Goal: Transaction & Acquisition: Purchase product/service

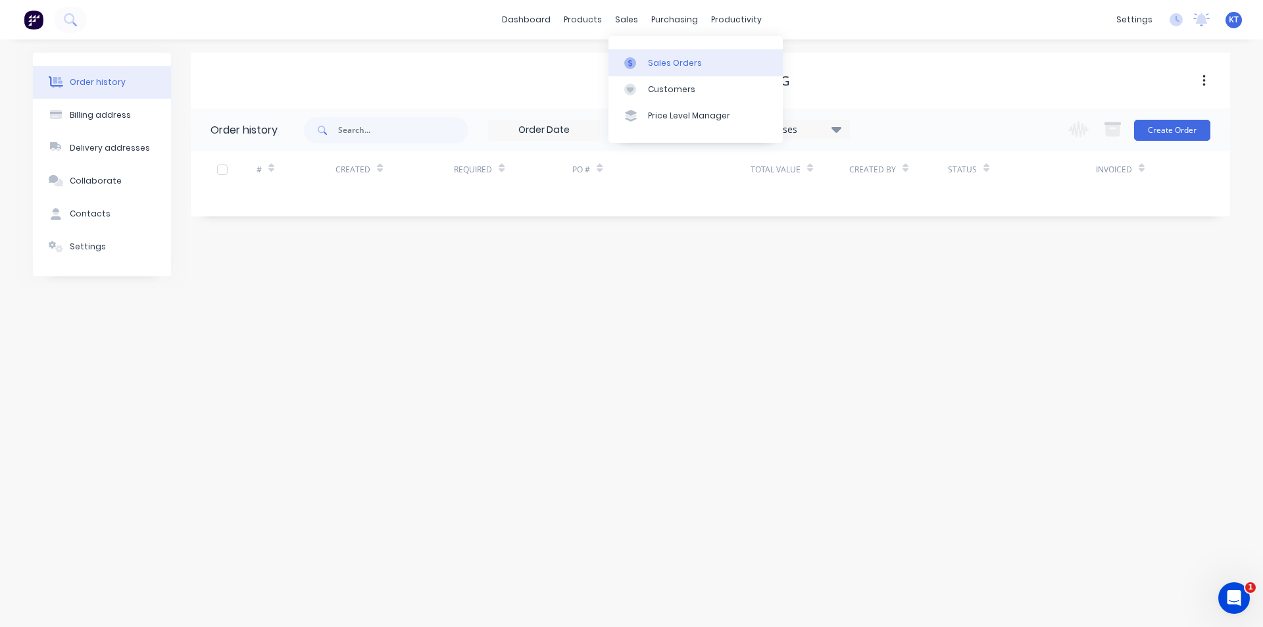
click at [658, 72] on link "Sales Orders" at bounding box center [695, 62] width 174 height 26
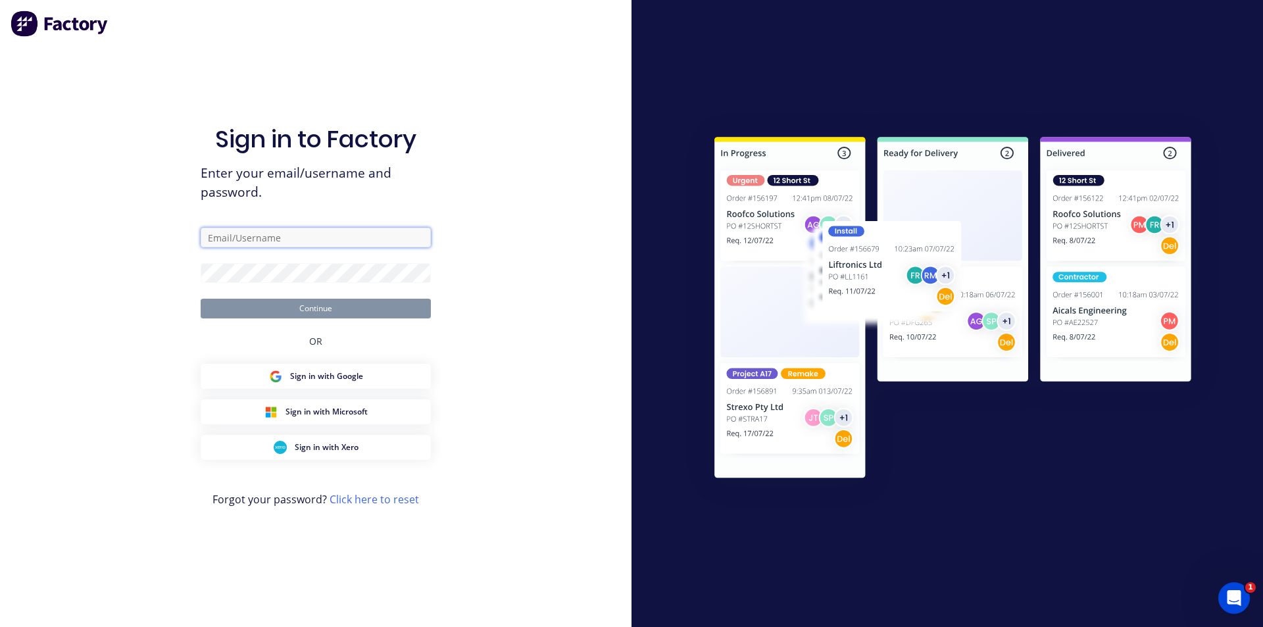
type input "[PERSON_NAME][EMAIL_ADDRESS][DOMAIN_NAME]"
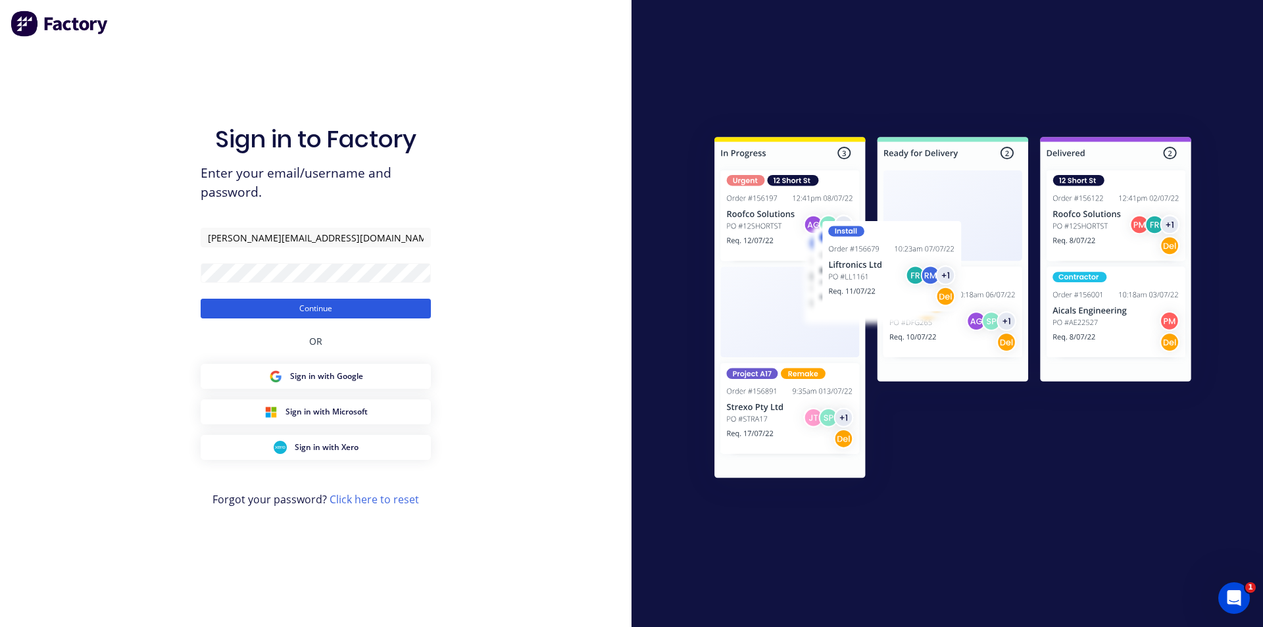
click at [316, 309] on button "Continue" at bounding box center [316, 309] width 230 height 20
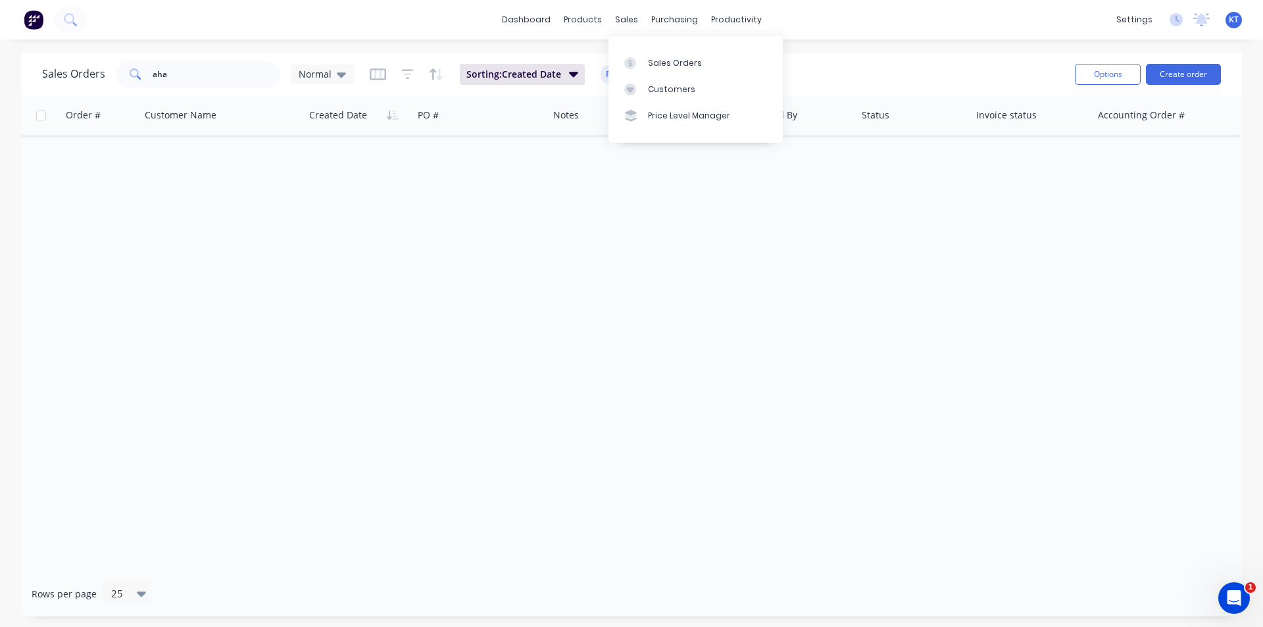
click at [629, 49] on div "Sales Orders Customers Price Level Manager" at bounding box center [695, 89] width 174 height 106
click at [633, 65] on icon at bounding box center [630, 63] width 12 height 12
click at [213, 73] on input "aha" at bounding box center [217, 74] width 128 height 26
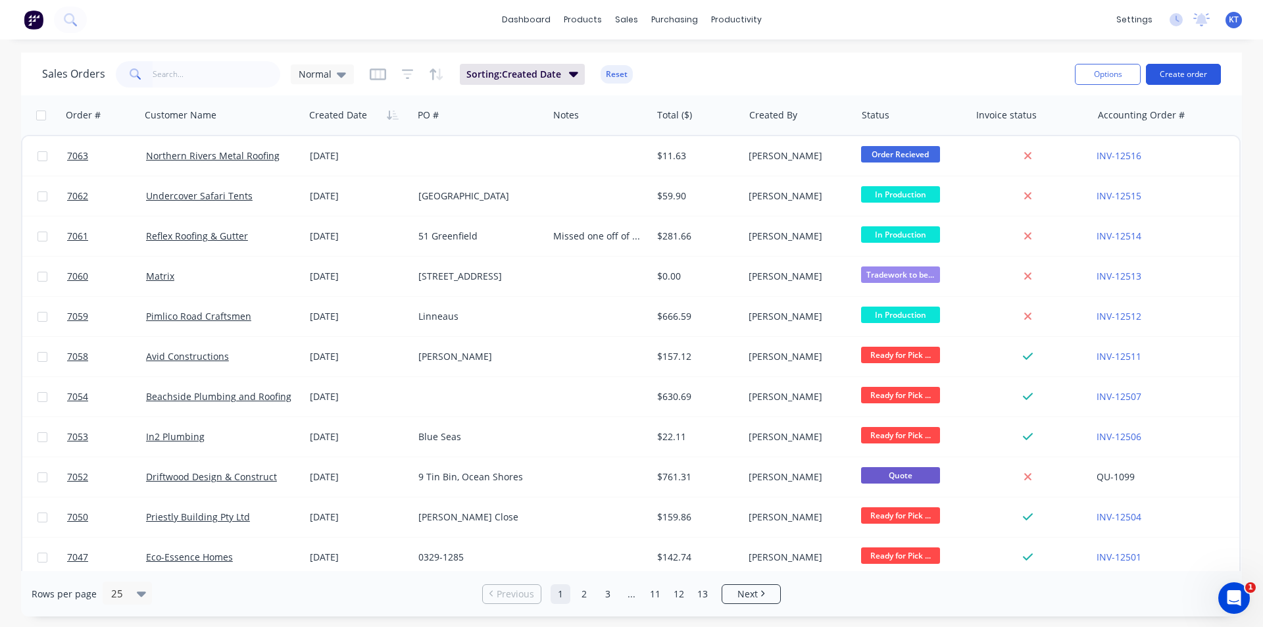
click at [1207, 82] on button "Create order" at bounding box center [1183, 74] width 75 height 21
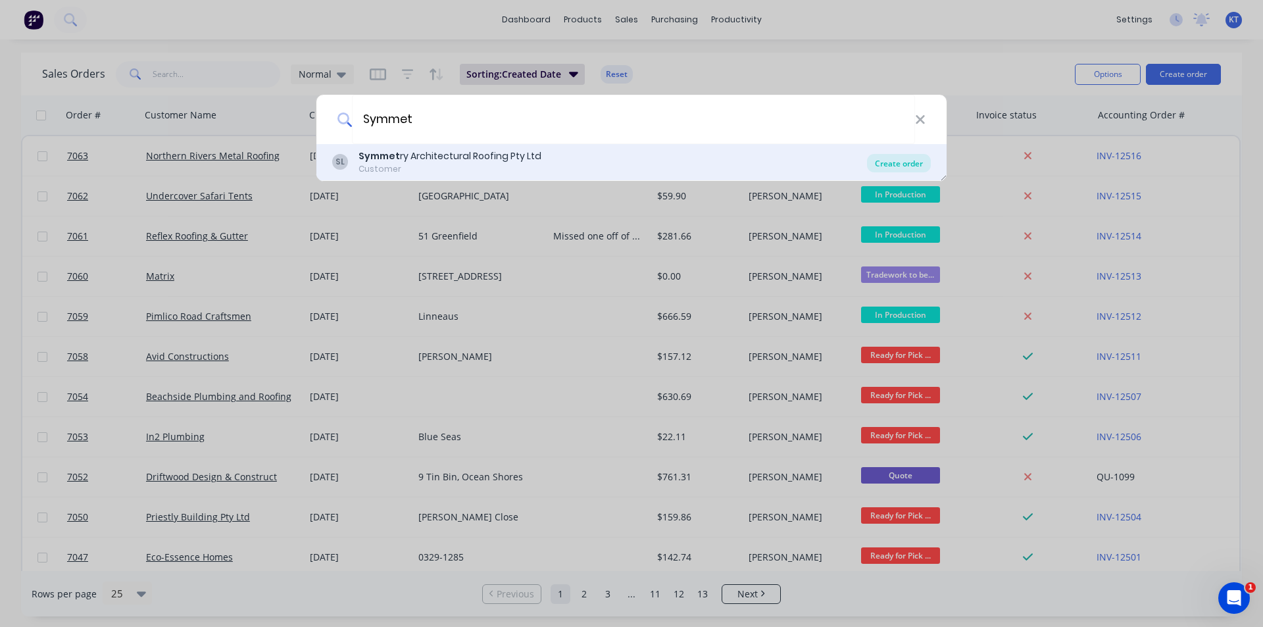
type input "Symmet"
click at [902, 162] on div "Create order" at bounding box center [899, 163] width 64 height 18
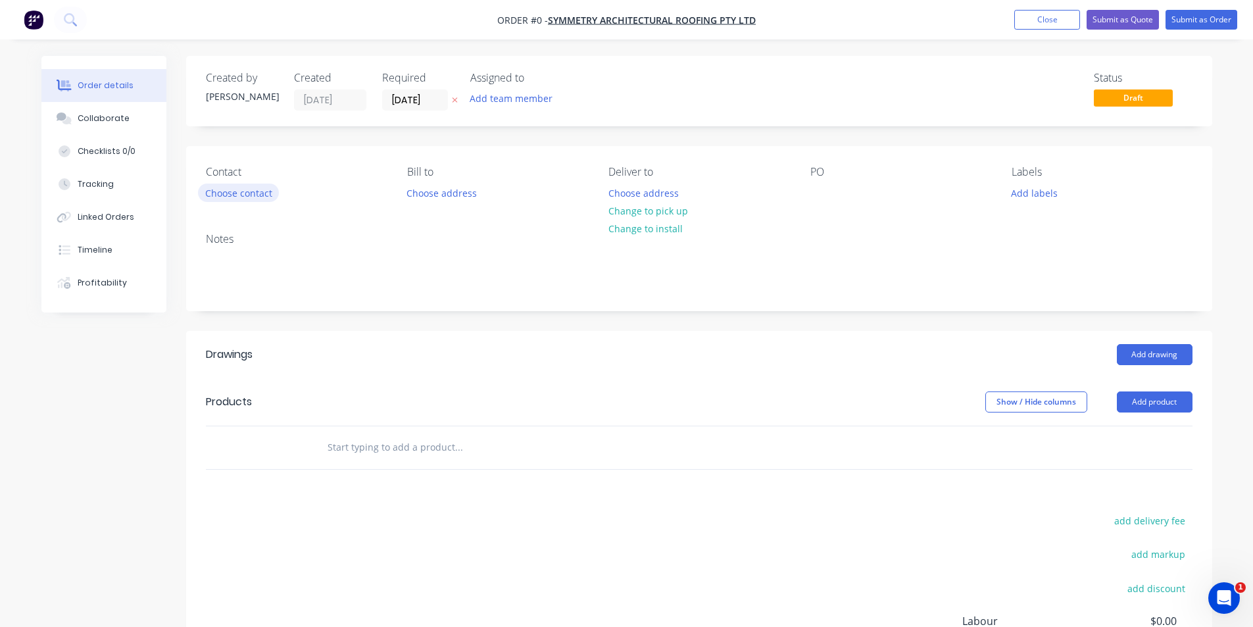
click at [206, 197] on button "Choose contact" at bounding box center [238, 192] width 81 height 18
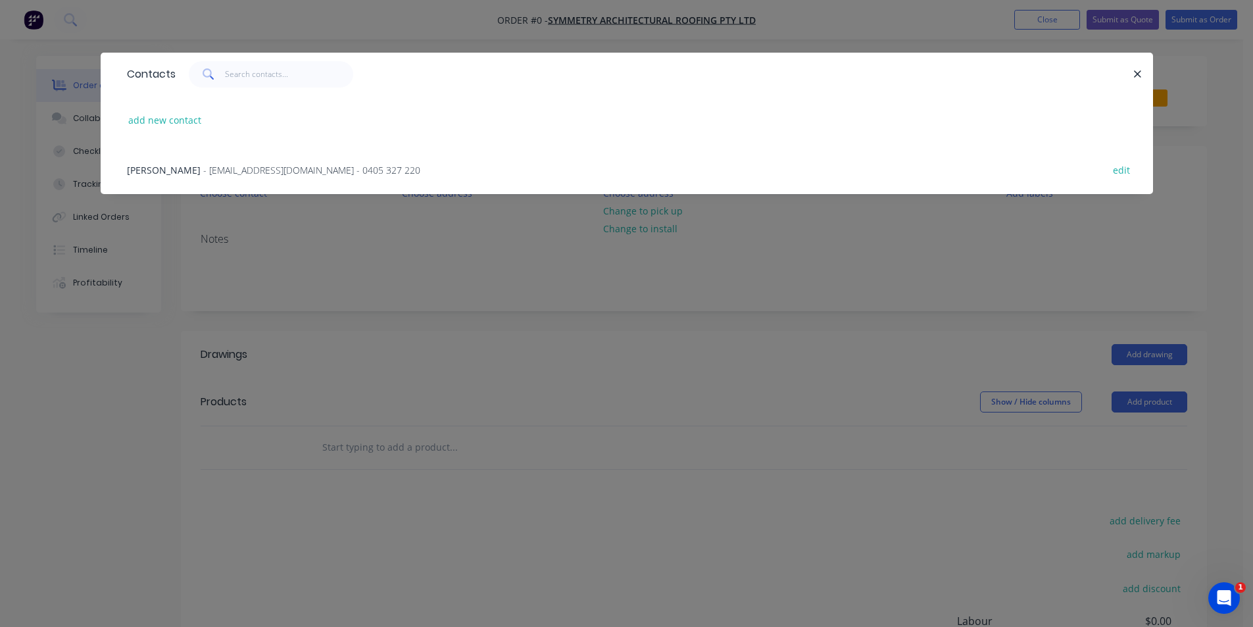
click at [172, 164] on span "[PERSON_NAME]" at bounding box center [164, 170] width 74 height 12
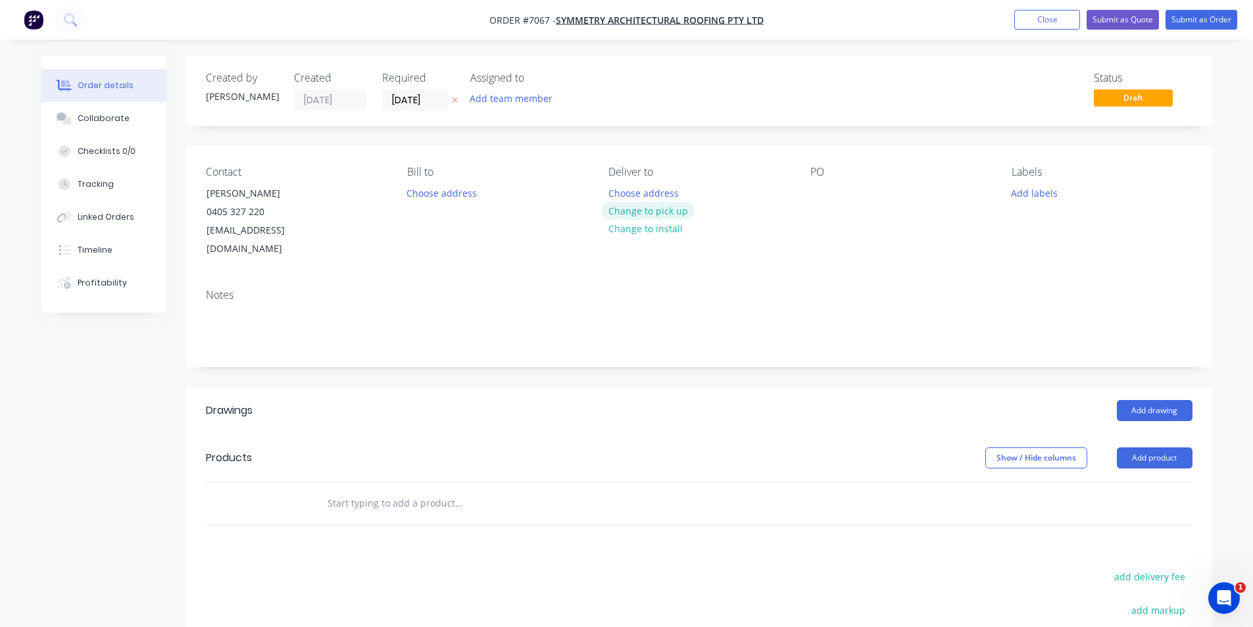
click at [660, 218] on button "Change to pick up" at bounding box center [647, 211] width 93 height 18
click at [820, 187] on div at bounding box center [820, 192] width 21 height 19
click at [1167, 447] on button "Add product" at bounding box center [1155, 457] width 76 height 21
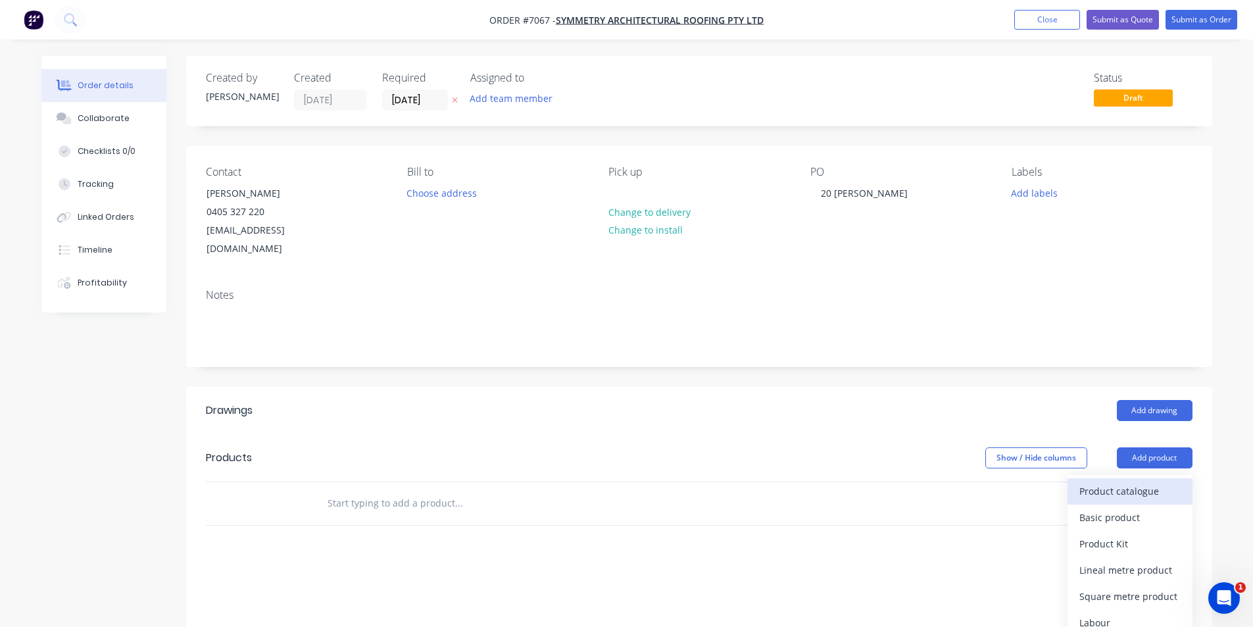
click at [1154, 481] on div "Product catalogue" at bounding box center [1129, 490] width 101 height 19
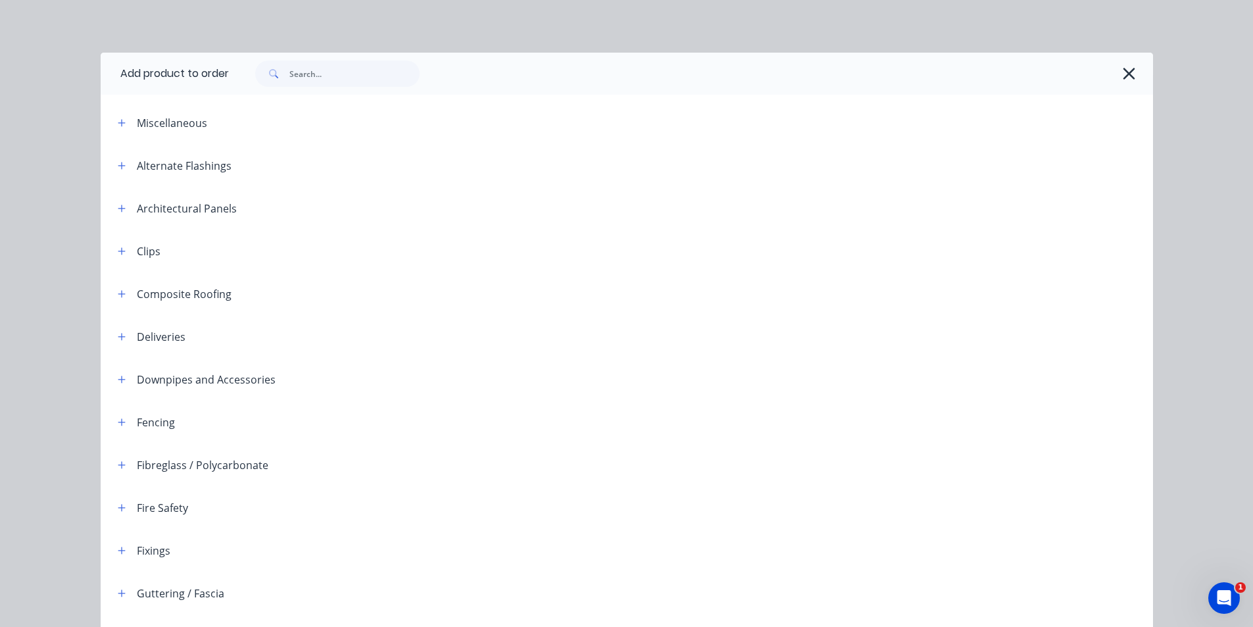
click at [291, 85] on div at bounding box center [691, 74] width 924 height 42
click at [328, 77] on input "text" at bounding box center [354, 74] width 130 height 26
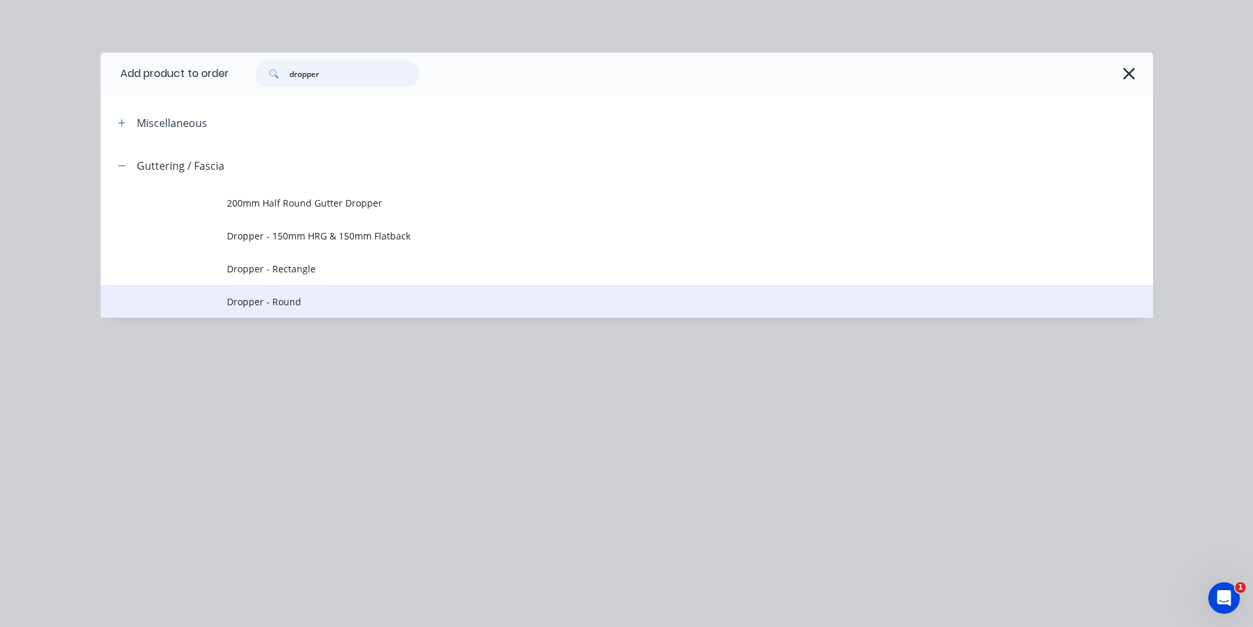
type input "dropper"
click at [246, 295] on span "Dropper - Round" at bounding box center [597, 302] width 741 height 14
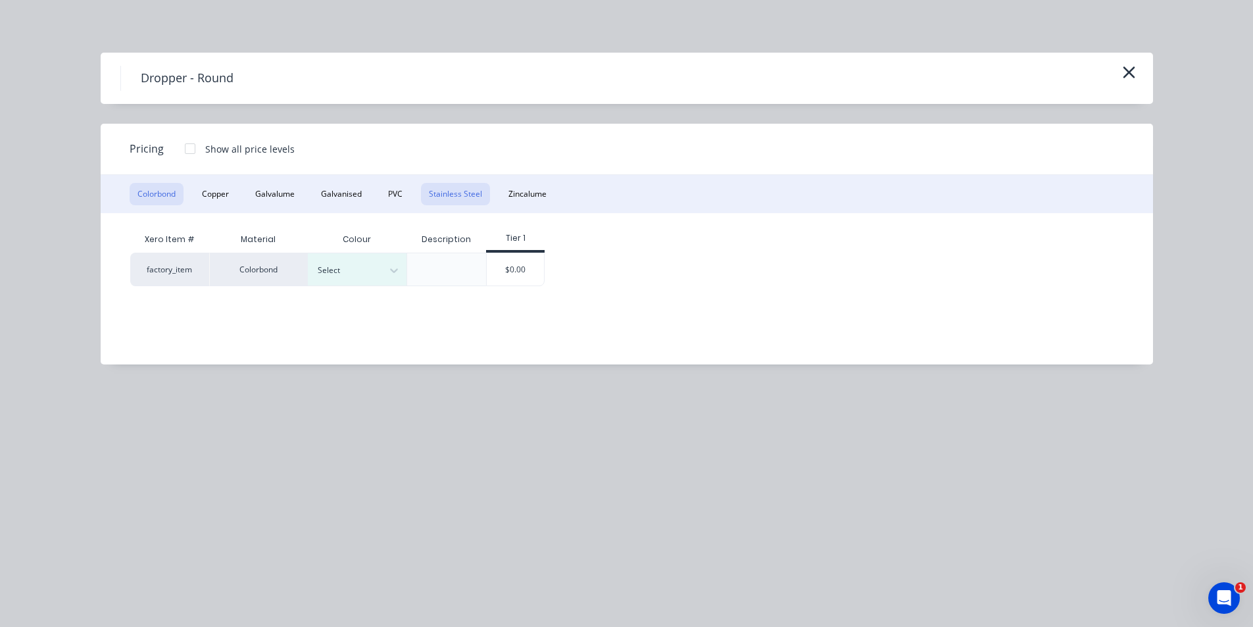
click at [449, 187] on button "Stainless Steel" at bounding box center [455, 194] width 69 height 22
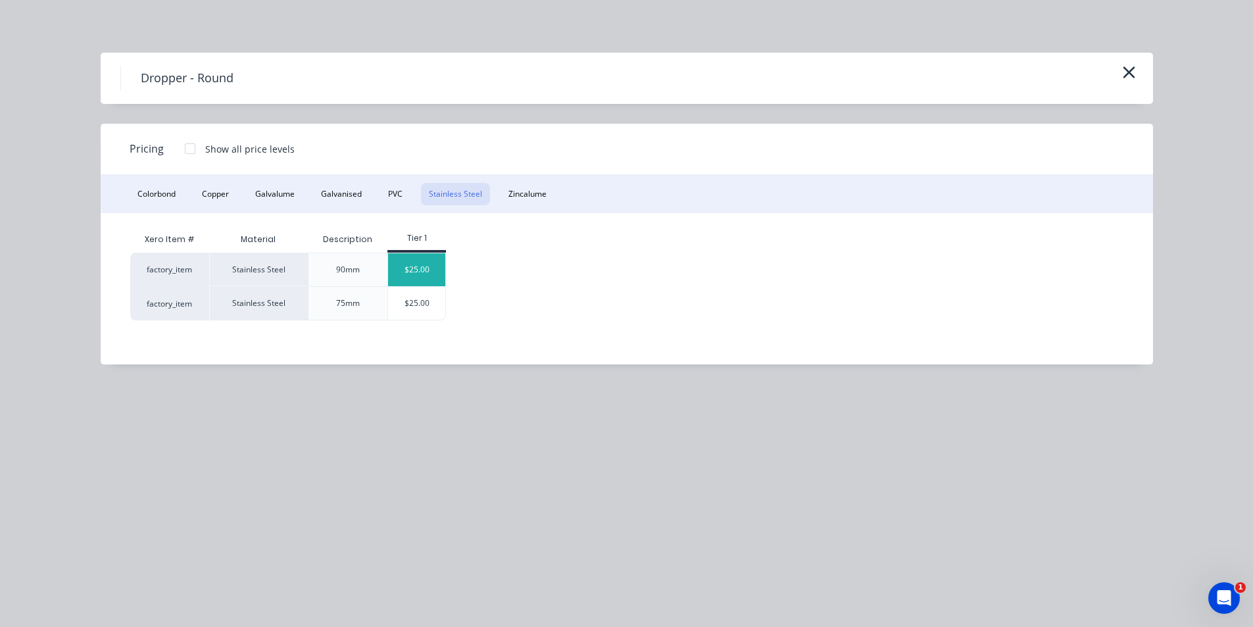
click at [408, 284] on div "$25.00" at bounding box center [416, 269] width 57 height 33
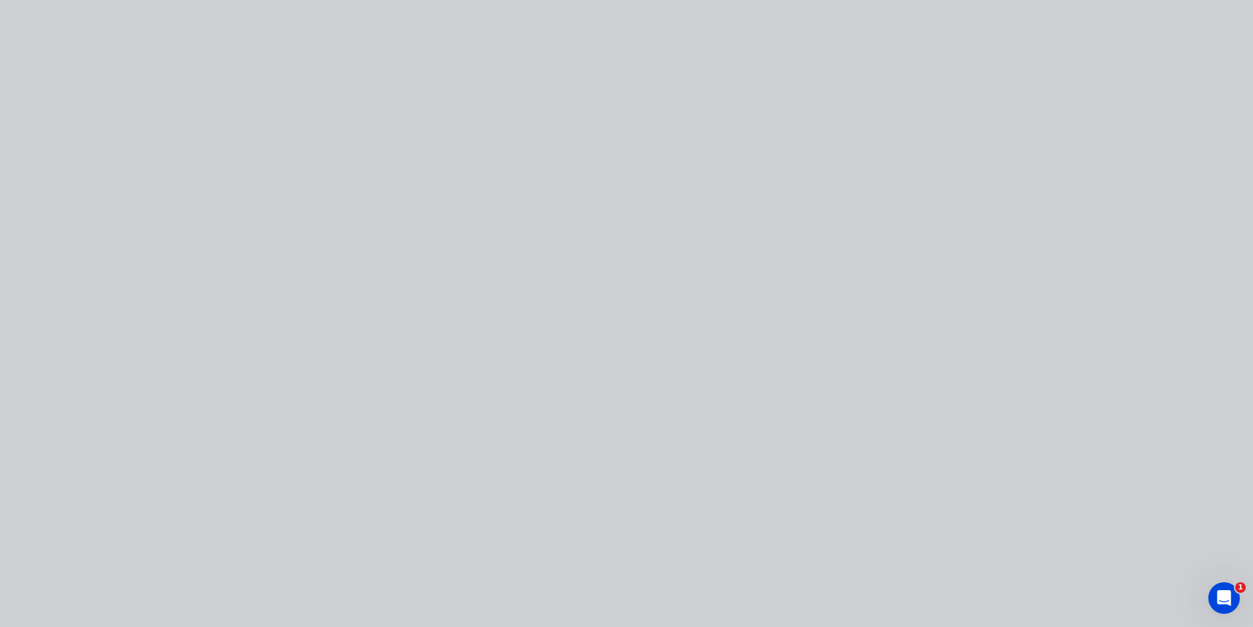
type input "$25.00"
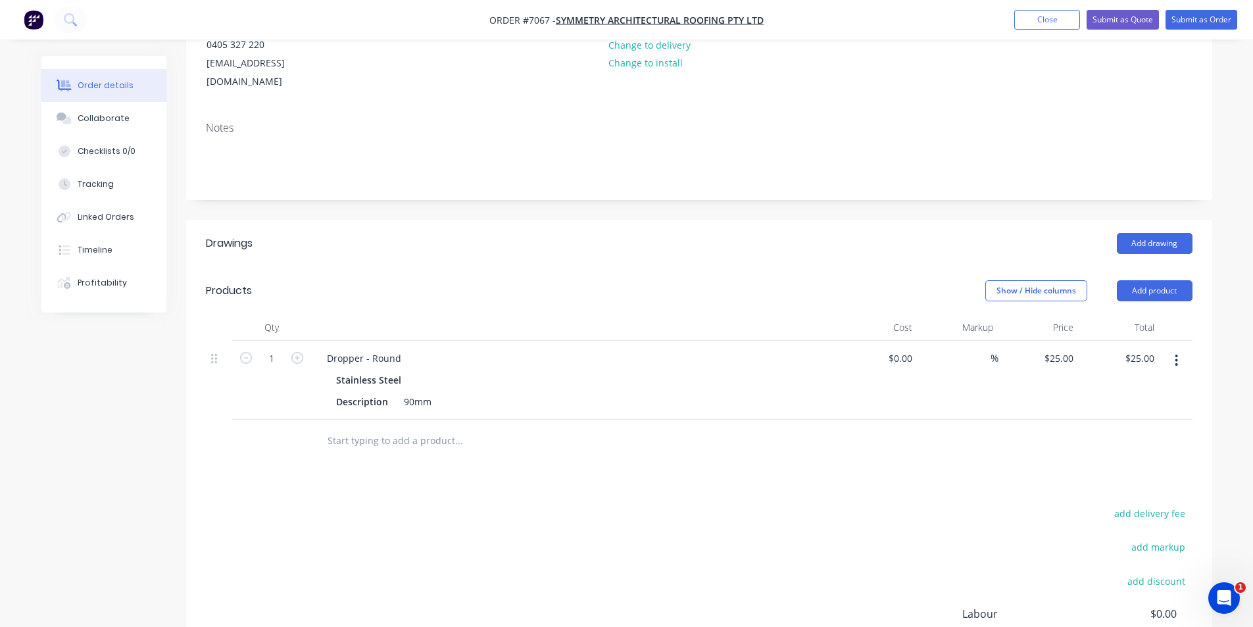
scroll to position [197, 0]
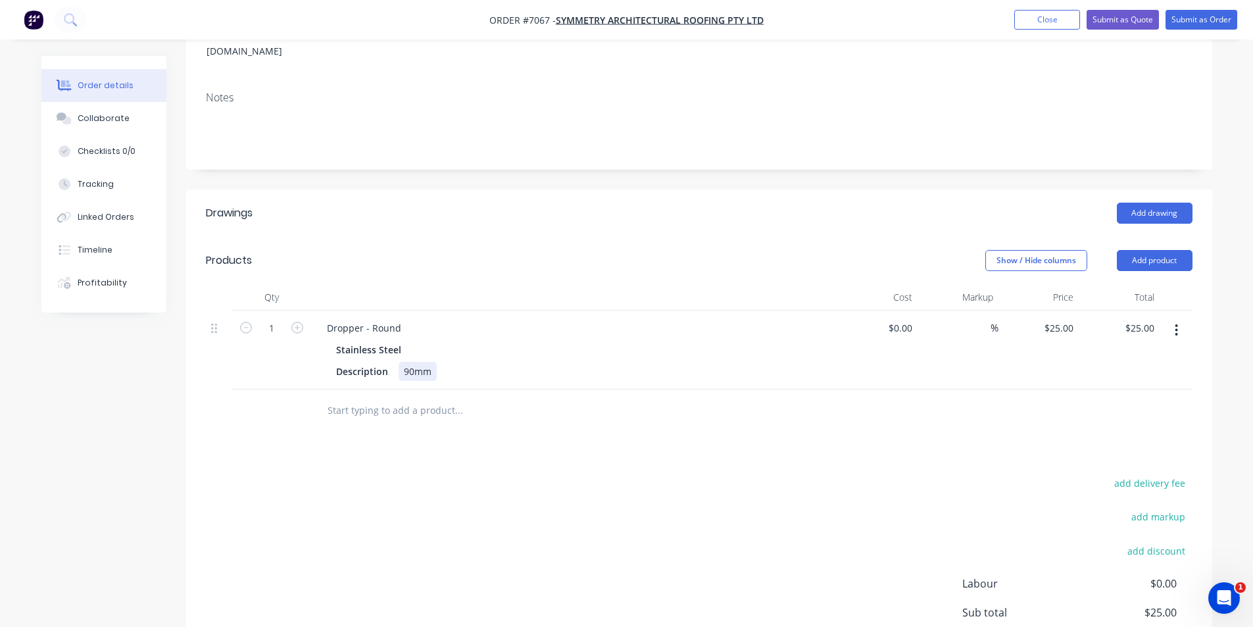
click at [445, 362] on div "Description 90mm" at bounding box center [571, 371] width 481 height 19
click at [415, 318] on div "Dropper - Round" at bounding box center [574, 327] width 516 height 19
click at [397, 318] on div "Dropper - Round" at bounding box center [363, 327] width 95 height 19
click at [1077, 318] on input "25" at bounding box center [1061, 327] width 36 height 19
type input "$30.00"
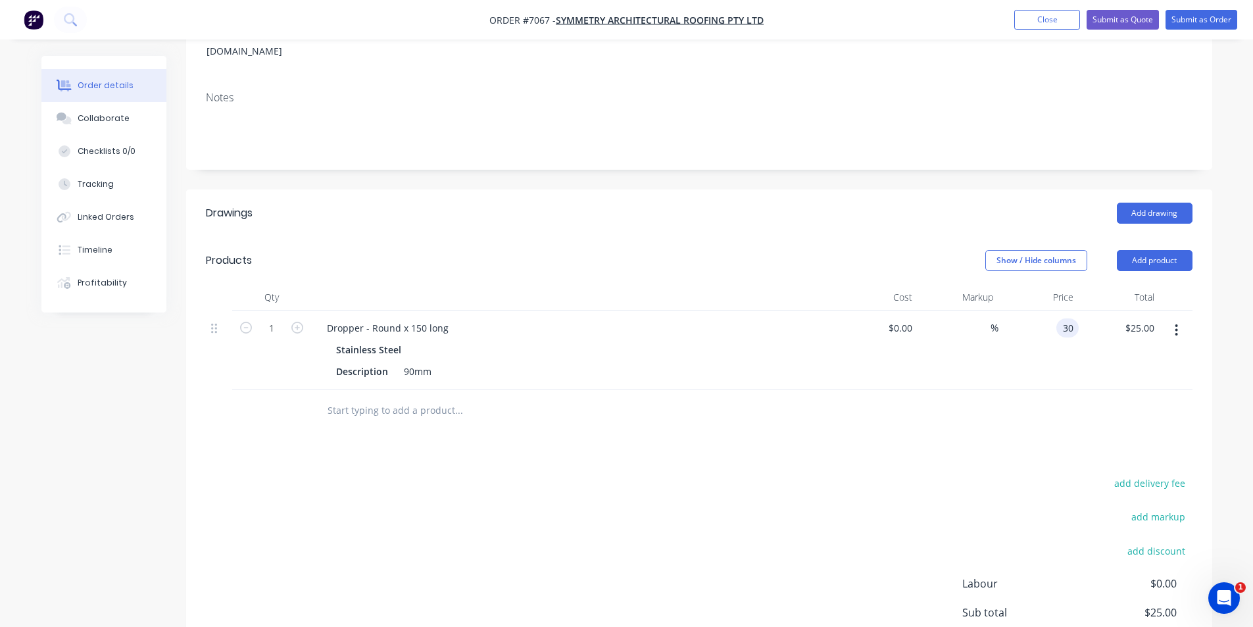
type input "$30.00"
click at [1018, 402] on div at bounding box center [699, 410] width 986 height 43
click at [1174, 318] on button "button" at bounding box center [1176, 330] width 31 height 24
click at [1134, 381] on div "Duplicate" at bounding box center [1129, 390] width 101 height 19
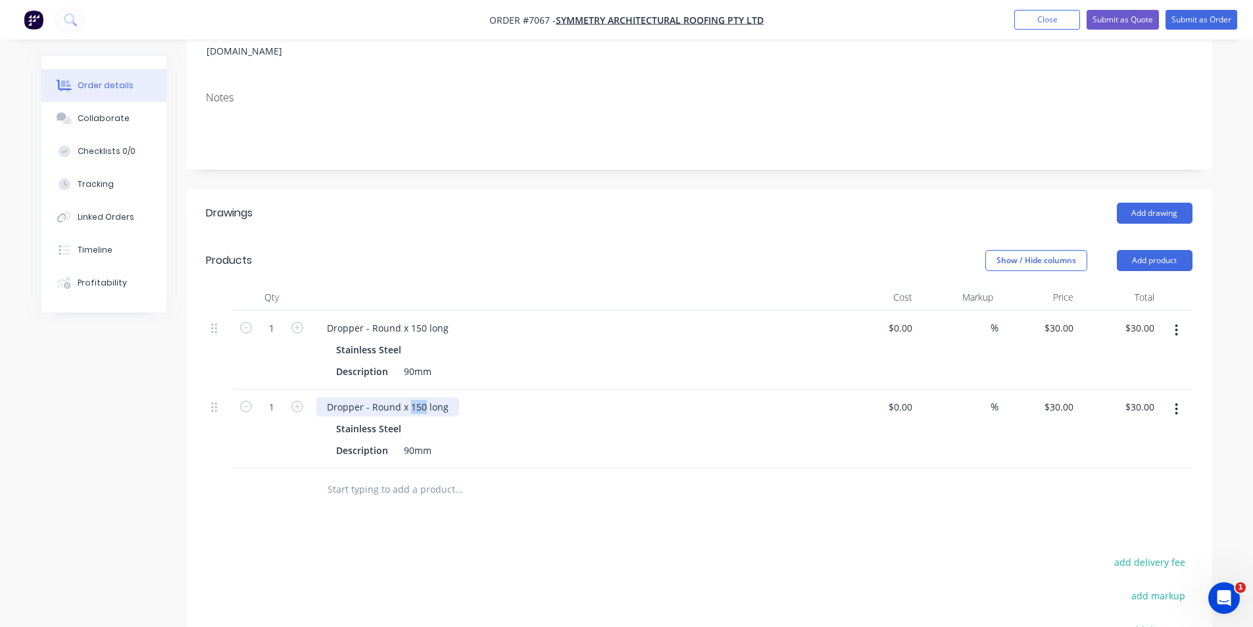
drag, startPoint x: 425, startPoint y: 389, endPoint x: 408, endPoint y: 389, distance: 16.5
click at [408, 397] on div "Dropper - Round x 150 long" at bounding box center [387, 406] width 143 height 19
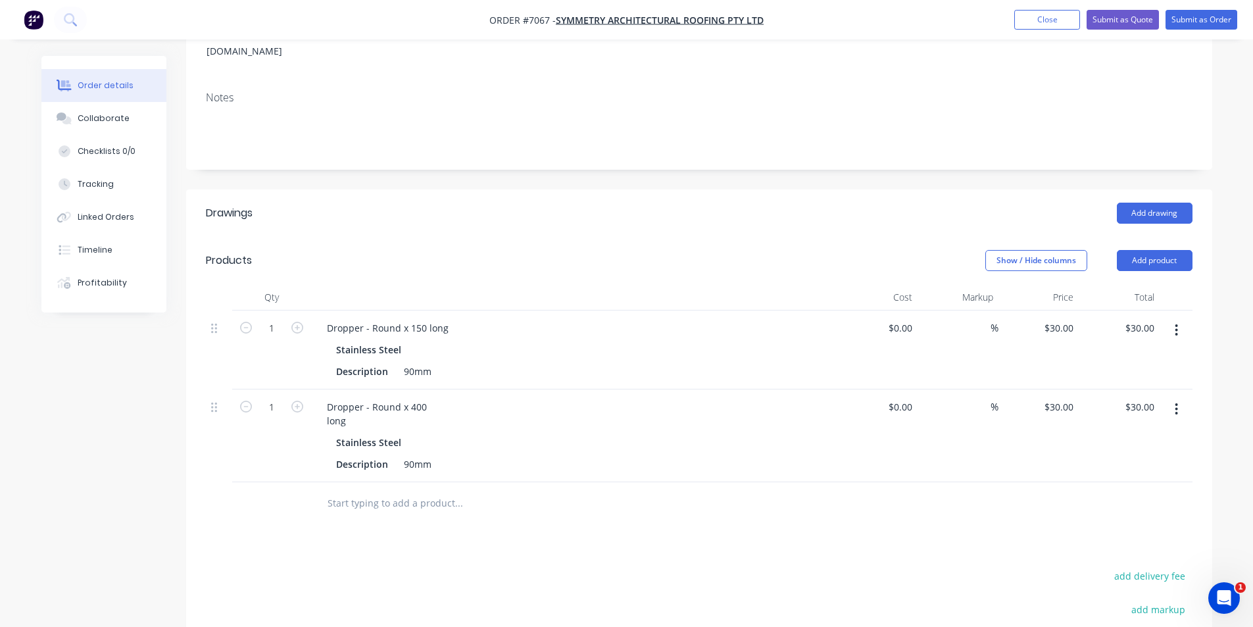
click at [969, 518] on div "Drawings Add drawing Products Show / Hide columns Add product Qty Cost Markup P…" at bounding box center [699, 514] width 1026 height 651
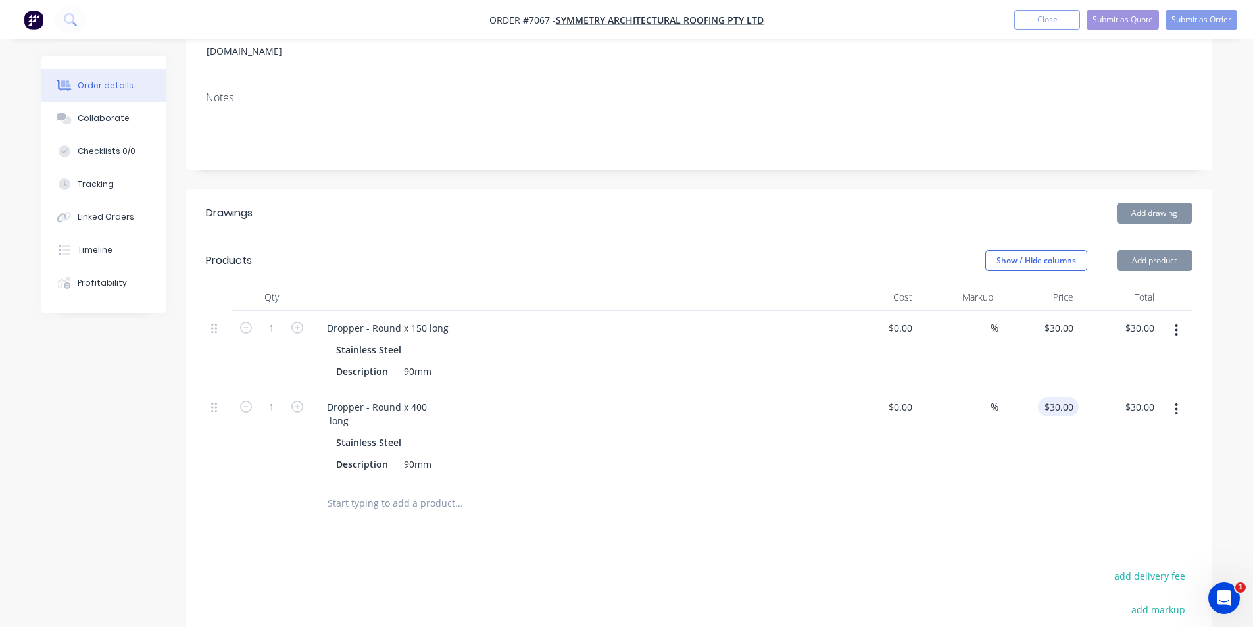
click at [1087, 389] on div "$30.00 $30.00" at bounding box center [1119, 435] width 81 height 93
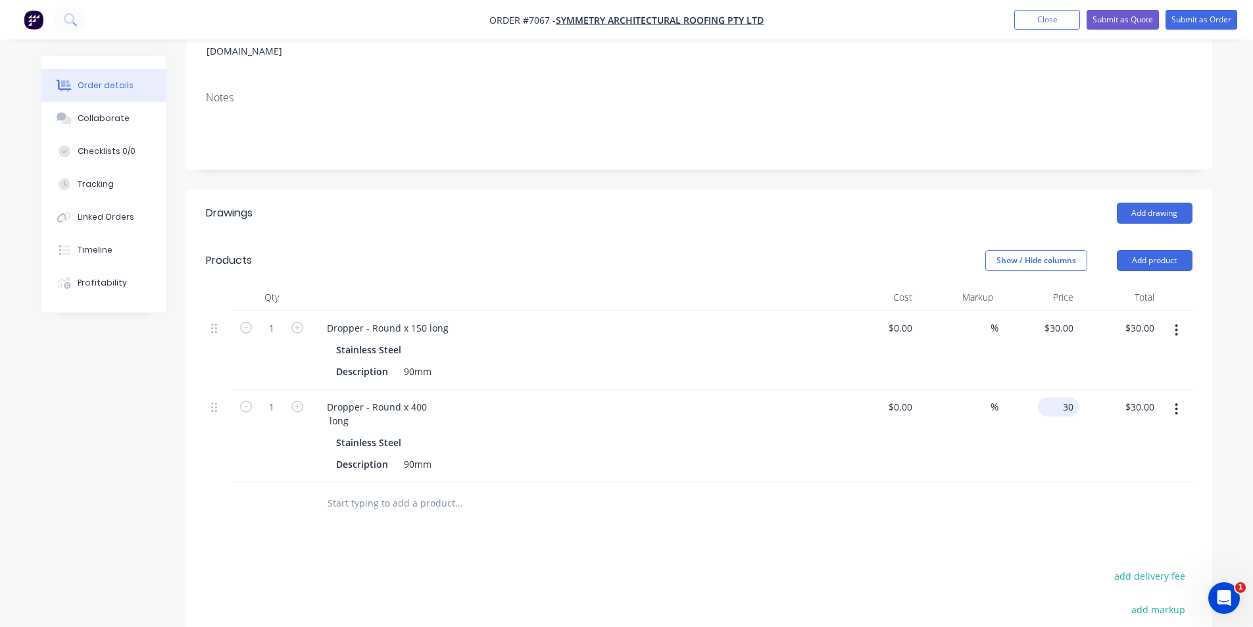
click at [1062, 397] on input "30" at bounding box center [1061, 406] width 36 height 19
type input "$50.00"
click at [1079, 482] on div at bounding box center [699, 503] width 986 height 43
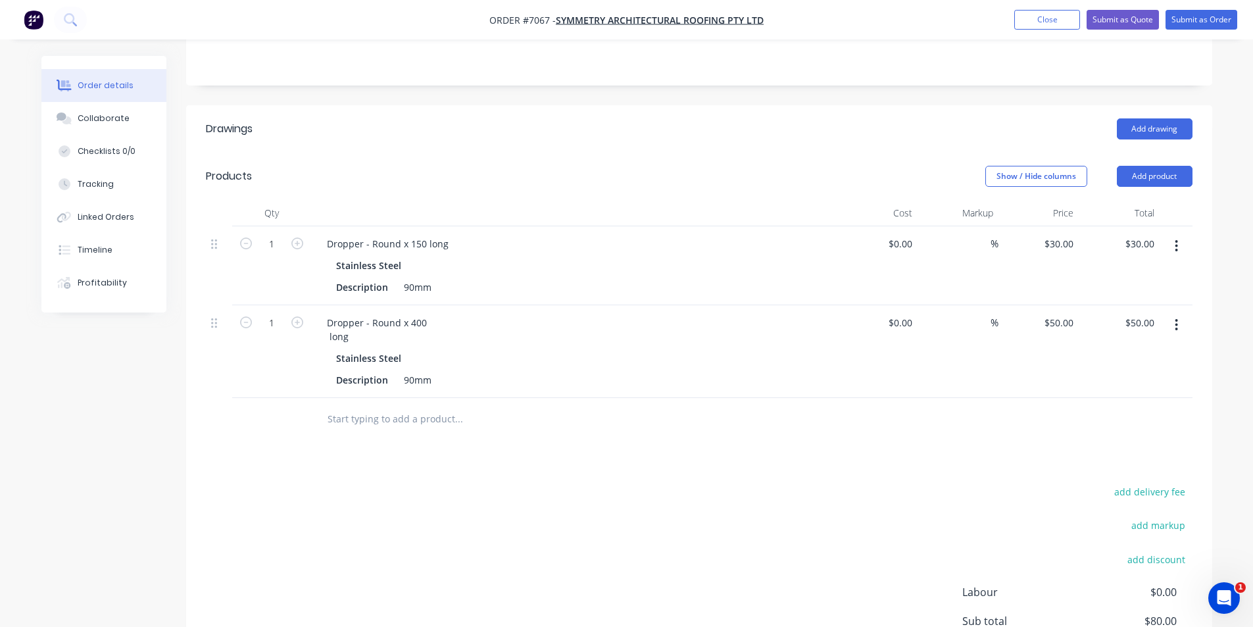
scroll to position [281, 0]
click at [1057, 314] on div "50 50" at bounding box center [1067, 323] width 22 height 19
type input "$50.00"
click at [1027, 496] on div "add delivery fee add markup add discount Labour $0.00 Sub total $80.00 Margin $…" at bounding box center [699, 610] width 986 height 254
click at [1164, 166] on button "Add product" at bounding box center [1155, 176] width 76 height 21
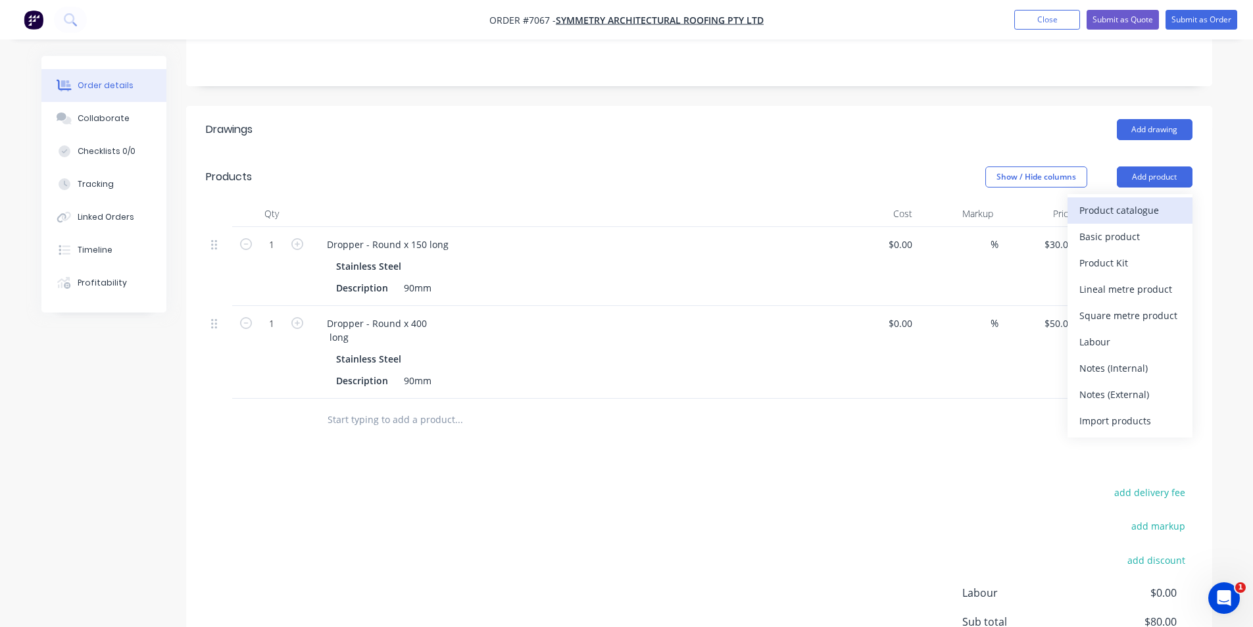
click at [1142, 201] on div "Product catalogue" at bounding box center [1129, 210] width 101 height 19
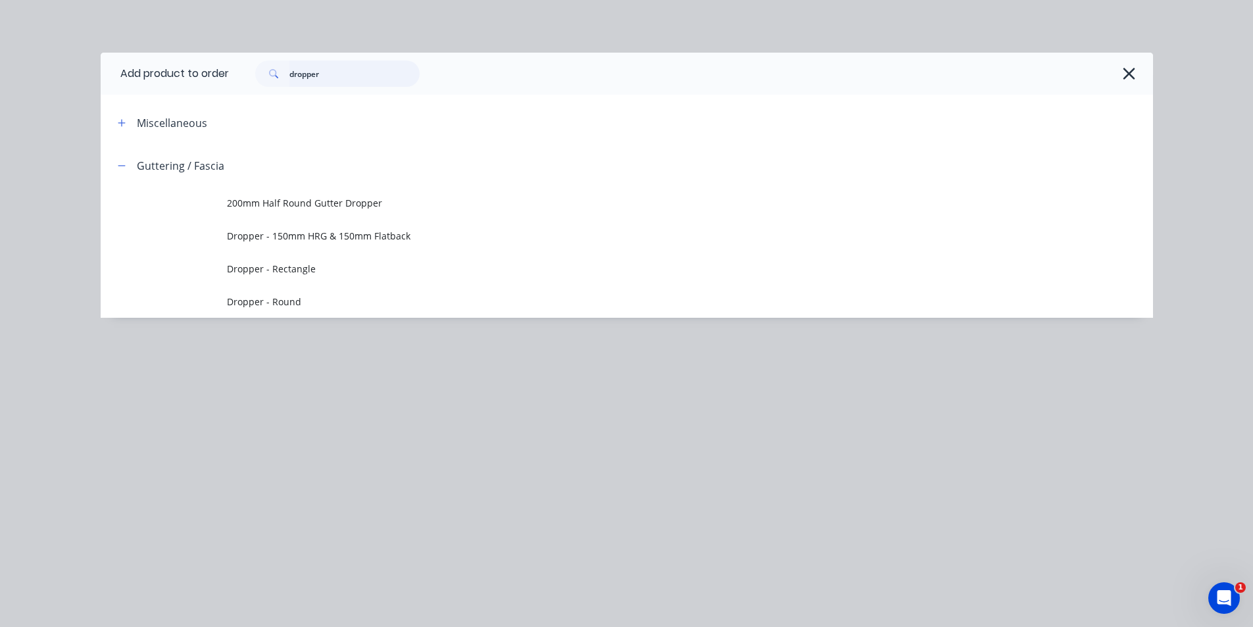
click at [385, 75] on input "dropper" at bounding box center [354, 74] width 130 height 26
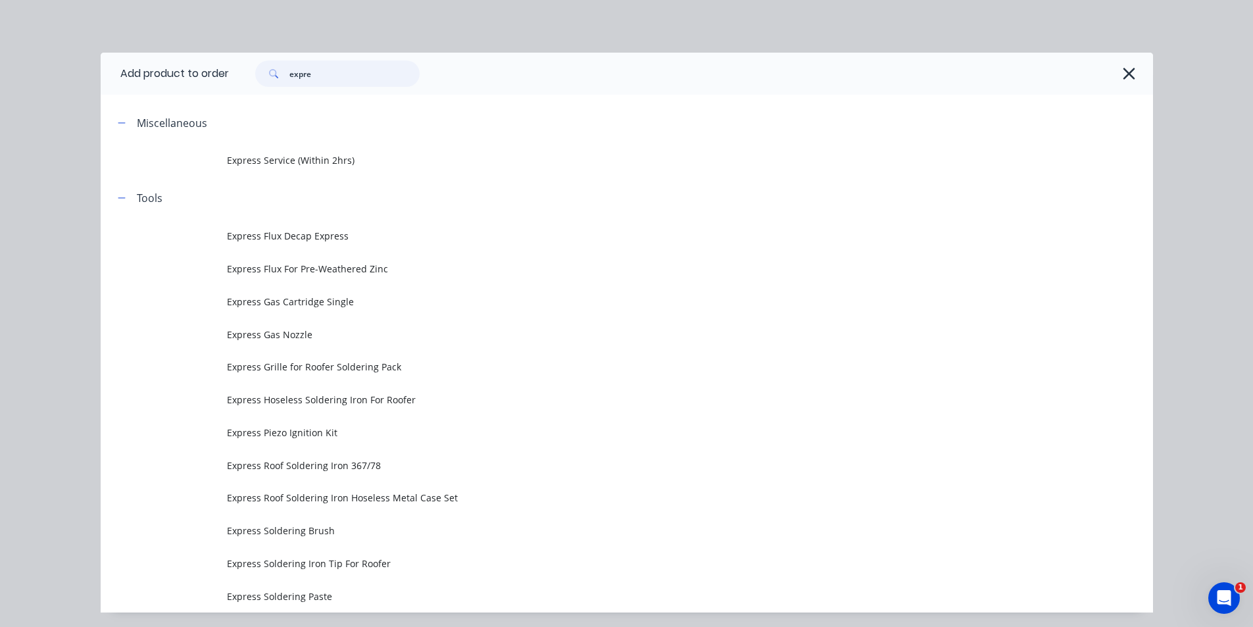
type input "expre"
click at [303, 158] on span "Express Service (Within 2hrs)" at bounding box center [597, 160] width 741 height 14
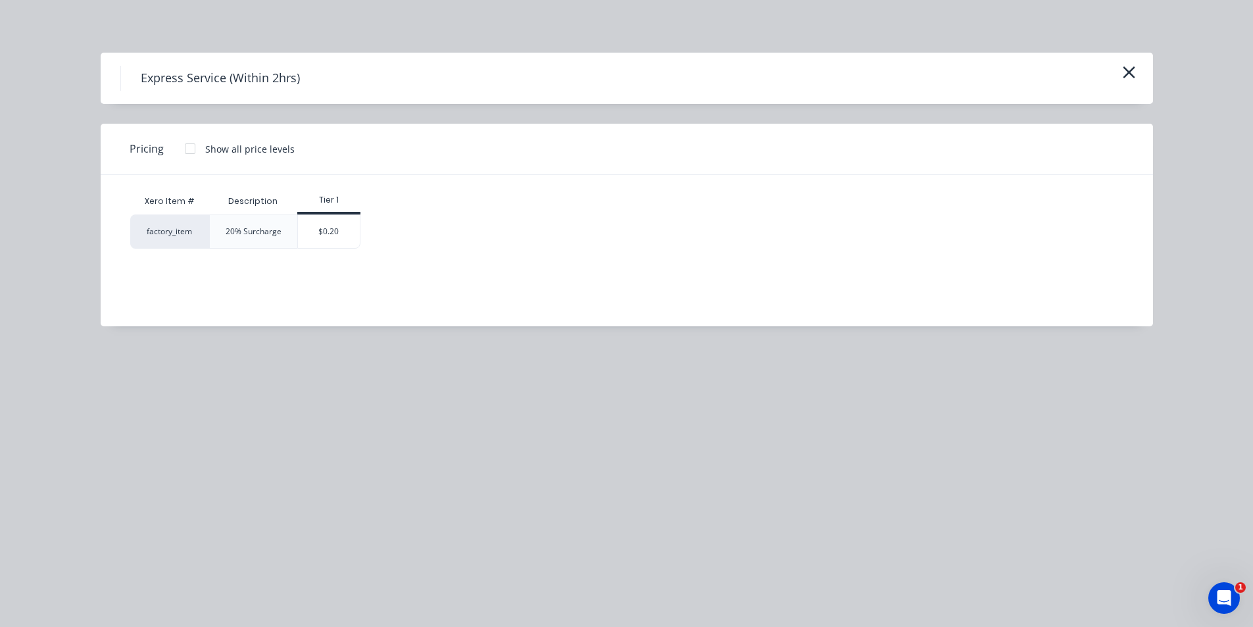
drag, startPoint x: 358, startPoint y: 231, endPoint x: 433, endPoint y: 417, distance: 200.0
click at [356, 231] on div "$0.20" at bounding box center [329, 231] width 62 height 33
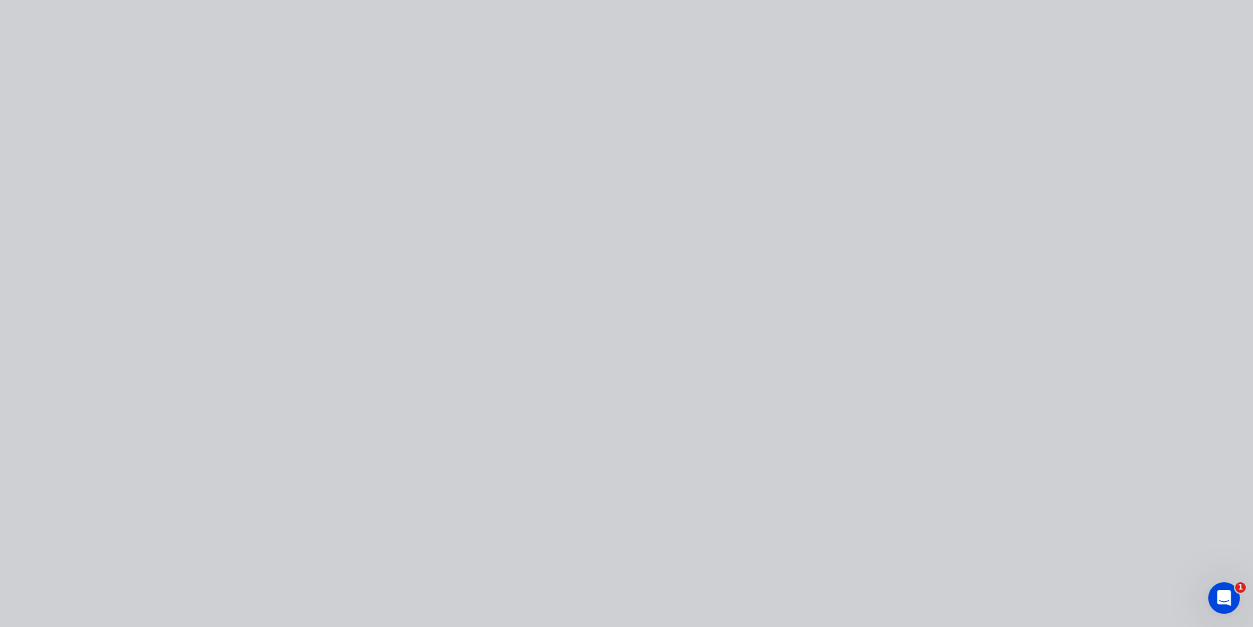
type input "$0.20"
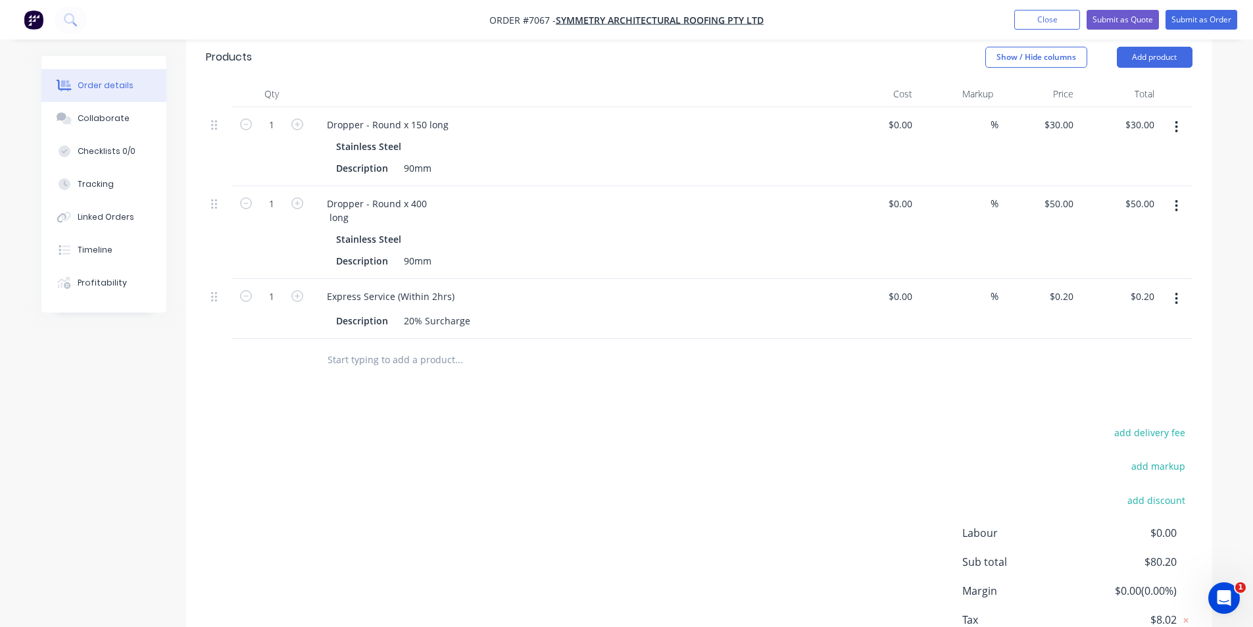
scroll to position [472, 0]
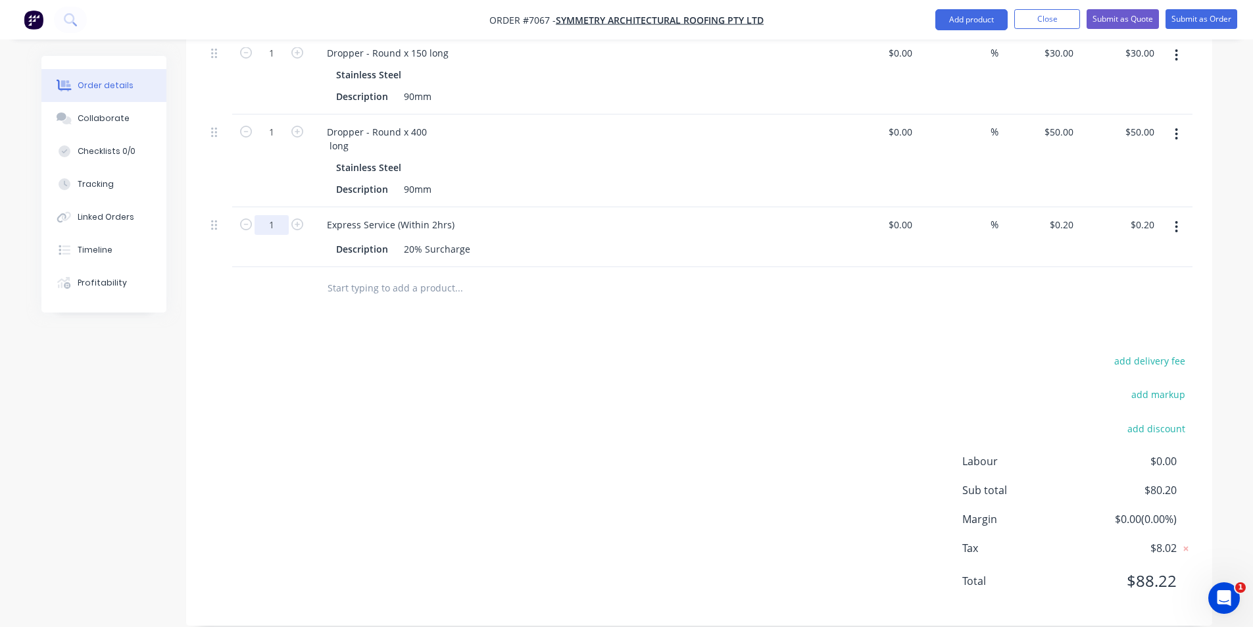
click at [287, 215] on input "1" at bounding box center [272, 225] width 34 height 20
type input "80"
type input "$16.00"
click at [887, 406] on div "add delivery fee add markup add discount Labour $0.00 Sub total $80.20 Margin $…" at bounding box center [699, 479] width 986 height 254
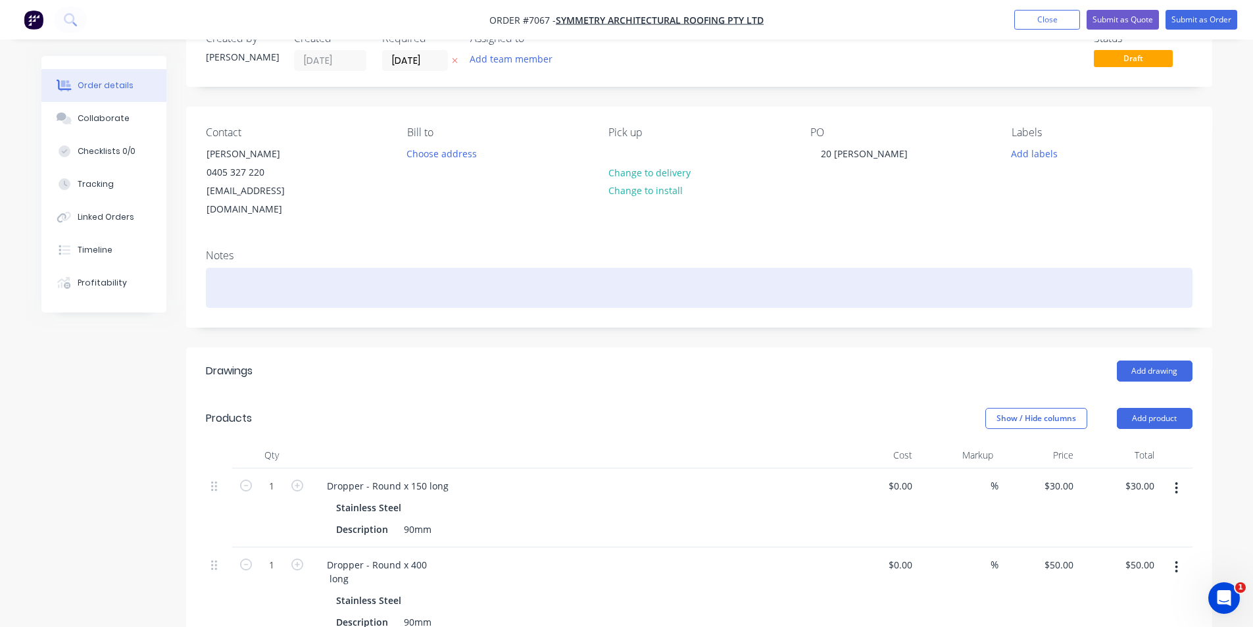
scroll to position [0, 0]
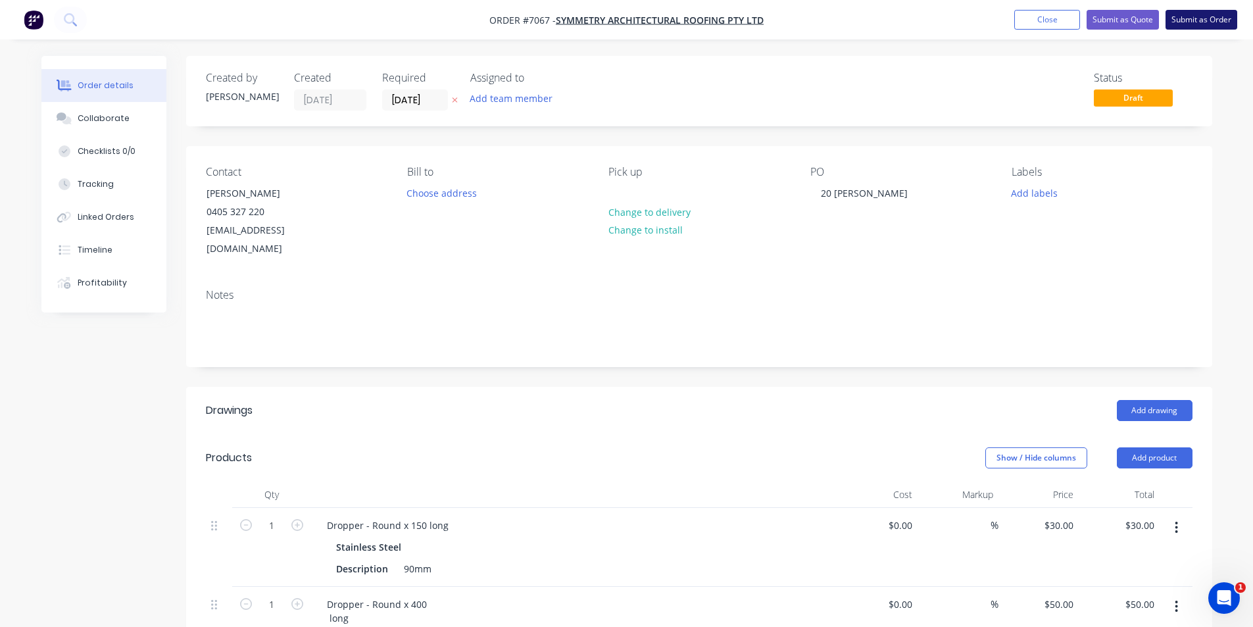
click at [1188, 24] on button "Submit as Order" at bounding box center [1201, 20] width 72 height 20
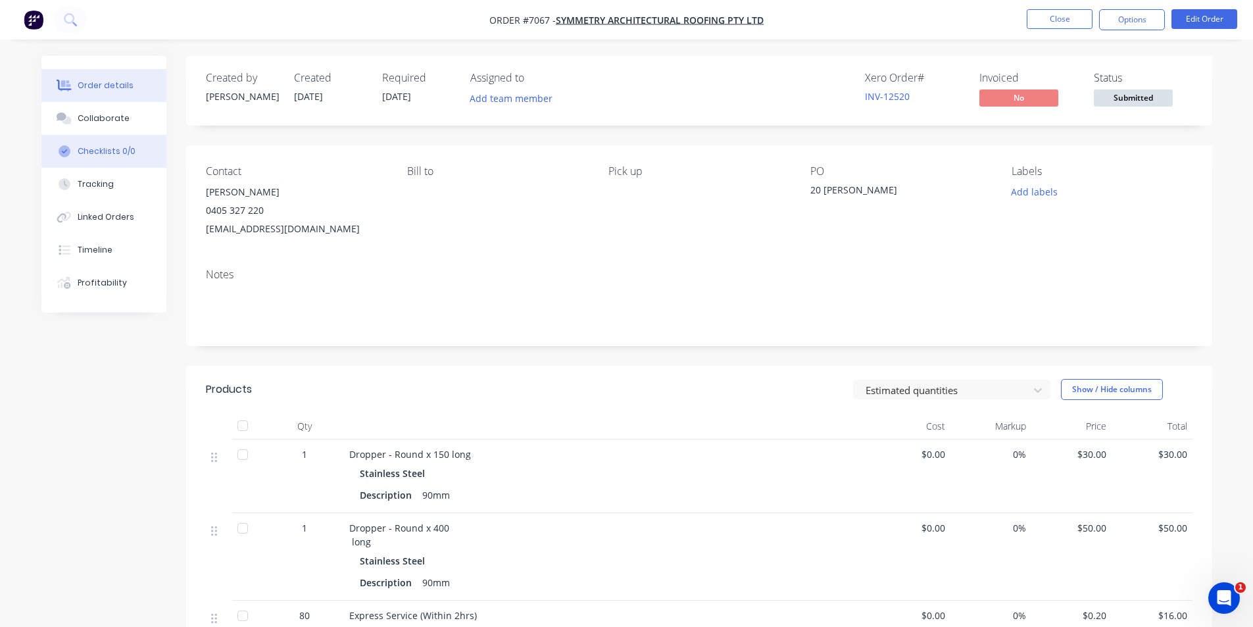
drag, startPoint x: 99, startPoint y: 121, endPoint x: 77, endPoint y: 145, distance: 33.0
click at [99, 121] on div "Collaborate" at bounding box center [104, 118] width 52 height 12
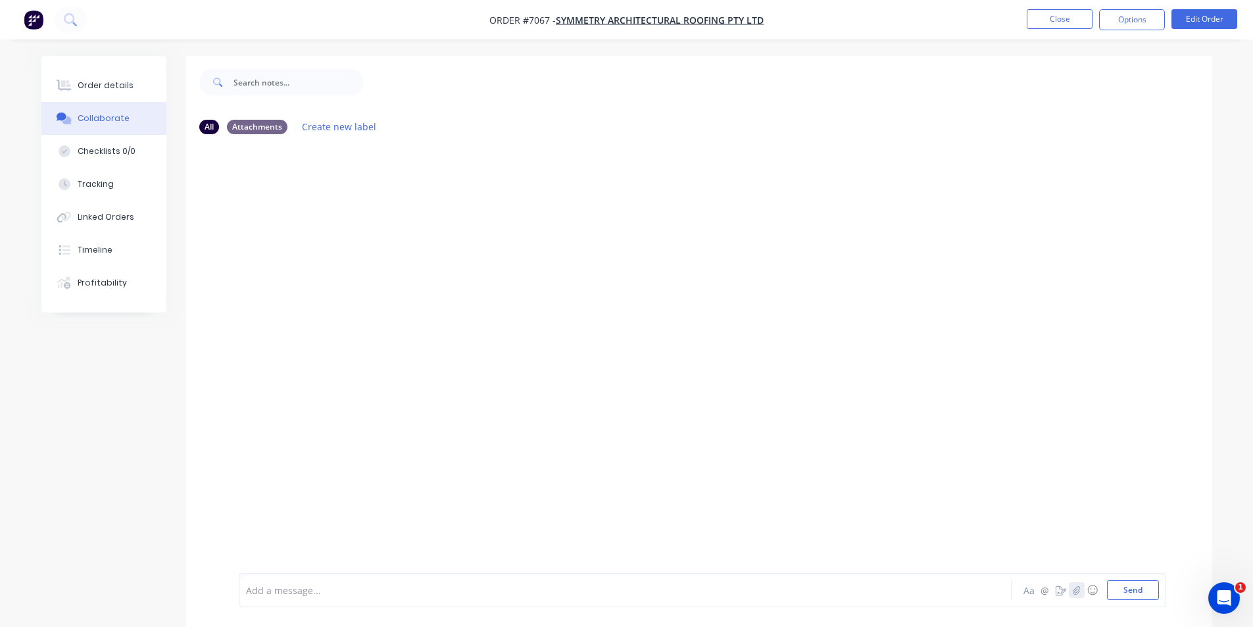
click at [1082, 591] on button "button" at bounding box center [1077, 590] width 16 height 16
click at [1141, 595] on button "Send" at bounding box center [1133, 590] width 52 height 20
click at [114, 89] on div "Order details" at bounding box center [106, 86] width 56 height 12
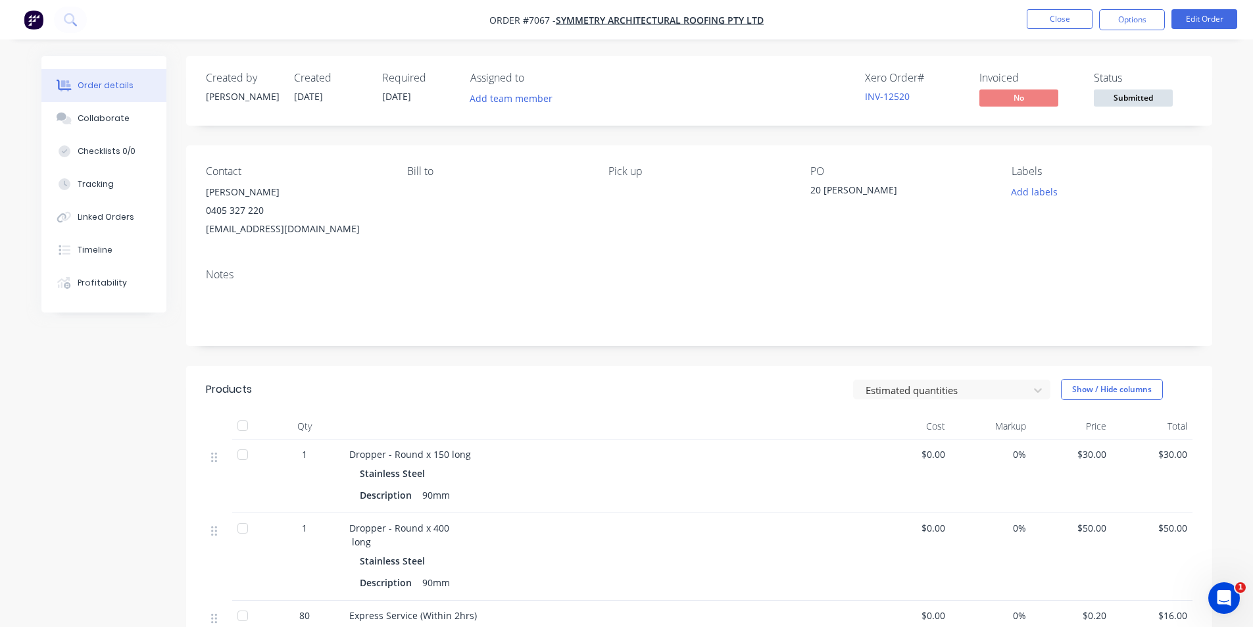
click at [1142, 95] on span "Submitted" at bounding box center [1133, 97] width 79 height 16
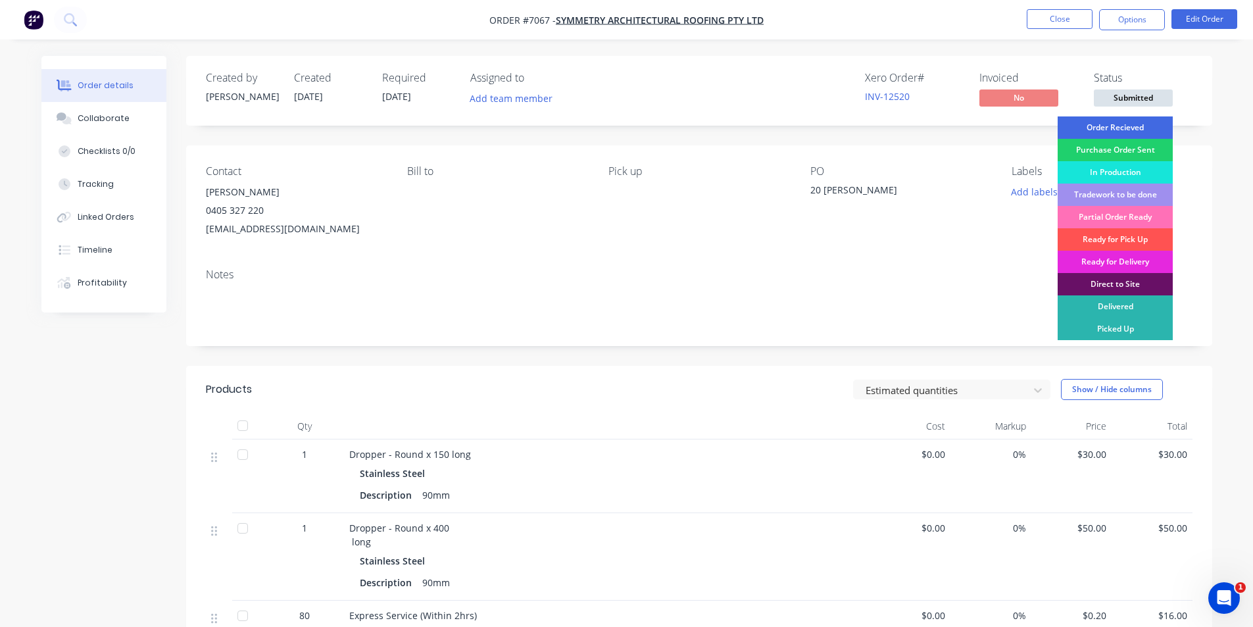
click at [1130, 126] on div "Order Recieved" at bounding box center [1114, 127] width 115 height 22
click at [1130, 4] on nav "Order #7067 - Symmetry Architectural Roofing Pty Ltd Close Options Edit Order" at bounding box center [626, 19] width 1253 height 39
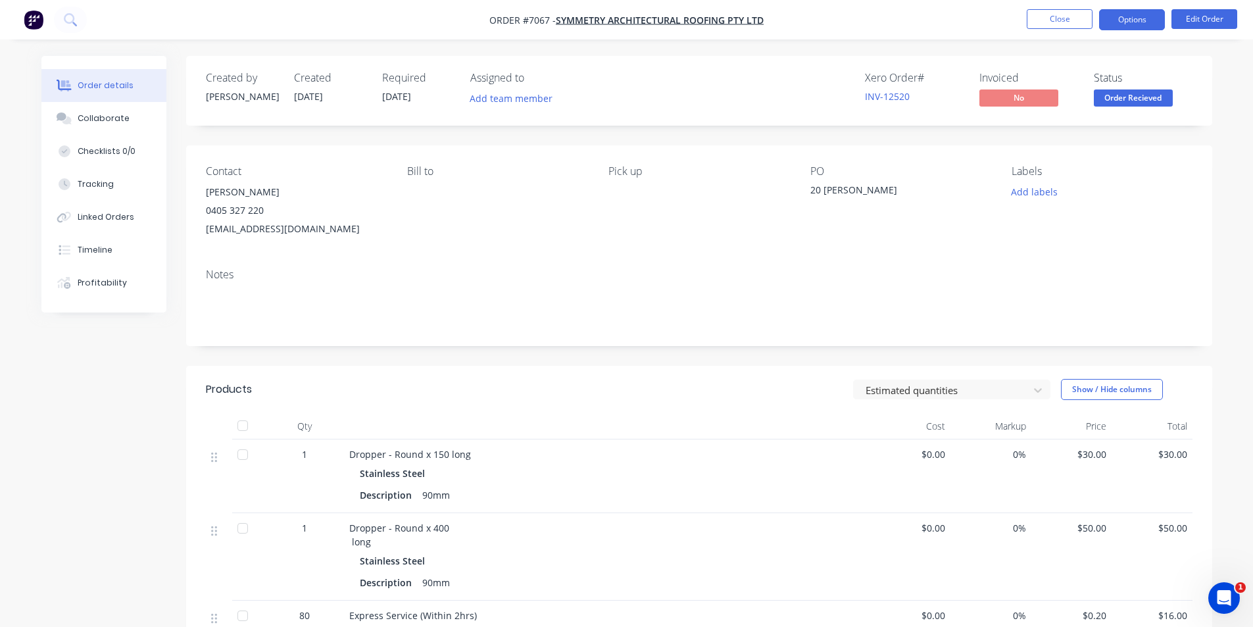
click at [1127, 18] on button "Options" at bounding box center [1132, 19] width 66 height 21
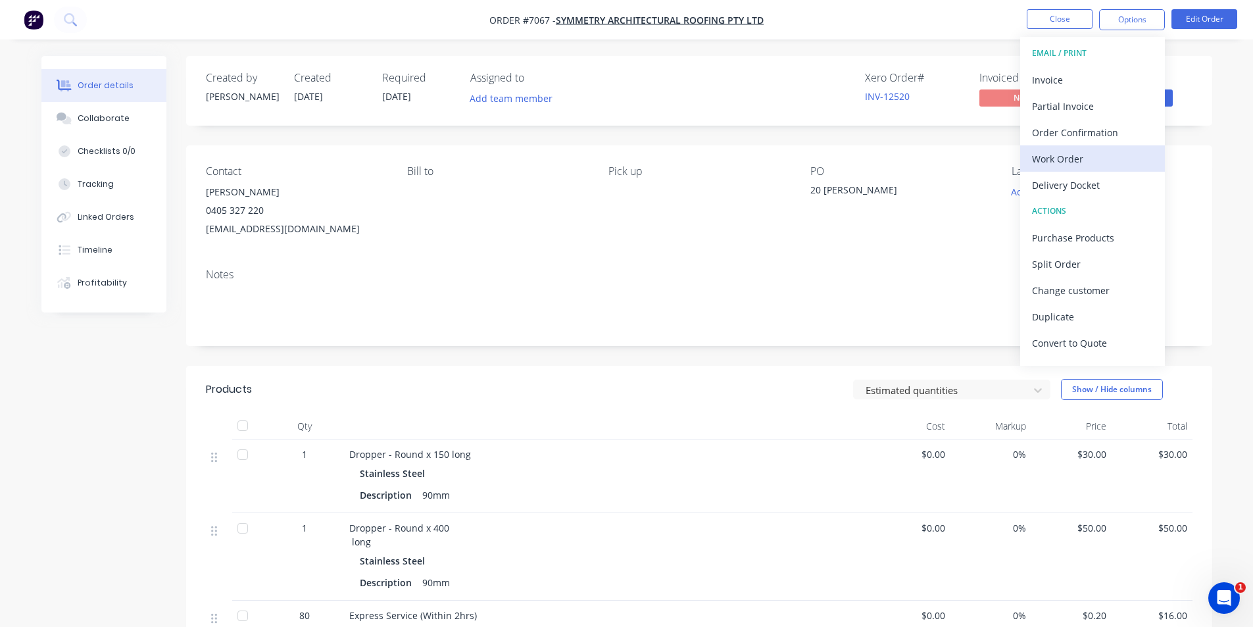
click at [1082, 159] on div "Work Order" at bounding box center [1092, 158] width 121 height 19
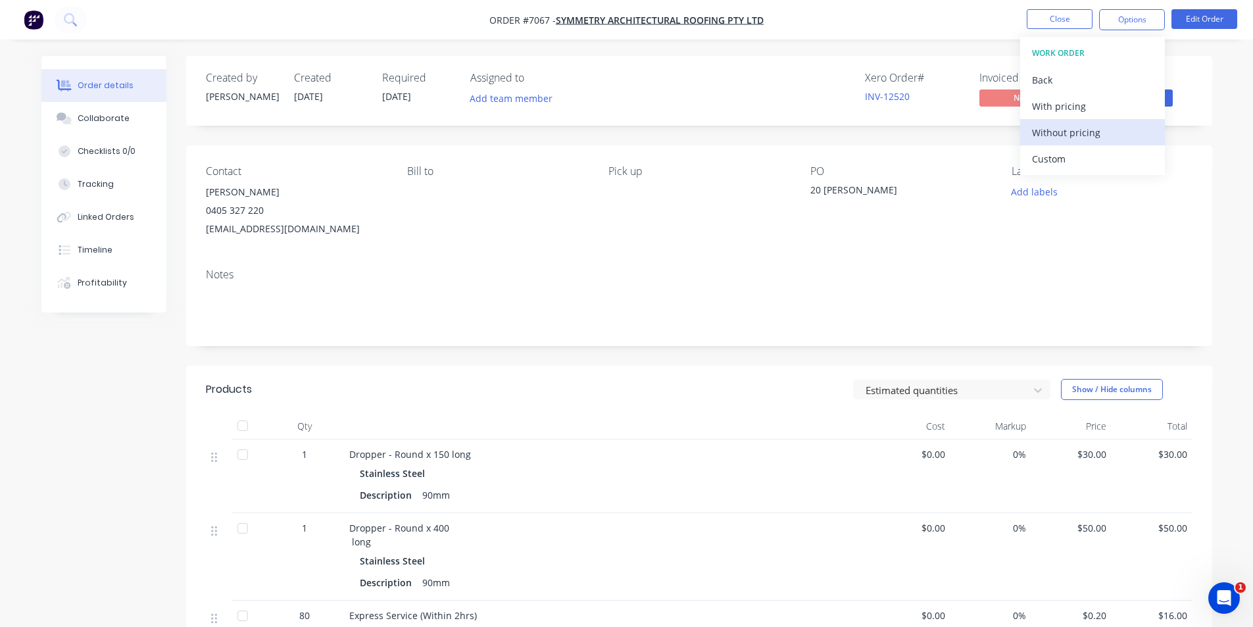
click at [1090, 132] on div "Without pricing" at bounding box center [1092, 132] width 121 height 19
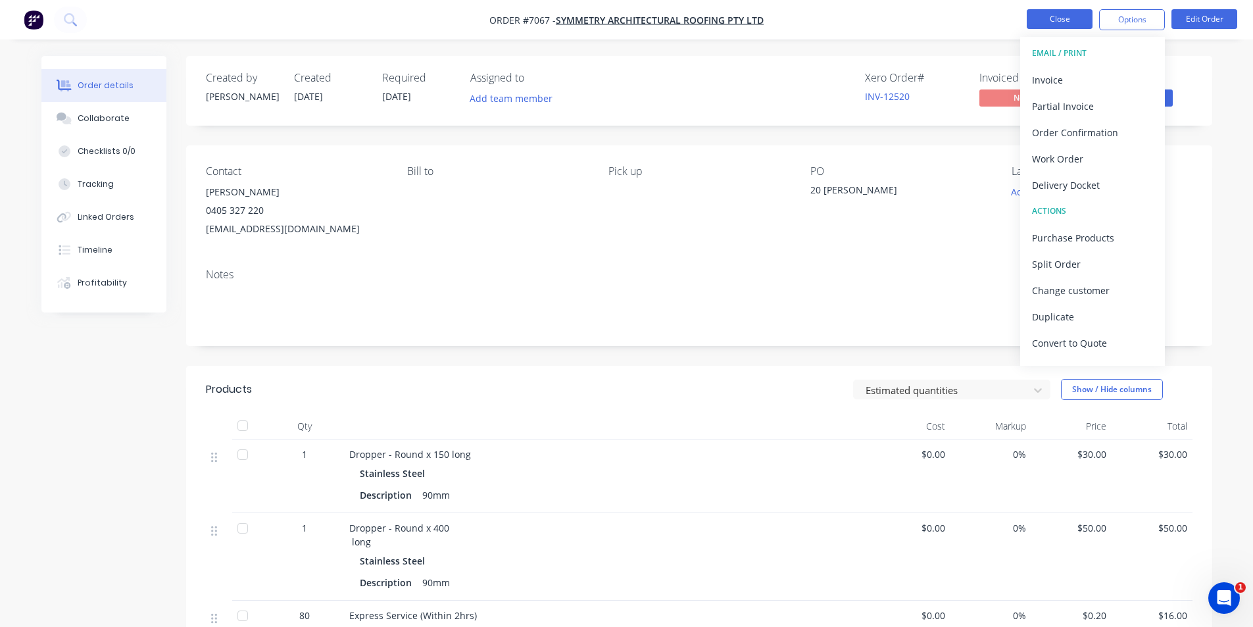
click at [1052, 30] on li "Close" at bounding box center [1060, 19] width 66 height 21
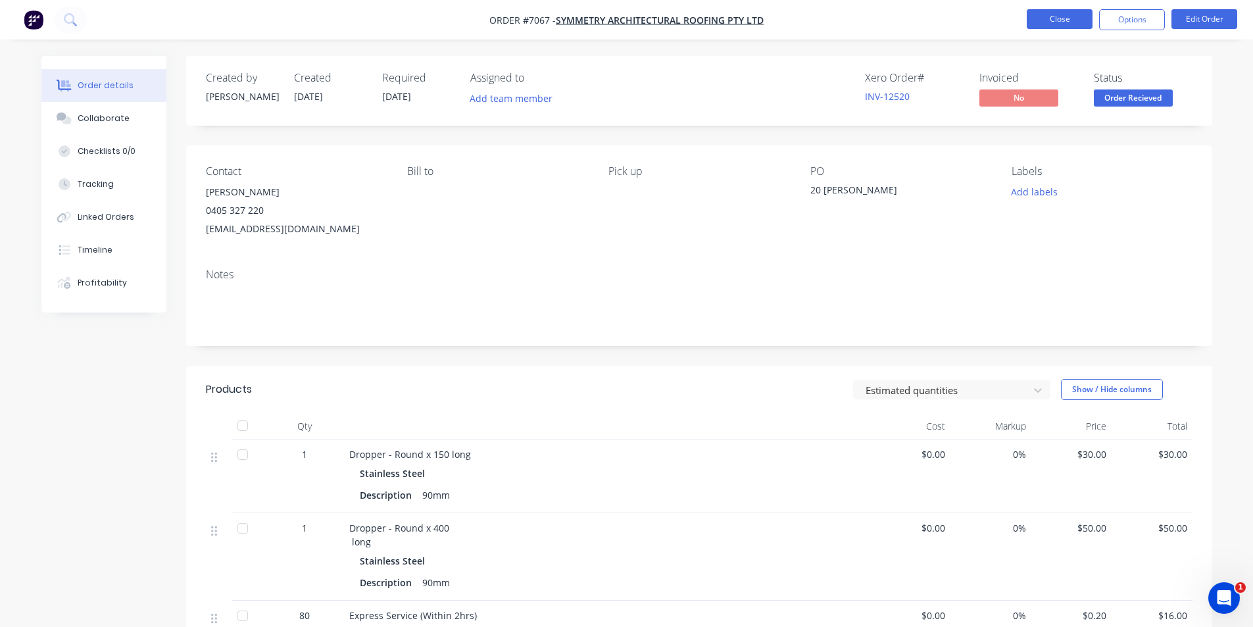
click at [1050, 12] on button "Close" at bounding box center [1060, 19] width 66 height 20
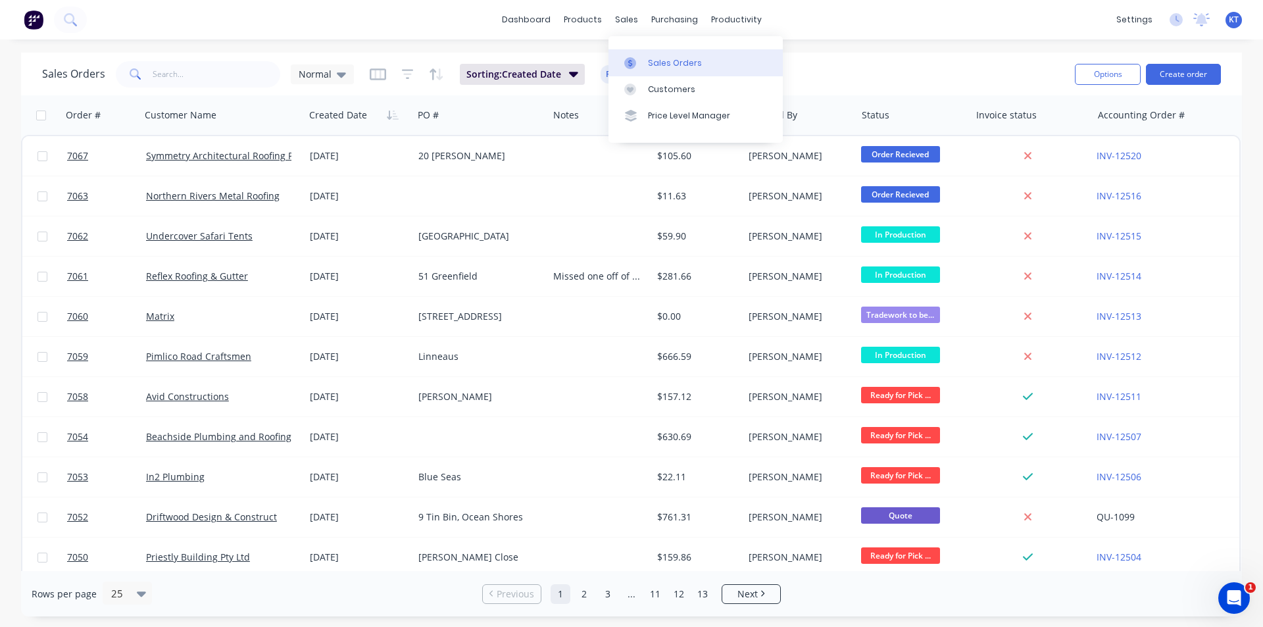
click at [643, 59] on div at bounding box center [634, 63] width 20 height 12
click at [666, 95] on div "Customers" at bounding box center [671, 90] width 47 height 12
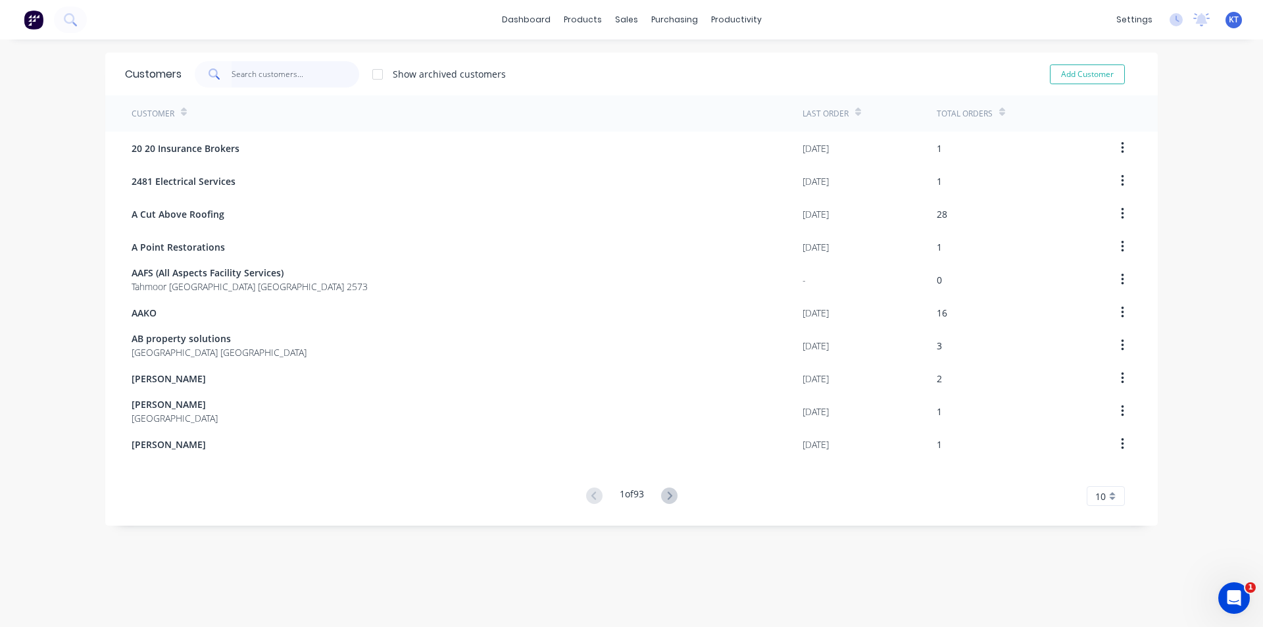
click at [247, 78] on input "text" at bounding box center [295, 74] width 128 height 26
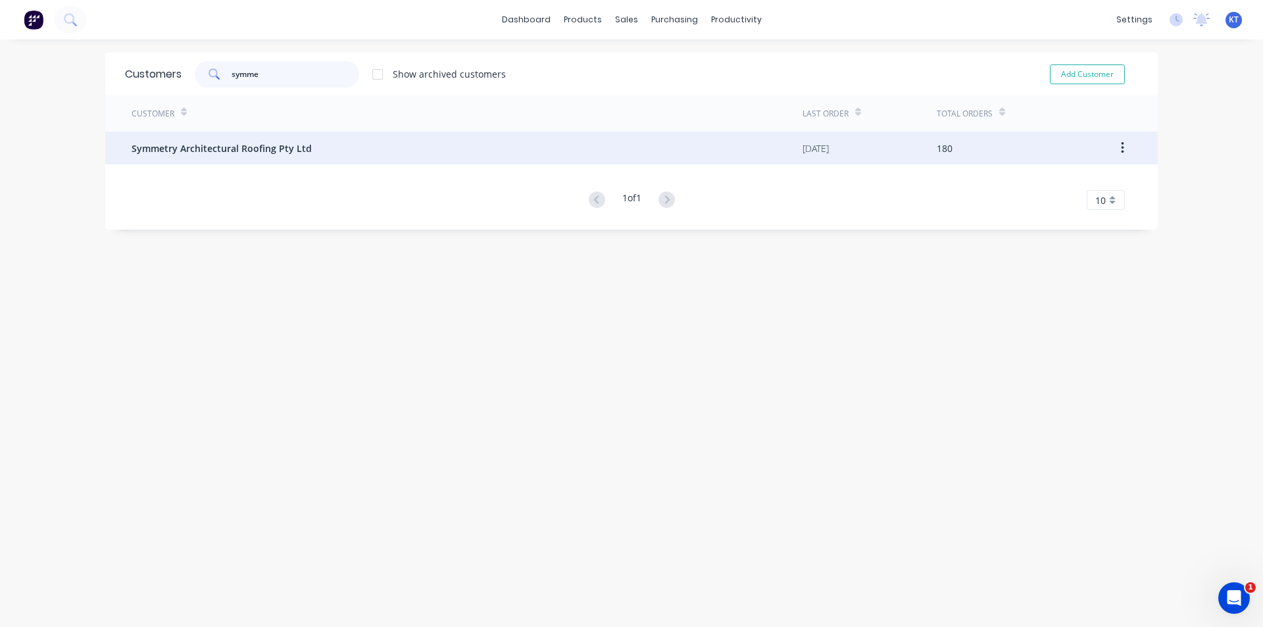
type input "symme"
click at [339, 145] on div "Symmetry Architectural Roofing Pty Ltd" at bounding box center [467, 148] width 671 height 33
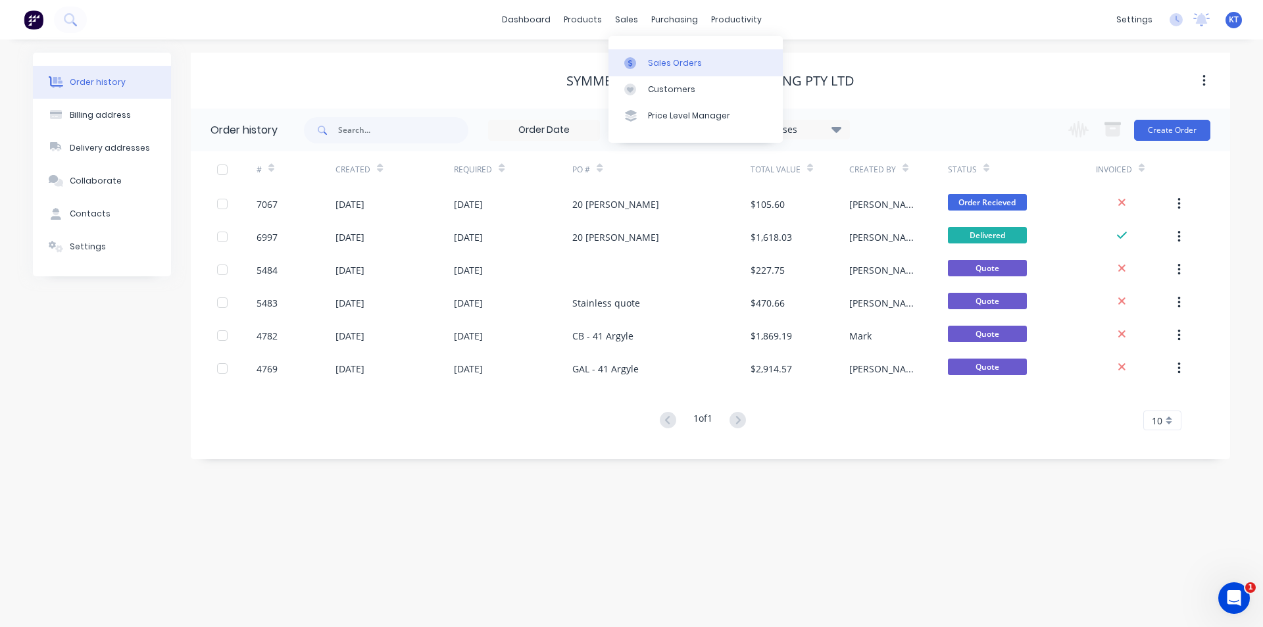
click at [652, 55] on link "Sales Orders" at bounding box center [695, 62] width 174 height 26
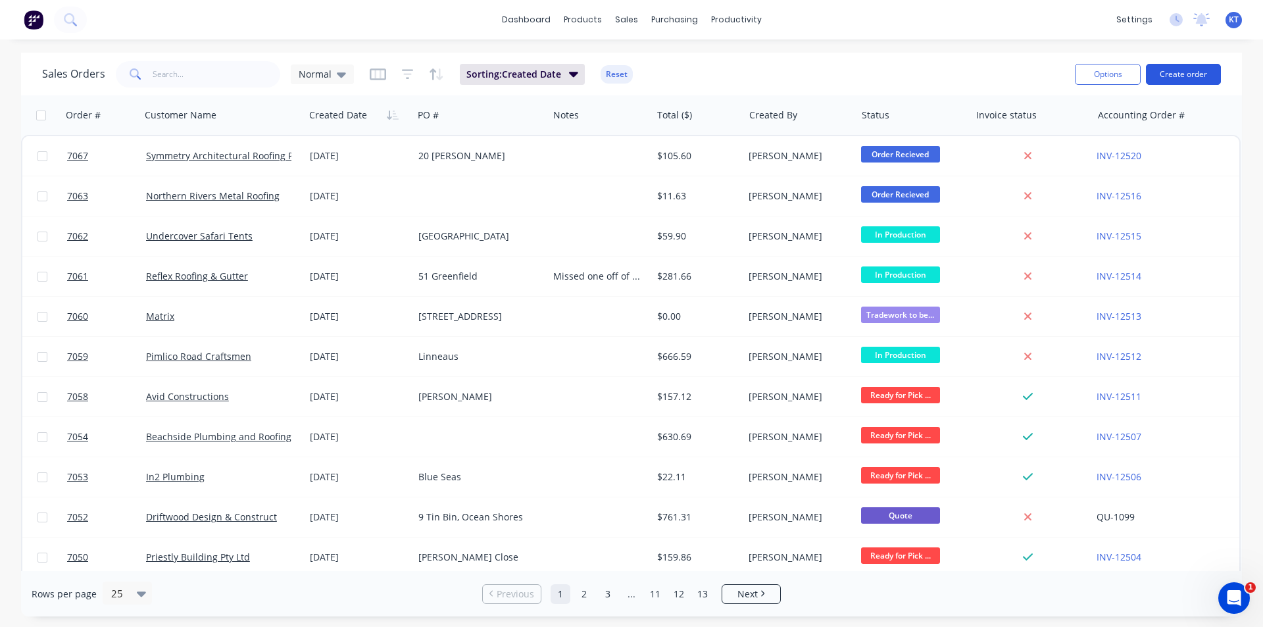
click at [1180, 78] on button "Create order" at bounding box center [1183, 74] width 75 height 21
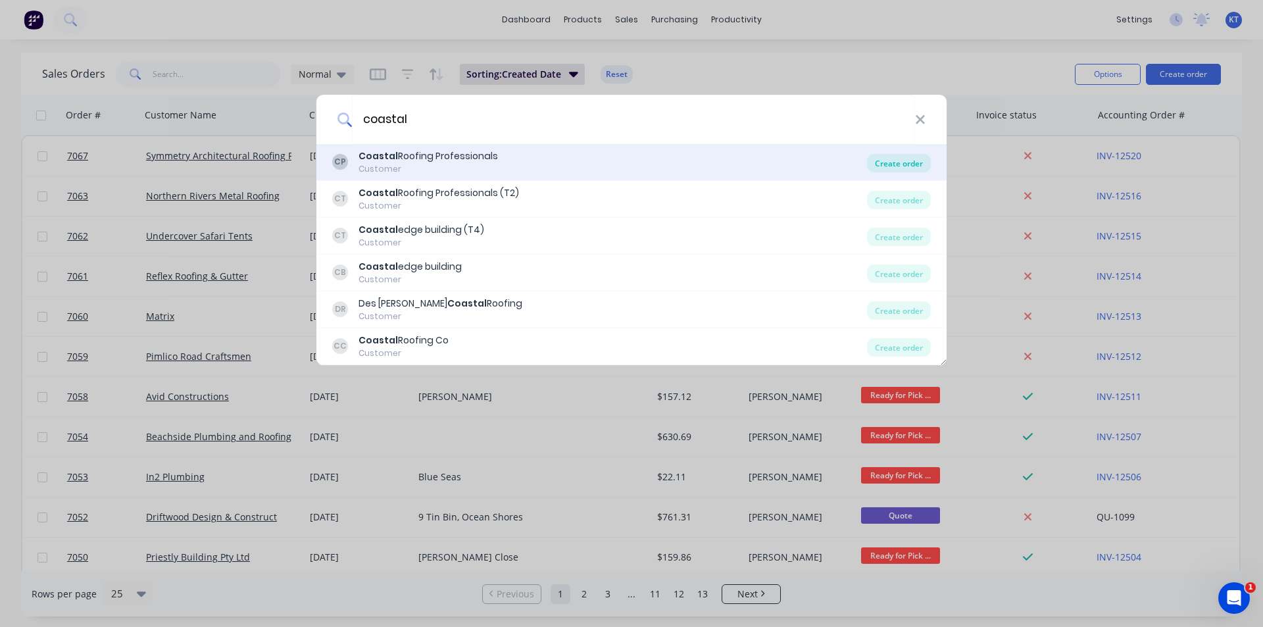
type input "coastal"
click at [916, 158] on div "Create order" at bounding box center [899, 163] width 64 height 18
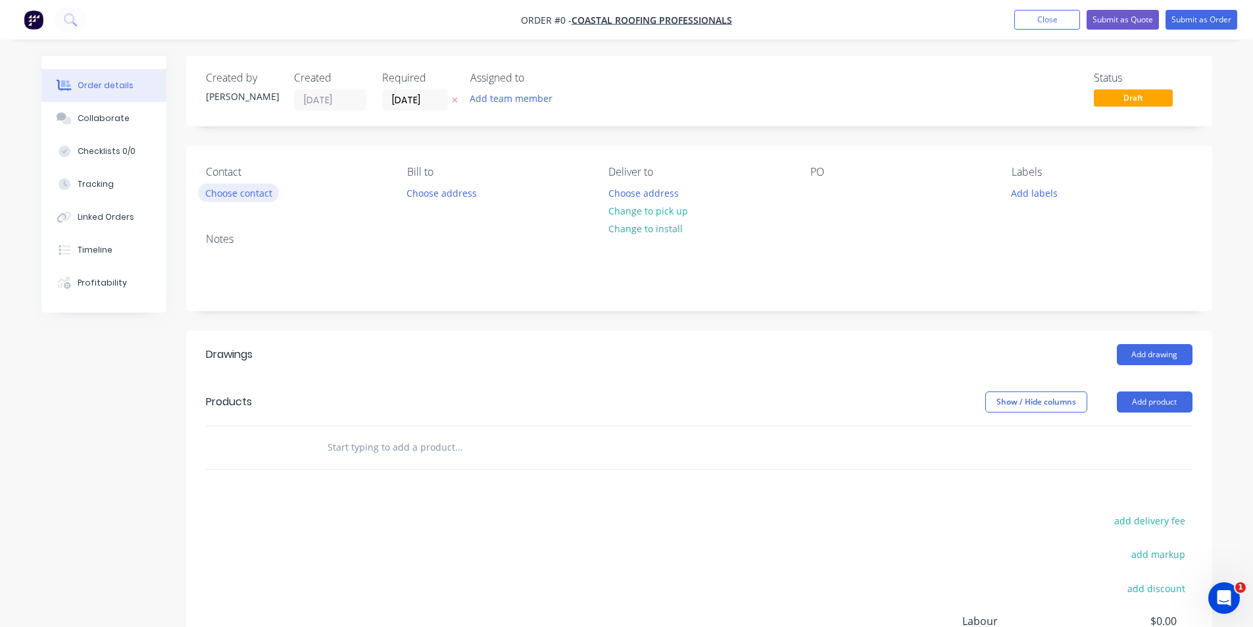
click at [212, 188] on div "Contact Choose contact" at bounding box center [296, 184] width 180 height 37
click at [234, 197] on button "Choose contact" at bounding box center [238, 192] width 81 height 18
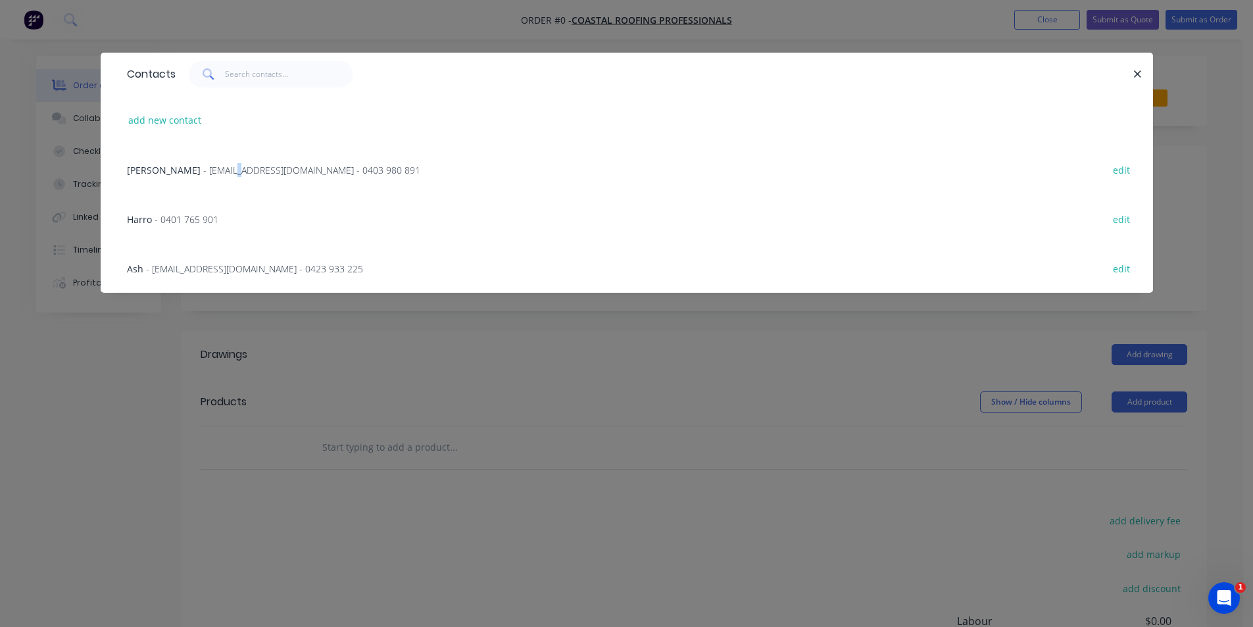
drag, startPoint x: 231, startPoint y: 176, endPoint x: 191, endPoint y: 187, distance: 42.3
click at [226, 176] on div "[PERSON_NAME][EMAIL_ADDRESS][DOMAIN_NAME] - 0403 980 891" at bounding box center [273, 170] width 293 height 14
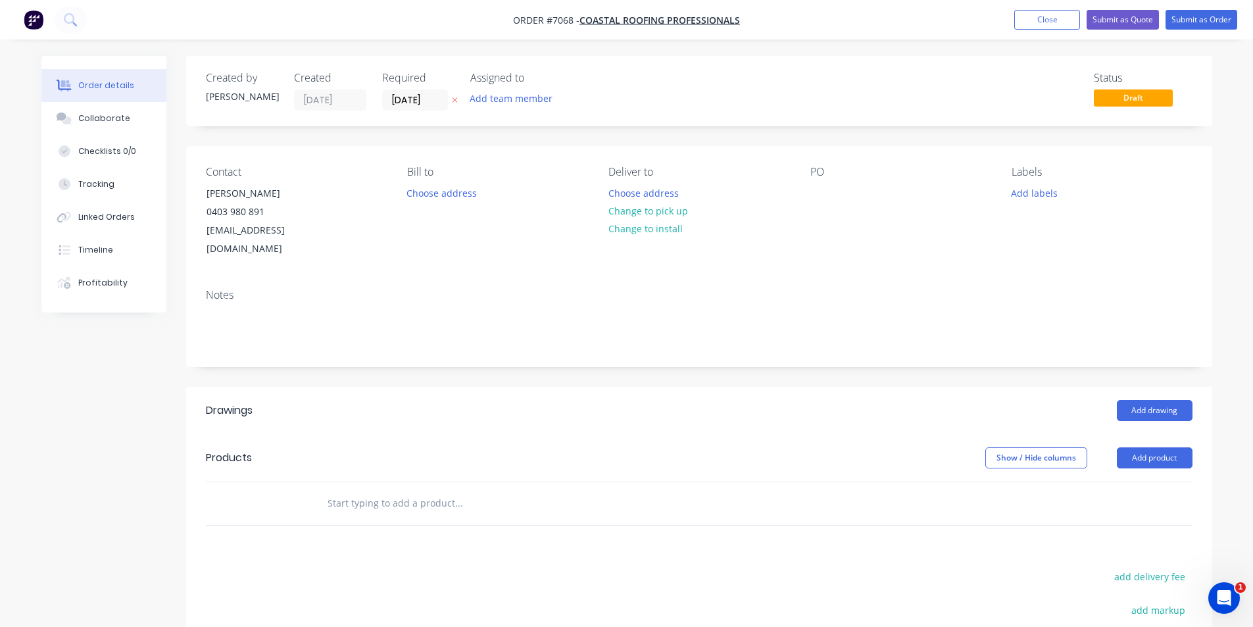
click at [799, 195] on div "Contact [PERSON_NAME] [PHONE_NUMBER] [EMAIL_ADDRESS][DOMAIN_NAME] Bill to Choos…" at bounding box center [699, 212] width 1026 height 132
click at [836, 184] on div "PO" at bounding box center [900, 212] width 180 height 93
click at [813, 193] on div at bounding box center [820, 192] width 21 height 19
click at [657, 207] on button "Change to pick up" at bounding box center [647, 211] width 93 height 18
click at [1185, 447] on button "Add product" at bounding box center [1155, 457] width 76 height 21
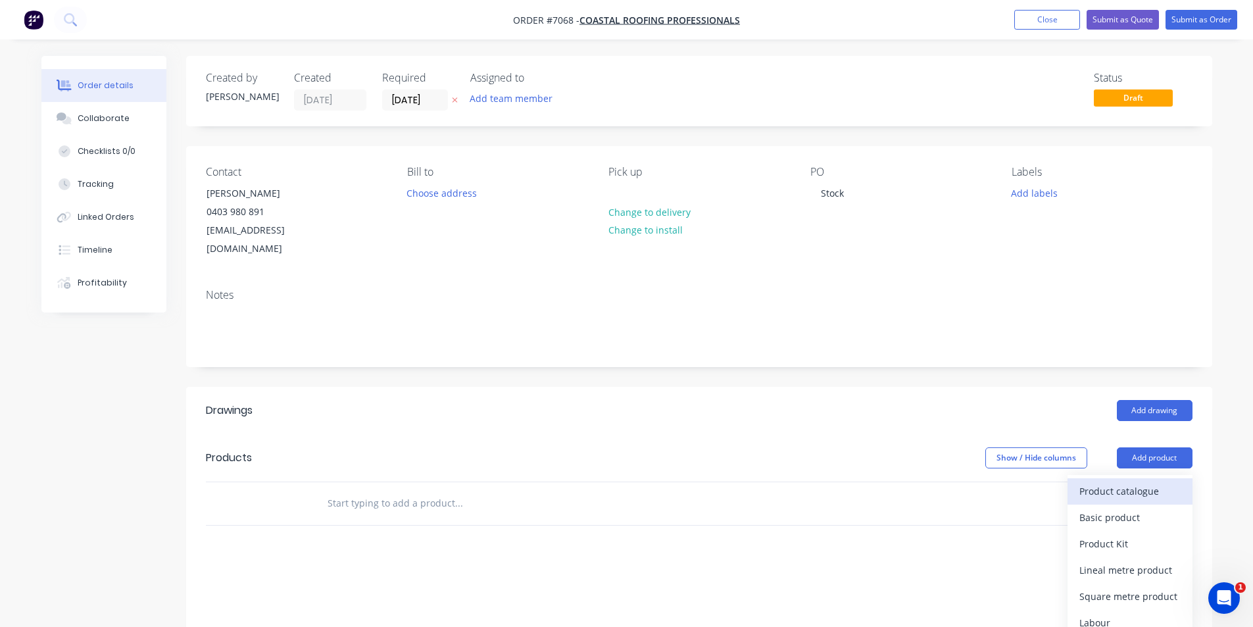
click at [1152, 481] on div "Product catalogue" at bounding box center [1129, 490] width 101 height 19
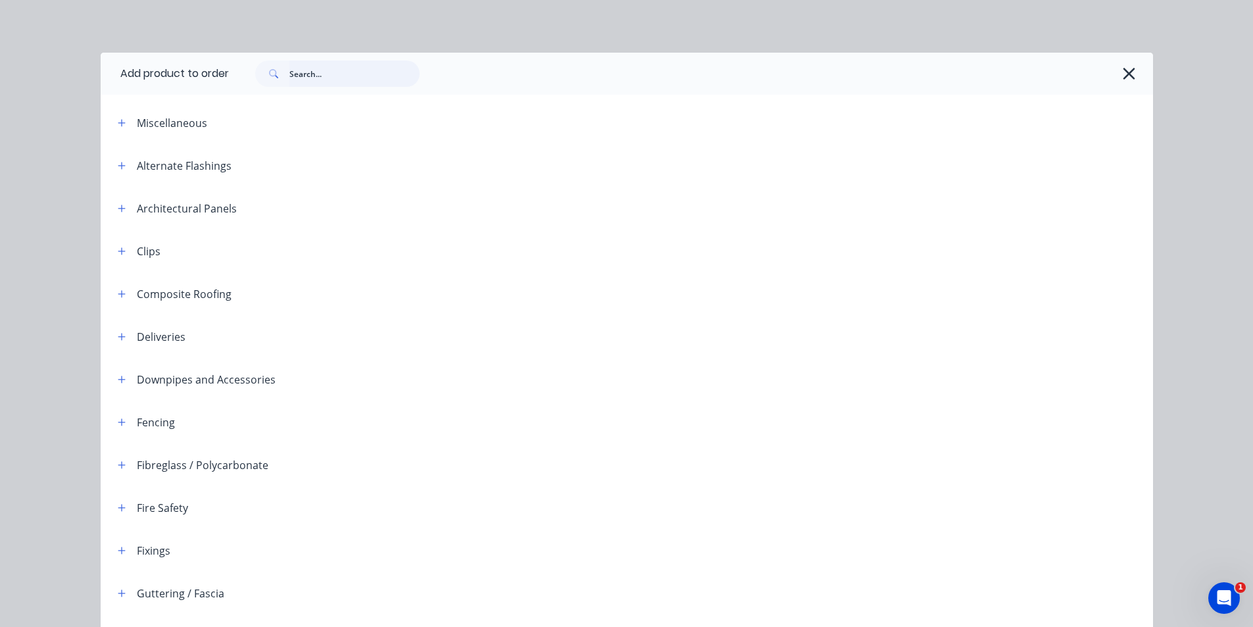
click at [326, 83] on input "text" at bounding box center [354, 74] width 130 height 26
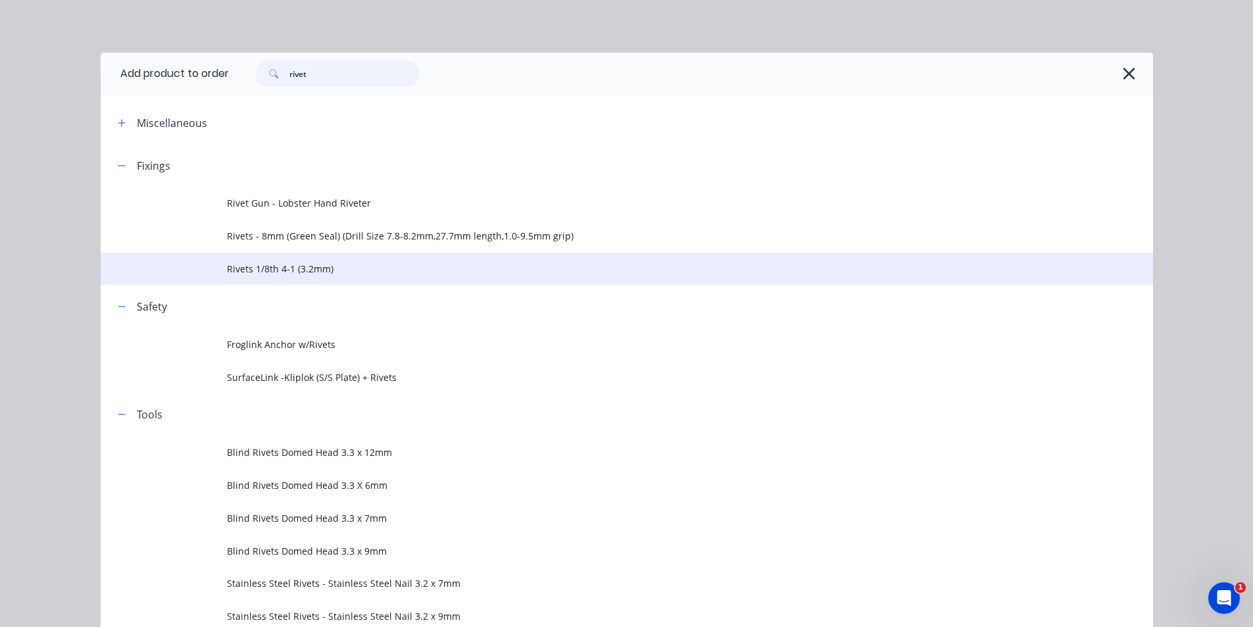
type input "rivet"
click at [303, 278] on td "Rivets 1/8th 4-1 (3.2mm)" at bounding box center [690, 269] width 926 height 33
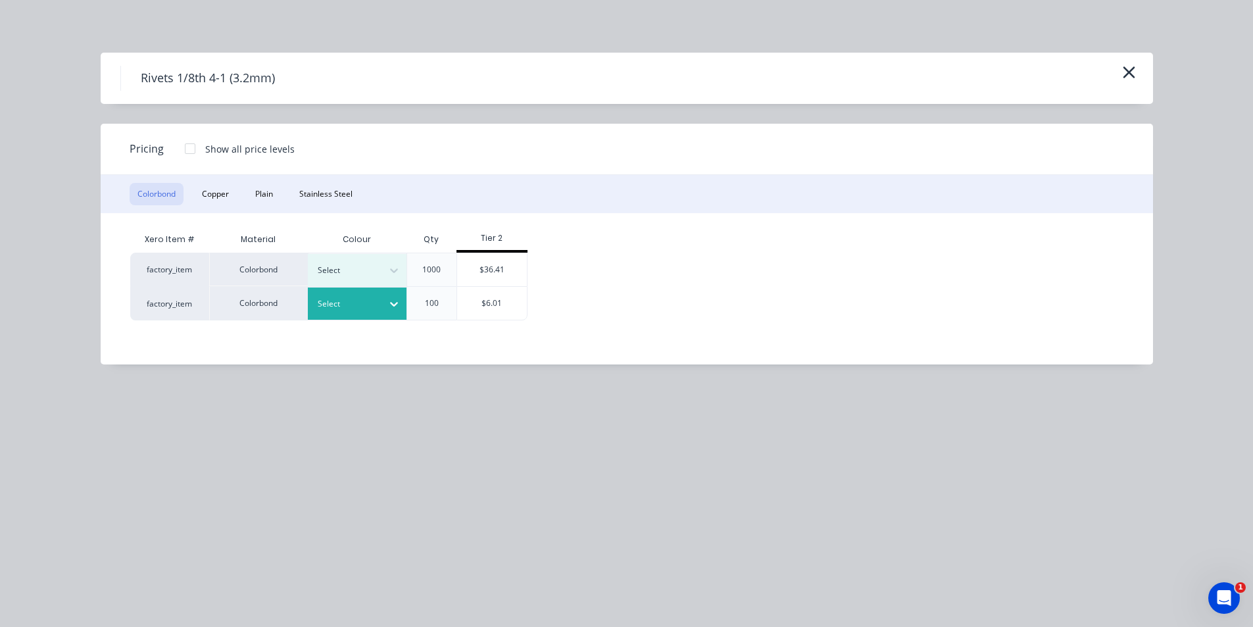
click at [358, 304] on div at bounding box center [347, 304] width 59 height 14
click at [508, 299] on div "$6.01" at bounding box center [492, 303] width 70 height 33
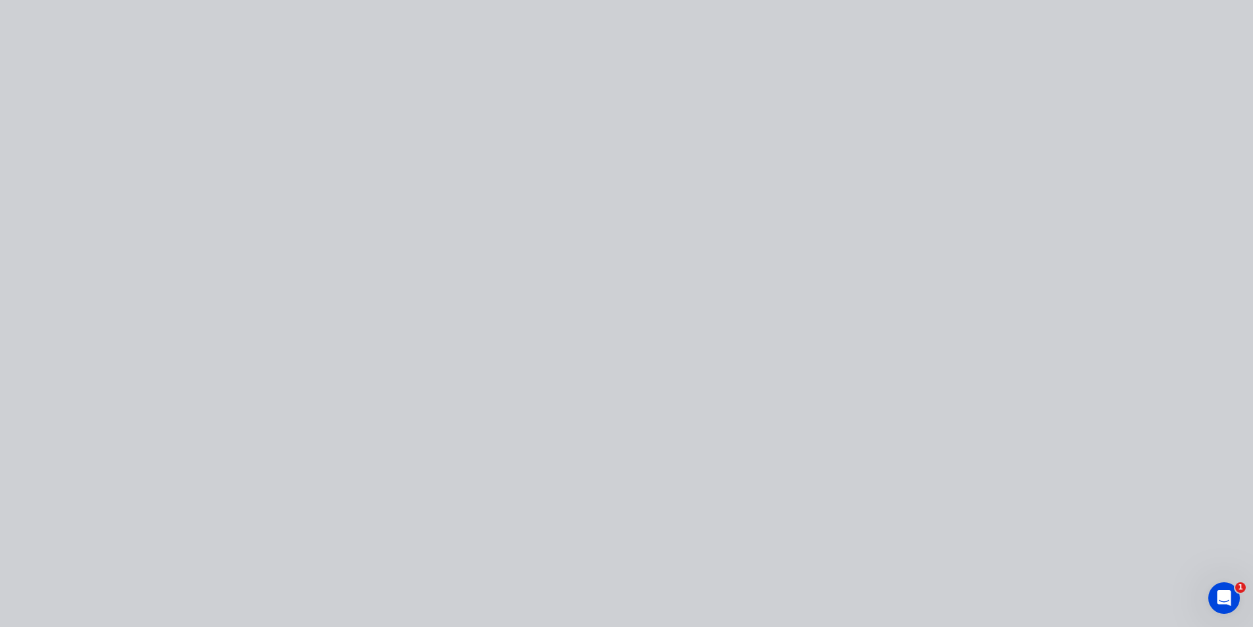
type input "$6.01"
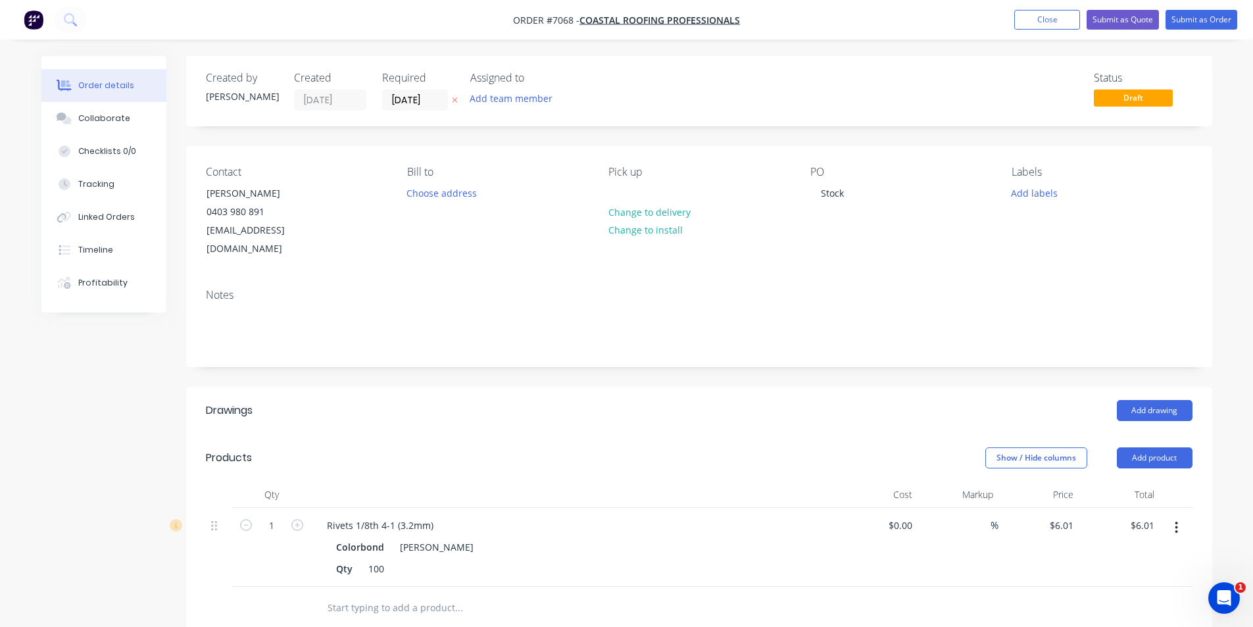
scroll to position [320, 0]
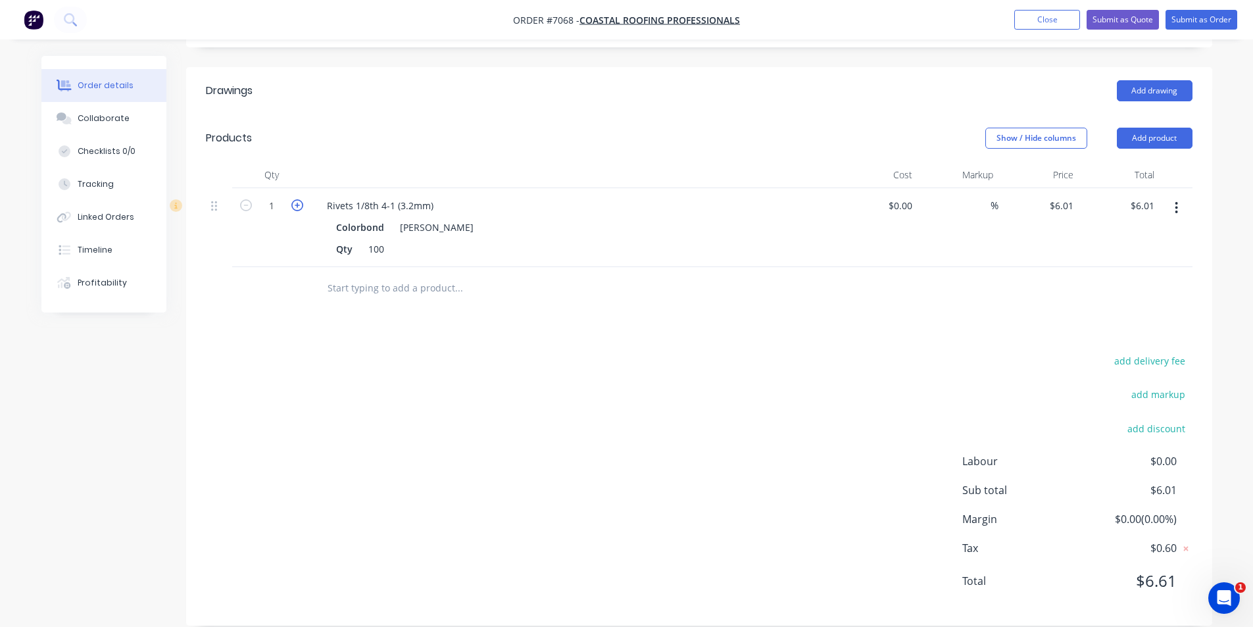
click at [297, 199] on icon "button" at bounding box center [297, 205] width 12 height 12
type input "2"
type input "$12.02"
click at [1205, 8] on nav "Order #7068 - Coastal Roofing Professionals Add product Close Submit as Quote S…" at bounding box center [626, 19] width 1253 height 39
click at [1205, 22] on button "Submit as Order" at bounding box center [1201, 20] width 72 height 20
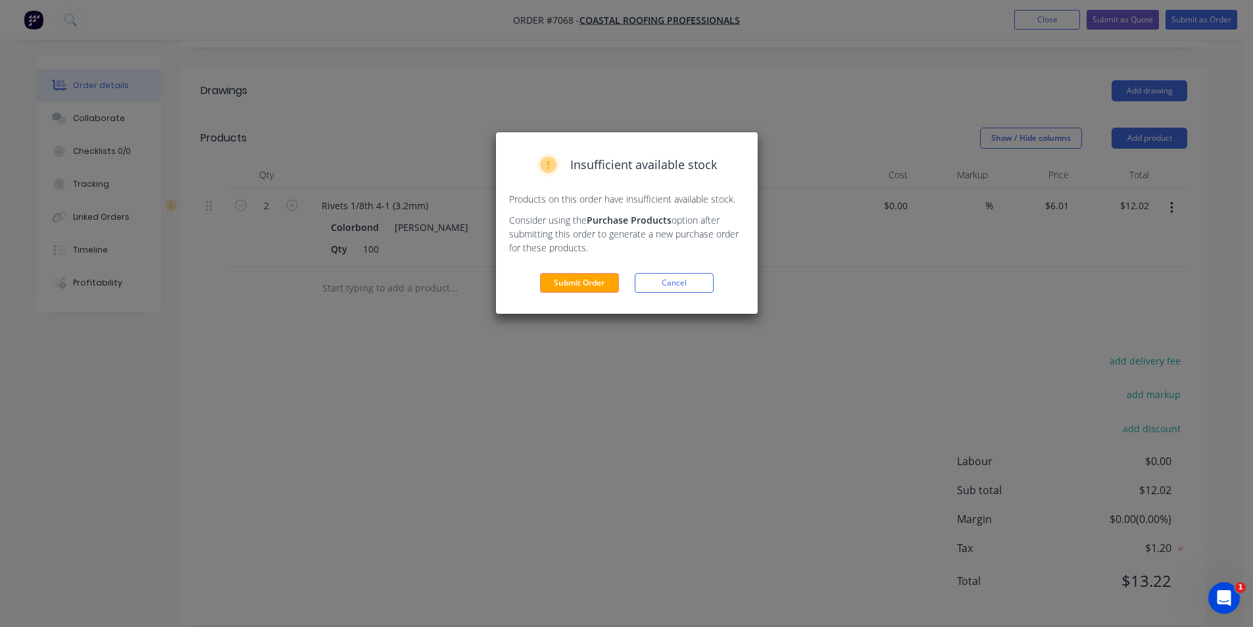
click at [544, 295] on div "Insufficient available stock Products on this order have insufficient available…" at bounding box center [627, 223] width 262 height 182
click at [568, 278] on button "Submit Order" at bounding box center [579, 283] width 79 height 20
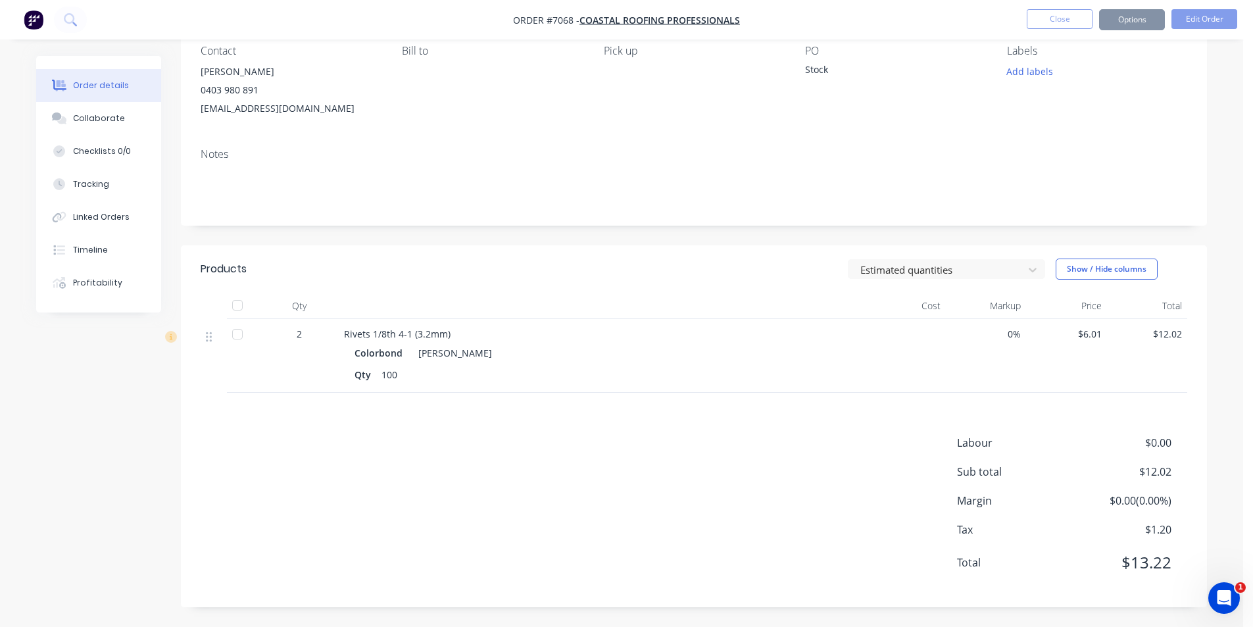
scroll to position [120, 0]
click at [240, 300] on div at bounding box center [243, 305] width 26 height 26
drag, startPoint x: 1139, startPoint y: 8, endPoint x: 1137, endPoint y: 15, distance: 7.5
click at [1139, 9] on nav "Order #7068 - Coastal Roofing Professionals Close Options Edit Order" at bounding box center [626, 19] width 1253 height 39
click at [1137, 15] on button "Options" at bounding box center [1132, 19] width 66 height 21
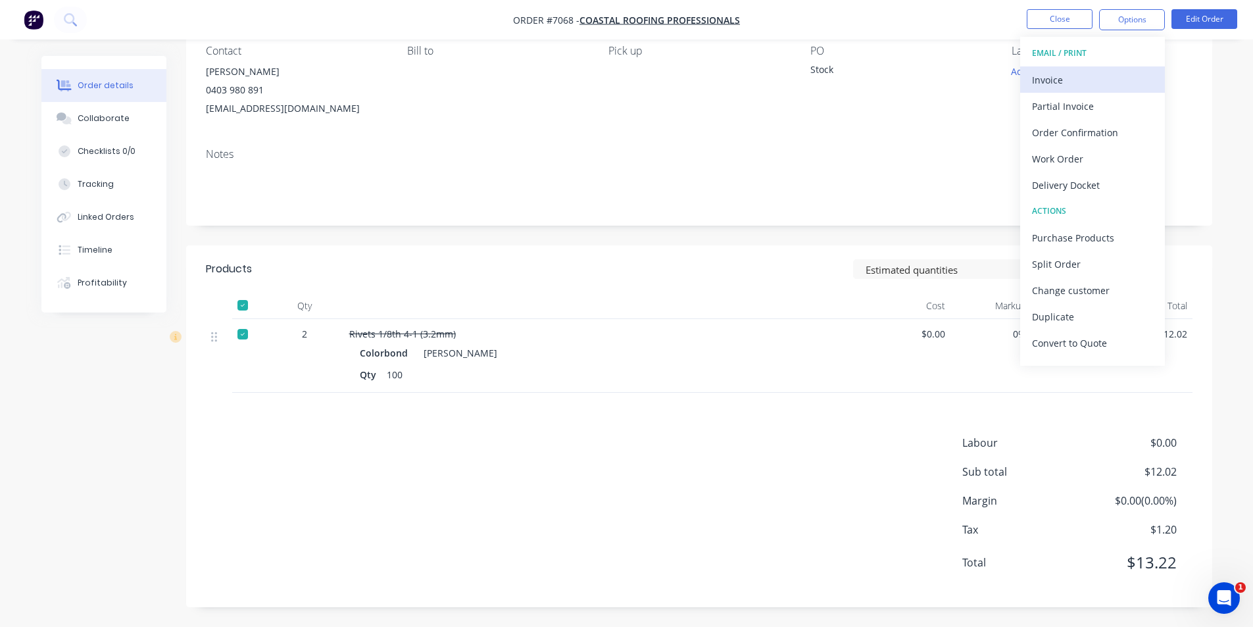
click at [1096, 71] on div "Invoice" at bounding box center [1092, 79] width 121 height 19
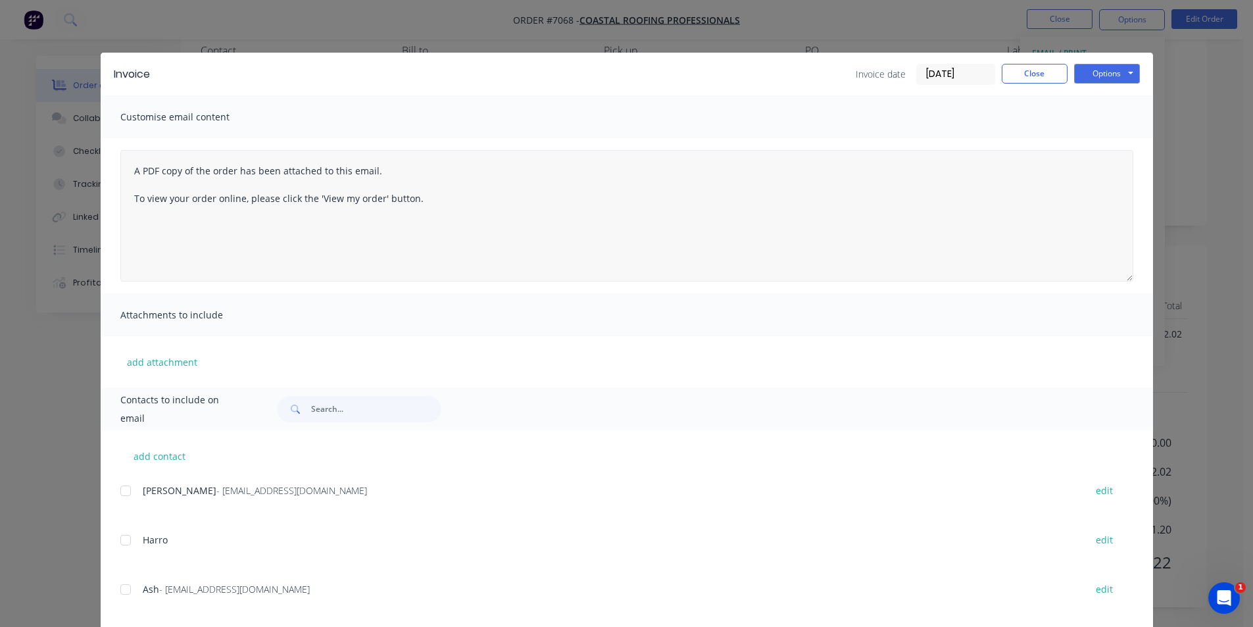
click at [121, 492] on div at bounding box center [125, 490] width 26 height 26
click at [1079, 78] on button "Options" at bounding box center [1107, 74] width 66 height 20
click at [1091, 147] on button "Email" at bounding box center [1116, 141] width 84 height 22
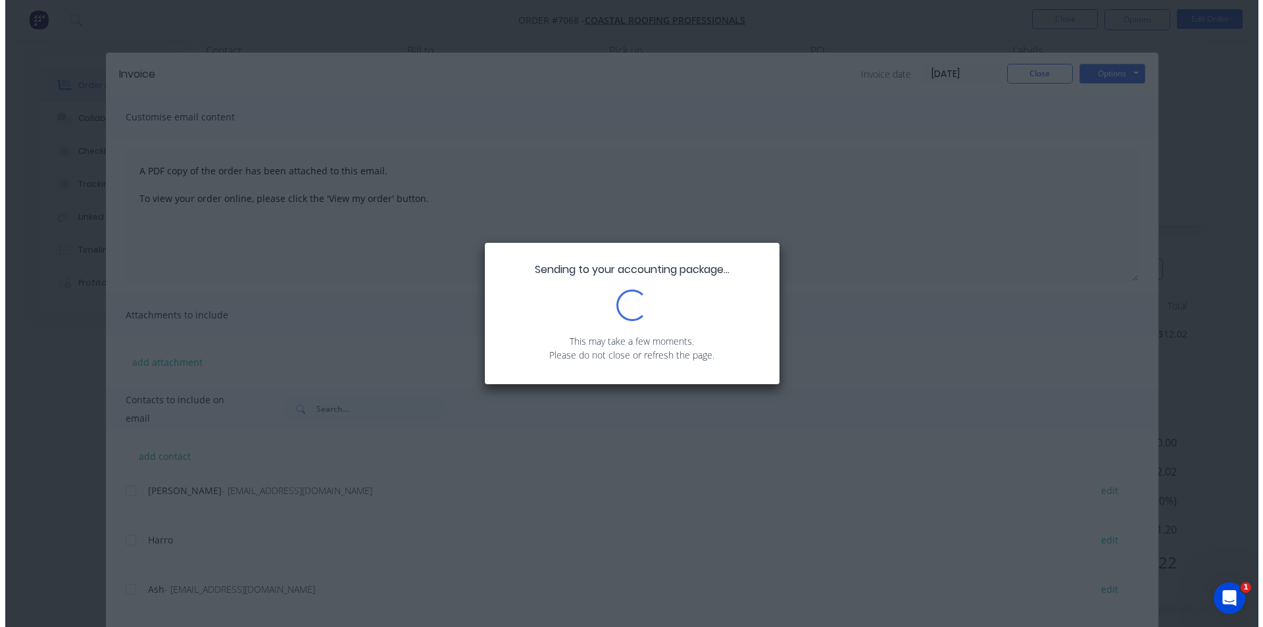
scroll to position [0, 0]
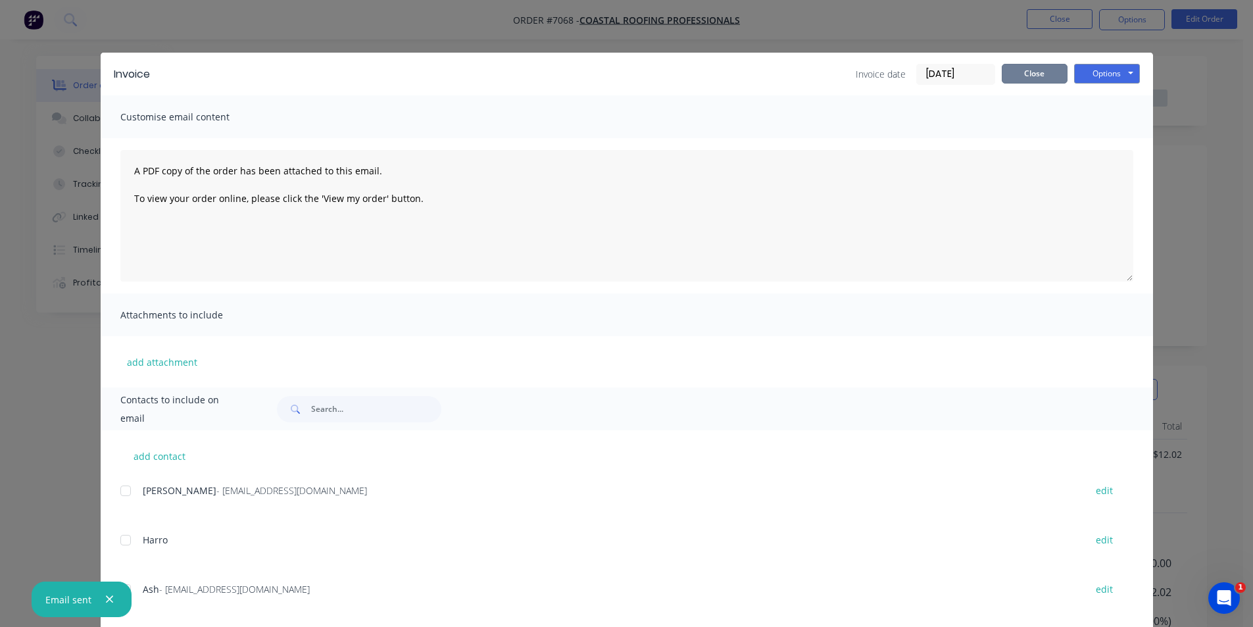
click at [1042, 65] on button "Close" at bounding box center [1035, 74] width 66 height 20
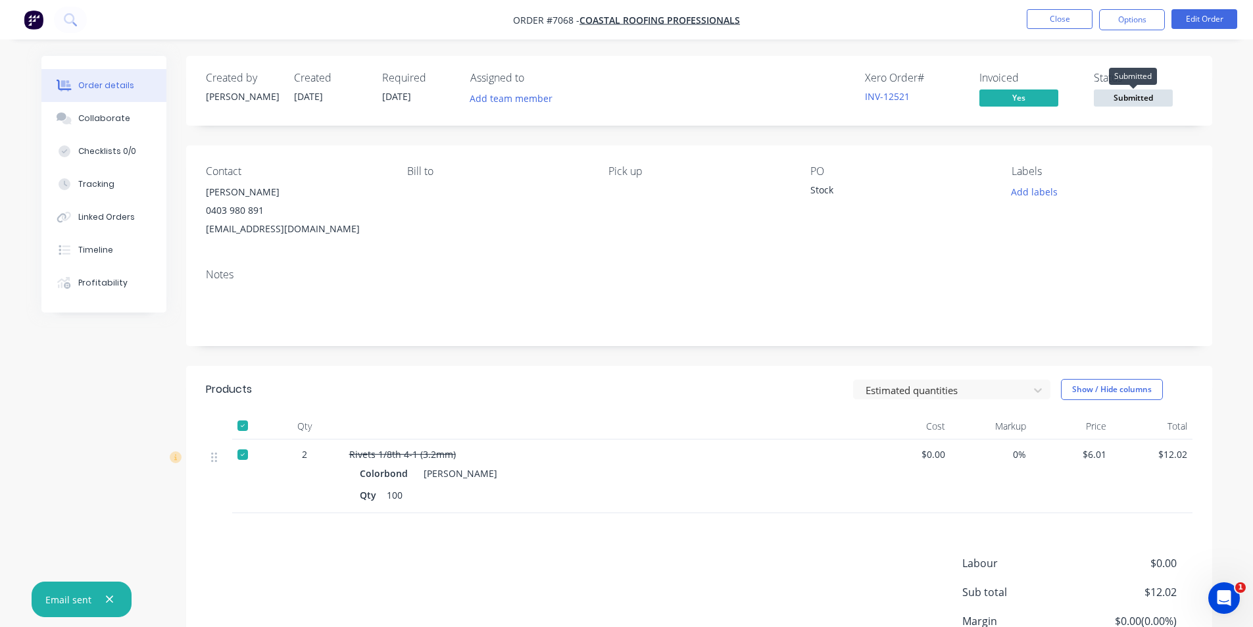
drag, startPoint x: 1155, startPoint y: 103, endPoint x: 1156, endPoint y: 116, distance: 12.5
click at [1156, 104] on span "Submitted" at bounding box center [1133, 97] width 79 height 16
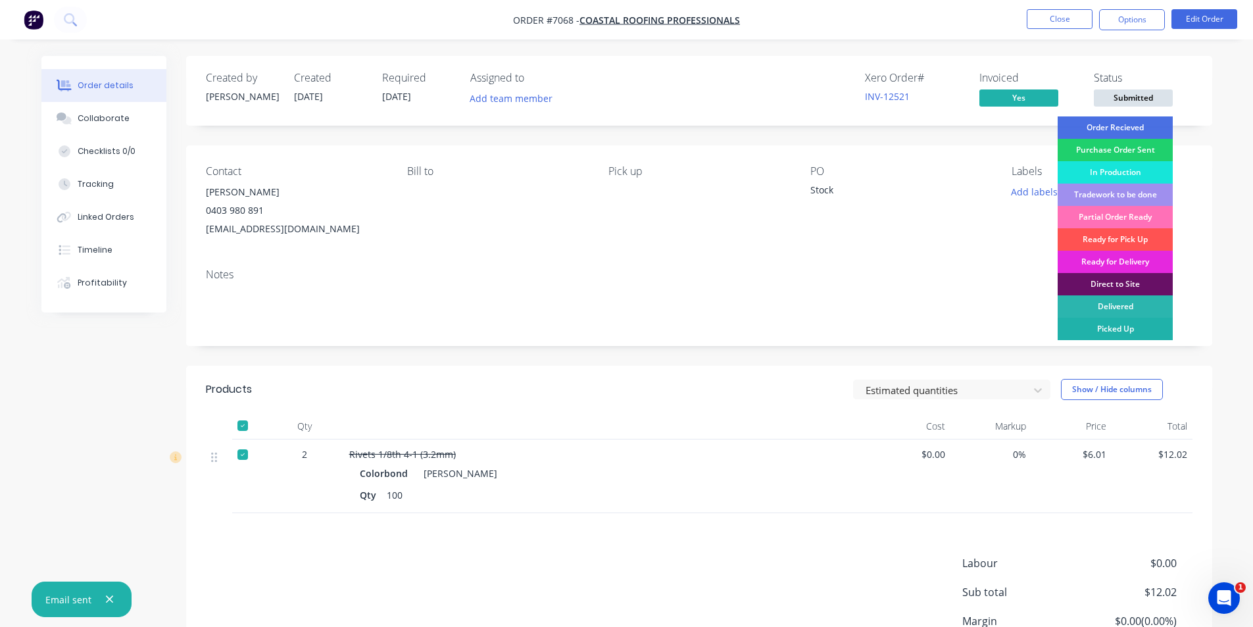
click at [1111, 335] on div "Picked Up" at bounding box center [1114, 329] width 115 height 22
click at [1143, 19] on button "Options" at bounding box center [1132, 19] width 66 height 21
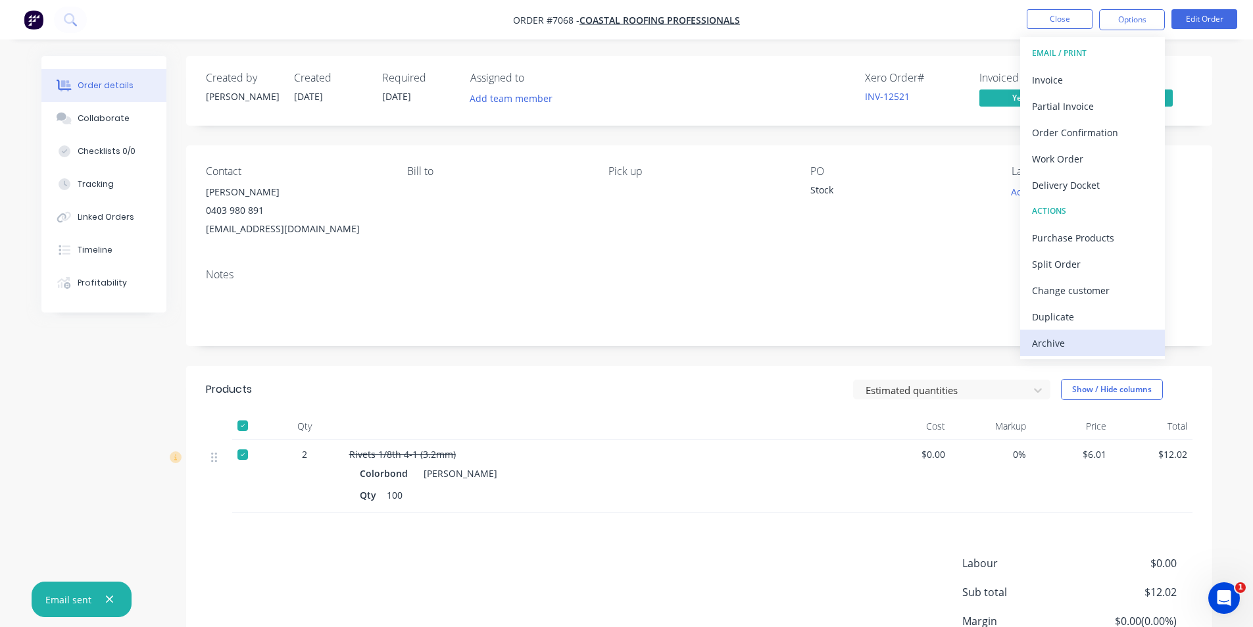
click at [1105, 349] on div "Archive" at bounding box center [1092, 342] width 121 height 19
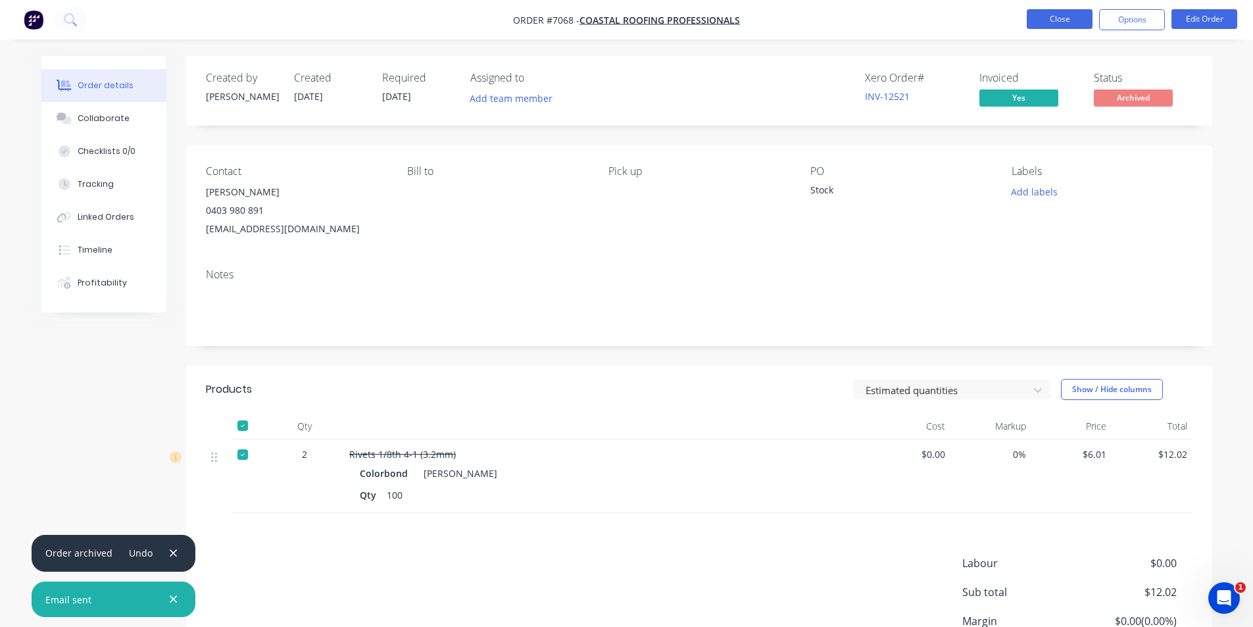
click at [1040, 20] on button "Close" at bounding box center [1060, 19] width 66 height 20
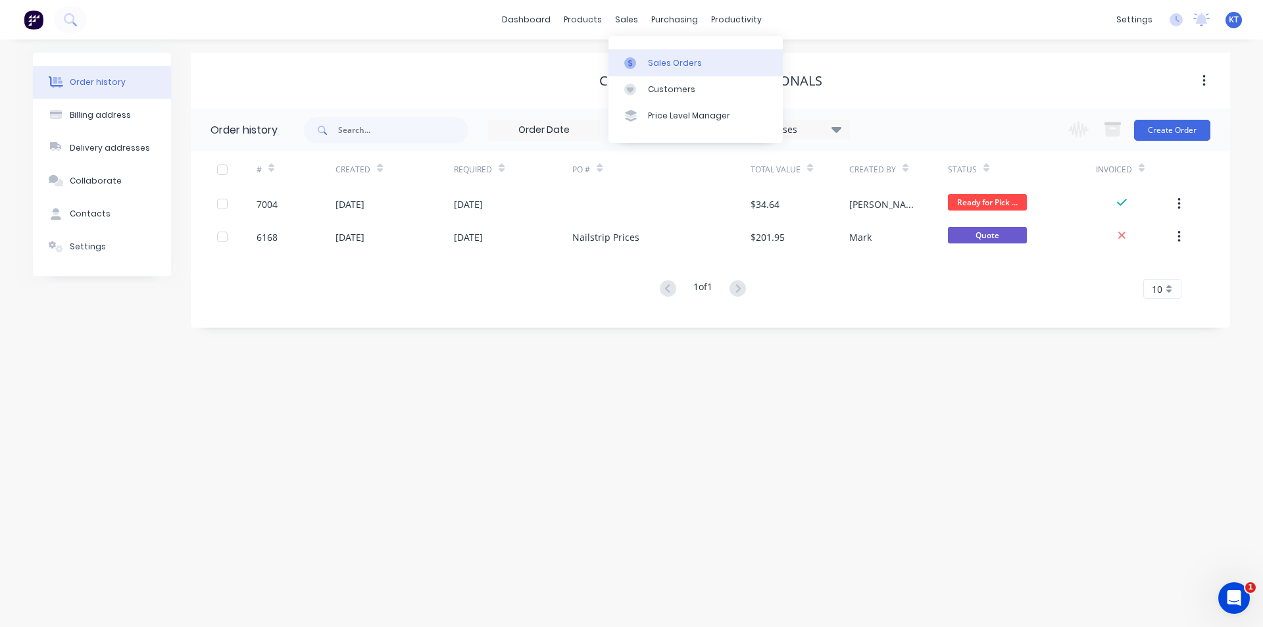
click at [649, 55] on link "Sales Orders" at bounding box center [695, 62] width 174 height 26
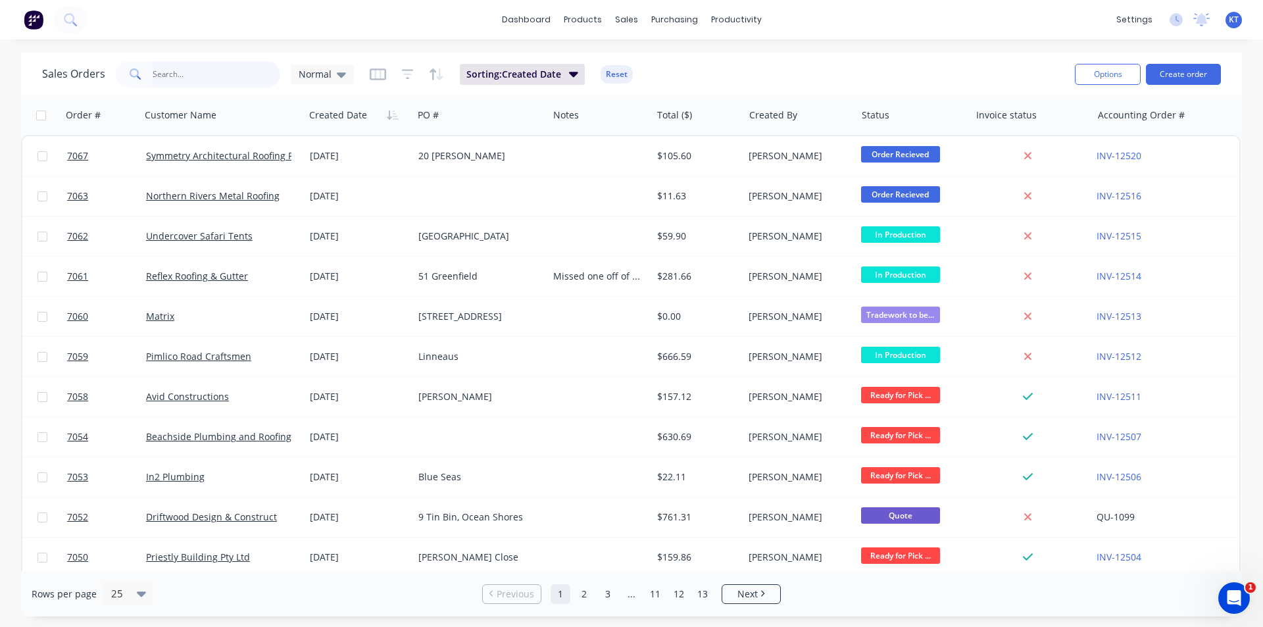
click at [195, 62] on input "text" at bounding box center [217, 74] width 128 height 26
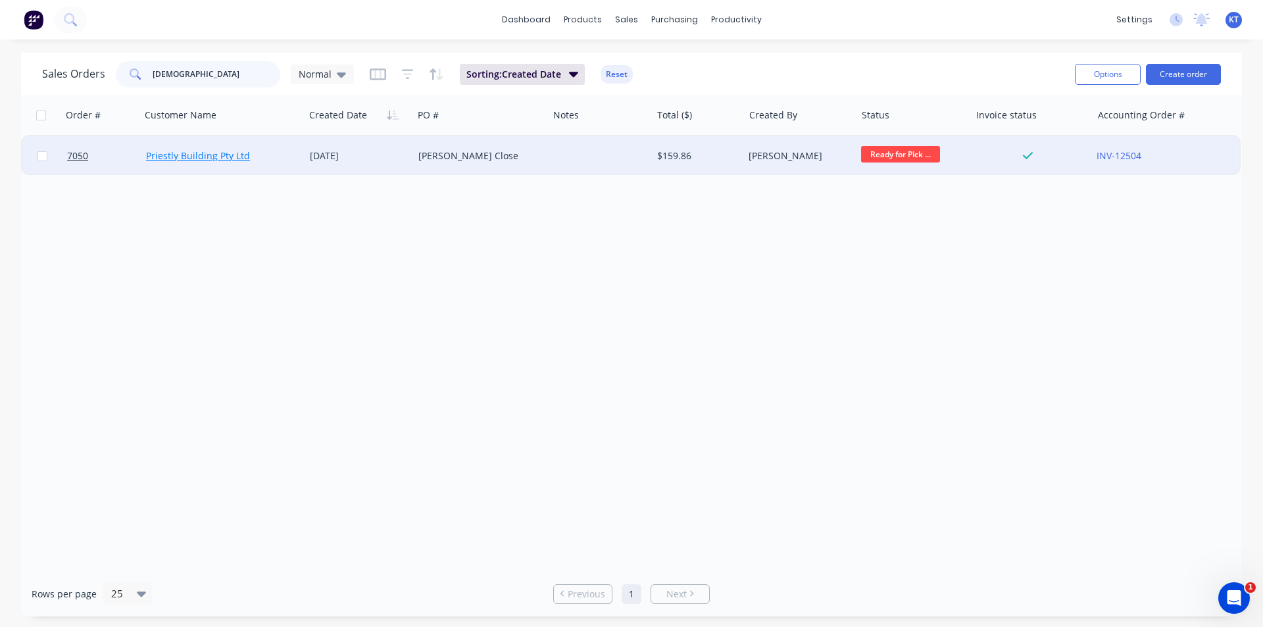
type input "[DEMOGRAPHIC_DATA]"
click at [228, 156] on link "Priestly Building Pty Ltd" at bounding box center [198, 155] width 104 height 12
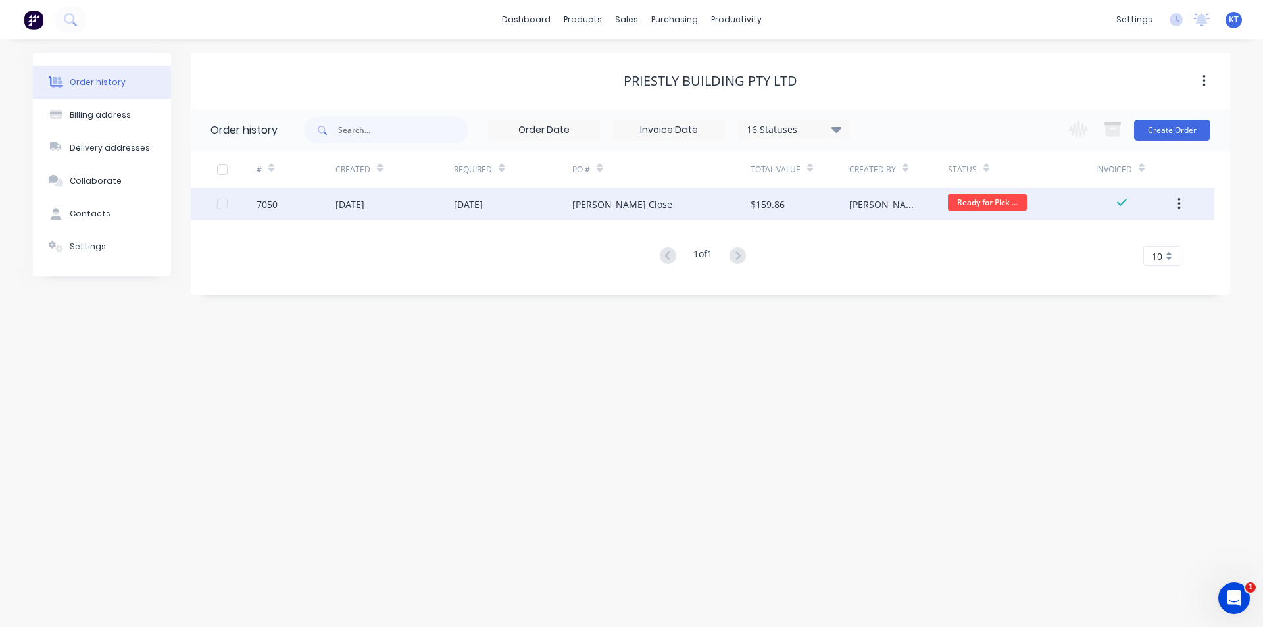
click at [858, 205] on div "[PERSON_NAME]" at bounding box center [885, 204] width 72 height 14
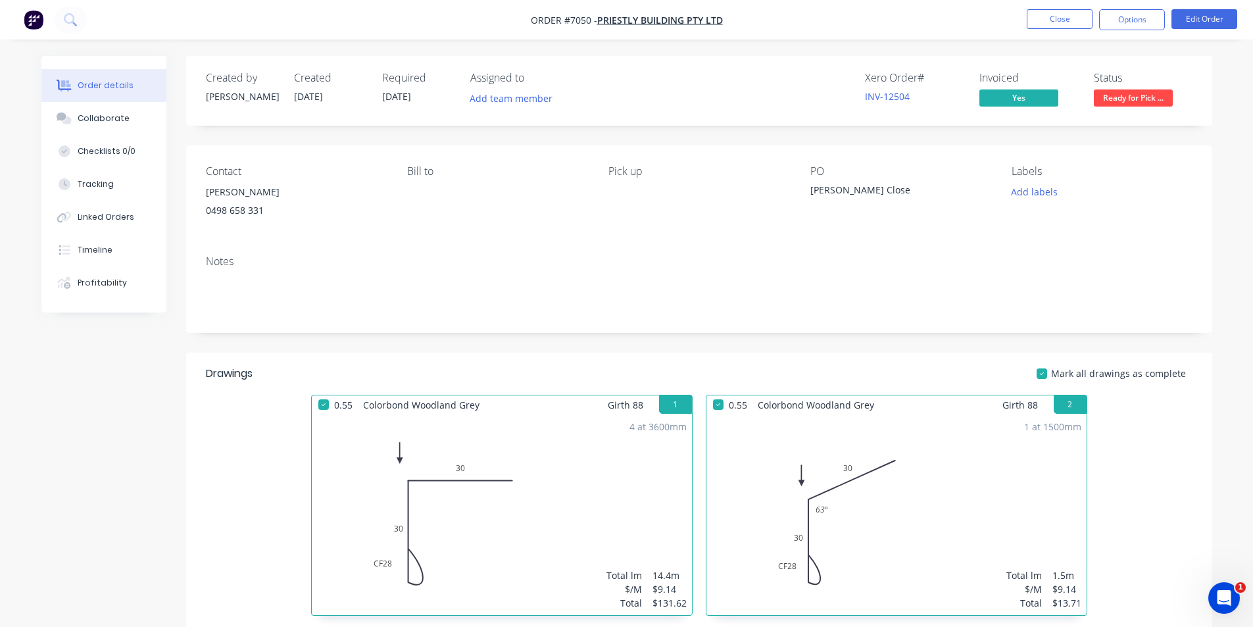
drag, startPoint x: 1111, startPoint y: 103, endPoint x: 1111, endPoint y: 111, distance: 7.9
click at [1111, 104] on span "Ready for Pick ..." at bounding box center [1133, 97] width 79 height 16
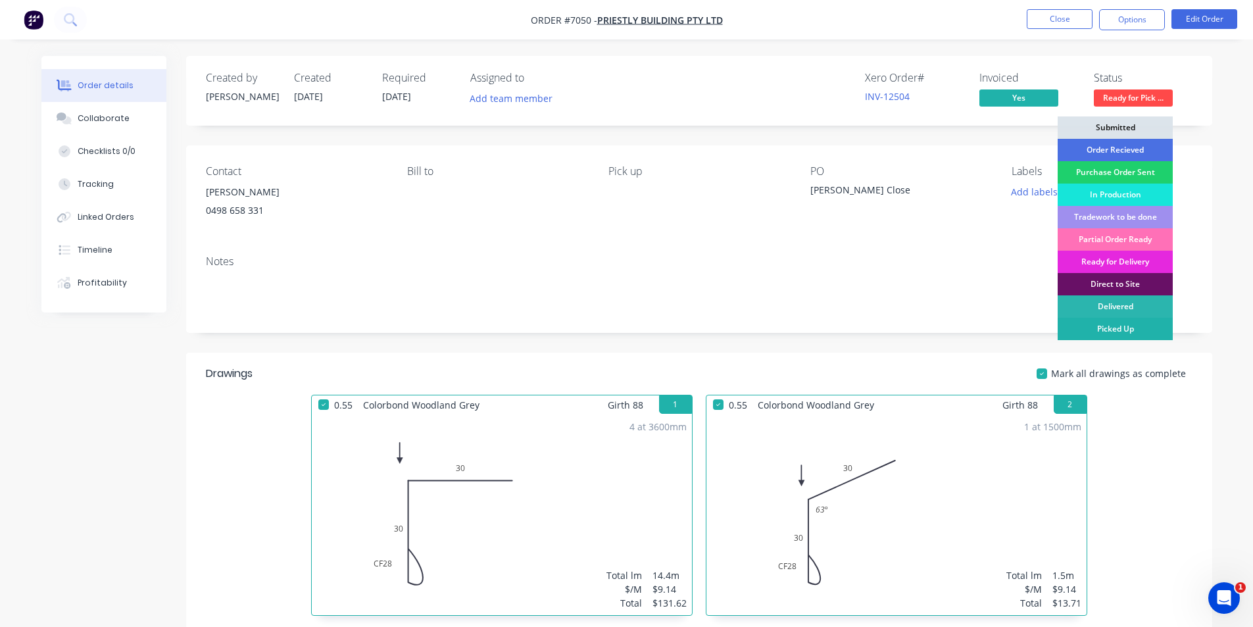
click at [1150, 335] on div "Picked Up" at bounding box center [1114, 329] width 115 height 22
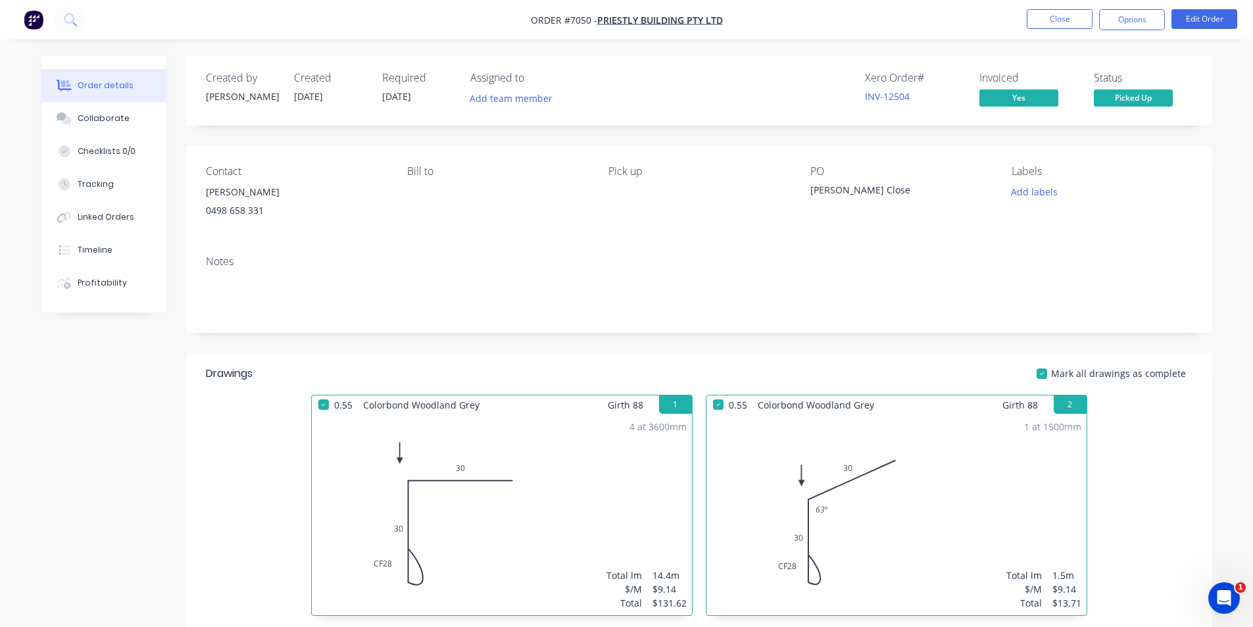
click at [1146, 8] on nav "Order #7050 - Priestly Building Pty Ltd Close Options Edit Order" at bounding box center [626, 19] width 1253 height 39
click at [1150, 18] on button "Options" at bounding box center [1132, 19] width 66 height 21
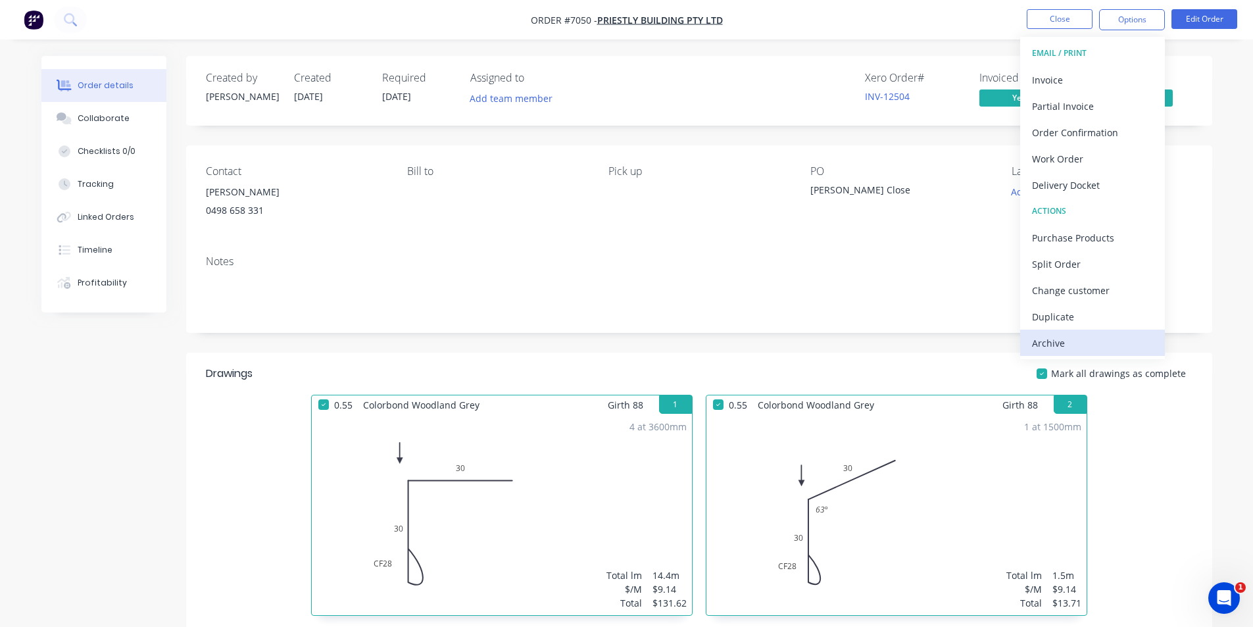
click at [1094, 344] on div "Archive" at bounding box center [1092, 342] width 121 height 19
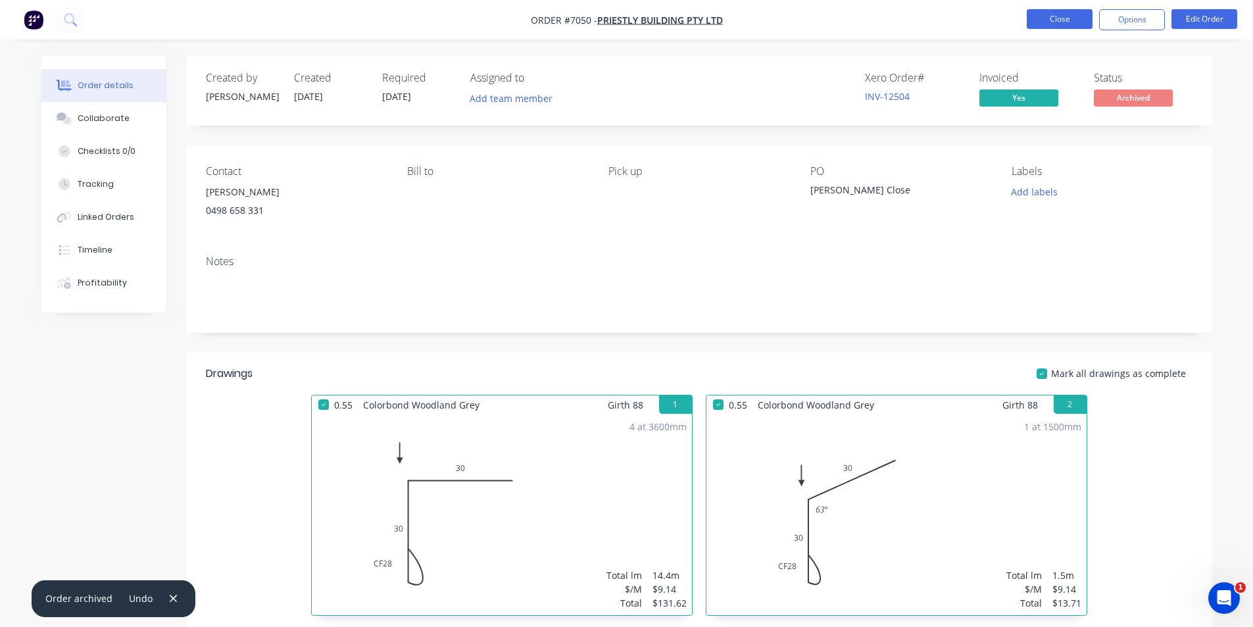
click at [1050, 22] on button "Close" at bounding box center [1060, 19] width 66 height 20
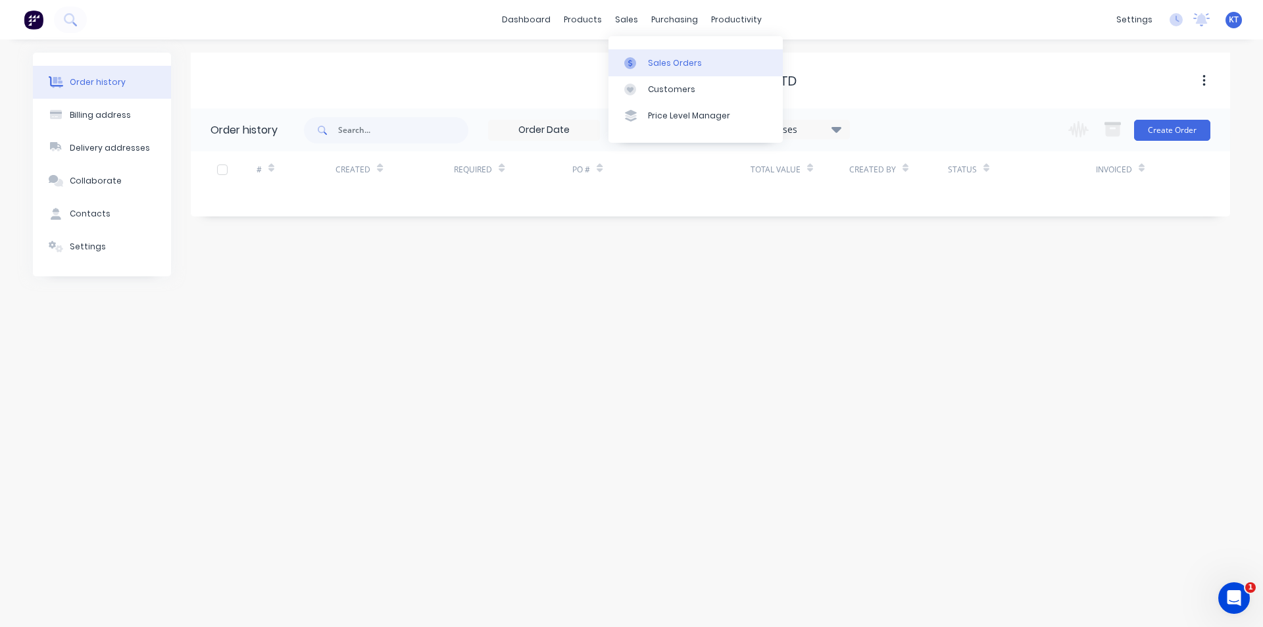
click at [662, 74] on link "Sales Orders" at bounding box center [695, 62] width 174 height 26
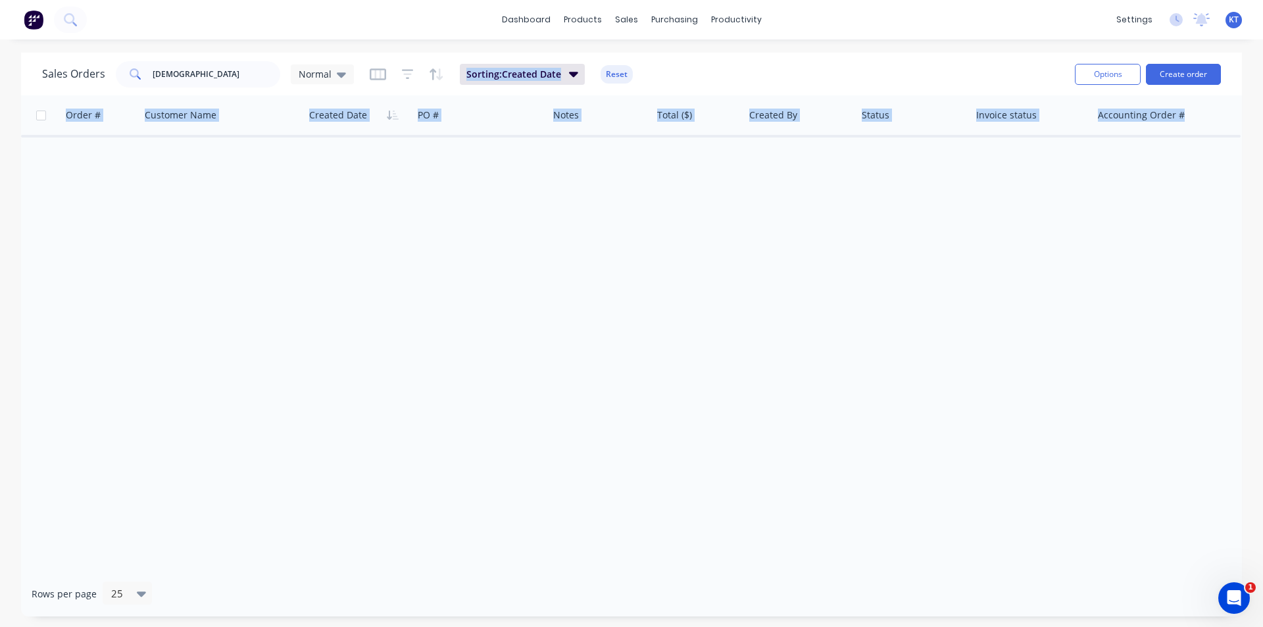
click at [198, 604] on div "Sales Orders priest Normal Sorting: Created Date Reset Options Create order Ord…" at bounding box center [631, 335] width 1221 height 564
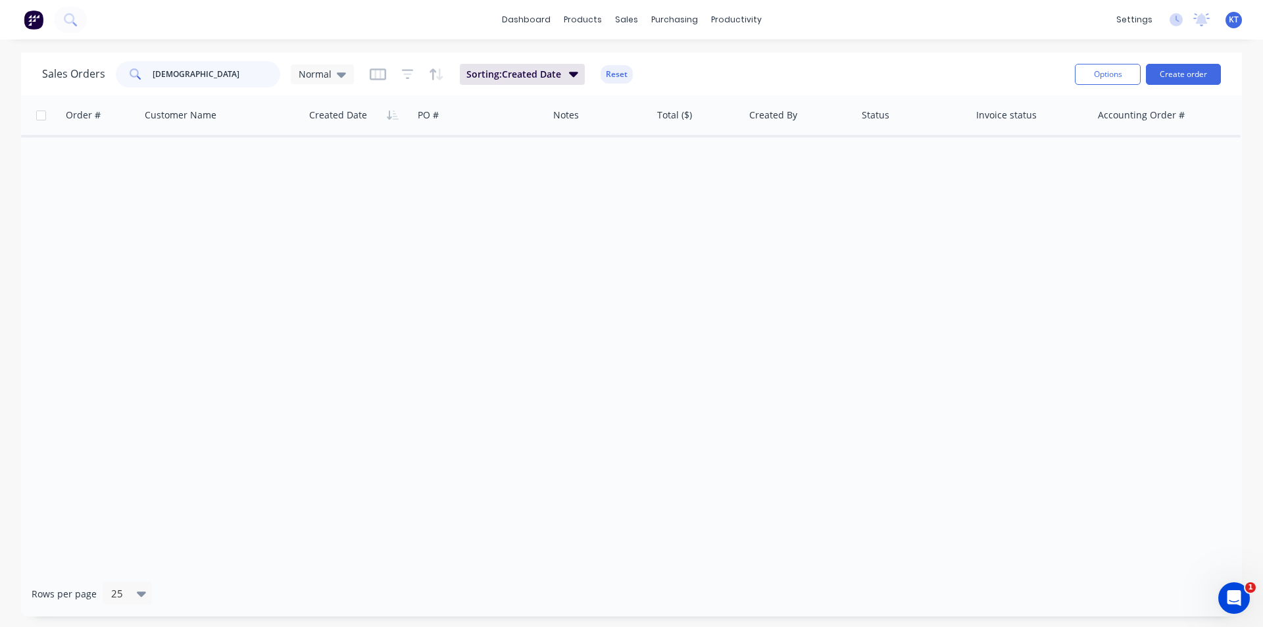
drag, startPoint x: 191, startPoint y: 80, endPoint x: 70, endPoint y: 84, distance: 120.4
click at [73, 82] on div "Sales Orders priest Normal" at bounding box center [198, 74] width 312 height 26
type input "moonah"
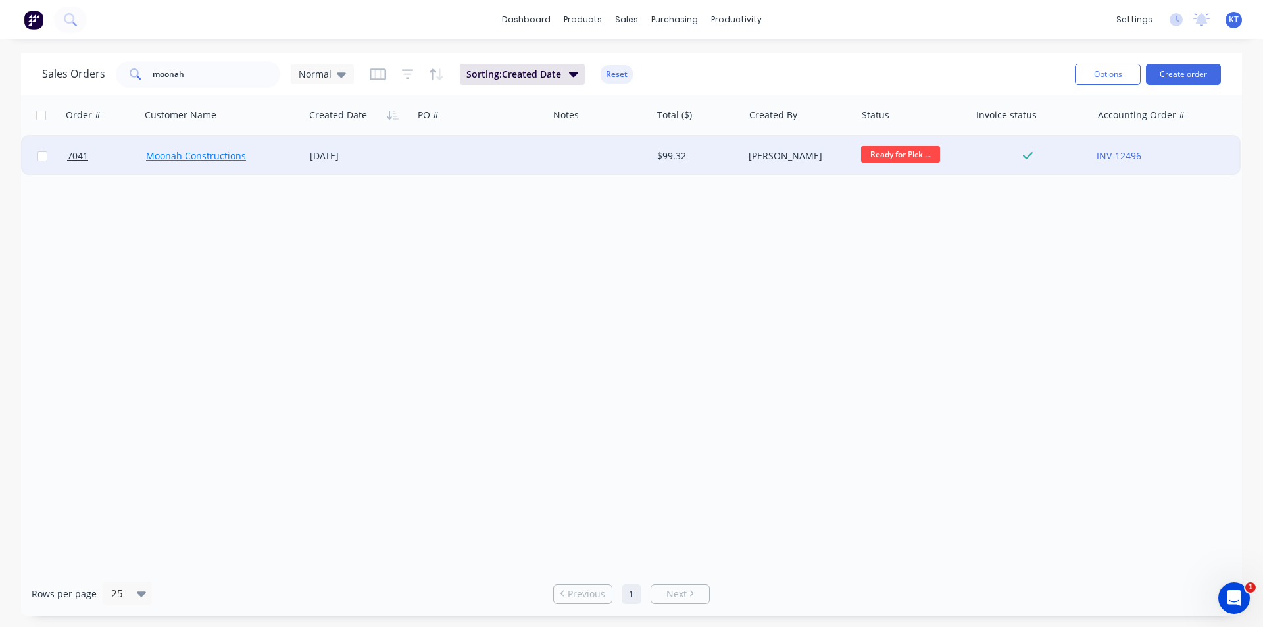
click at [178, 157] on link "Moonah Constructions" at bounding box center [196, 155] width 100 height 12
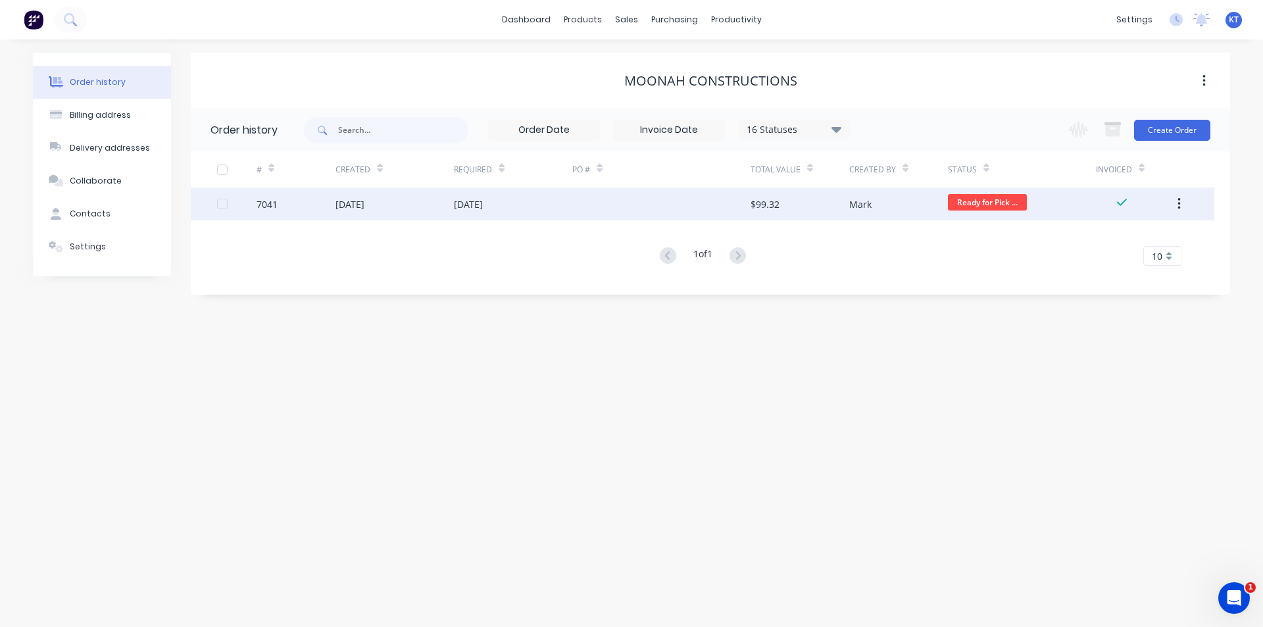
click at [815, 214] on div "$99.32" at bounding box center [799, 203] width 99 height 33
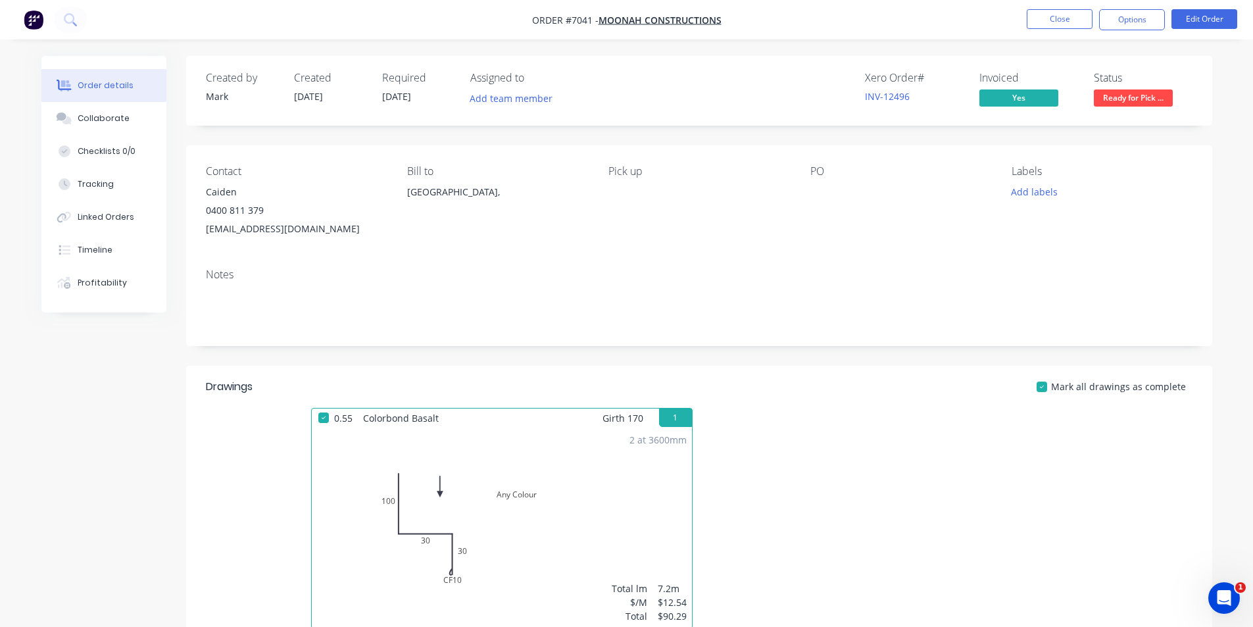
click at [1125, 91] on span "Ready for Pick ..." at bounding box center [1133, 97] width 79 height 16
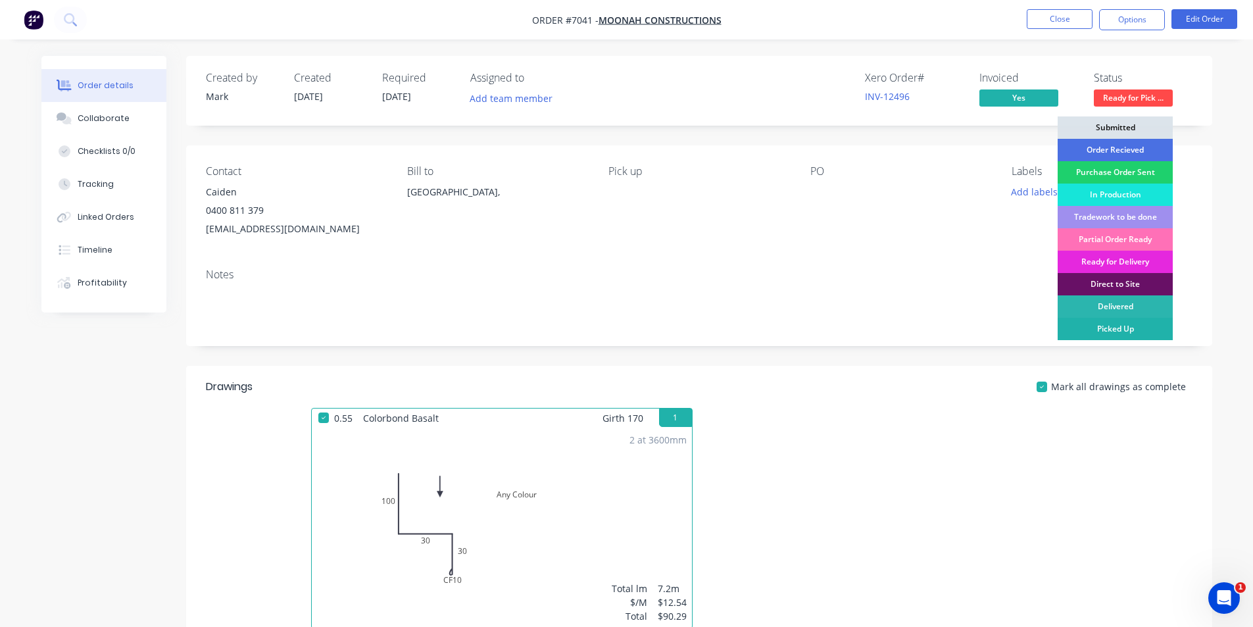
click at [1146, 335] on div "Picked Up" at bounding box center [1114, 329] width 115 height 22
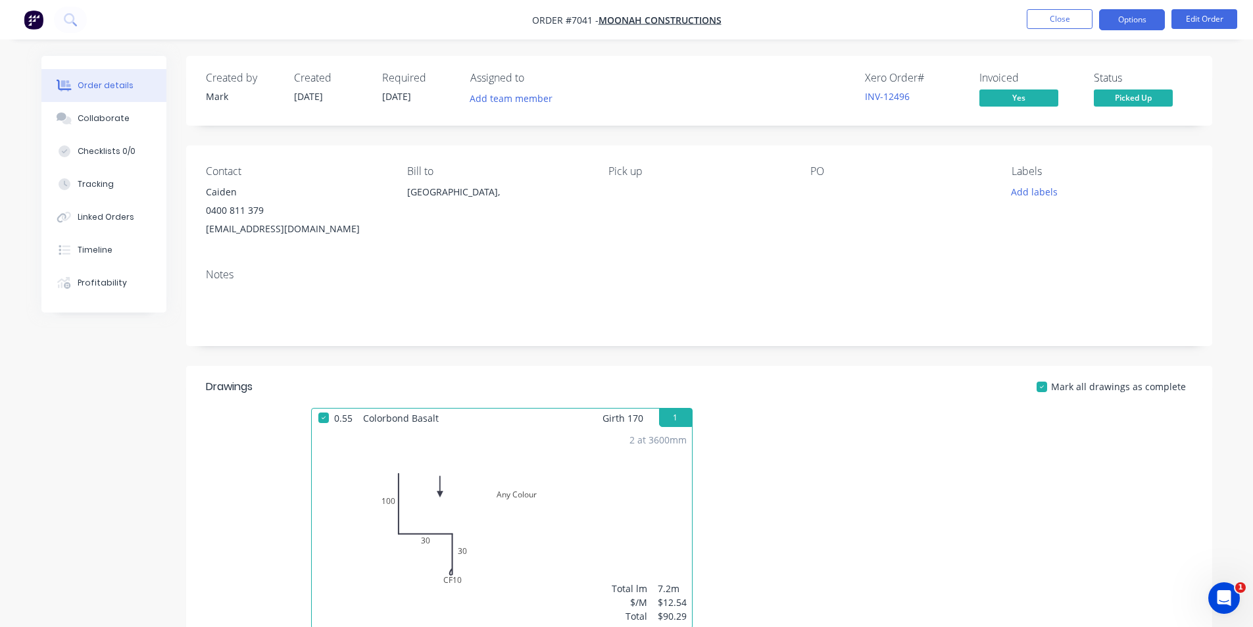
click at [1131, 21] on button "Options" at bounding box center [1132, 19] width 66 height 21
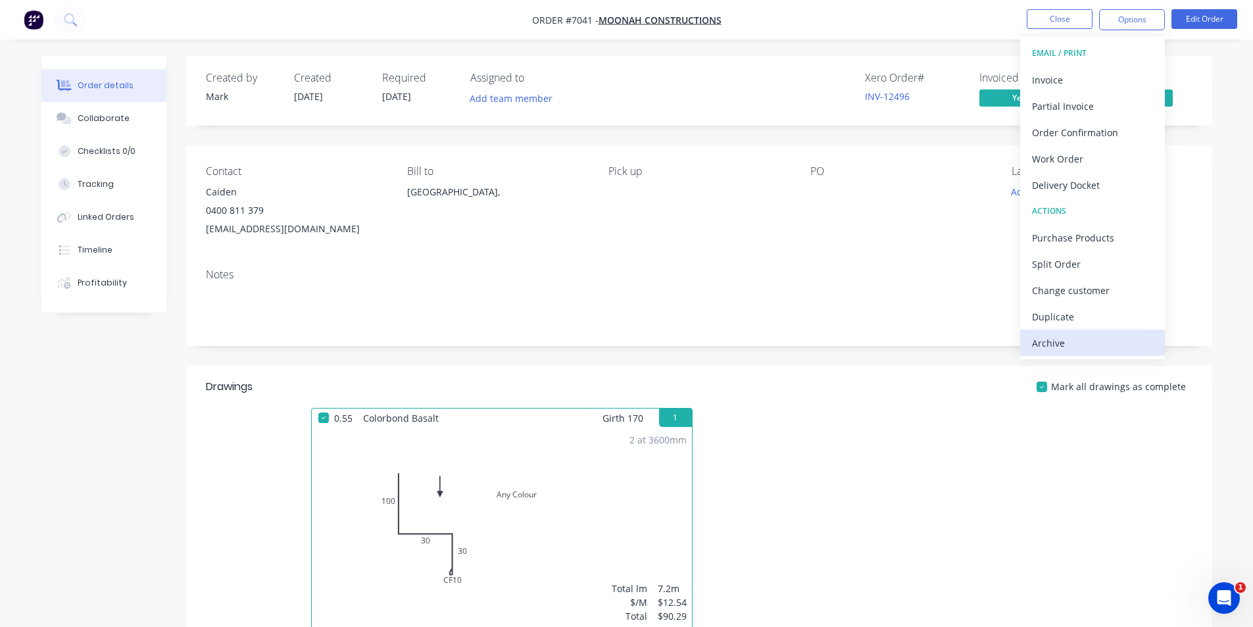
click at [1128, 342] on div "Archive" at bounding box center [1092, 342] width 121 height 19
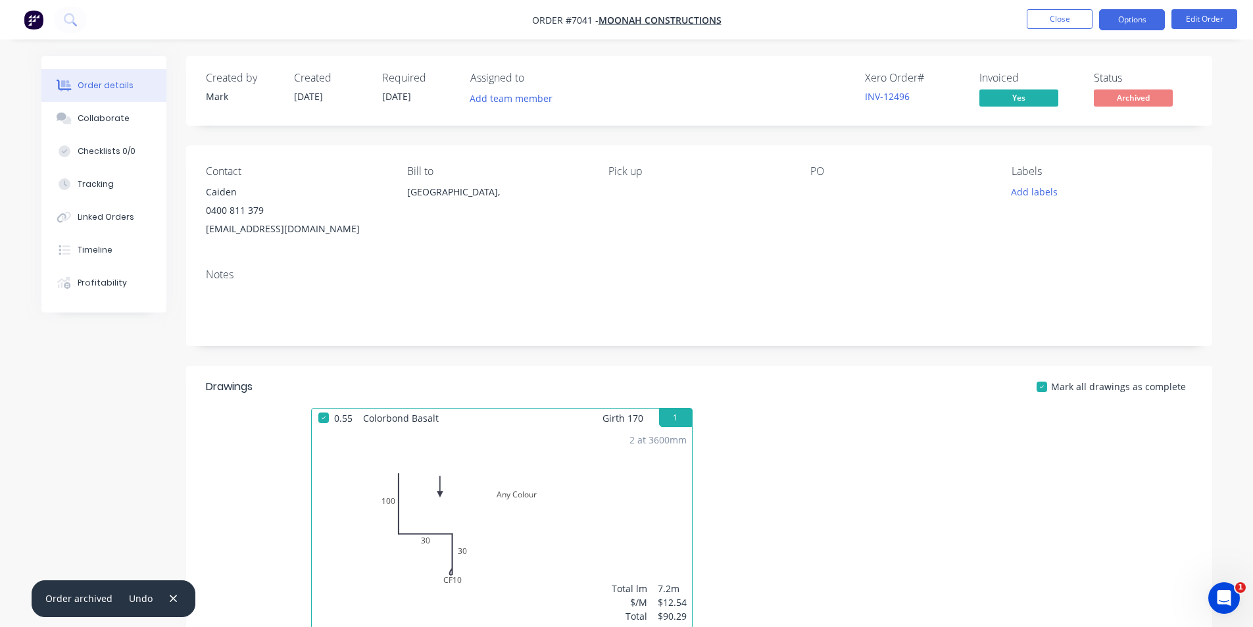
click at [1111, 16] on button "Options" at bounding box center [1132, 19] width 66 height 21
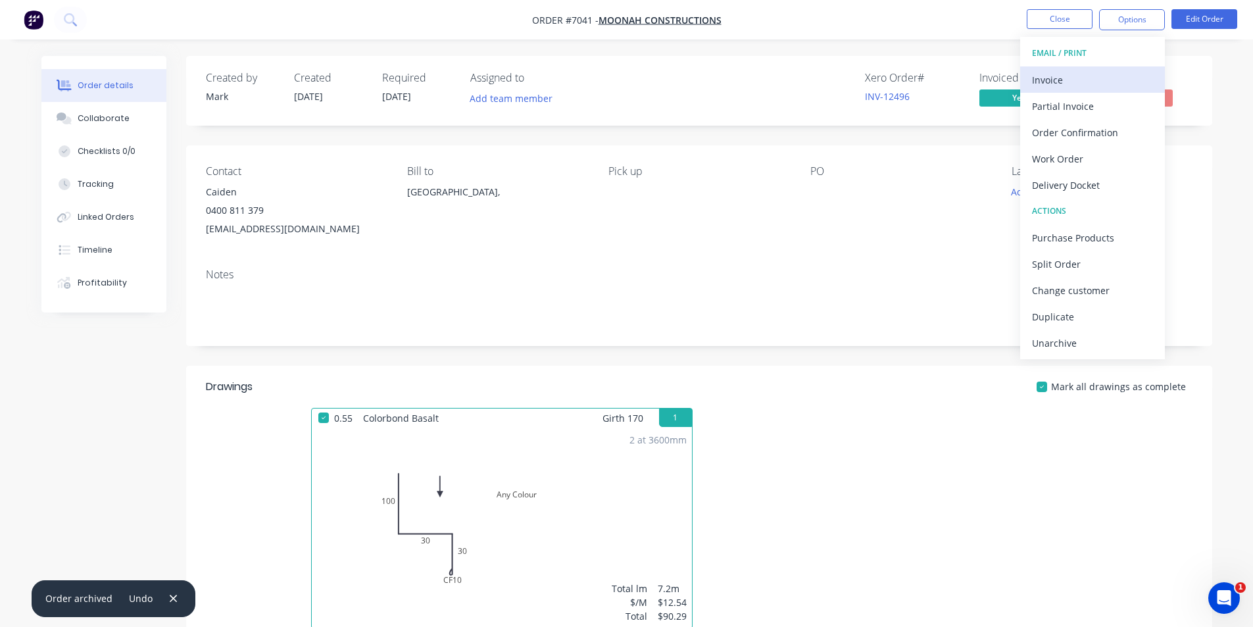
click at [1120, 89] on button "Invoice" at bounding box center [1092, 79] width 145 height 26
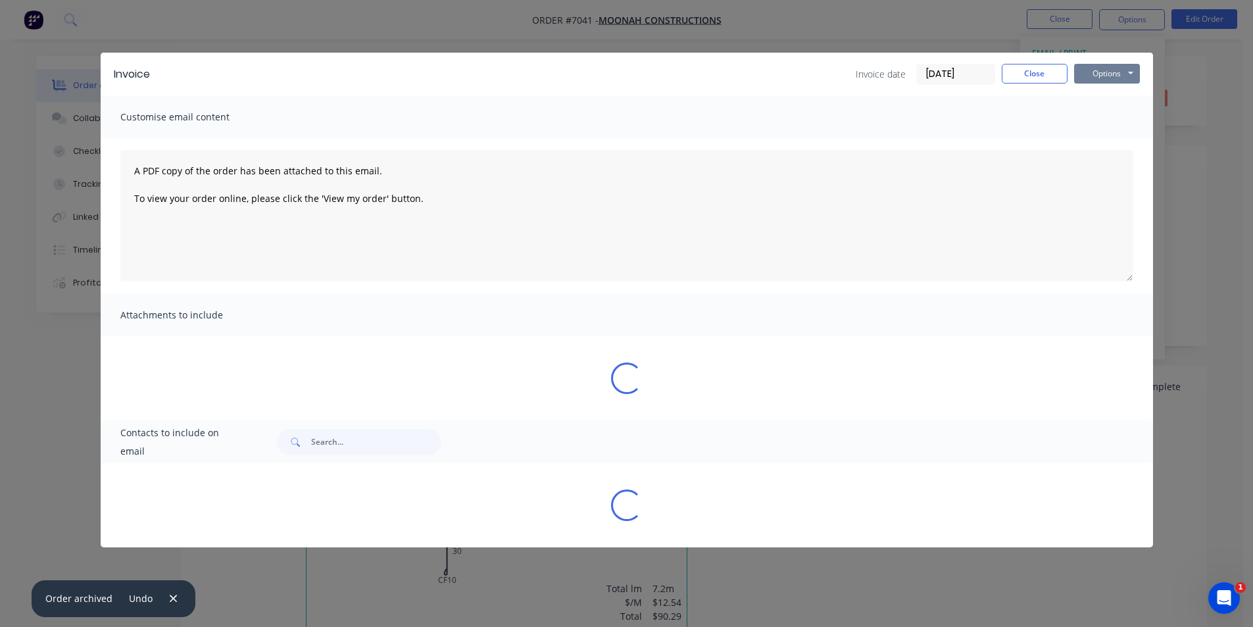
click at [1124, 78] on button "Options" at bounding box center [1107, 74] width 66 height 20
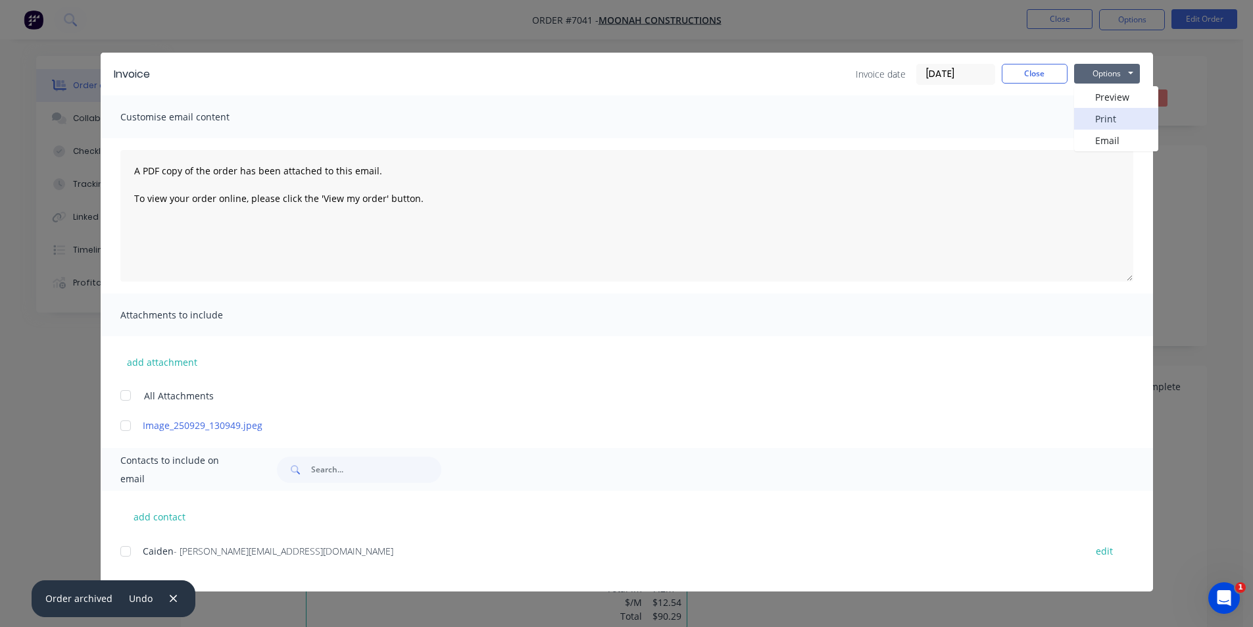
click at [1105, 128] on button "Print" at bounding box center [1116, 119] width 84 height 22
click at [1027, 70] on button "Close" at bounding box center [1035, 74] width 66 height 20
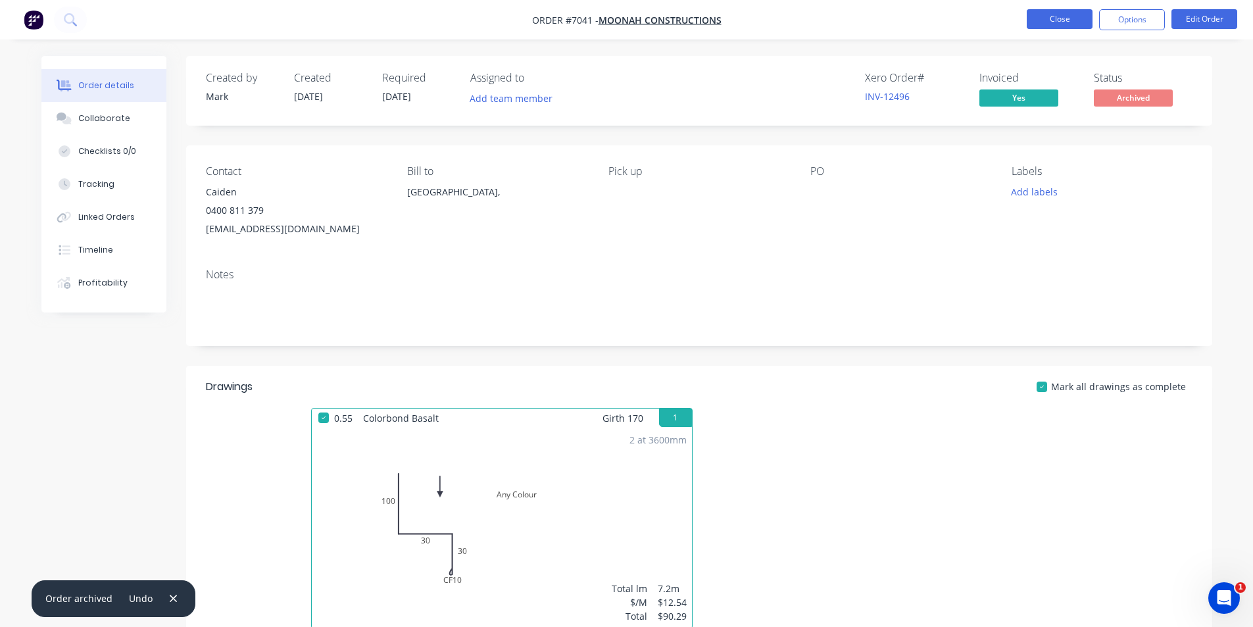
click at [1074, 16] on button "Close" at bounding box center [1060, 19] width 66 height 20
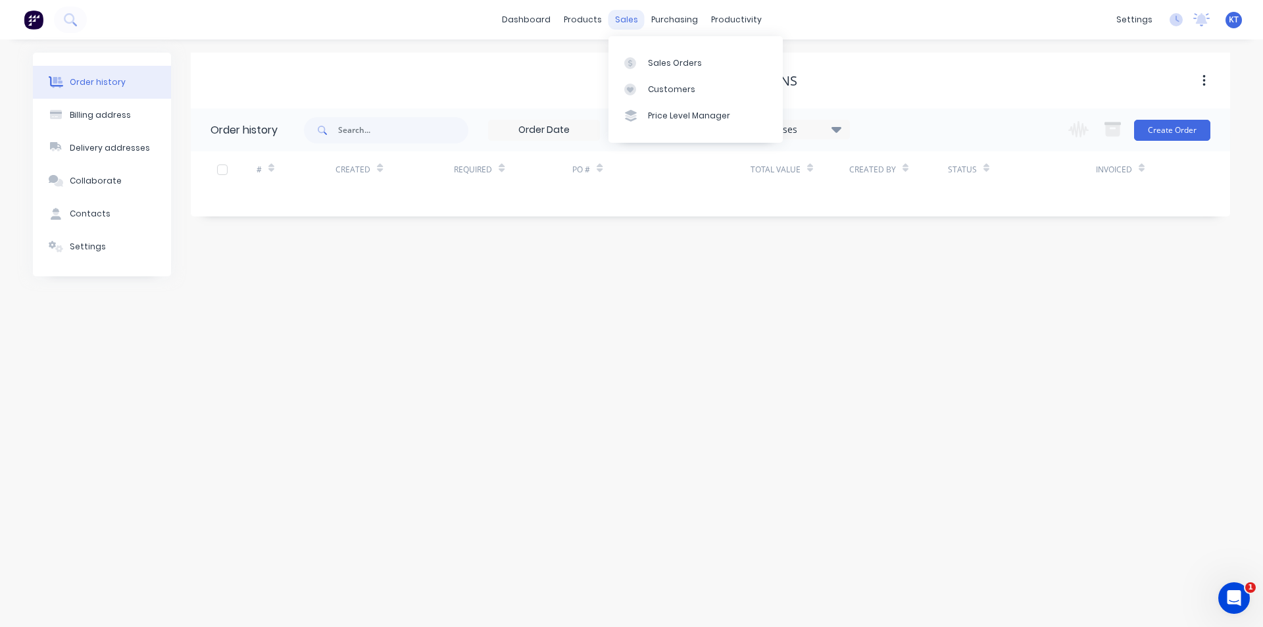
click at [626, 21] on div "sales" at bounding box center [626, 20] width 36 height 20
click at [671, 62] on div "Sales Orders" at bounding box center [675, 63] width 54 height 12
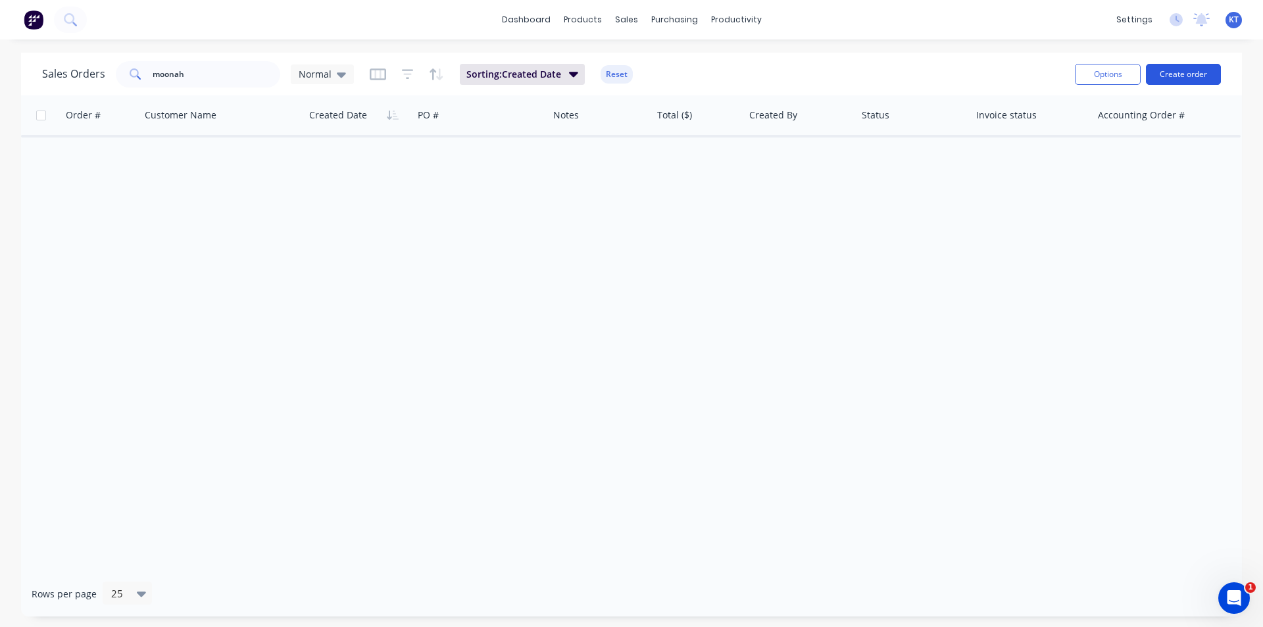
click at [1187, 77] on button "Create order" at bounding box center [1183, 74] width 75 height 21
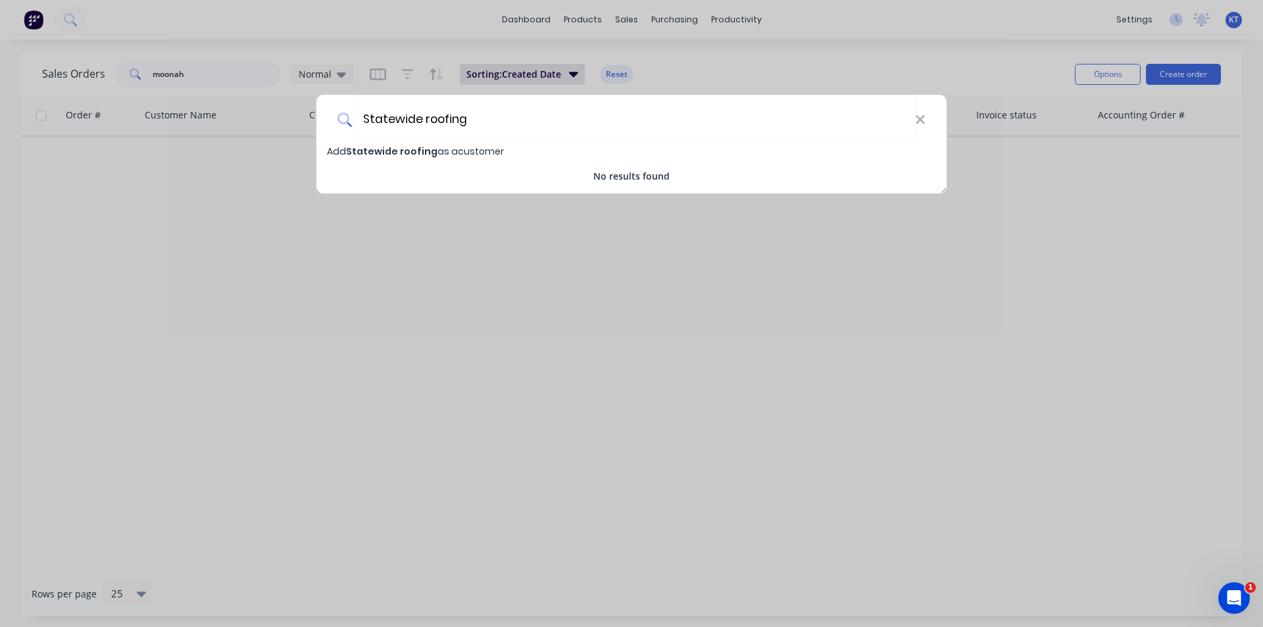
type input "Statewide roofing"
click at [487, 154] on span "Add Statewide roofing as a customer" at bounding box center [415, 151] width 177 height 13
select select "AU"
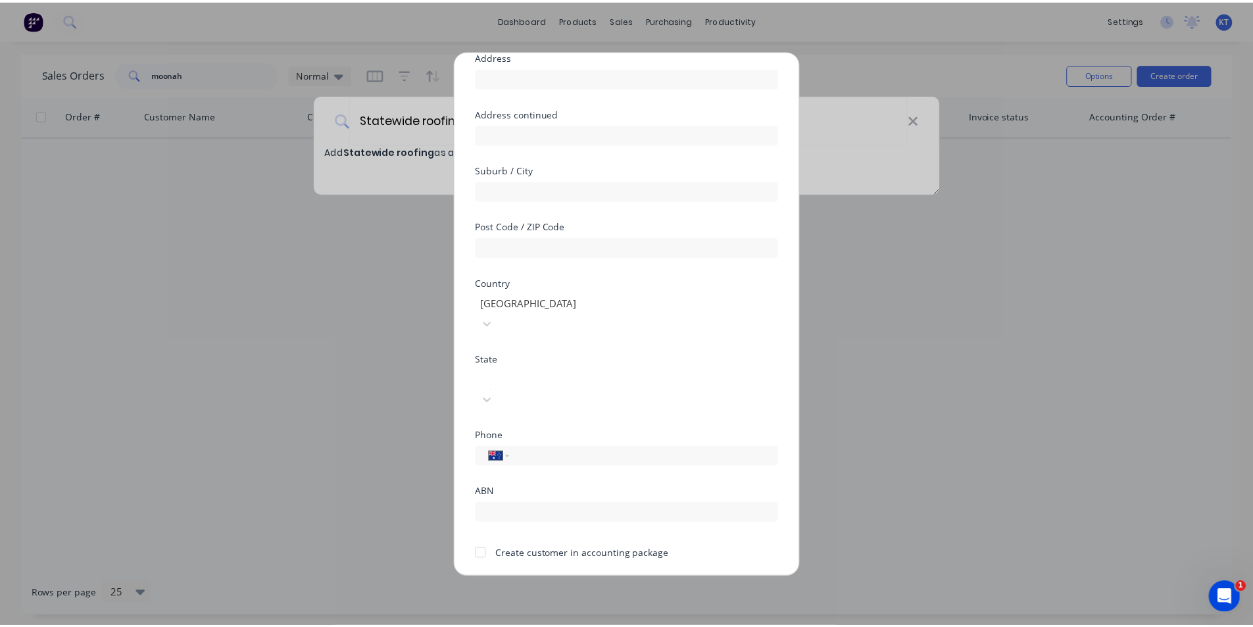
scroll to position [116, 0]
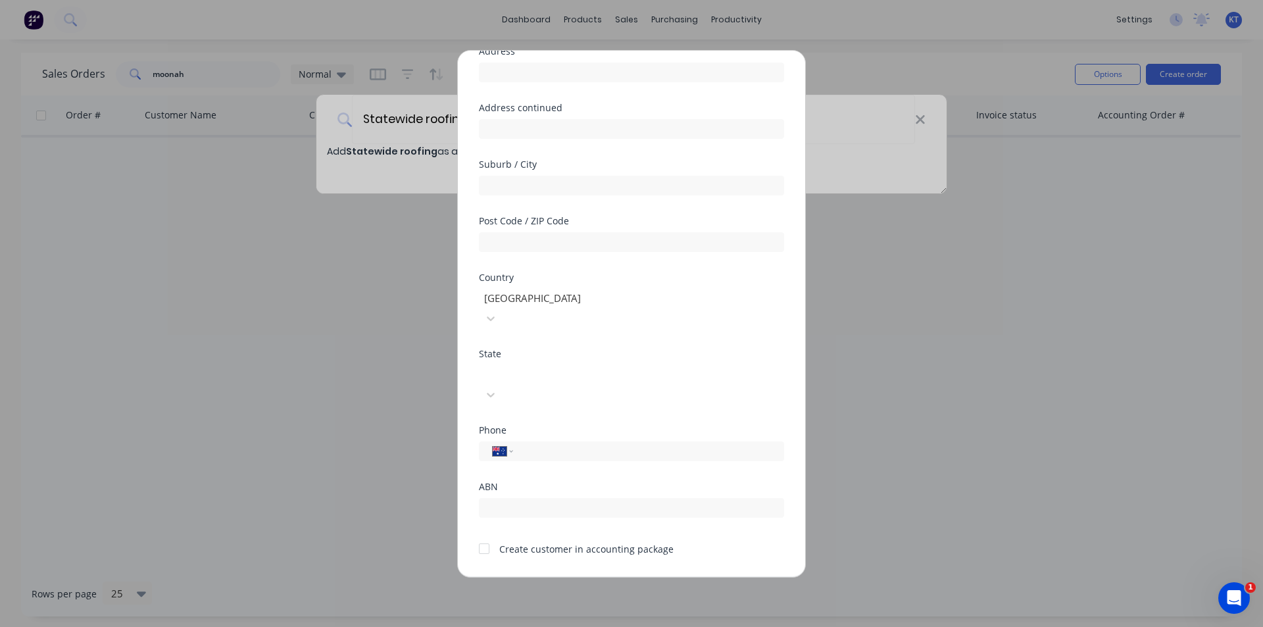
click at [481, 535] on div at bounding box center [484, 548] width 26 height 26
click at [564, 443] on input "tel" at bounding box center [646, 450] width 248 height 15
drag, startPoint x: 564, startPoint y: 412, endPoint x: 482, endPoint y: 404, distance: 82.0
click at [482, 441] on div "International [GEOGRAPHIC_DATA] [GEOGRAPHIC_DATA] [GEOGRAPHIC_DATA] [GEOGRAPHIC…" at bounding box center [631, 451] width 305 height 20
type input "0432 325 497"
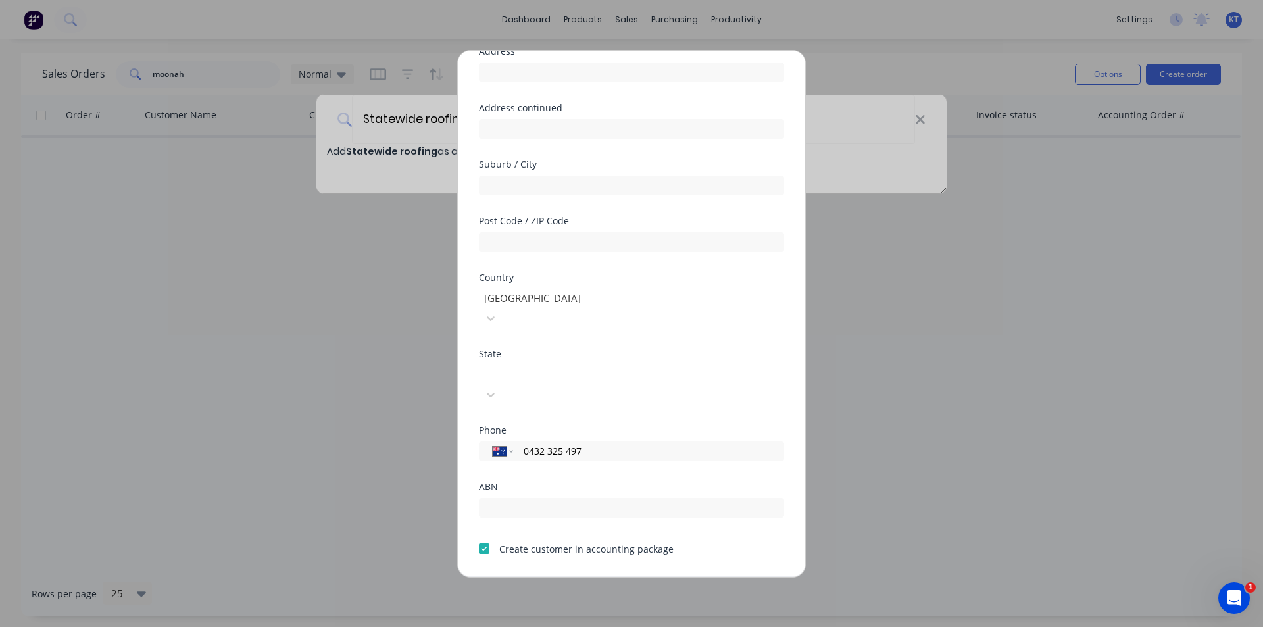
click at [581, 577] on button "Save" at bounding box center [590, 587] width 72 height 21
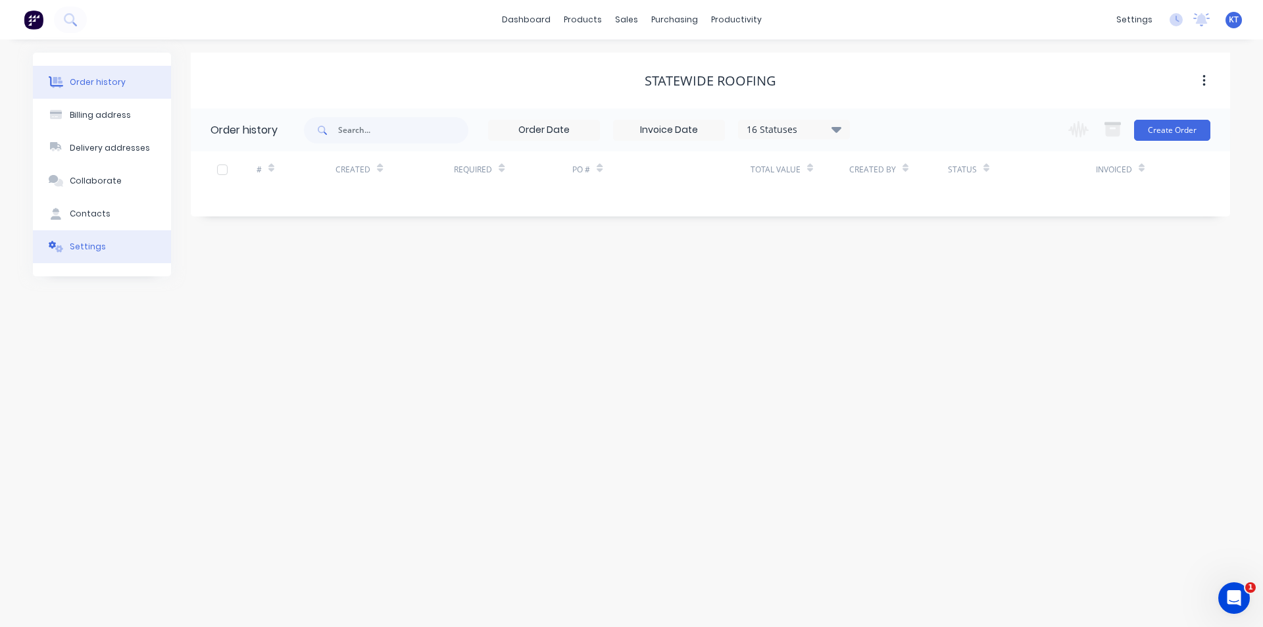
click at [89, 247] on div "Settings" at bounding box center [88, 247] width 36 height 12
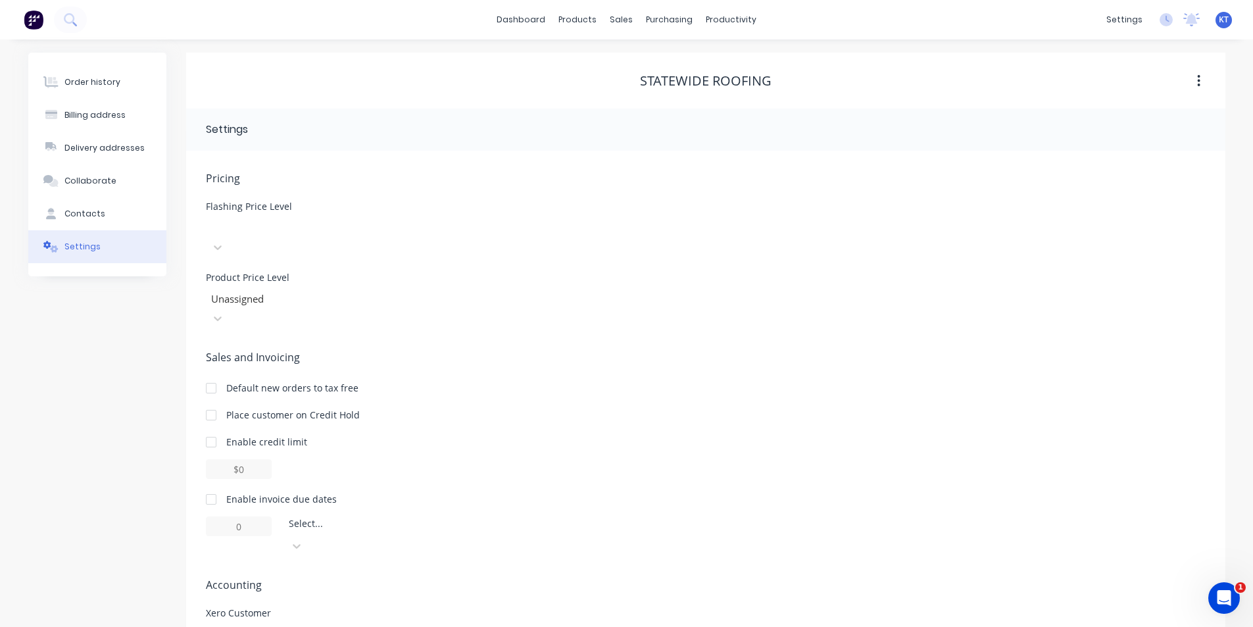
click at [326, 248] on div "Pricing Flashing Price Level Select Product Price Level Unassigned" at bounding box center [706, 249] width 1000 height 158
click at [328, 241] on div "Pricing Flashing Price Level Select Product Price Level Unassigned" at bounding box center [706, 249] width 1000 height 158
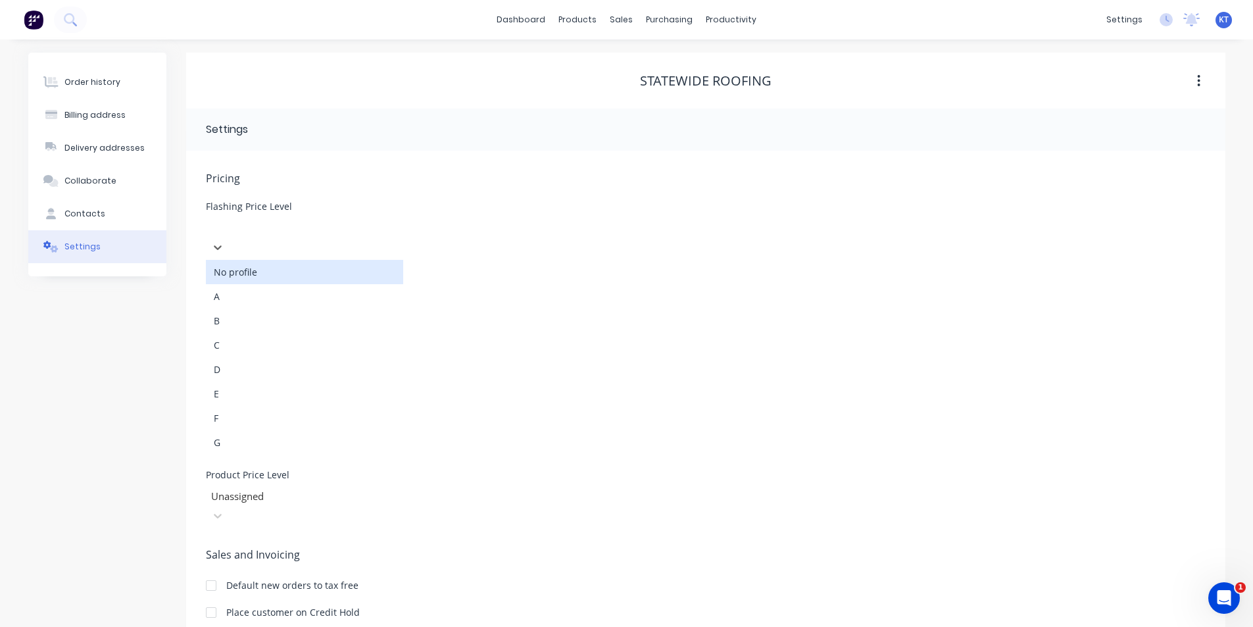
click at [330, 222] on div at bounding box center [304, 226] width 189 height 16
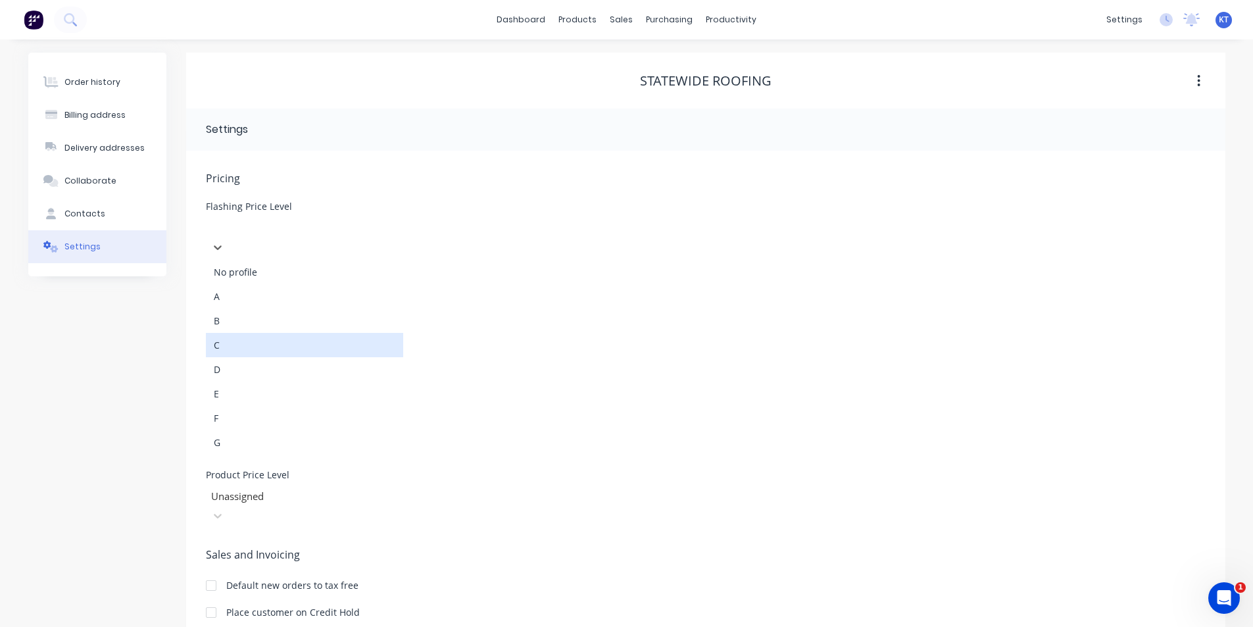
click at [297, 333] on div "C" at bounding box center [304, 345] width 197 height 24
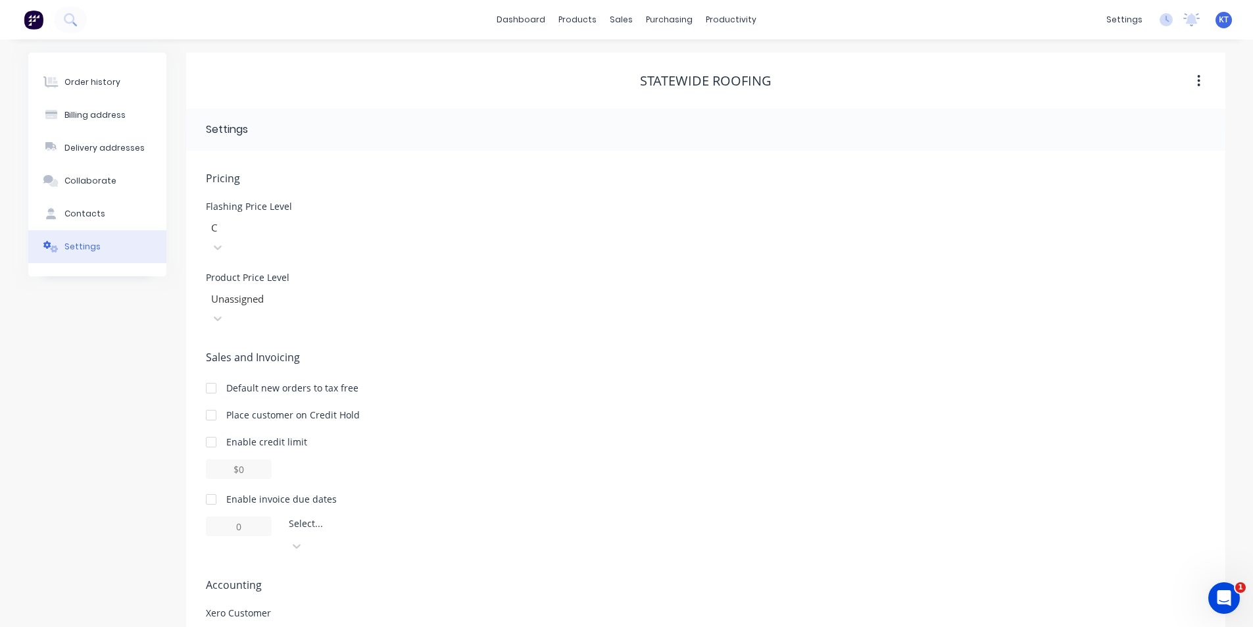
click at [301, 291] on div at bounding box center [304, 299] width 189 height 16
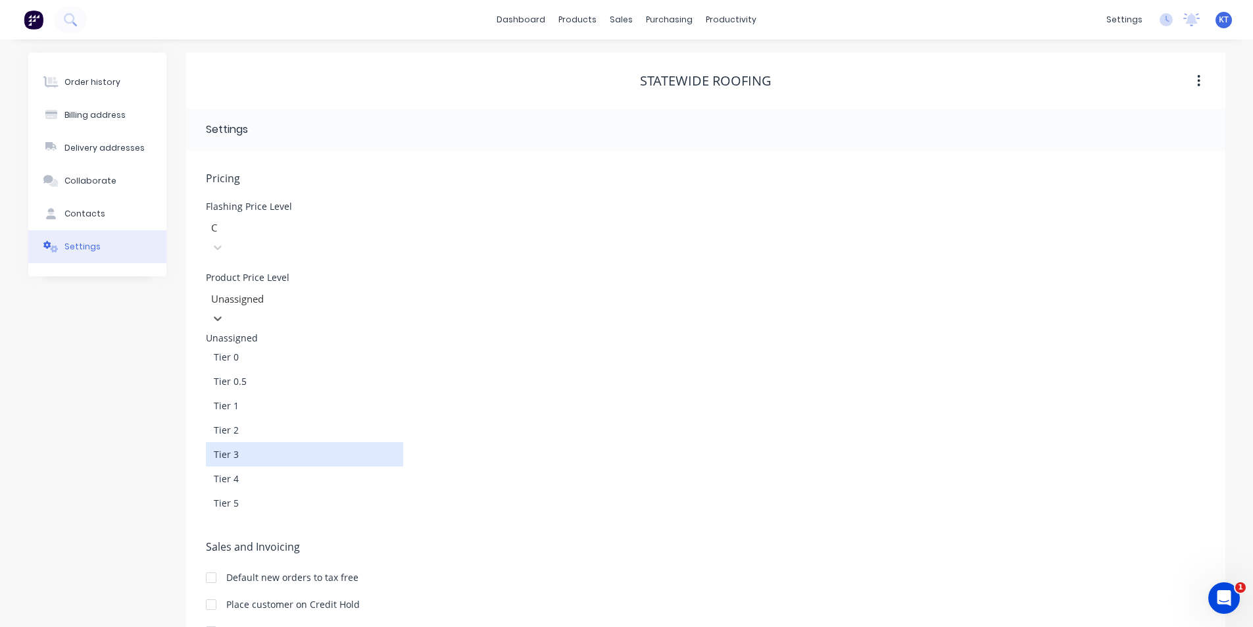
click at [272, 442] on div "Tier 3" at bounding box center [304, 454] width 197 height 24
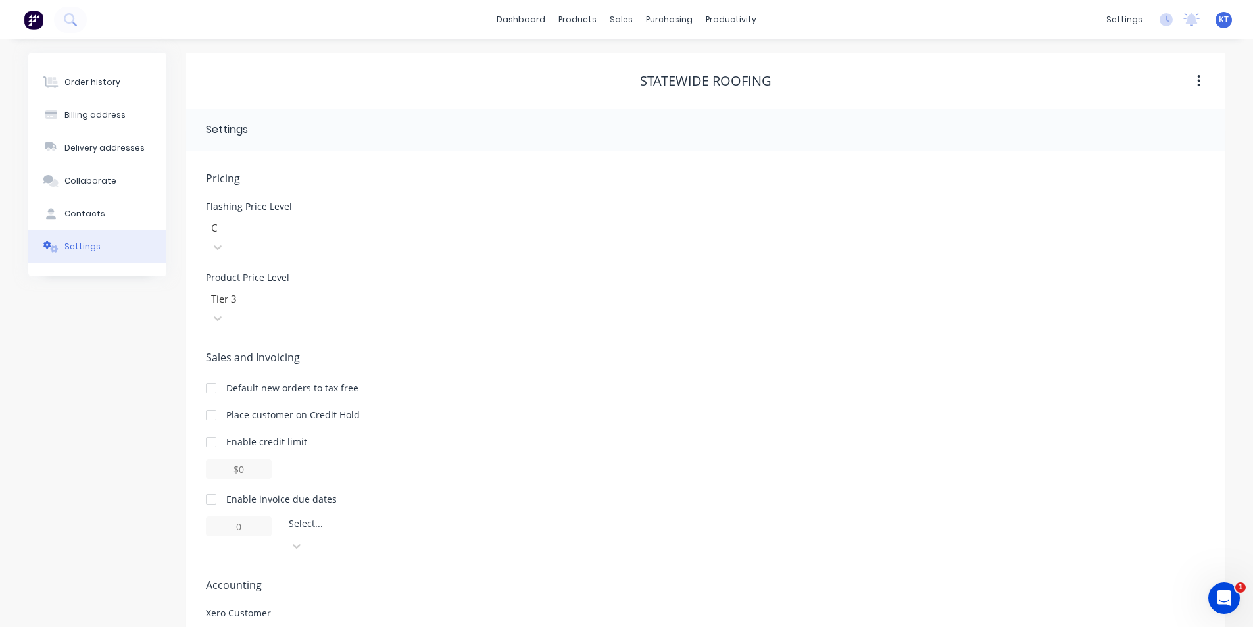
click at [213, 486] on div at bounding box center [211, 499] width 26 height 26
click at [315, 518] on div at bounding box center [383, 526] width 189 height 16
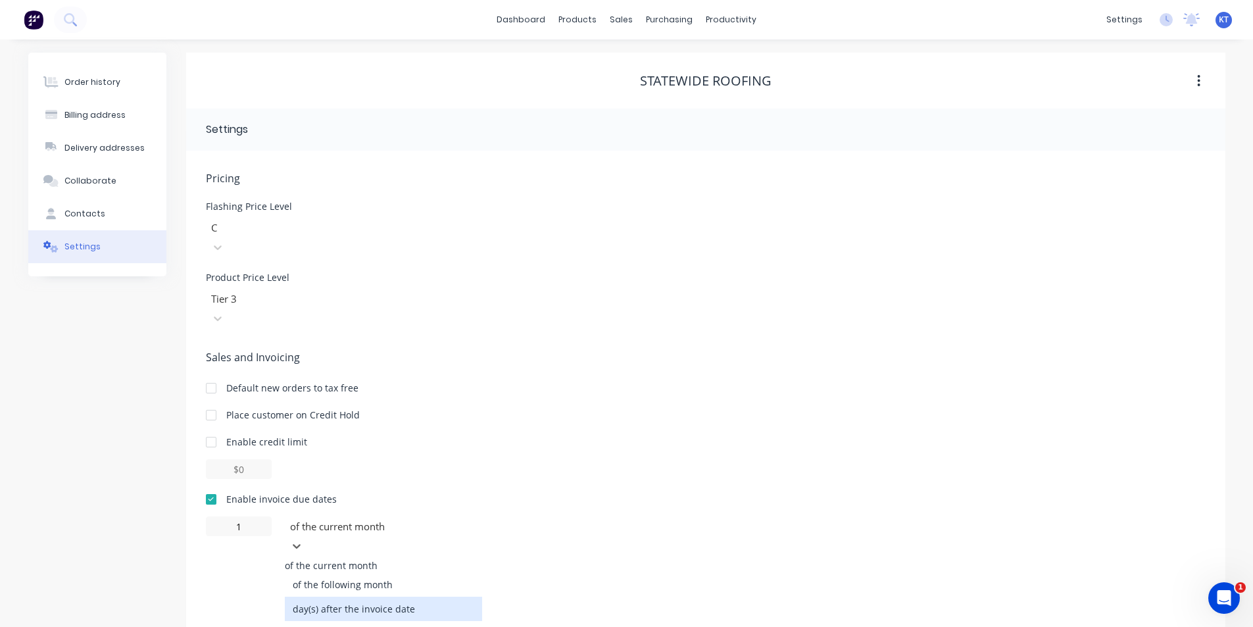
click at [326, 596] on div "day(s) after the invoice date" at bounding box center [383, 608] width 197 height 24
click at [253, 516] on input "1" at bounding box center [239, 526] width 66 height 20
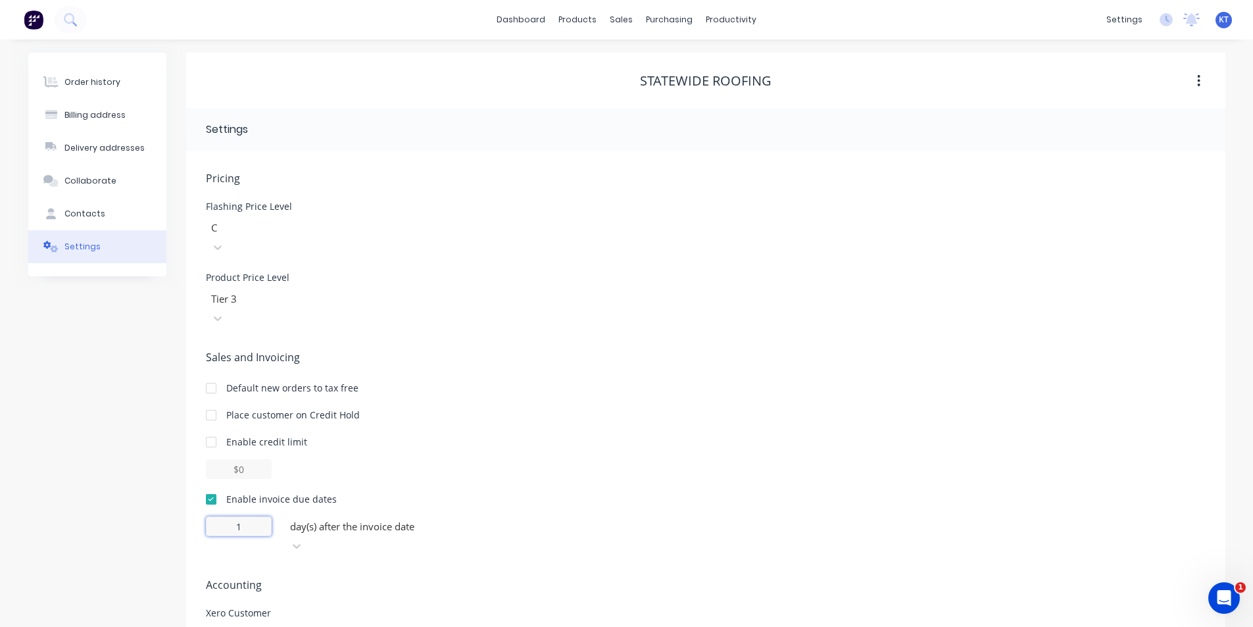
type input "1"
click at [333, 449] on div "Sales and Invoicing Default new orders to tax free Place customer on Credit Hol…" at bounding box center [706, 452] width 1000 height 207
click at [99, 82] on div "Order history" at bounding box center [92, 82] width 56 height 12
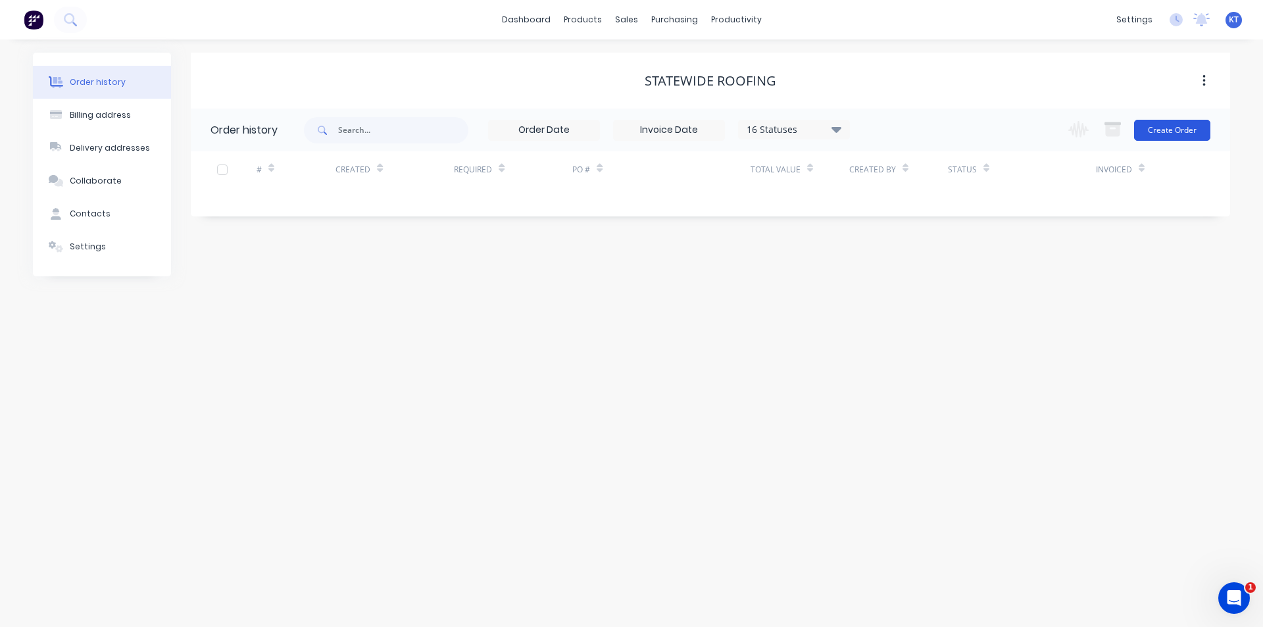
click at [1189, 135] on button "Create Order" at bounding box center [1172, 130] width 76 height 21
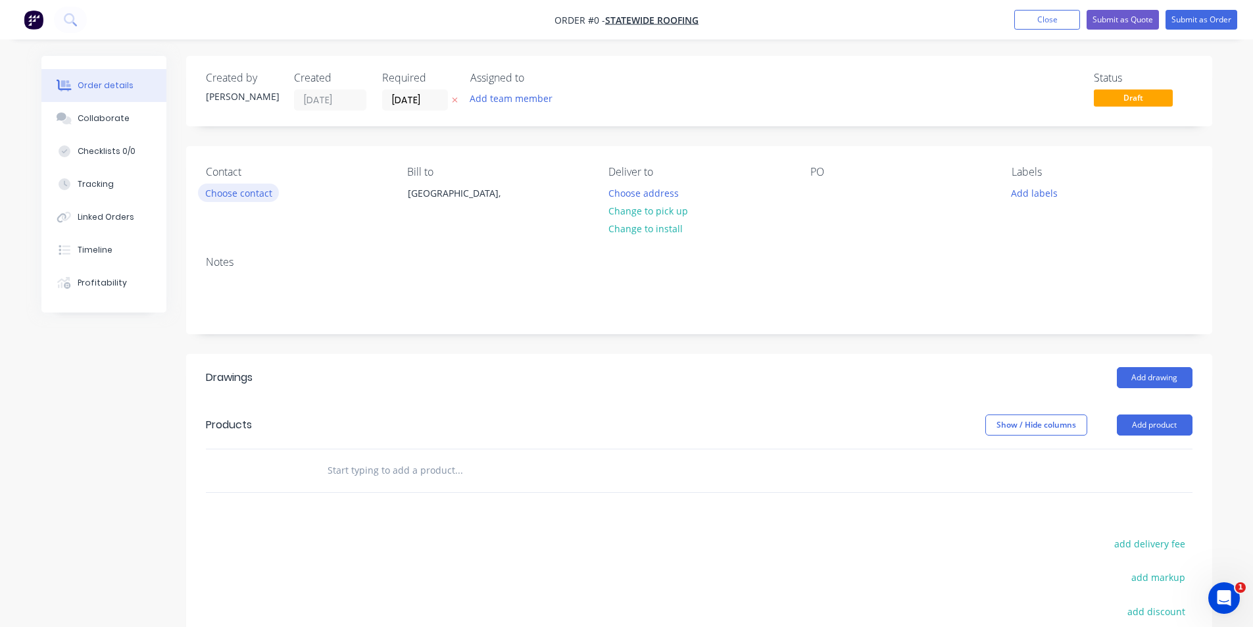
click at [267, 185] on button "Choose contact" at bounding box center [238, 192] width 81 height 18
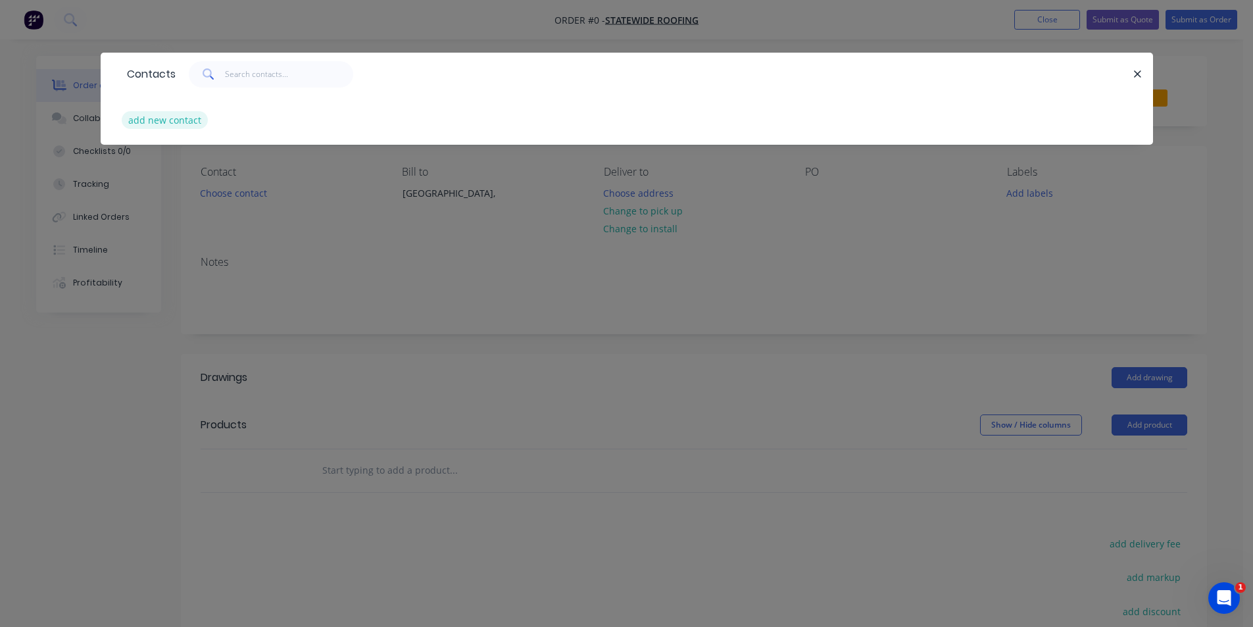
click at [193, 121] on button "add new contact" at bounding box center [165, 120] width 87 height 18
select select "AU"
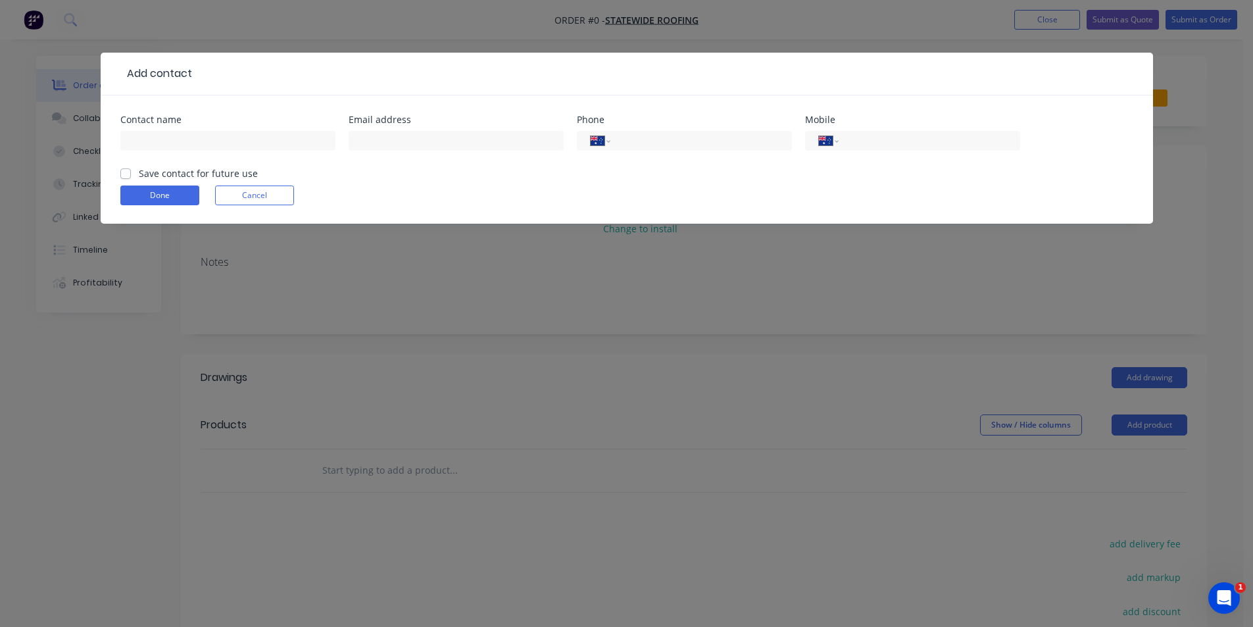
click at [238, 130] on div at bounding box center [227, 147] width 215 height 39
click at [268, 155] on div at bounding box center [227, 147] width 215 height 39
click at [273, 137] on input "text" at bounding box center [227, 141] width 215 height 20
click at [855, 139] on input "tel" at bounding box center [927, 141] width 158 height 15
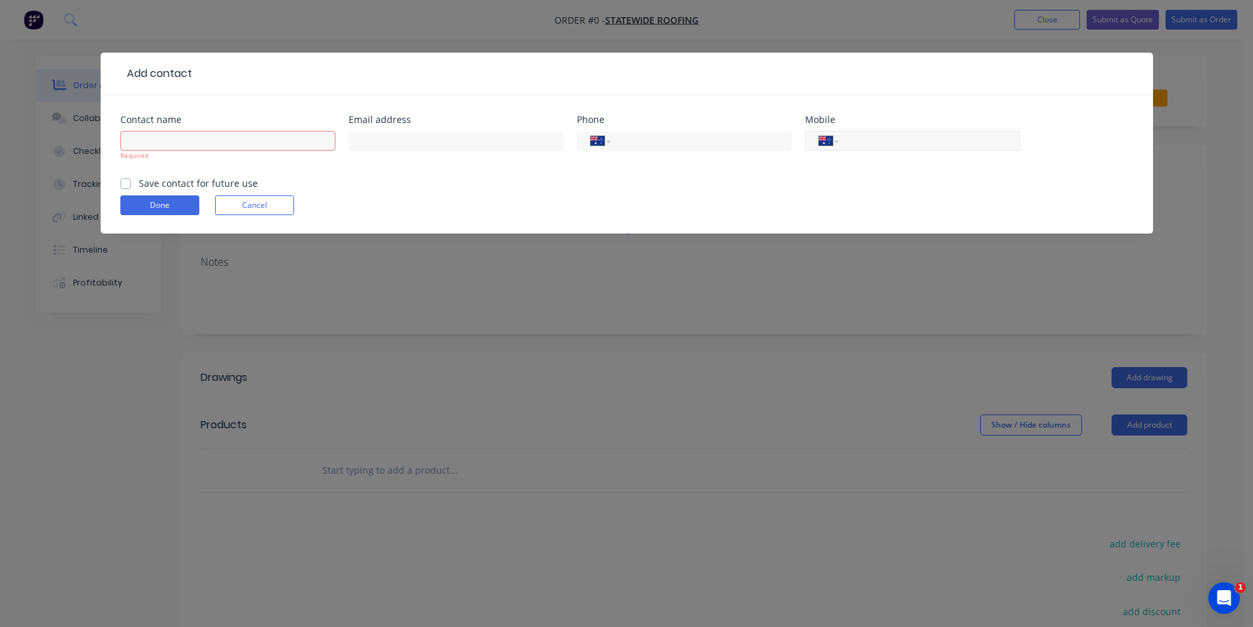
paste input "0432 325 497"
type input "0432 325 497"
click at [203, 130] on div "Required" at bounding box center [227, 152] width 215 height 49
click at [207, 144] on input "text" at bounding box center [227, 141] width 215 height 20
type input "Harley"
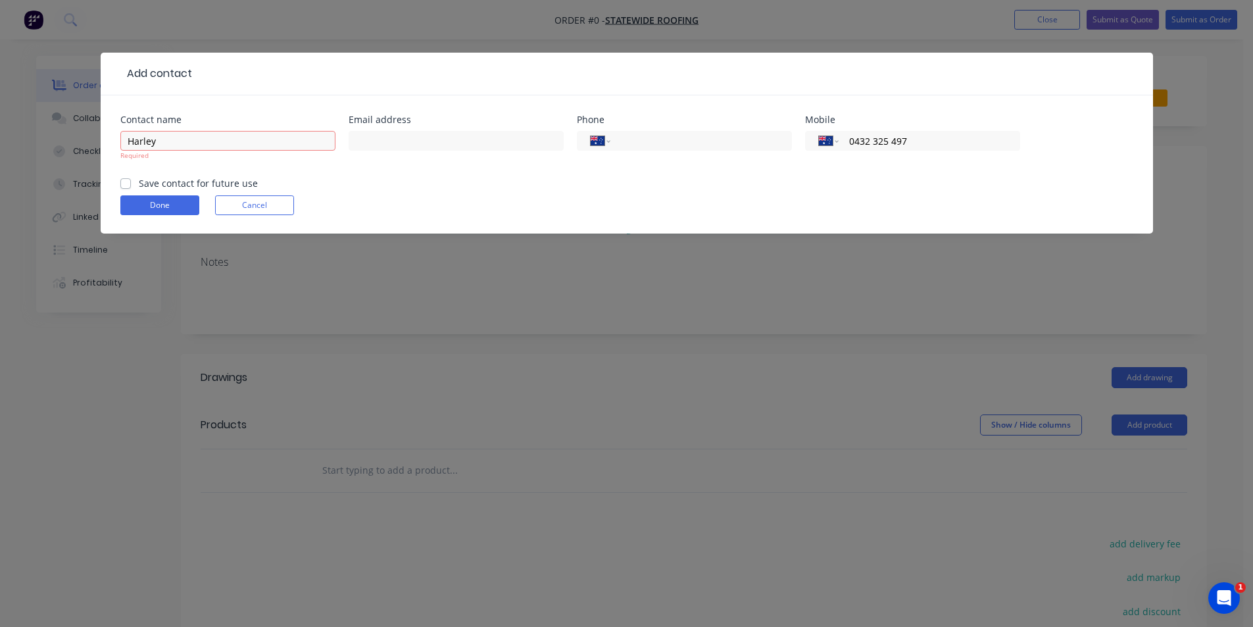
click at [130, 189] on form "Contact name Harley Required Email address Phone International [GEOGRAPHIC_DATA…" at bounding box center [626, 174] width 1013 height 118
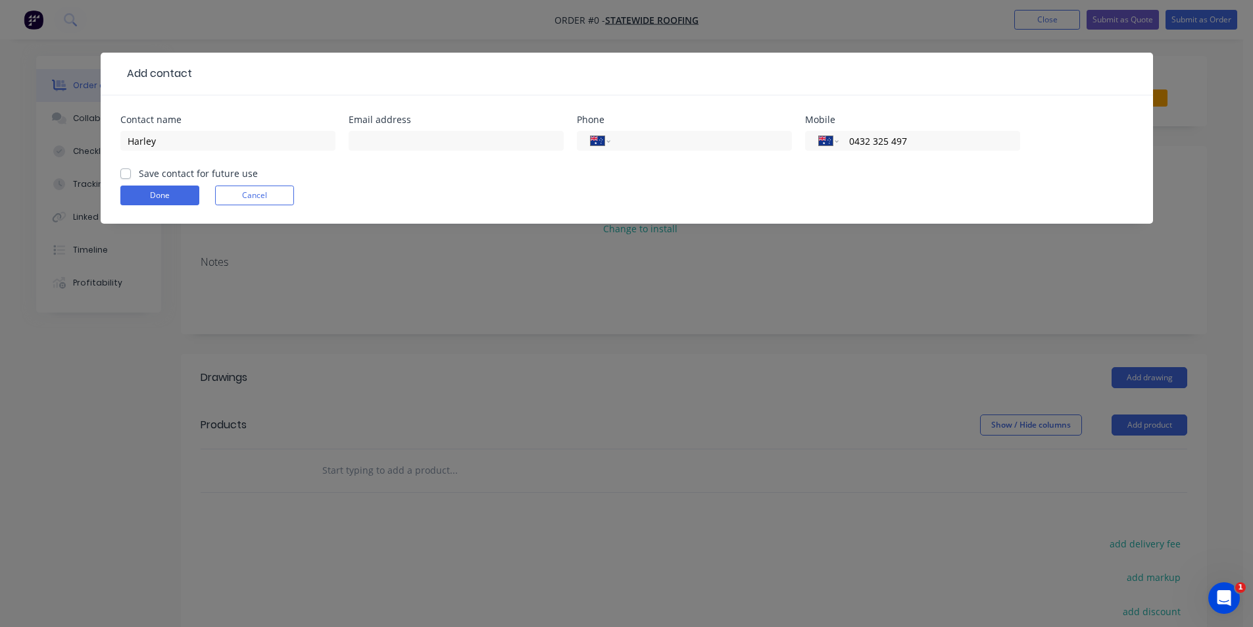
click at [139, 169] on label "Save contact for future use" at bounding box center [198, 173] width 119 height 14
click at [124, 169] on input "Save contact for future use" at bounding box center [125, 172] width 11 height 12
checkbox input "true"
click at [135, 189] on button "Done" at bounding box center [159, 195] width 79 height 20
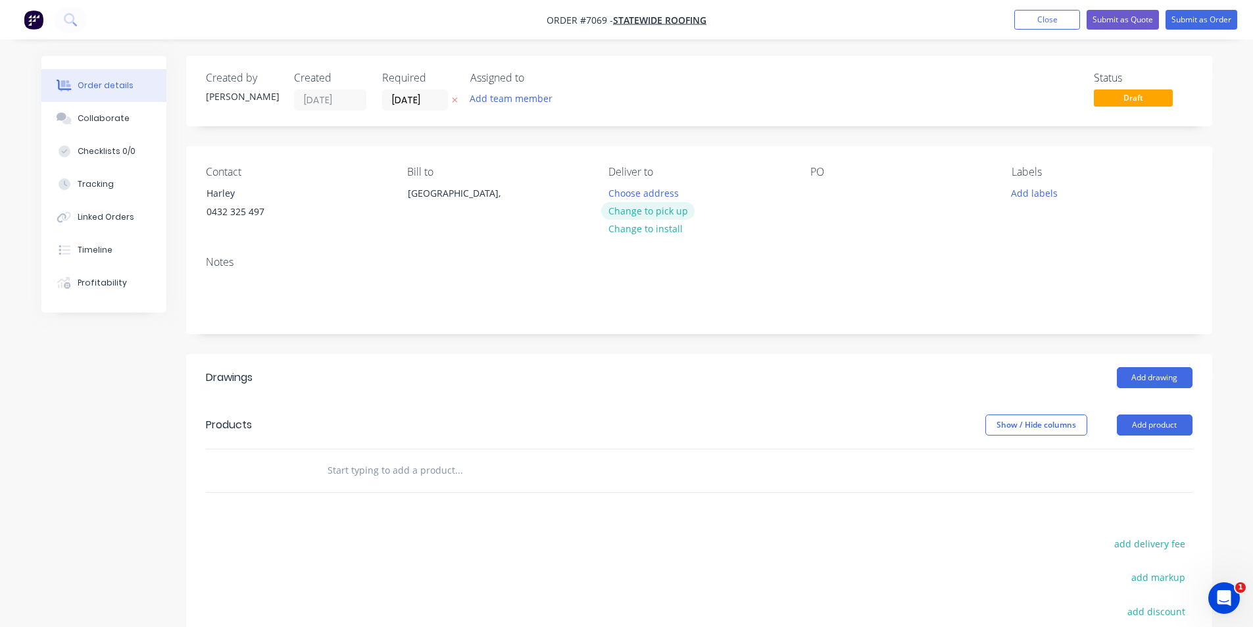
click at [672, 210] on button "Change to pick up" at bounding box center [647, 211] width 93 height 18
drag, startPoint x: 1155, startPoint y: 418, endPoint x: 1126, endPoint y: 440, distance: 36.6
click at [1154, 418] on button "Add product" at bounding box center [1155, 424] width 76 height 21
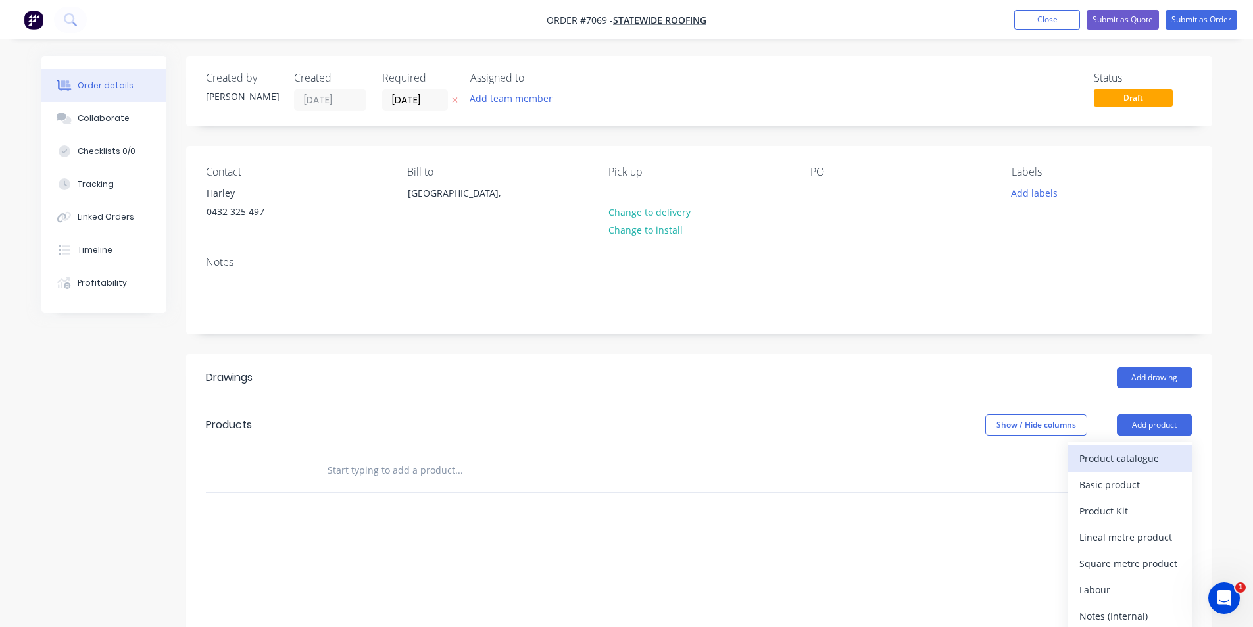
click at [1125, 461] on div "Product catalogue" at bounding box center [1129, 458] width 101 height 19
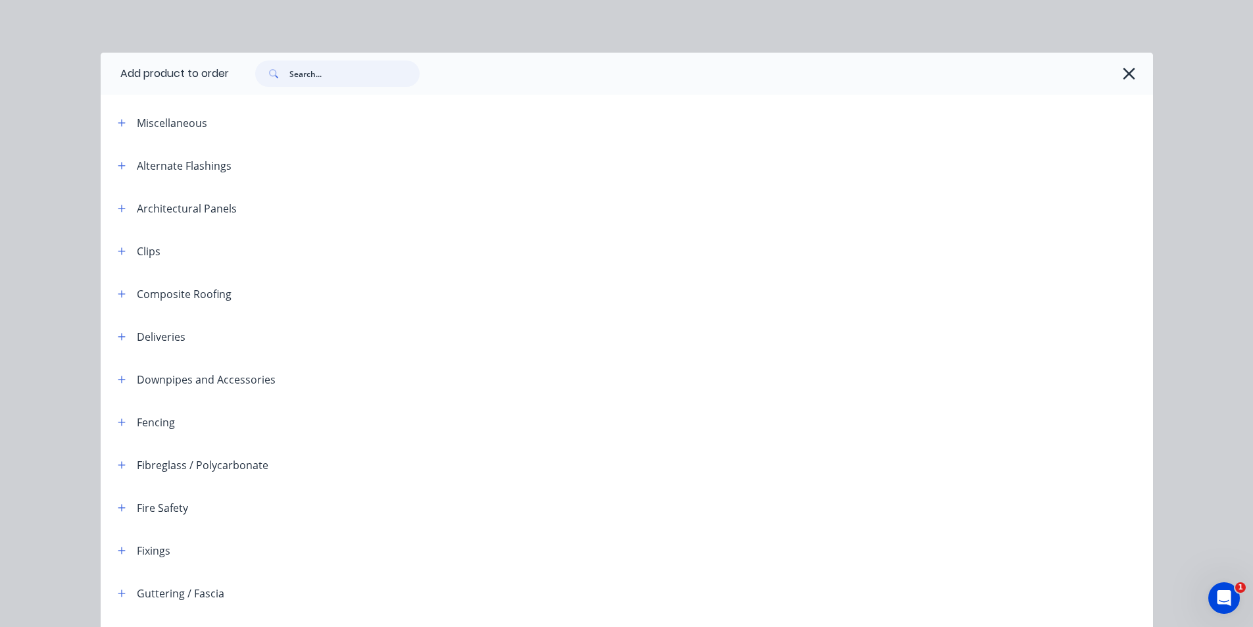
click at [376, 86] on input "text" at bounding box center [354, 74] width 130 height 26
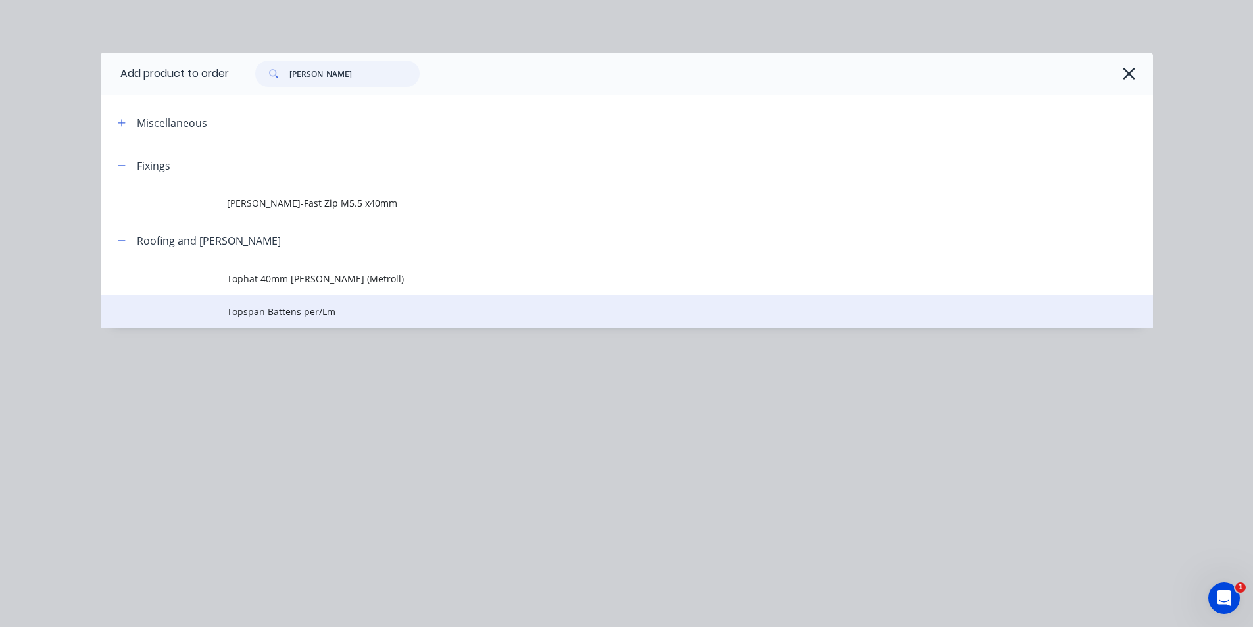
type input "[PERSON_NAME]"
click at [331, 300] on td "Topspan Battens per/Lm" at bounding box center [690, 311] width 926 height 33
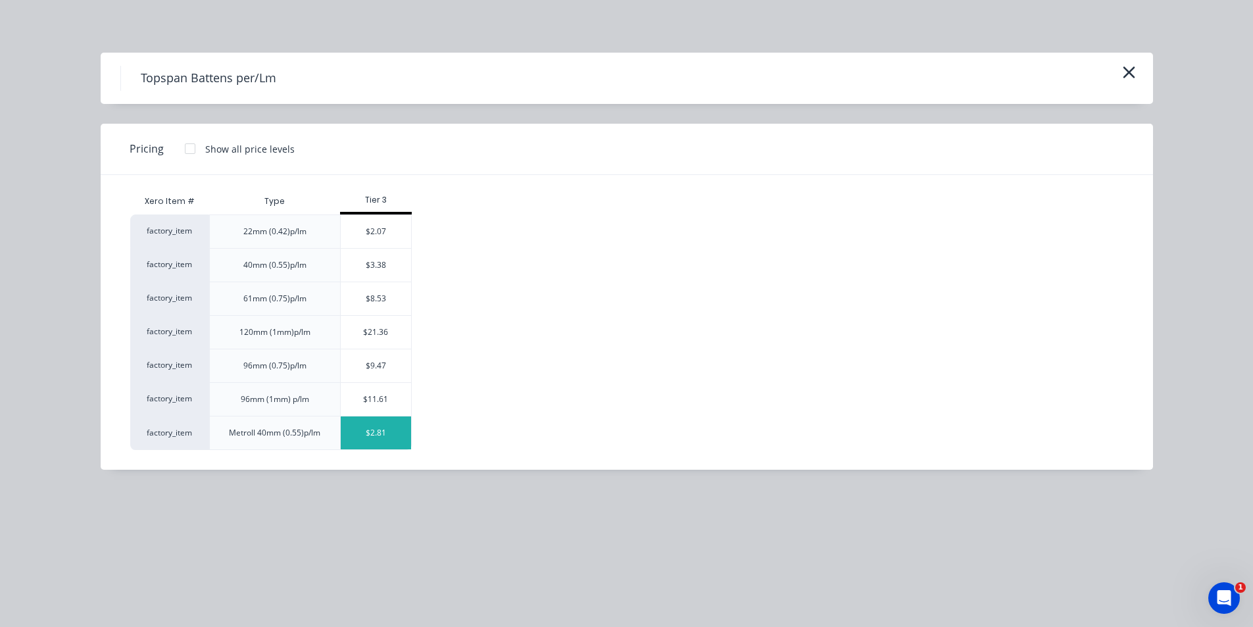
click at [404, 434] on div "$2.81" at bounding box center [376, 432] width 70 height 33
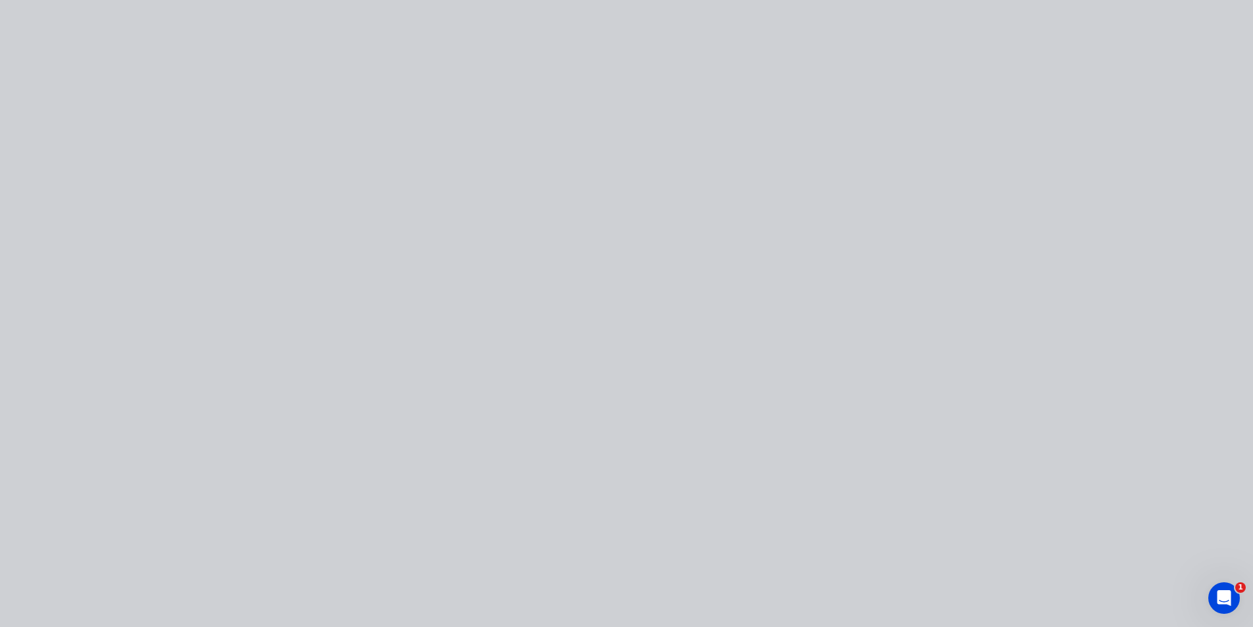
type input "$2.81"
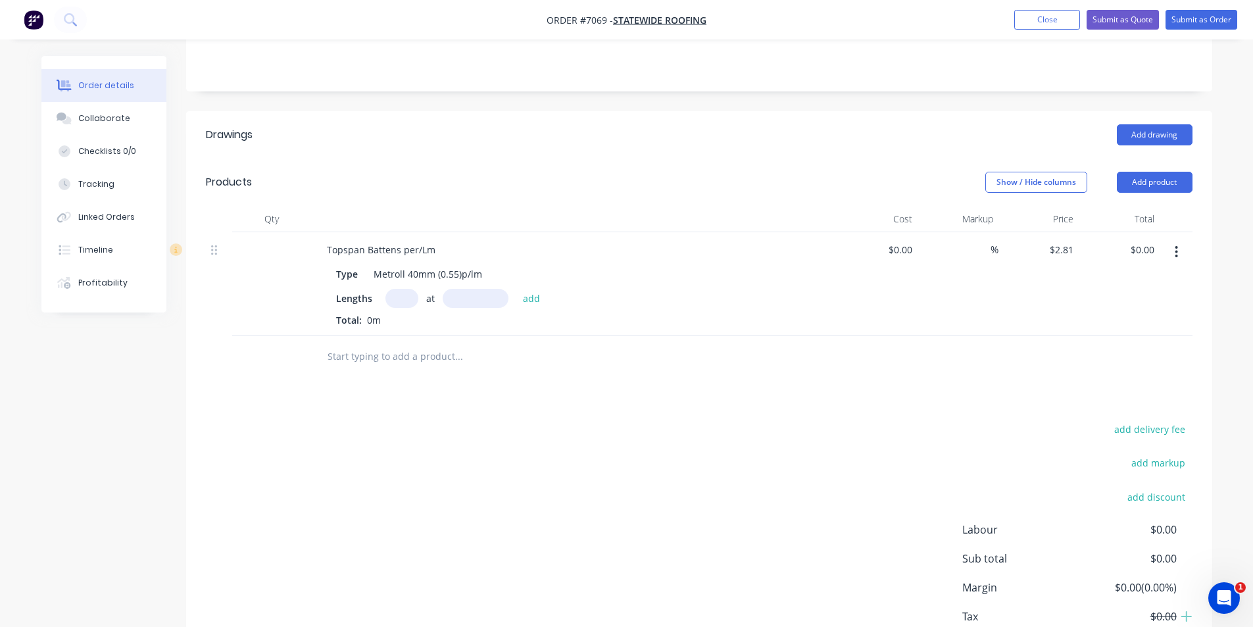
scroll to position [263, 0]
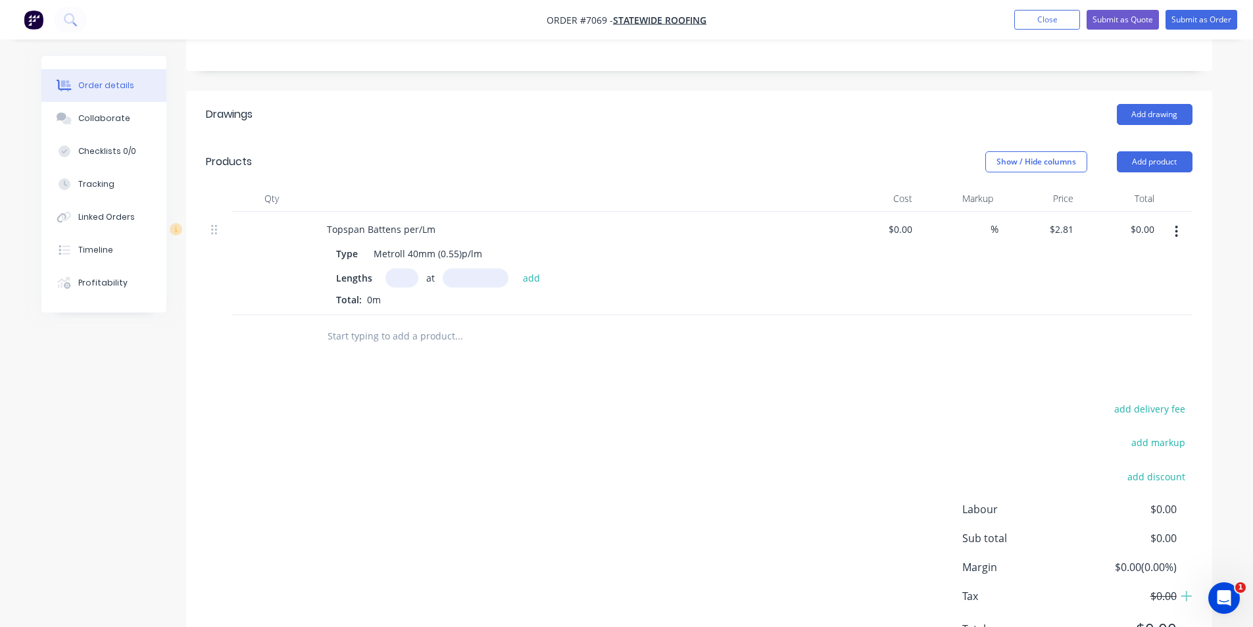
click at [400, 273] on input "text" at bounding box center [401, 277] width 33 height 19
type input "15"
type input "6500"
click at [516, 268] on button "add" at bounding box center [531, 277] width 31 height 18
type input "$273.98"
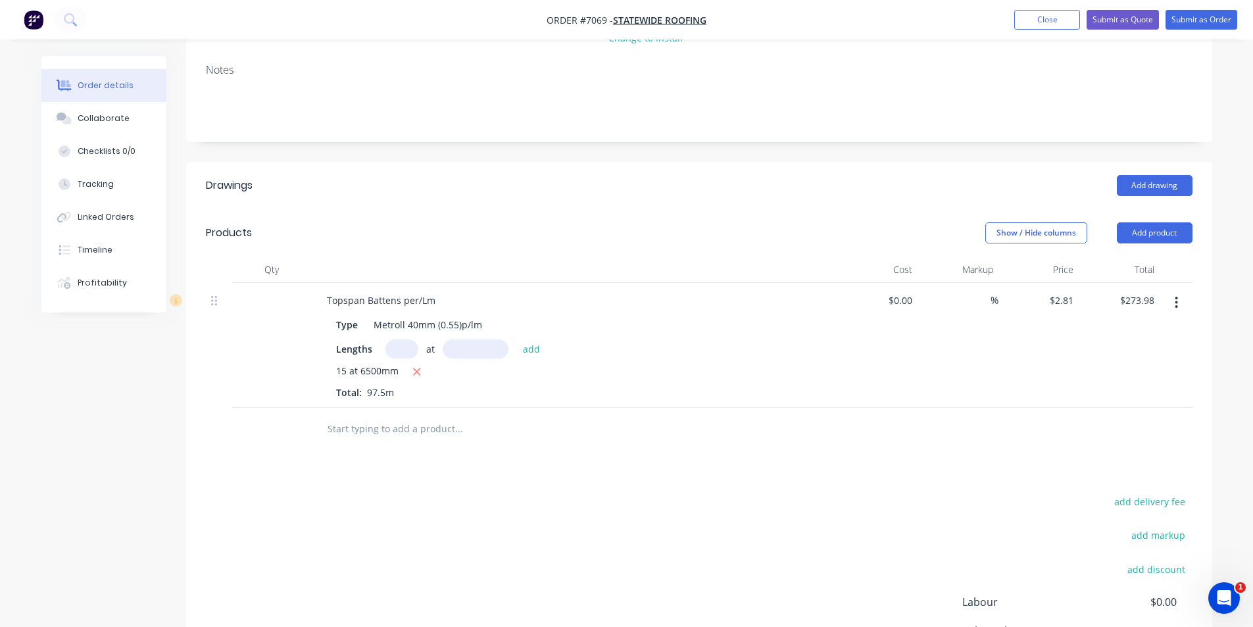
scroll to position [0, 0]
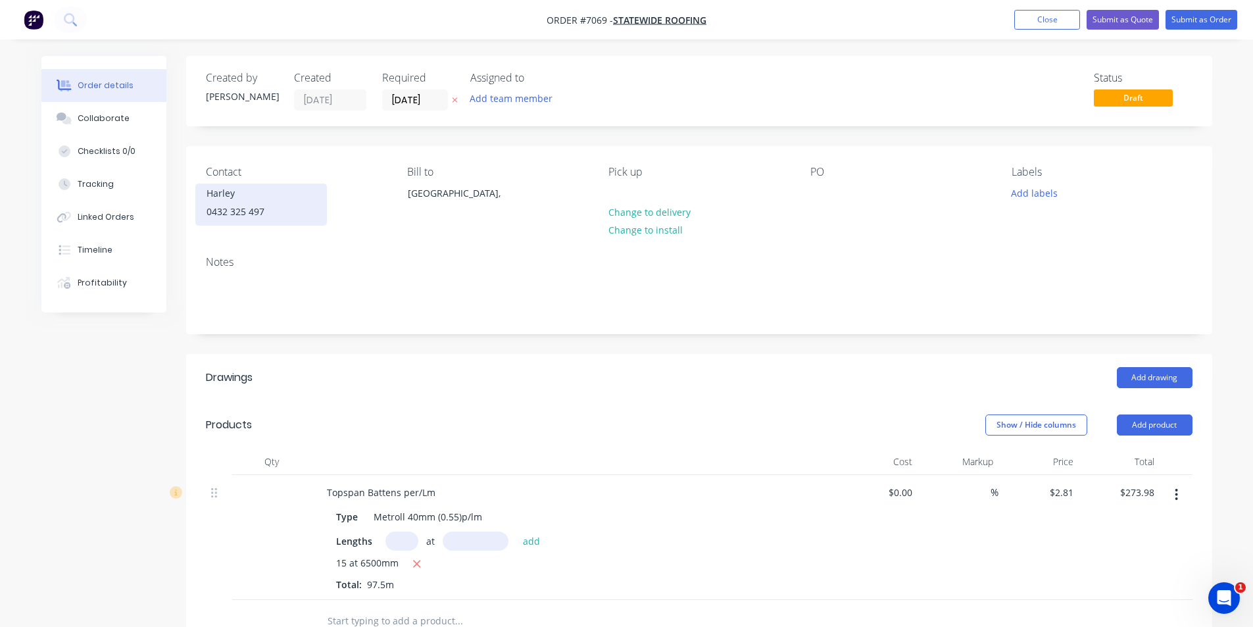
click at [268, 217] on div "0432 325 497" at bounding box center [261, 212] width 109 height 18
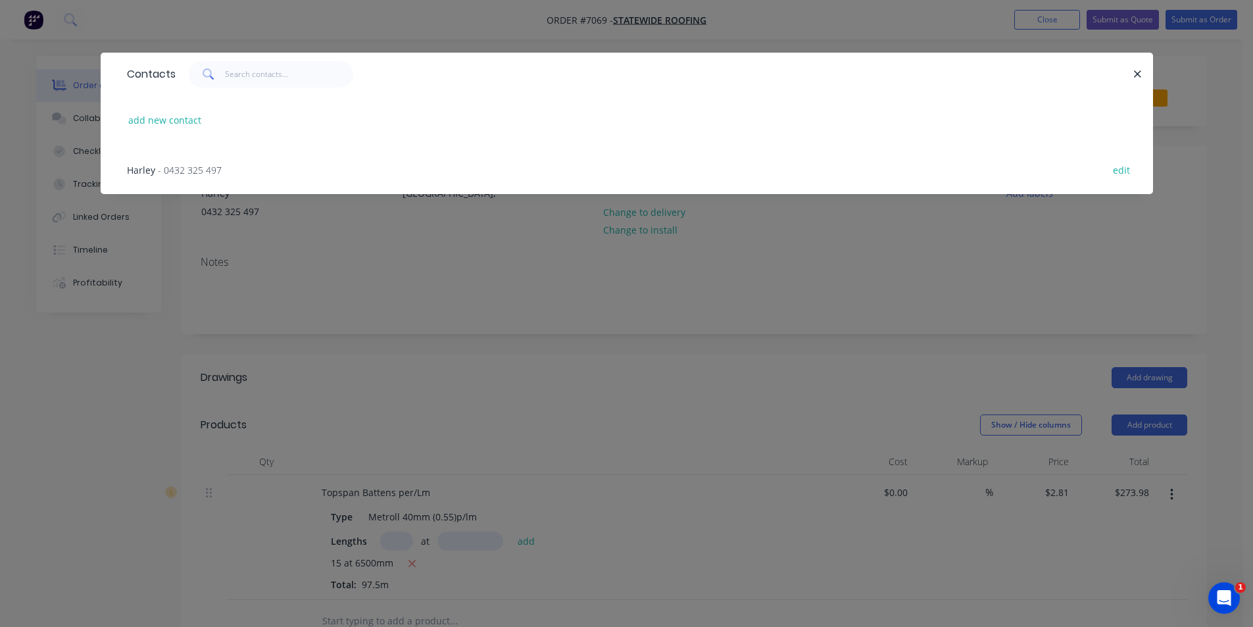
click at [191, 176] on div "Harley - 0432 325 497" at bounding box center [174, 170] width 95 height 14
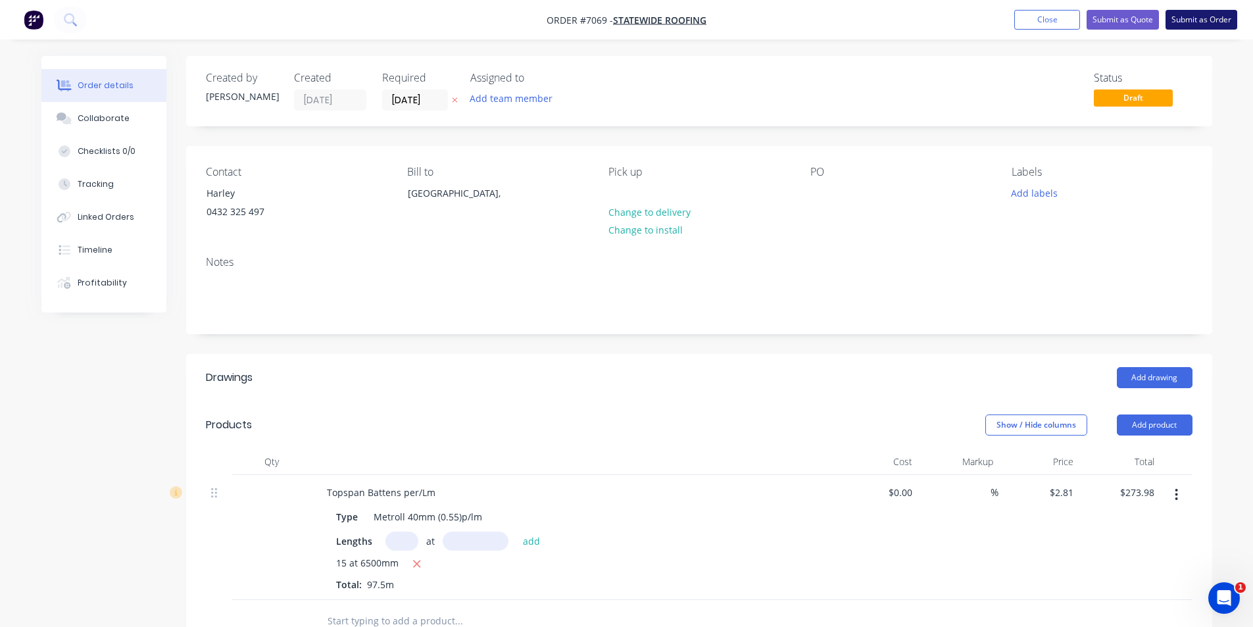
click at [1199, 18] on button "Submit as Order" at bounding box center [1201, 20] width 72 height 20
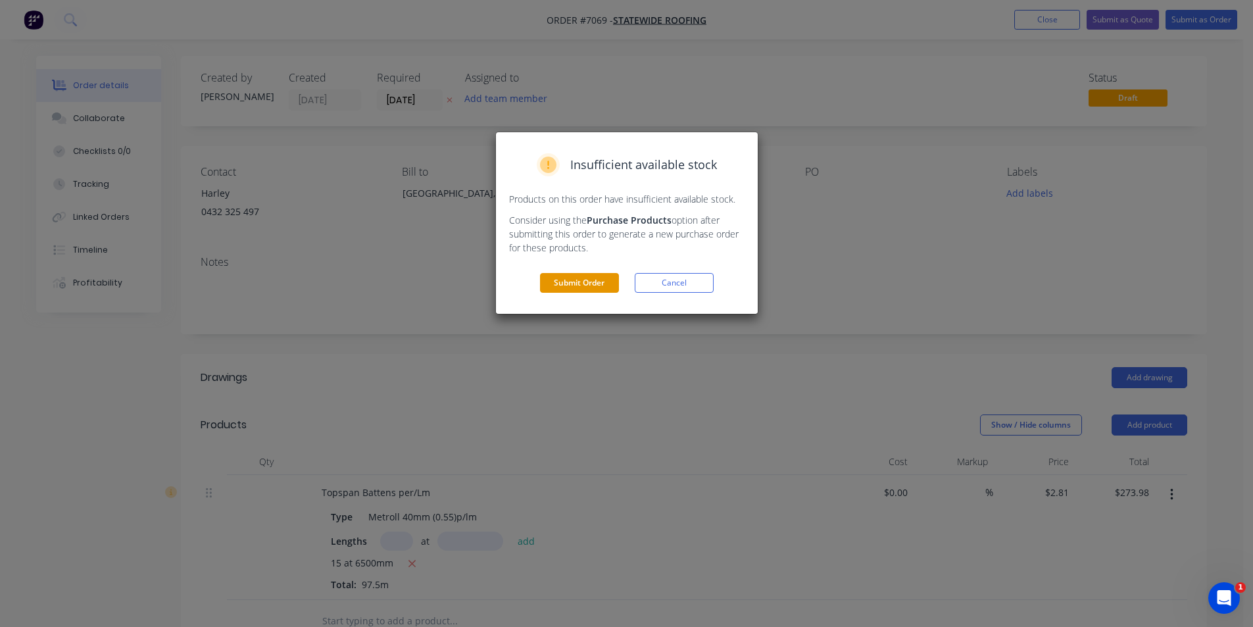
click at [587, 282] on button "Submit Order" at bounding box center [579, 283] width 79 height 20
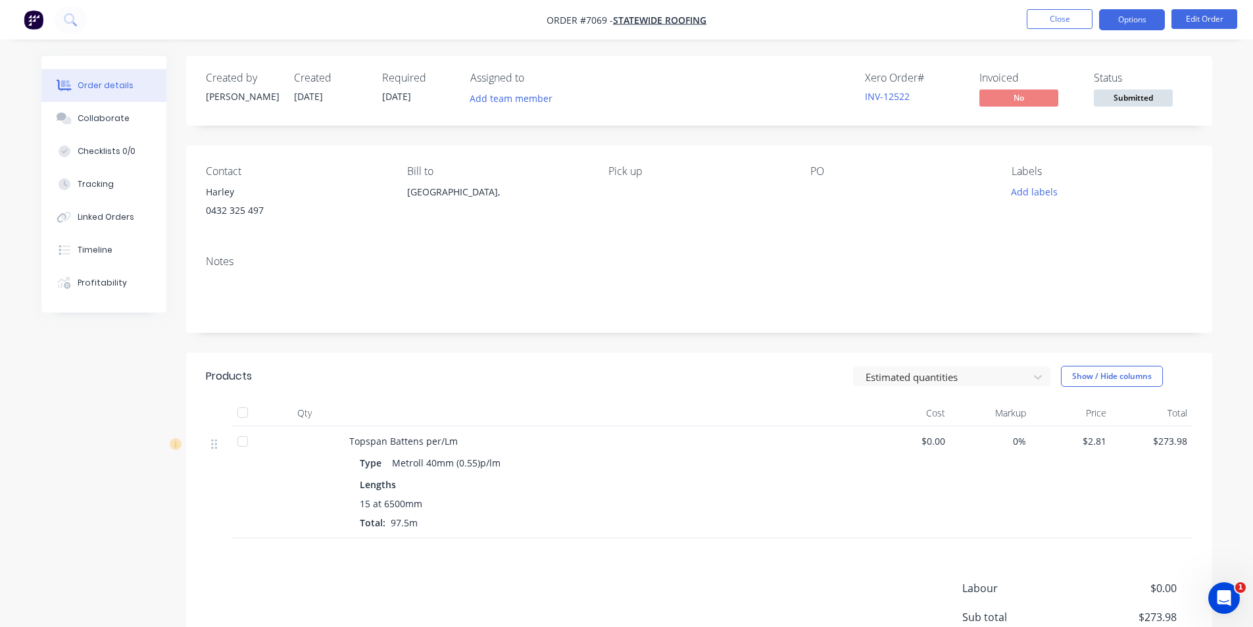
click at [1146, 28] on button "Options" at bounding box center [1132, 19] width 66 height 21
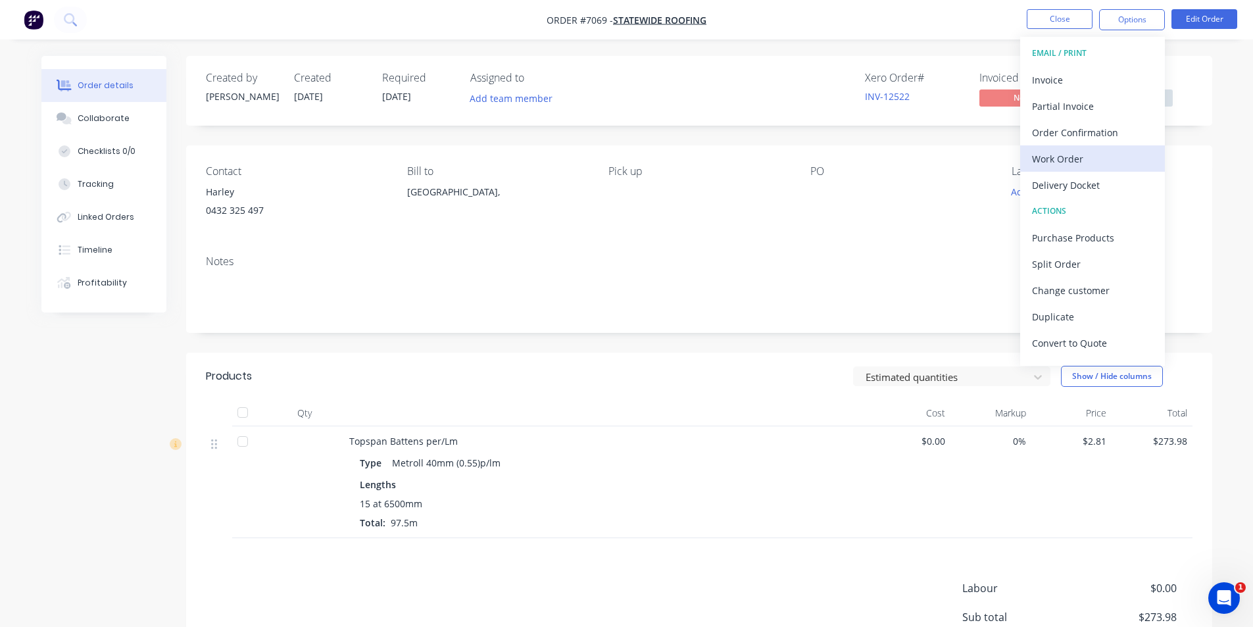
click at [1099, 162] on div "Work Order" at bounding box center [1092, 158] width 121 height 19
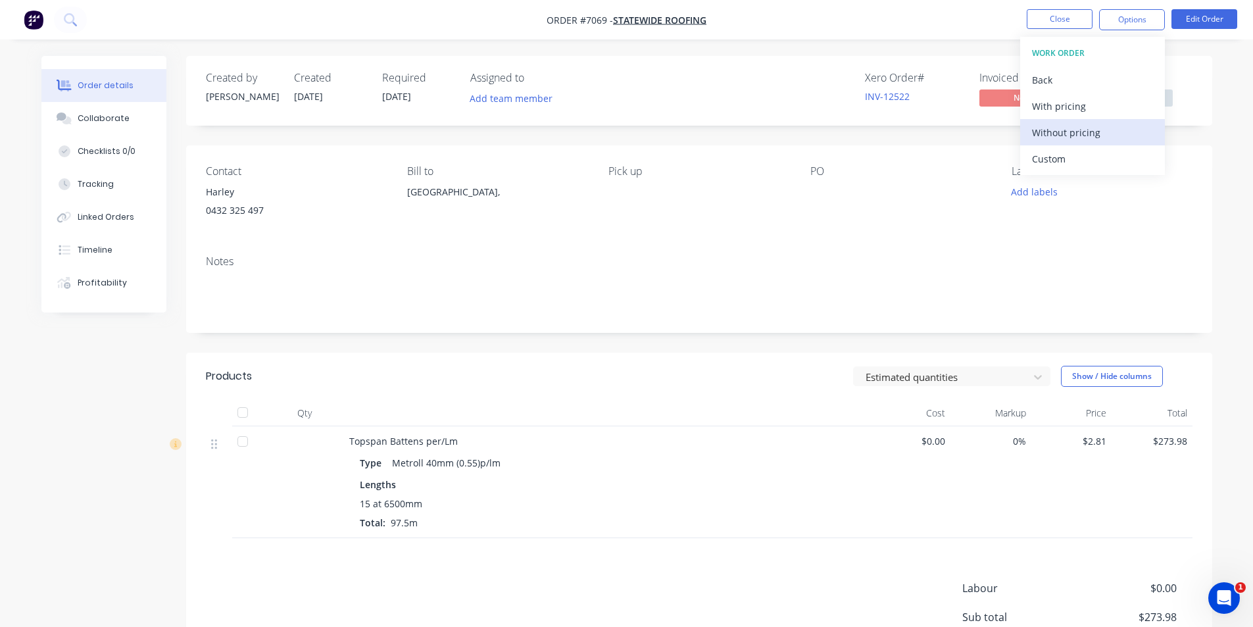
click at [1088, 134] on div "Without pricing" at bounding box center [1092, 132] width 121 height 19
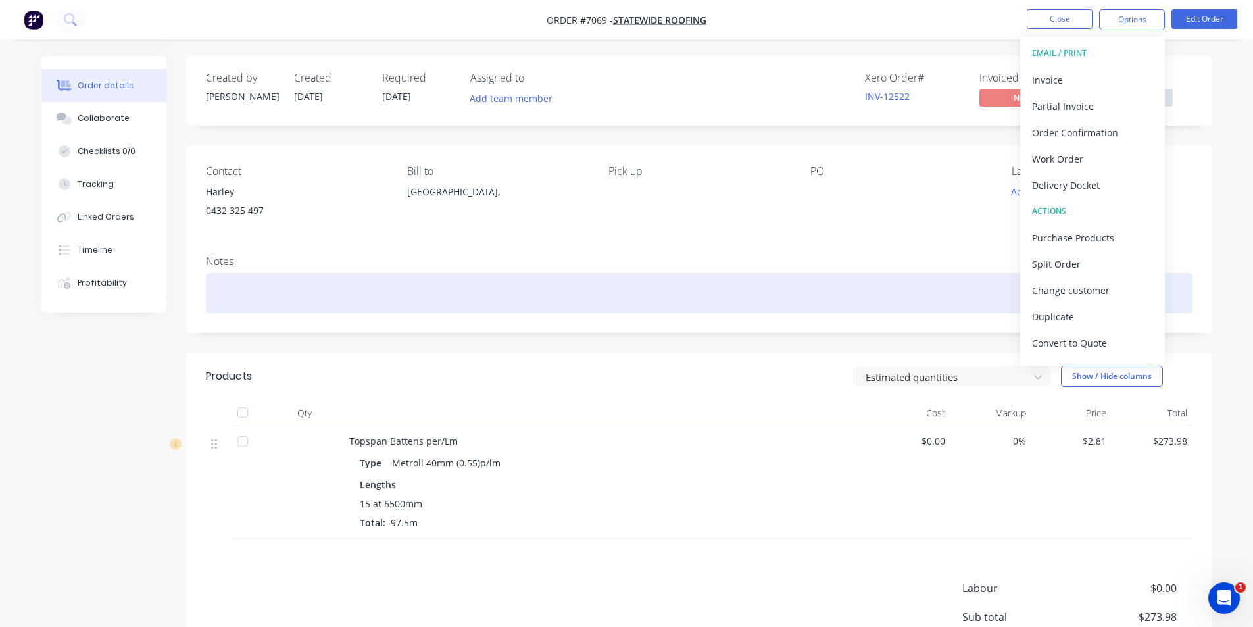
scroll to position [145, 0]
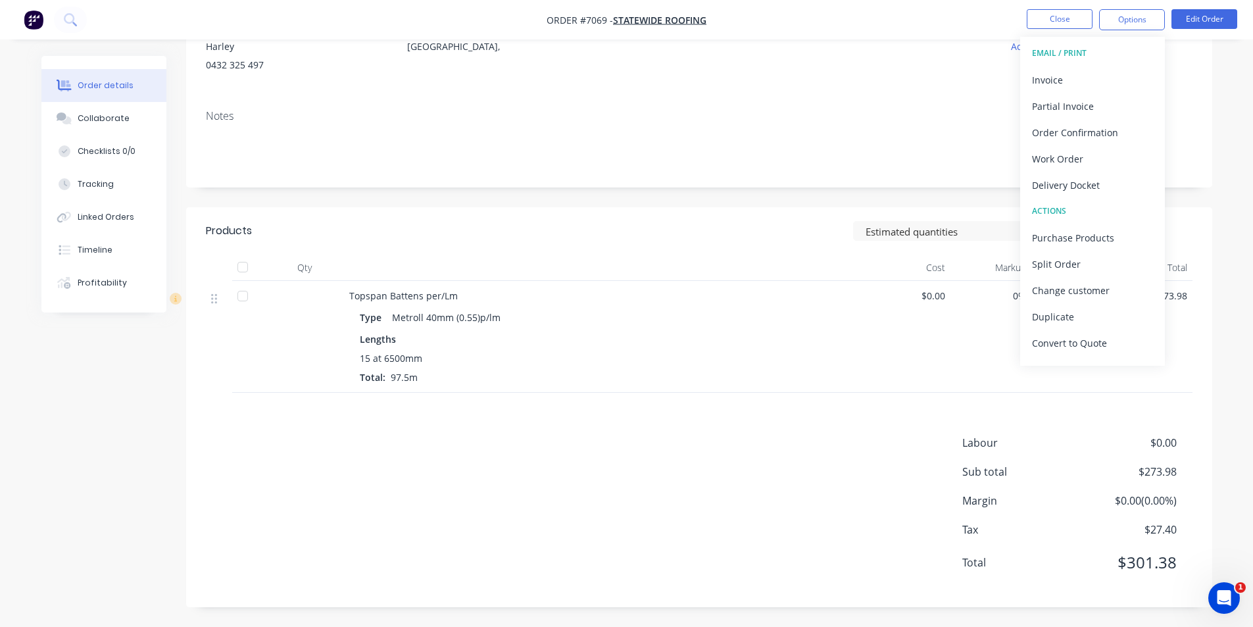
drag, startPoint x: 1225, startPoint y: 155, endPoint x: 1223, endPoint y: 5, distance: 149.9
click at [1225, 155] on div "Order details Collaborate Checklists 0/0 Tracking Linked Orders Timeline Profit…" at bounding box center [626, 269] width 1197 height 716
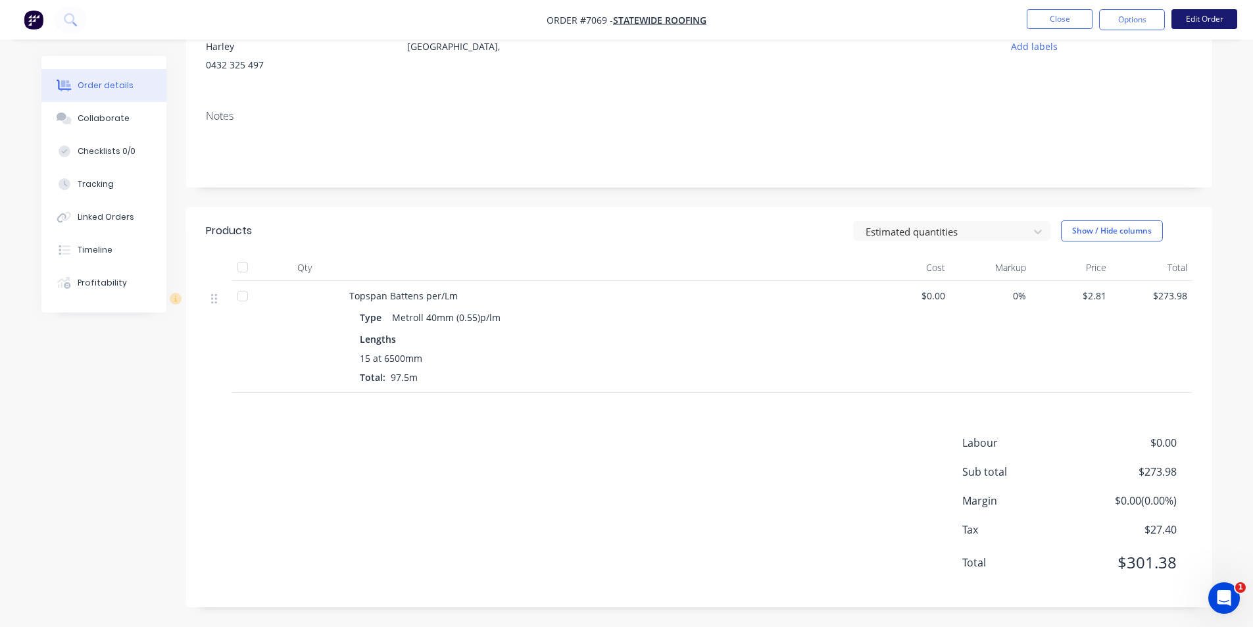
click at [1196, 18] on button "Edit Order" at bounding box center [1204, 19] width 66 height 20
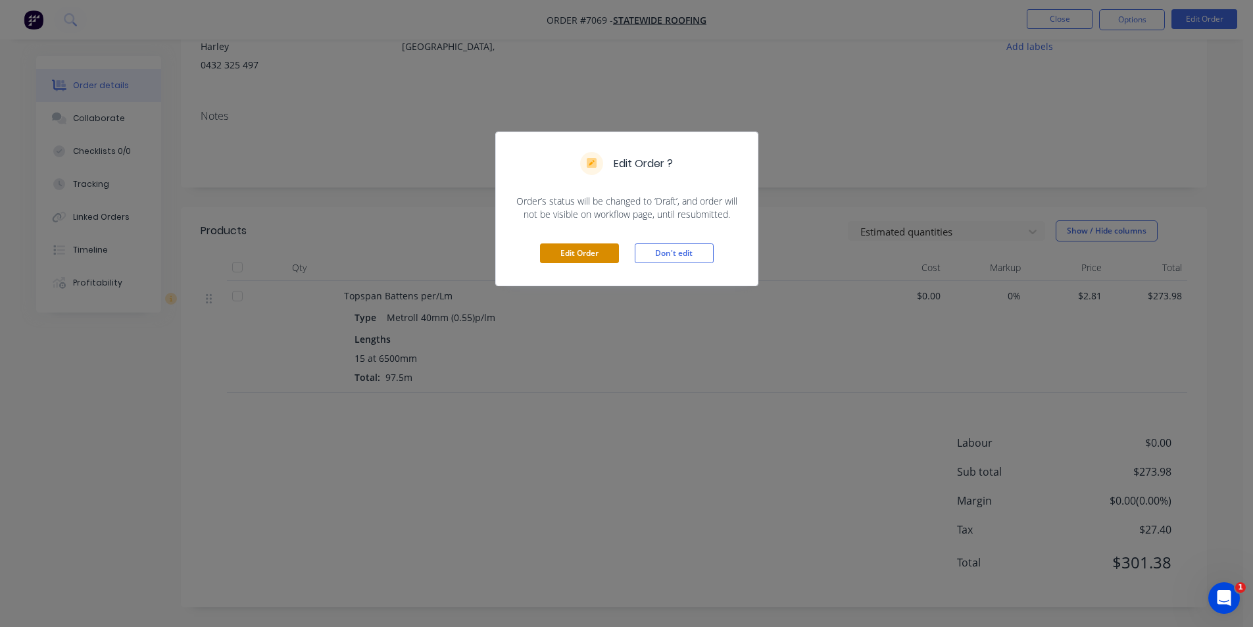
click at [592, 256] on button "Edit Order" at bounding box center [579, 253] width 79 height 20
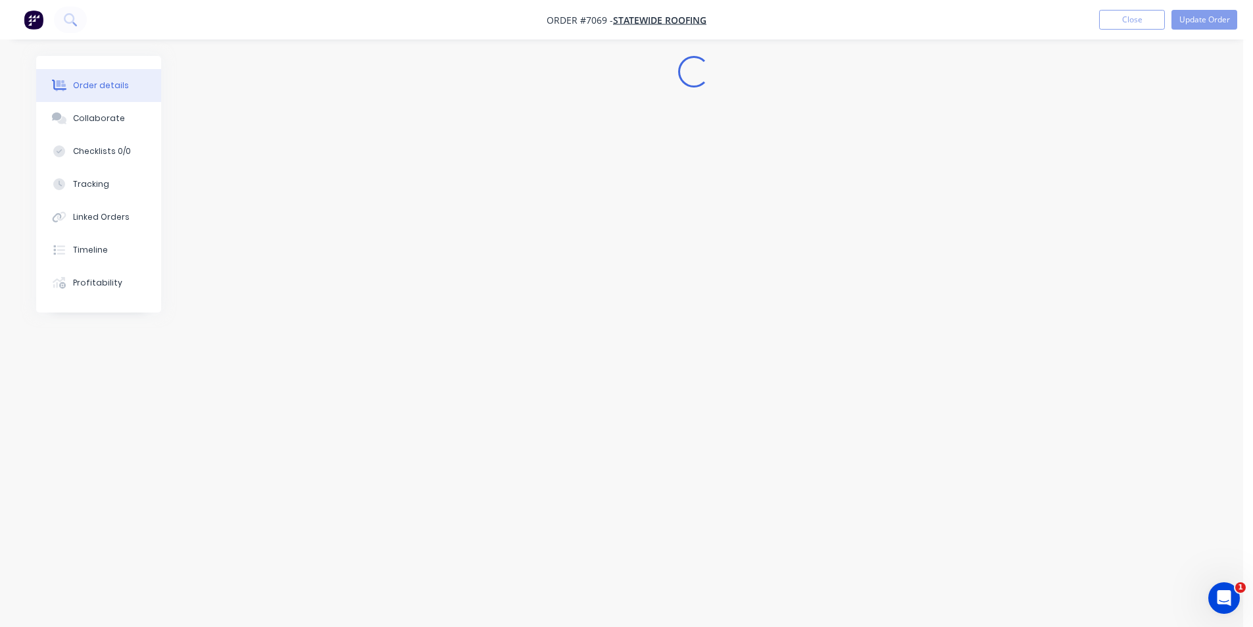
scroll to position [0, 0]
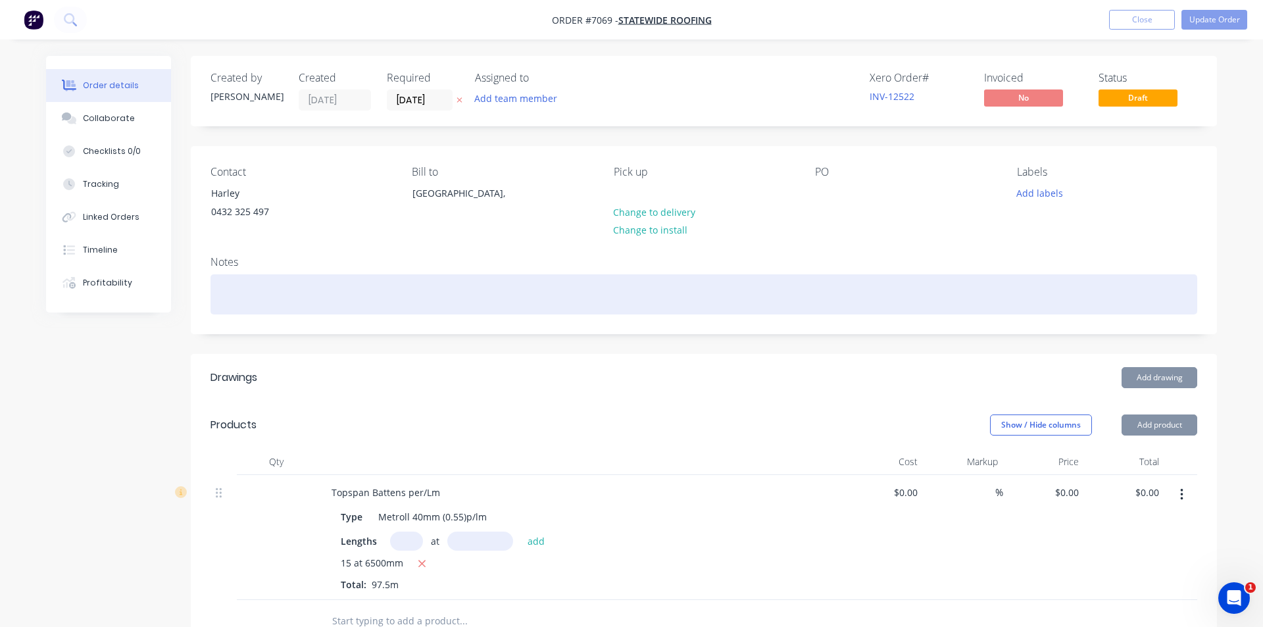
type input "$2.81"
type input "$273.98"
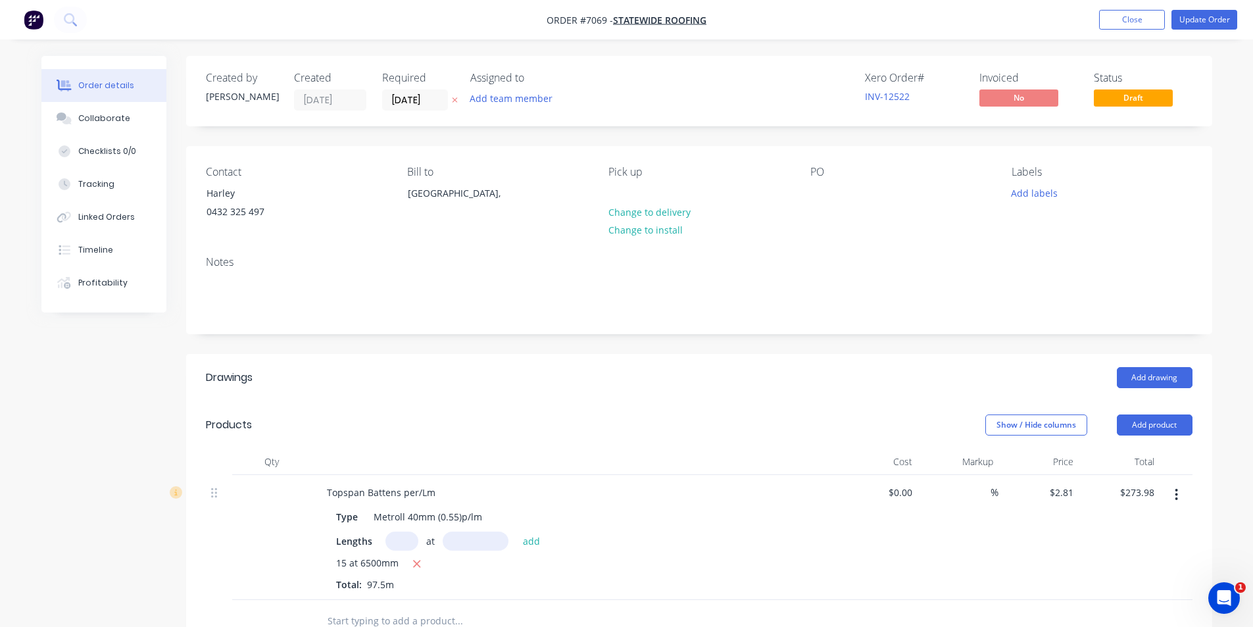
scroll to position [197, 0]
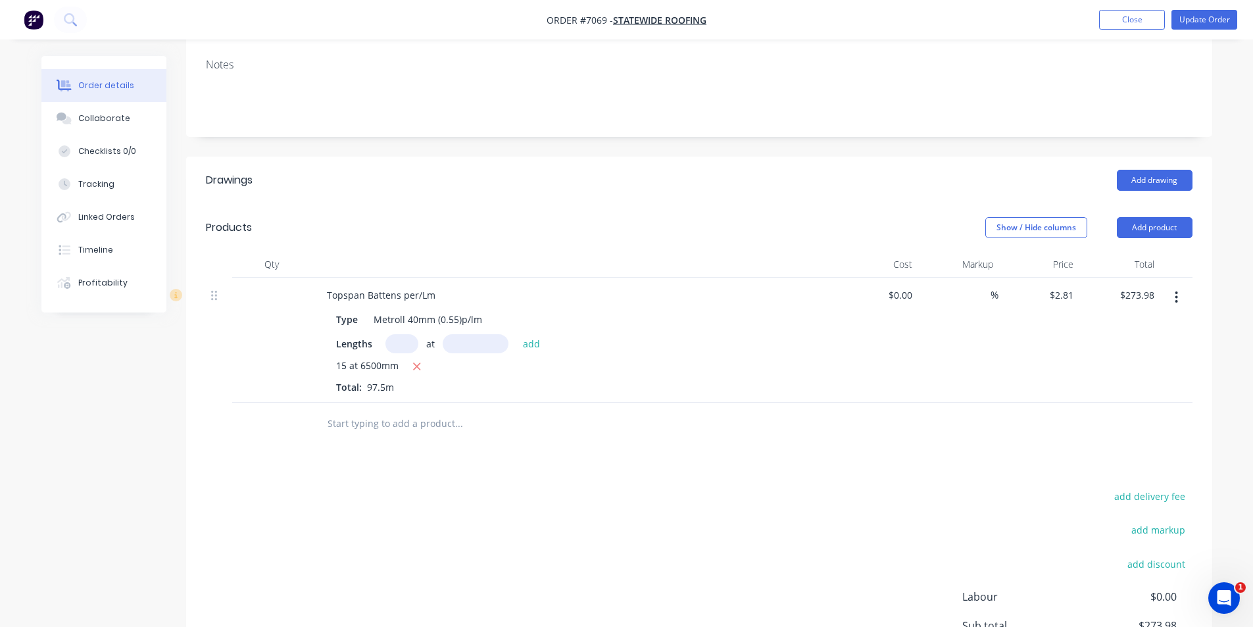
drag, startPoint x: 1178, startPoint y: 287, endPoint x: 1177, endPoint y: 300, distance: 13.2
click at [1178, 289] on button "button" at bounding box center [1176, 297] width 31 height 24
click at [1140, 341] on div "Edit" at bounding box center [1129, 331] width 101 height 19
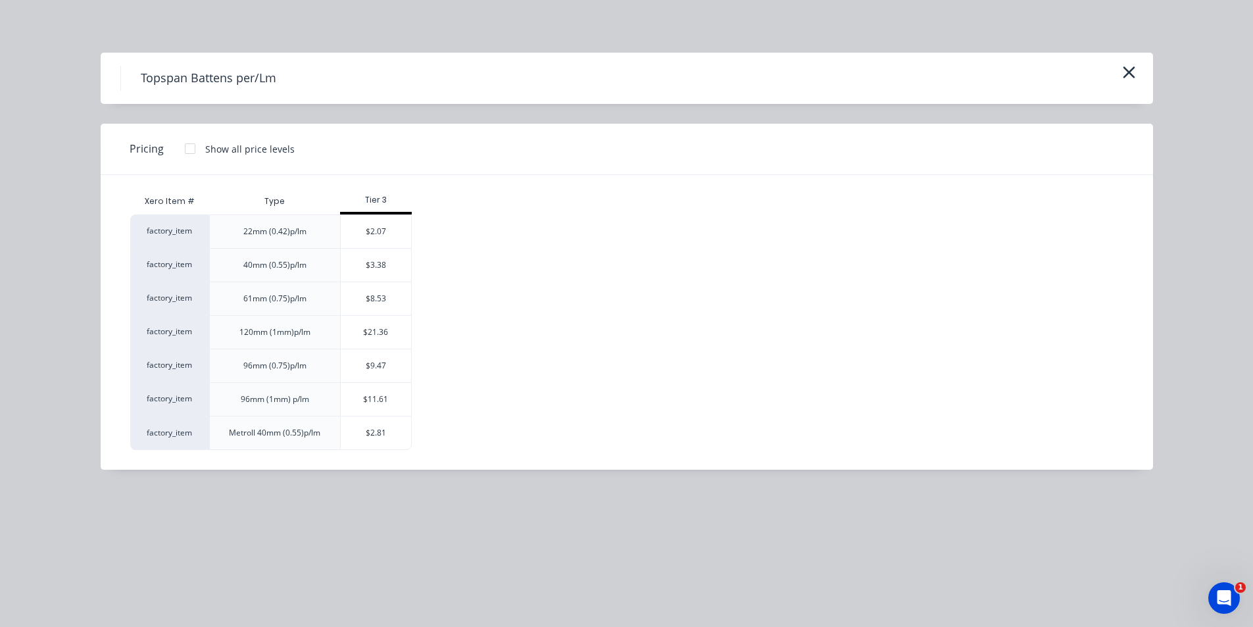
click at [193, 147] on div at bounding box center [190, 148] width 26 height 26
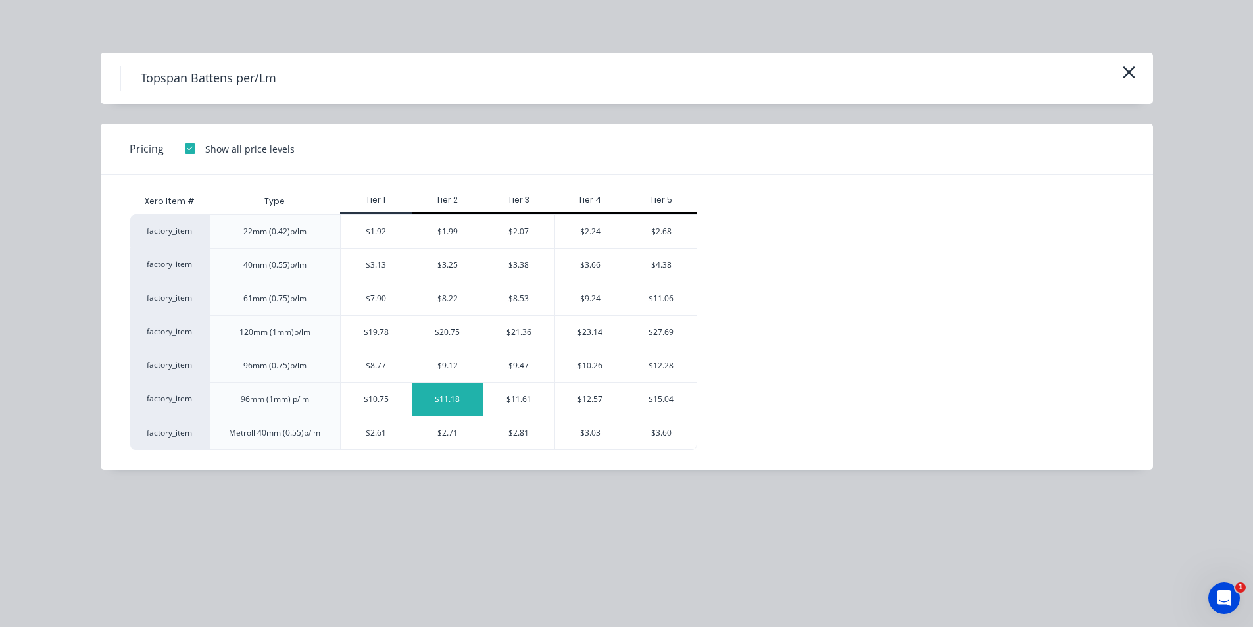
click at [464, 399] on div "$11.18" at bounding box center [447, 399] width 71 height 33
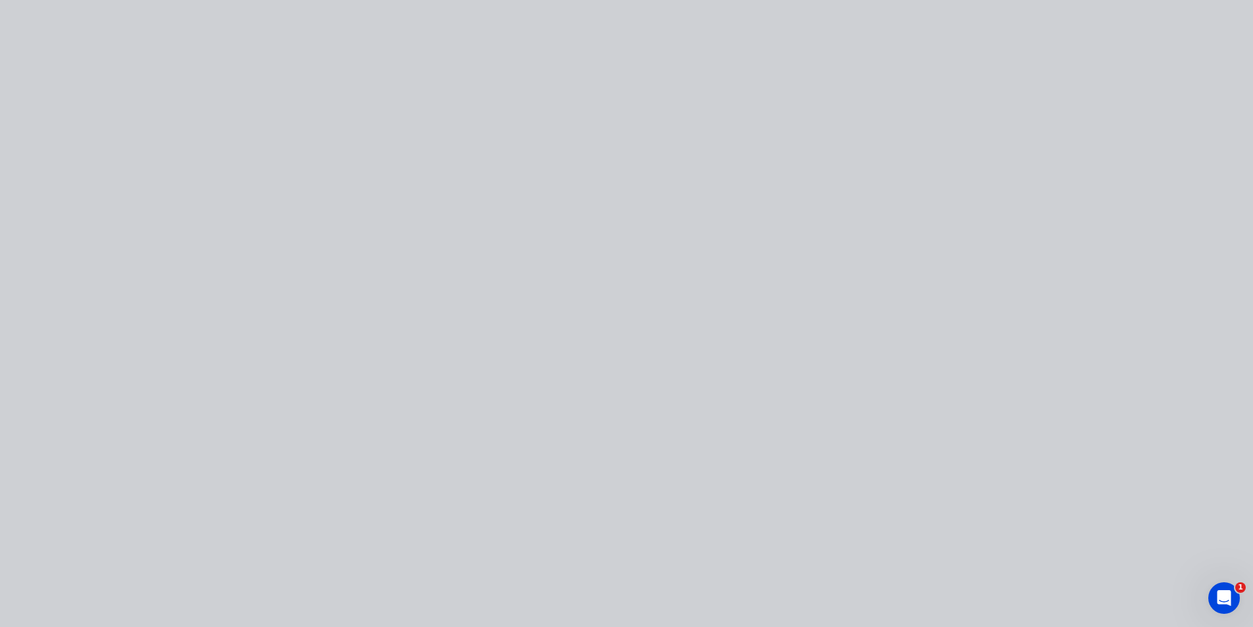
type input "$11.18"
type input "$1,090.05"
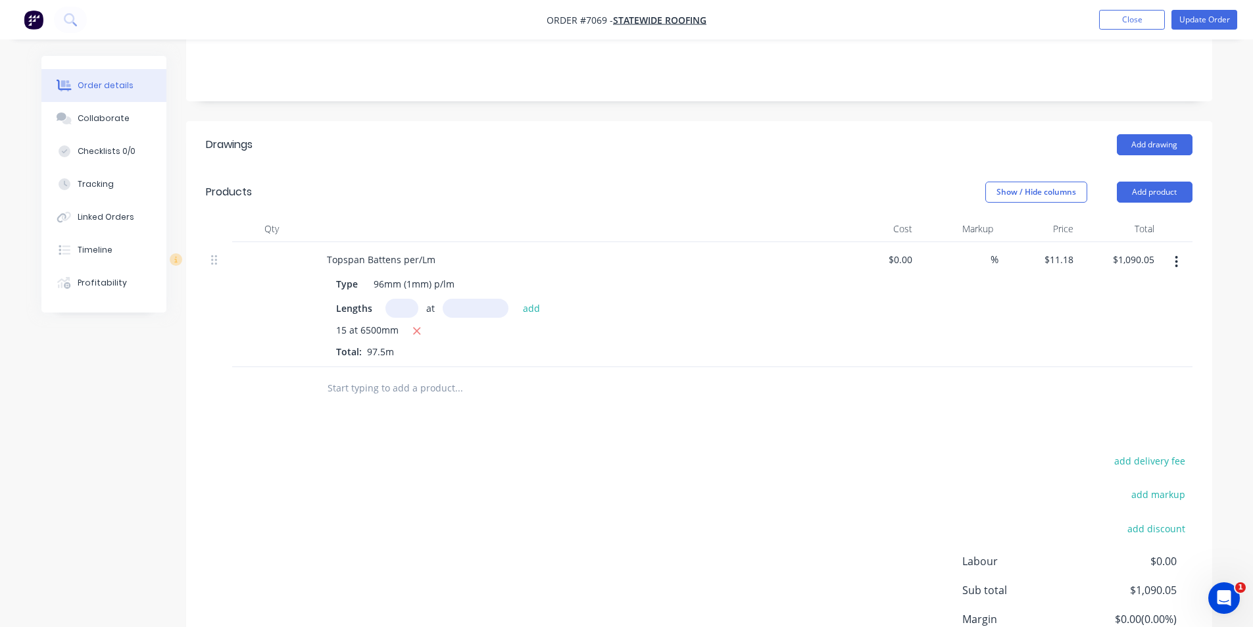
scroll to position [329, 0]
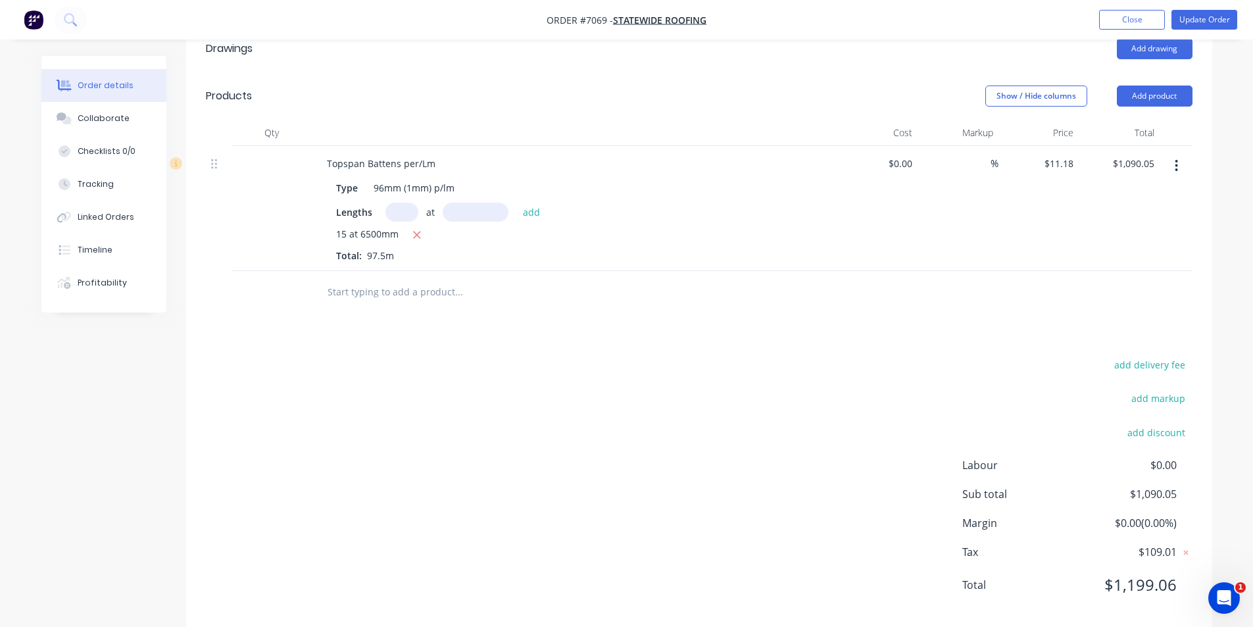
click at [1173, 168] on button "button" at bounding box center [1176, 166] width 31 height 24
click at [1132, 207] on div "Edit" at bounding box center [1129, 200] width 101 height 19
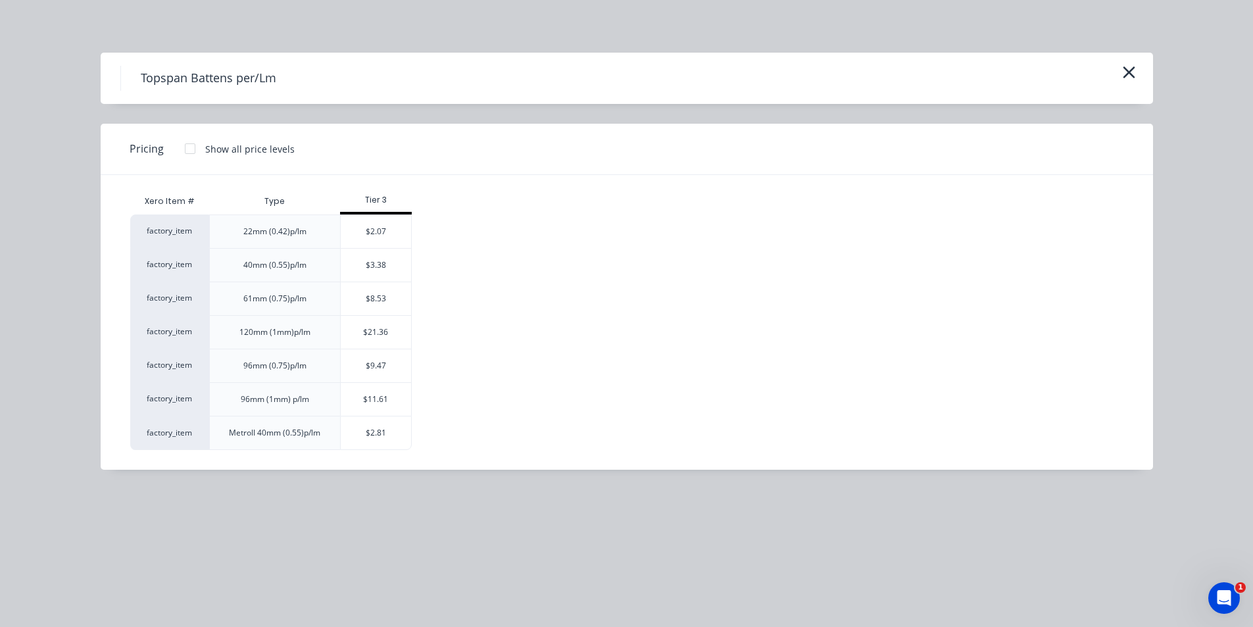
scroll to position [370, 0]
click at [191, 150] on div at bounding box center [190, 148] width 26 height 26
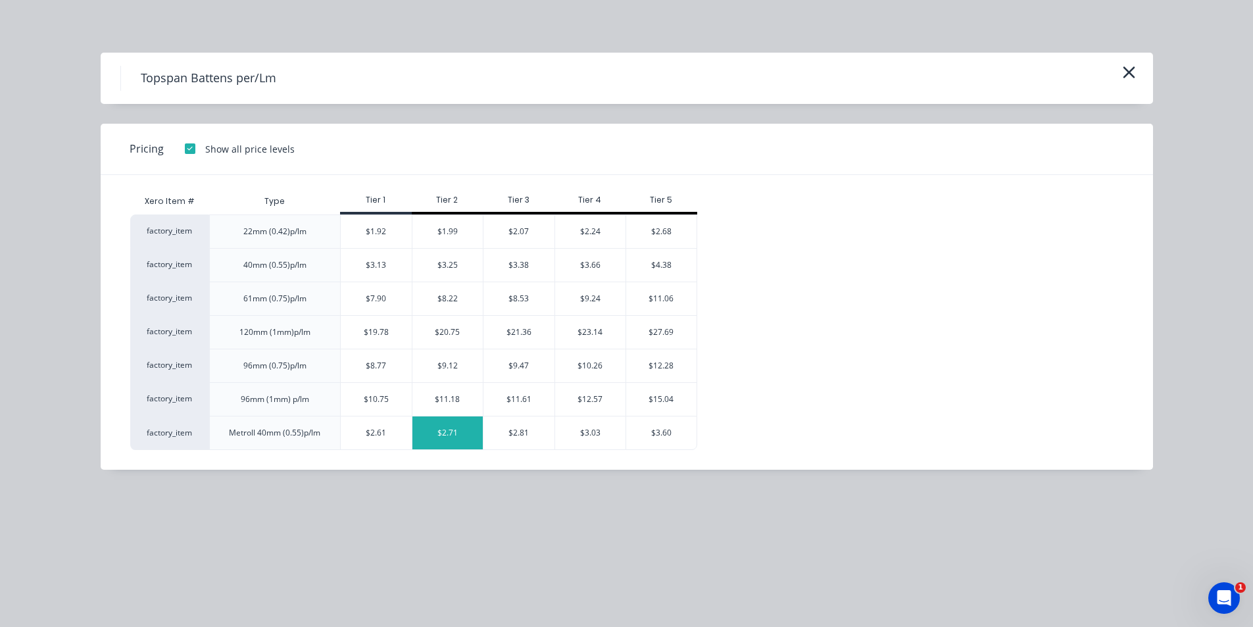
click at [441, 435] on div "$2.71" at bounding box center [447, 432] width 71 height 33
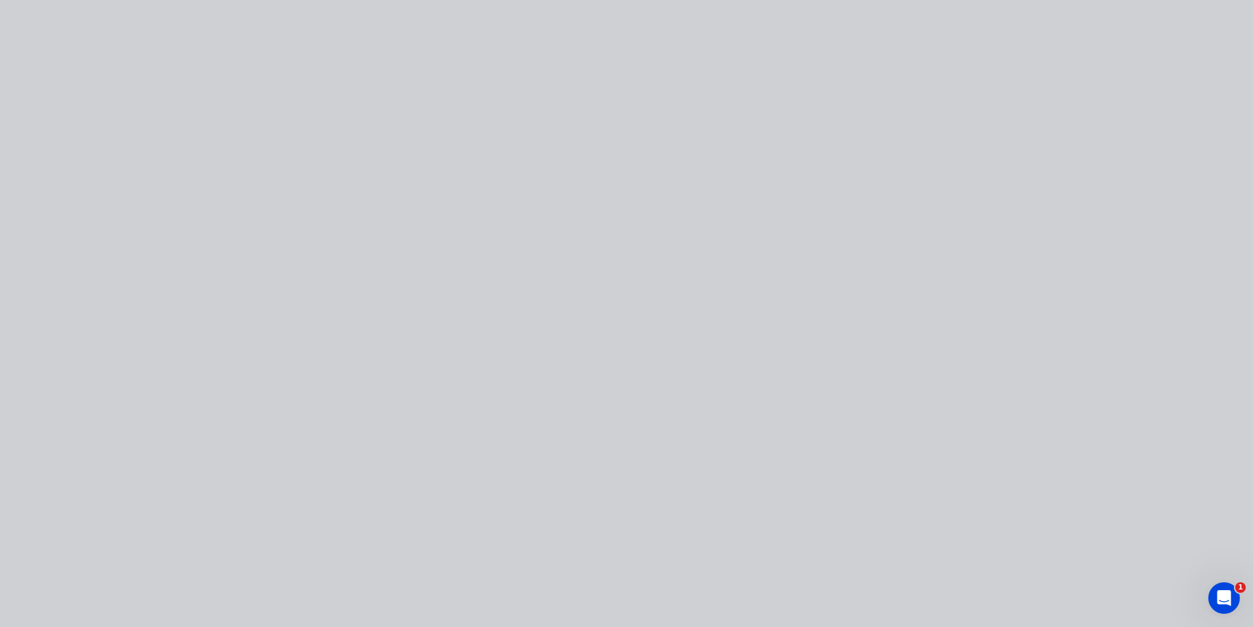
type input "$2.71"
type input "$264.23"
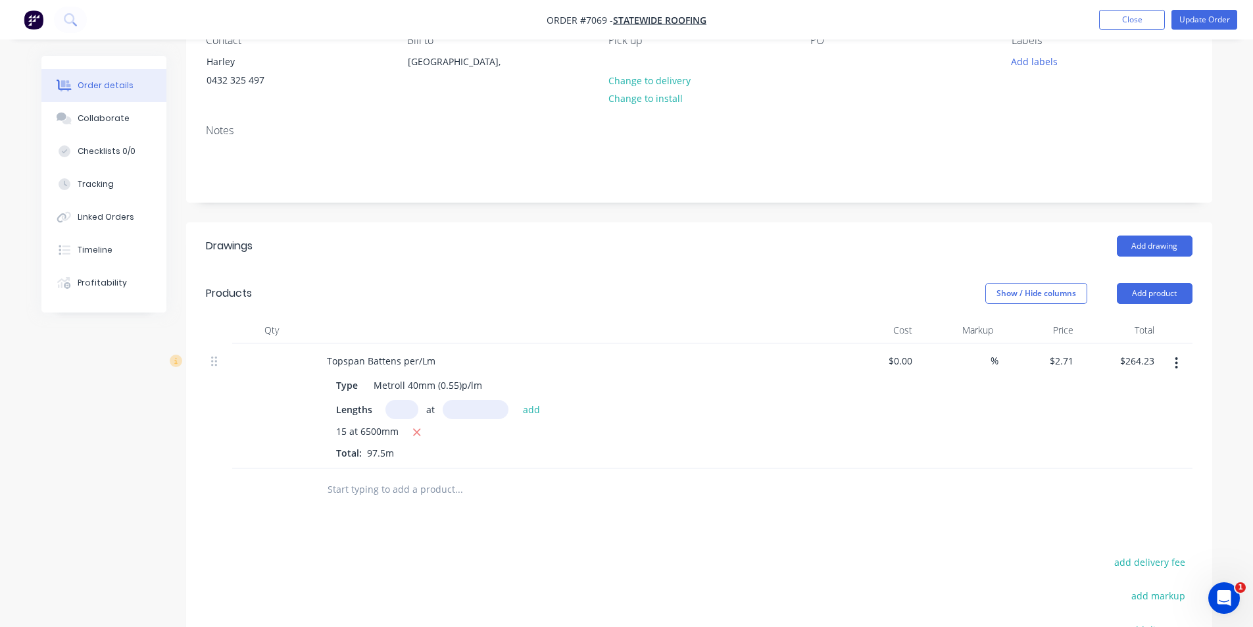
scroll to position [351, 0]
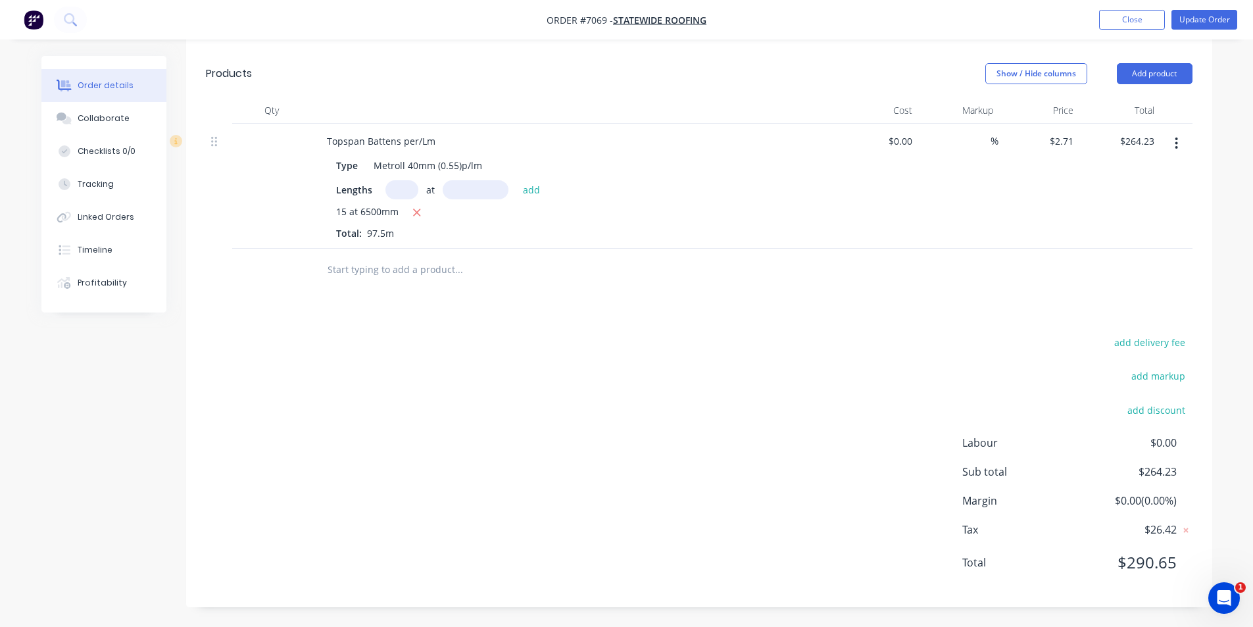
click at [572, 78] on div "Show / Hide columns Add product" at bounding box center [803, 73] width 777 height 21
click at [1152, 79] on button "Add product" at bounding box center [1155, 73] width 76 height 21
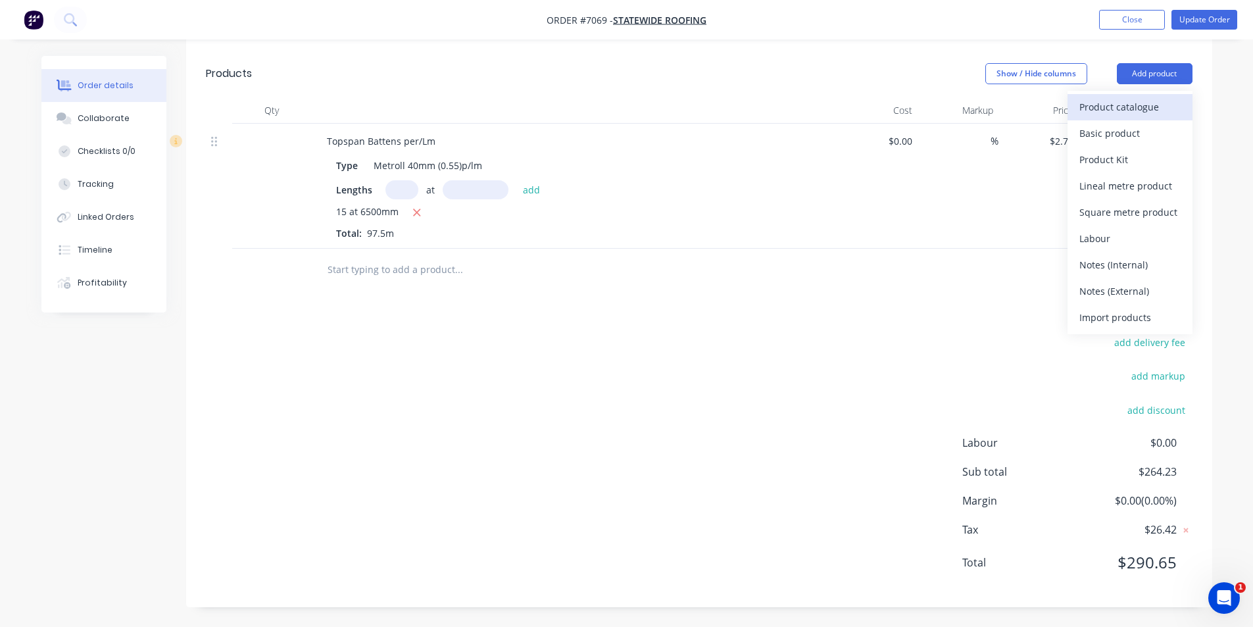
click at [1134, 114] on div "Product catalogue" at bounding box center [1129, 106] width 101 height 19
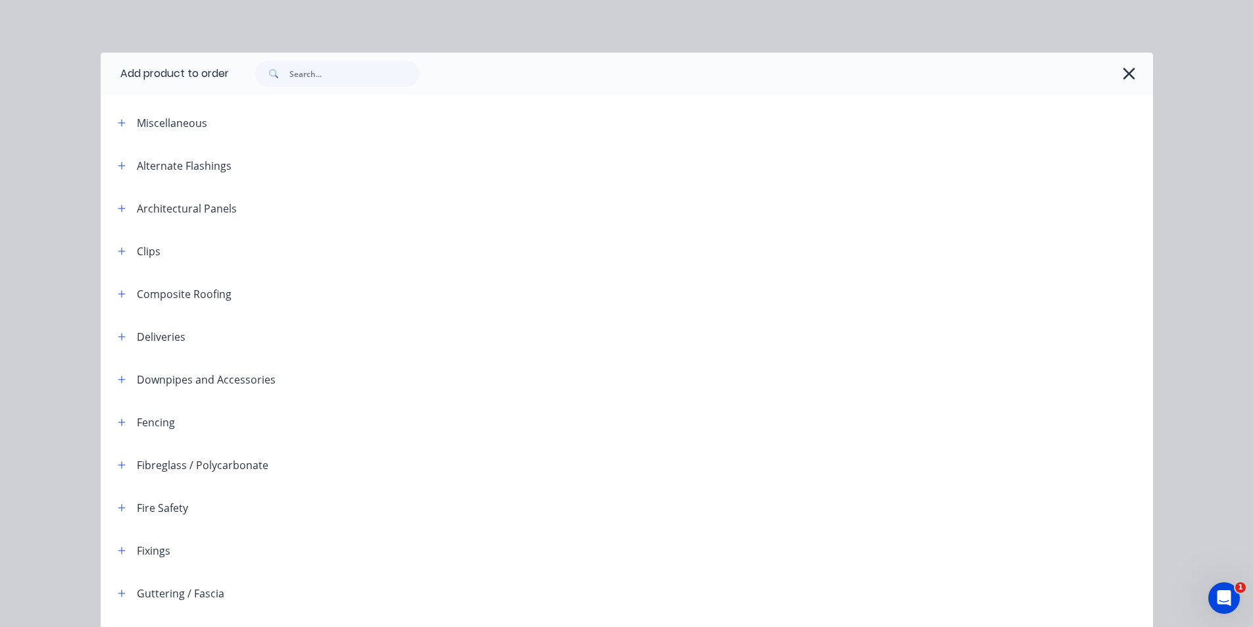
click at [341, 89] on div at bounding box center [691, 74] width 924 height 42
click at [345, 82] on input "text" at bounding box center [354, 74] width 130 height 26
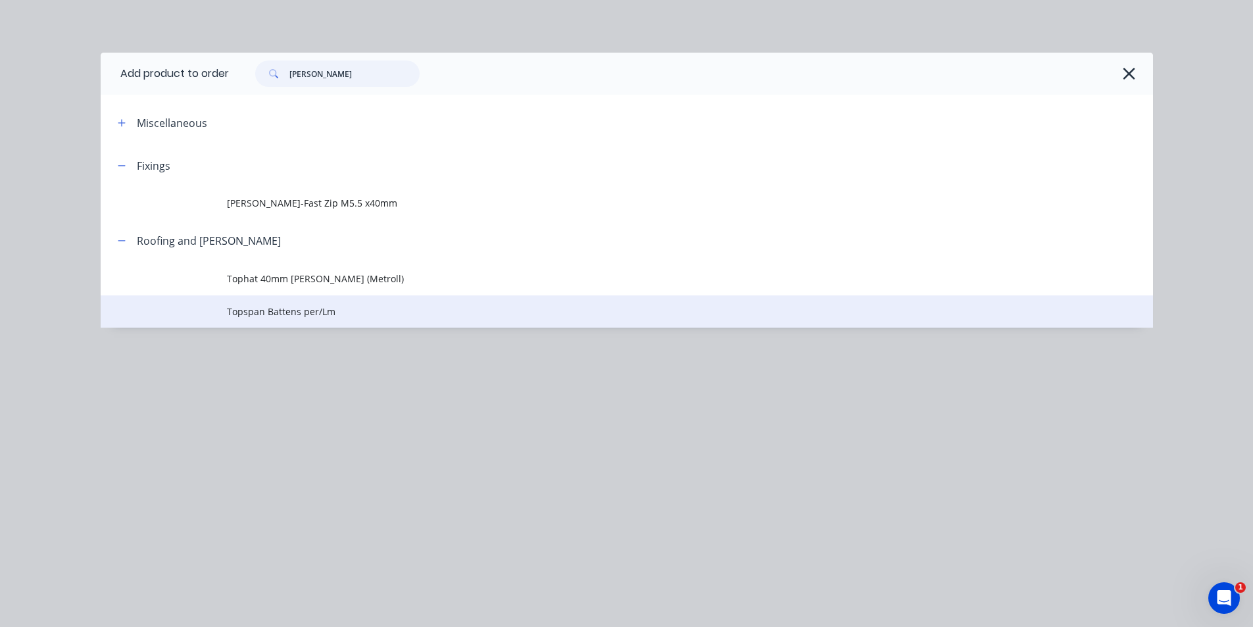
type input "[PERSON_NAME]"
click at [315, 311] on span "Topspan Battens per/Lm" at bounding box center [597, 311] width 741 height 14
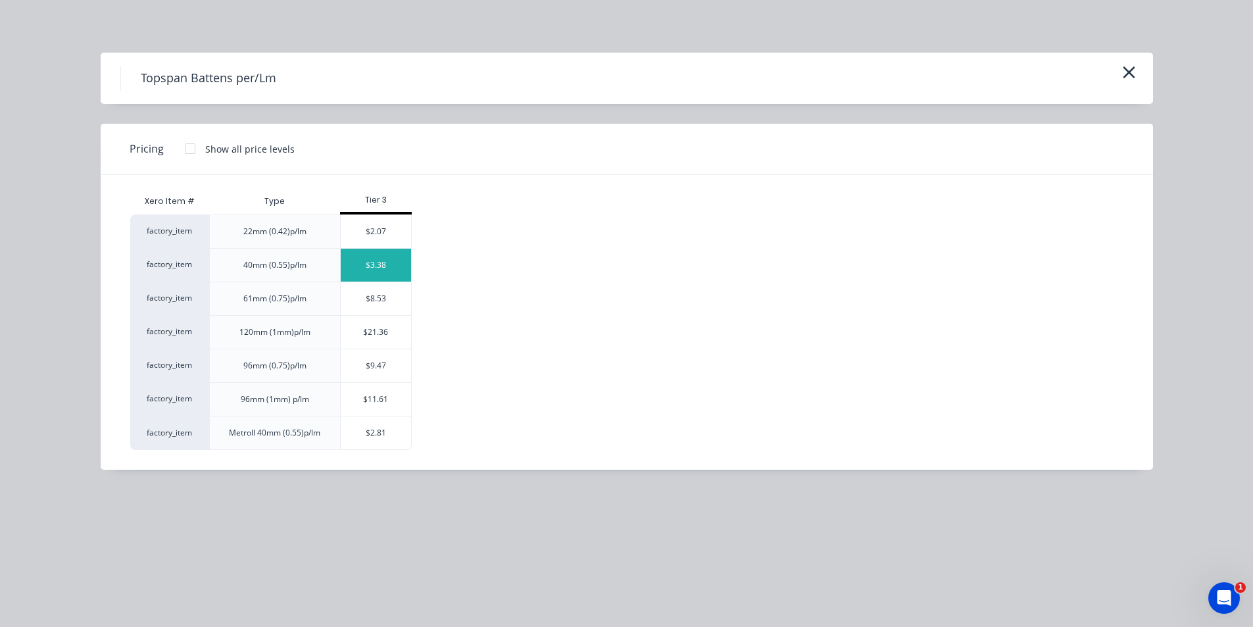
click at [393, 275] on div "$3.38" at bounding box center [376, 265] width 70 height 33
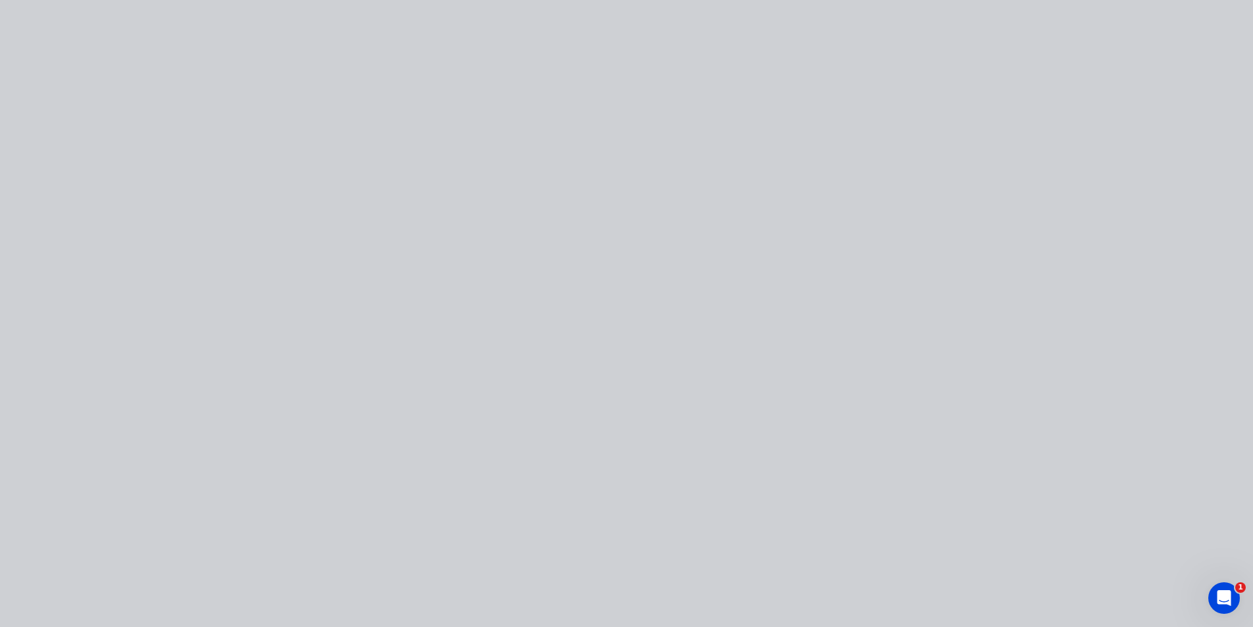
type input "$3.38"
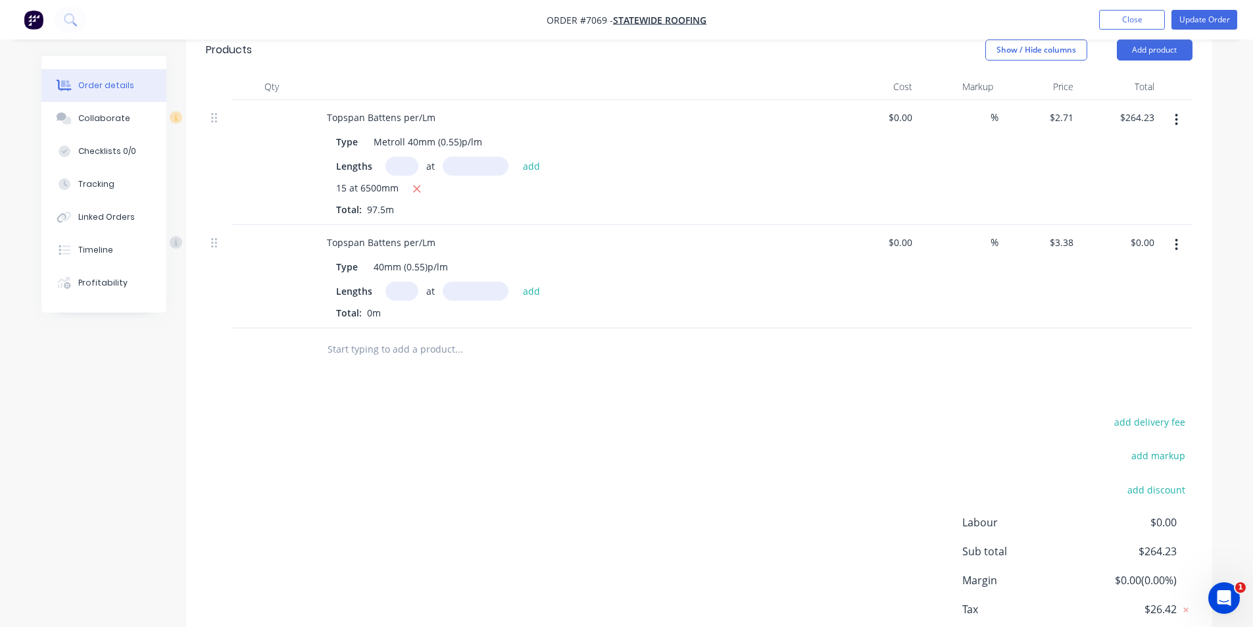
scroll to position [417, 0]
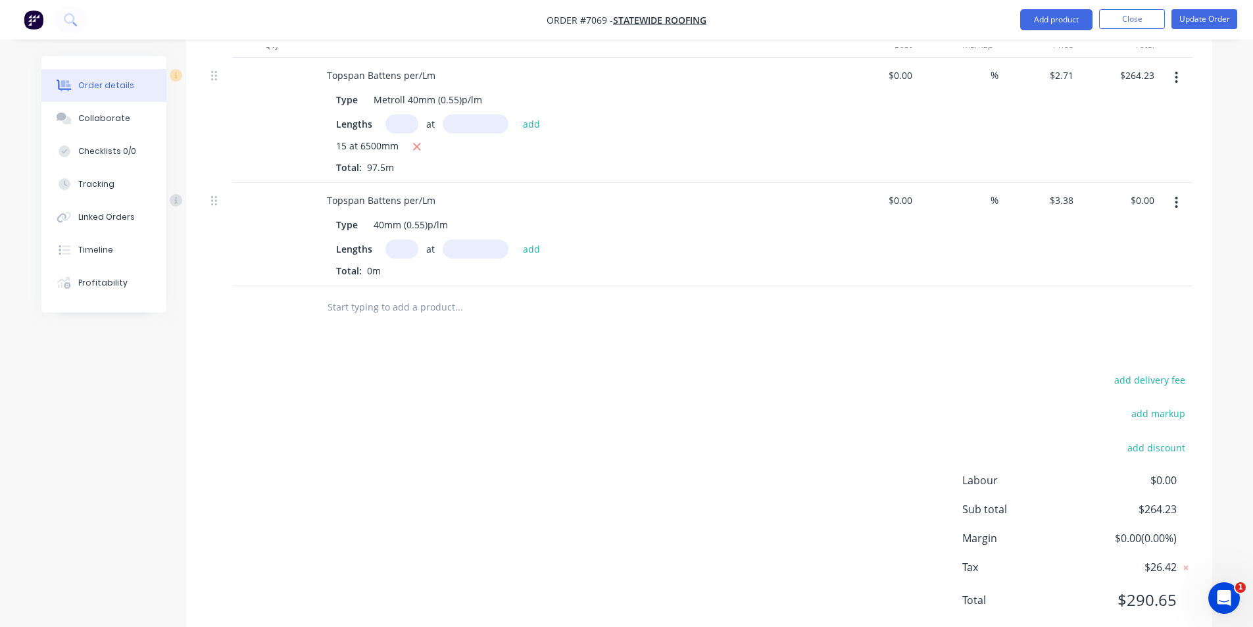
click at [396, 251] on input "text" at bounding box center [401, 248] width 33 height 19
type input "15"
type input "6100"
click at [516, 239] on button "add" at bounding box center [531, 248] width 31 height 18
type input "$309.27"
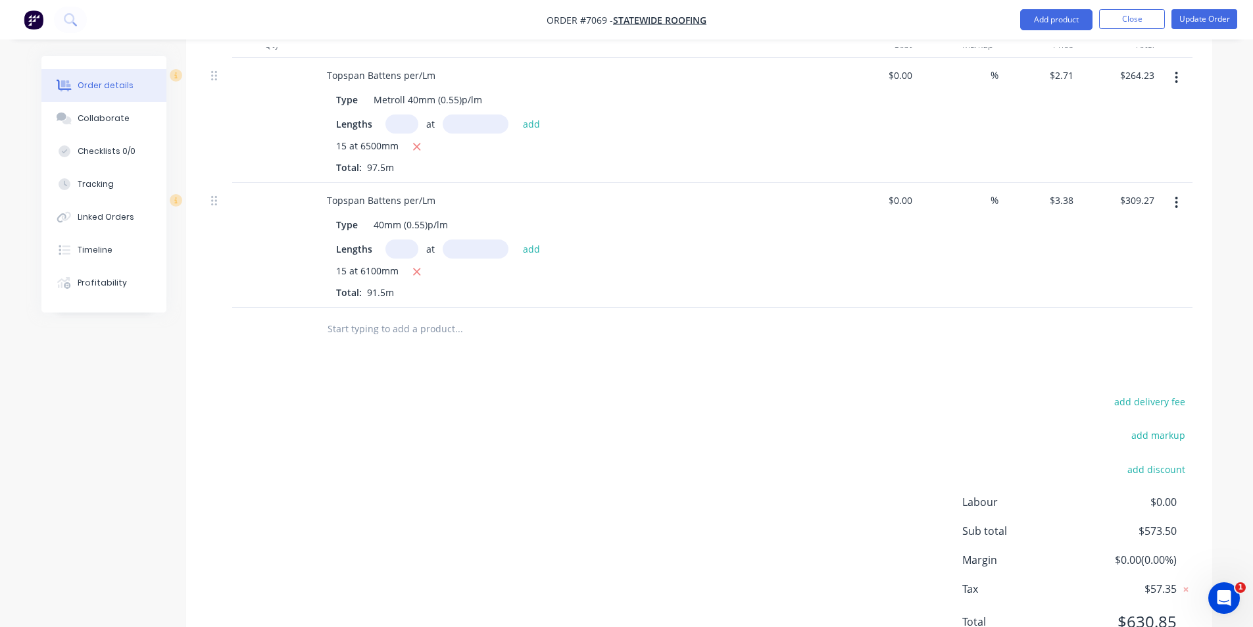
click at [1178, 201] on button "button" at bounding box center [1176, 203] width 31 height 24
click at [1142, 320] on div "Delete" at bounding box center [1129, 315] width 101 height 19
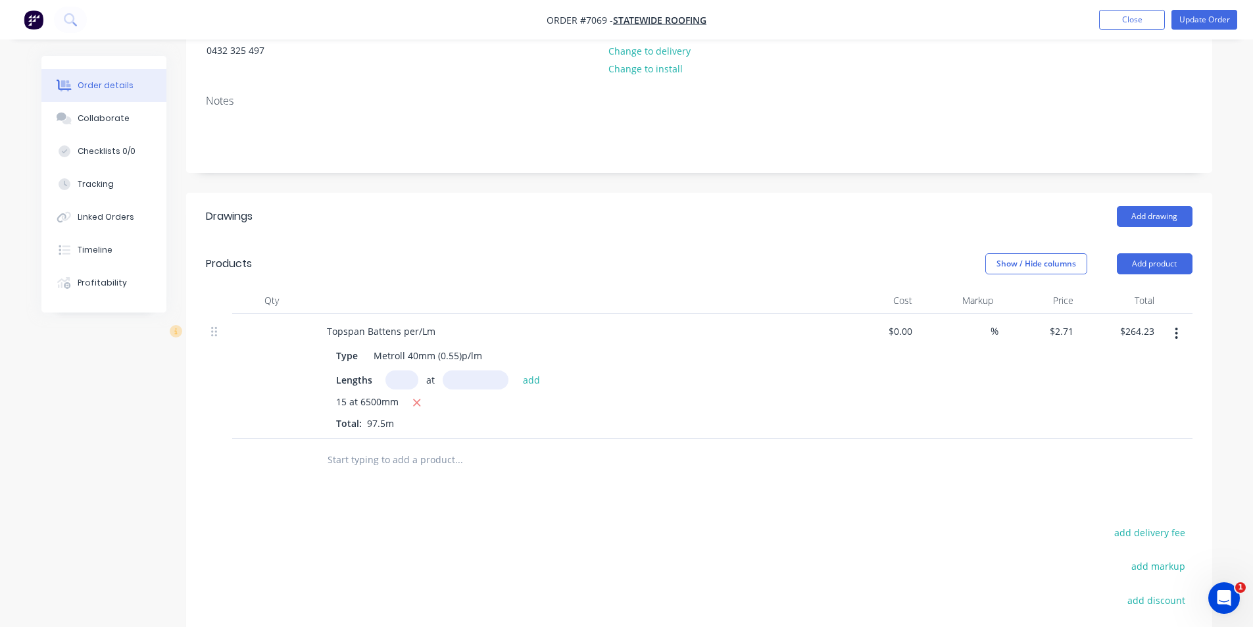
scroll to position [154, 0]
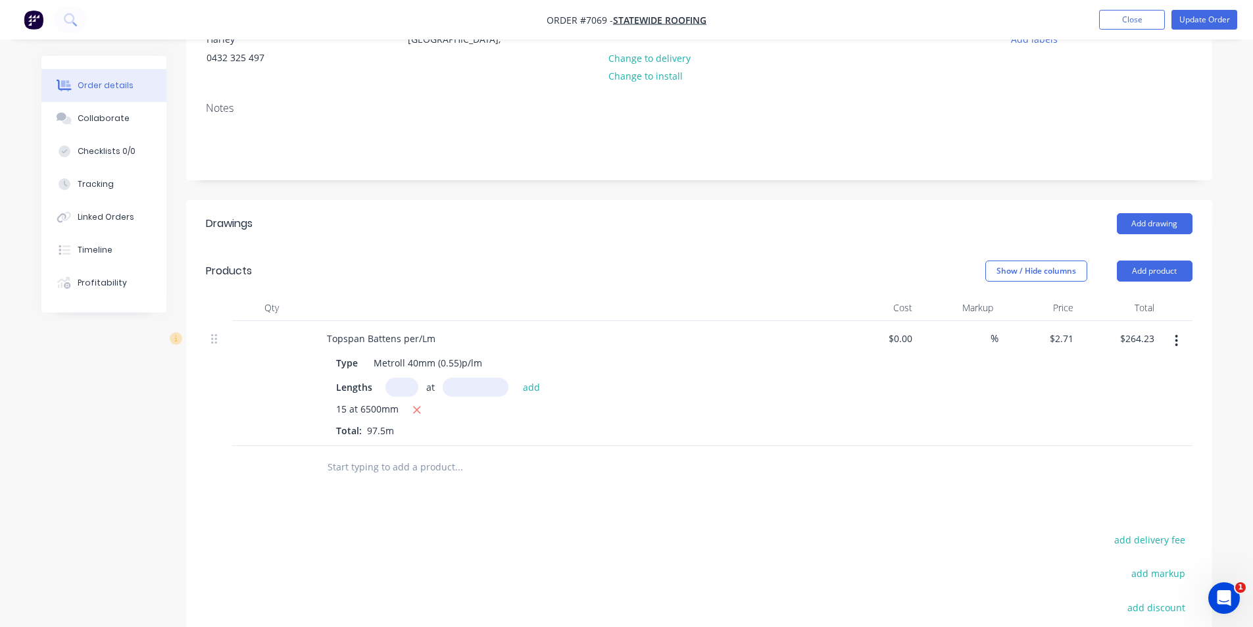
click at [1200, 30] on nav "Order #7069 - Statewide roofing Add product Close Update Order" at bounding box center [626, 19] width 1253 height 39
click at [1202, 17] on button "Update Order" at bounding box center [1204, 20] width 66 height 20
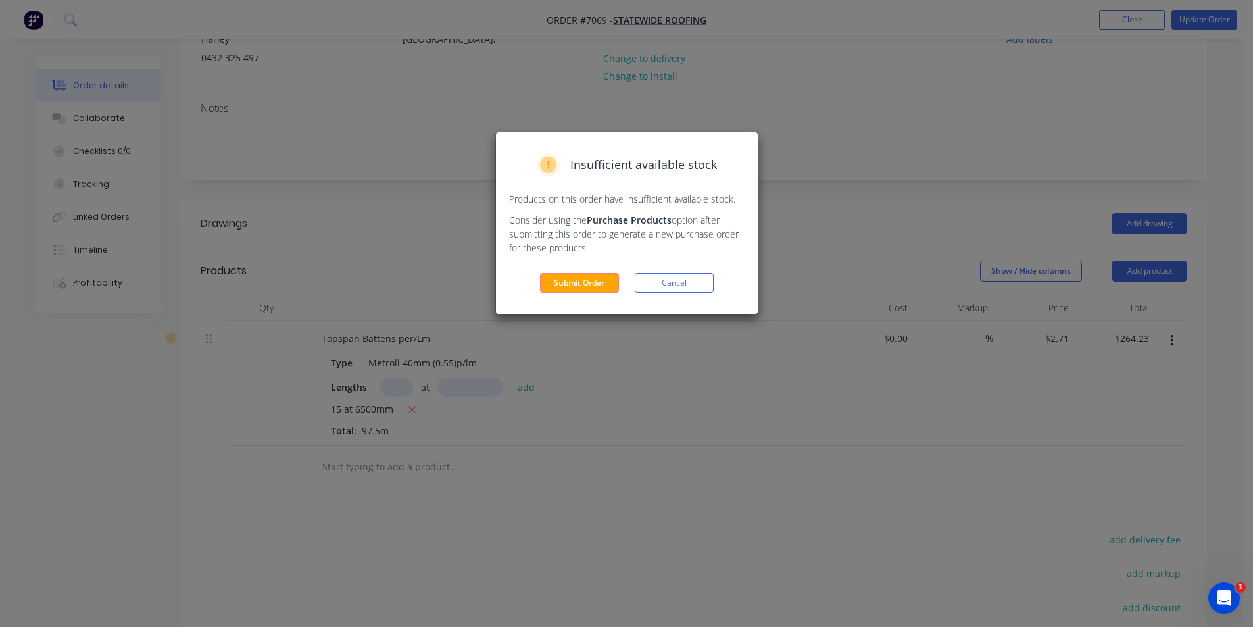
click at [536, 281] on div "Submit Order Cancel" at bounding box center [626, 283] width 235 height 20
click at [565, 285] on button "Submit Order" at bounding box center [579, 283] width 79 height 20
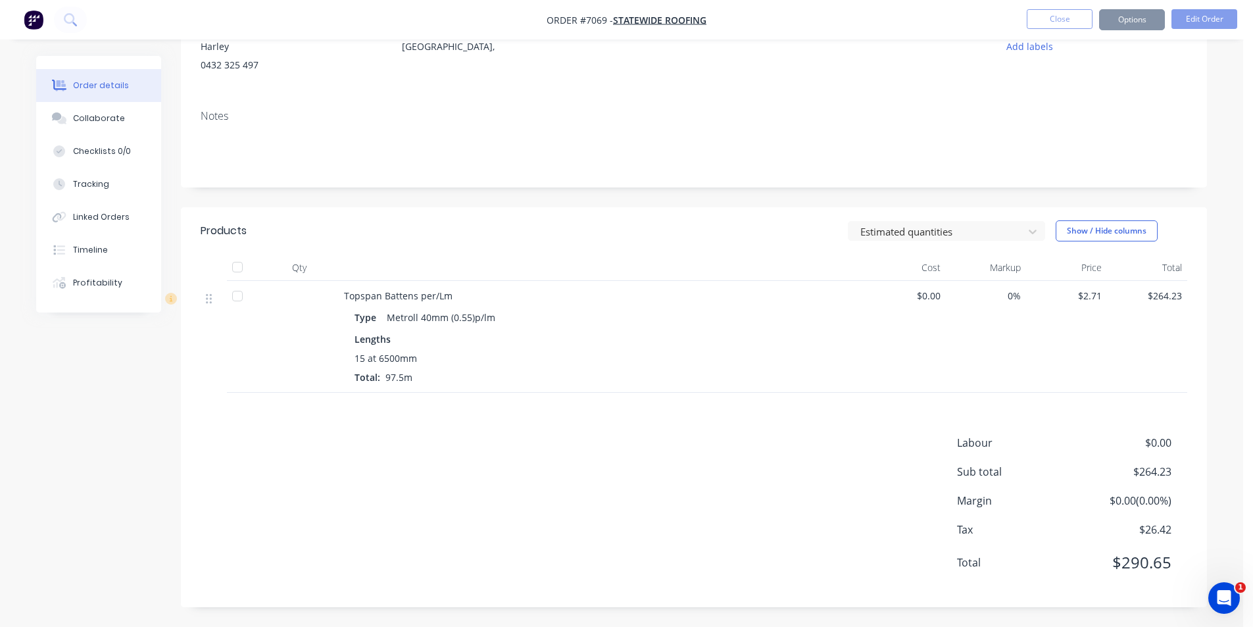
scroll to position [145, 0]
click at [1126, 22] on button "Options" at bounding box center [1132, 19] width 66 height 21
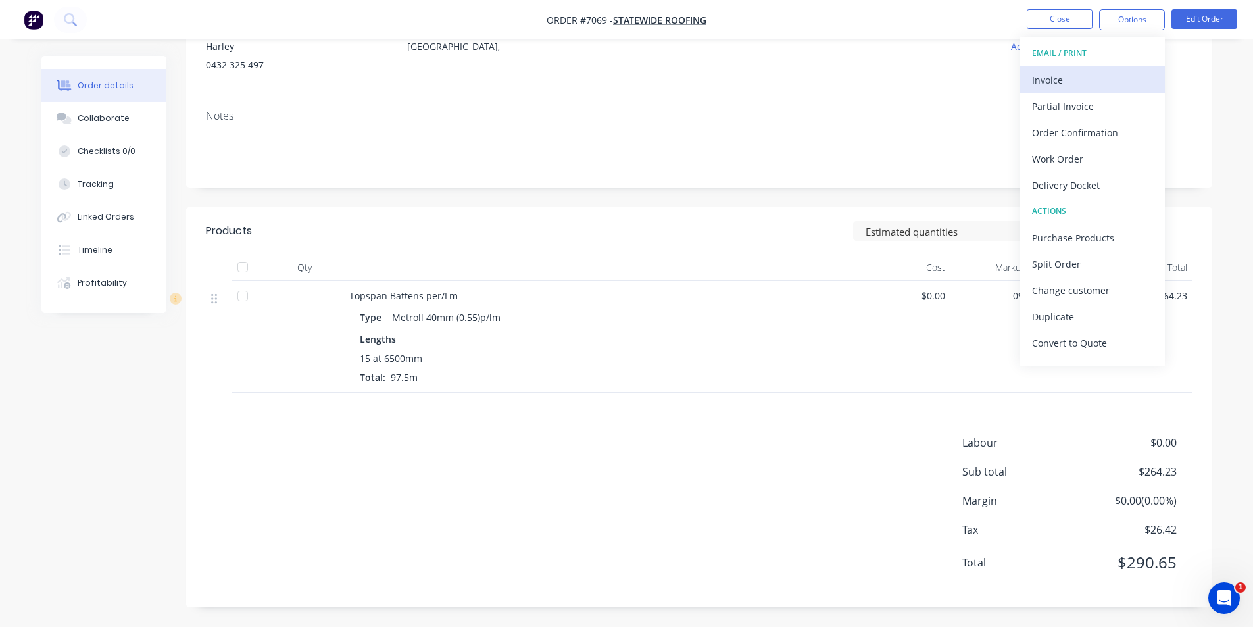
click at [1089, 78] on div "Invoice" at bounding box center [1092, 79] width 121 height 19
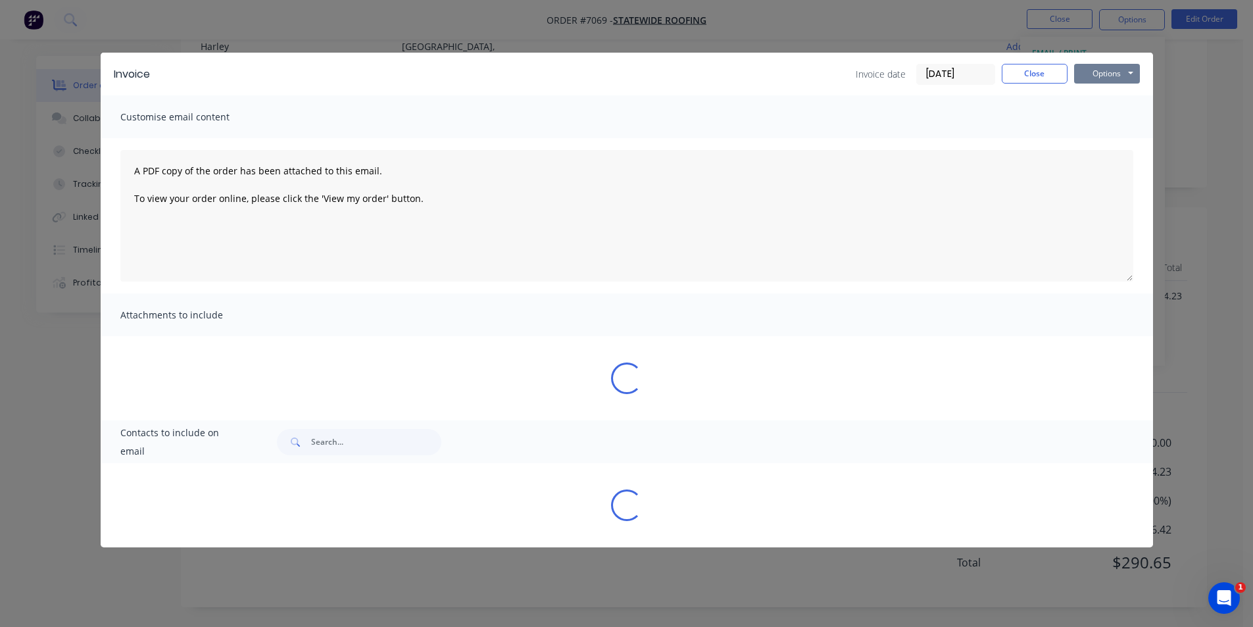
click at [1123, 70] on button "Options" at bounding box center [1107, 74] width 66 height 20
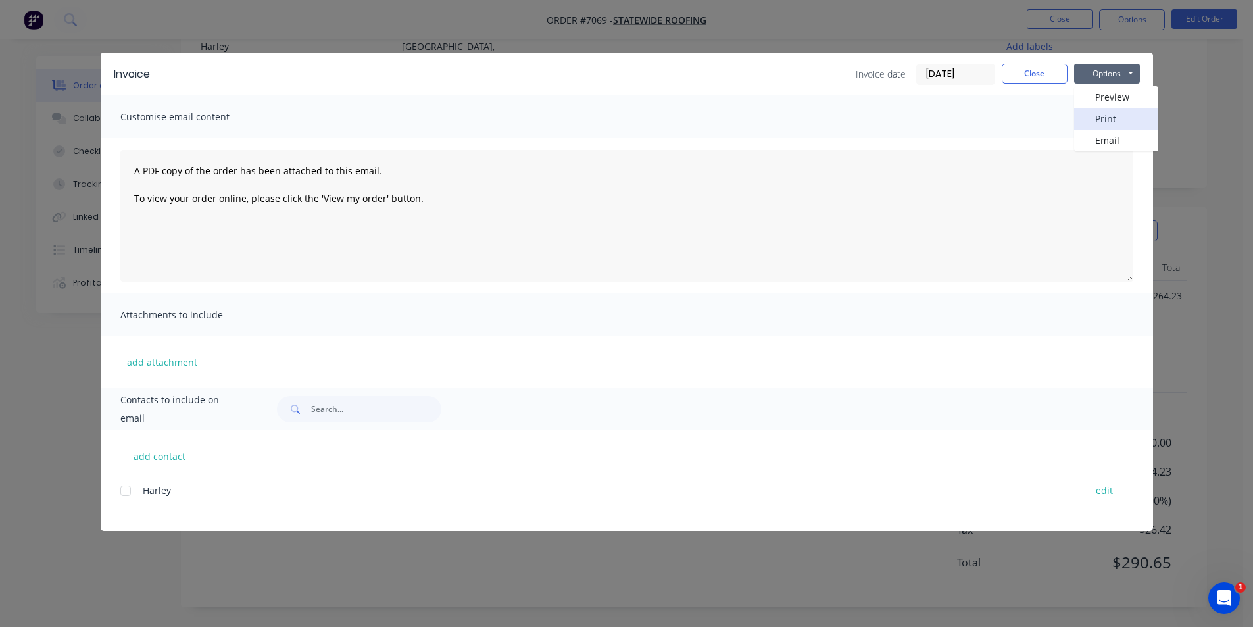
click at [1120, 128] on button "Print" at bounding box center [1116, 119] width 84 height 22
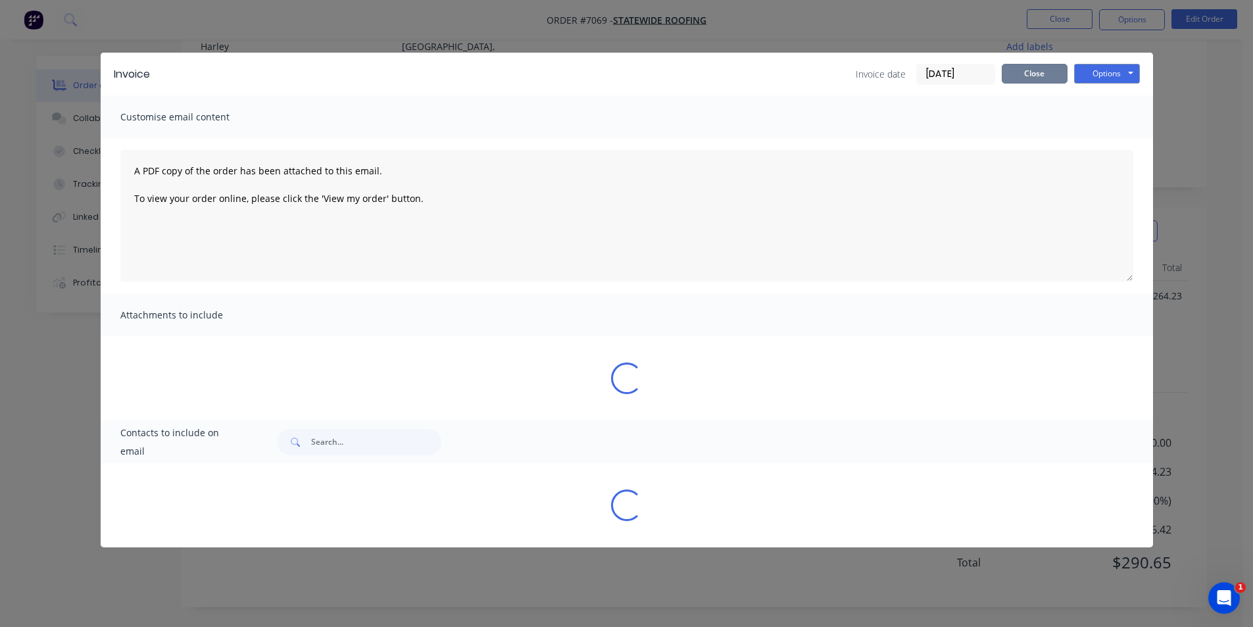
click at [1031, 69] on button "Close" at bounding box center [1035, 74] width 66 height 20
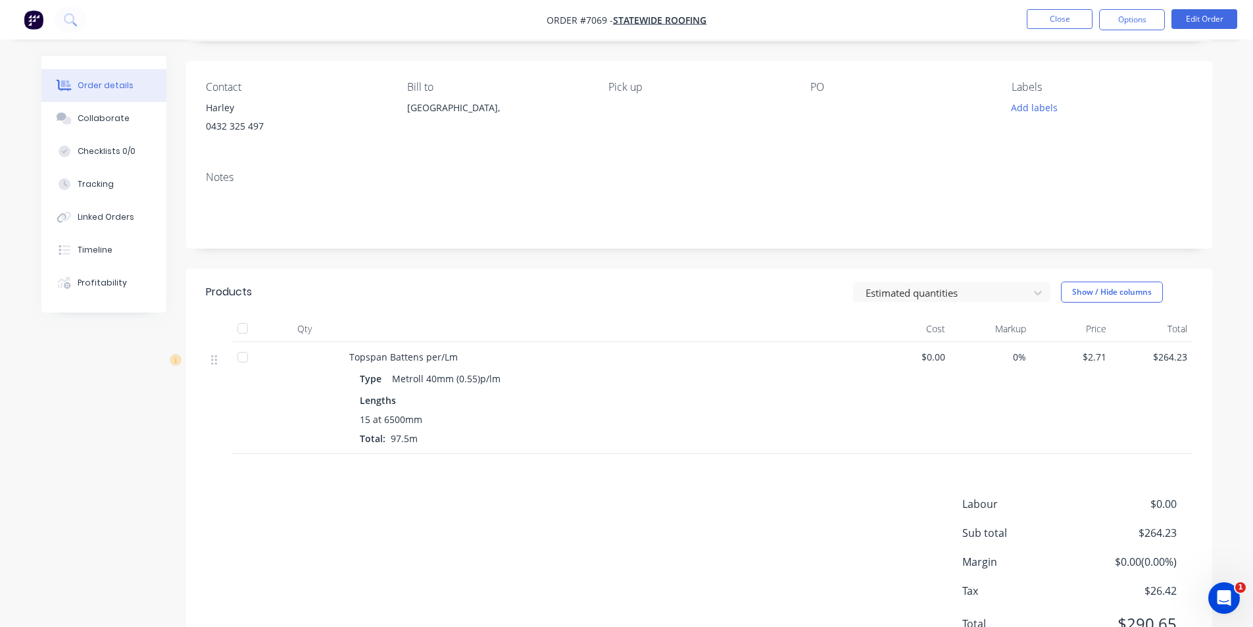
scroll to position [0, 0]
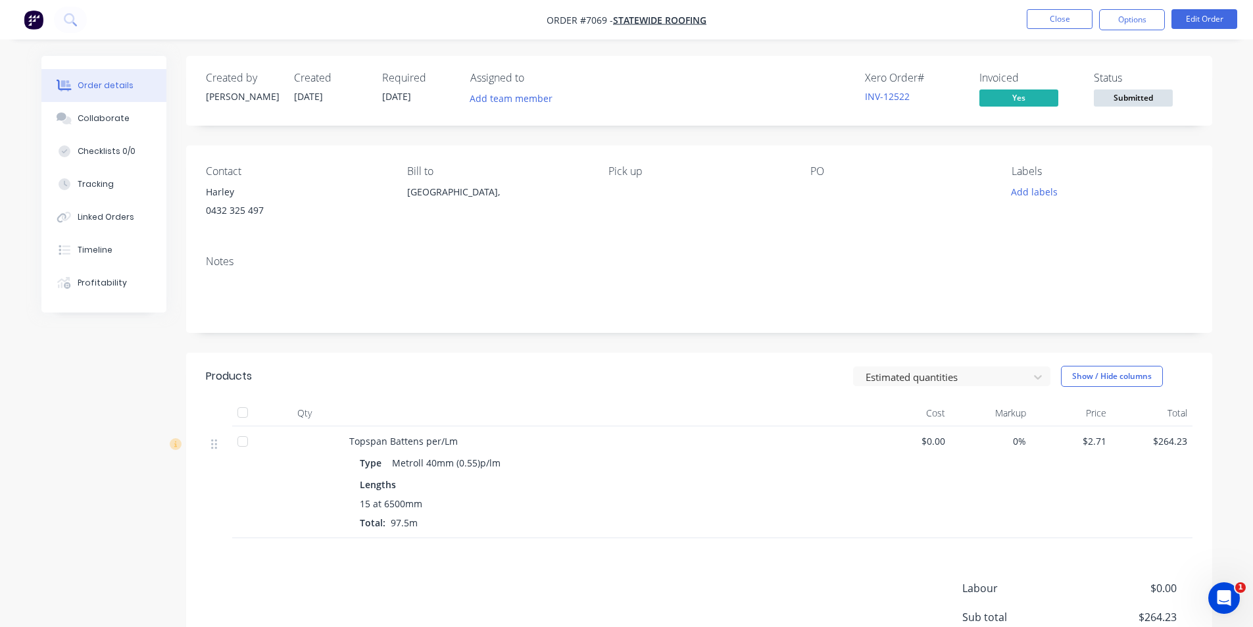
click at [241, 414] on div at bounding box center [243, 412] width 26 height 26
click at [179, 445] on icon at bounding box center [176, 444] width 12 height 12
click at [1161, 95] on span "Submitted" at bounding box center [1133, 97] width 79 height 16
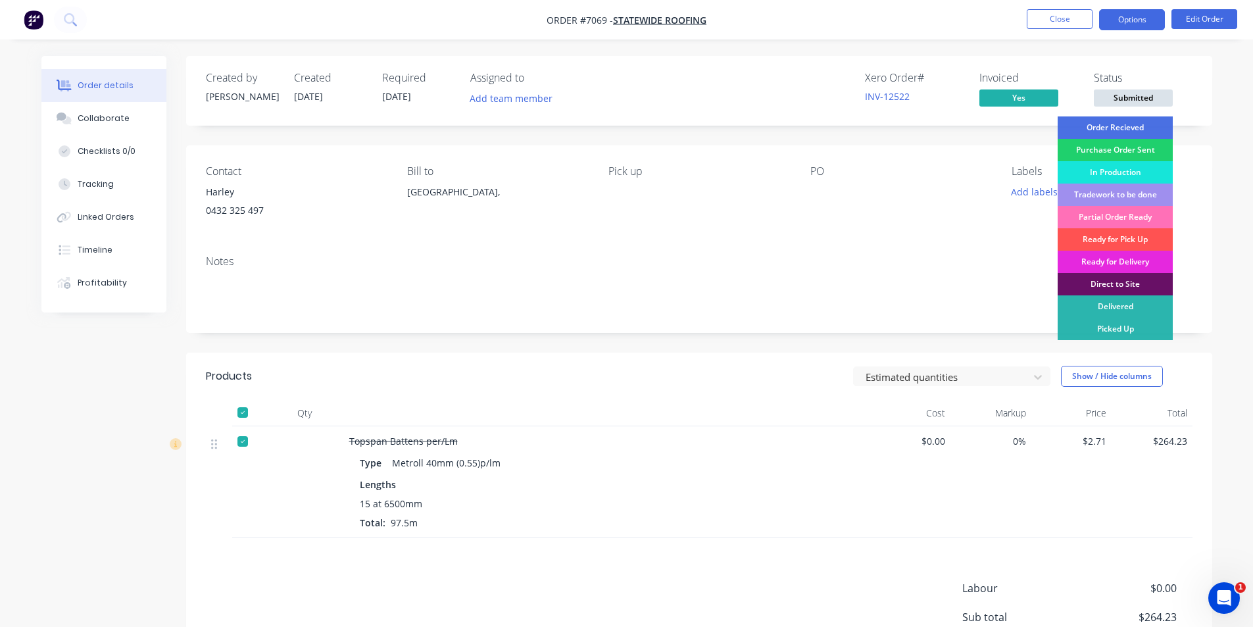
drag, startPoint x: 1142, startPoint y: 326, endPoint x: 1145, endPoint y: 26, distance: 299.9
click at [1142, 326] on div "Picked Up" at bounding box center [1114, 329] width 115 height 22
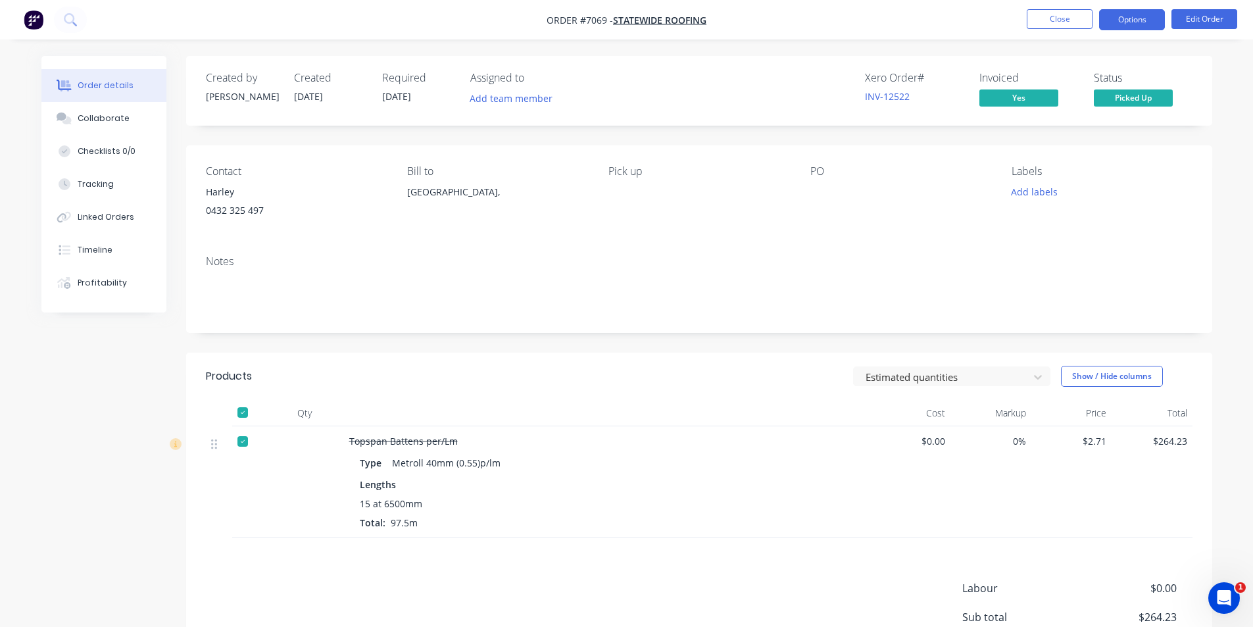
click at [1145, 26] on button "Options" at bounding box center [1132, 19] width 66 height 21
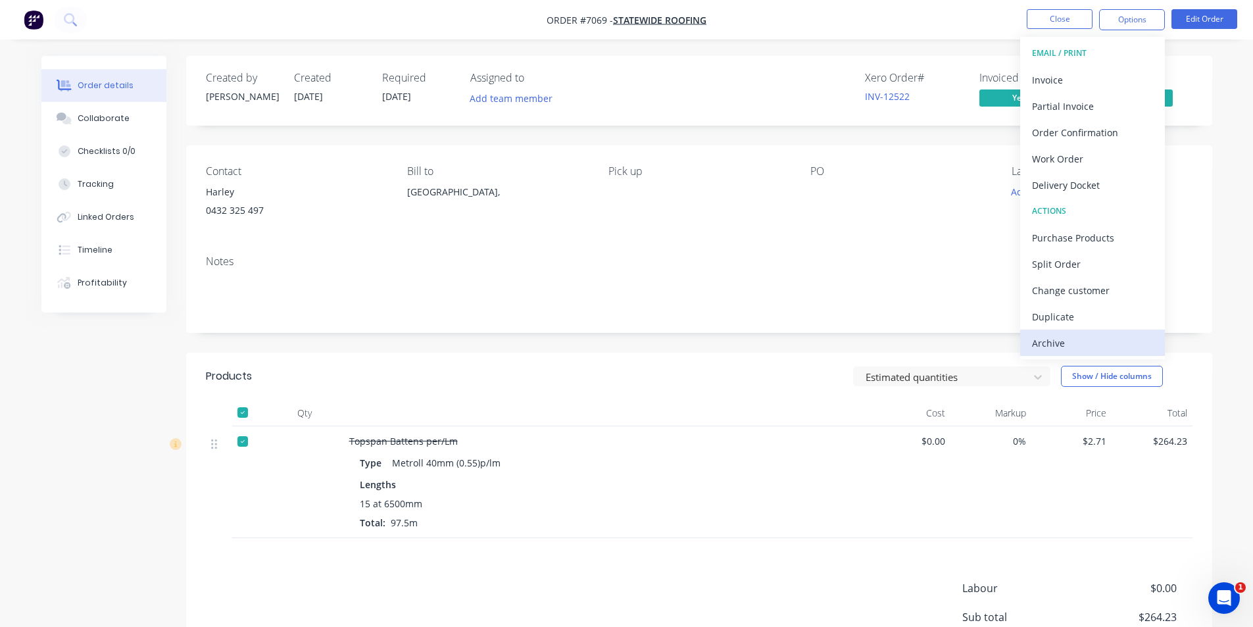
click at [1088, 341] on div "Archive" at bounding box center [1092, 342] width 121 height 19
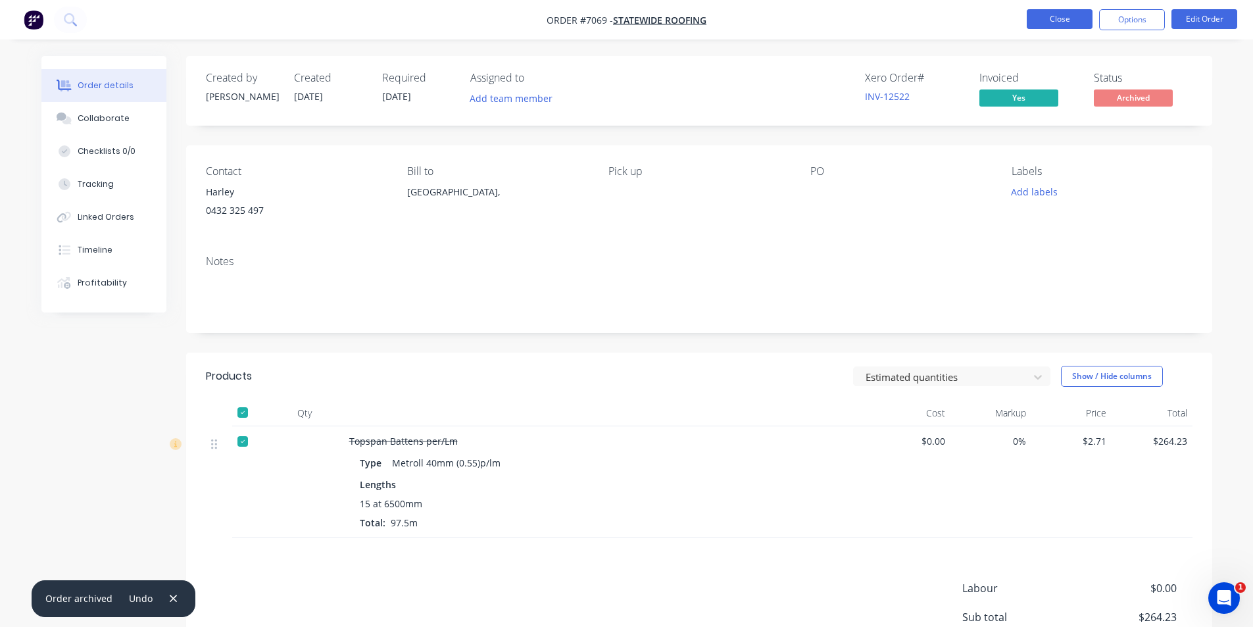
click at [1066, 12] on button "Close" at bounding box center [1060, 19] width 66 height 20
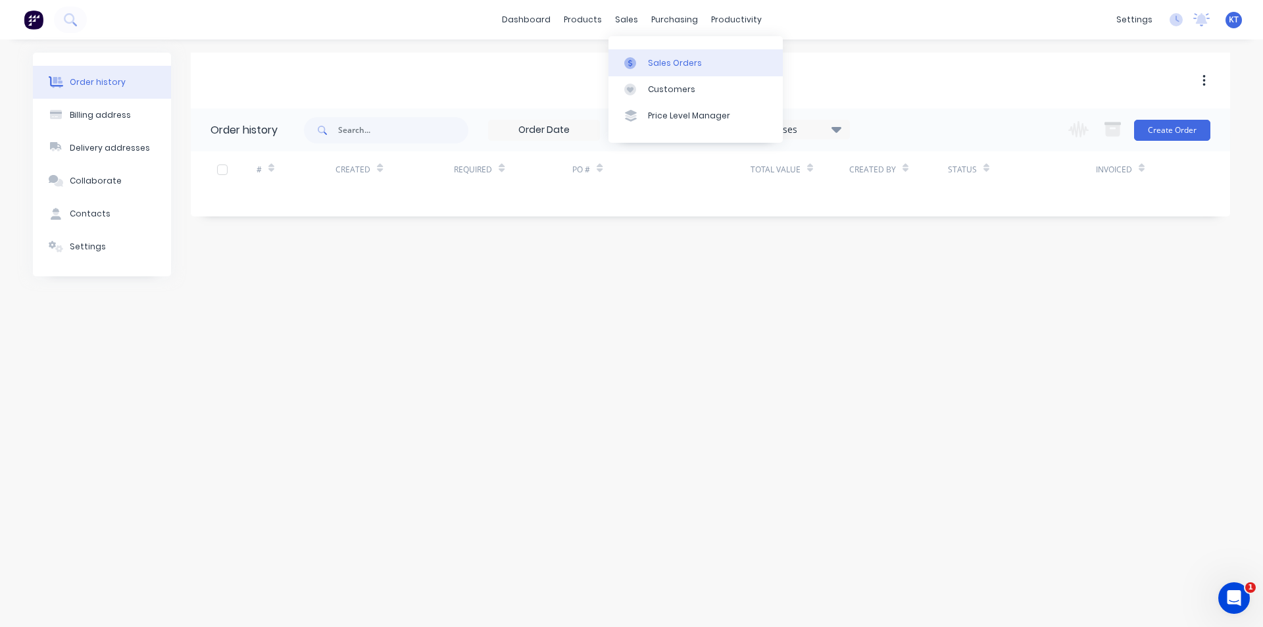
click at [645, 70] on link "Sales Orders" at bounding box center [695, 62] width 174 height 26
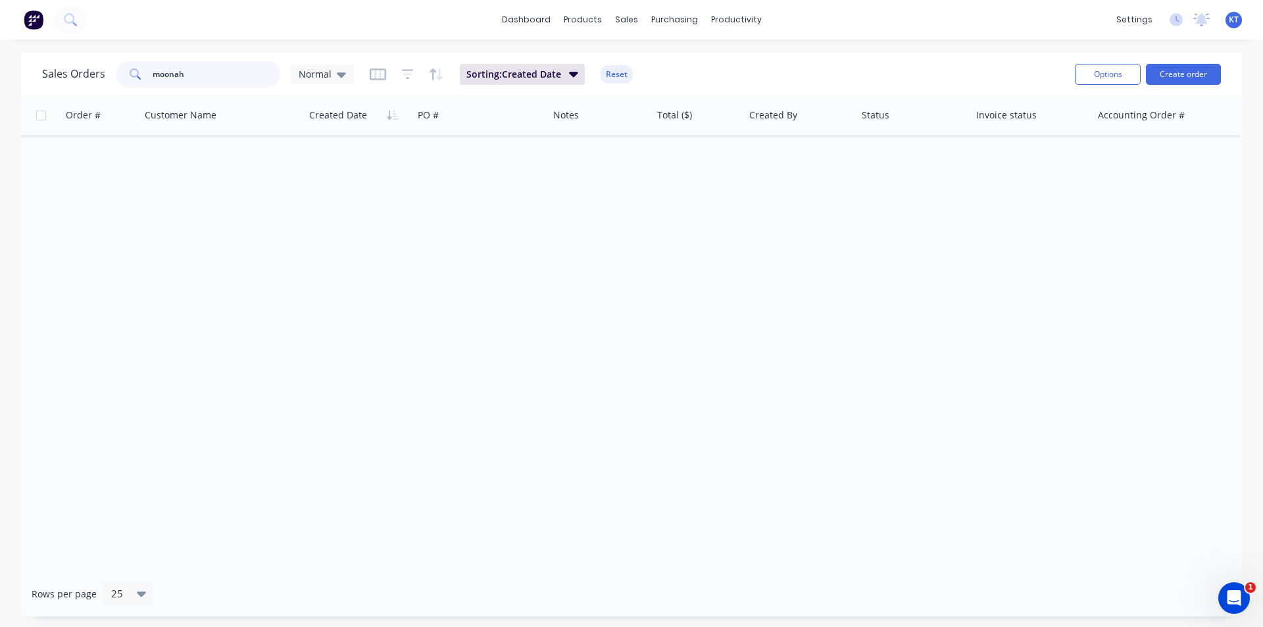
click at [231, 79] on input "moonah" at bounding box center [217, 74] width 128 height 26
click at [1216, 74] on button "Create order" at bounding box center [1183, 74] width 75 height 21
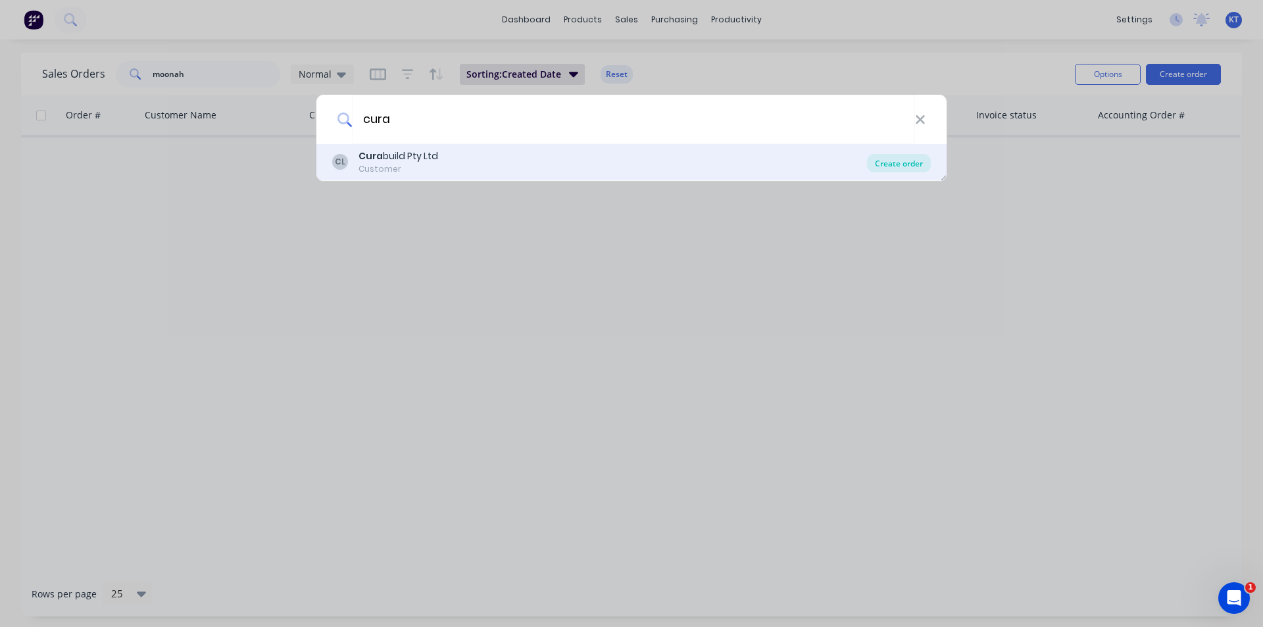
type input "cura"
click at [895, 169] on div "Create order" at bounding box center [899, 163] width 64 height 18
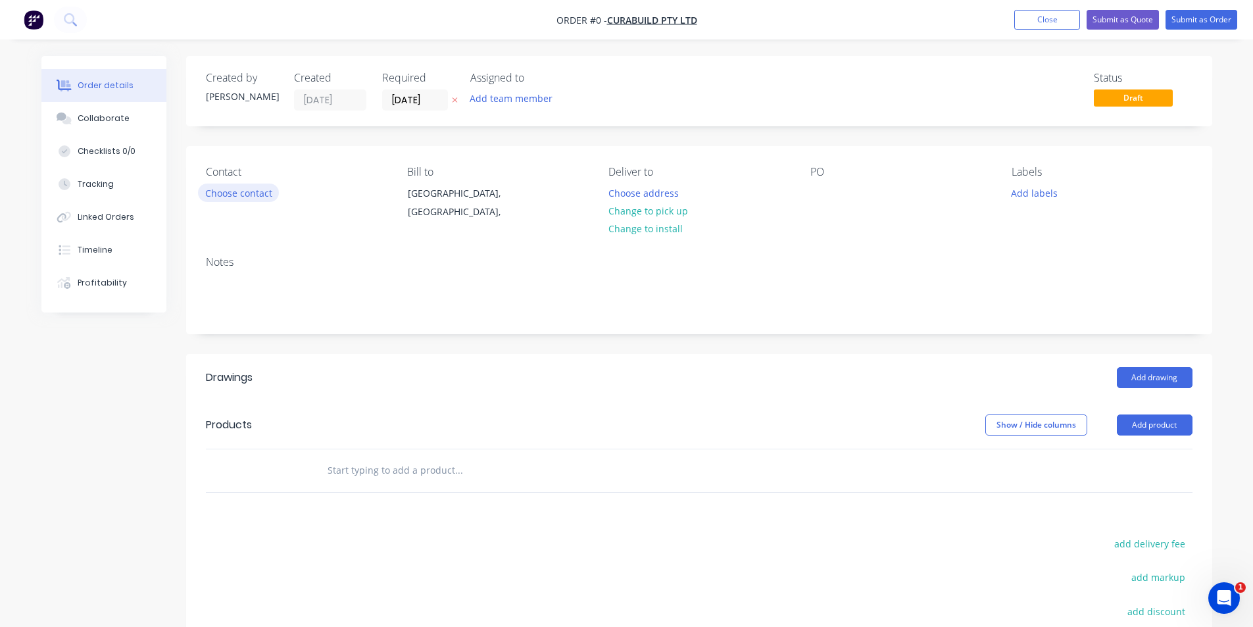
click at [224, 184] on button "Choose contact" at bounding box center [238, 192] width 81 height 18
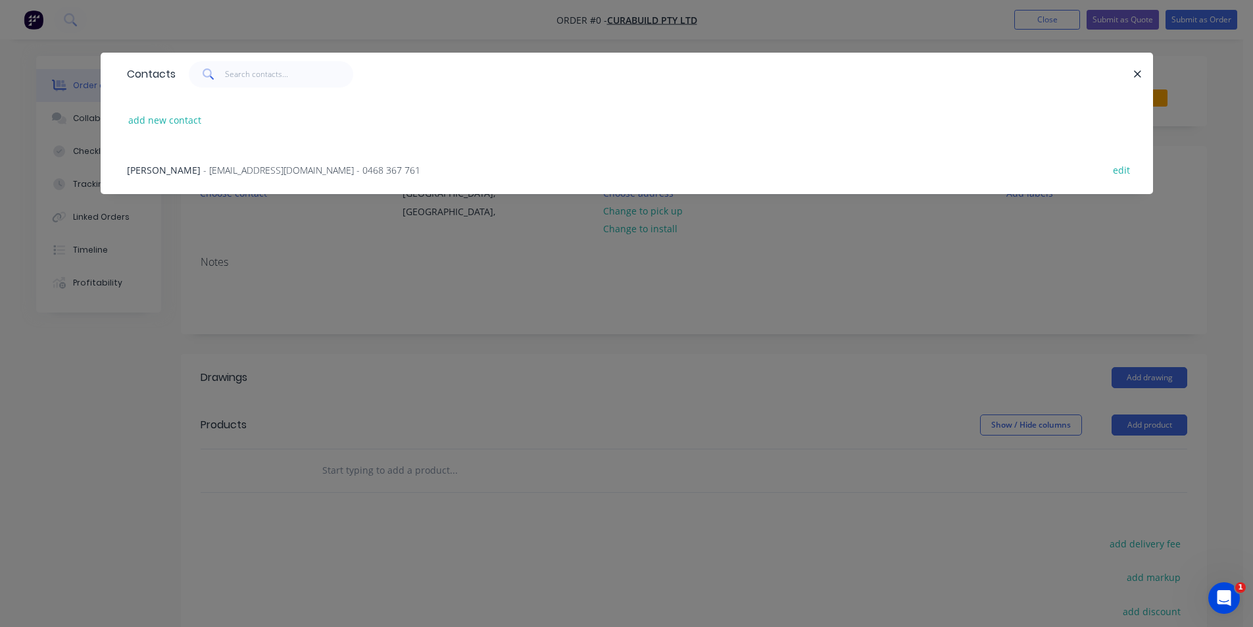
click at [249, 172] on span "- [EMAIL_ADDRESS][DOMAIN_NAME] - 0468 367 761" at bounding box center [311, 170] width 217 height 12
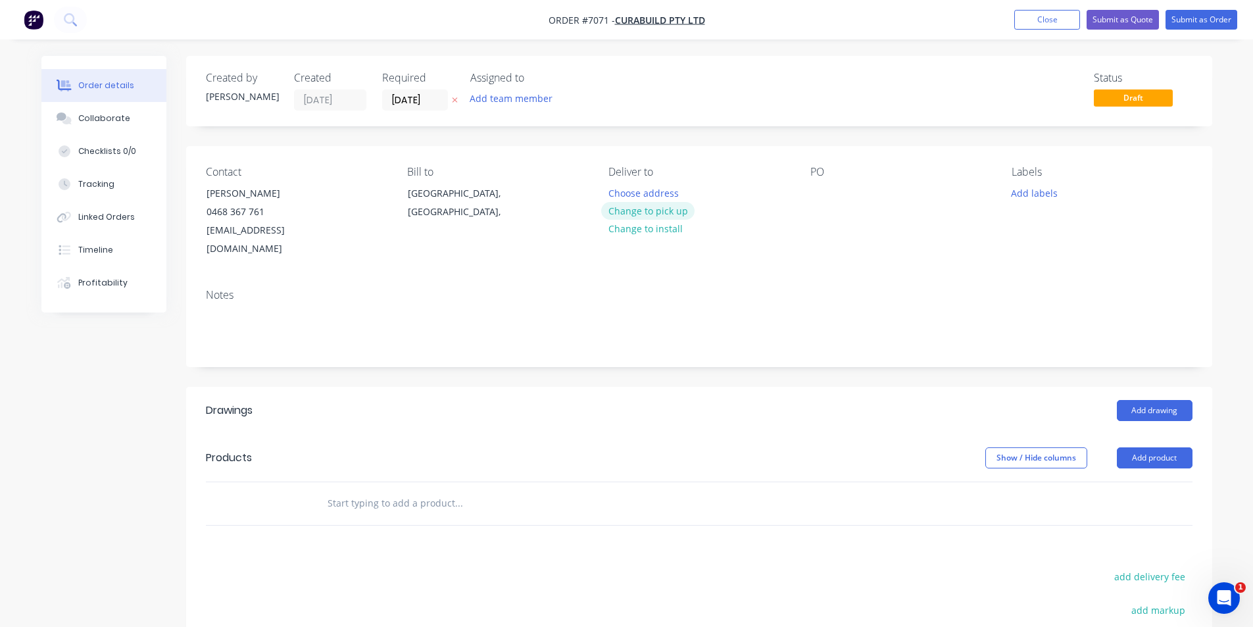
click at [656, 215] on button "Change to pick up" at bounding box center [647, 211] width 93 height 18
click at [1156, 400] on button "Add drawing" at bounding box center [1155, 410] width 76 height 21
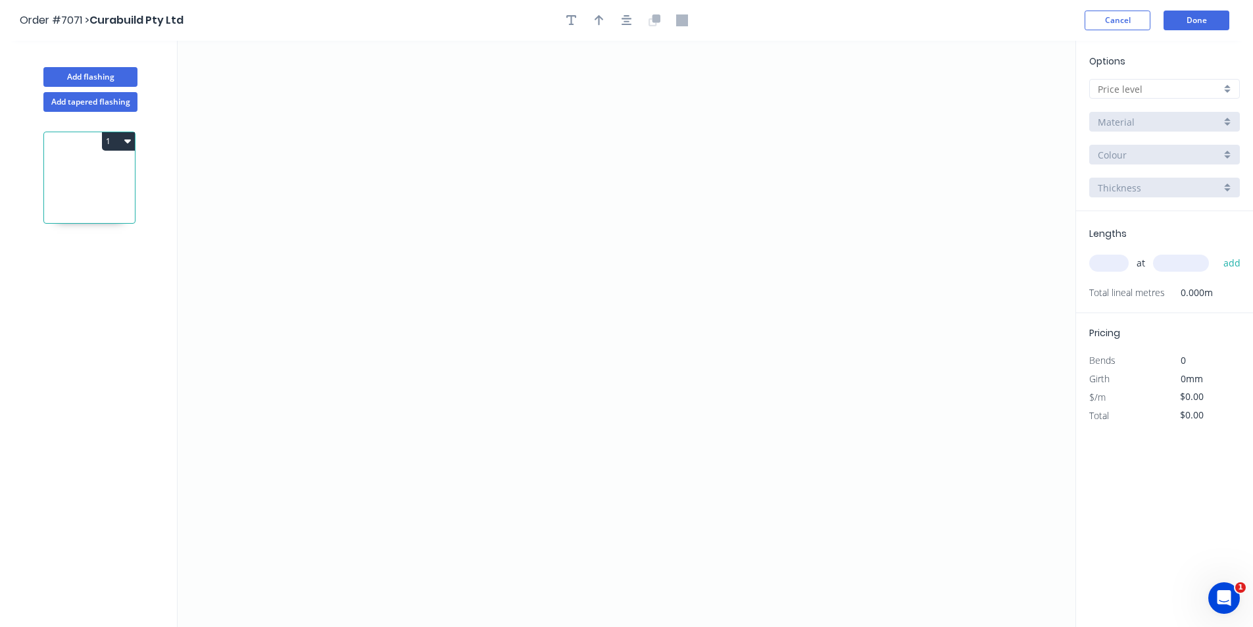
click at [1157, 90] on input "text" at bounding box center [1159, 89] width 123 height 14
click at [1178, 184] on div "D" at bounding box center [1164, 183] width 149 height 23
type input "D"
click at [1182, 125] on input "304 Grade Stainless Steel, 0.9mm Perforated Pattern 208 - 2mm hole" at bounding box center [1159, 122] width 123 height 14
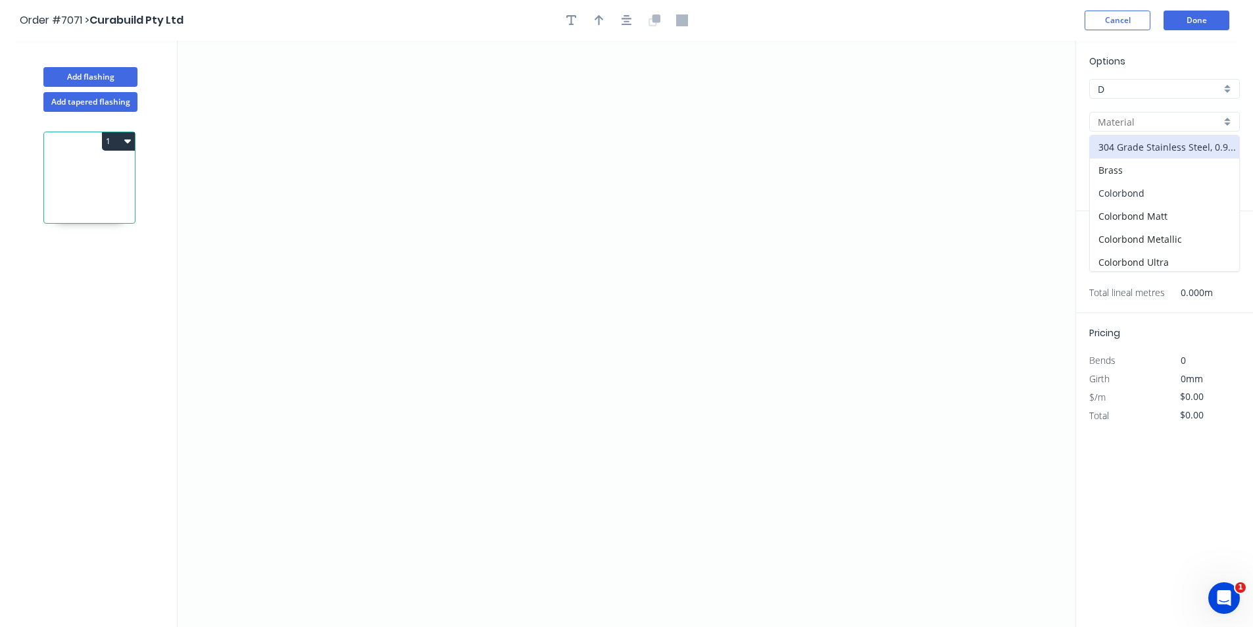
click at [1167, 195] on div "Colorbond" at bounding box center [1164, 193] width 149 height 23
type input "Colorbond"
type input "Basalt"
click at [1165, 166] on div "Options D D Colorbond Colorbond Colorbond Matt Colorbond Metallic Colorbond Ult…" at bounding box center [1164, 132] width 177 height 157
click at [1166, 149] on input "Basalt" at bounding box center [1159, 155] width 123 height 14
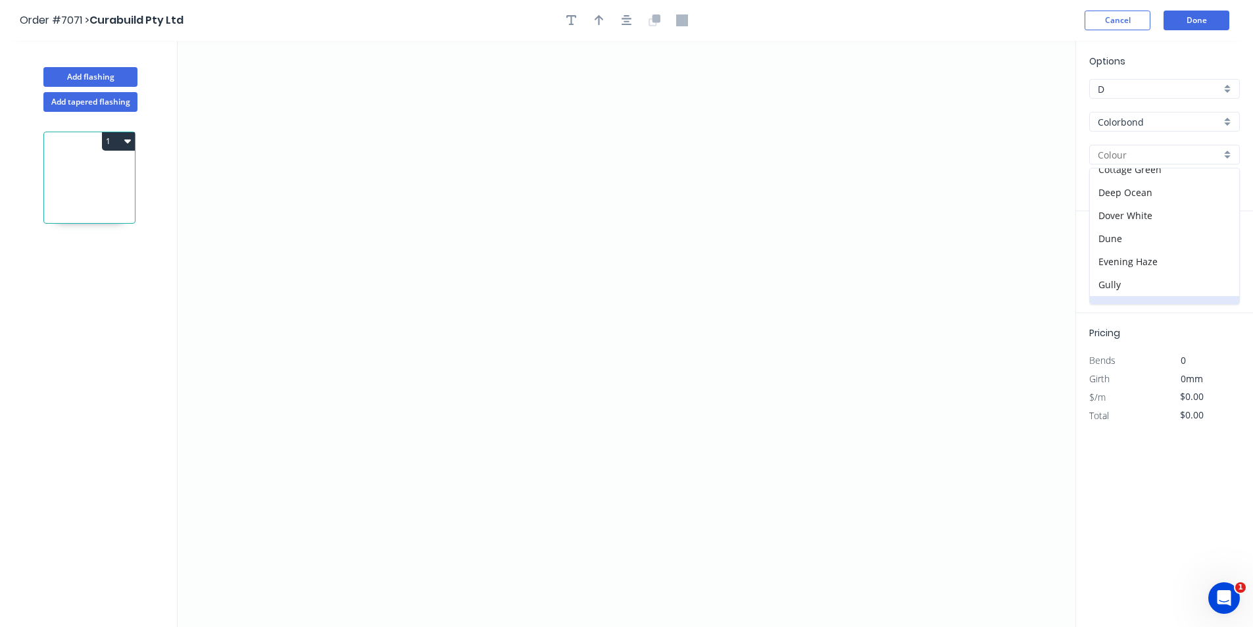
scroll to position [66, 0]
click at [1152, 226] on div "Dover White" at bounding box center [1164, 229] width 149 height 23
type input "Dover White"
click at [524, 173] on icon "0" at bounding box center [627, 334] width 898 height 586
click at [526, 299] on icon "0" at bounding box center [627, 334] width 898 height 586
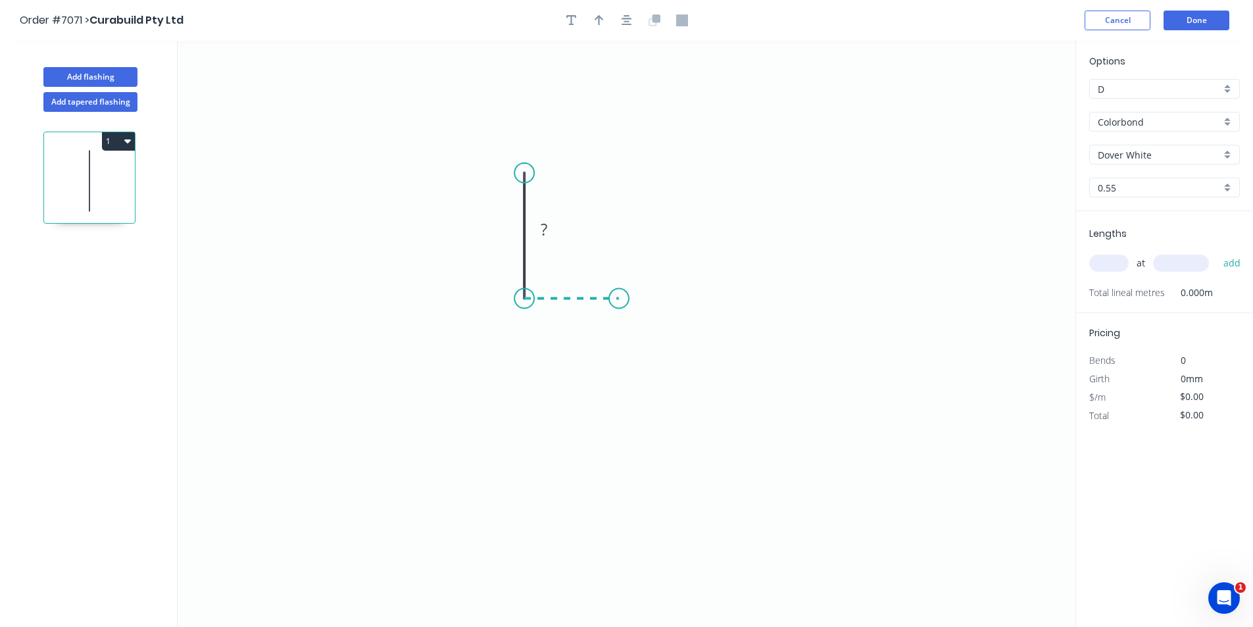
click at [619, 304] on icon "0 ?" at bounding box center [627, 334] width 898 height 586
click at [625, 385] on icon "0 ? ?" at bounding box center [627, 334] width 898 height 586
click at [604, 370] on icon "0 ? ? ? ? º" at bounding box center [627, 334] width 898 height 586
drag, startPoint x: 616, startPoint y: 298, endPoint x: 626, endPoint y: 299, distance: 9.9
click at [626, 299] on circle at bounding box center [626, 299] width 20 height 20
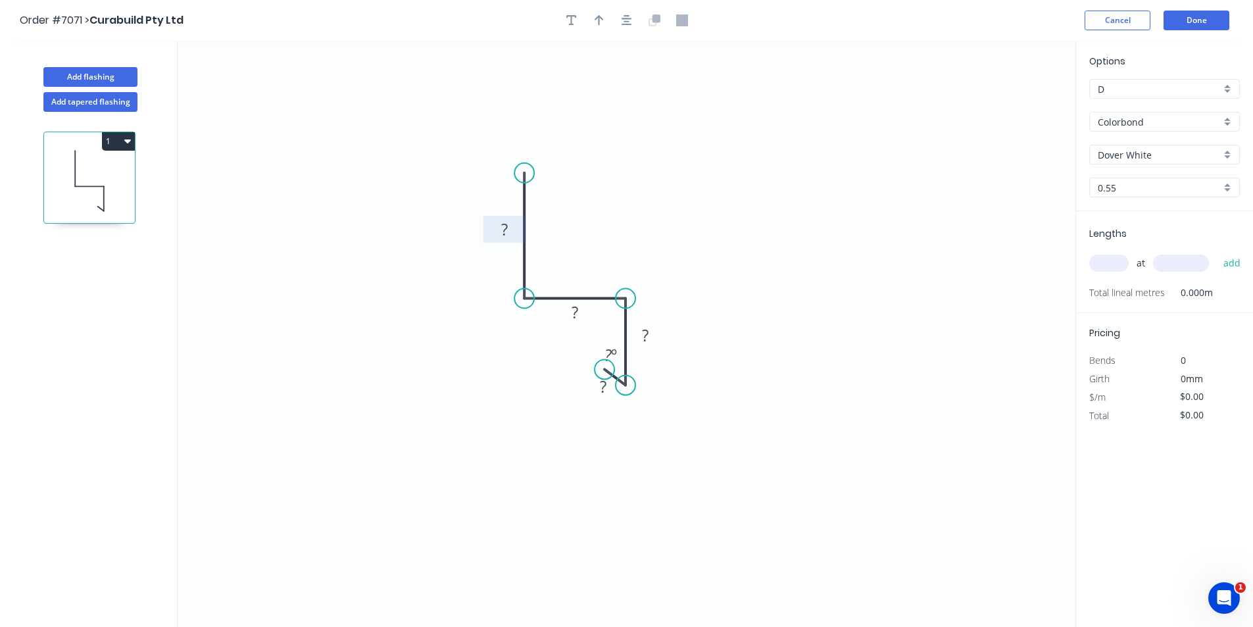
click at [508, 231] on rect at bounding box center [504, 230] width 26 height 18
click at [516, 234] on rect at bounding box center [504, 230] width 26 height 18
type input "$12.84"
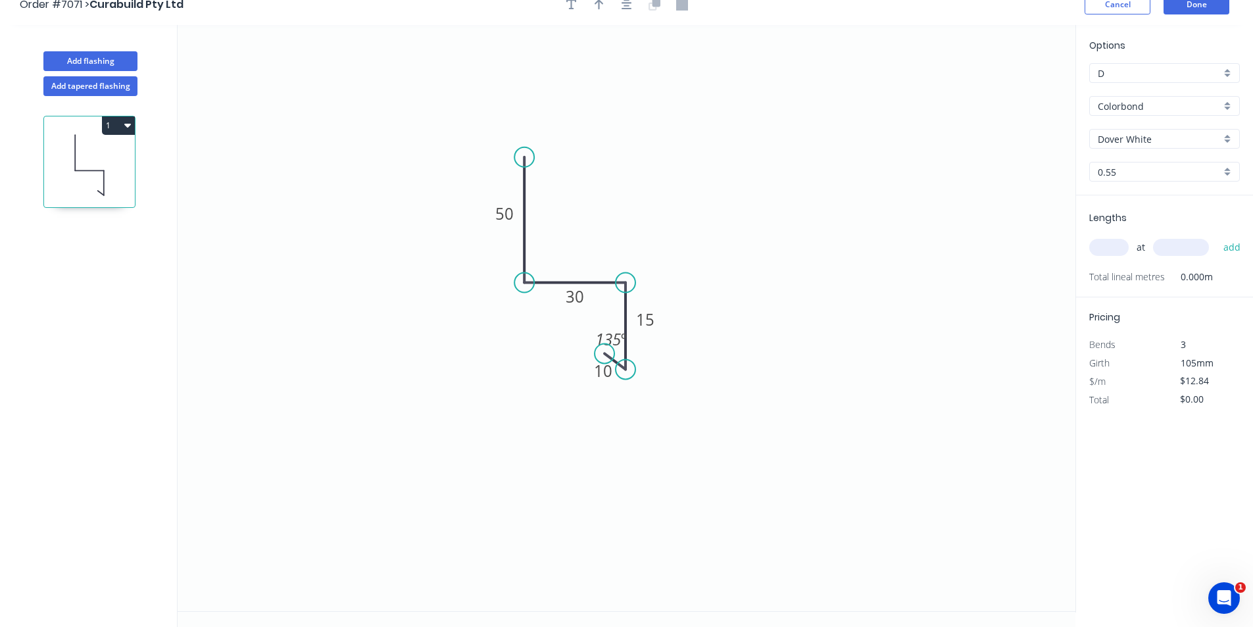
scroll to position [24, 0]
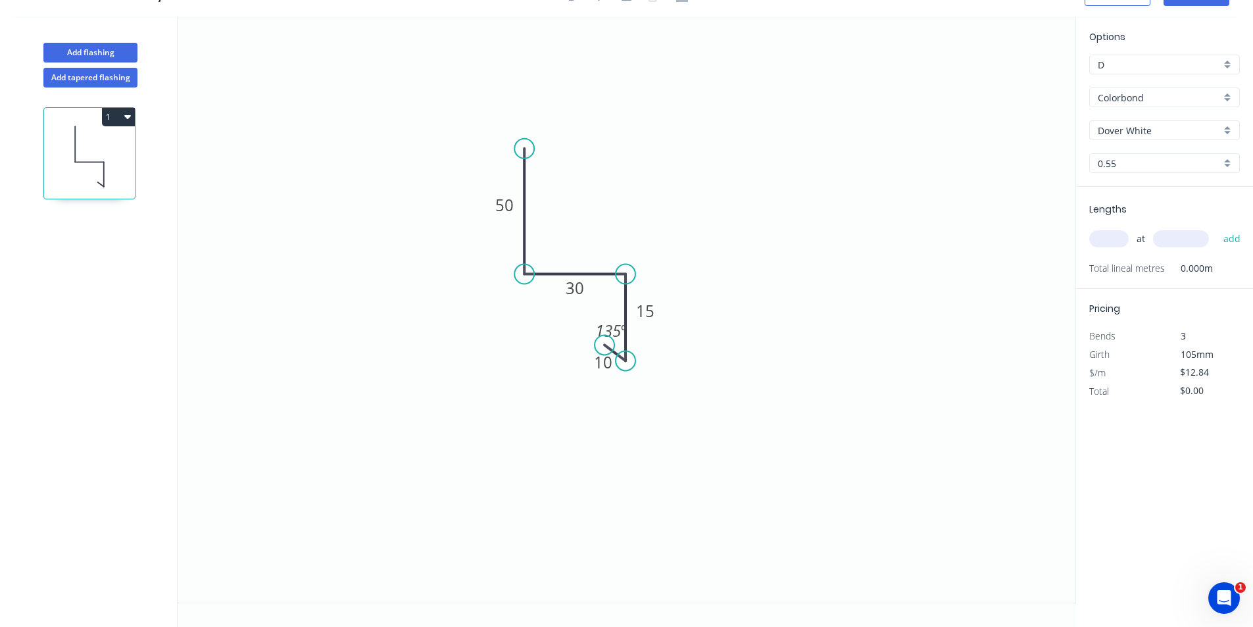
click at [1121, 235] on input "text" at bounding box center [1108, 238] width 39 height 17
type input "2"
type input "1500"
click at [1217, 228] on button "add" at bounding box center [1232, 239] width 31 height 22
type input "$38.52"
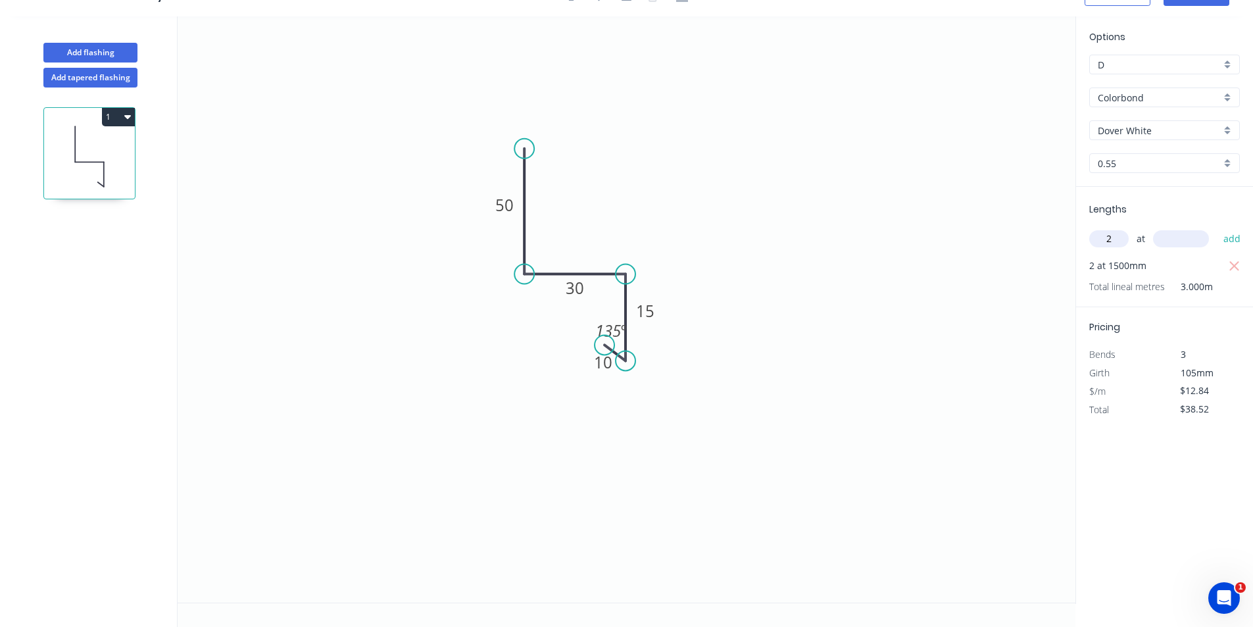
type input "2"
type input "900"
click at [1217, 228] on button "add" at bounding box center [1232, 239] width 31 height 22
type input "$64.20"
type input "1"
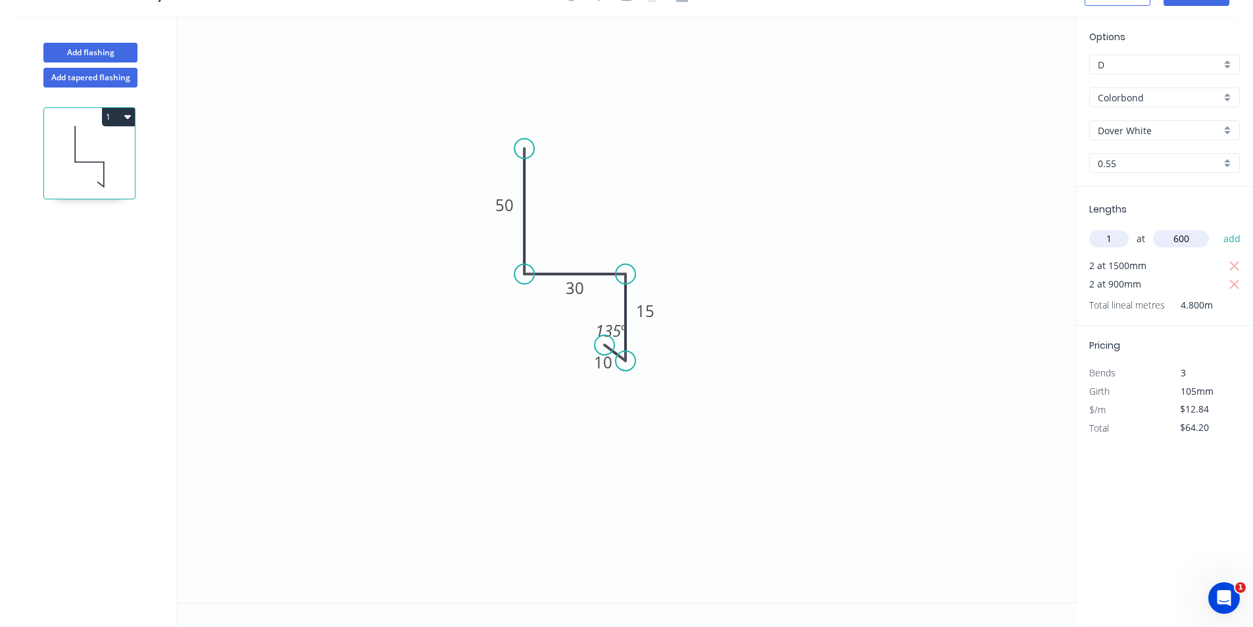
type input "600"
click at [1217, 228] on button "add" at bounding box center [1232, 239] width 31 height 22
type input "$77.04"
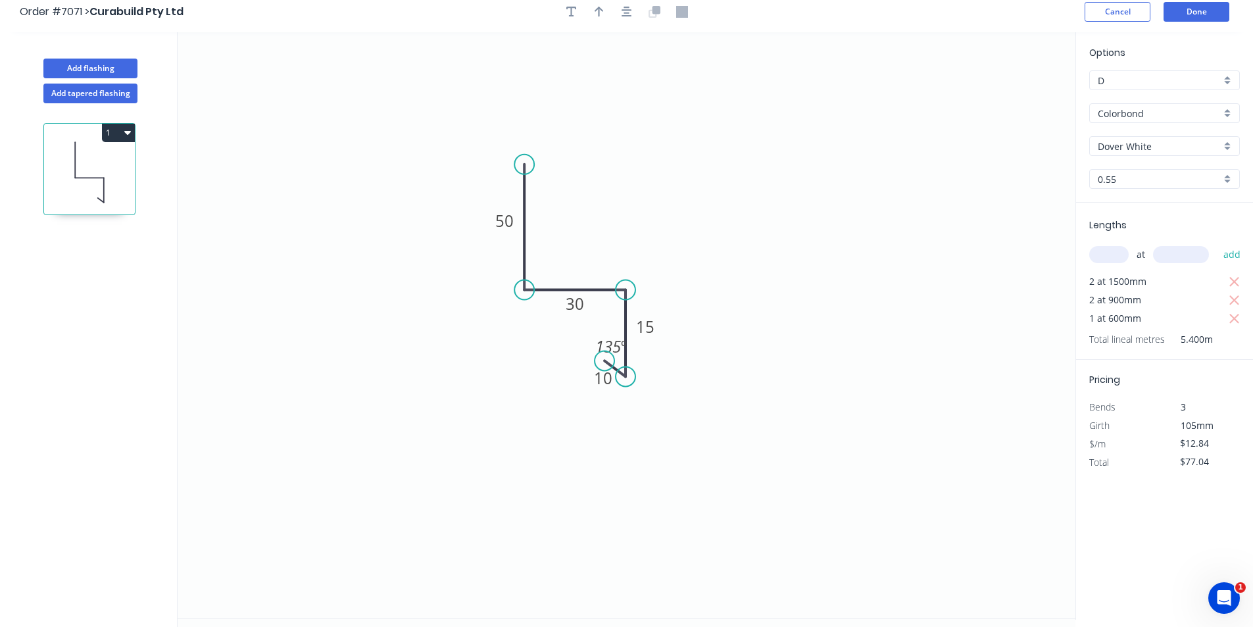
scroll to position [0, 0]
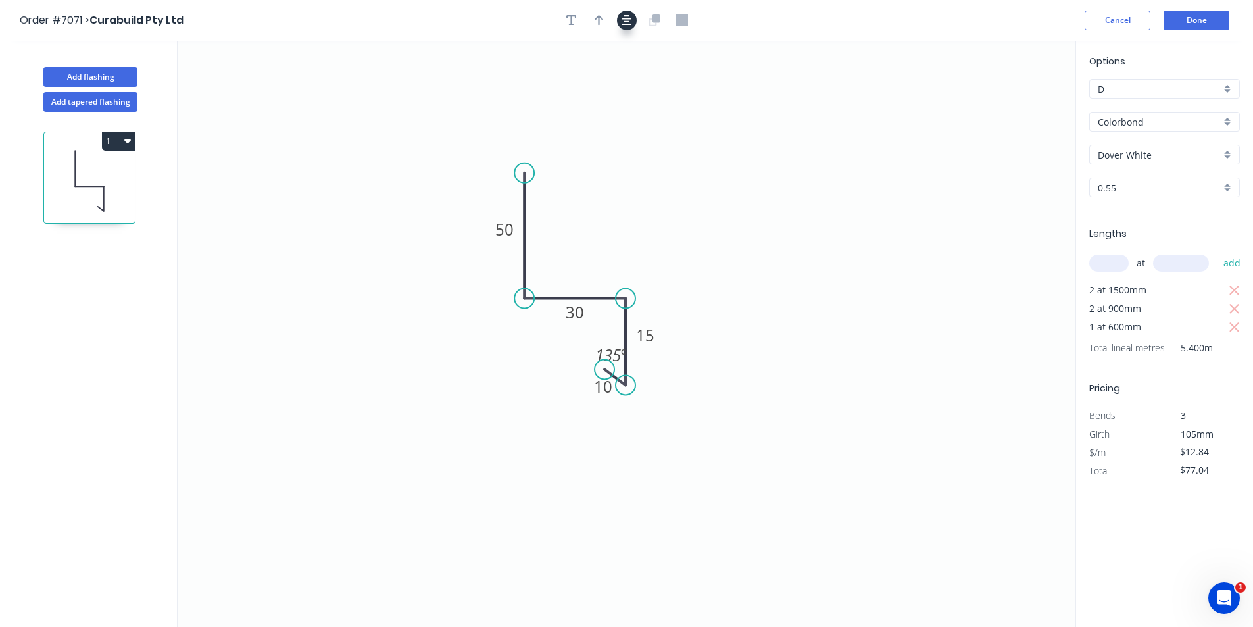
click at [627, 24] on icon "button" at bounding box center [626, 20] width 11 height 11
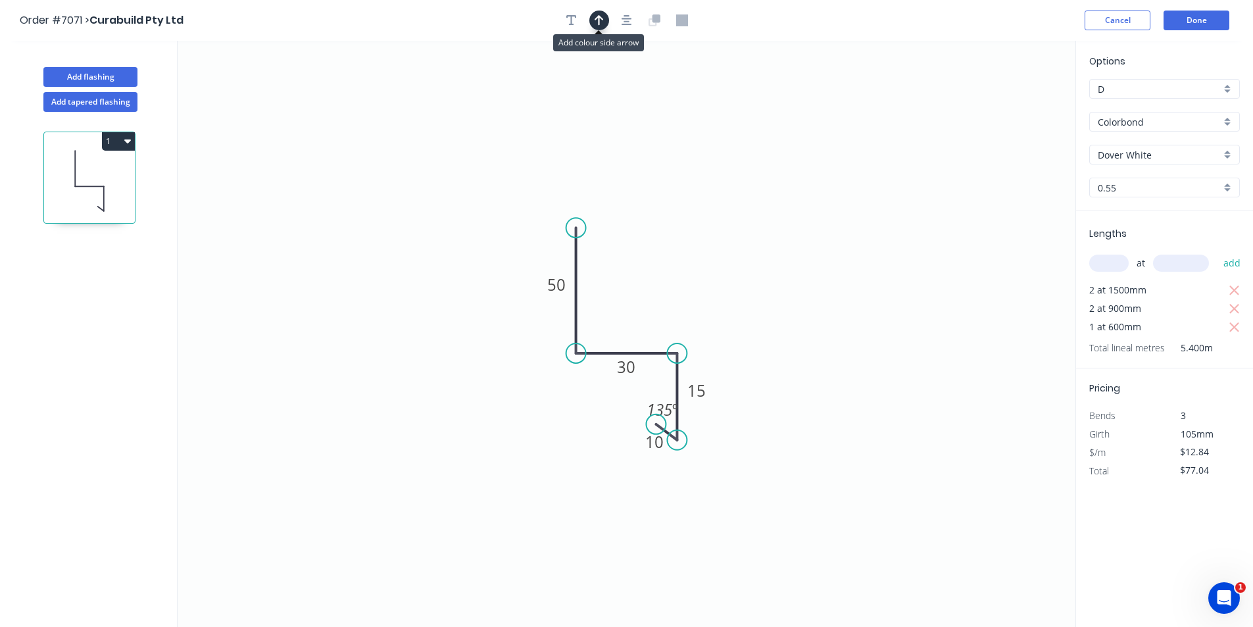
click at [602, 25] on icon "button" at bounding box center [599, 20] width 9 height 12
drag, startPoint x: 1013, startPoint y: 103, endPoint x: 601, endPoint y: 318, distance: 464.2
click at [601, 318] on icon at bounding box center [601, 302] width 12 height 42
click at [1219, 15] on button "Done" at bounding box center [1196, 21] width 66 height 20
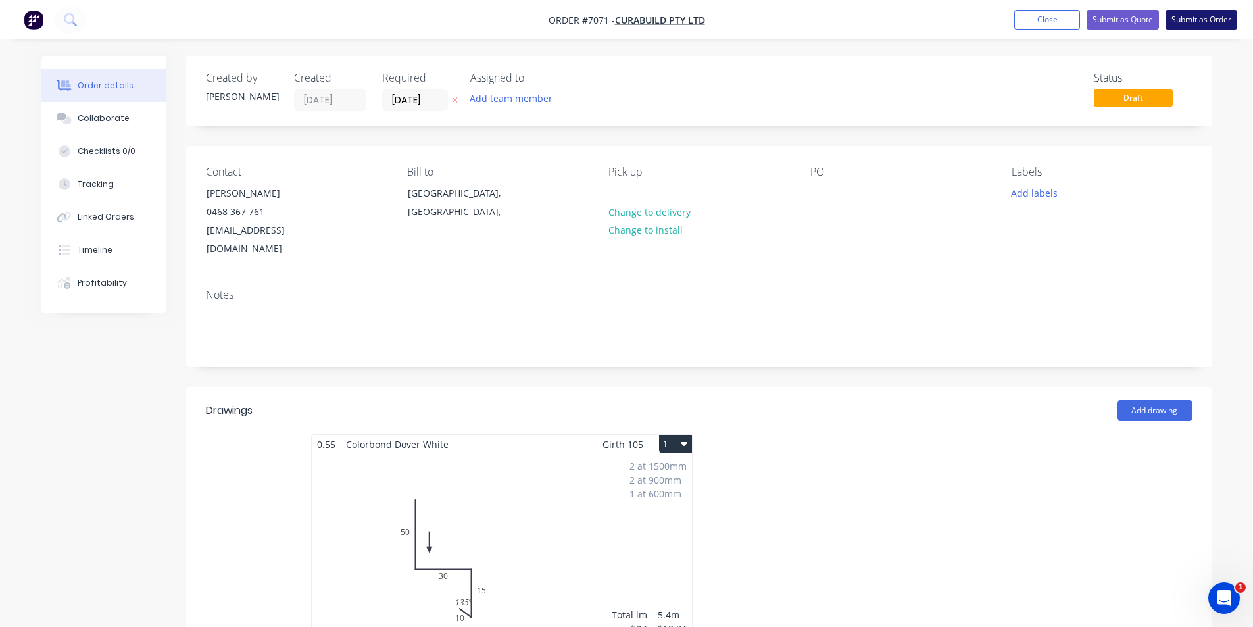
click at [1231, 23] on button "Submit as Order" at bounding box center [1201, 20] width 72 height 20
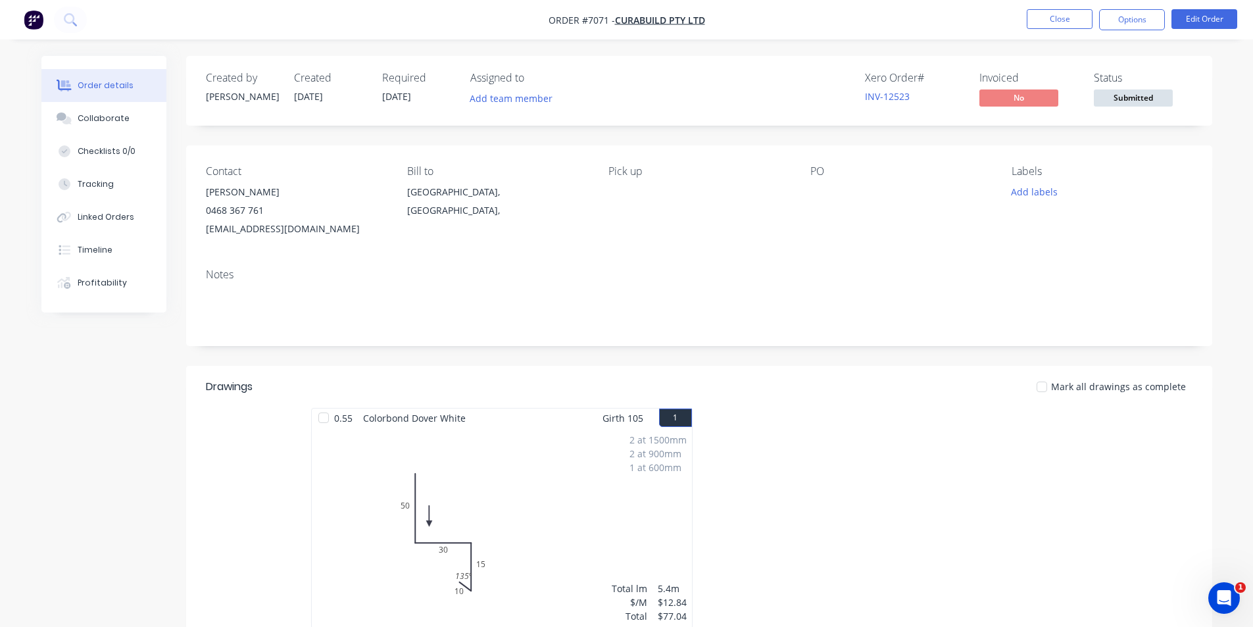
click at [1135, 101] on span "Submitted" at bounding box center [1133, 97] width 79 height 16
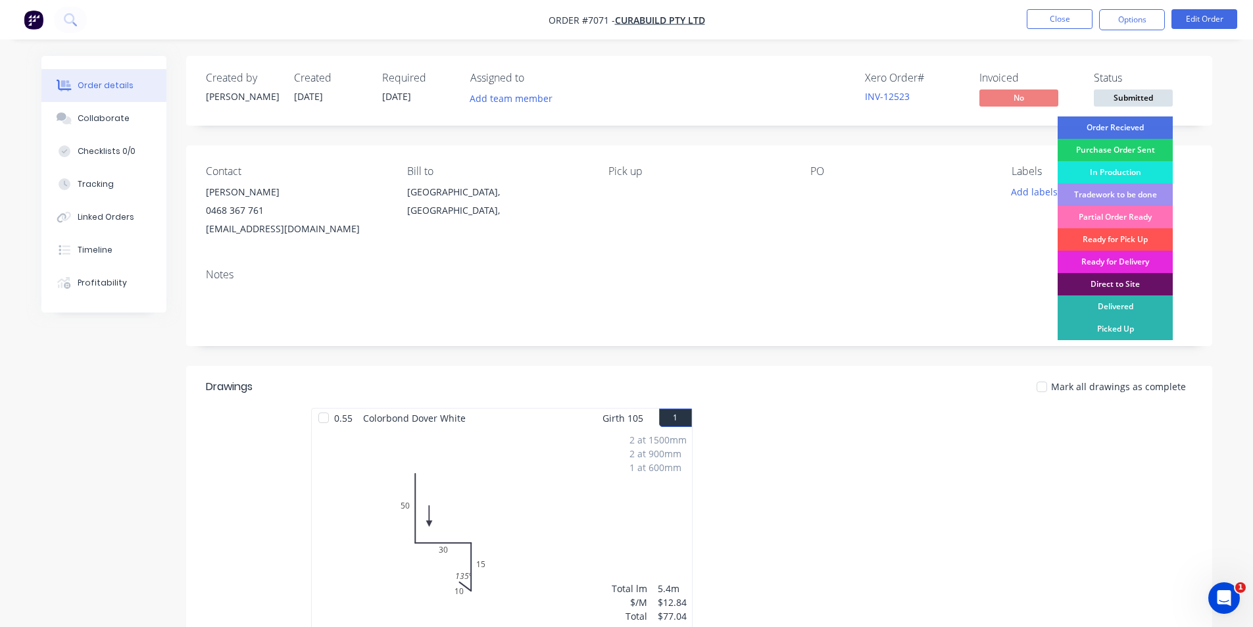
click at [1142, 129] on div "Order Recieved" at bounding box center [1114, 127] width 115 height 22
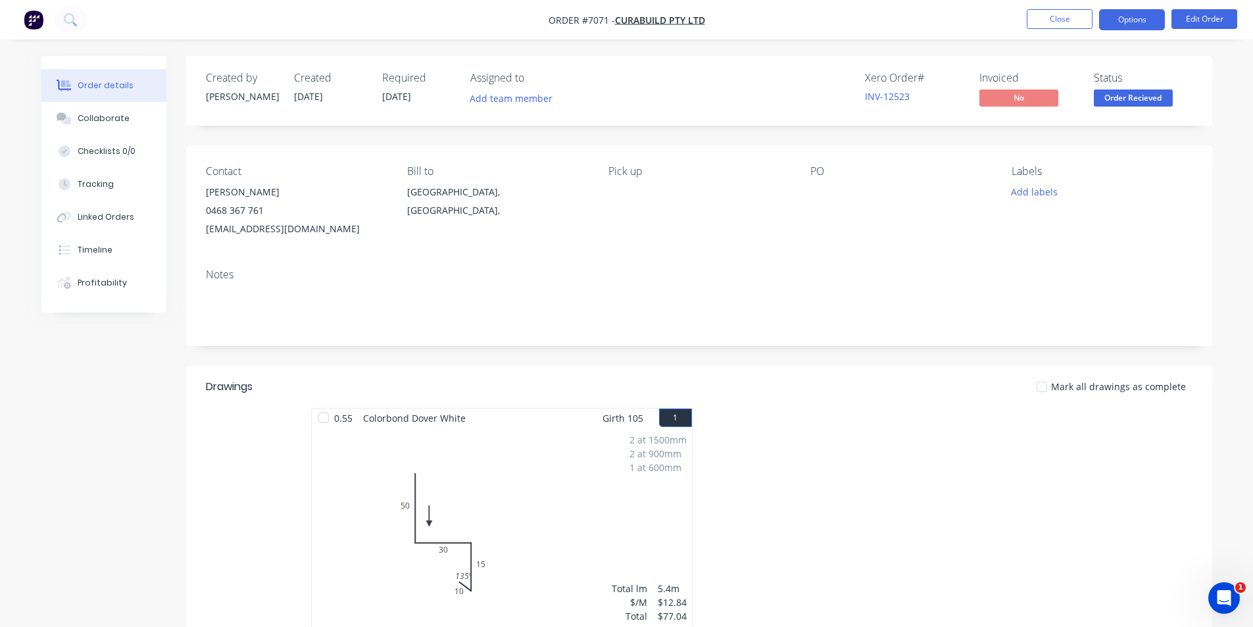
drag, startPoint x: 1127, startPoint y: 3, endPoint x: 1127, endPoint y: 13, distance: 10.5
click at [1127, 2] on nav "Order #7071 - Curabuild Pty Ltd Close Options Edit Order" at bounding box center [626, 19] width 1253 height 39
click at [1130, 21] on button "Options" at bounding box center [1132, 19] width 66 height 21
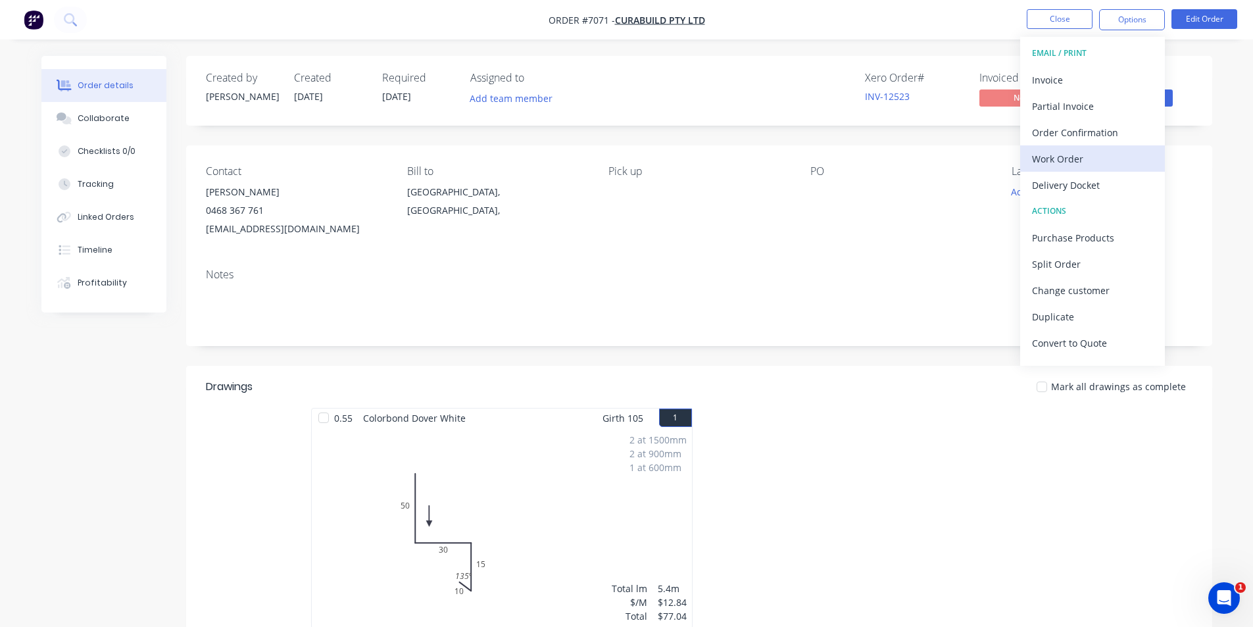
click at [1096, 155] on div "Work Order" at bounding box center [1092, 158] width 121 height 19
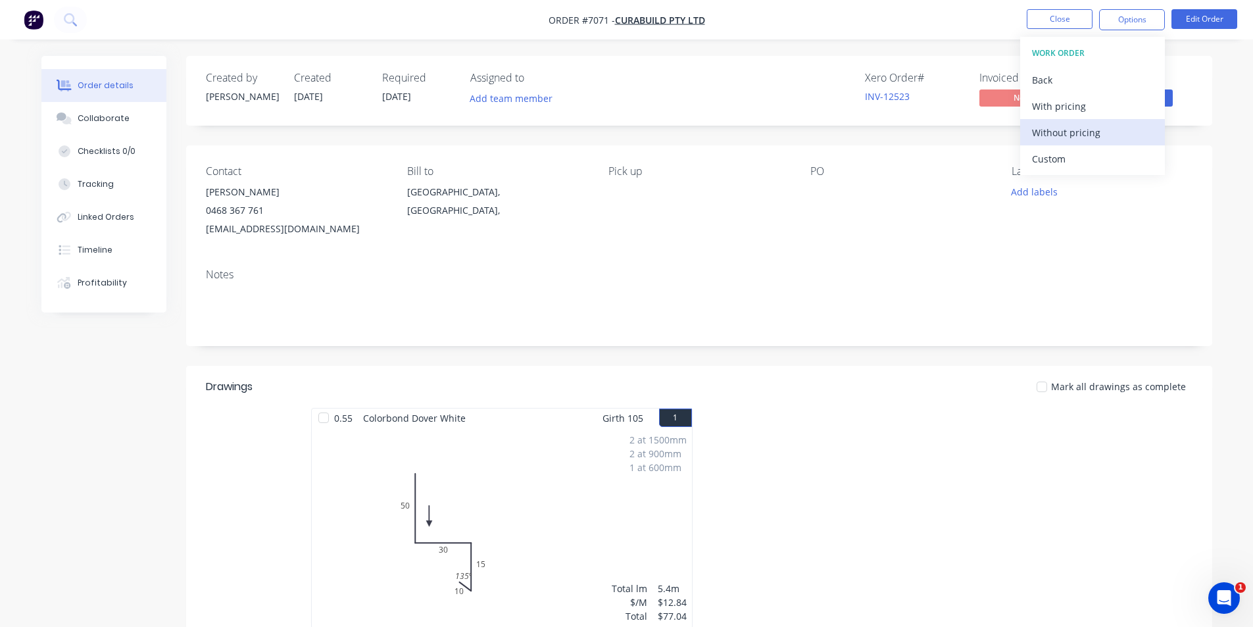
click at [1060, 141] on div "Without pricing" at bounding box center [1092, 132] width 121 height 19
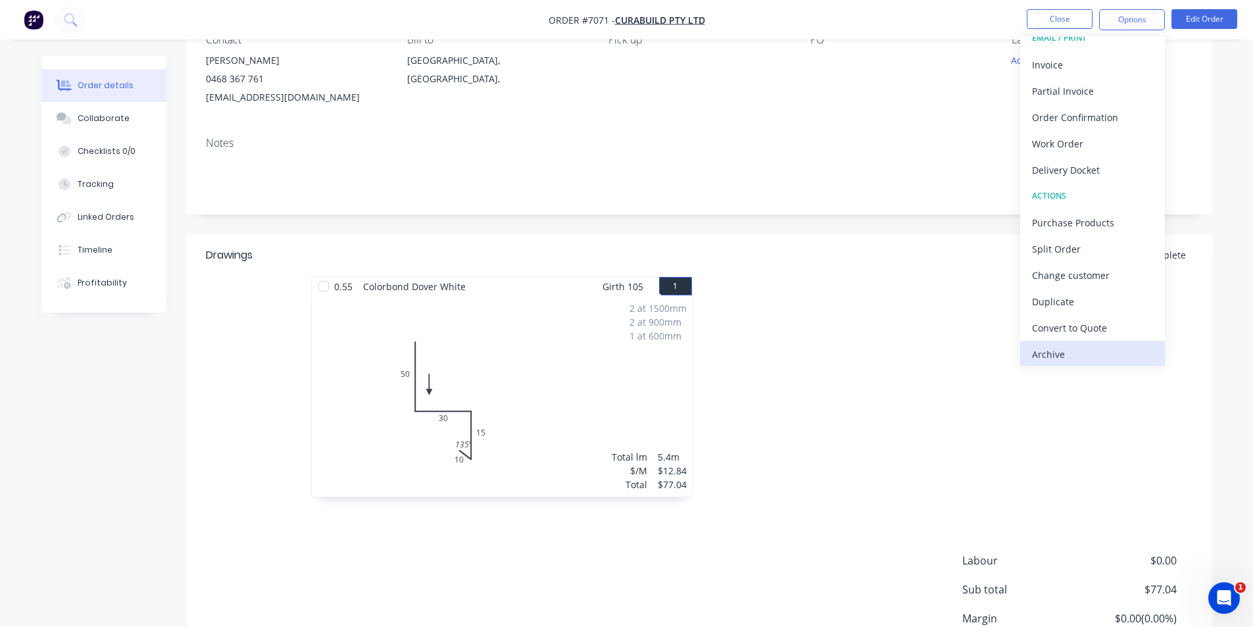
scroll to position [20, 0]
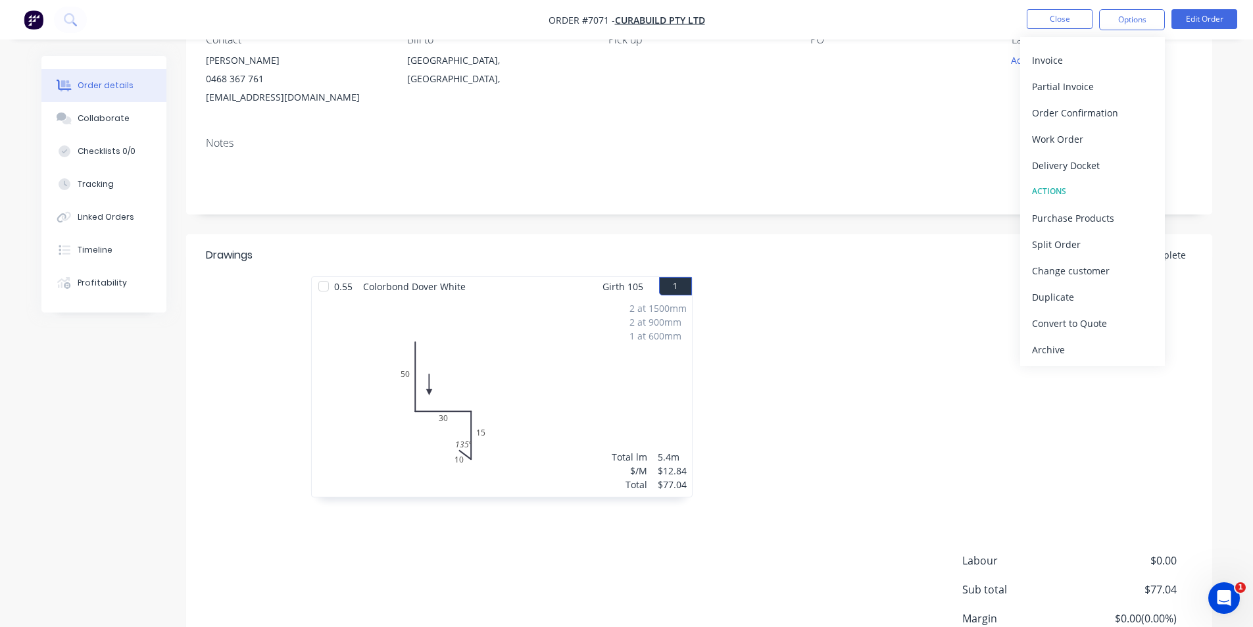
drag, startPoint x: 765, startPoint y: 306, endPoint x: 1065, endPoint y: 593, distance: 414.5
click at [1253, 626] on html "Order #7071 - Curabuild Pty Ltd Close Options EMAIL / PRINT Invoice Partial Inv…" at bounding box center [626, 306] width 1253 height 876
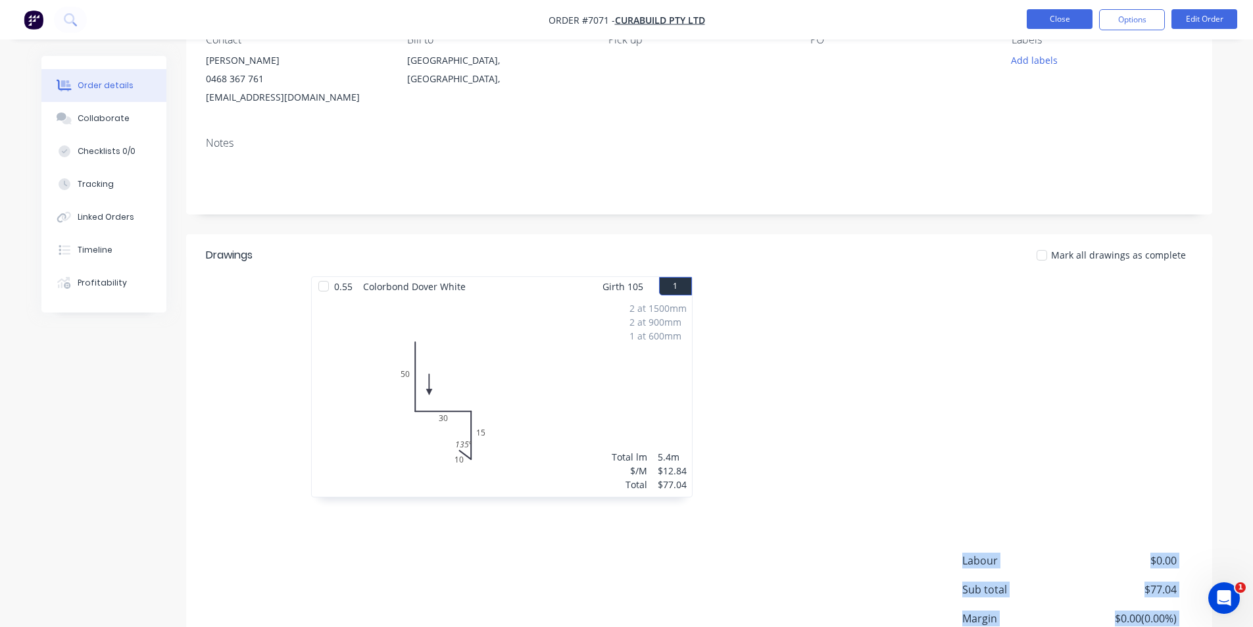
click at [1060, 21] on button "Close" at bounding box center [1060, 19] width 66 height 20
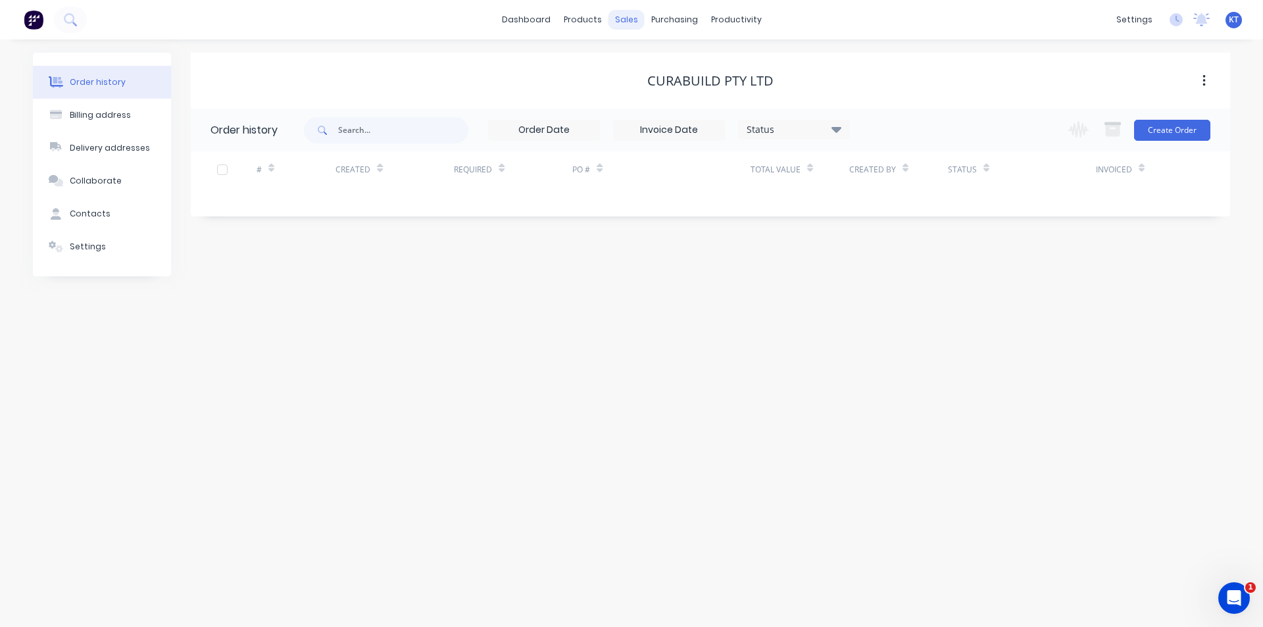
click at [627, 16] on div "sales" at bounding box center [626, 20] width 36 height 20
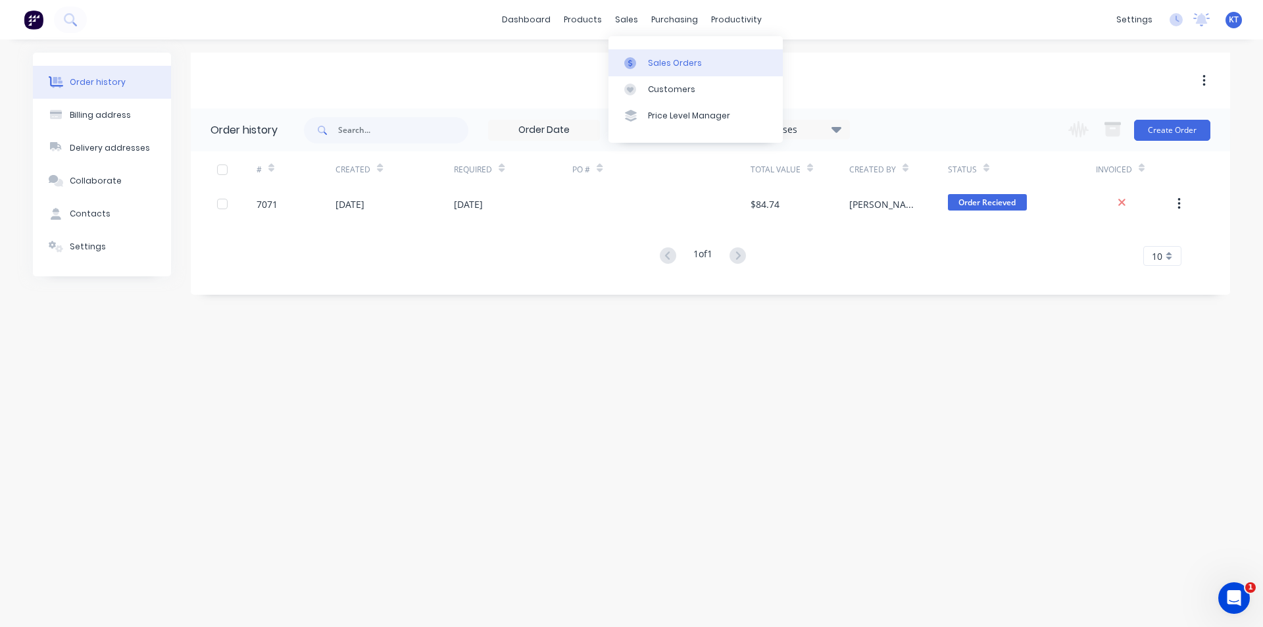
click at [629, 62] on icon at bounding box center [630, 62] width 4 height 7
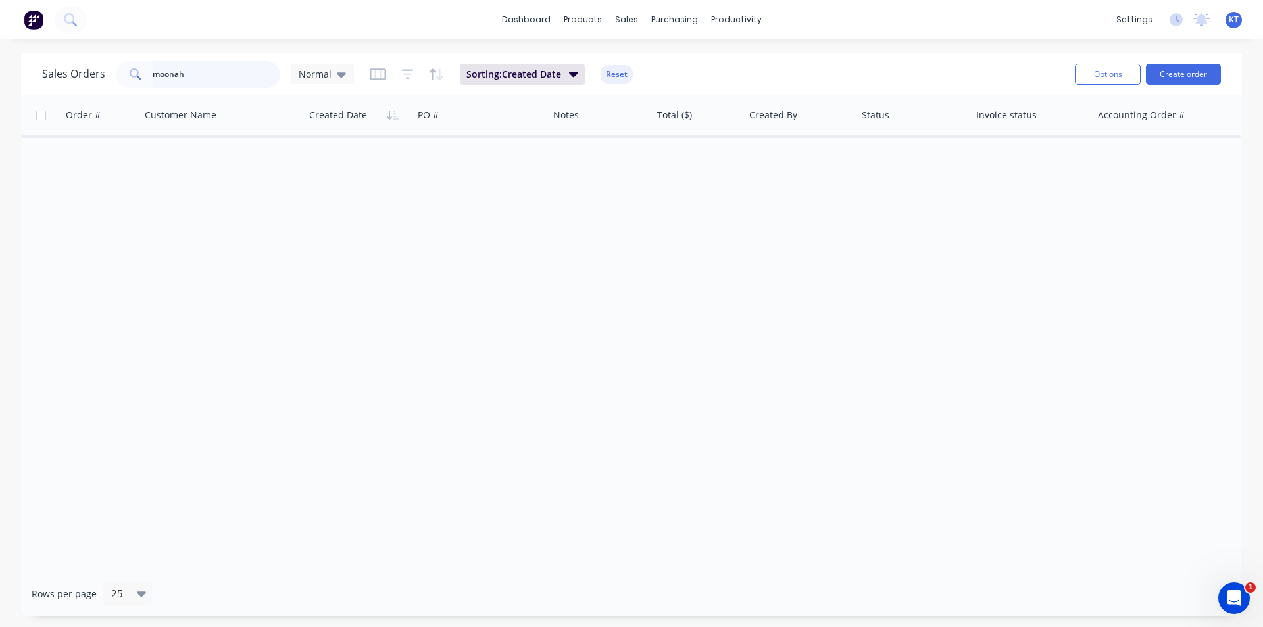
click at [228, 78] on input "moonah" at bounding box center [217, 74] width 128 height 26
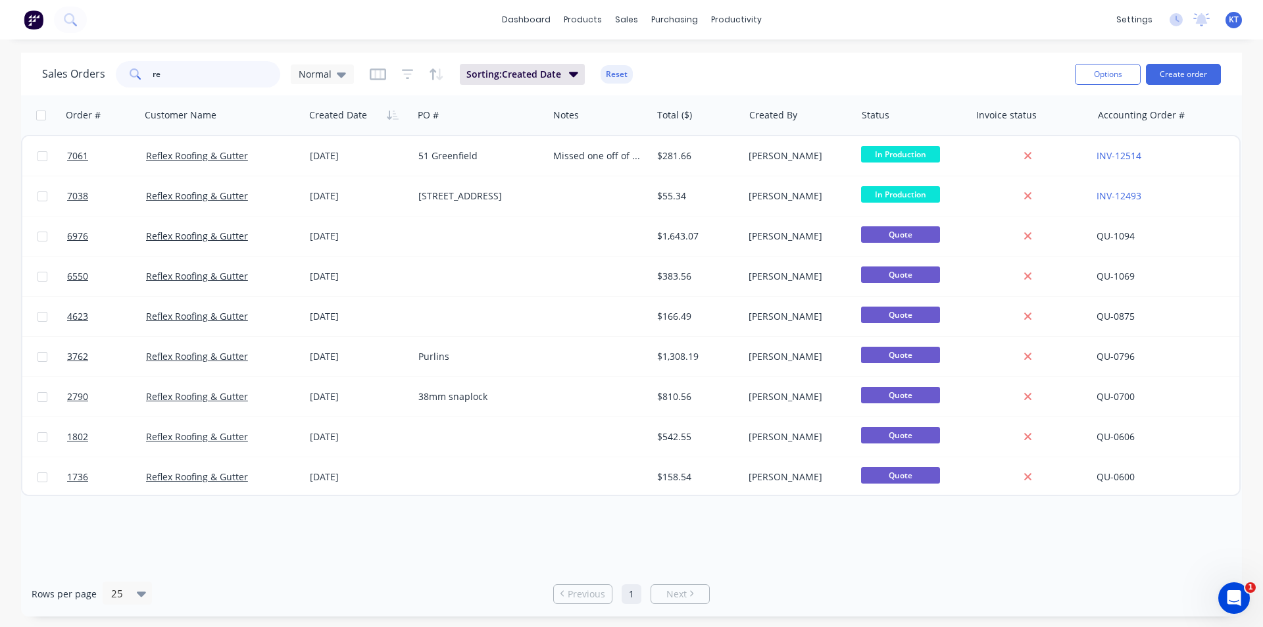
type input "r"
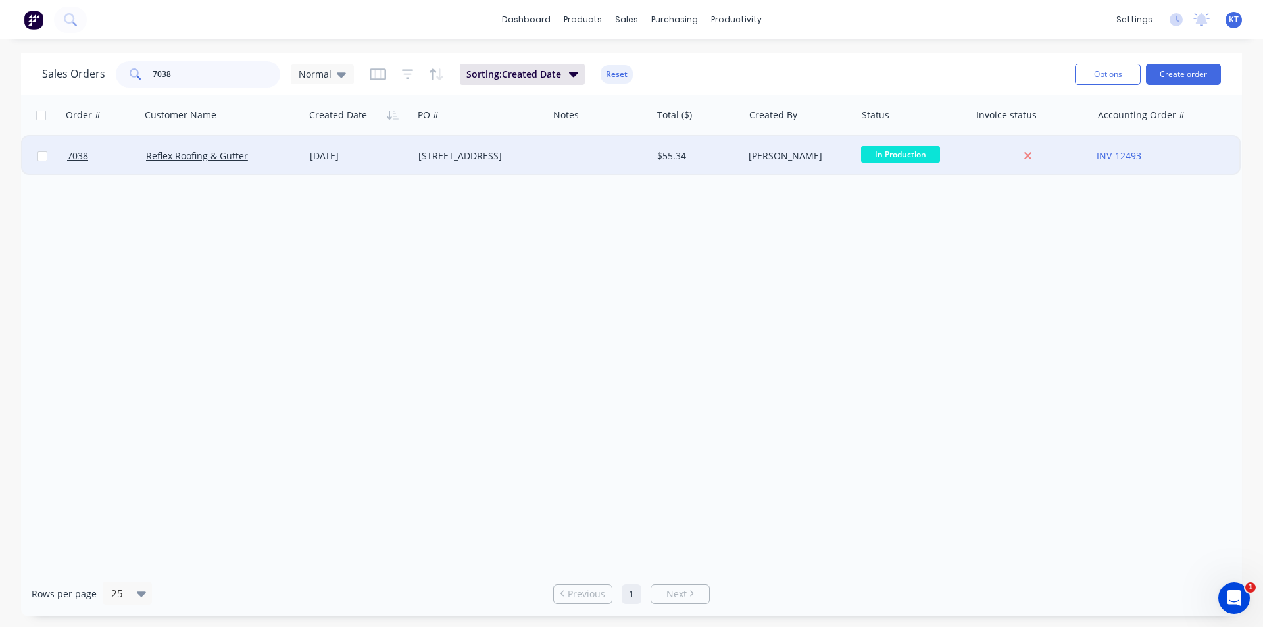
type input "7038"
click at [514, 148] on div "[STREET_ADDRESS]" at bounding box center [480, 155] width 135 height 39
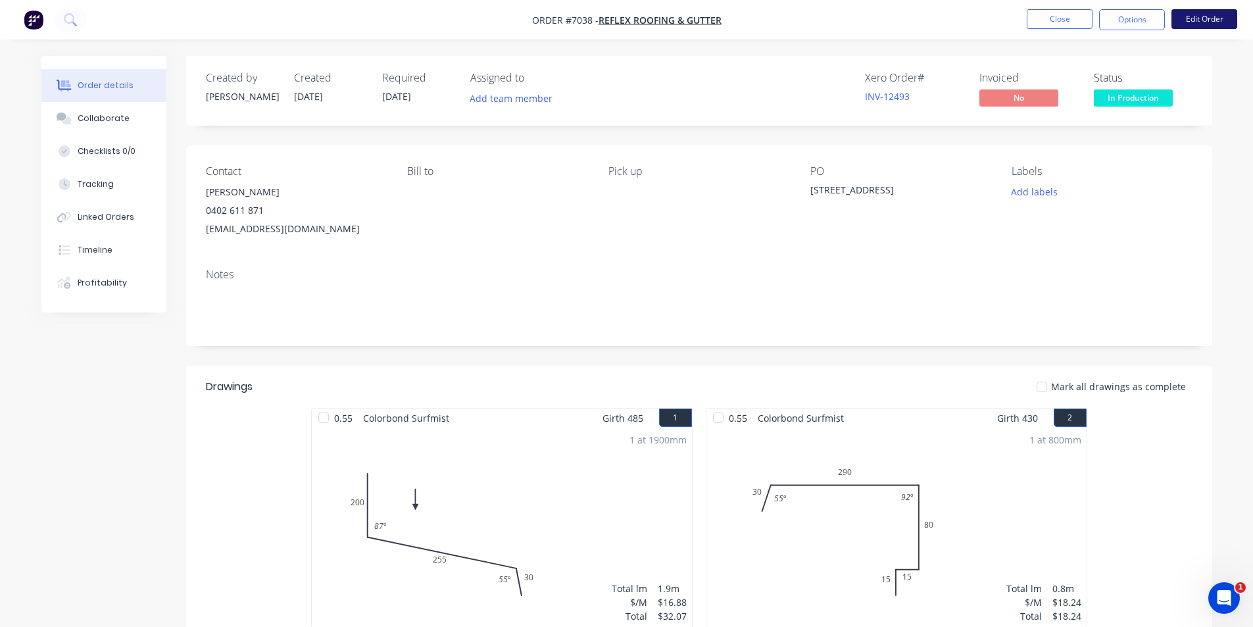
click at [1196, 13] on button "Edit Order" at bounding box center [1204, 19] width 66 height 20
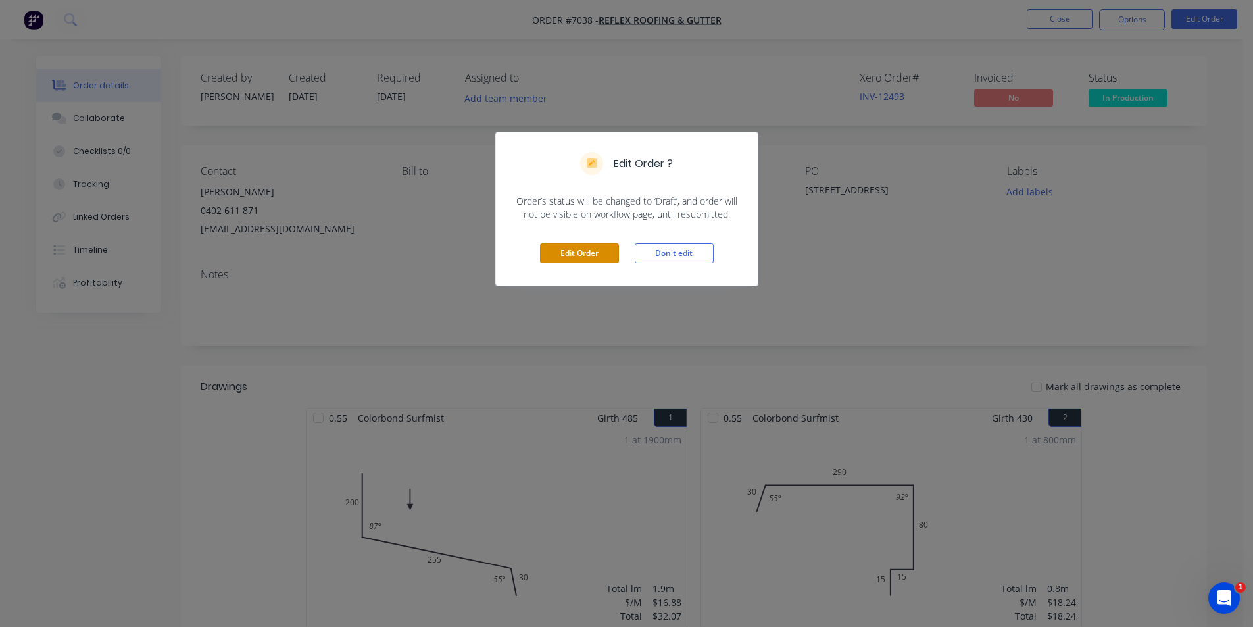
drag, startPoint x: 544, startPoint y: 251, endPoint x: 769, endPoint y: 583, distance: 401.6
click at [545, 251] on button "Edit Order" at bounding box center [579, 253] width 79 height 20
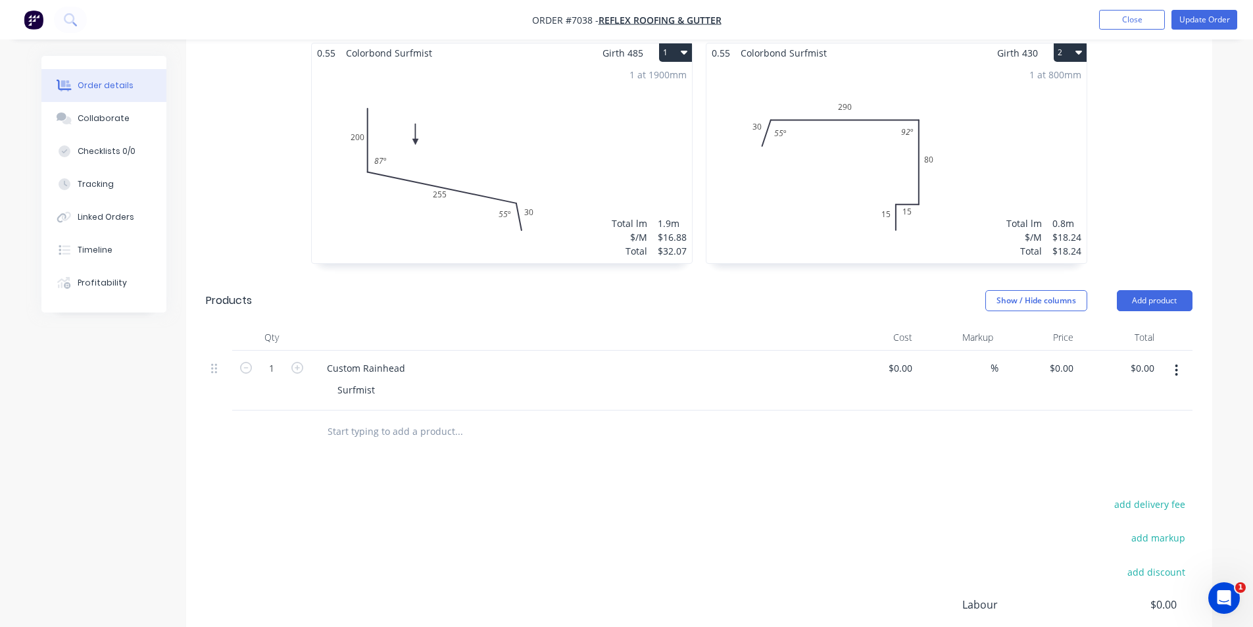
scroll to position [526, 0]
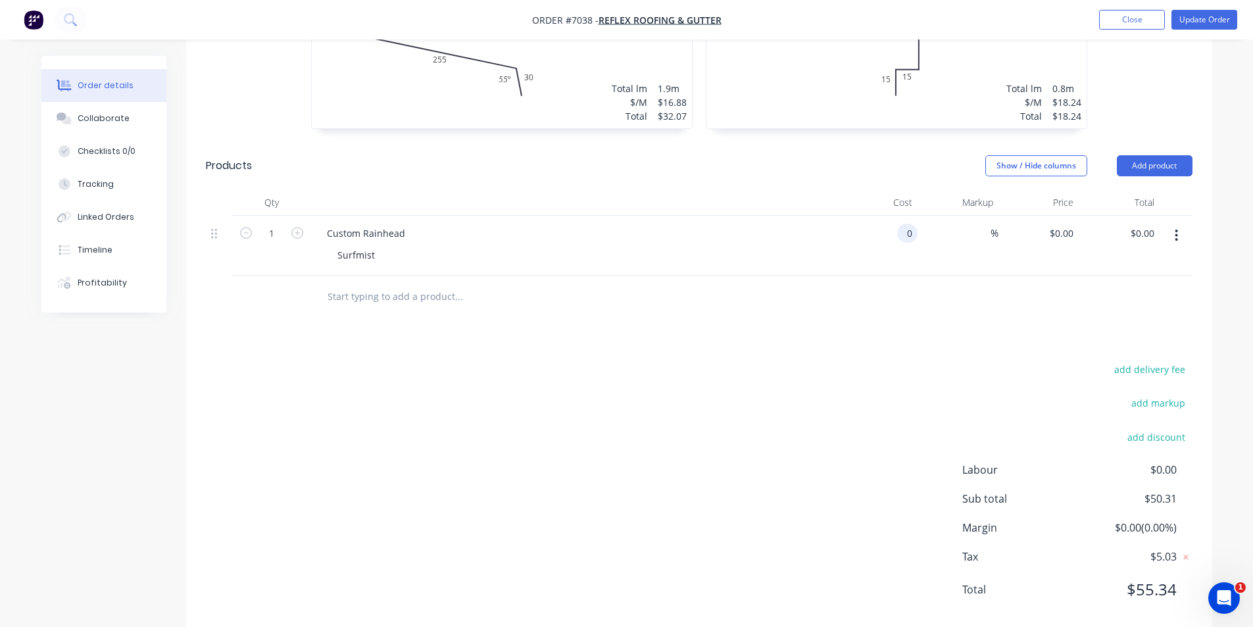
click at [911, 224] on input "0" at bounding box center [909, 233] width 15 height 19
type input "$230.00"
click at [996, 360] on div "add delivery fee add markup add discount Labour $0.00 Sub total $50.31 Margin $…" at bounding box center [699, 487] width 986 height 254
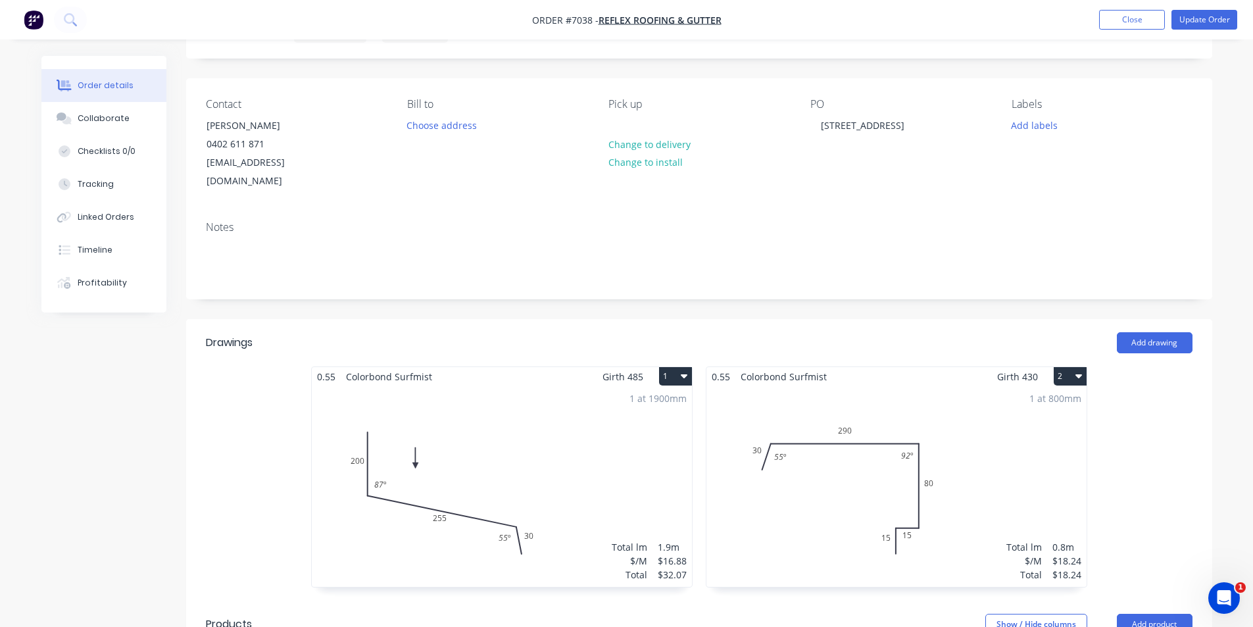
scroll to position [0, 0]
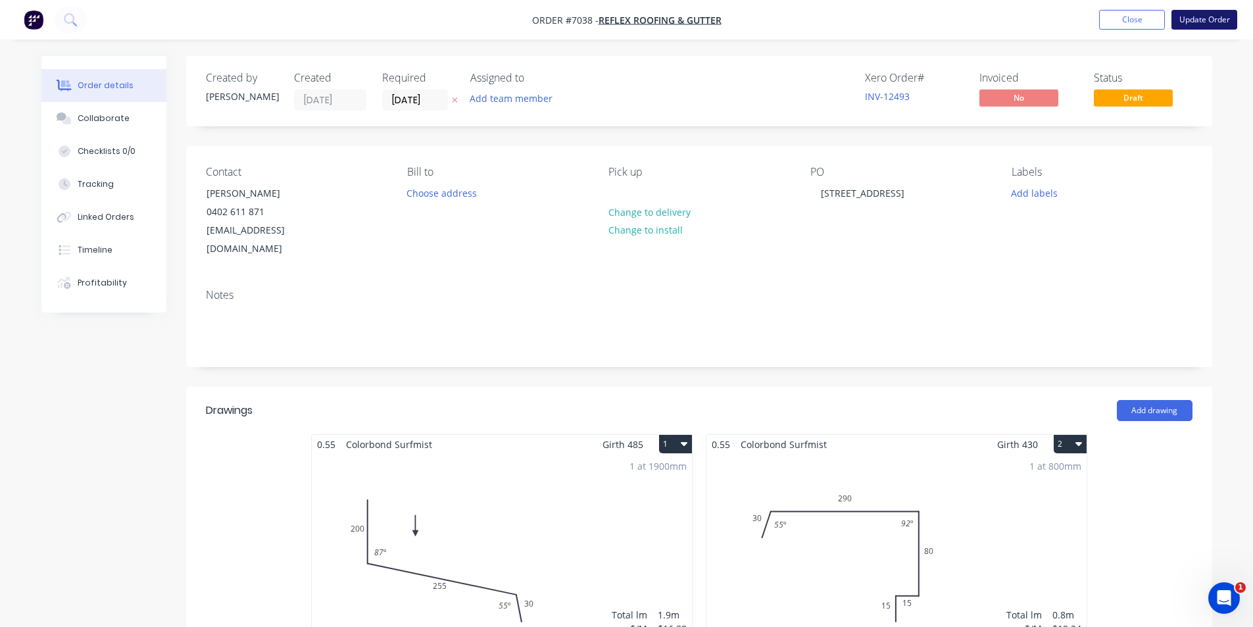
click at [1192, 22] on button "Update Order" at bounding box center [1204, 20] width 66 height 20
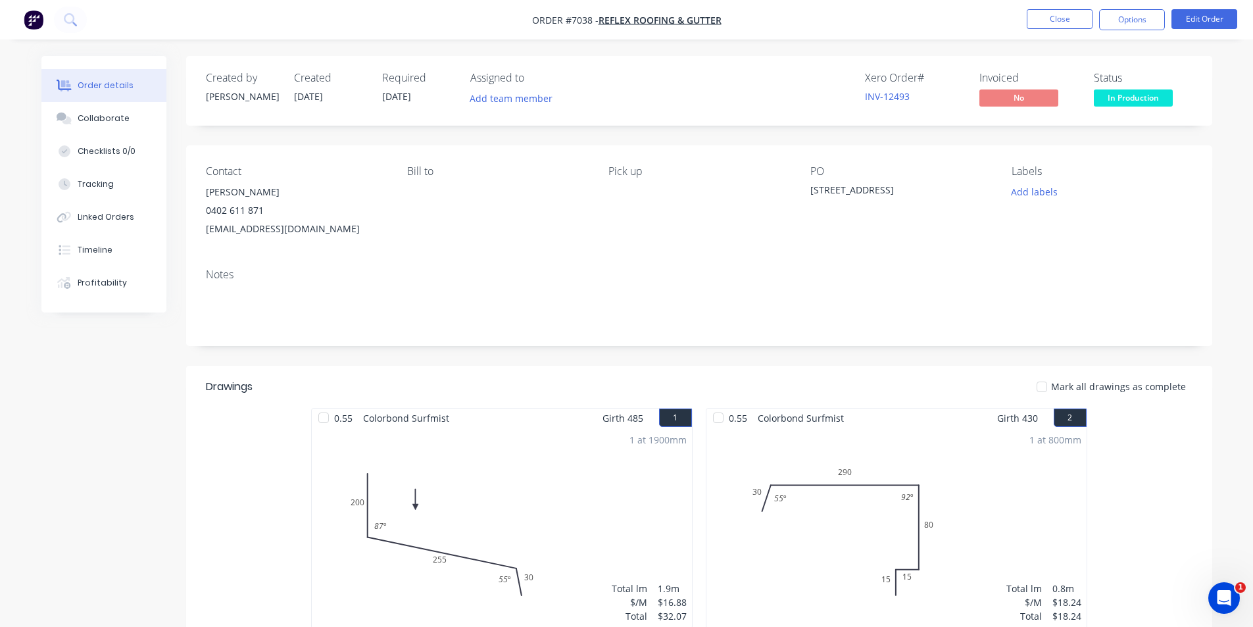
click at [1113, 95] on span "In Production" at bounding box center [1133, 97] width 79 height 16
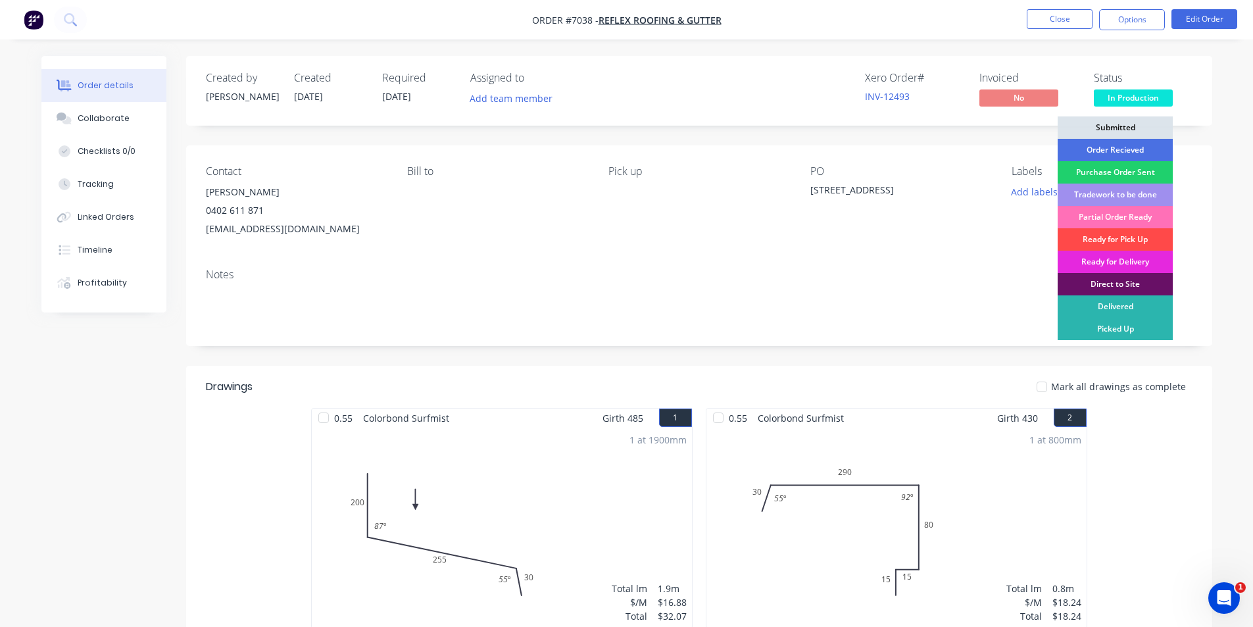
click at [1129, 237] on div "Ready for Pick Up" at bounding box center [1114, 239] width 115 height 22
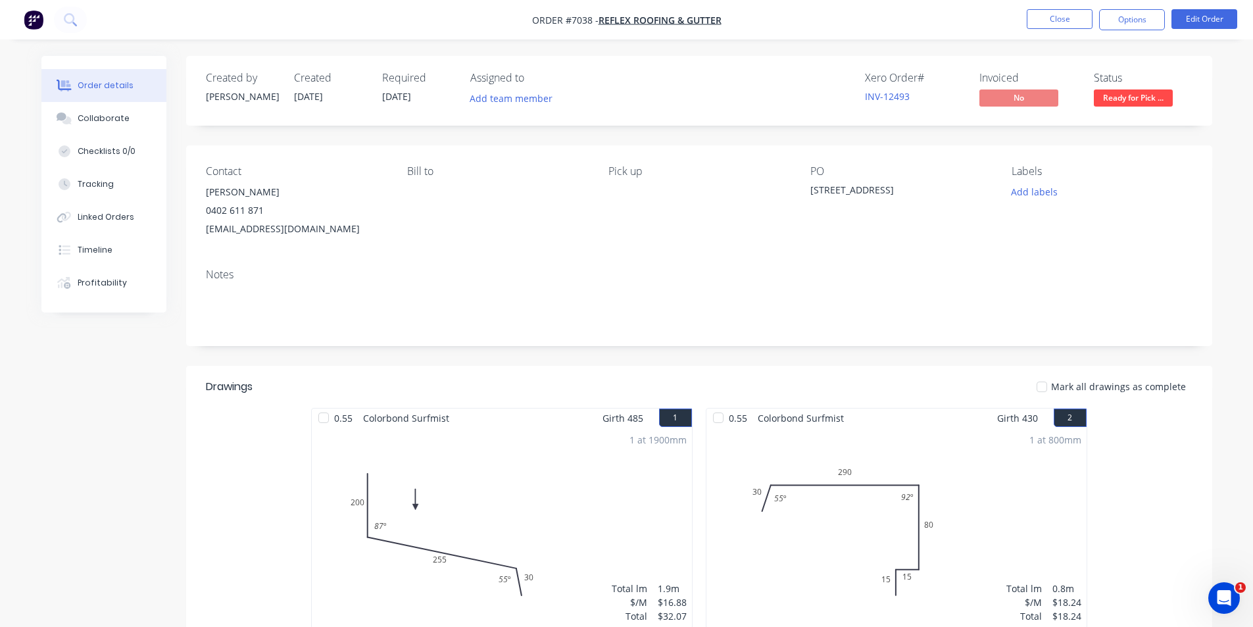
click at [1050, 385] on div at bounding box center [1042, 387] width 26 height 26
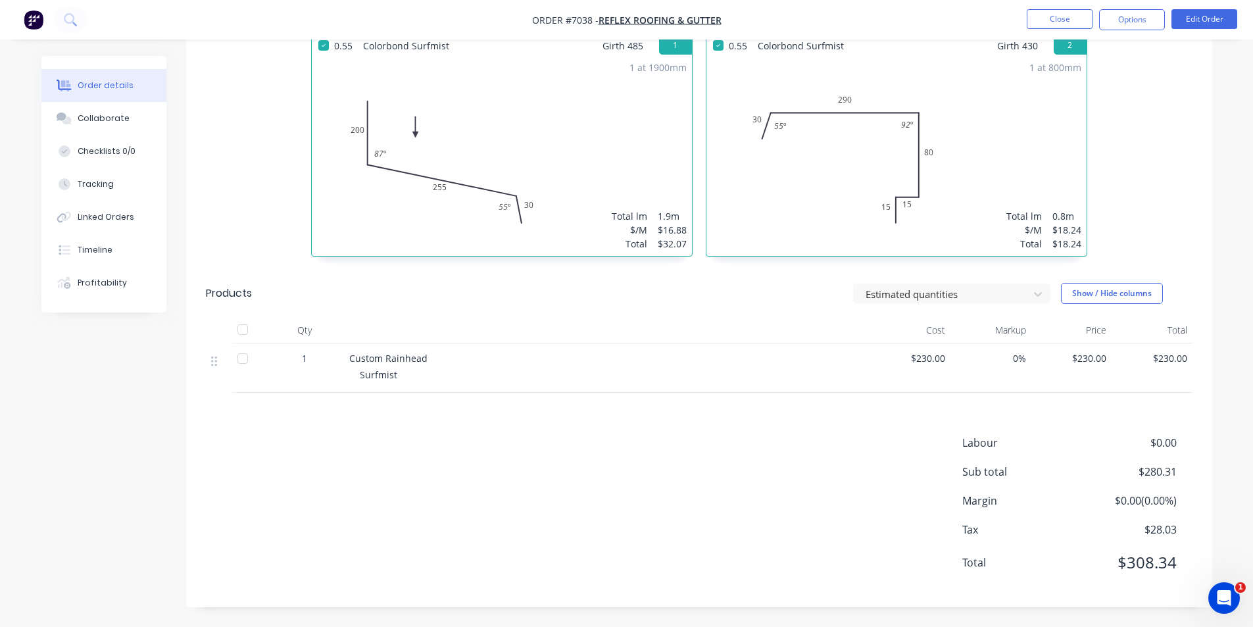
click at [244, 325] on div at bounding box center [243, 329] width 26 height 26
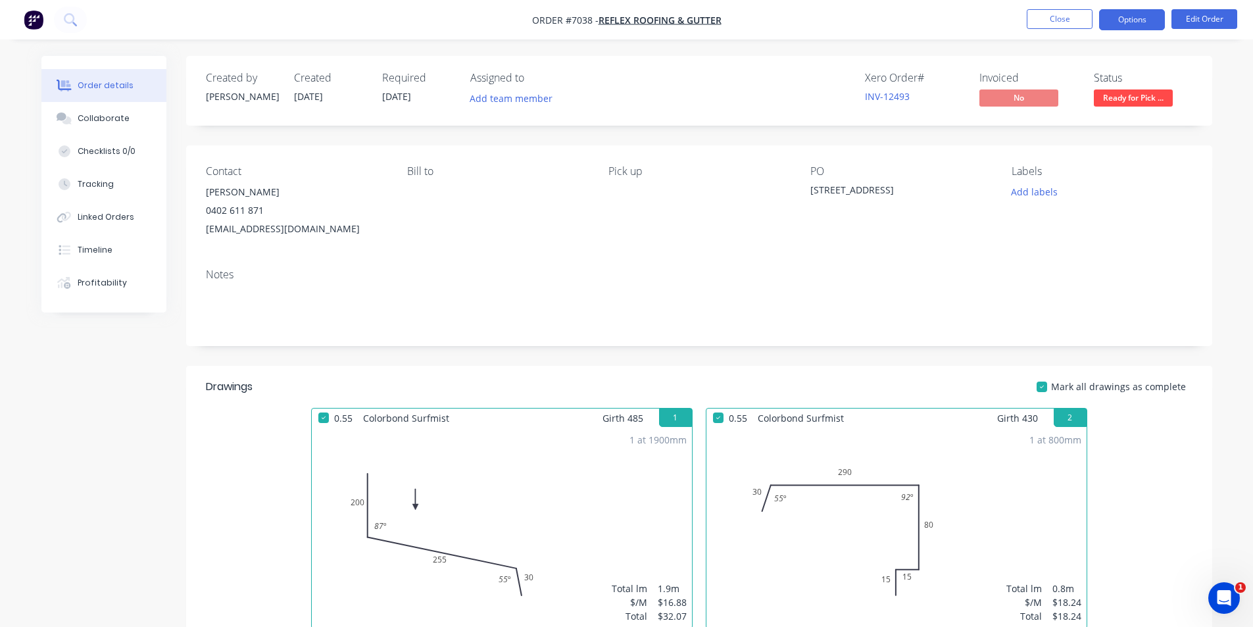
click at [1144, 10] on button "Options" at bounding box center [1132, 19] width 66 height 21
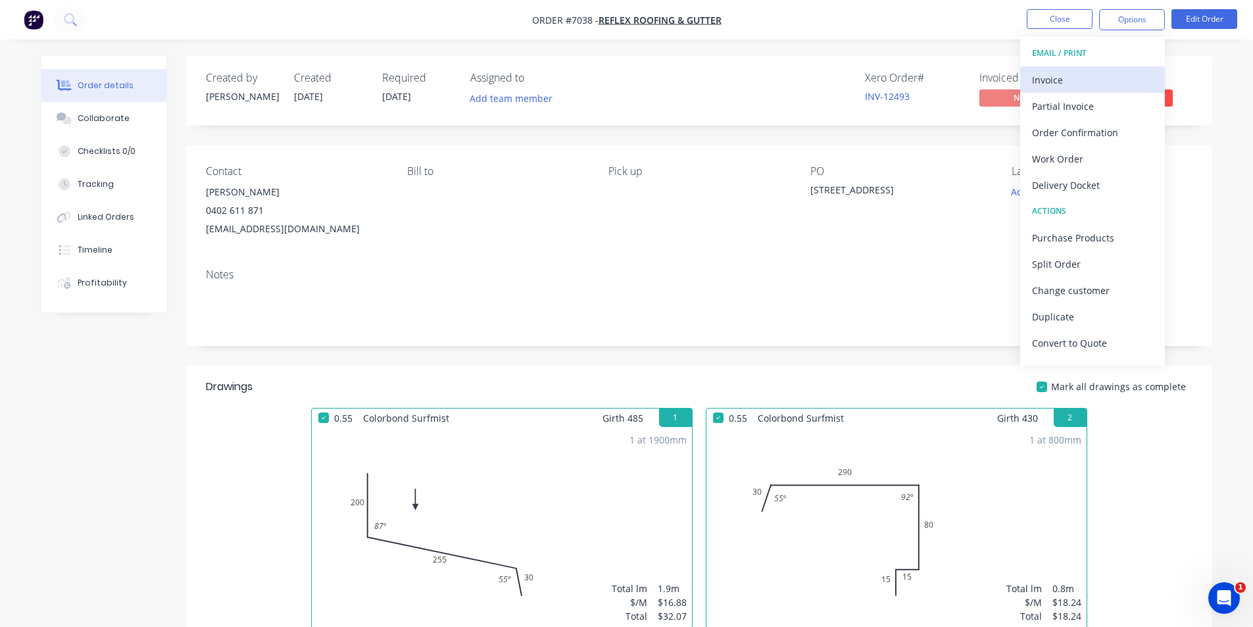
click at [1093, 77] on div "Invoice" at bounding box center [1092, 79] width 121 height 19
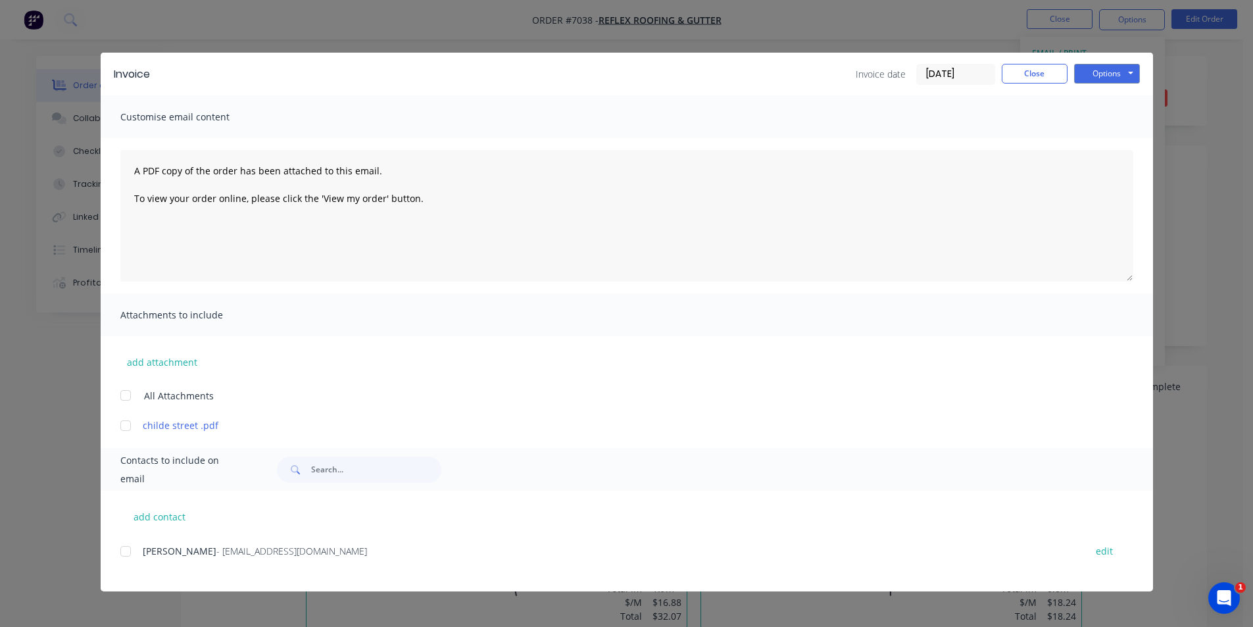
click at [114, 548] on div "add contact [PERSON_NAME] - [EMAIL_ADDRESS][DOMAIN_NAME] edit" at bounding box center [627, 541] width 1052 height 101
click at [132, 552] on div at bounding box center [125, 551] width 26 height 26
click at [1107, 71] on button "Options" at bounding box center [1107, 74] width 66 height 20
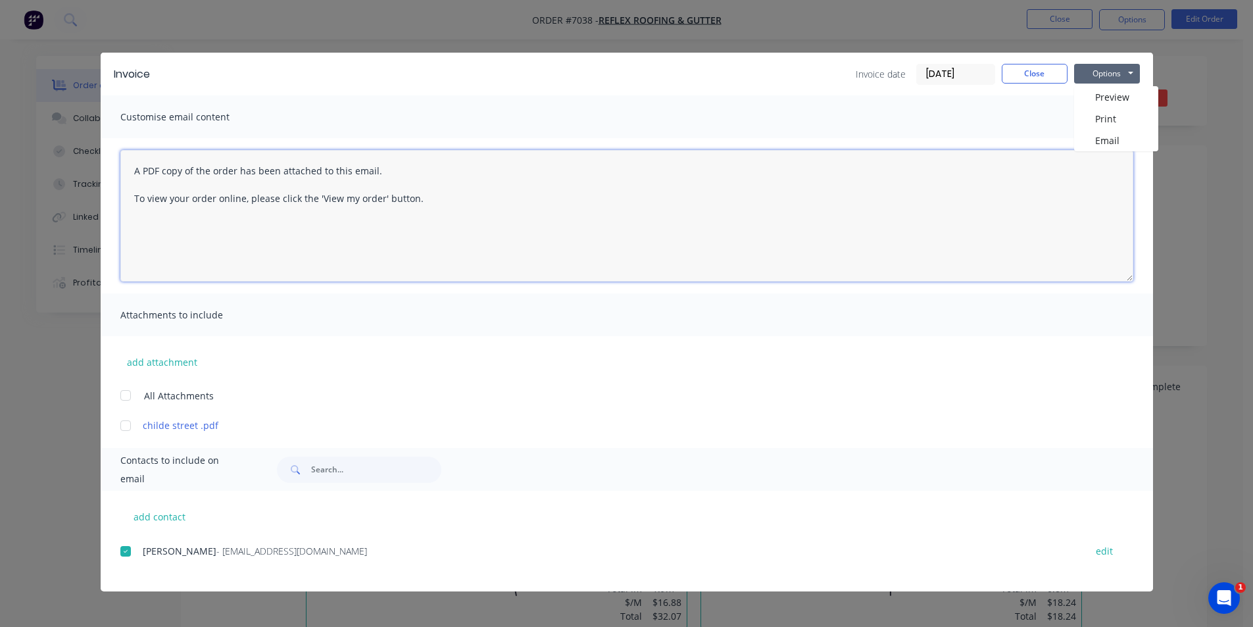
click at [1107, 151] on textarea "A PDF copy of the order has been attached to this email. To view your order onl…" at bounding box center [626, 216] width 1013 height 132
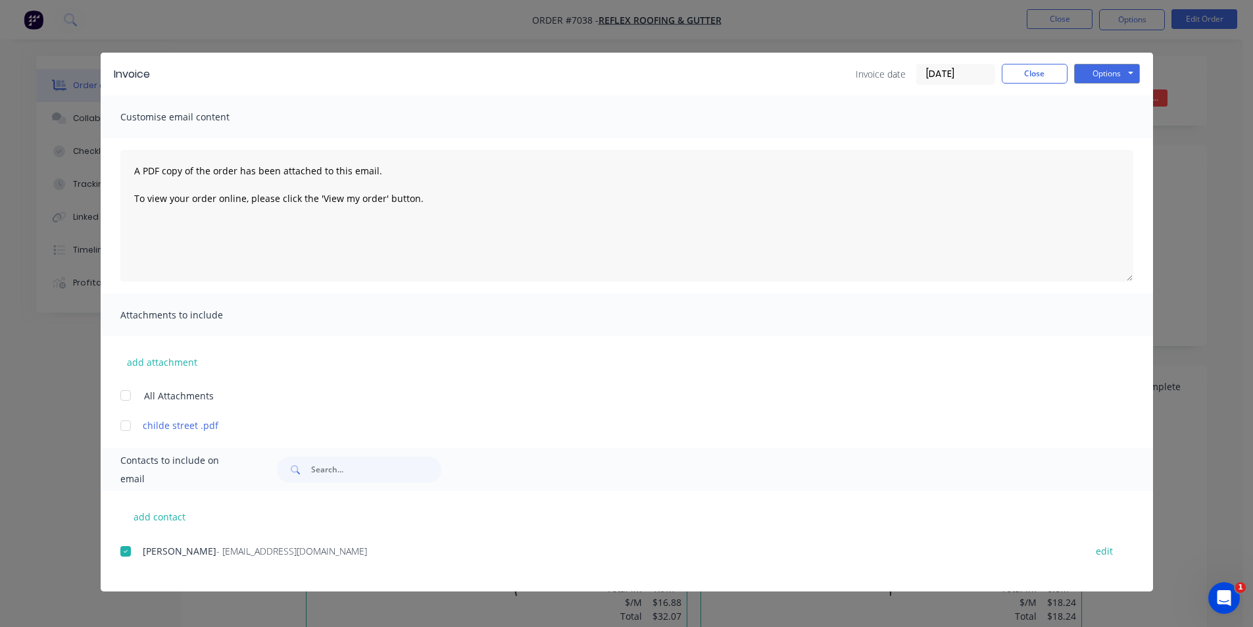
click at [1110, 137] on div "Customise email content" at bounding box center [627, 116] width 1052 height 43
click at [1105, 73] on button "Options" at bounding box center [1107, 74] width 66 height 20
click at [1121, 143] on button "Email" at bounding box center [1116, 141] width 84 height 22
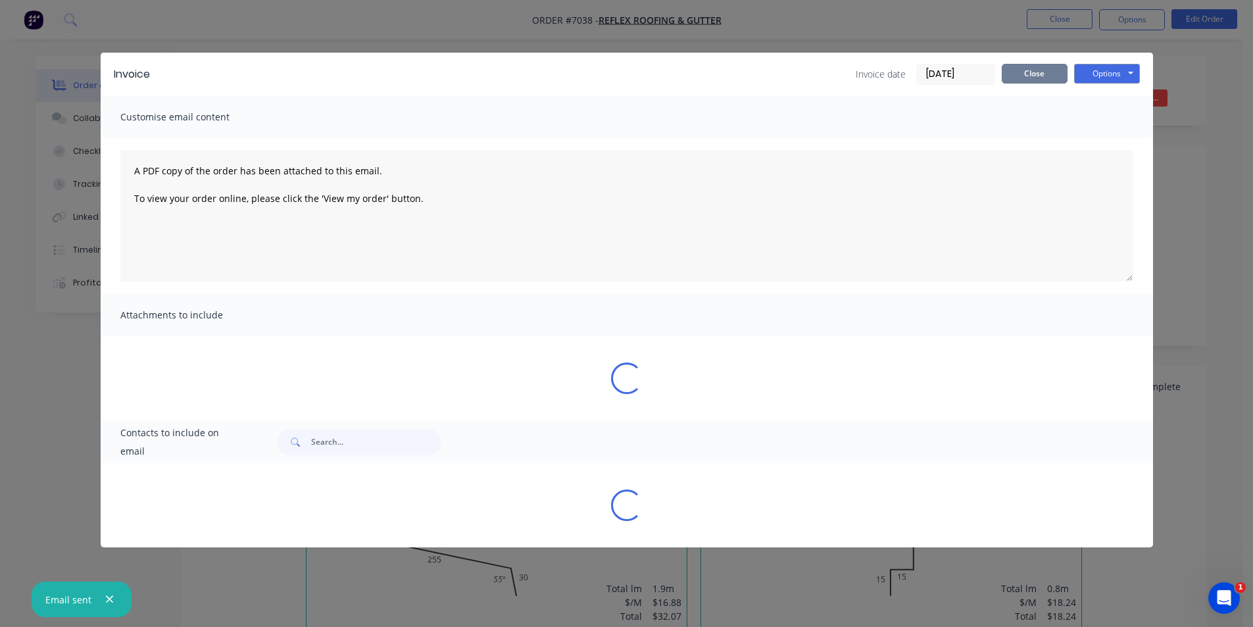
click at [1019, 67] on button "Close" at bounding box center [1035, 74] width 66 height 20
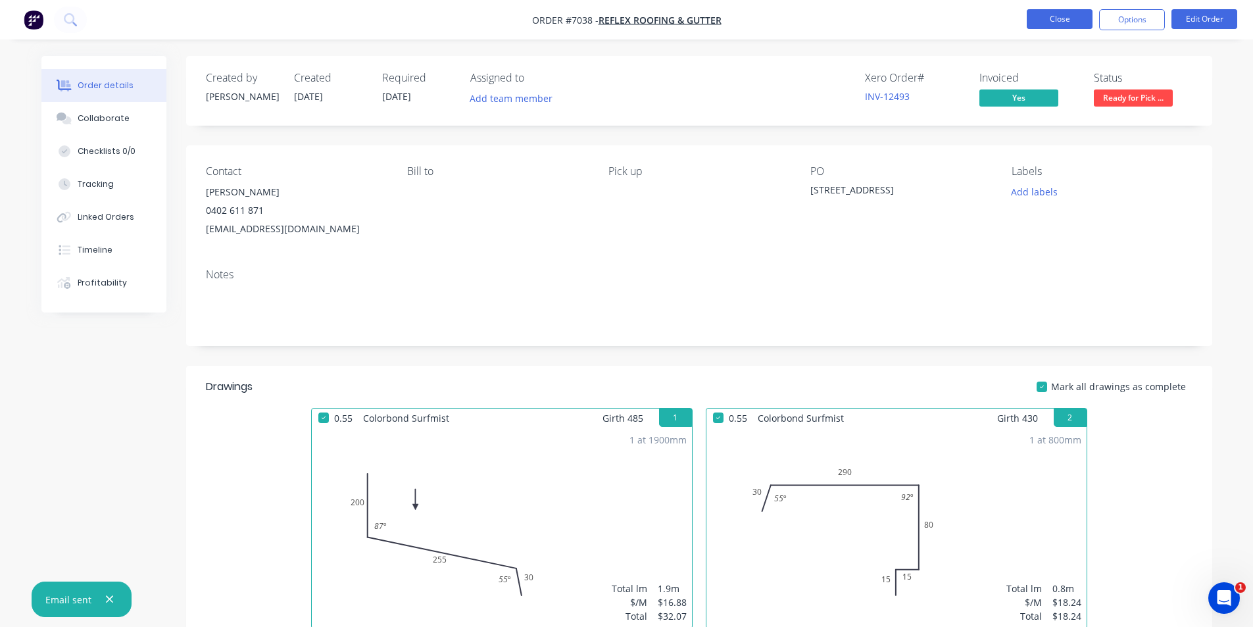
click at [1039, 14] on button "Close" at bounding box center [1060, 19] width 66 height 20
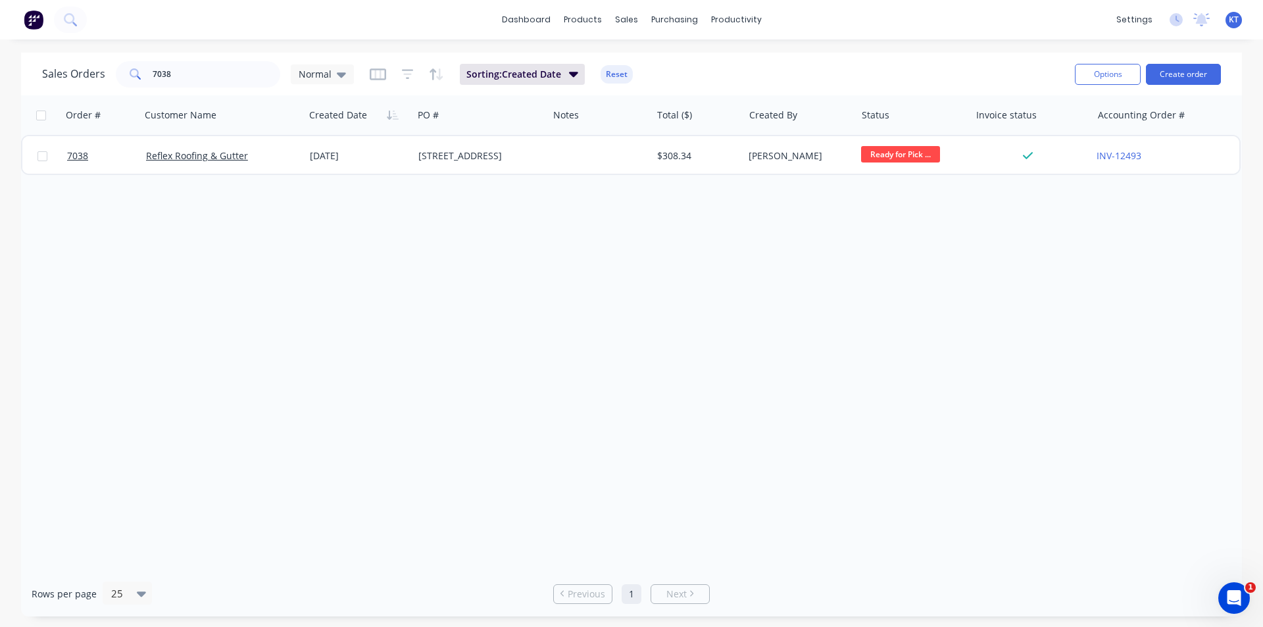
click at [207, 91] on div "Sales Orders 7038 Normal Sorting: Created Date Reset Options Create order" at bounding box center [631, 74] width 1221 height 43
click at [205, 73] on input "7038" at bounding box center [217, 74] width 128 height 26
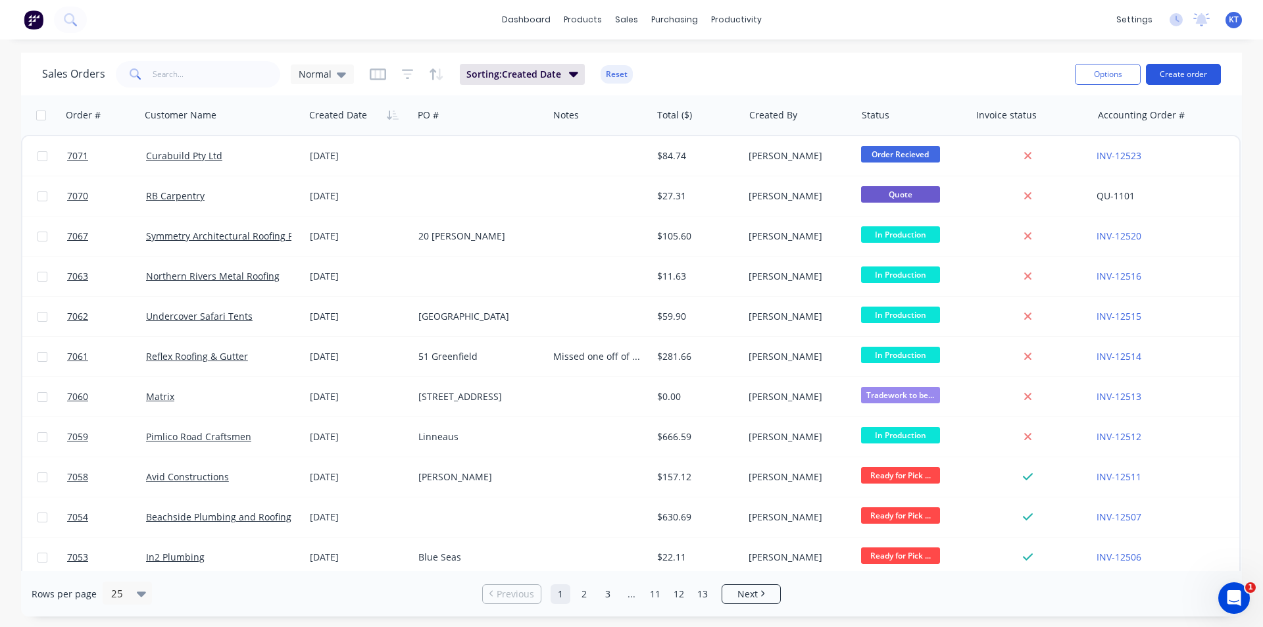
click at [1200, 68] on button "Create order" at bounding box center [1183, 74] width 75 height 21
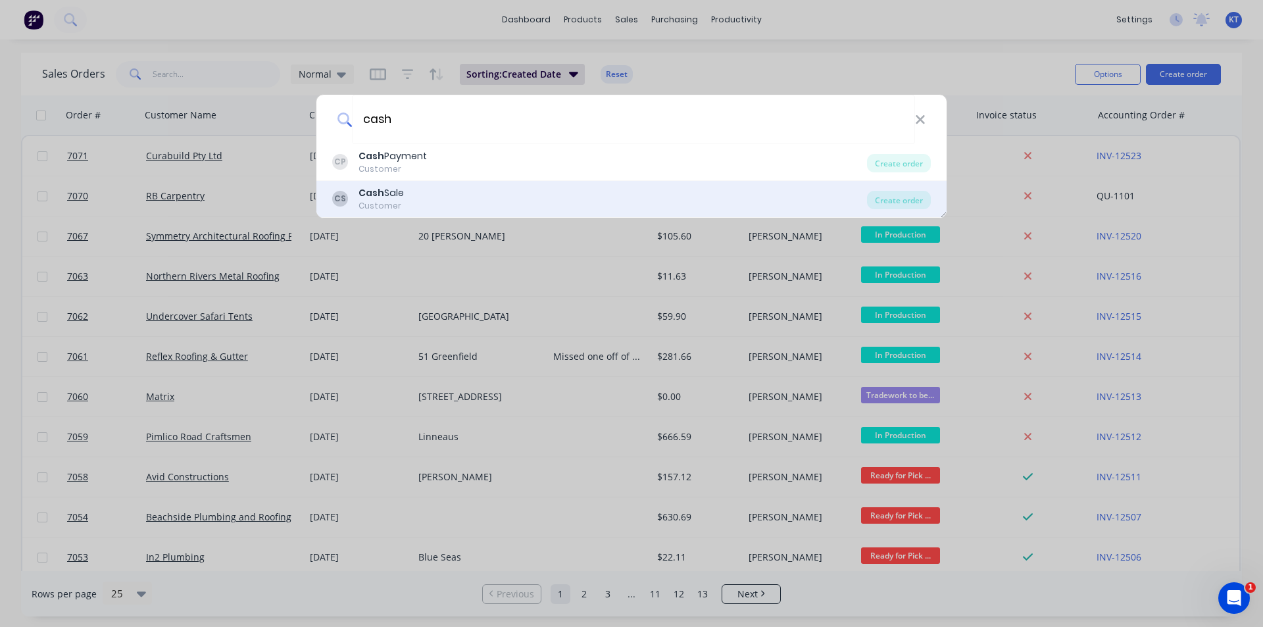
type input "cash"
click at [426, 191] on div "CS Cash Sale Customer" at bounding box center [599, 199] width 535 height 26
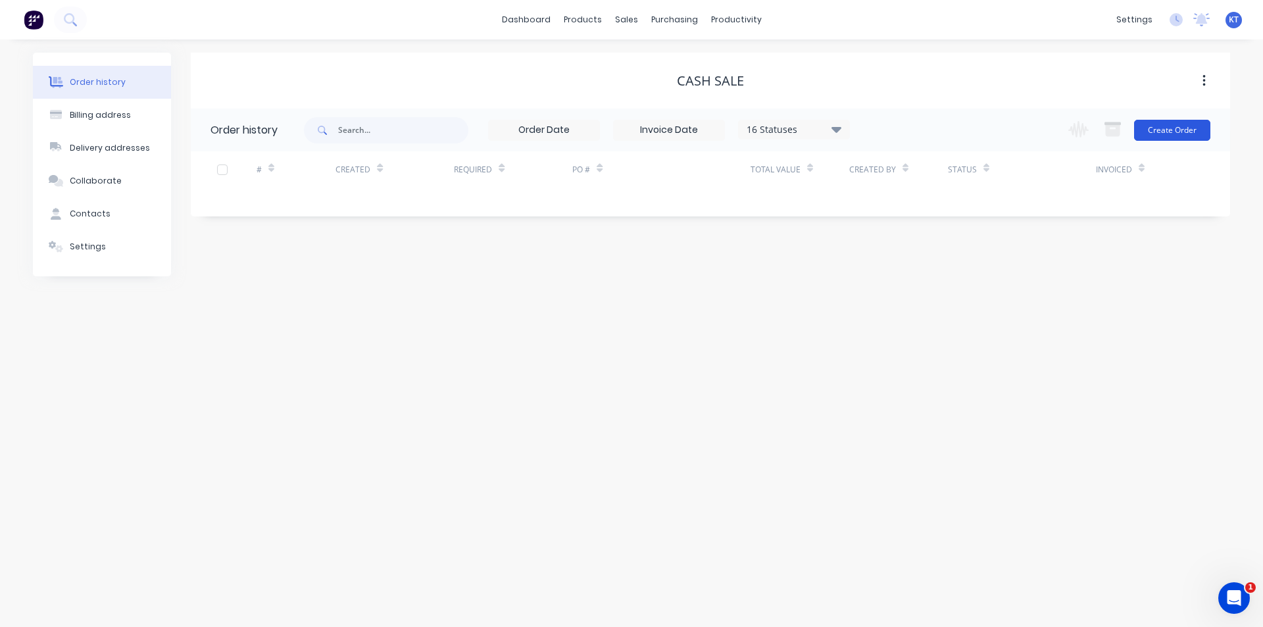
click at [1184, 130] on button "Create Order" at bounding box center [1172, 130] width 76 height 21
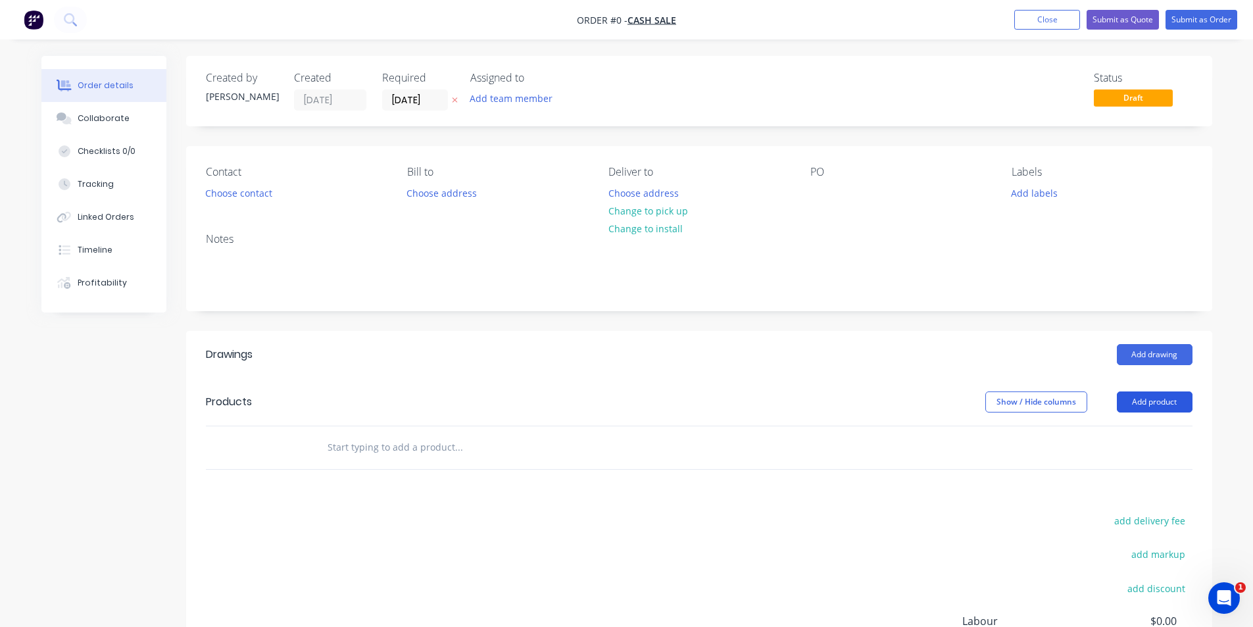
click at [1159, 402] on button "Add product" at bounding box center [1155, 401] width 76 height 21
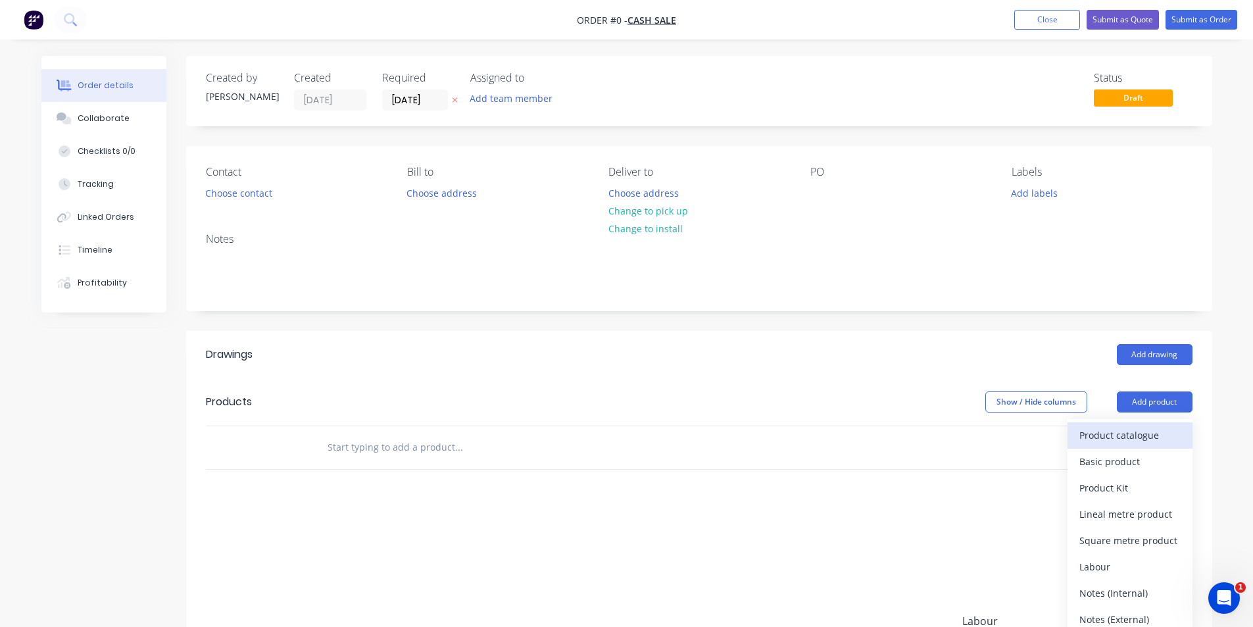
click at [1120, 433] on div "Product catalogue" at bounding box center [1129, 434] width 101 height 19
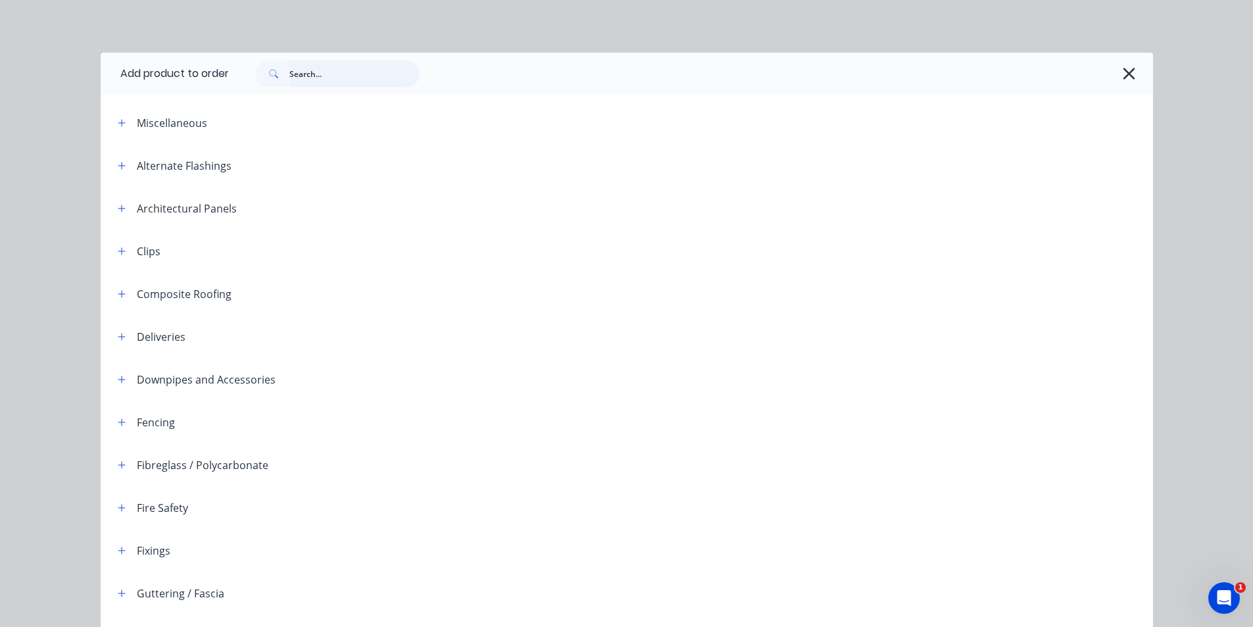
click at [310, 70] on input "text" at bounding box center [354, 74] width 130 height 26
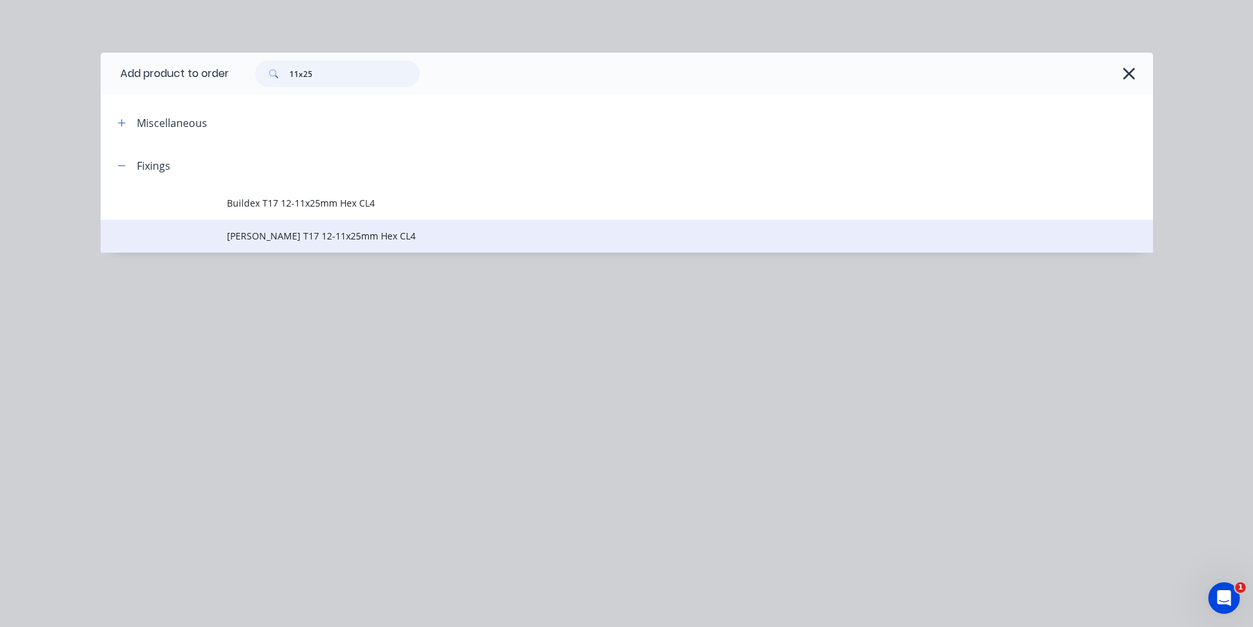
type input "11x25"
click at [324, 235] on span "[PERSON_NAME] T17 12-11x25mm Hex CL4" at bounding box center [597, 236] width 741 height 14
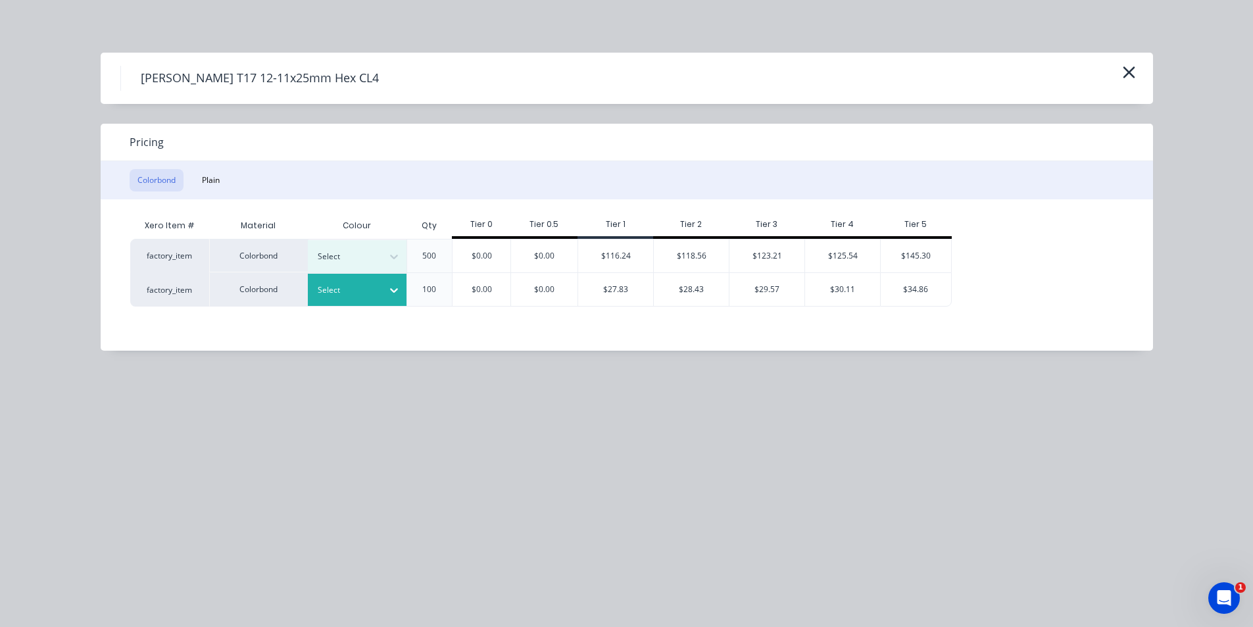
click at [397, 279] on div at bounding box center [394, 289] width 24 height 21
click at [926, 288] on div "$34.86" at bounding box center [916, 289] width 70 height 33
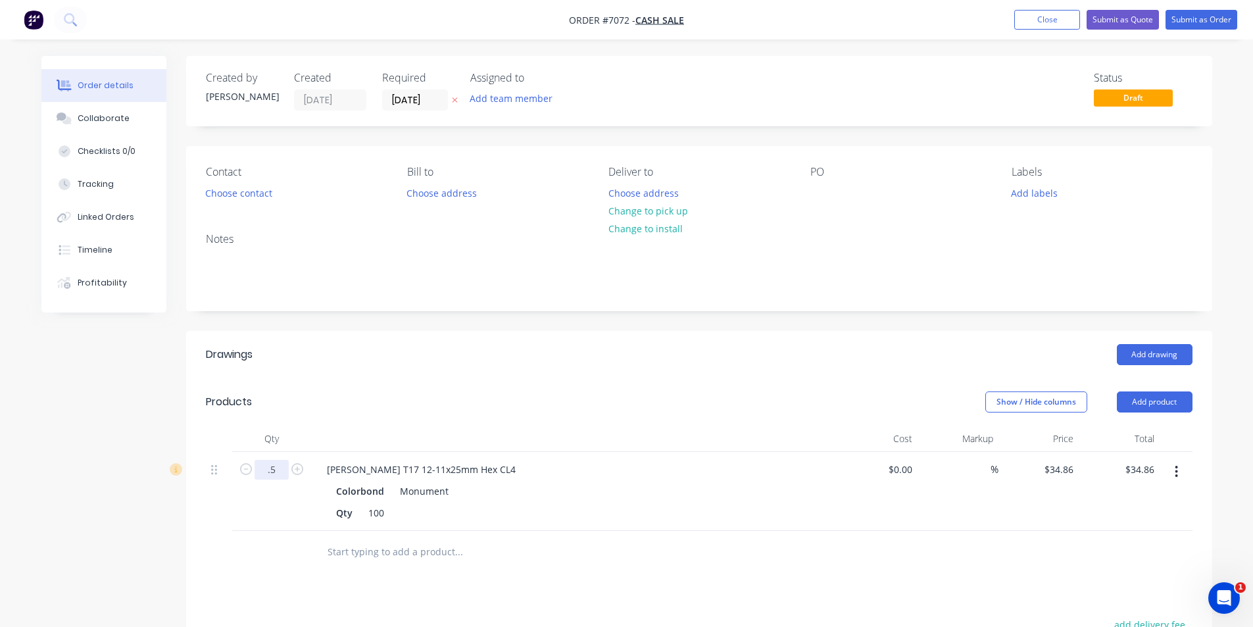
type input "0.5"
type input "$17.43"
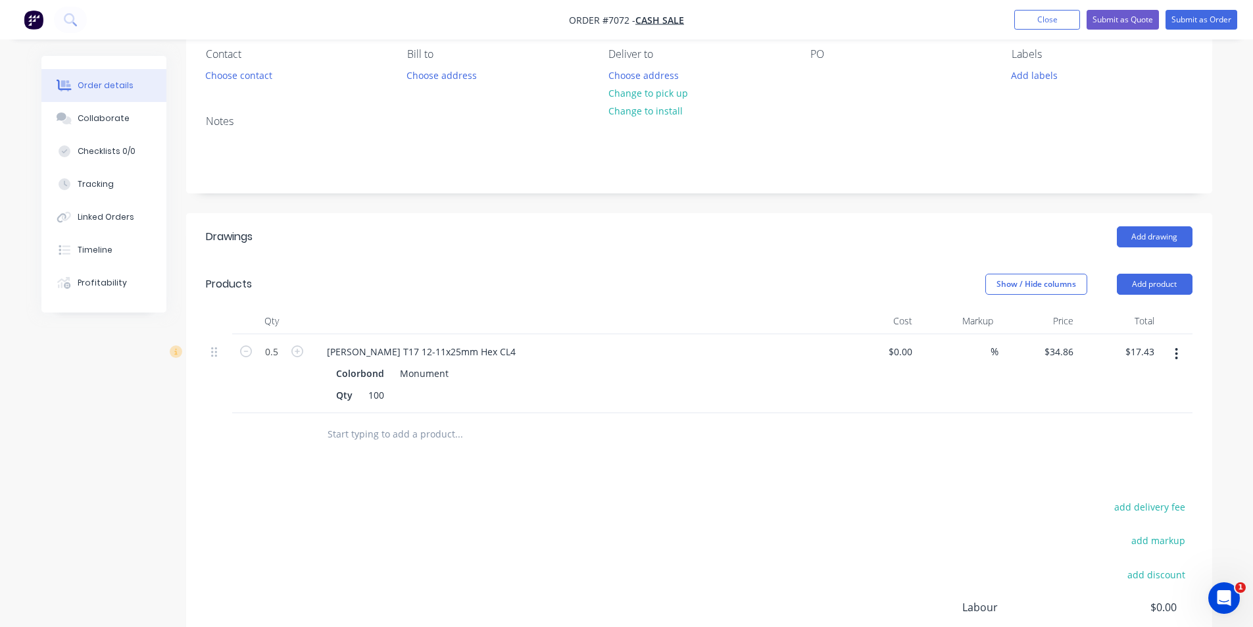
scroll to position [85, 0]
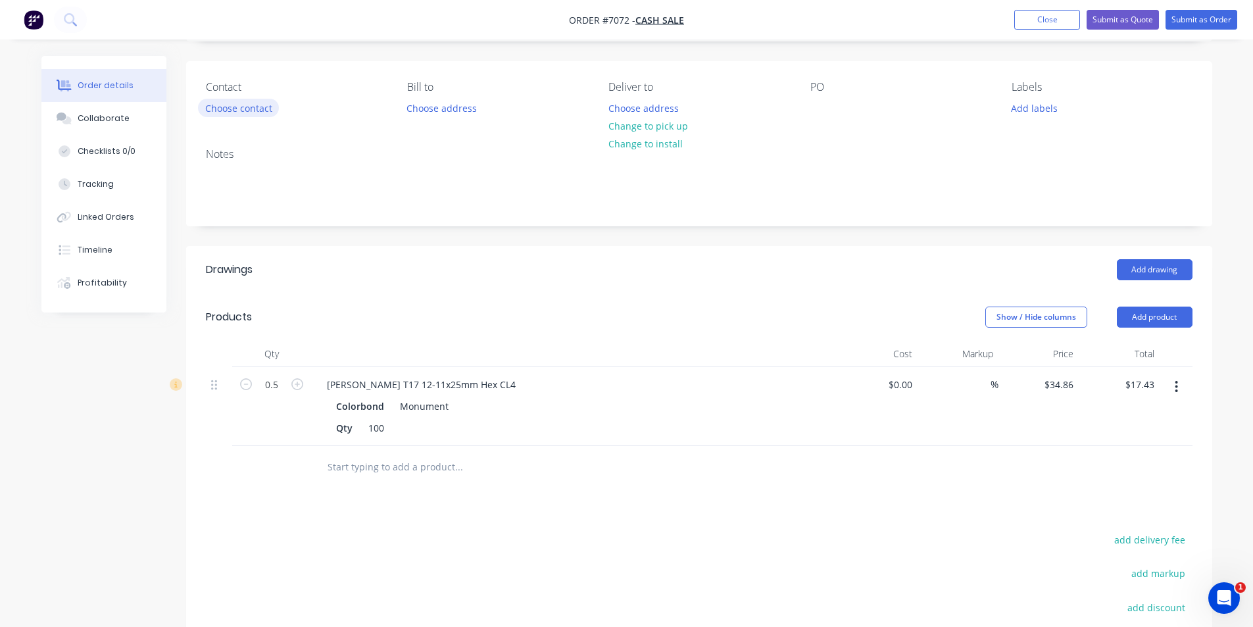
click at [241, 105] on button "Choose contact" at bounding box center [238, 108] width 81 height 18
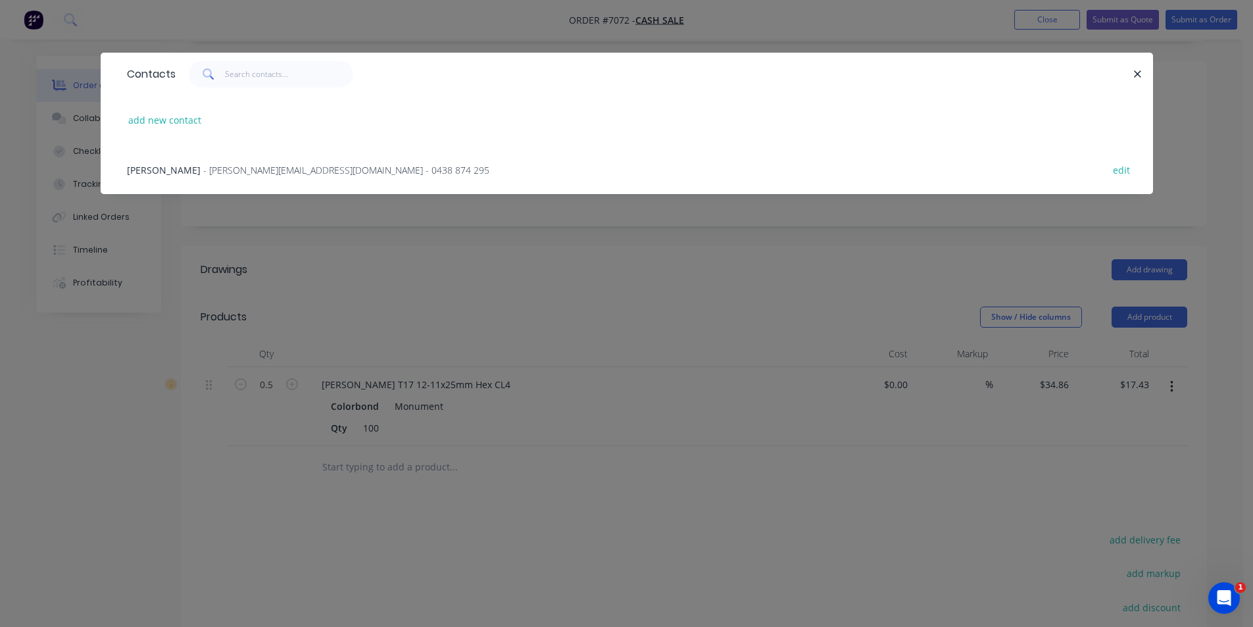
click at [417, 164] on div "[PERSON_NAME] - [PERSON_NAME][EMAIL_ADDRESS][PERSON_NAME][DOMAIN_NAME] - 0438 8…" at bounding box center [626, 169] width 1013 height 49
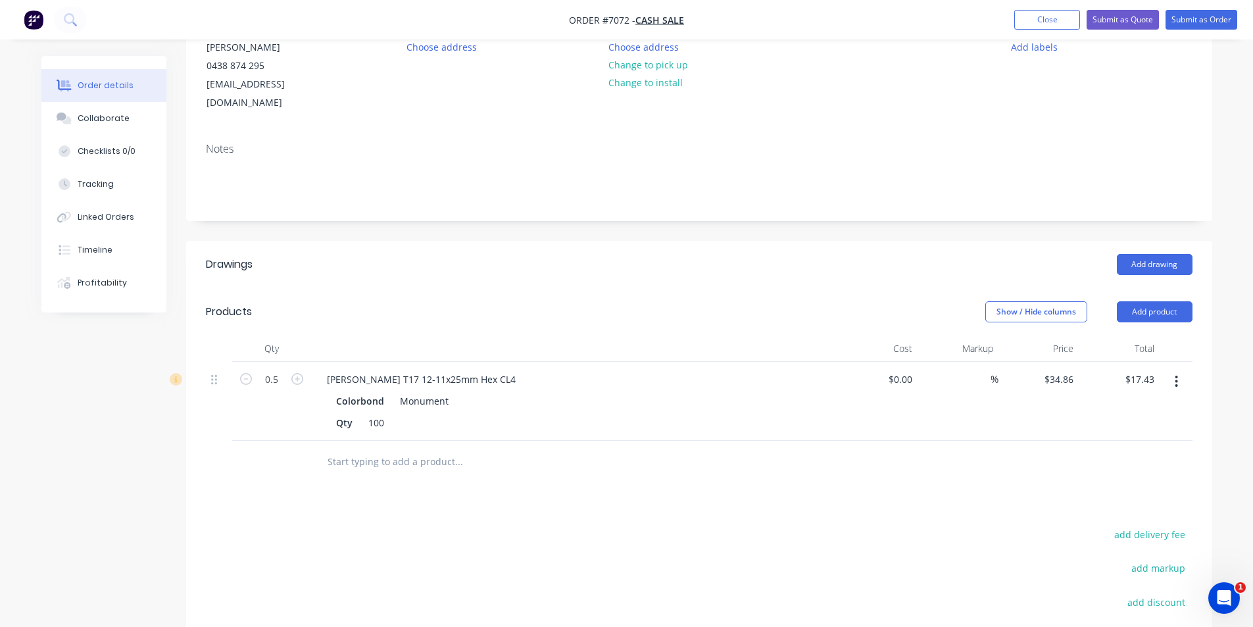
scroll to position [0, 0]
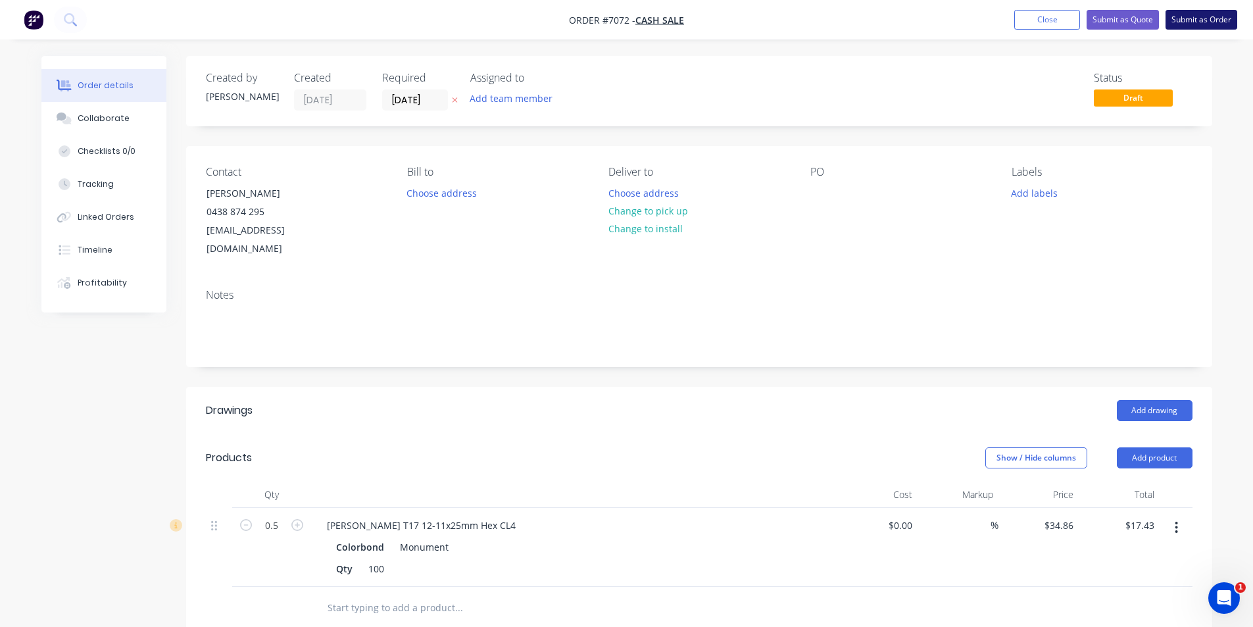
click at [1184, 16] on button "Submit as Order" at bounding box center [1201, 20] width 72 height 20
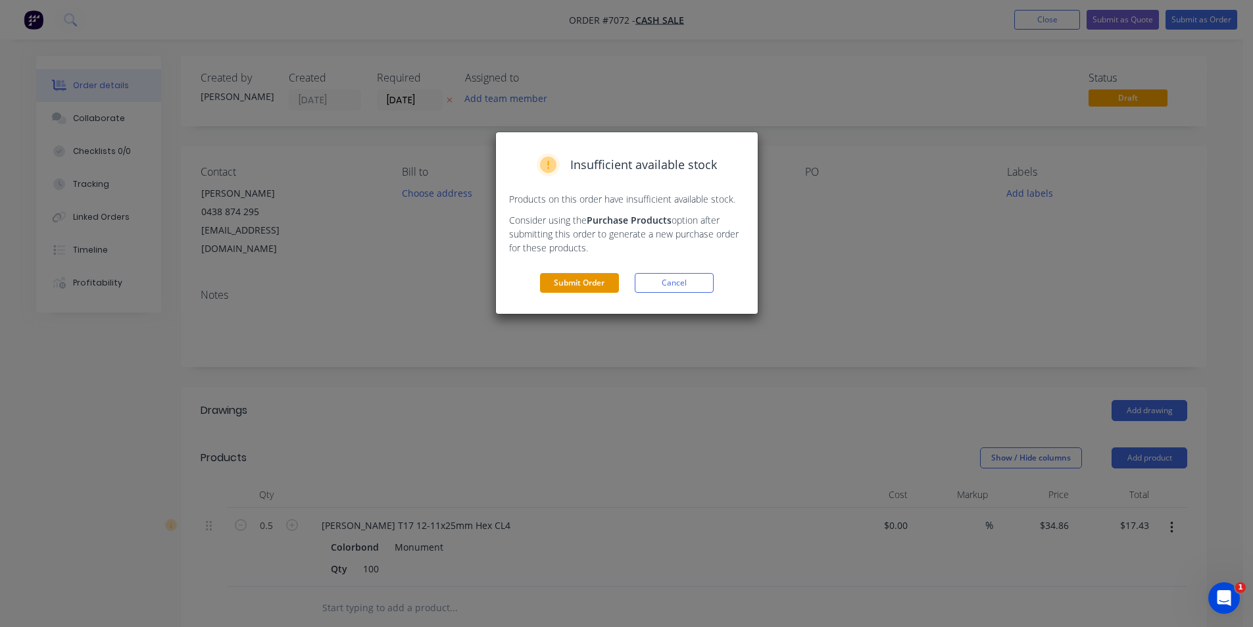
click at [596, 287] on button "Submit Order" at bounding box center [579, 283] width 79 height 20
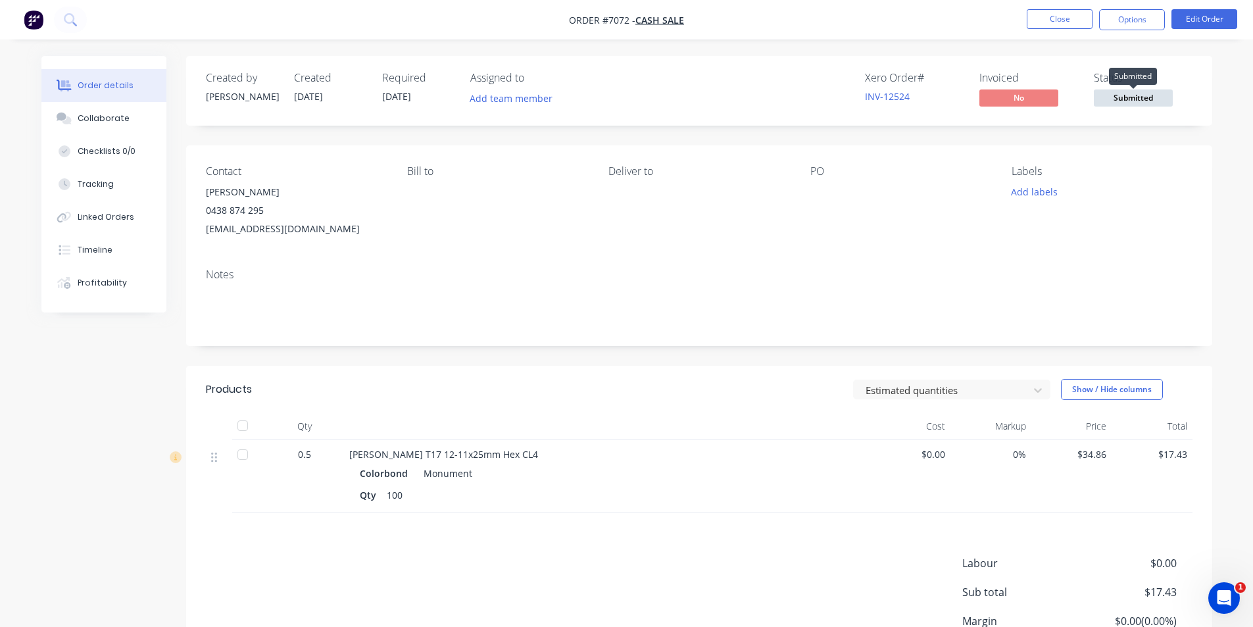
click at [1130, 96] on span "Submitted" at bounding box center [1133, 97] width 79 height 16
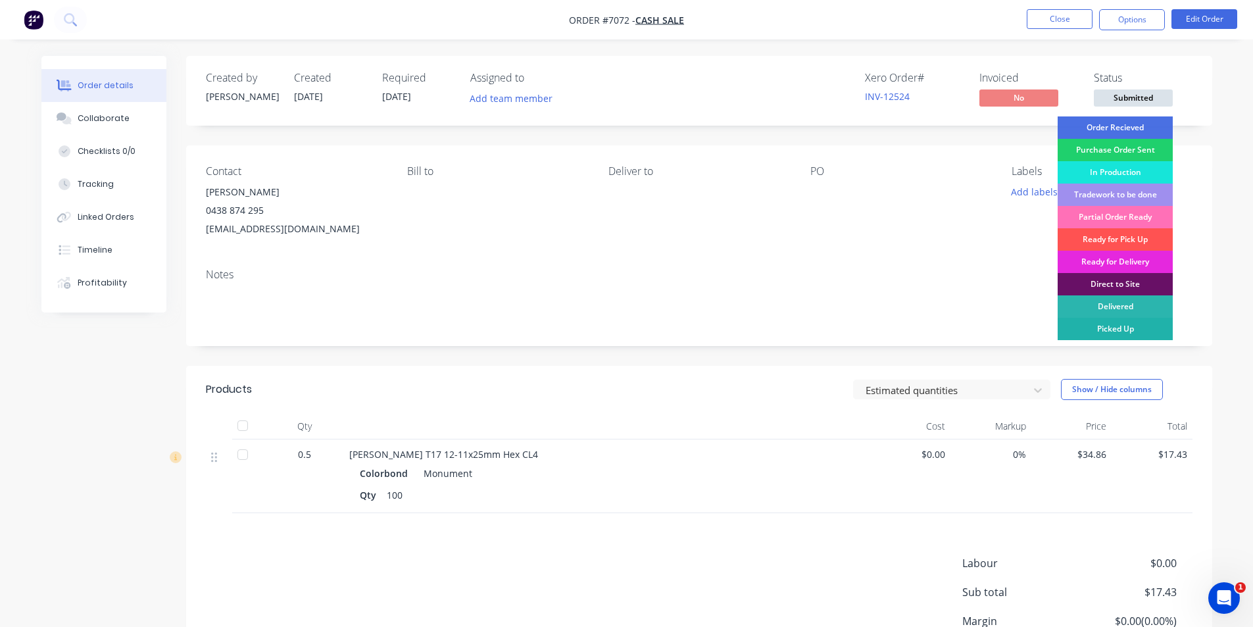
click at [1095, 319] on div "Picked Up" at bounding box center [1114, 329] width 115 height 22
click at [1096, 328] on div "Notes" at bounding box center [699, 302] width 1026 height 88
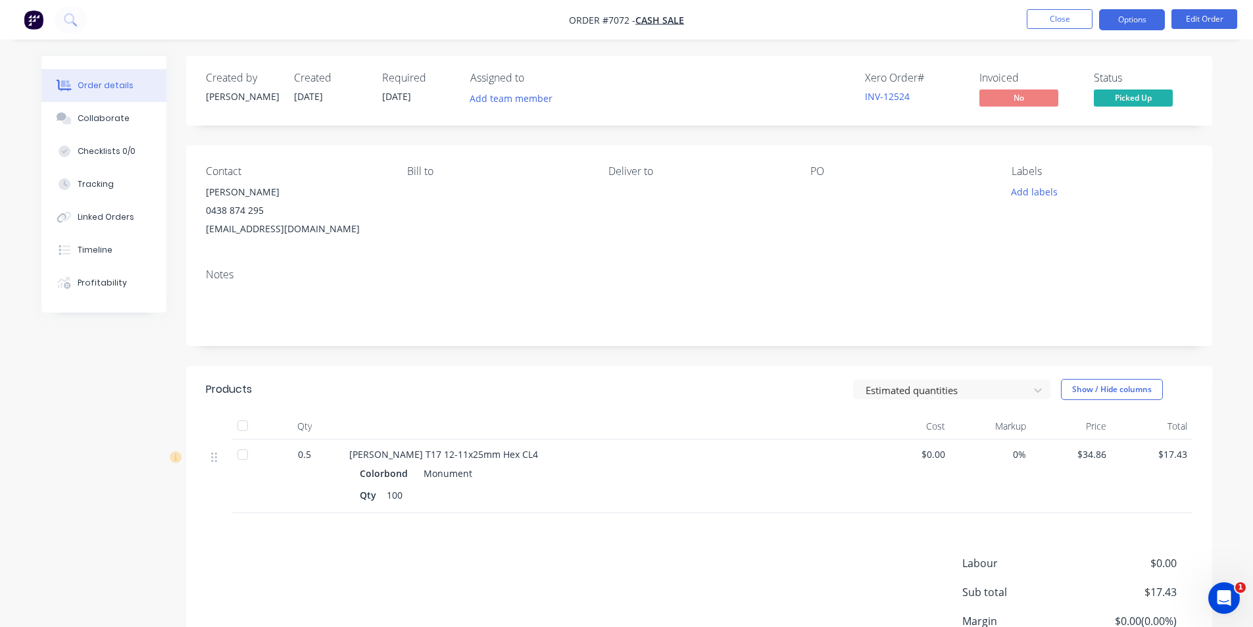
click at [1129, 18] on button "Options" at bounding box center [1132, 19] width 66 height 21
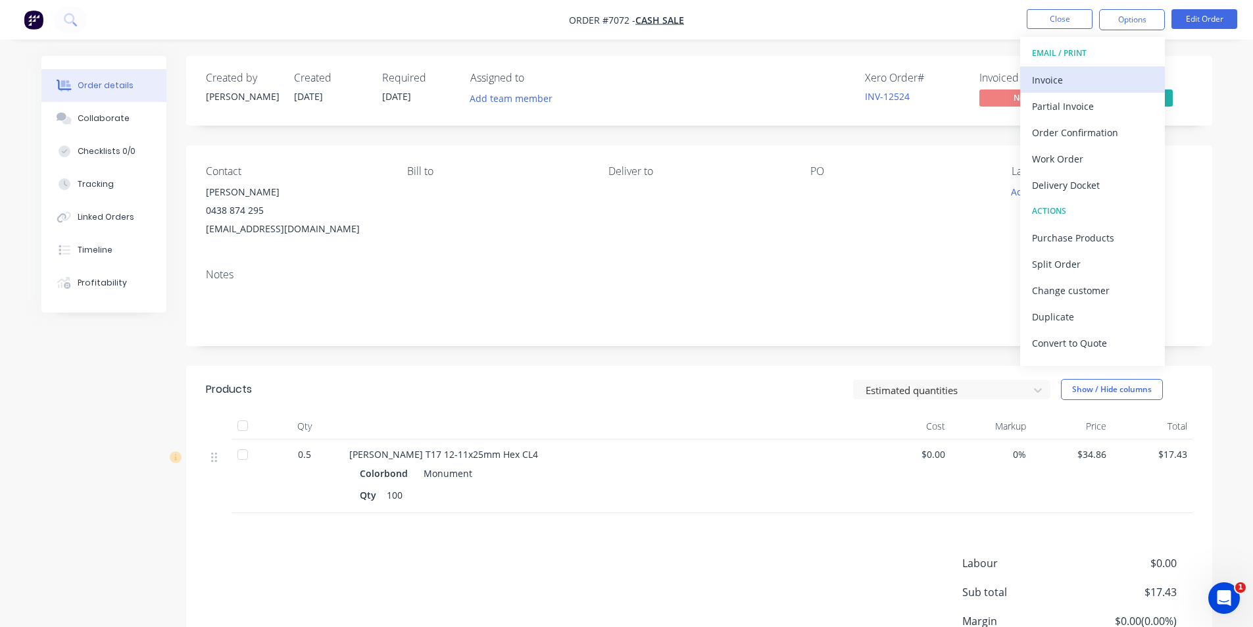
click at [1051, 76] on div "Invoice" at bounding box center [1092, 79] width 121 height 19
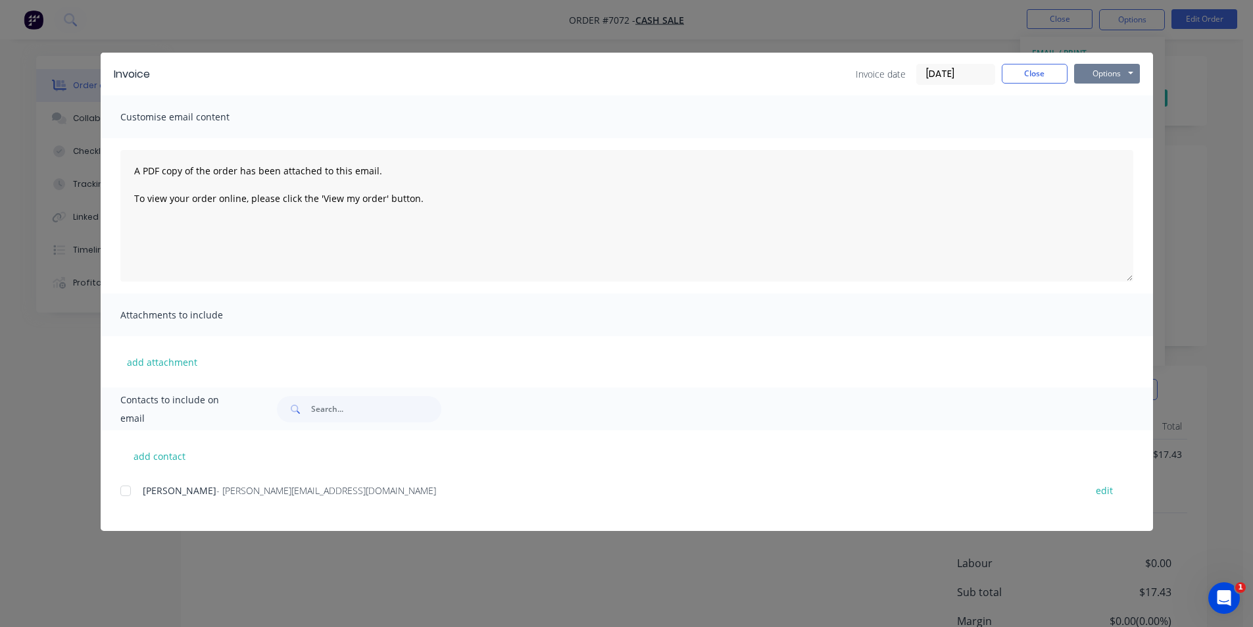
click at [1117, 74] on button "Options" at bounding box center [1107, 74] width 66 height 20
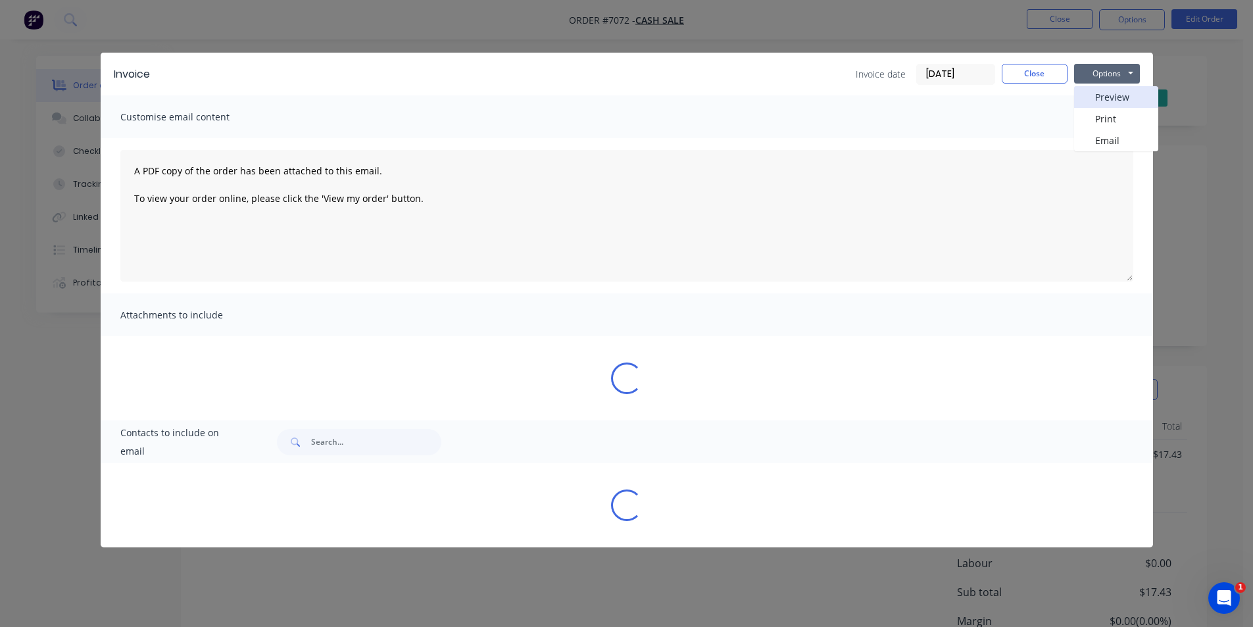
click at [1093, 95] on button "Preview" at bounding box center [1116, 97] width 84 height 22
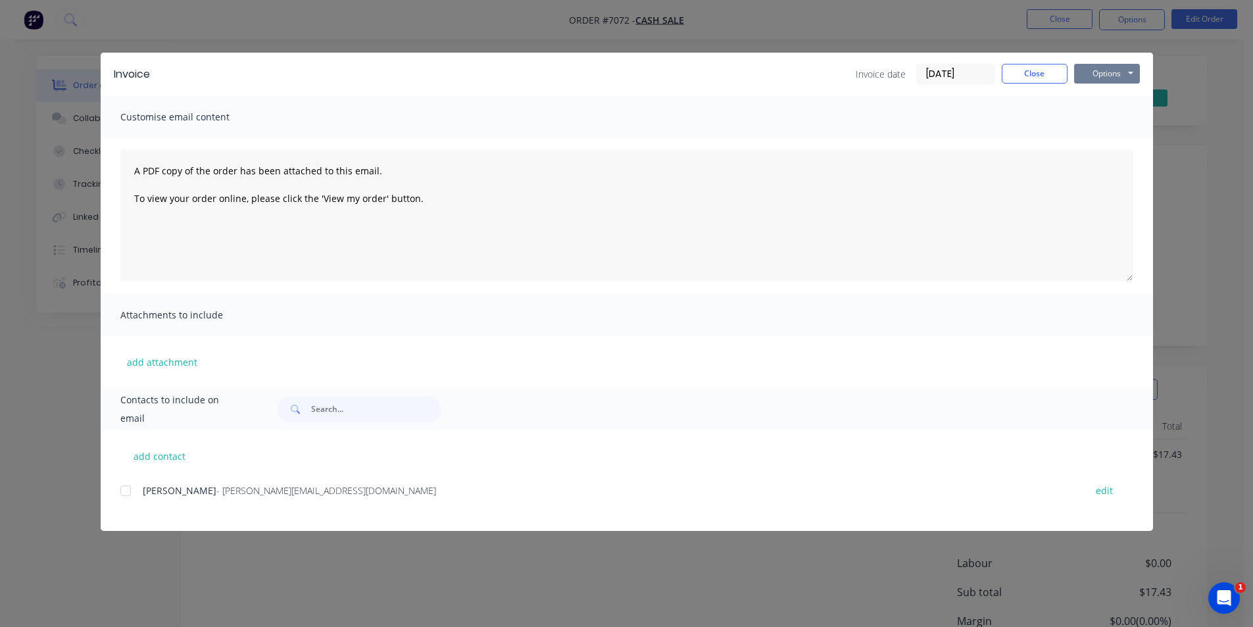
click at [1094, 68] on button "Options" at bounding box center [1107, 74] width 66 height 20
click at [1104, 116] on button "Print" at bounding box center [1116, 119] width 84 height 22
click at [1023, 78] on button "Close" at bounding box center [1035, 74] width 66 height 20
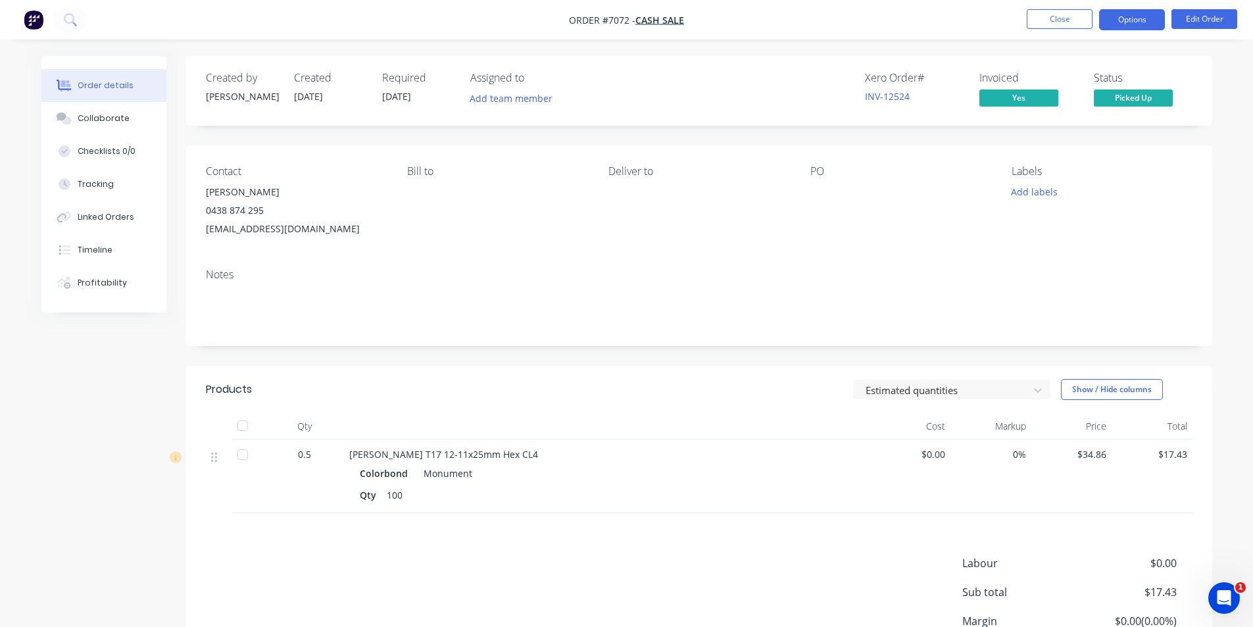
click at [1113, 22] on button "Options" at bounding box center [1132, 19] width 66 height 21
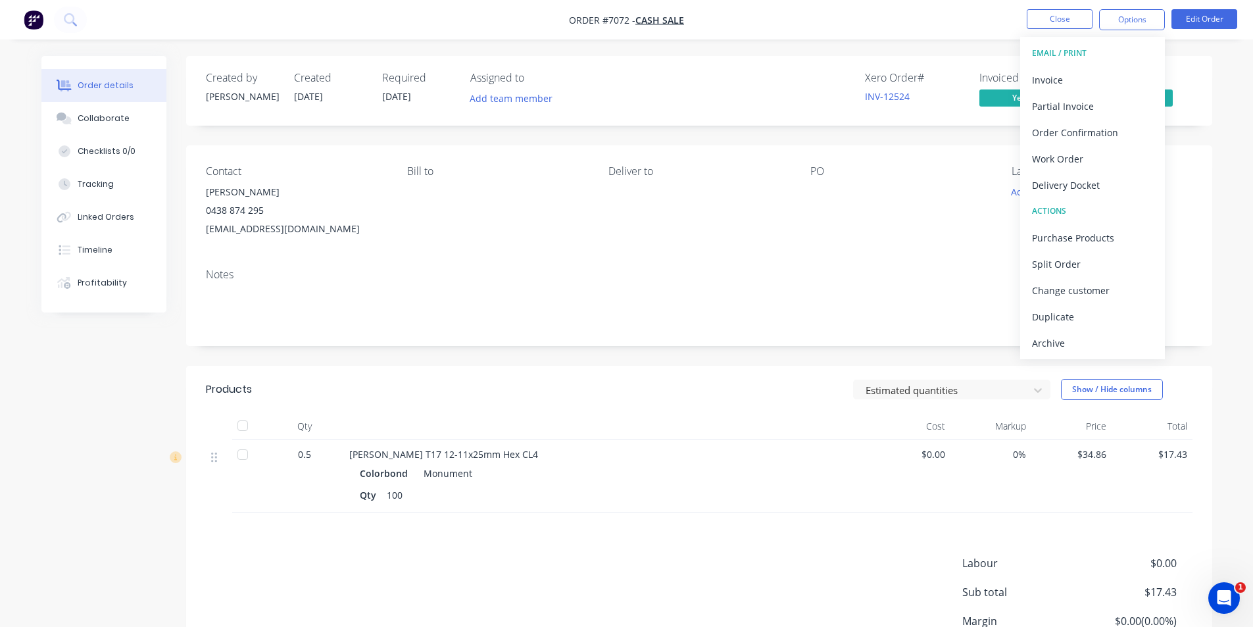
click at [245, 427] on div at bounding box center [243, 425] width 26 height 26
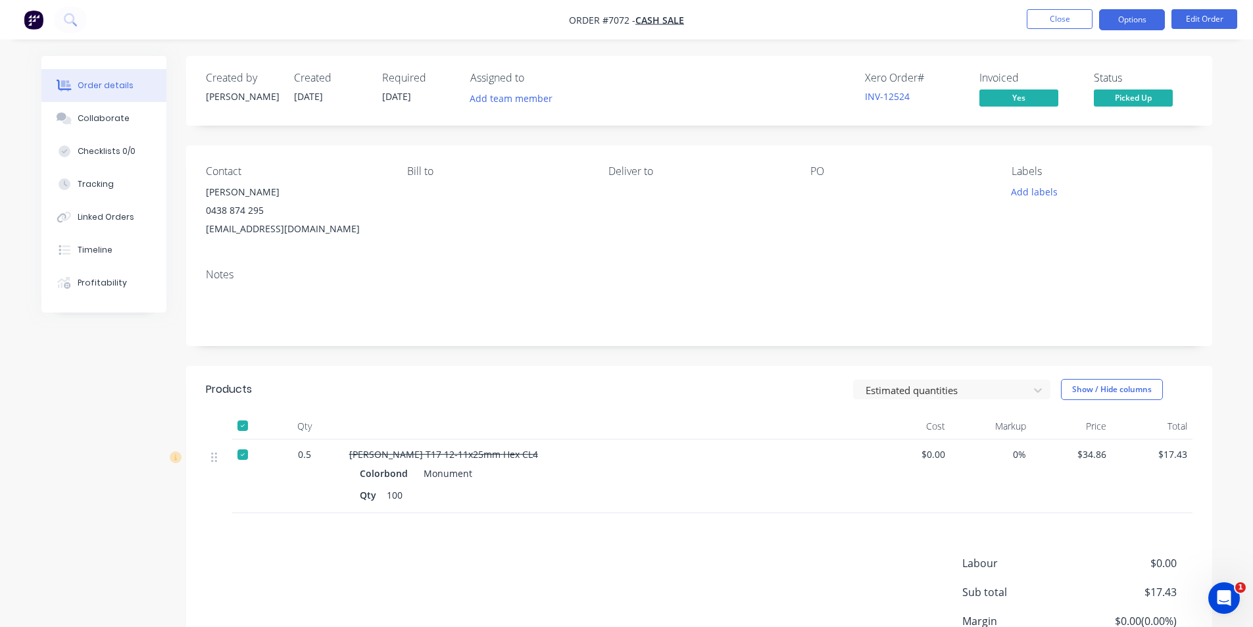
click at [1116, 14] on button "Options" at bounding box center [1132, 19] width 66 height 21
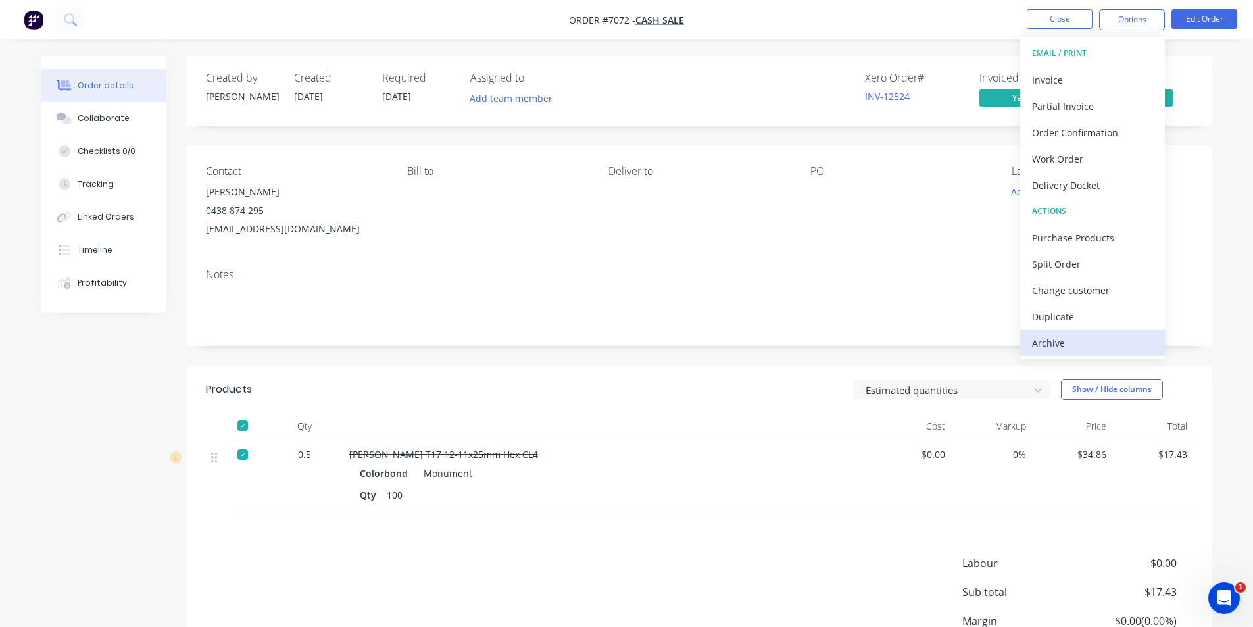
click at [1042, 342] on div "Archive" at bounding box center [1092, 342] width 121 height 19
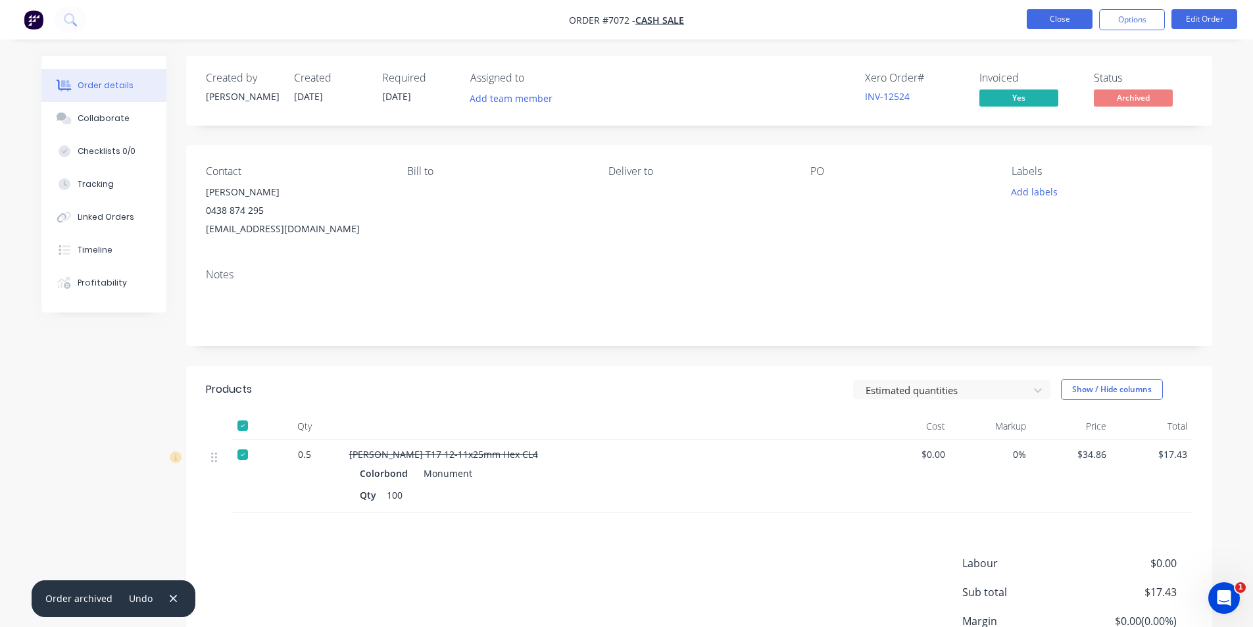
click at [1046, 12] on button "Close" at bounding box center [1060, 19] width 66 height 20
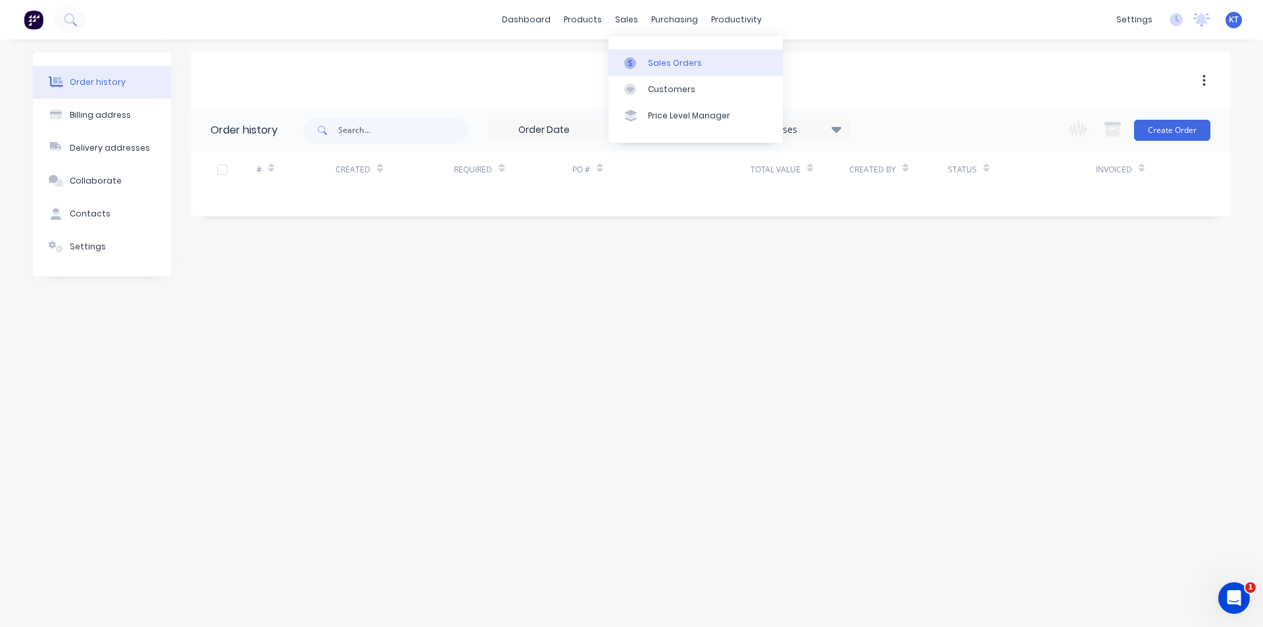
click at [669, 68] on div "Sales Orders" at bounding box center [675, 63] width 54 height 12
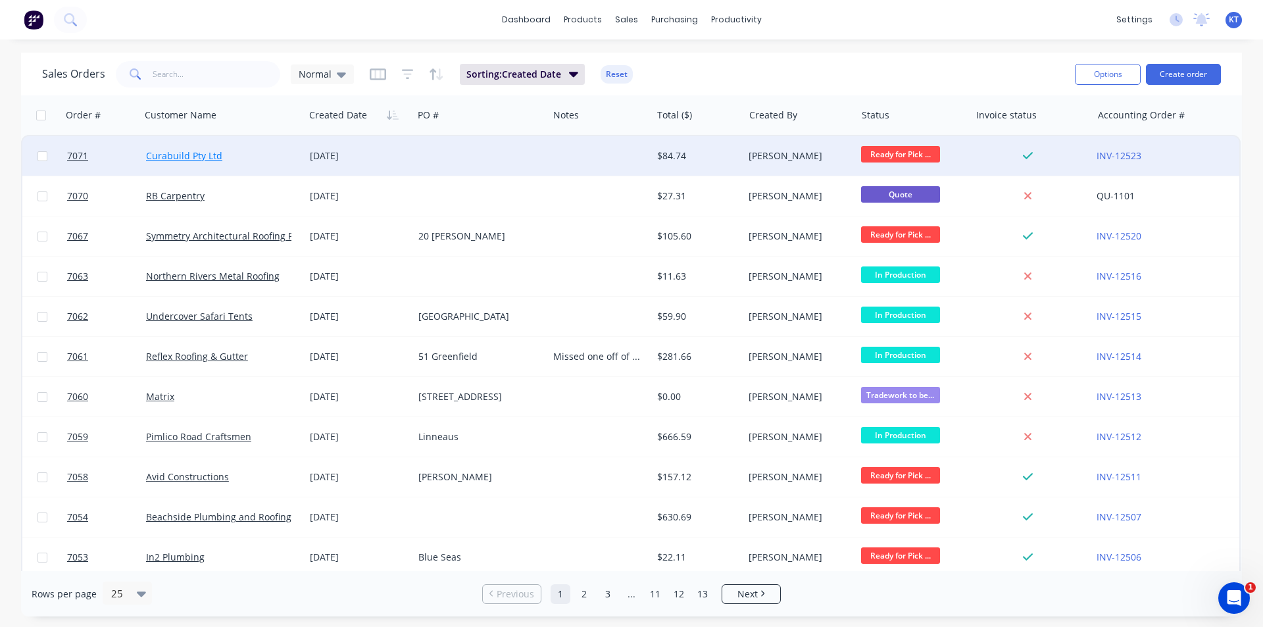
click at [201, 157] on link "Curabuild Pty Ltd" at bounding box center [184, 155] width 76 height 12
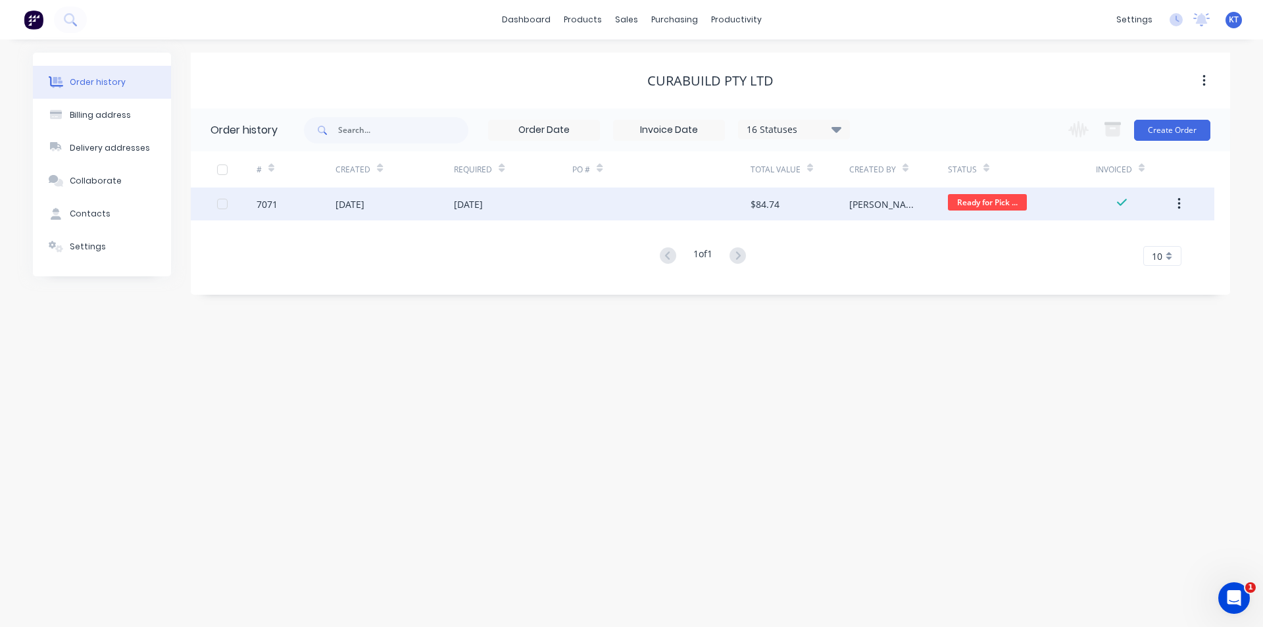
click at [405, 192] on div "[DATE]" at bounding box center [394, 203] width 118 height 33
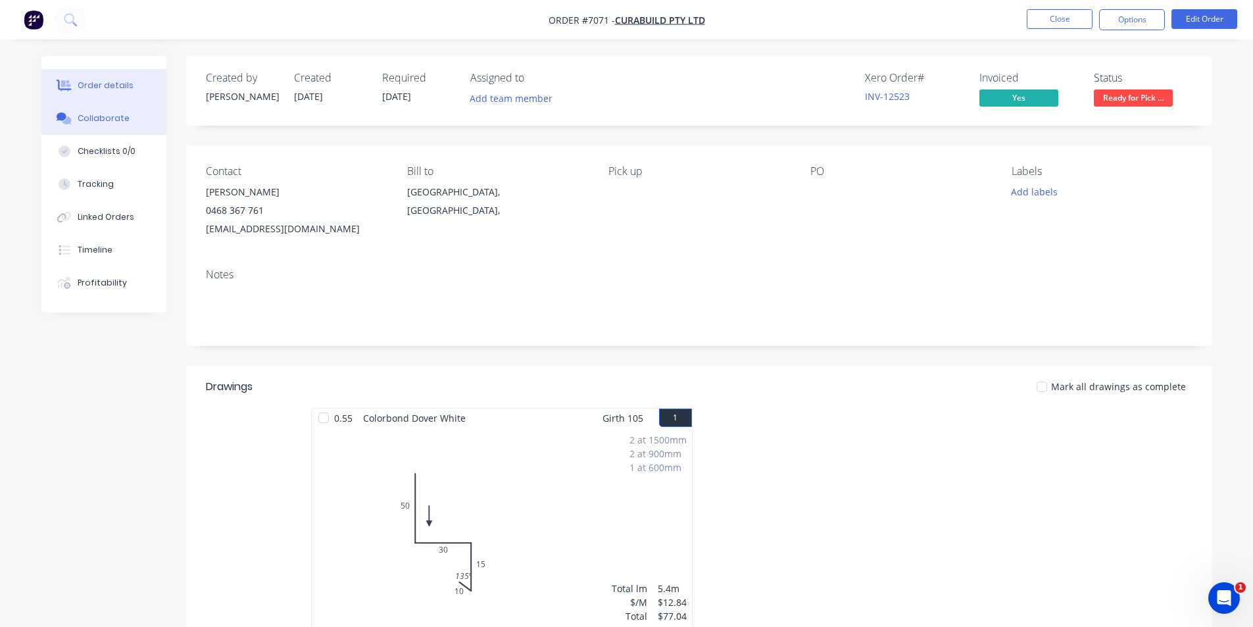
click at [138, 107] on button "Collaborate" at bounding box center [103, 118] width 125 height 33
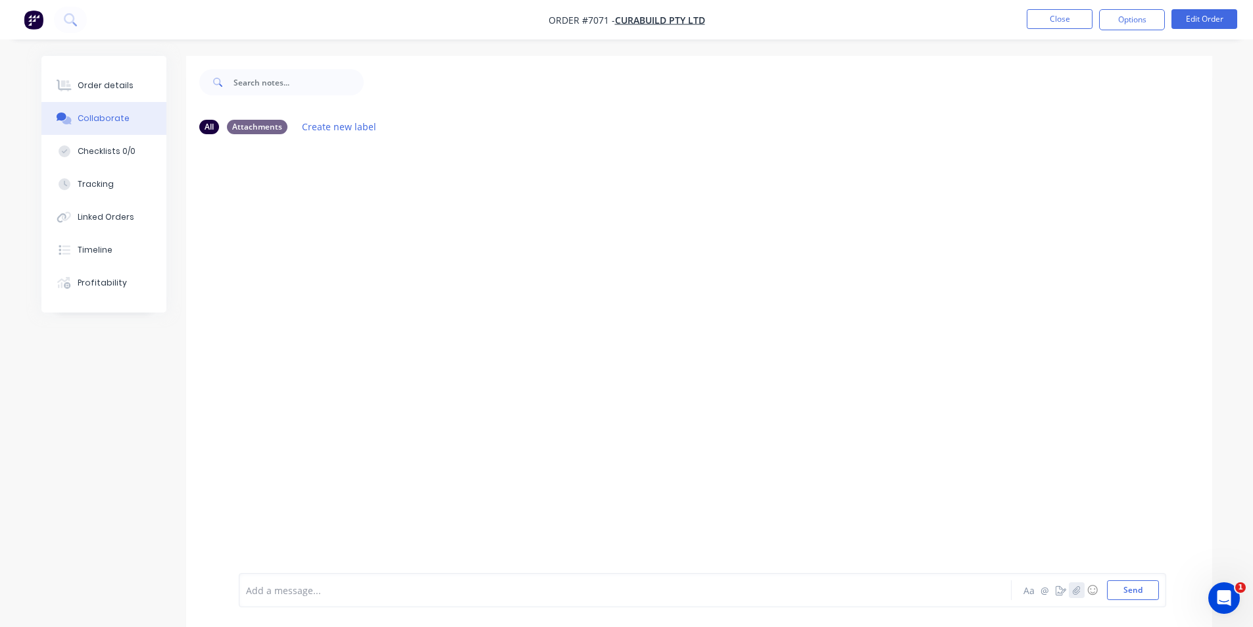
click at [1083, 588] on button "button" at bounding box center [1077, 590] width 16 height 16
click at [1127, 593] on button "Send" at bounding box center [1133, 590] width 52 height 20
click at [86, 97] on button "Order details" at bounding box center [103, 85] width 125 height 33
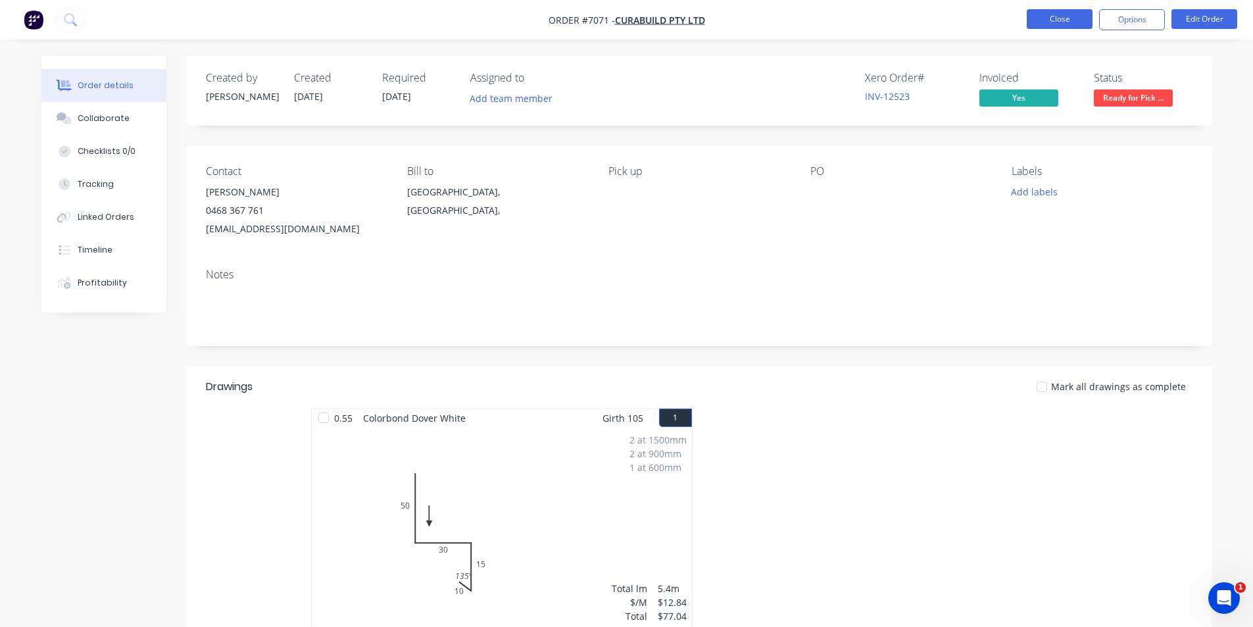
click at [1075, 28] on button "Close" at bounding box center [1060, 19] width 66 height 20
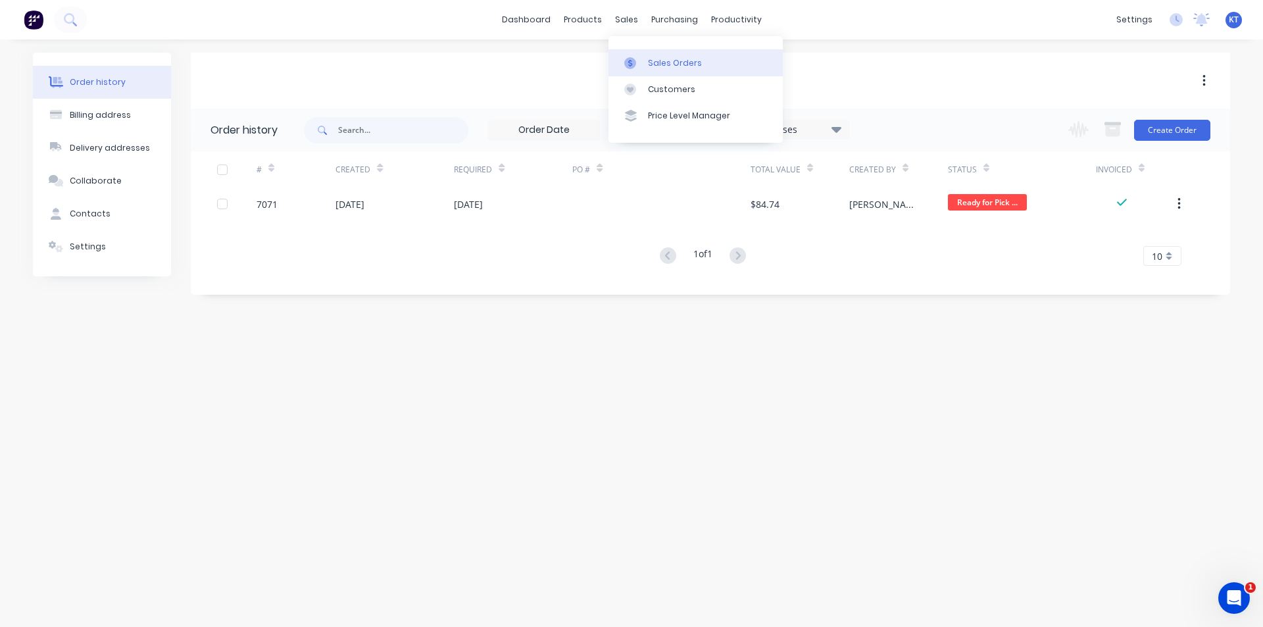
click at [639, 61] on div at bounding box center [634, 63] width 20 height 12
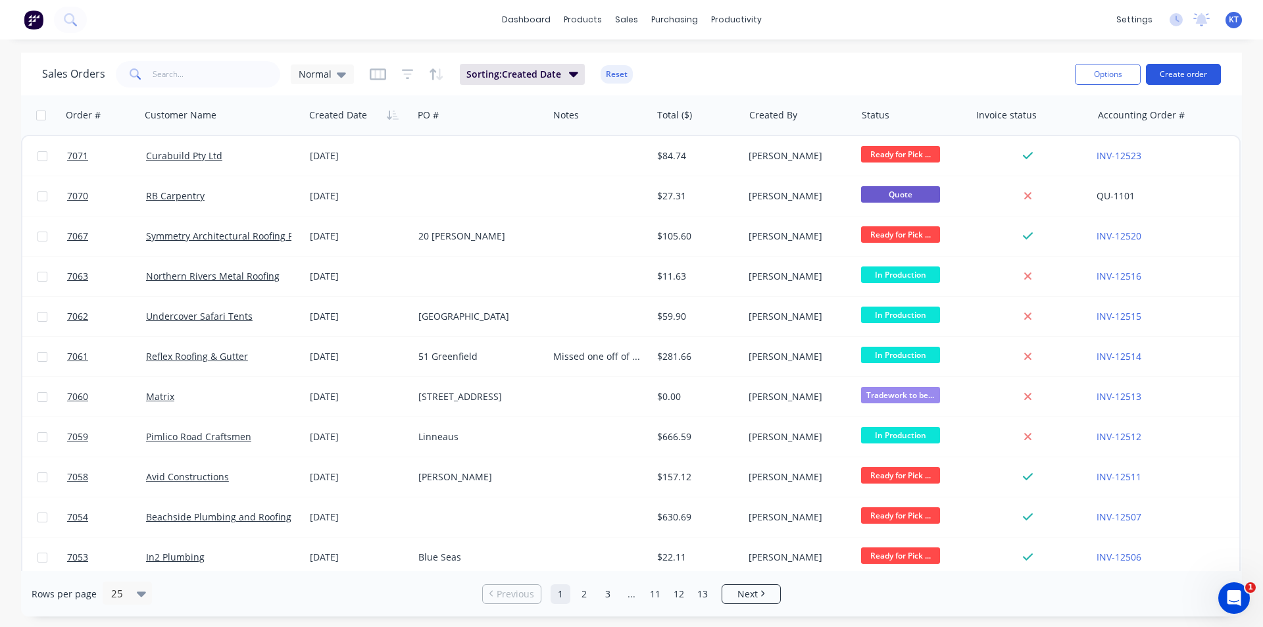
click at [1165, 82] on button "Create order" at bounding box center [1183, 74] width 75 height 21
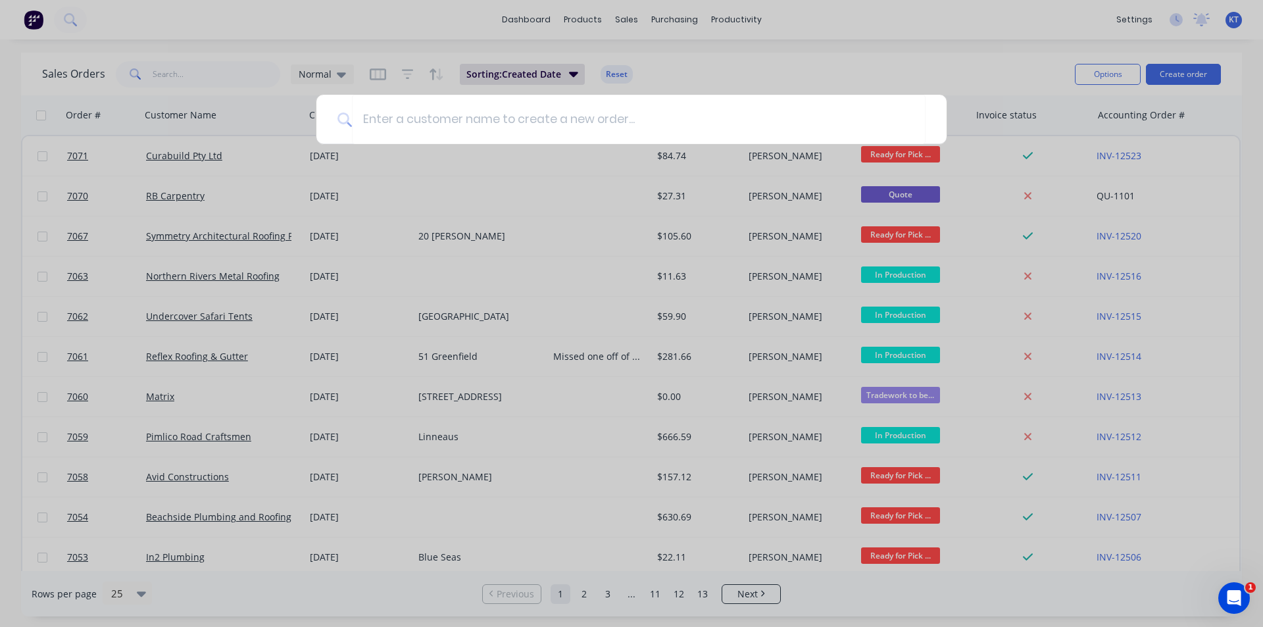
click at [739, 65] on div at bounding box center [631, 313] width 1263 height 627
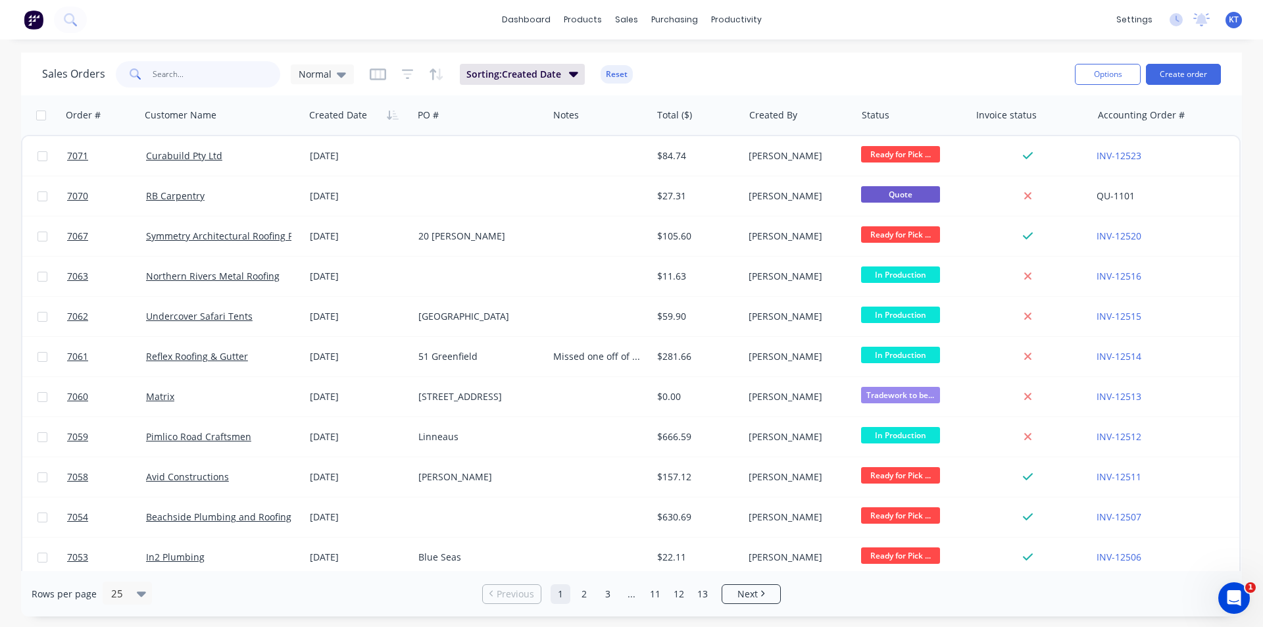
click at [231, 78] on input "text" at bounding box center [217, 74] width 128 height 26
type input "[PERSON_NAME]"
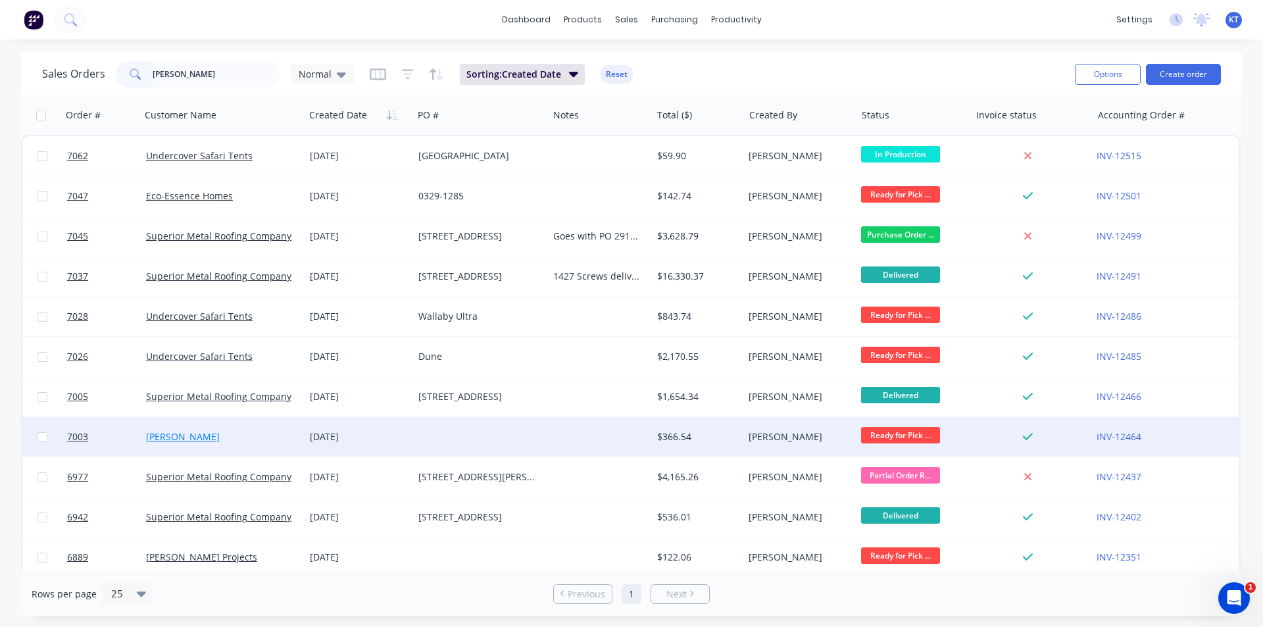
click at [191, 434] on link "[PERSON_NAME]" at bounding box center [183, 436] width 74 height 12
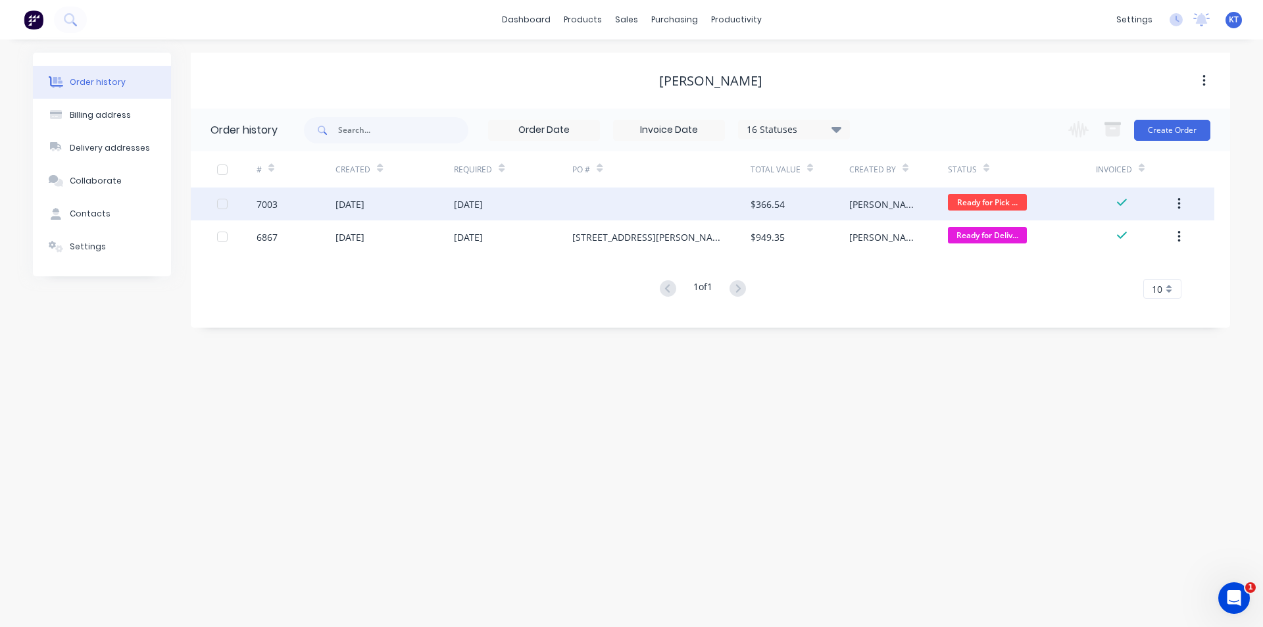
click at [560, 207] on div "[DATE]" at bounding box center [513, 203] width 118 height 33
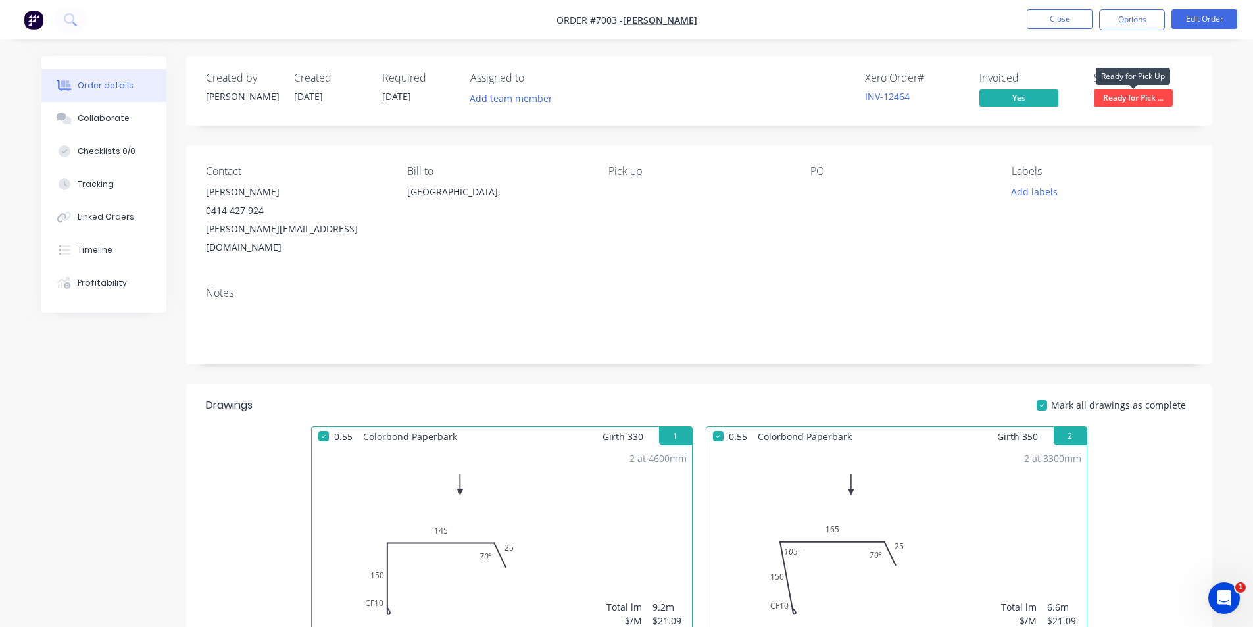
click at [1141, 97] on span "Ready for Pick ..." at bounding box center [1133, 97] width 79 height 16
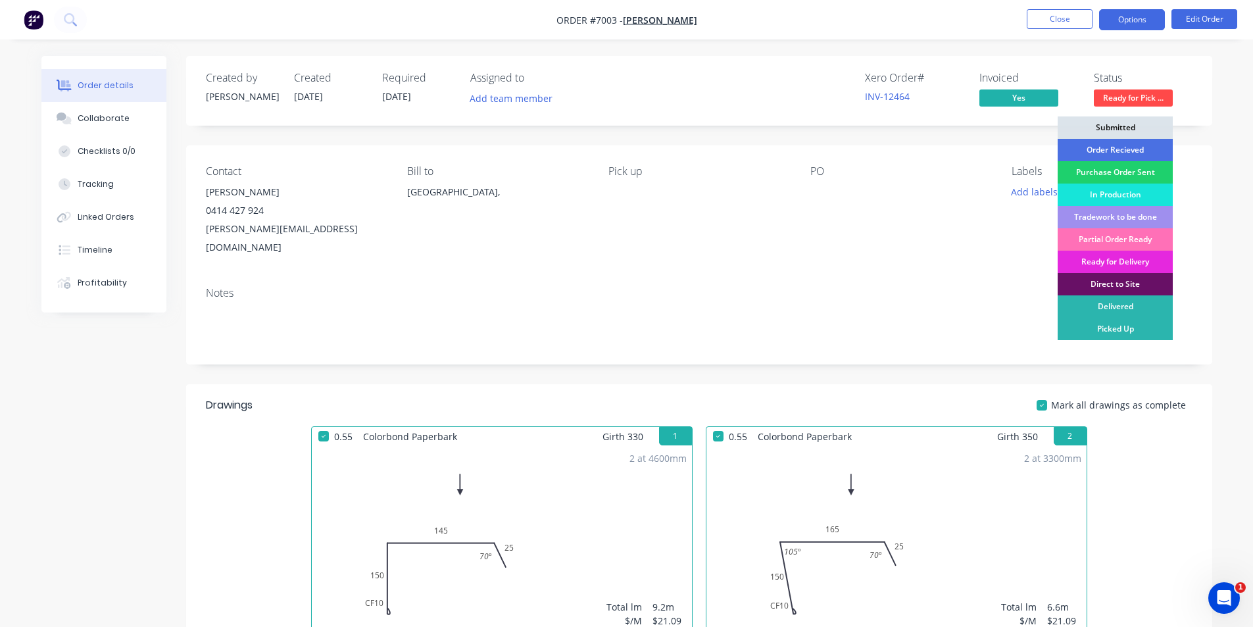
click at [1127, 328] on div "Picked Up" at bounding box center [1114, 329] width 115 height 22
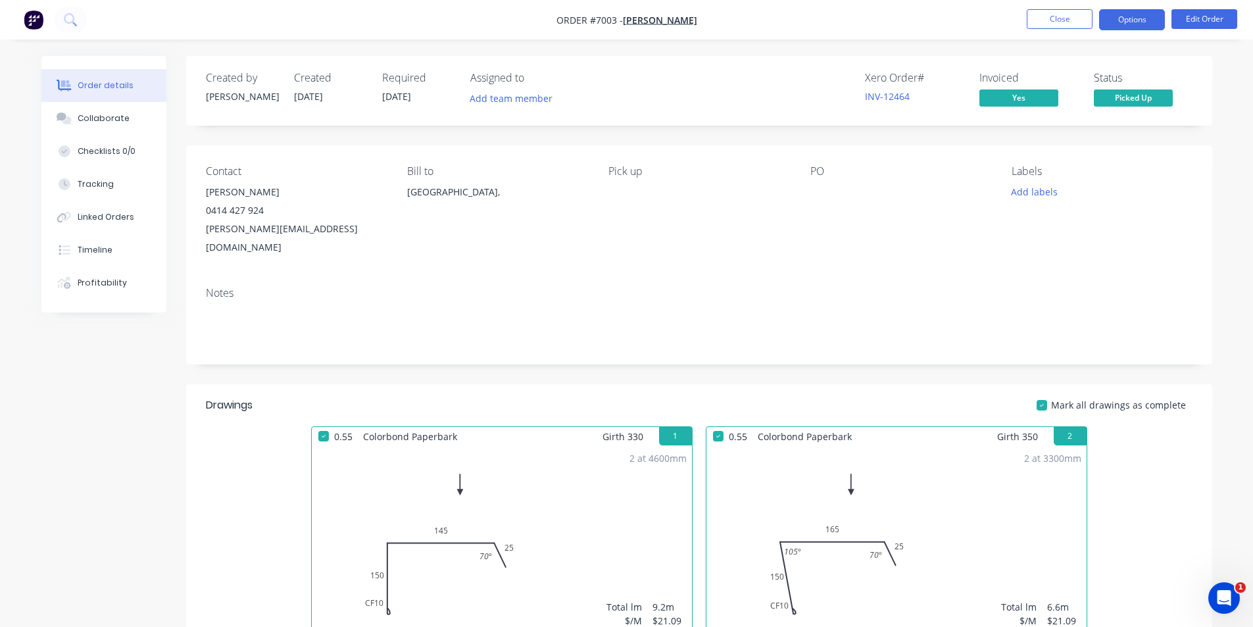
click at [1145, 20] on button "Options" at bounding box center [1132, 19] width 66 height 21
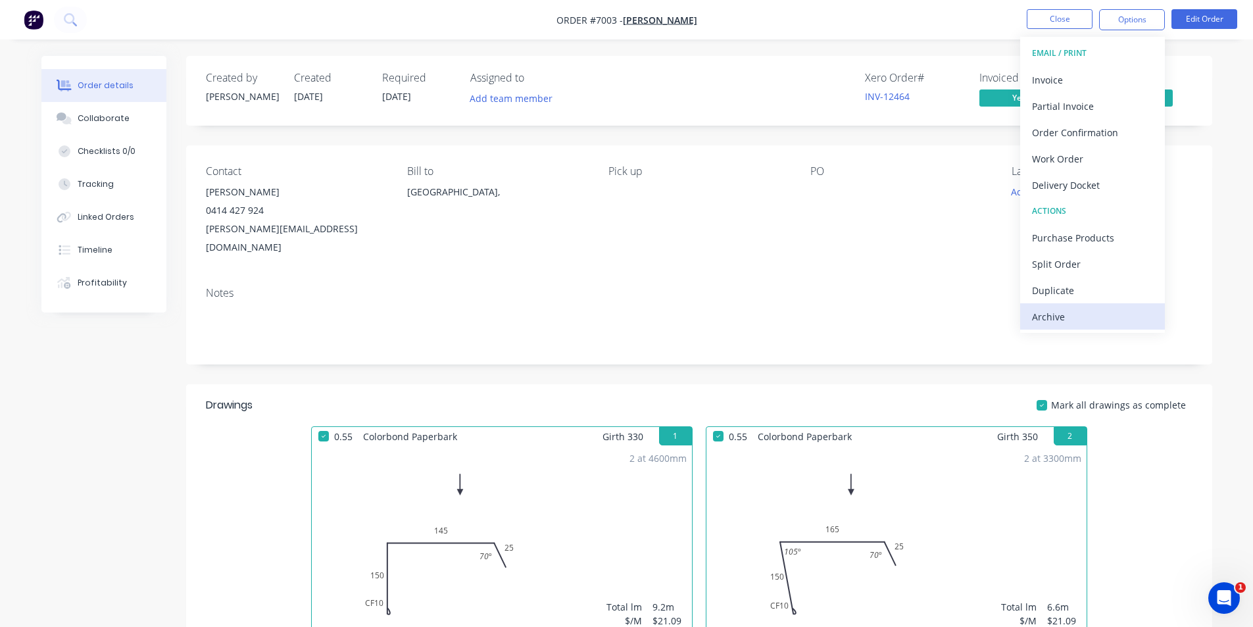
click at [1075, 314] on div "Archive" at bounding box center [1092, 316] width 121 height 19
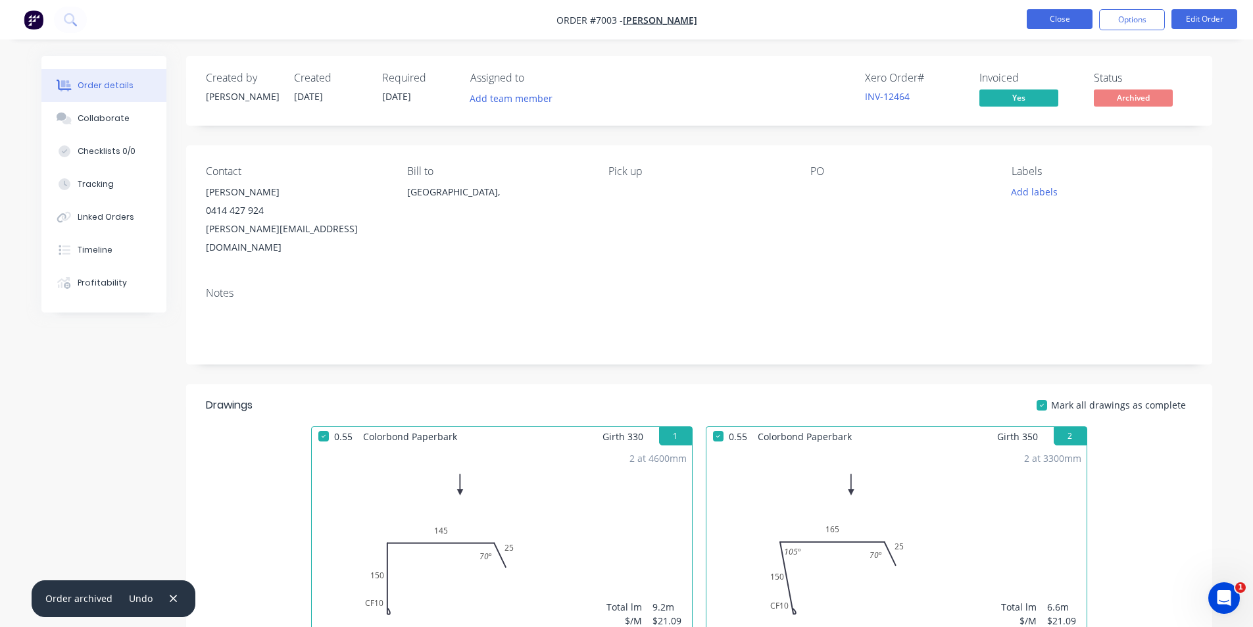
click at [1052, 28] on button "Close" at bounding box center [1060, 19] width 66 height 20
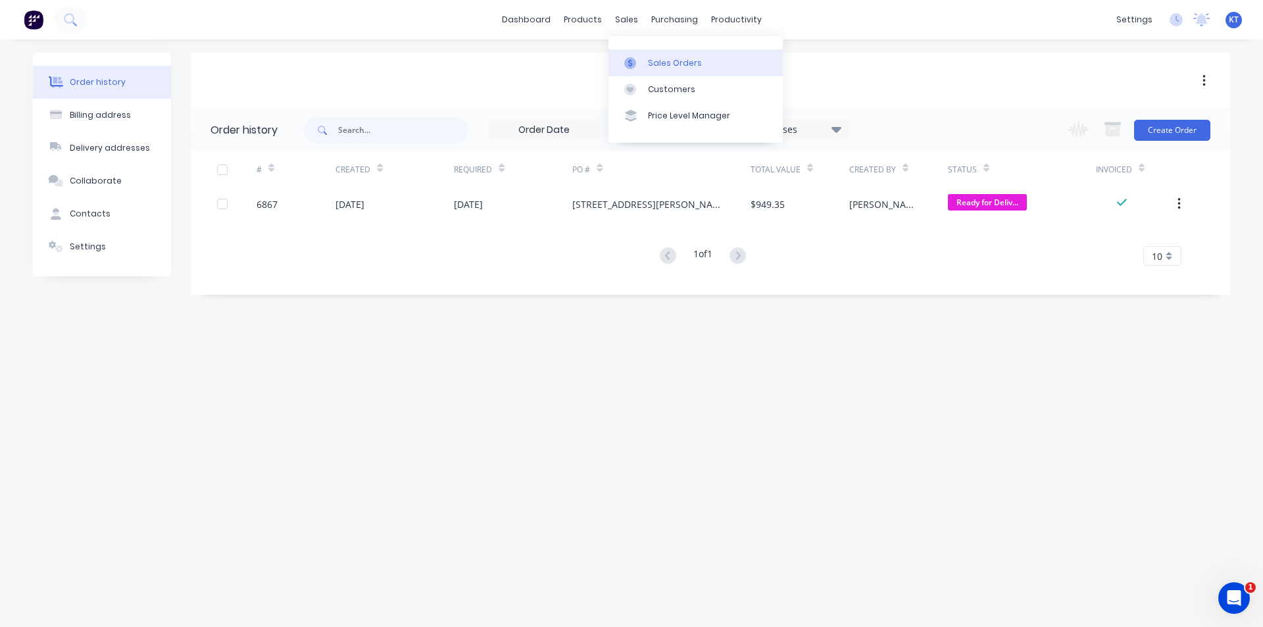
click at [650, 64] on div "Sales Orders" at bounding box center [675, 63] width 54 height 12
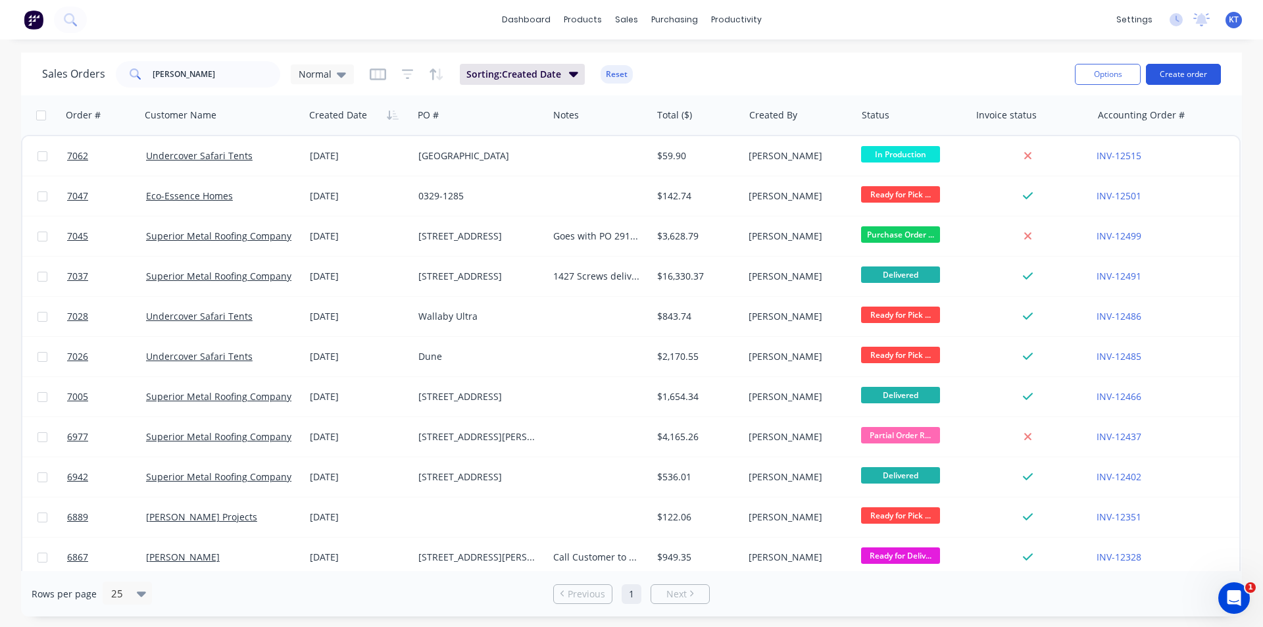
click at [1211, 80] on button "Create order" at bounding box center [1183, 74] width 75 height 21
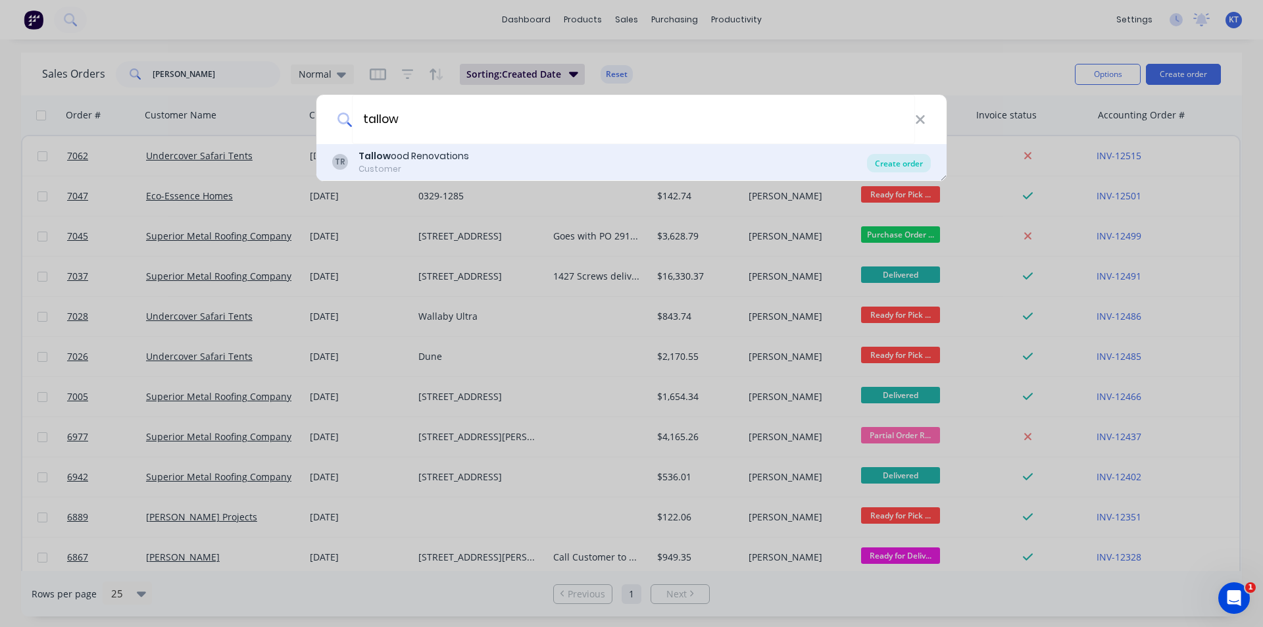
type input "tallow"
click at [917, 160] on div "Create order" at bounding box center [899, 163] width 64 height 18
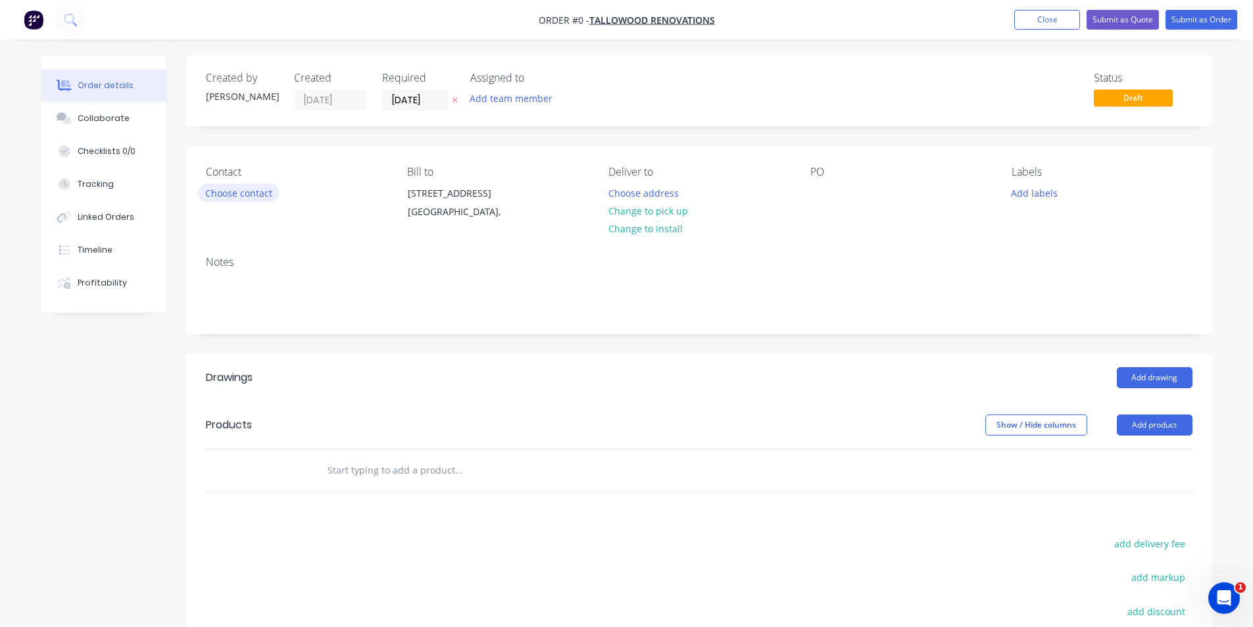
click at [256, 192] on button "Choose contact" at bounding box center [238, 192] width 81 height 18
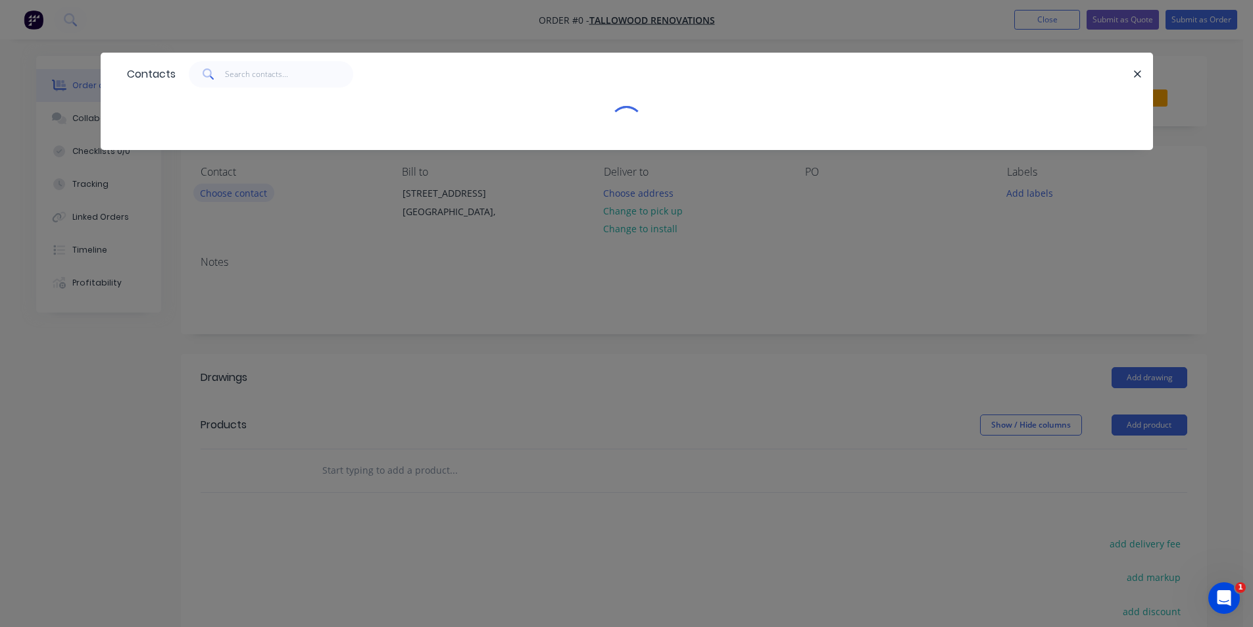
scroll to position [66, 0]
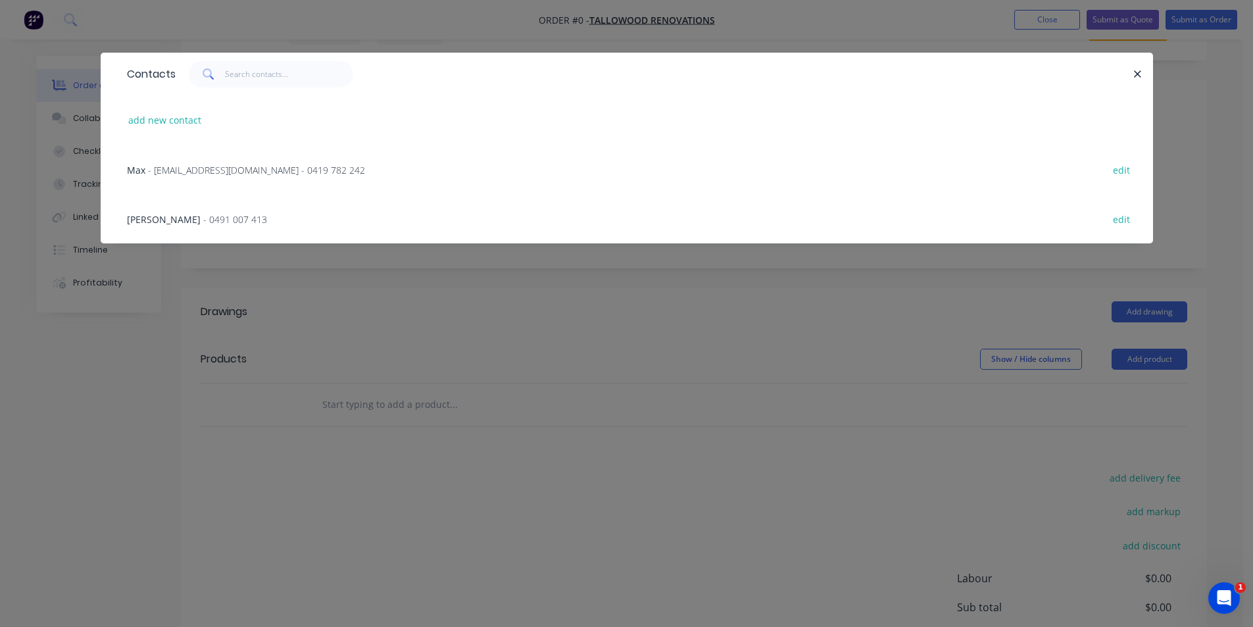
click at [180, 166] on span "- [EMAIL_ADDRESS][DOMAIN_NAME] - 0419 782 242" at bounding box center [256, 170] width 217 height 12
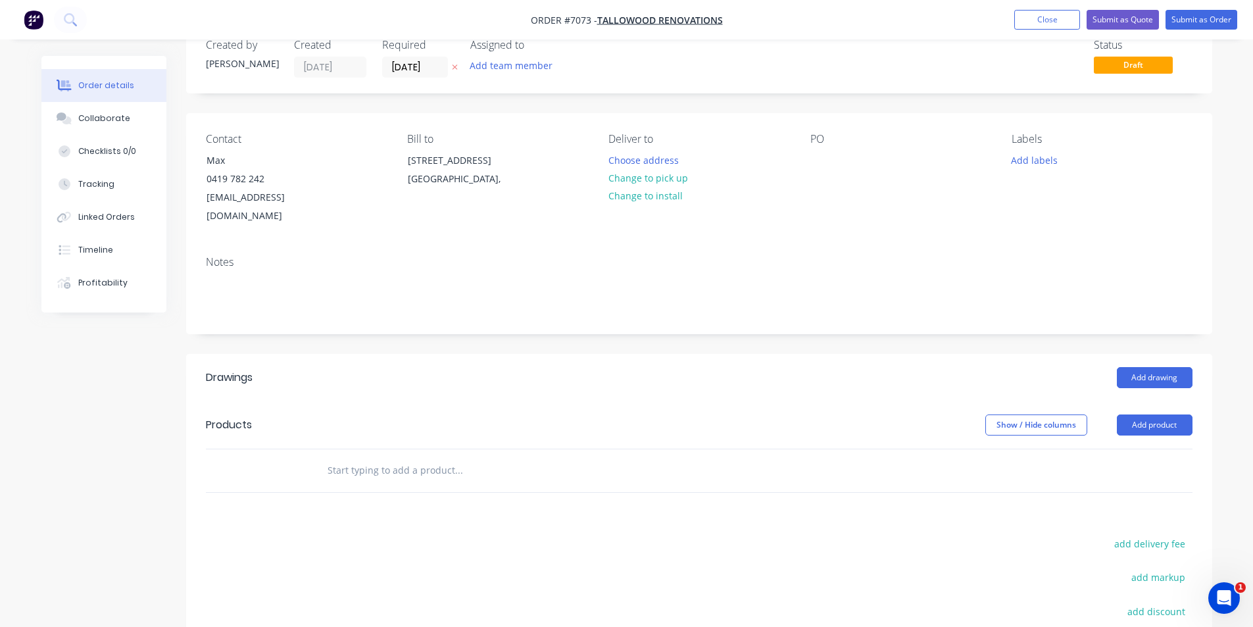
scroll to position [66, 0]
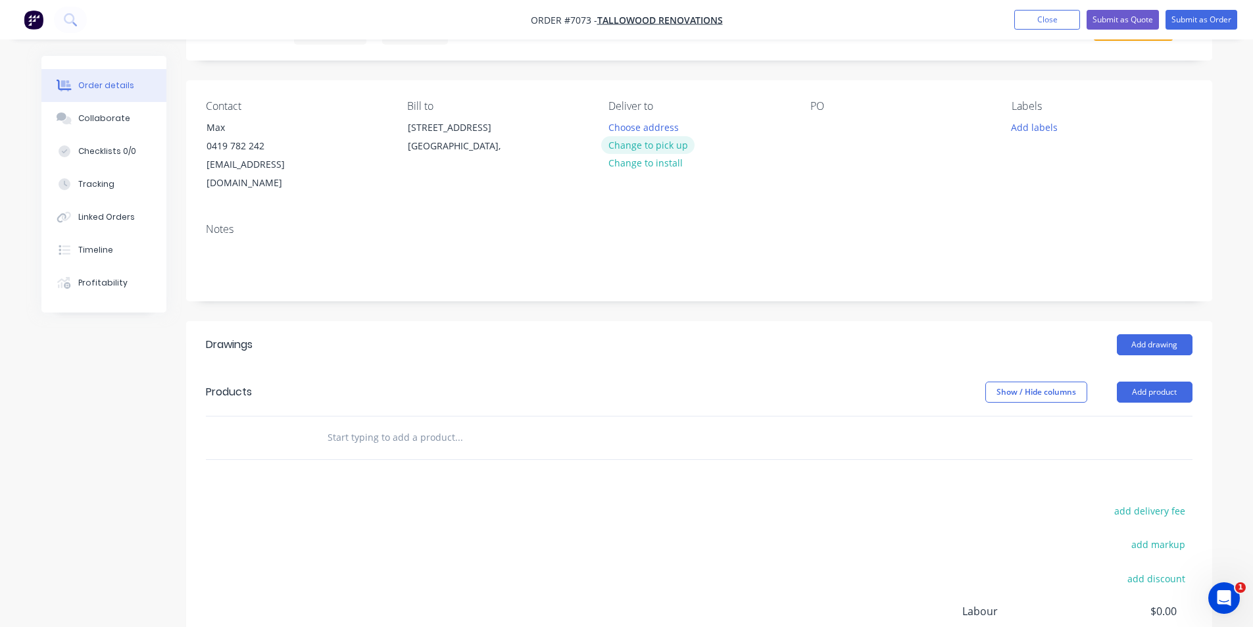
click at [654, 147] on button "Change to pick up" at bounding box center [647, 145] width 93 height 18
click at [825, 117] on div "PO" at bounding box center [900, 146] width 180 height 93
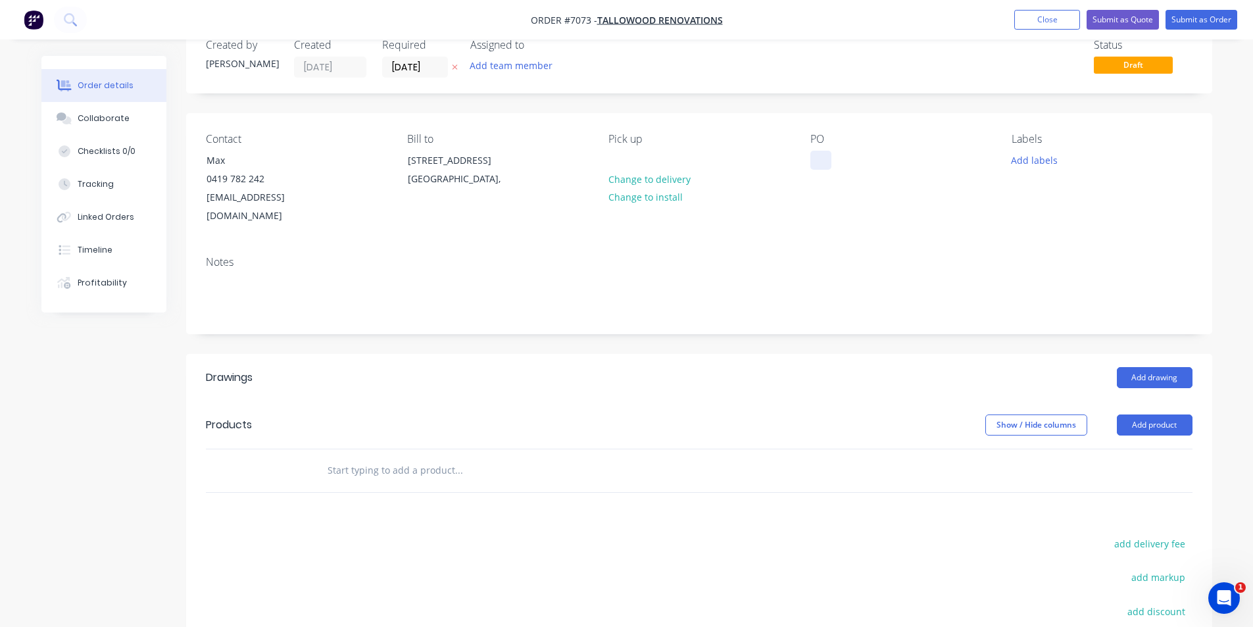
click at [825, 122] on div "Contact Max [PHONE_NUMBER] [EMAIL_ADDRESS][DOMAIN_NAME] Bill to [STREET_ADDRESS…" at bounding box center [699, 179] width 1026 height 132
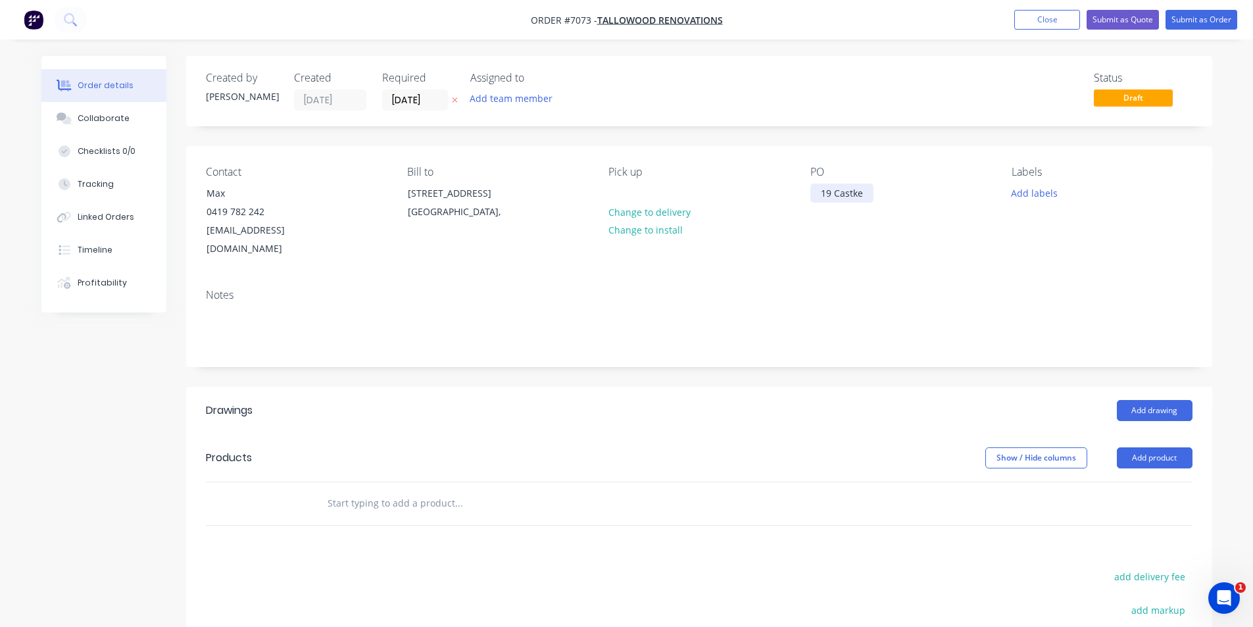
scroll to position [66, 0]
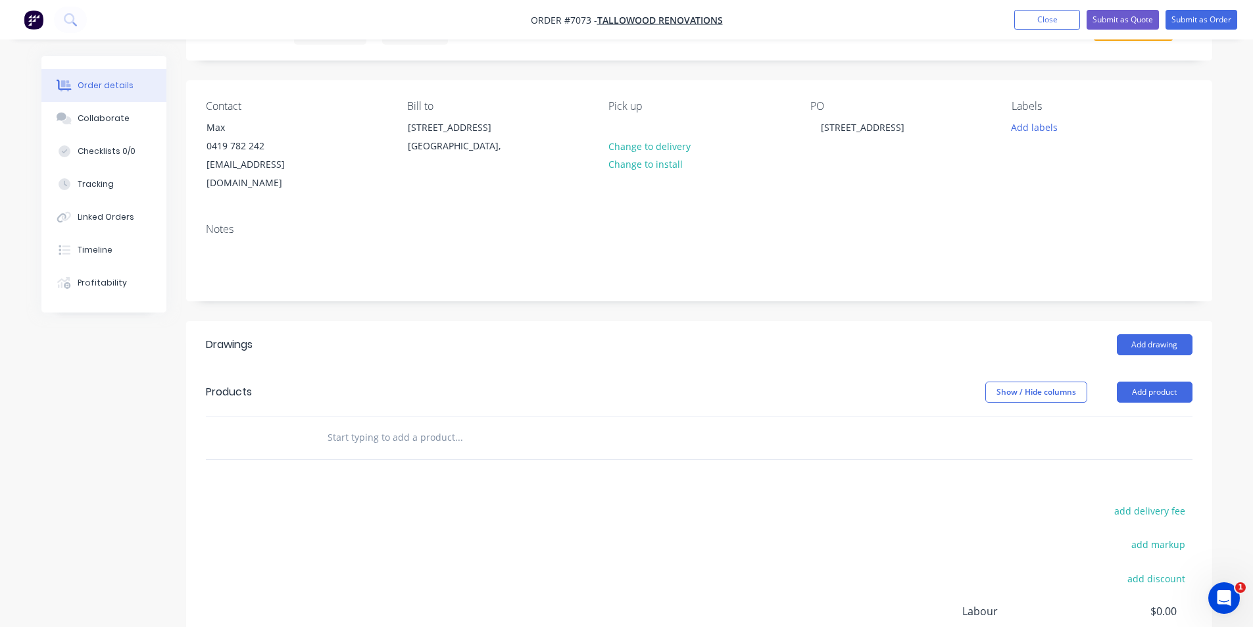
click at [1102, 334] on div "Add drawing" at bounding box center [803, 344] width 777 height 21
click at [1133, 334] on button "Add drawing" at bounding box center [1155, 344] width 76 height 21
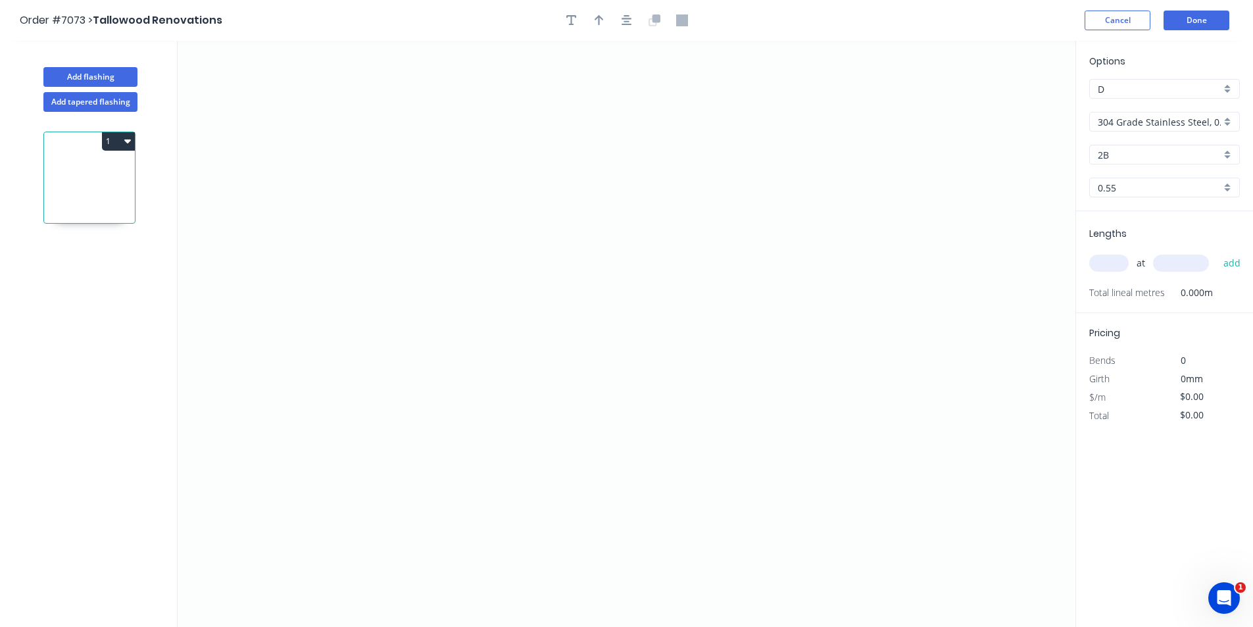
click at [1170, 128] on input "304 Grade Stainless Steel, 0.9mm Perforated Pattern 208 - 2mm hole" at bounding box center [1159, 122] width 123 height 14
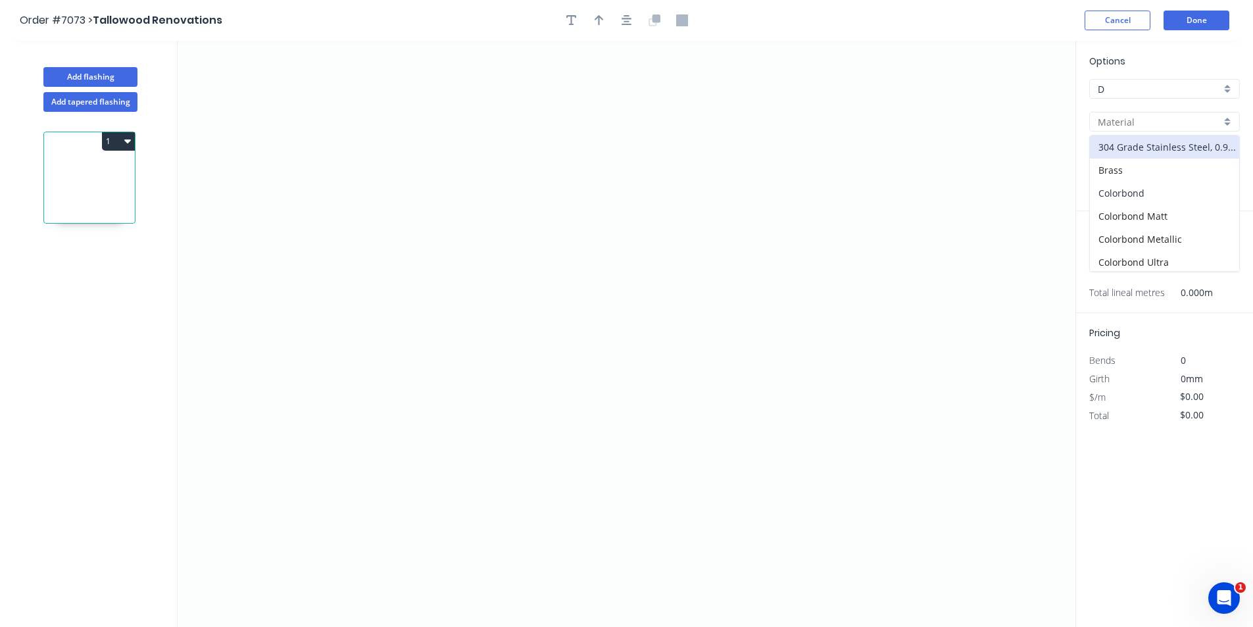
click at [1161, 197] on div "Colorbond" at bounding box center [1164, 193] width 149 height 23
type input "Colorbond"
type input "Basalt"
click at [1161, 154] on input "Basalt" at bounding box center [1159, 155] width 123 height 14
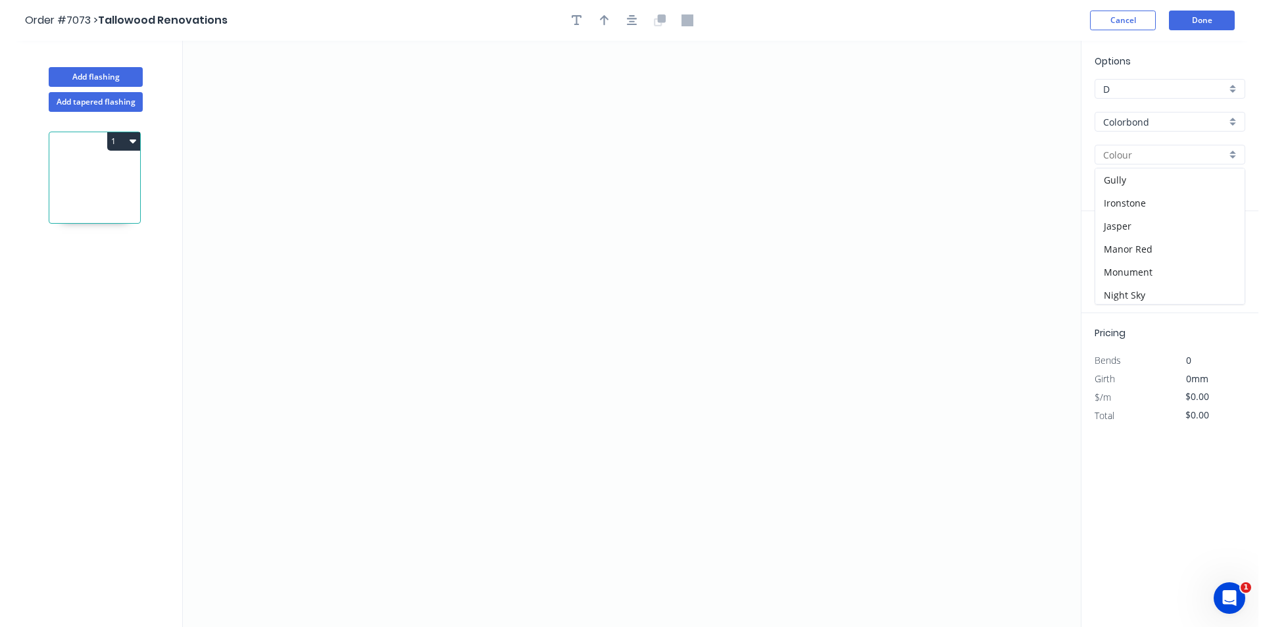
scroll to position [263, 0]
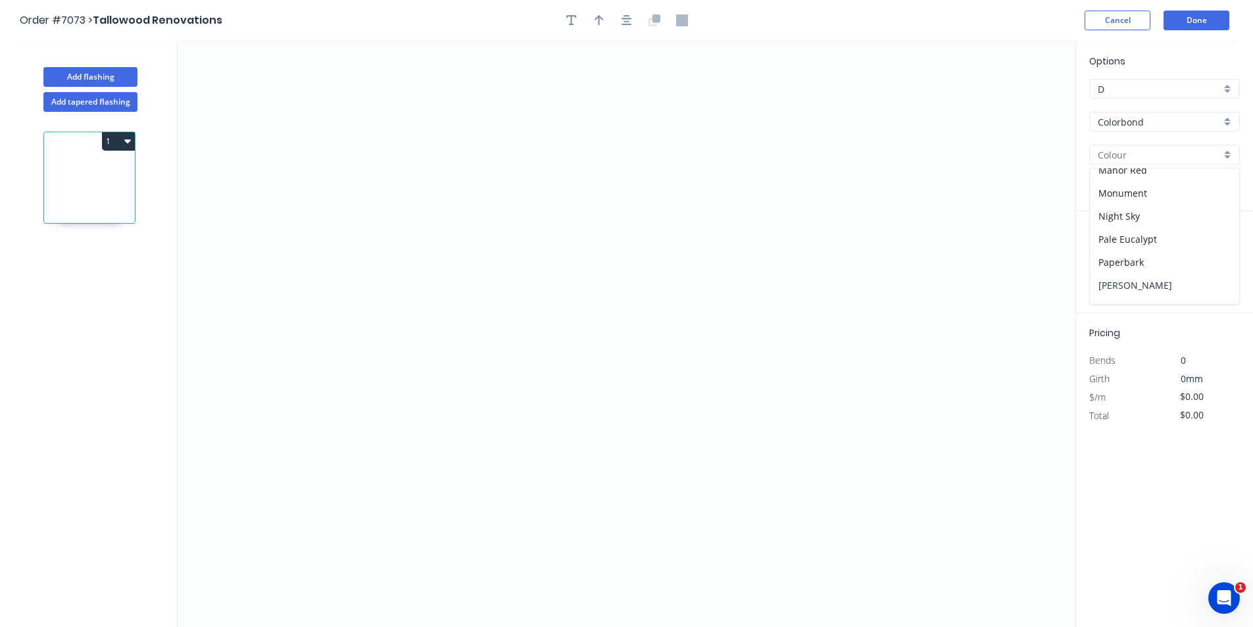
click at [1153, 282] on div "[PERSON_NAME]" at bounding box center [1164, 285] width 149 height 23
type input "[PERSON_NAME]"
drag, startPoint x: 567, startPoint y: 410, endPoint x: 564, endPoint y: 355, distance: 55.3
click at [566, 408] on icon "0" at bounding box center [627, 334] width 898 height 586
click at [564, 346] on icon "0" at bounding box center [627, 334] width 898 height 586
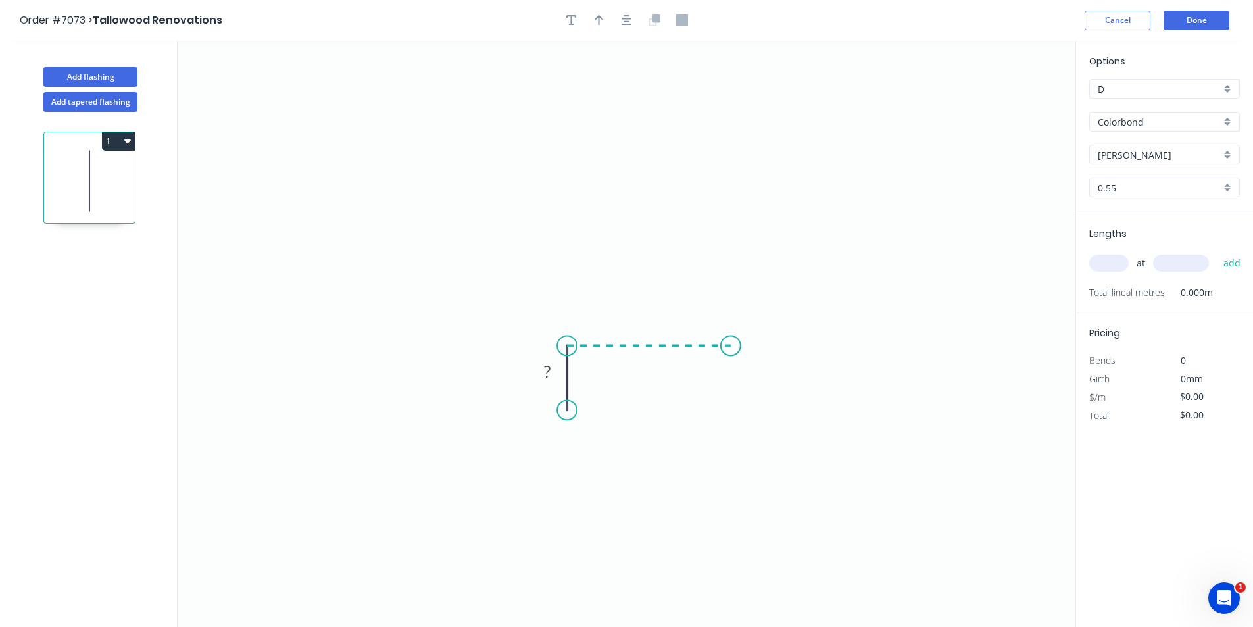
click at [731, 352] on icon "0 ?" at bounding box center [627, 334] width 898 height 586
click at [733, 407] on icon "0 ? ?" at bounding box center [627, 334] width 898 height 586
drag, startPoint x: 627, startPoint y: 23, endPoint x: 571, endPoint y: 12, distance: 56.4
click at [627, 24] on icon "button" at bounding box center [626, 20] width 11 height 12
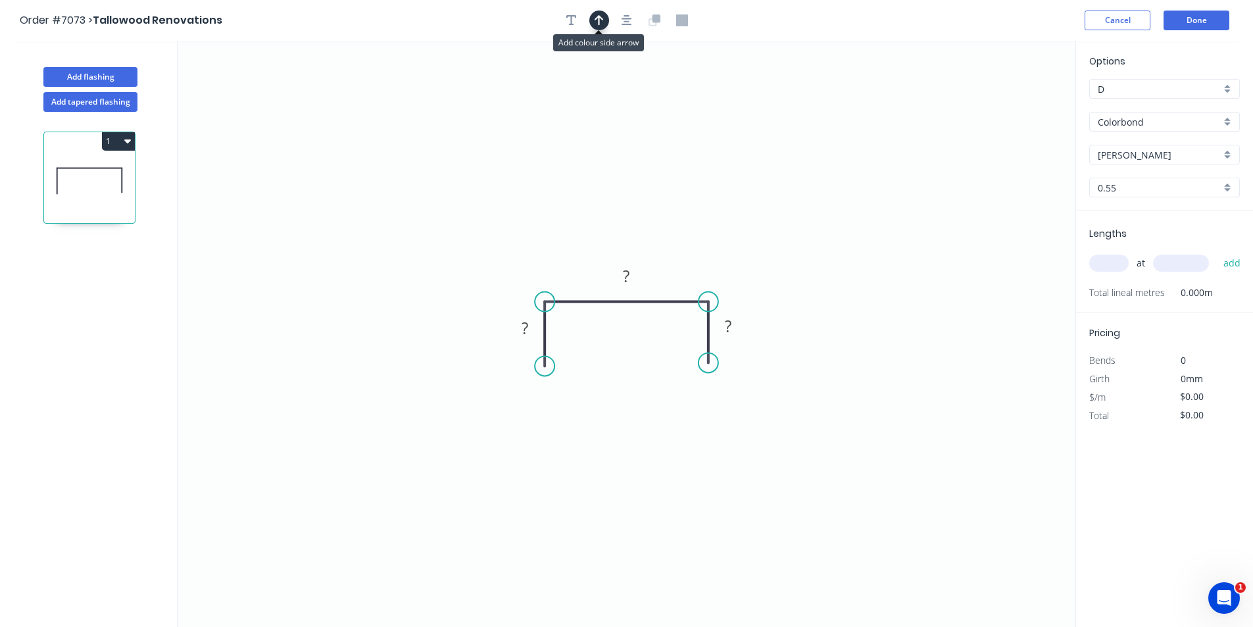
click at [602, 20] on icon "button" at bounding box center [599, 20] width 9 height 11
drag, startPoint x: 1013, startPoint y: 107, endPoint x: 660, endPoint y: 233, distance: 374.4
click at [660, 233] on icon "0 ? ? ?" at bounding box center [627, 334] width 898 height 586
drag, startPoint x: 1008, startPoint y: 103, endPoint x: 589, endPoint y: 256, distance: 445.8
click at [589, 256] on icon at bounding box center [589, 241] width 12 height 42
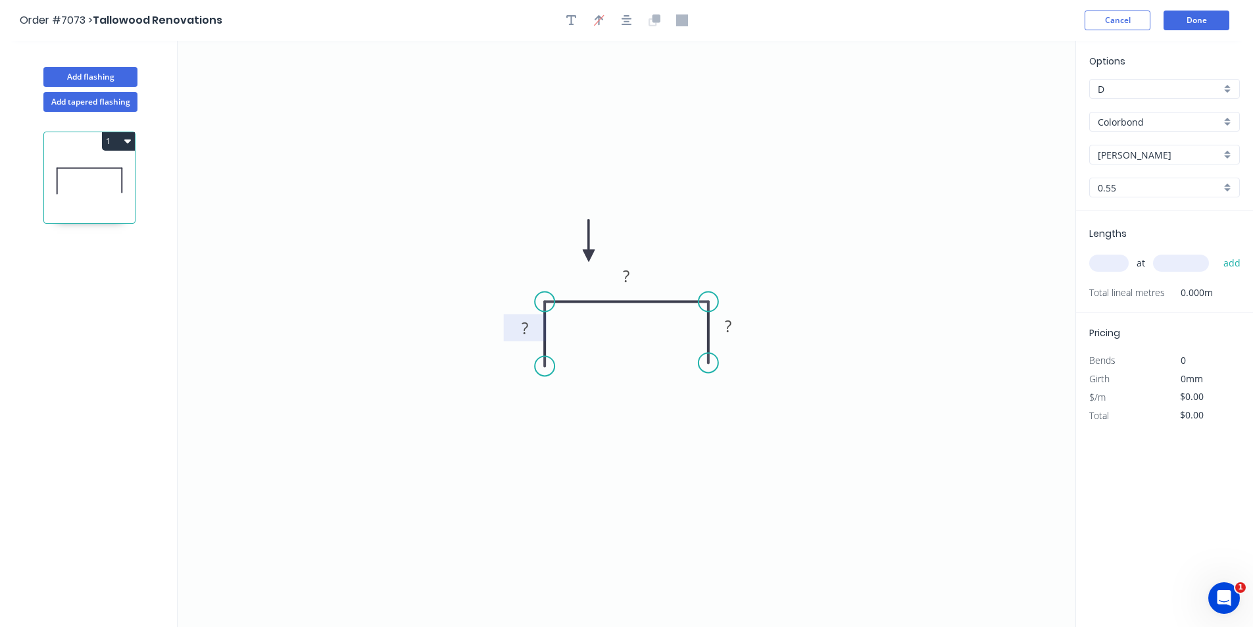
click at [519, 325] on rect at bounding box center [525, 329] width 26 height 18
type input "$15.56"
click at [1104, 254] on div "at add" at bounding box center [1165, 263] width 153 height 22
click at [1119, 287] on span "Total lineal metres" at bounding box center [1127, 292] width 76 height 18
click at [1115, 268] on input "text" at bounding box center [1108, 263] width 39 height 17
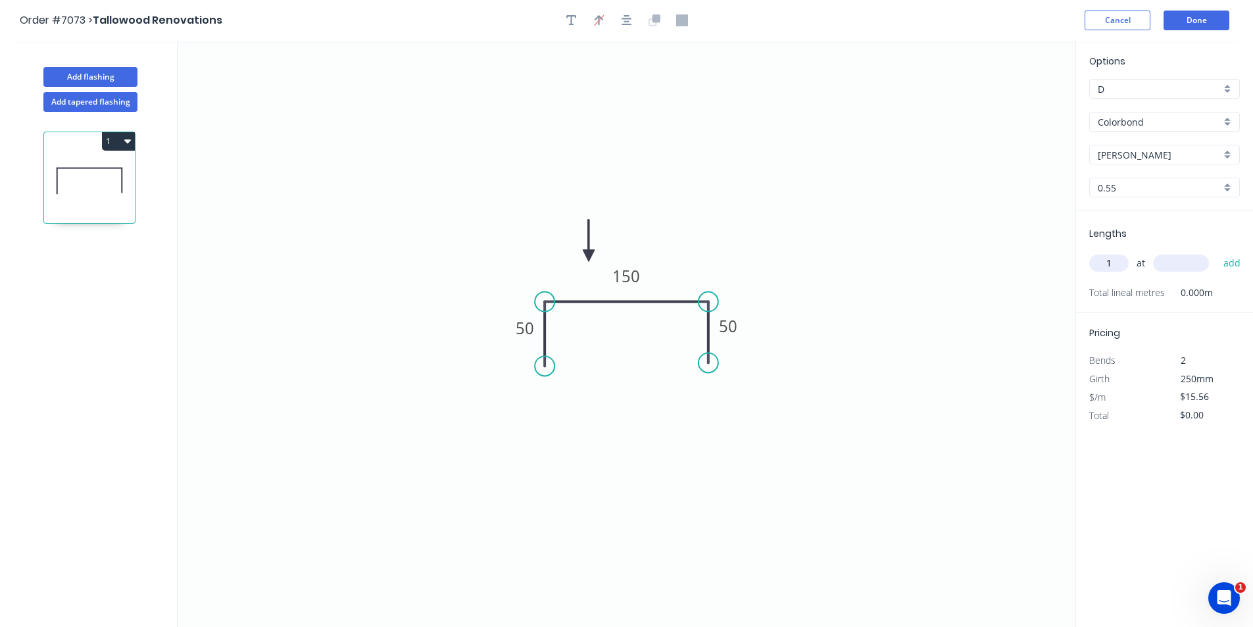
type input "1"
type input "2050"
click at [1217, 252] on button "add" at bounding box center [1232, 263] width 31 height 22
type input "$31.90"
click at [1194, 24] on button "Done" at bounding box center [1196, 21] width 66 height 20
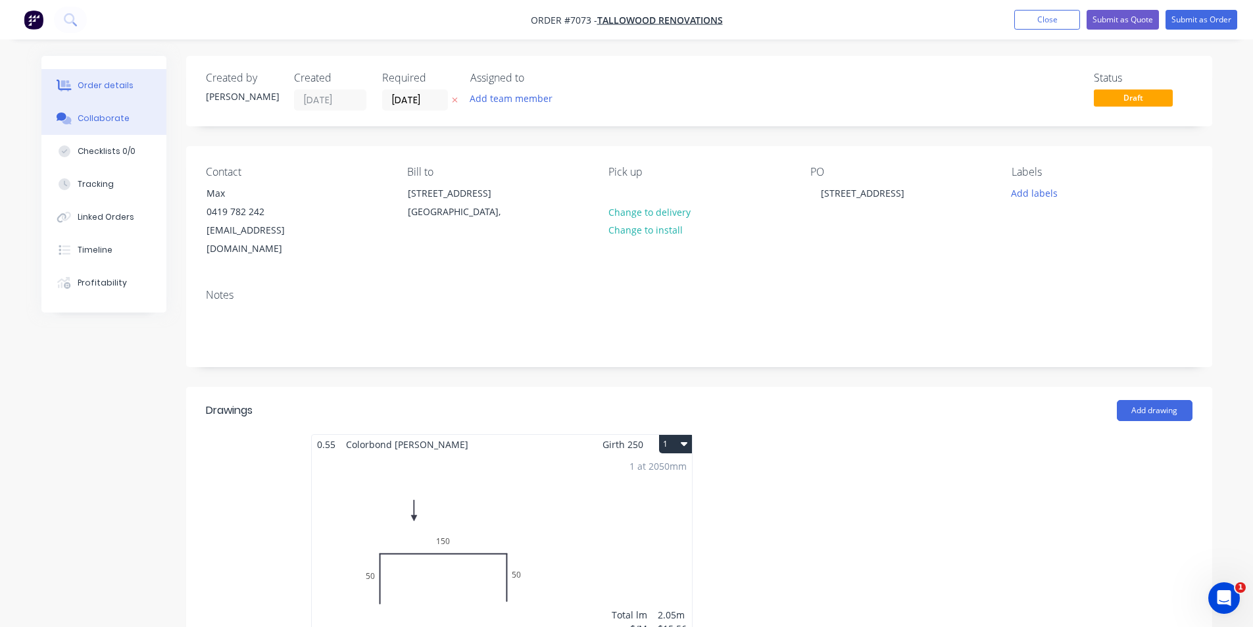
click at [129, 126] on button "Collaborate" at bounding box center [103, 118] width 125 height 33
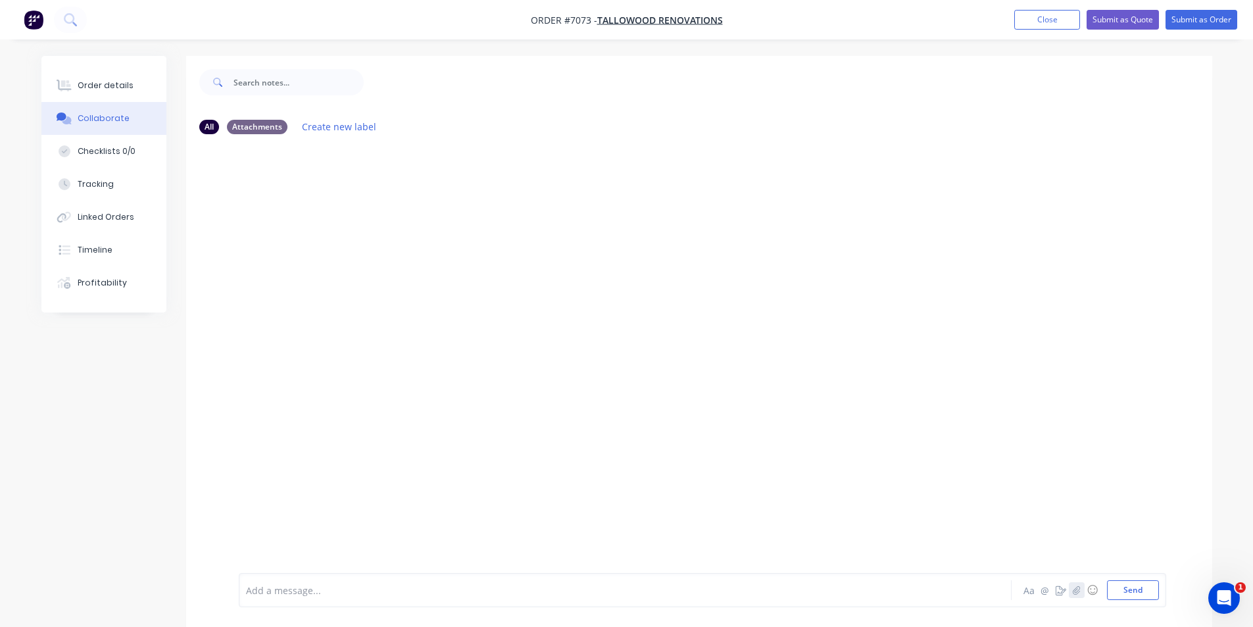
click at [1073, 591] on icon "button" at bounding box center [1076, 589] width 7 height 9
click at [1152, 596] on button "Send" at bounding box center [1133, 590] width 52 height 20
click at [1065, 21] on button "Close" at bounding box center [1047, 20] width 66 height 20
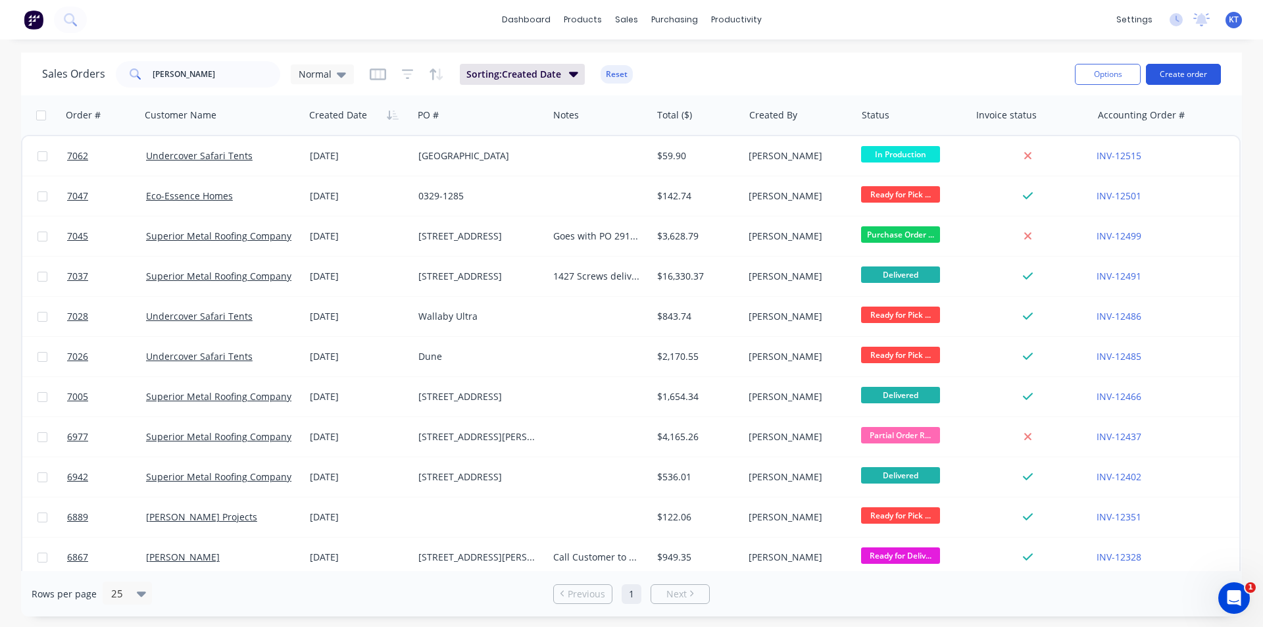
click at [1209, 78] on button "Create order" at bounding box center [1183, 74] width 75 height 21
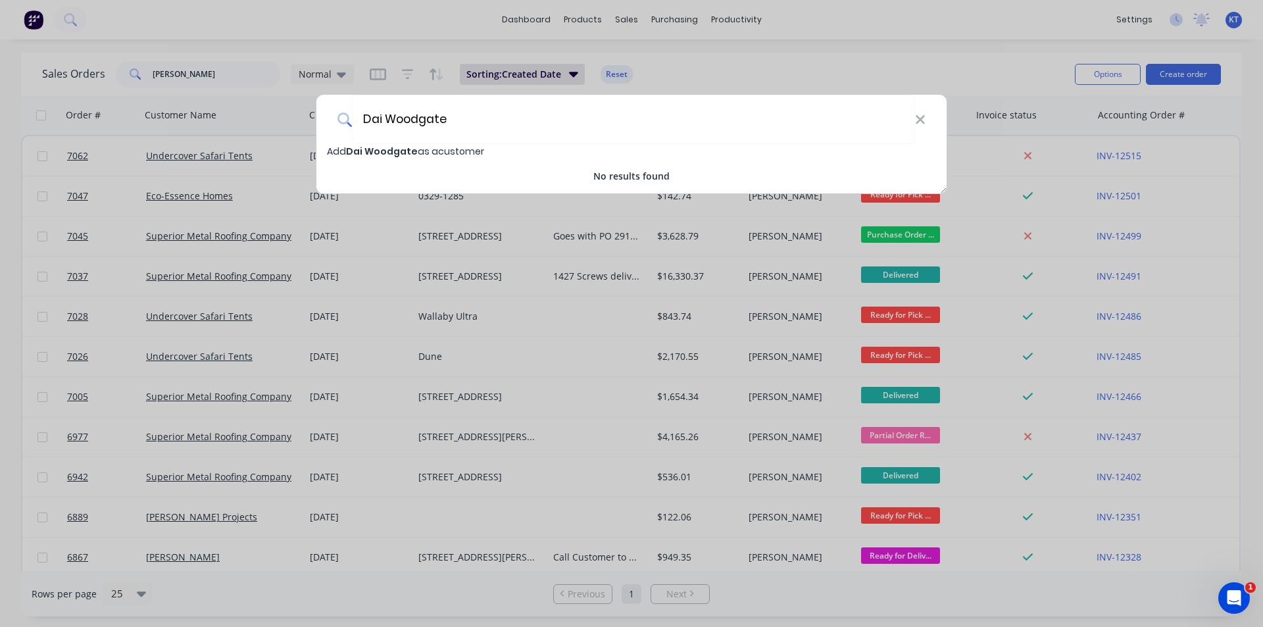
type input "Dai Woodgate"
click at [424, 155] on span "Add [PERSON_NAME] as a customer" at bounding box center [405, 151] width 157 height 13
select select "AU"
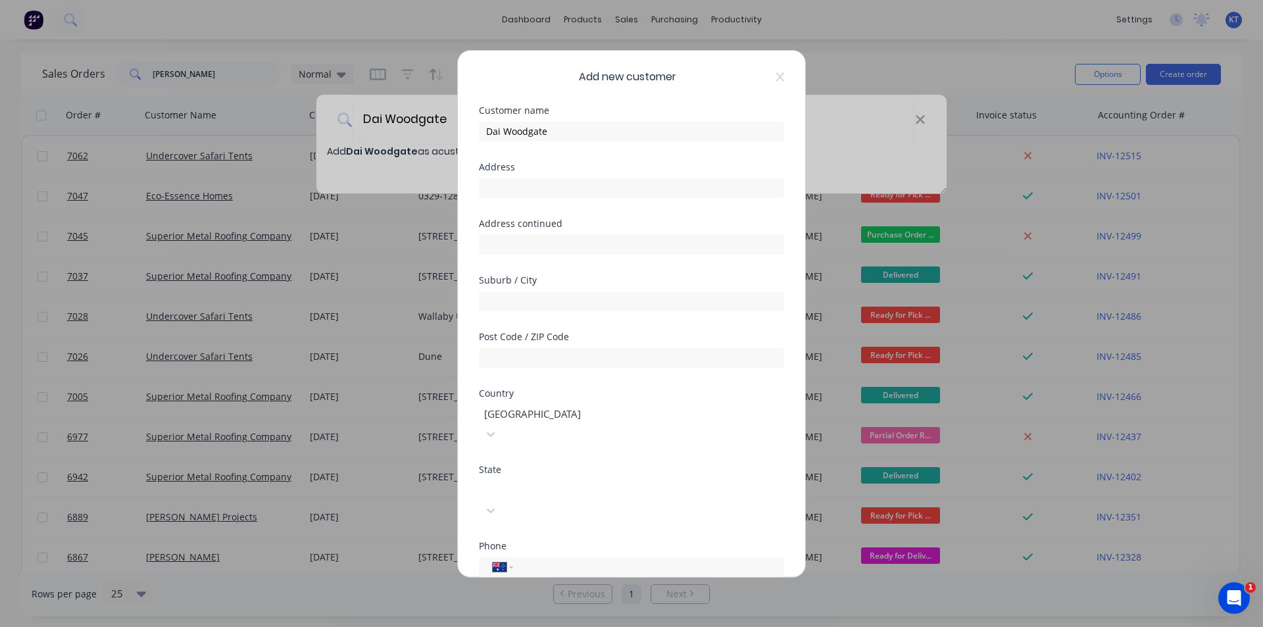
click at [604, 541] on div "Phone International [GEOGRAPHIC_DATA] [GEOGRAPHIC_DATA] [GEOGRAPHIC_DATA] [GEOG…" at bounding box center [631, 569] width 305 height 57
click at [611, 559] on input "tel" at bounding box center [646, 566] width 248 height 15
drag, startPoint x: 555, startPoint y: 527, endPoint x: 492, endPoint y: 531, distance: 63.3
click at [492, 557] on div "International [GEOGRAPHIC_DATA] [GEOGRAPHIC_DATA] [GEOGRAPHIC_DATA] [GEOGRAPHIC…" at bounding box center [631, 567] width 305 height 20
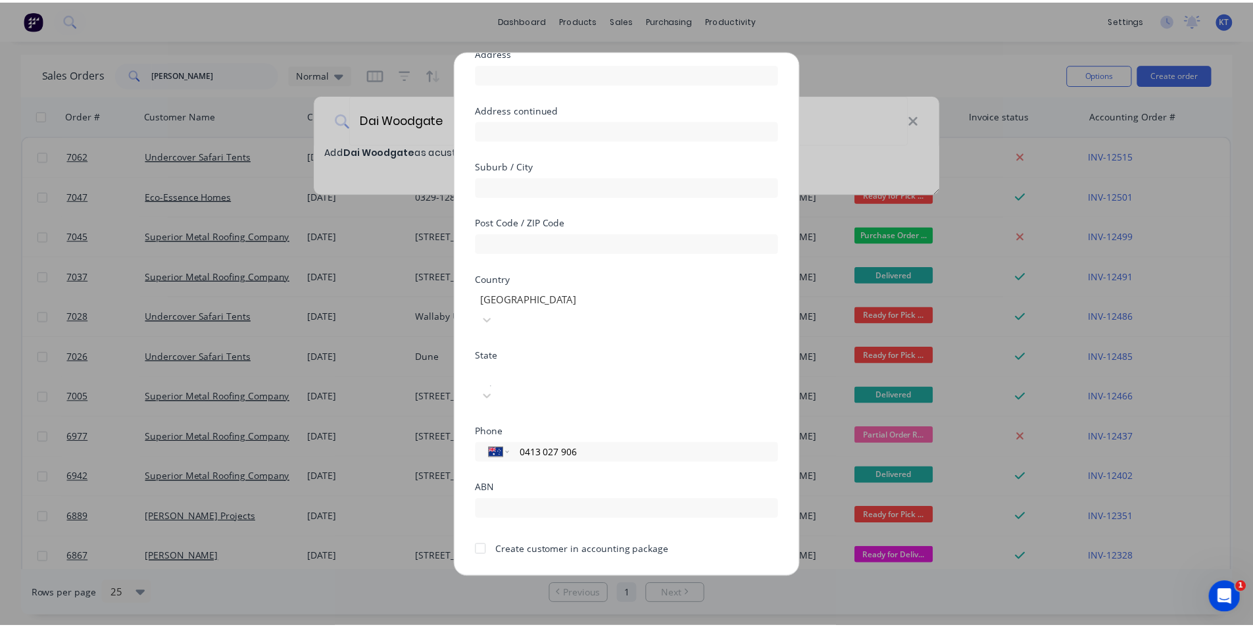
scroll to position [116, 0]
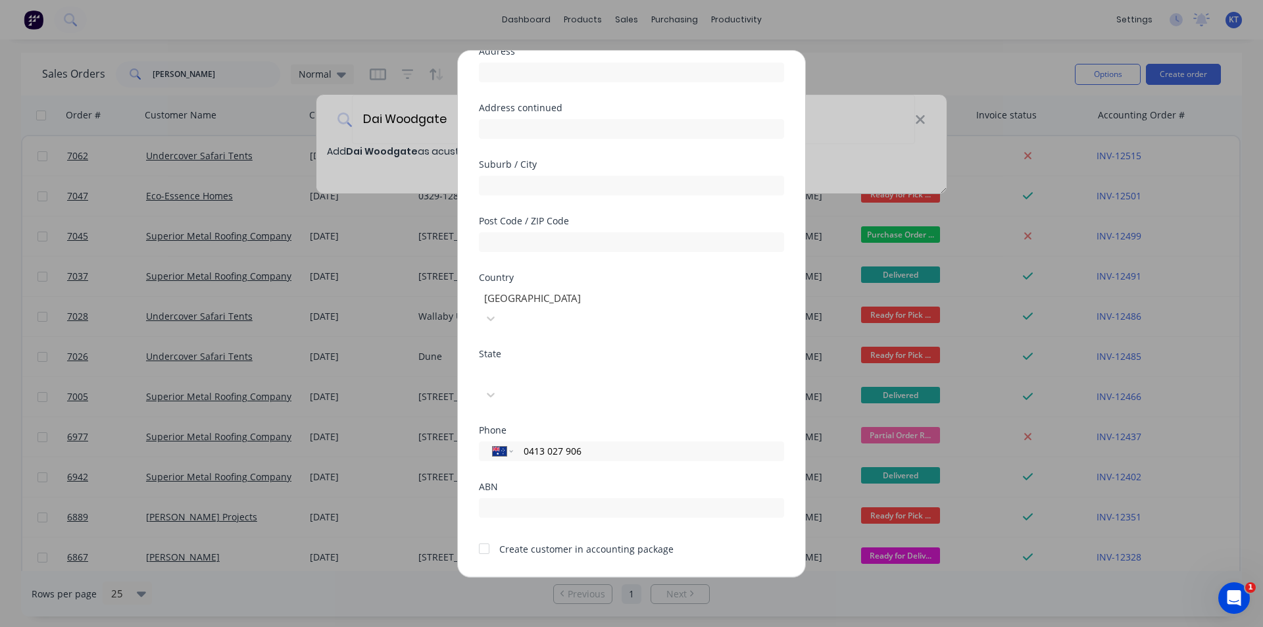
type input "0413 027 906"
click at [484, 535] on div at bounding box center [484, 548] width 26 height 26
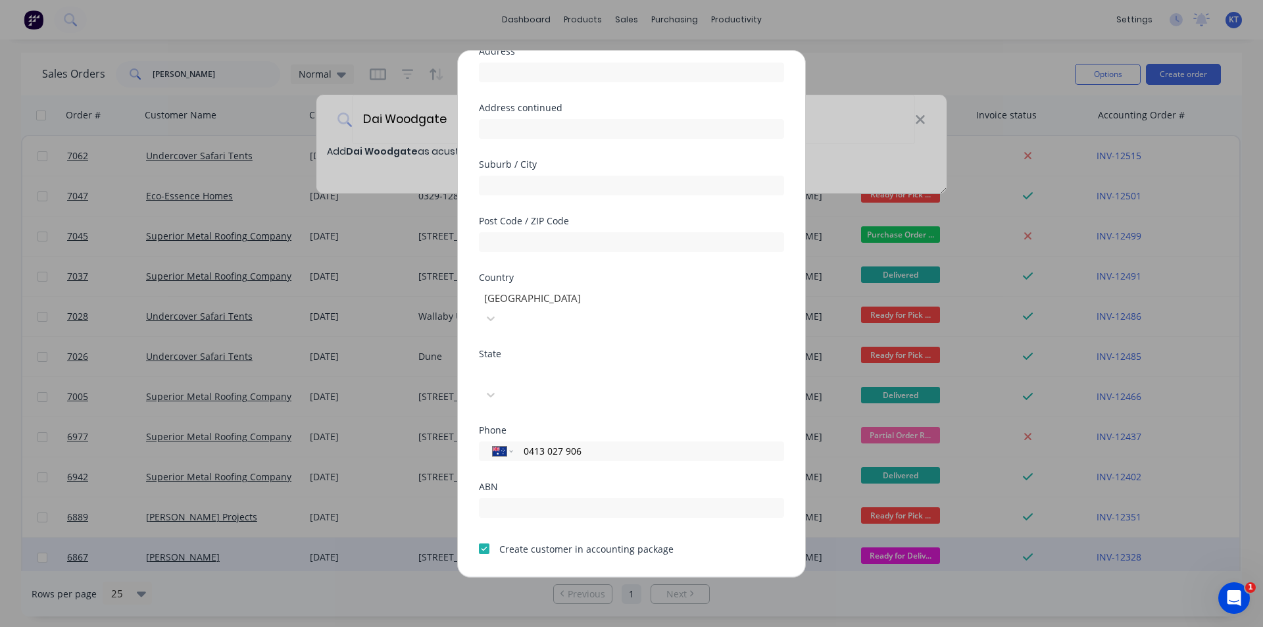
click at [578, 577] on button "Save" at bounding box center [590, 587] width 72 height 21
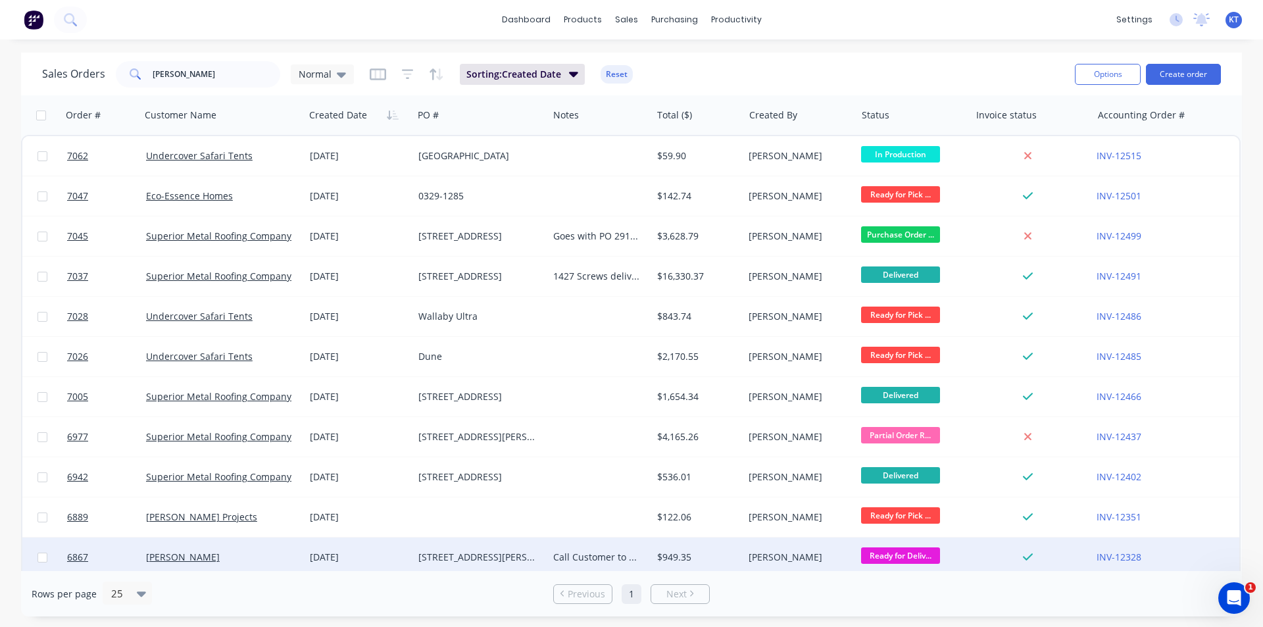
click at [581, 550] on div "Call Customer to advise time to meet onsite" at bounding box center [597, 556] width 88 height 13
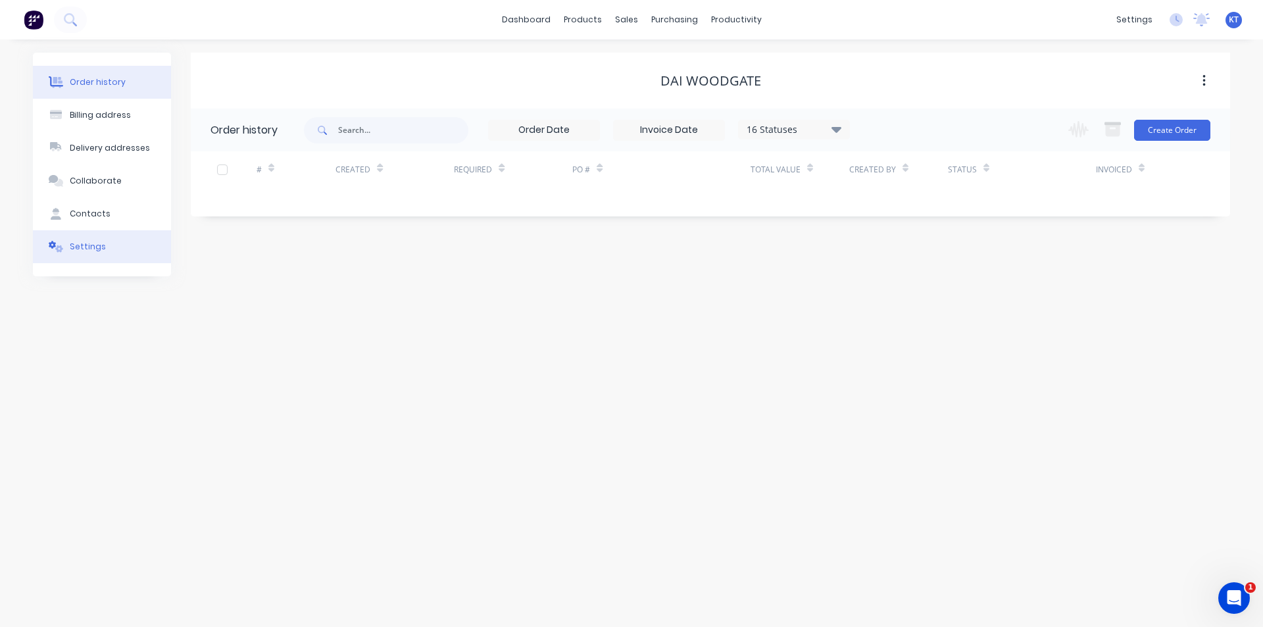
click at [118, 241] on button "Settings" at bounding box center [102, 246] width 138 height 33
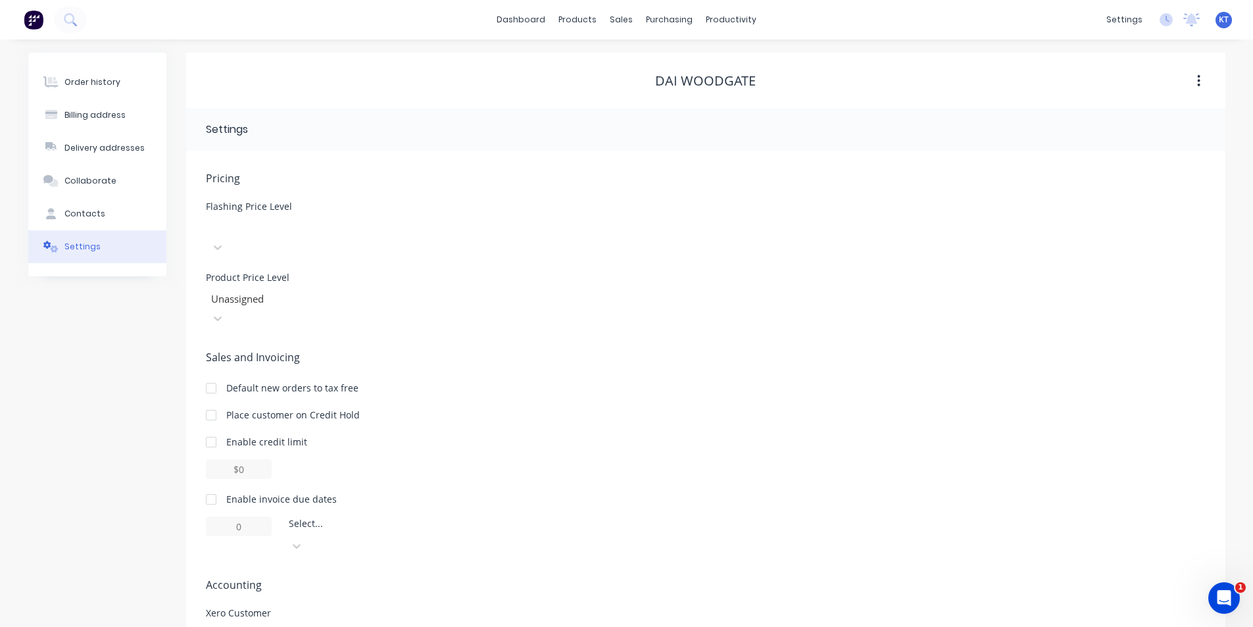
click at [303, 233] on div at bounding box center [304, 226] width 189 height 16
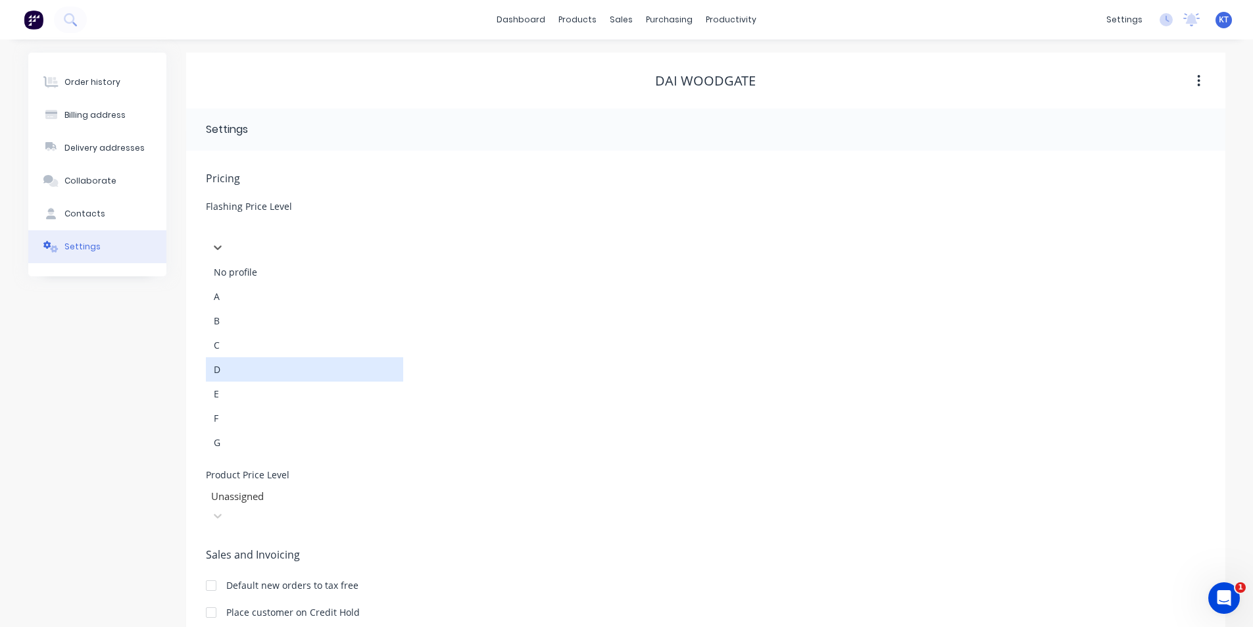
click at [293, 357] on div "D" at bounding box center [304, 369] width 197 height 24
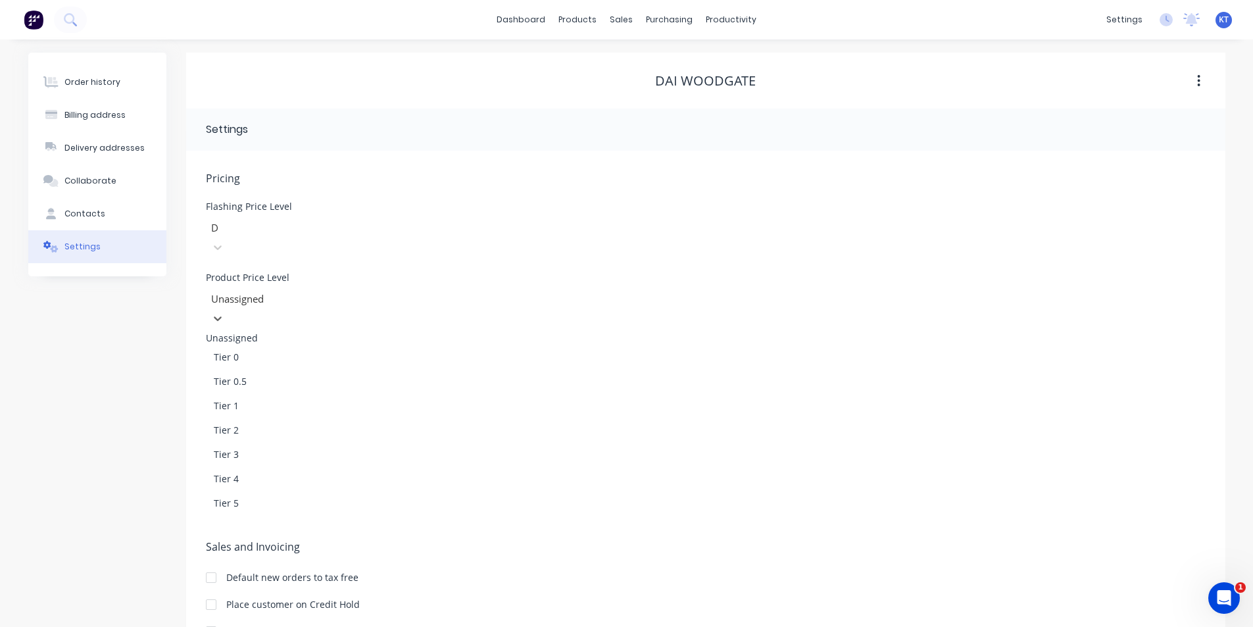
click at [299, 291] on div at bounding box center [304, 299] width 189 height 16
click at [276, 466] on div "Tier 4" at bounding box center [304, 478] width 197 height 24
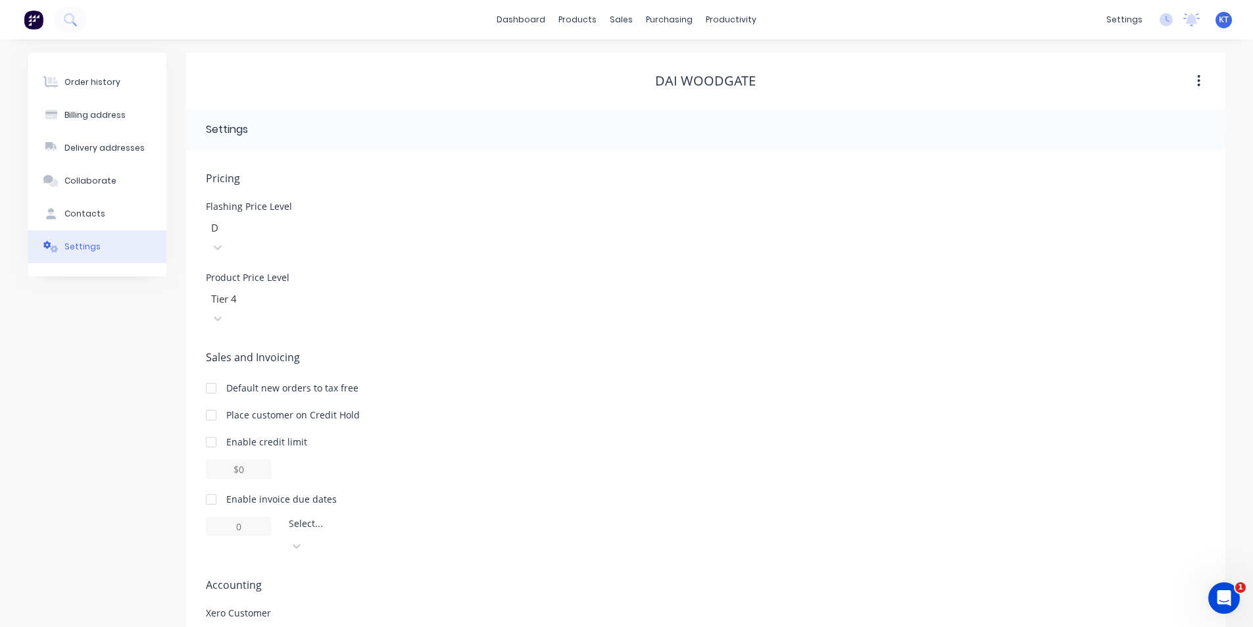
click at [208, 486] on div at bounding box center [211, 499] width 26 height 26
click at [303, 539] on icon at bounding box center [296, 545] width 13 height 13
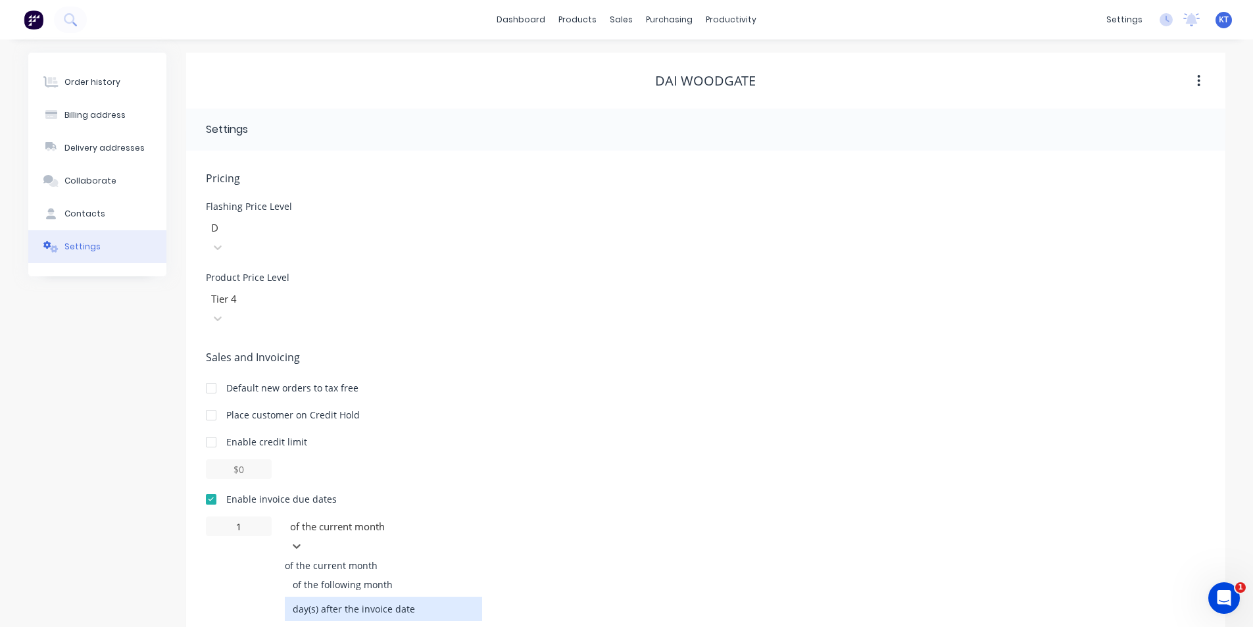
click at [417, 596] on div "day(s) after the invoice date" at bounding box center [383, 608] width 197 height 24
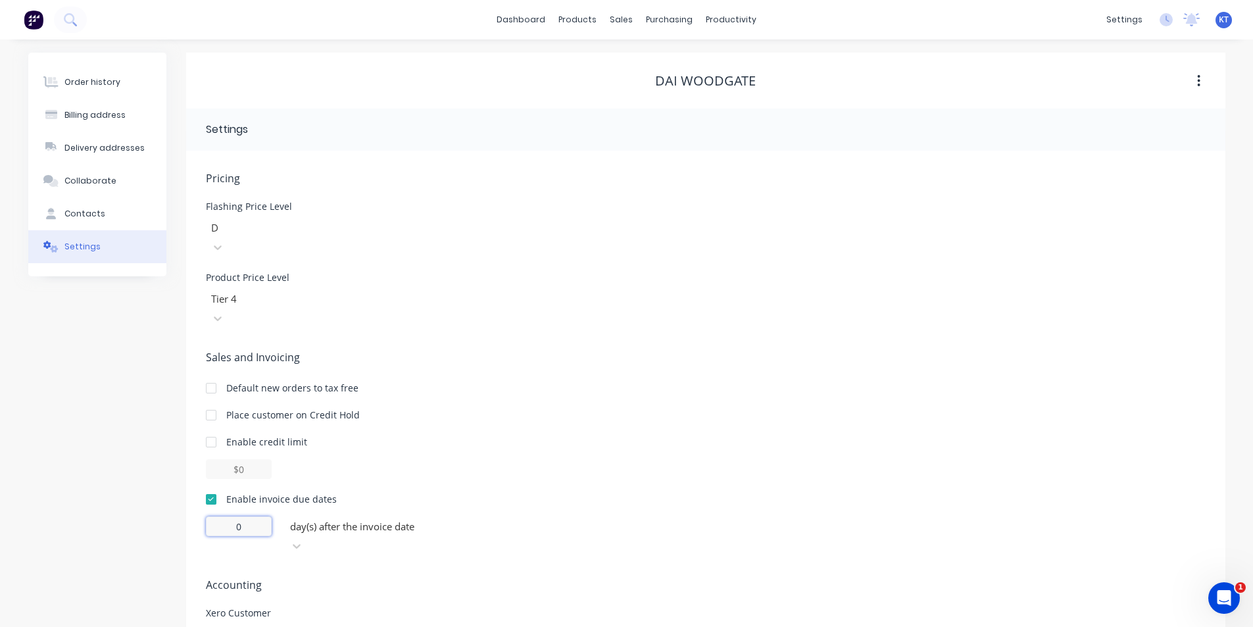
click at [259, 516] on input "0" at bounding box center [239, 526] width 66 height 20
click at [762, 408] on div "Place customer on Credit Hold" at bounding box center [706, 415] width 1000 height 14
type input "1"
click at [120, 77] on button "Order history" at bounding box center [97, 82] width 138 height 33
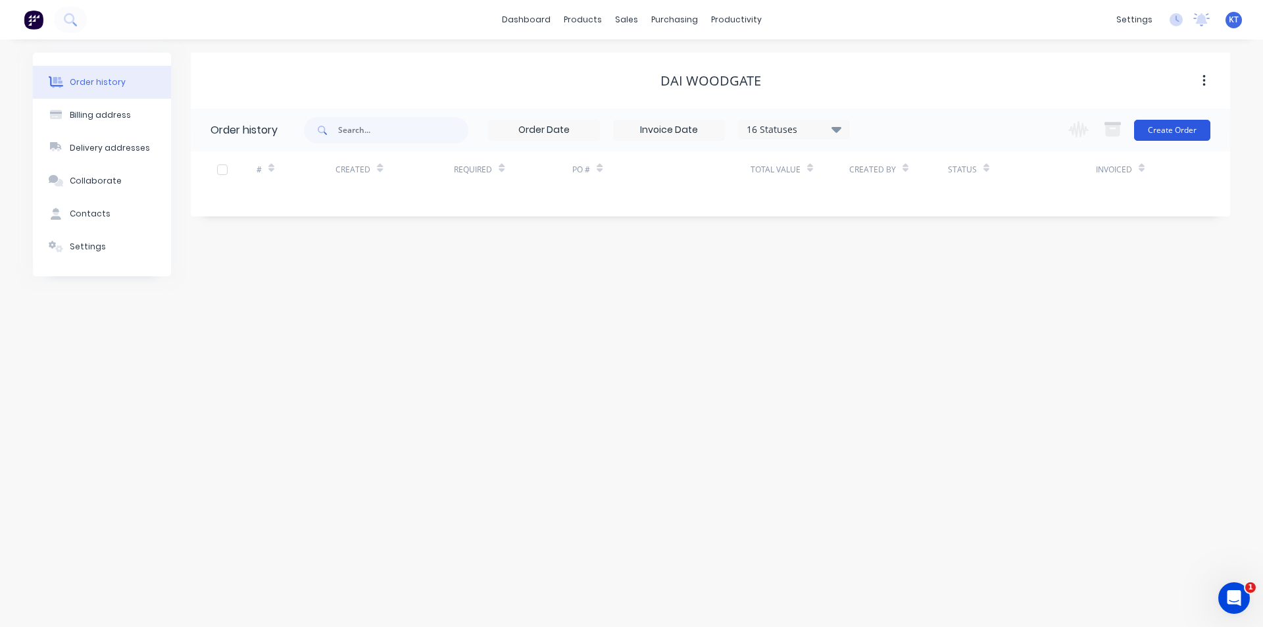
click at [1180, 135] on button "Create Order" at bounding box center [1172, 130] width 76 height 21
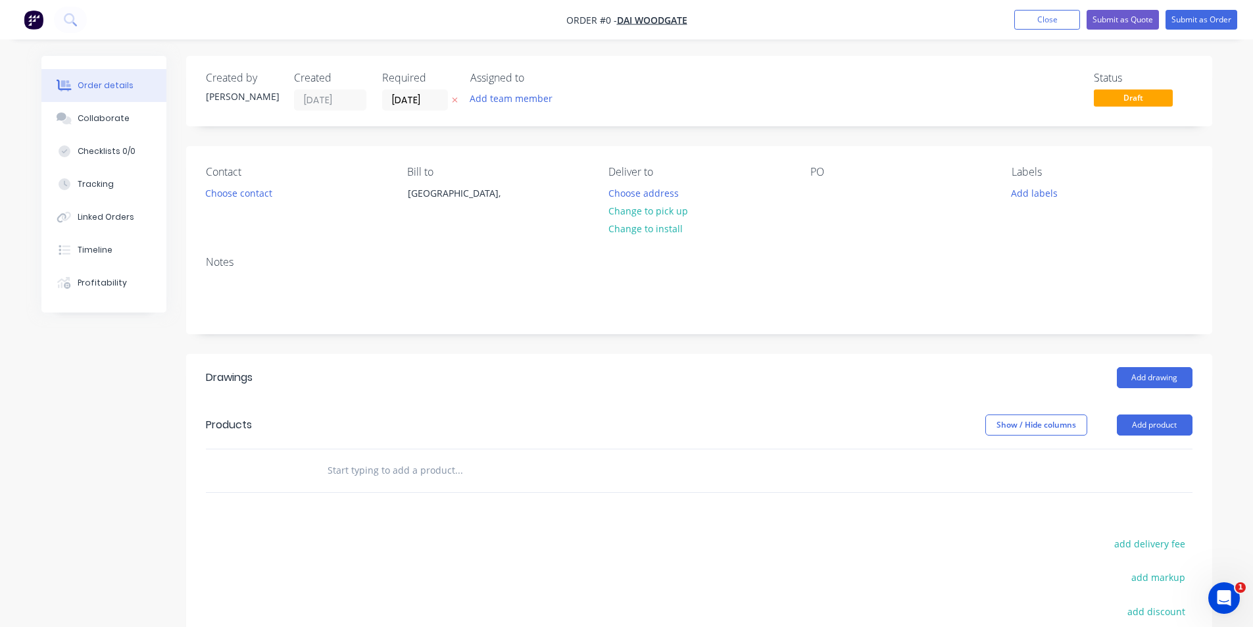
click at [231, 182] on div "Contact Choose contact" at bounding box center [296, 196] width 180 height 60
click at [257, 187] on button "Choose contact" at bounding box center [238, 192] width 81 height 18
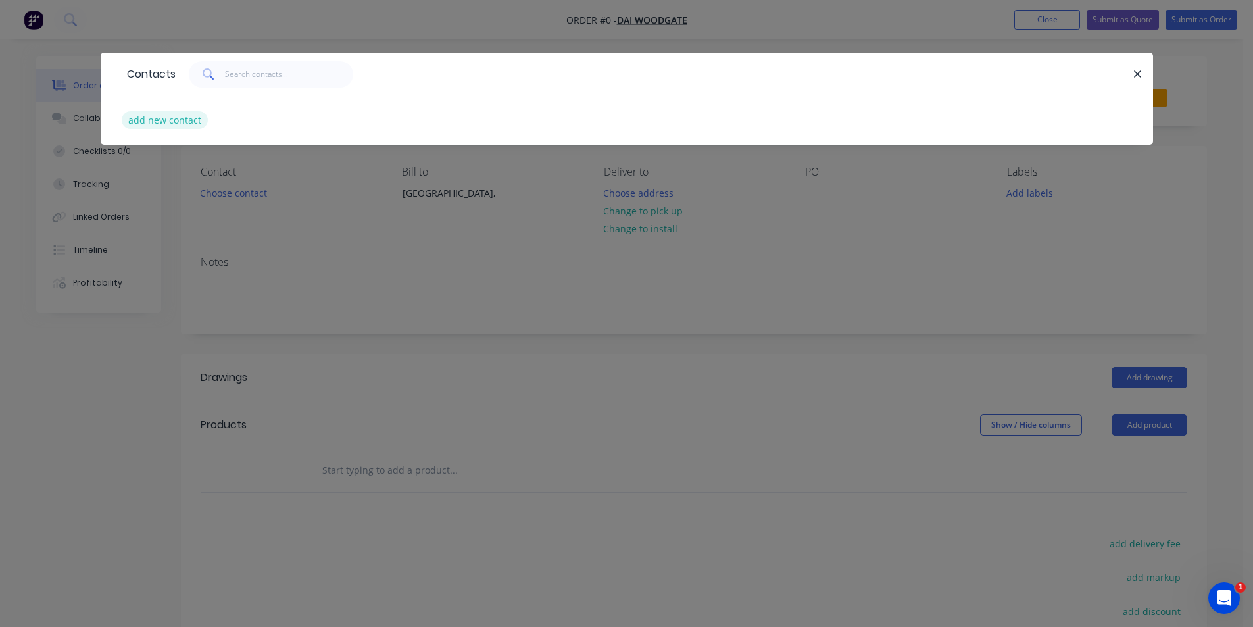
click at [174, 124] on button "add new contact" at bounding box center [165, 120] width 87 height 18
select select "AU"
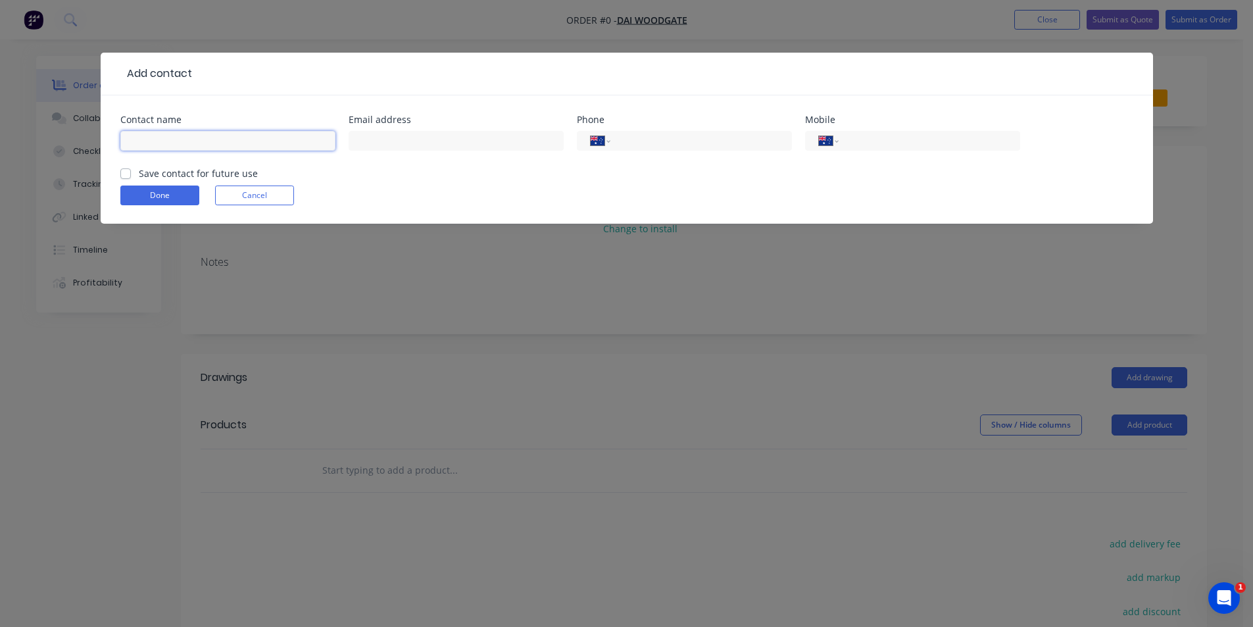
click at [196, 149] on input "text" at bounding box center [227, 141] width 215 height 20
type input "Dai"
click at [500, 143] on input "text" at bounding box center [456, 141] width 215 height 20
type input "[EMAIL_ADDRESS][DOMAIN_NAME]"
click at [893, 139] on input "tel" at bounding box center [927, 141] width 158 height 15
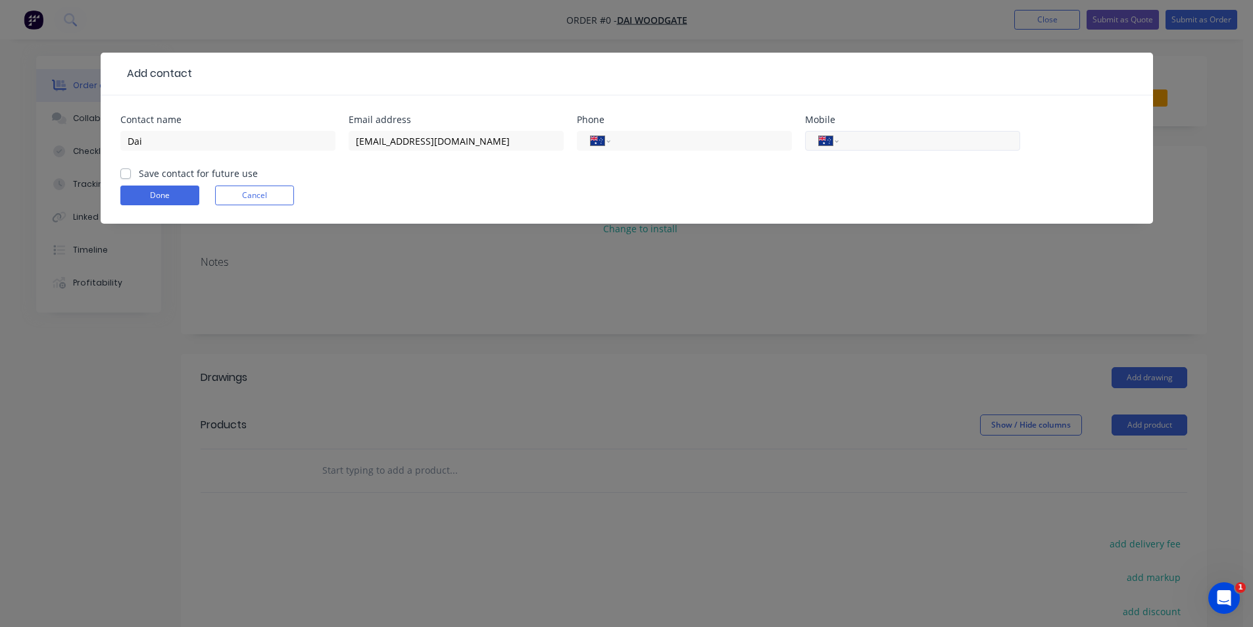
paste input "0413 027 906"
type input "0413 027 906"
drag, startPoint x: 132, startPoint y: 175, endPoint x: 141, endPoint y: 178, distance: 9.8
click at [133, 176] on div "Save contact for future use" at bounding box center [188, 173] width 137 height 14
click at [139, 170] on label "Save contact for future use" at bounding box center [198, 173] width 119 height 14
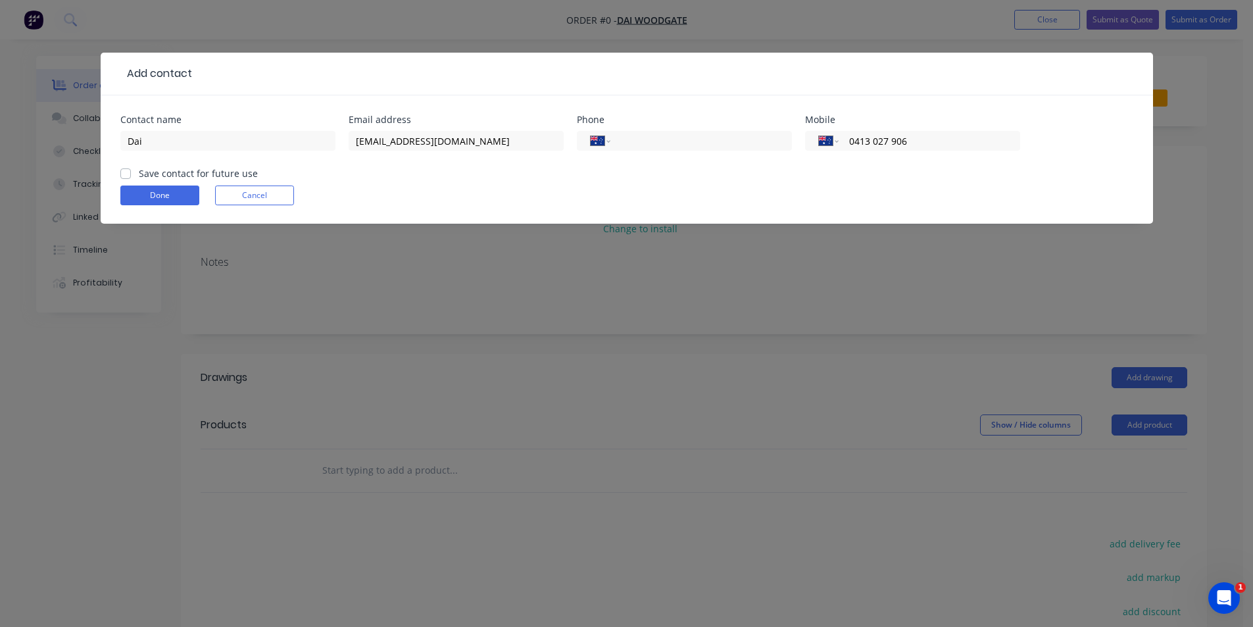
click at [124, 170] on input "Save contact for future use" at bounding box center [125, 172] width 11 height 12
checkbox input "true"
click at [146, 197] on button "Done" at bounding box center [159, 195] width 79 height 20
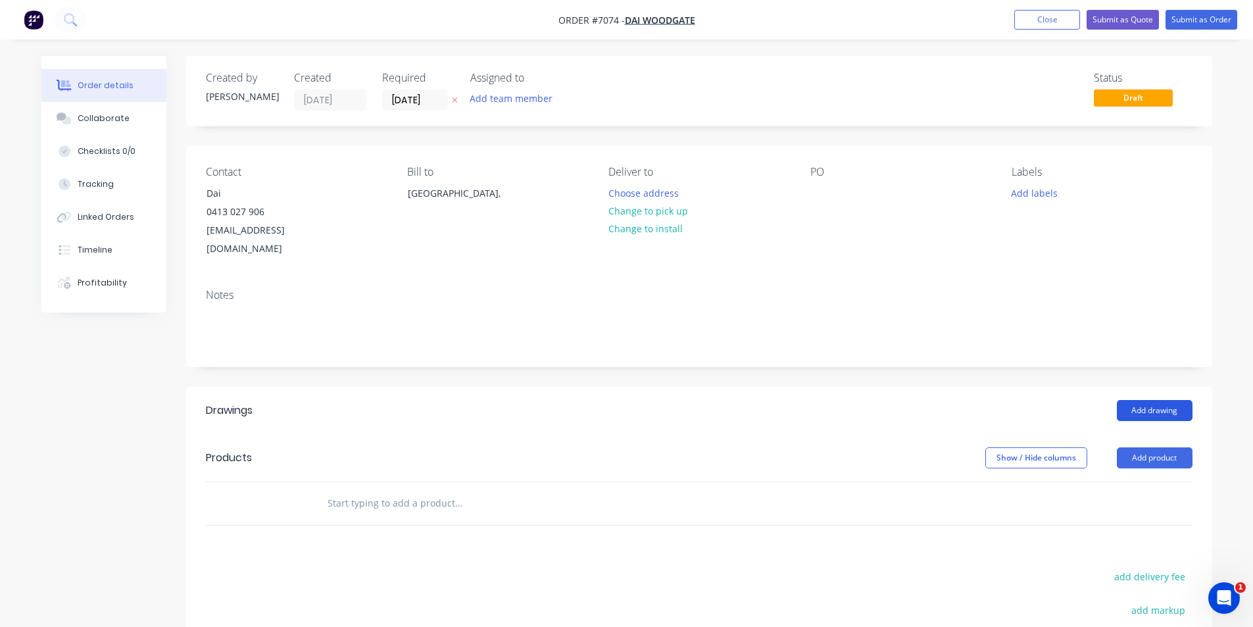
click at [1150, 400] on button "Add drawing" at bounding box center [1155, 410] width 76 height 21
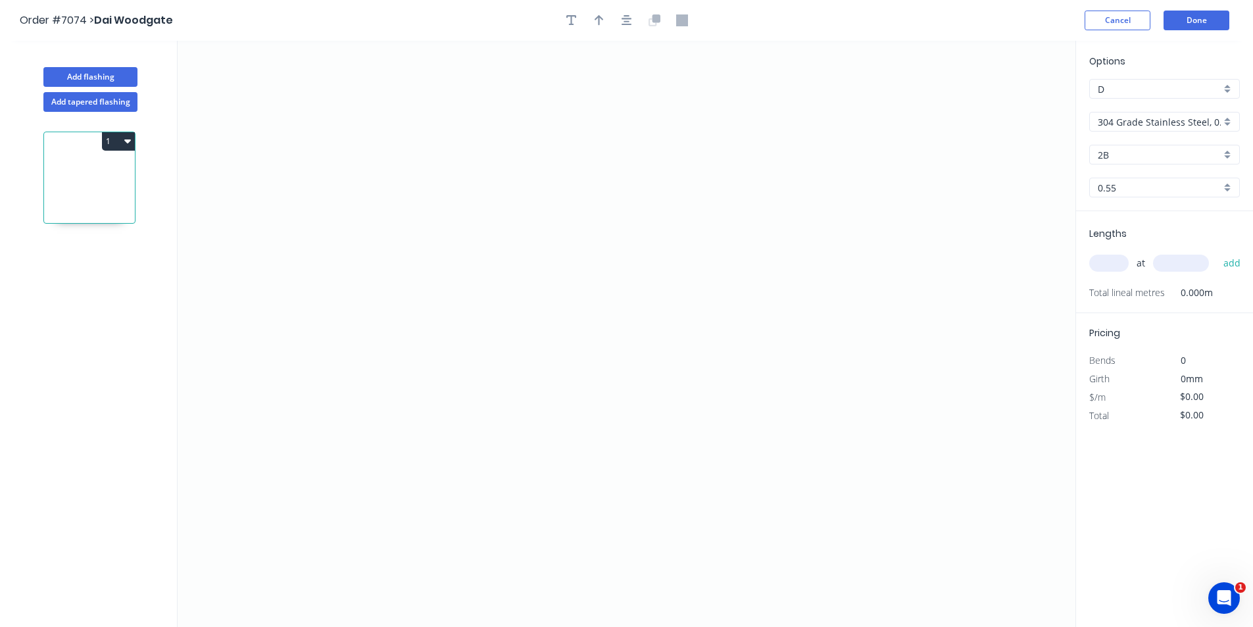
click at [1205, 122] on input "304 Grade Stainless Steel, 0.9mm Perforated Pattern 208 - 2mm hole" at bounding box center [1159, 122] width 123 height 14
click at [1126, 258] on div "Zincalume" at bounding box center [1164, 259] width 149 height 23
type input "Zincalume"
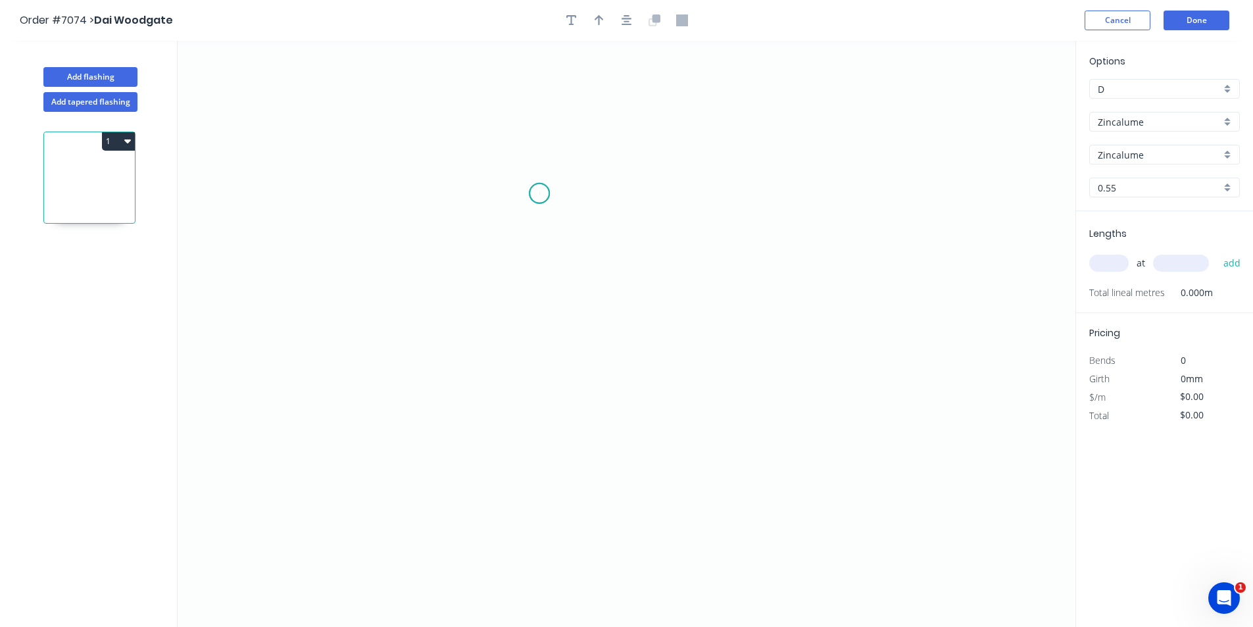
click at [539, 193] on icon "0" at bounding box center [627, 334] width 898 height 586
click at [582, 193] on icon at bounding box center [560, 193] width 43 height 0
click at [566, 312] on icon "0 ?" at bounding box center [627, 334] width 898 height 586
click at [756, 305] on icon "0 ? ? ? º" at bounding box center [627, 334] width 898 height 586
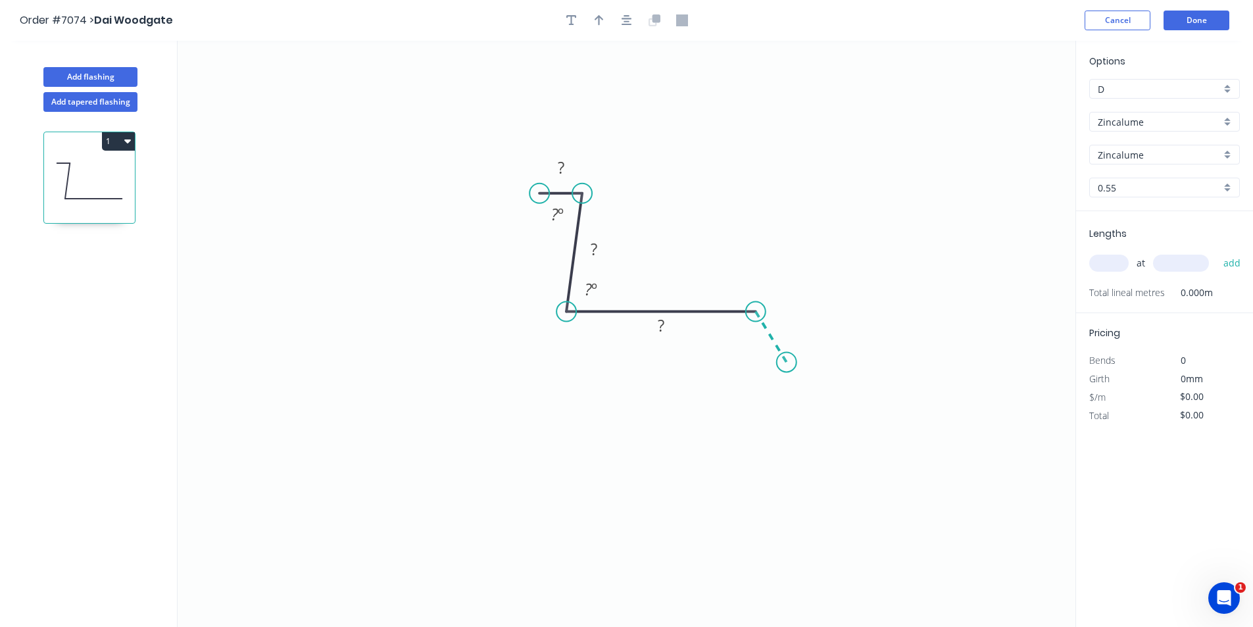
click at [787, 364] on icon "0 ? ? ? ? º ? º" at bounding box center [627, 334] width 898 height 586
drag, startPoint x: 582, startPoint y: 193, endPoint x: 568, endPoint y: 191, distance: 14.0
click at [568, 191] on circle at bounding box center [566, 193] width 20 height 20
click at [548, 160] on rect at bounding box center [553, 168] width 26 height 18
type input "$15.38"
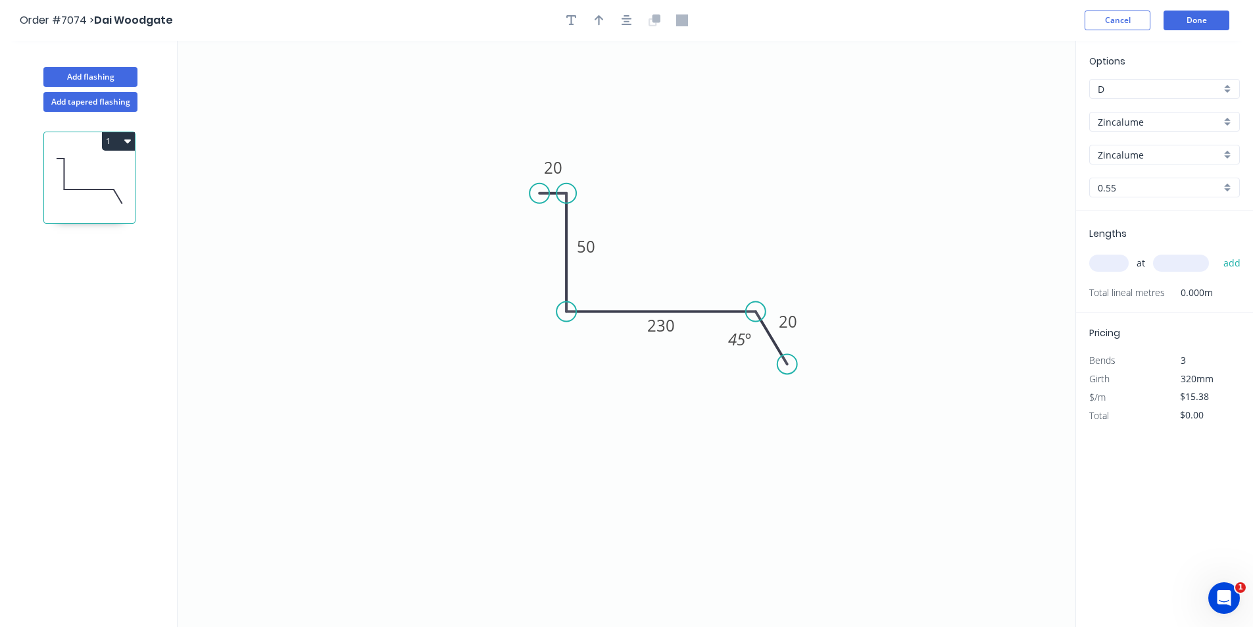
click at [1096, 259] on input "text" at bounding box center [1108, 263] width 39 height 17
type input "2"
type input "1500"
click at [1217, 252] on button "add" at bounding box center [1232, 263] width 31 height 22
click at [630, 18] on icon "button" at bounding box center [626, 20] width 11 height 12
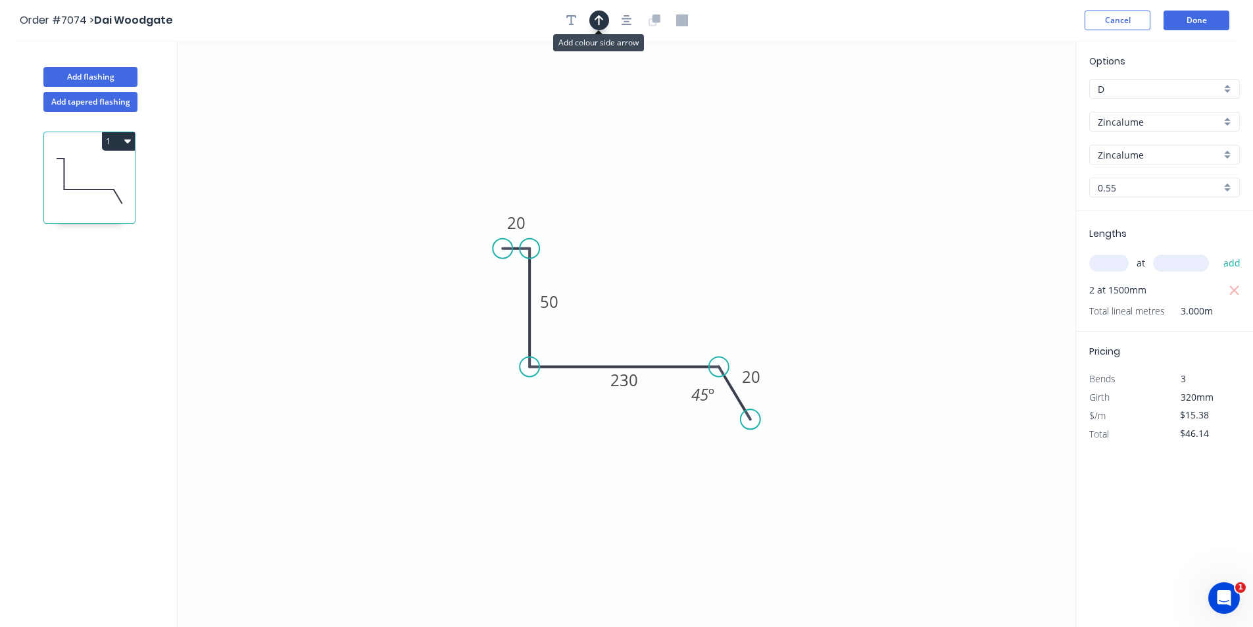
click at [599, 18] on icon "button" at bounding box center [599, 20] width 9 height 11
click at [1009, 103] on icon at bounding box center [1009, 91] width 12 height 42
drag, startPoint x: 1009, startPoint y: 103, endPoint x: 698, endPoint y: 289, distance: 363.1
click at [698, 289] on icon at bounding box center [708, 278] width 38 height 38
click at [110, 147] on button "1" at bounding box center [118, 141] width 33 height 18
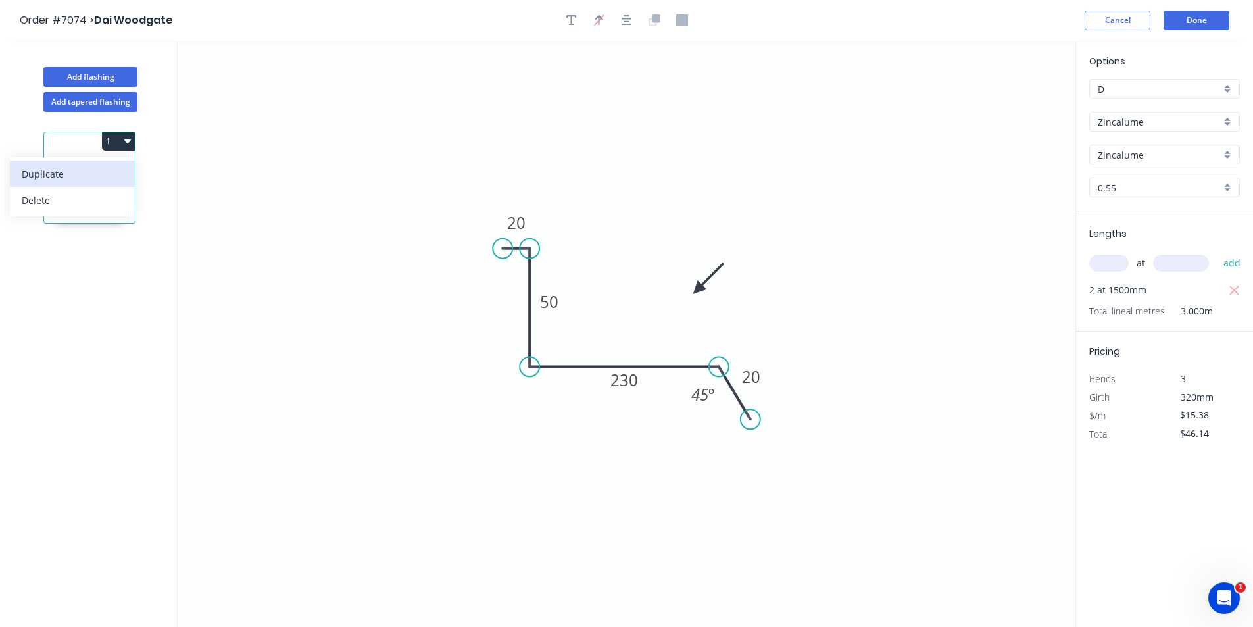
click at [109, 170] on div "Duplicate" at bounding box center [72, 173] width 101 height 19
type input "$0.00"
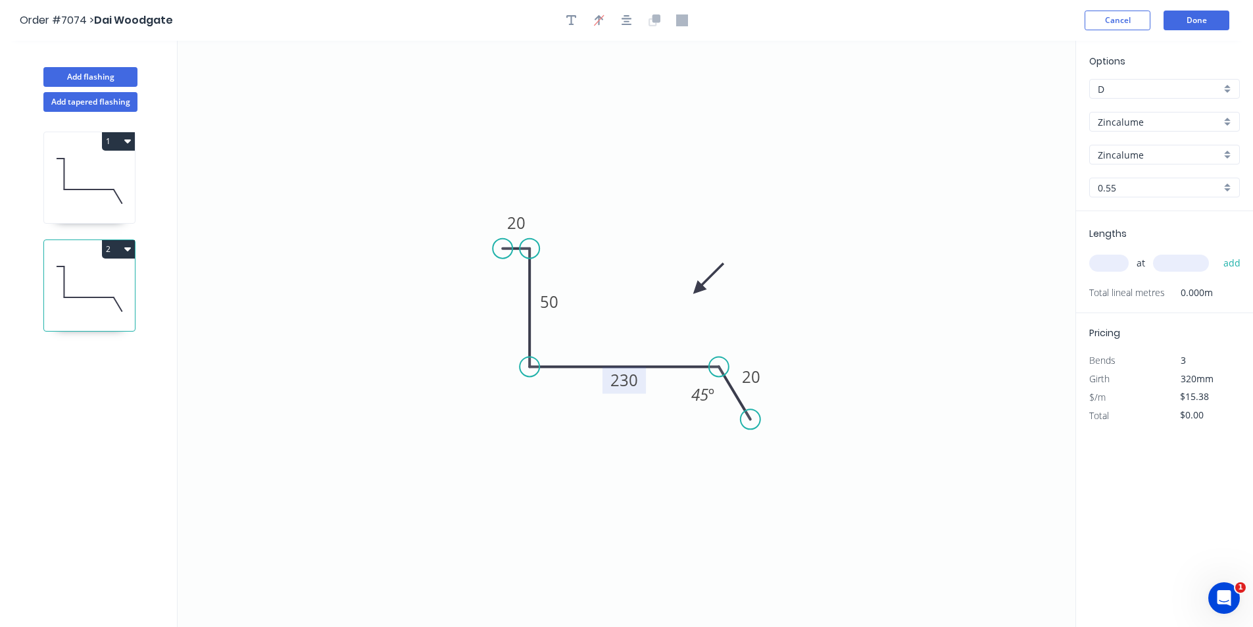
click at [635, 384] on tspan "230" at bounding box center [624, 380] width 28 height 22
click at [1119, 256] on input "text" at bounding box center [1108, 263] width 39 height 17
type input "2"
type input "1600"
click at [1217, 252] on button "add" at bounding box center [1232, 263] width 31 height 22
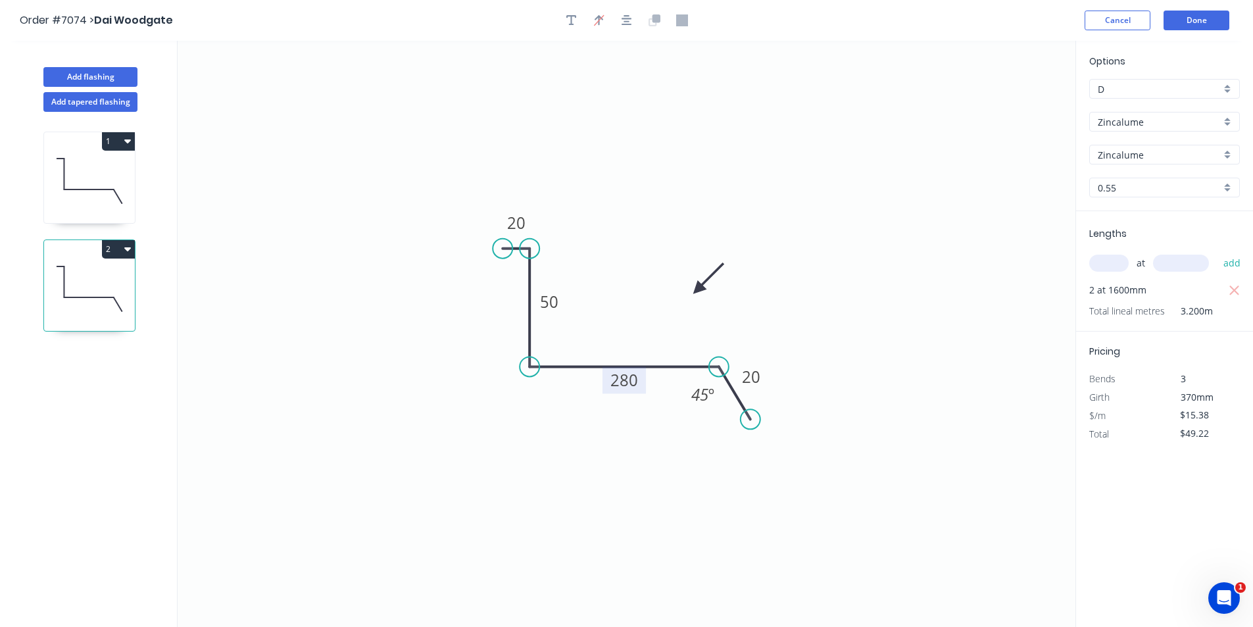
click at [126, 243] on button "2" at bounding box center [118, 249] width 33 height 18
click at [88, 281] on div "Duplicate" at bounding box center [72, 281] width 101 height 19
type input "$0.00"
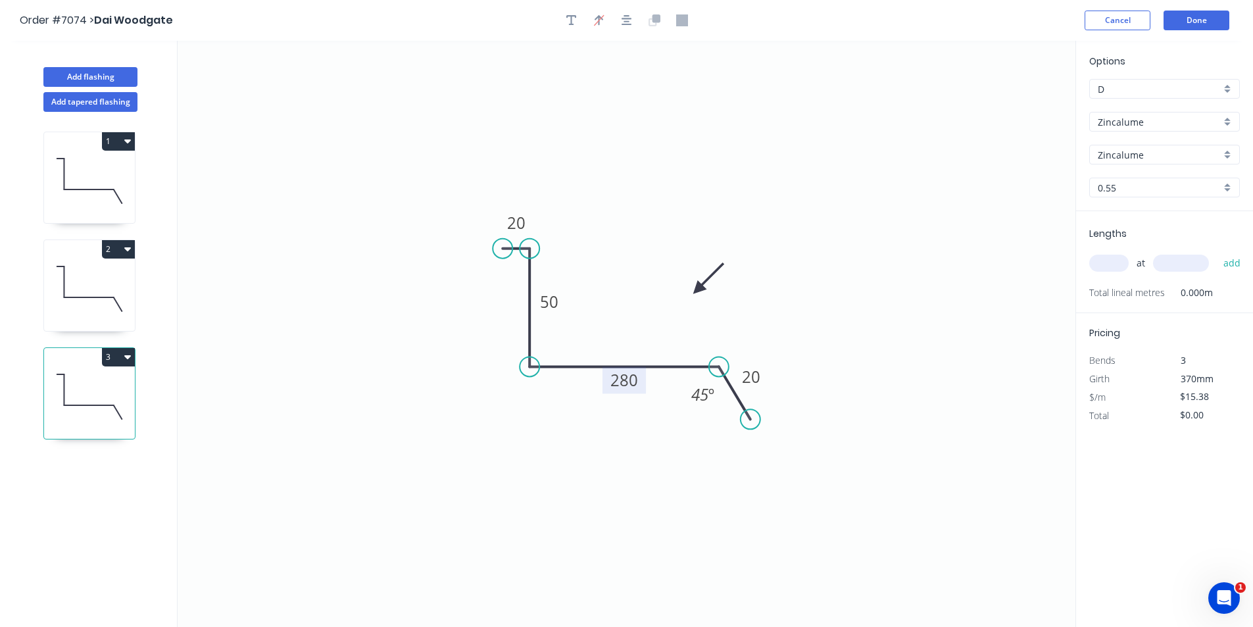
click at [622, 379] on tspan "280" at bounding box center [624, 380] width 28 height 22
type input "$18.19"
drag, startPoint x: 1088, startPoint y: 254, endPoint x: 1102, endPoint y: 256, distance: 14.6
click at [1099, 256] on div "Lengths at add Total lineal metres 0.000m" at bounding box center [1164, 262] width 177 height 102
click at [1132, 260] on div "at add" at bounding box center [1165, 263] width 153 height 22
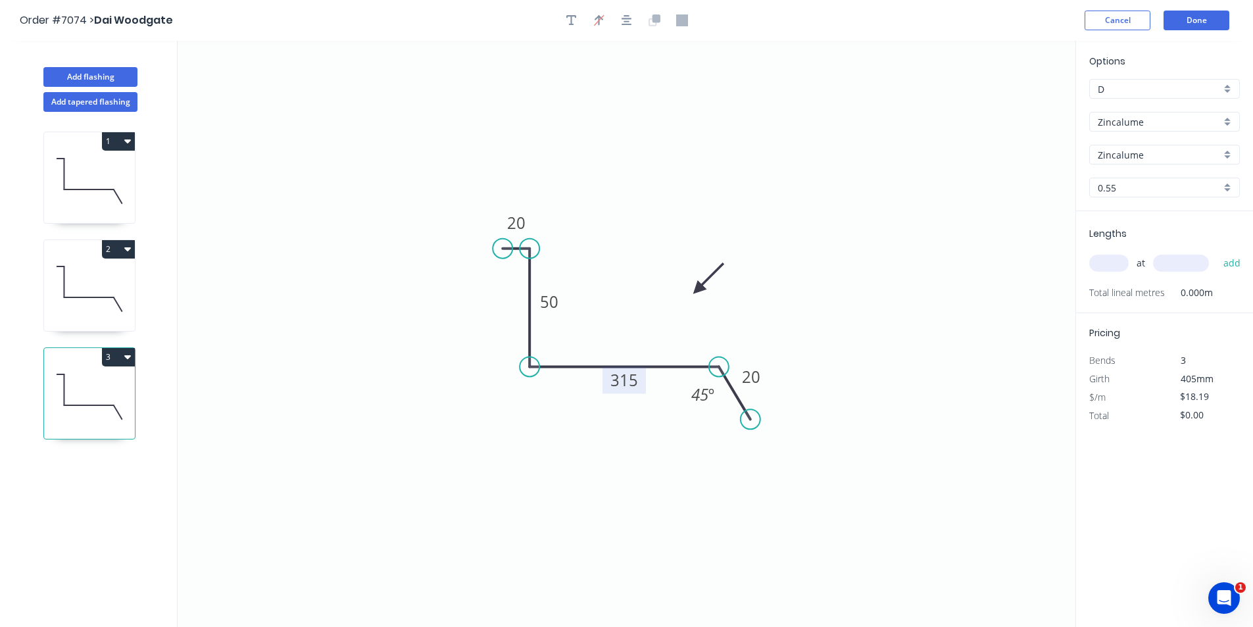
click at [1109, 262] on input "text" at bounding box center [1108, 263] width 39 height 17
type input "2"
type input "1600"
click at [1217, 252] on button "add" at bounding box center [1232, 263] width 31 height 22
type input "$58.21"
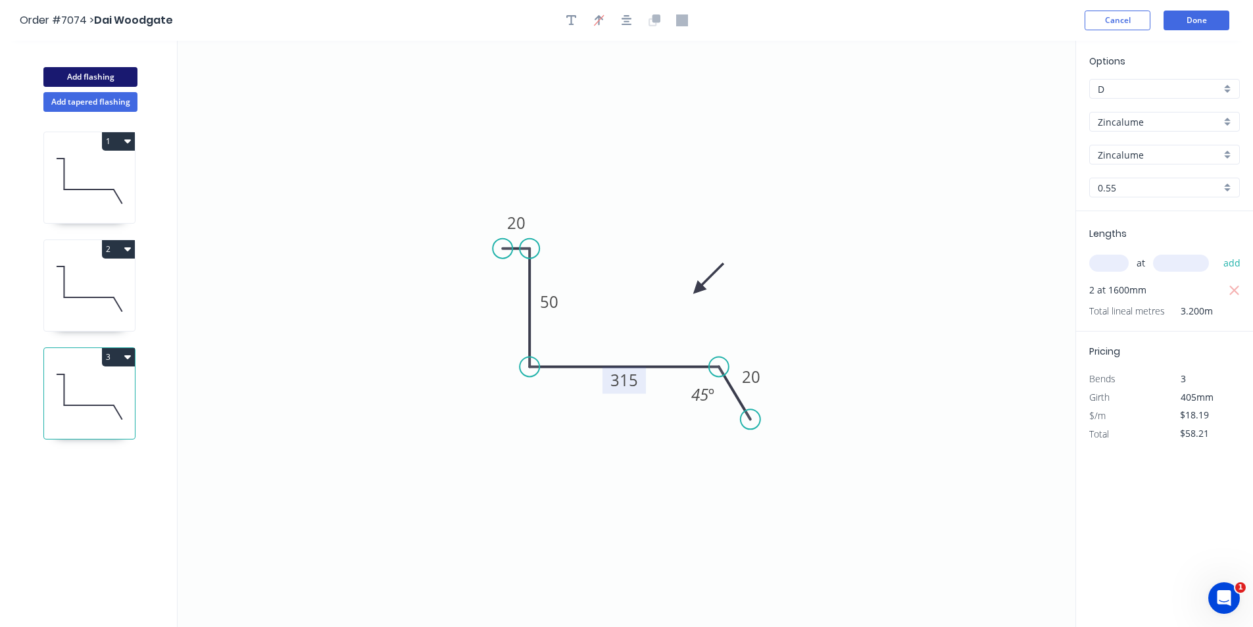
click at [130, 76] on button "Add flashing" at bounding box center [90, 77] width 94 height 20
type input "$0.00"
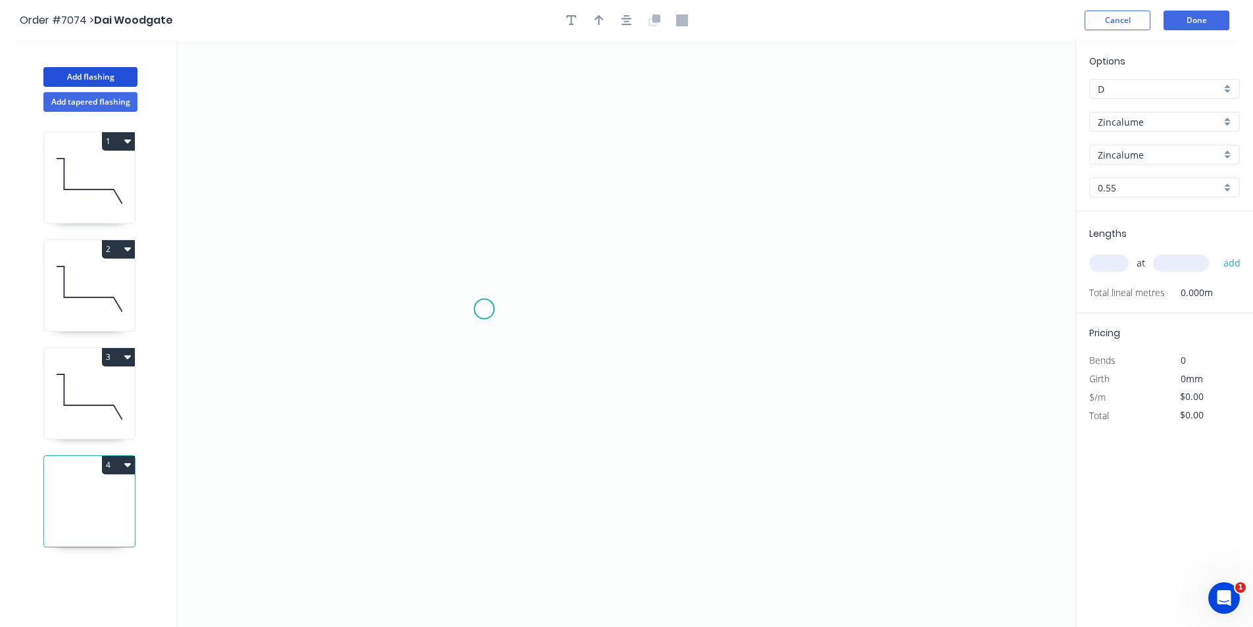
click at [484, 309] on icon "0" at bounding box center [627, 334] width 898 height 586
click at [484, 276] on icon at bounding box center [484, 292] width 0 height 33
click at [650, 278] on icon "0 ?" at bounding box center [627, 334] width 898 height 586
click at [651, 311] on icon "0 ? ?" at bounding box center [627, 334] width 898 height 586
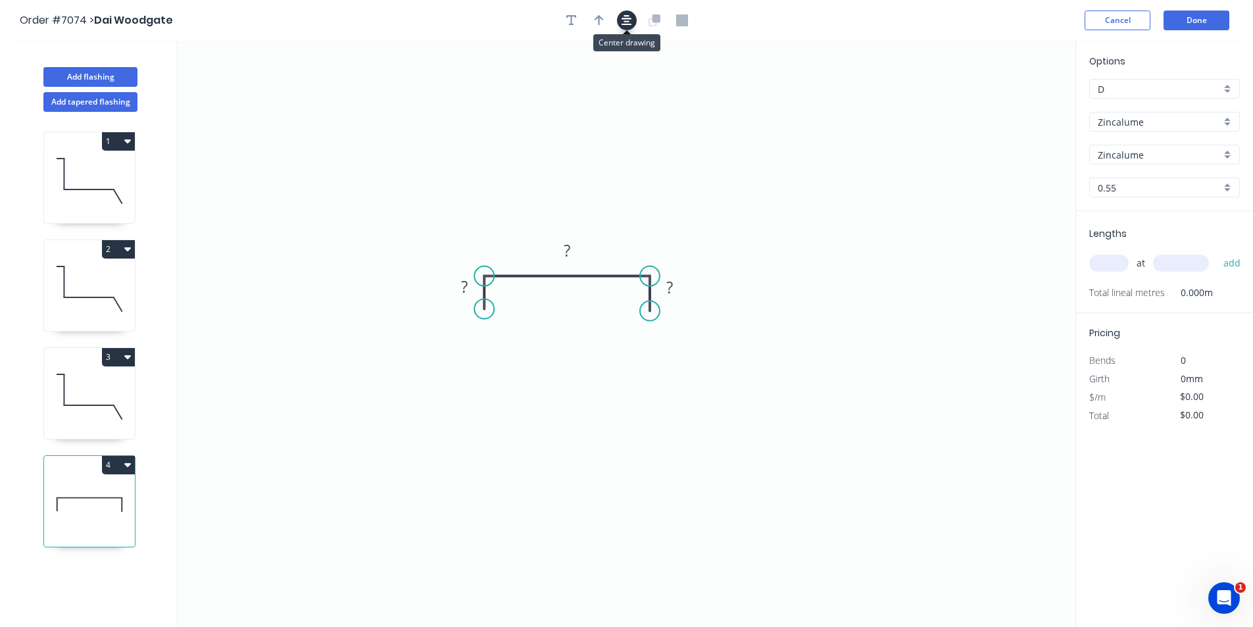
click at [618, 16] on button "button" at bounding box center [627, 21] width 20 height 20
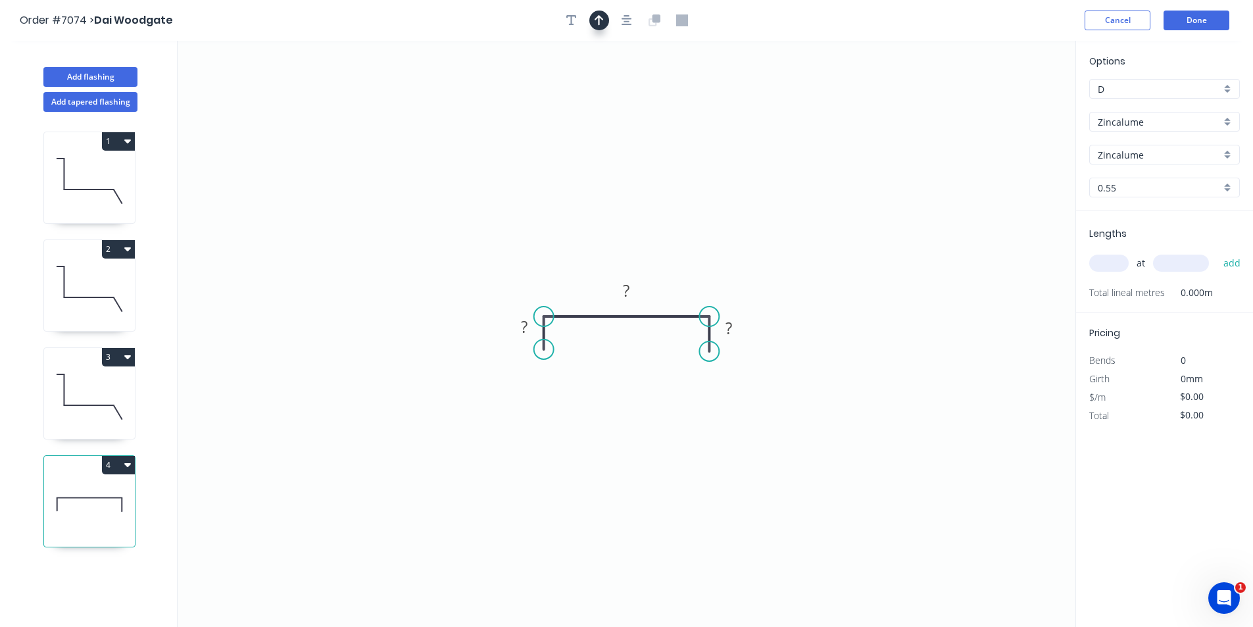
click at [598, 20] on icon "button" at bounding box center [599, 20] width 9 height 11
drag, startPoint x: 1009, startPoint y: 99, endPoint x: 581, endPoint y: 239, distance: 450.5
click at [581, 239] on icon at bounding box center [581, 224] width 12 height 42
click at [526, 335] on tspan "?" at bounding box center [524, 327] width 7 height 22
type input "$9.10"
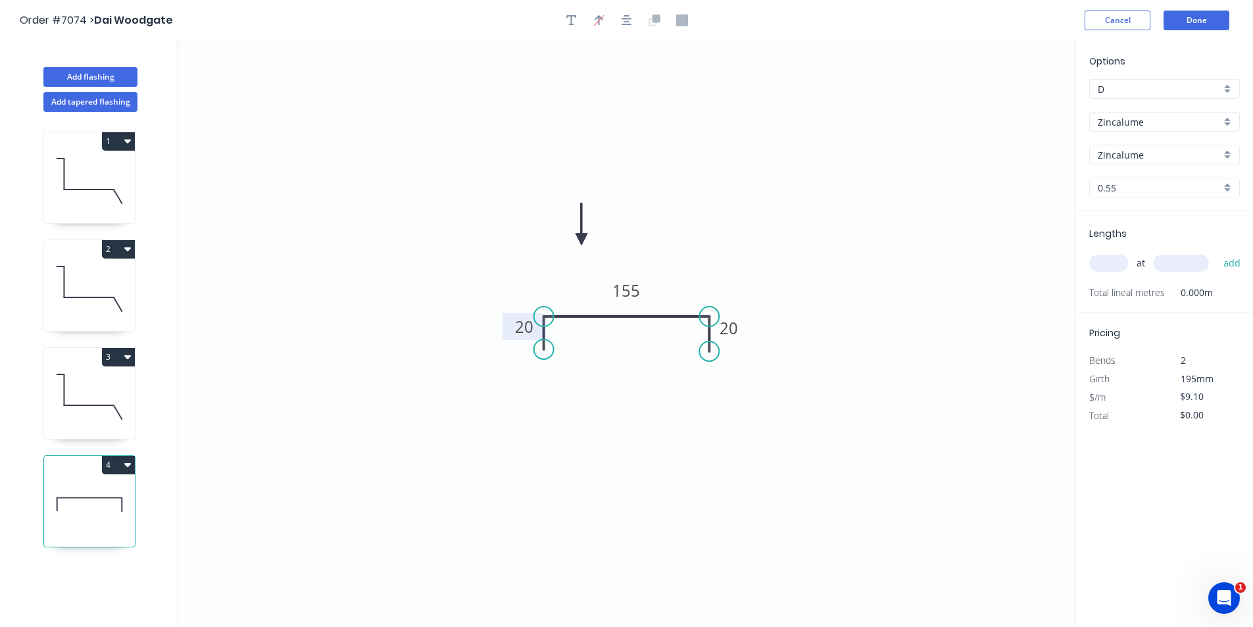
click at [1102, 262] on input "text" at bounding box center [1108, 263] width 39 height 17
type input "1"
type input "120"
click at [1217, 252] on button "add" at bounding box center [1232, 263] width 31 height 22
type input "$9.10"
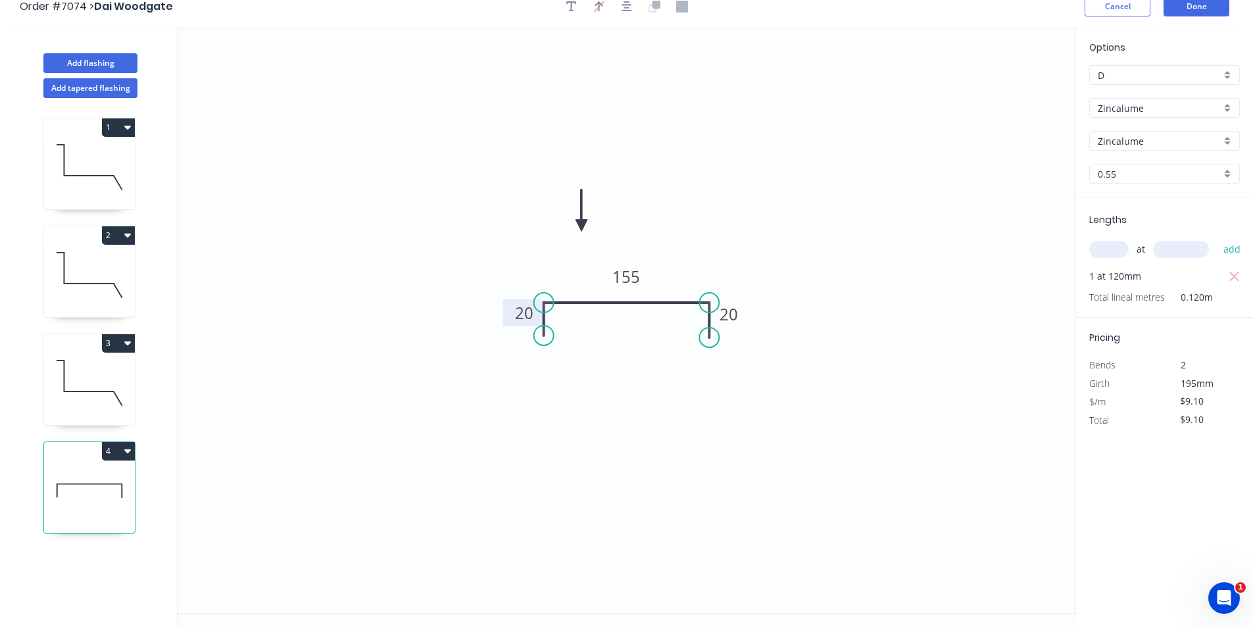
scroll to position [24, 0]
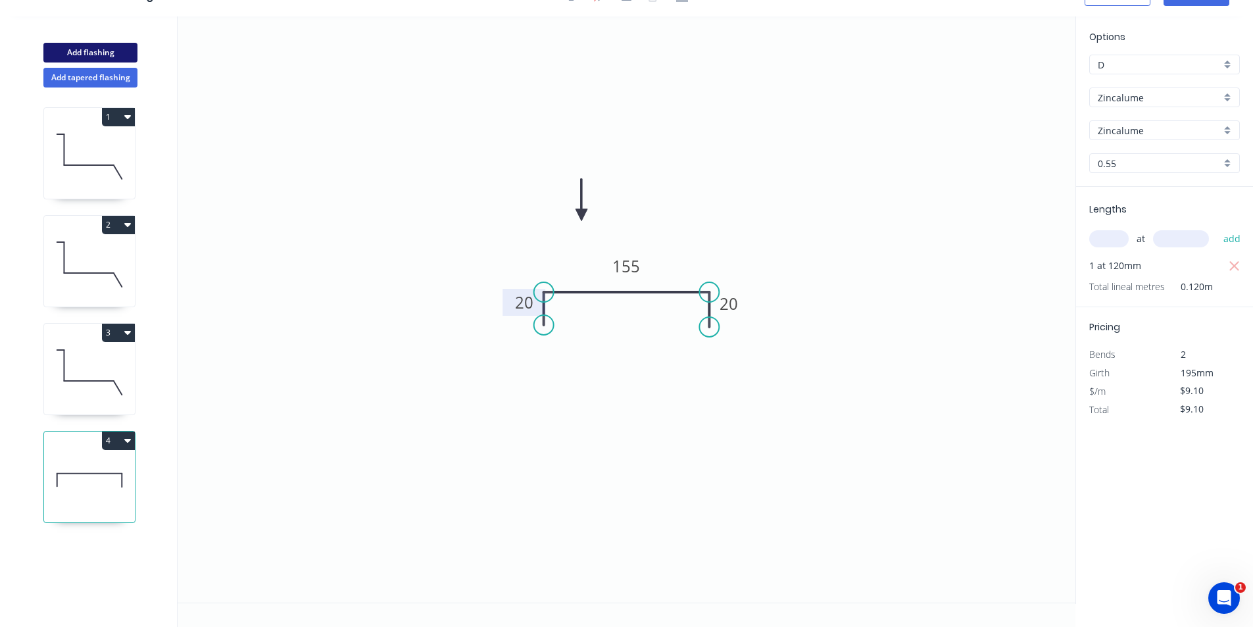
click at [132, 53] on button "Add flashing" at bounding box center [90, 53] width 94 height 20
type input "$0.00"
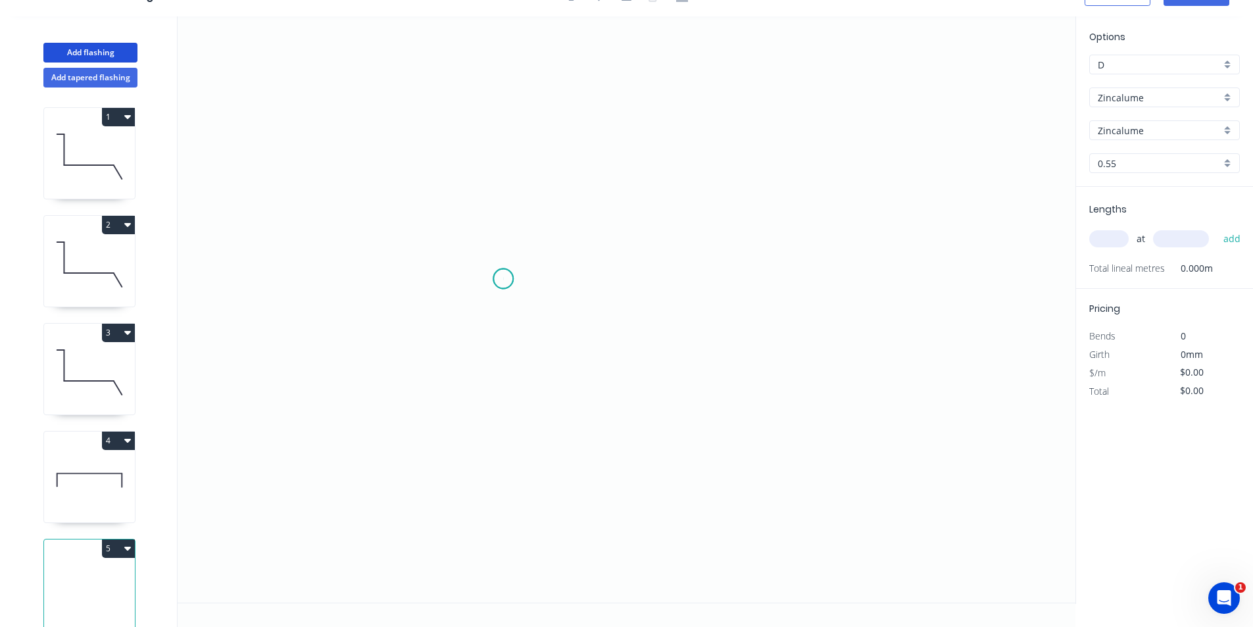
click at [503, 279] on icon "0" at bounding box center [627, 309] width 898 height 586
click at [504, 245] on icon "0" at bounding box center [627, 309] width 898 height 586
click at [634, 245] on icon "0 ?" at bounding box center [627, 309] width 898 height 586
click at [631, 489] on icon "0 ? ?" at bounding box center [627, 309] width 898 height 586
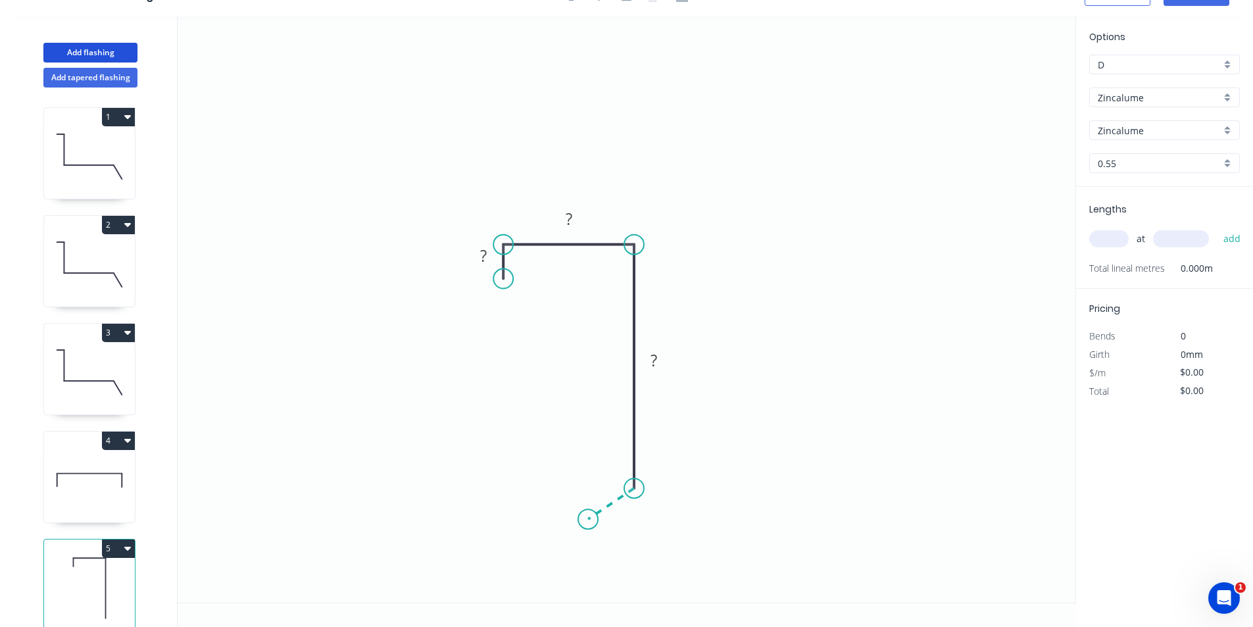
click at [588, 520] on icon "0 ? ? ?" at bounding box center [627, 309] width 898 height 586
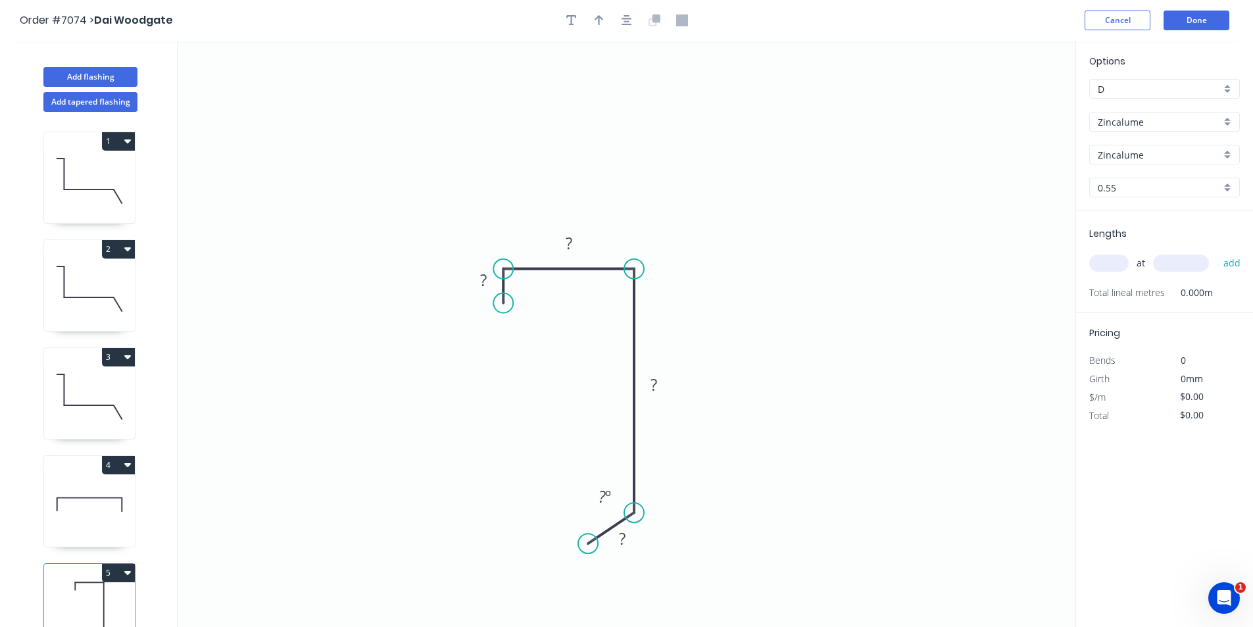
click at [623, 33] on header "Order #7074 > Dai Woodgate Cancel Done" at bounding box center [626, 20] width 1253 height 41
click at [623, 23] on icon "button" at bounding box center [626, 20] width 11 height 12
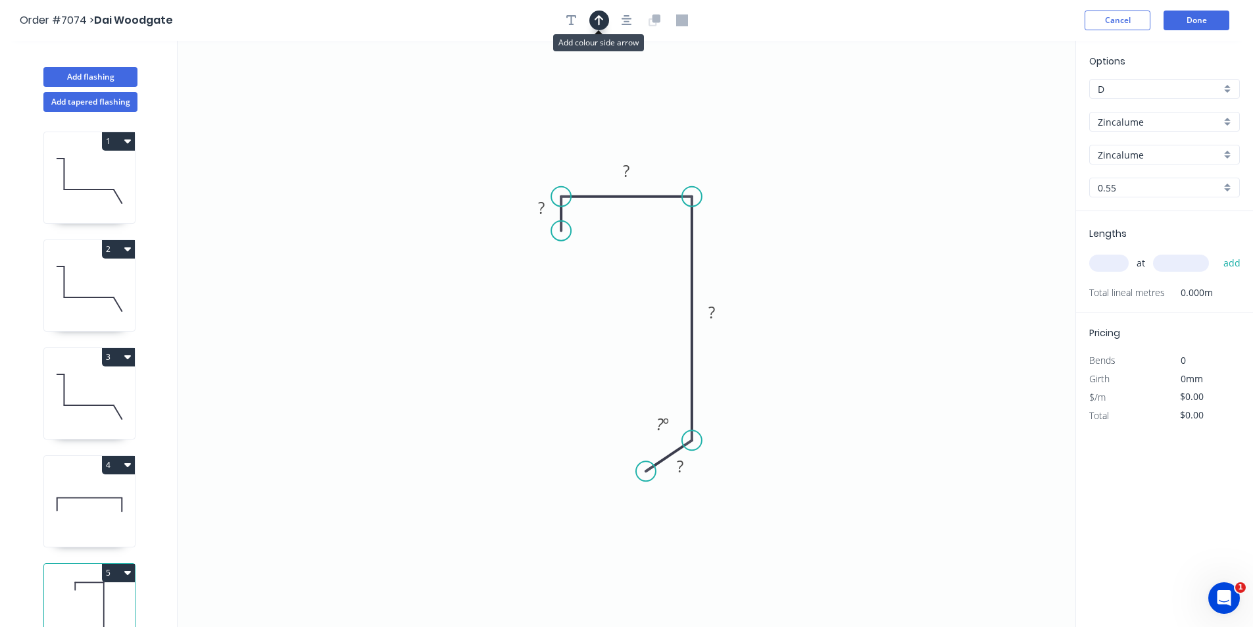
click at [591, 16] on button "button" at bounding box center [599, 21] width 20 height 20
click at [1006, 107] on icon at bounding box center [1009, 91] width 12 height 42
drag, startPoint x: 1006, startPoint y: 107, endPoint x: 691, endPoint y: 160, distance: 320.2
click at [691, 160] on icon at bounding box center [701, 150] width 38 height 38
click at [547, 203] on rect at bounding box center [541, 208] width 26 height 18
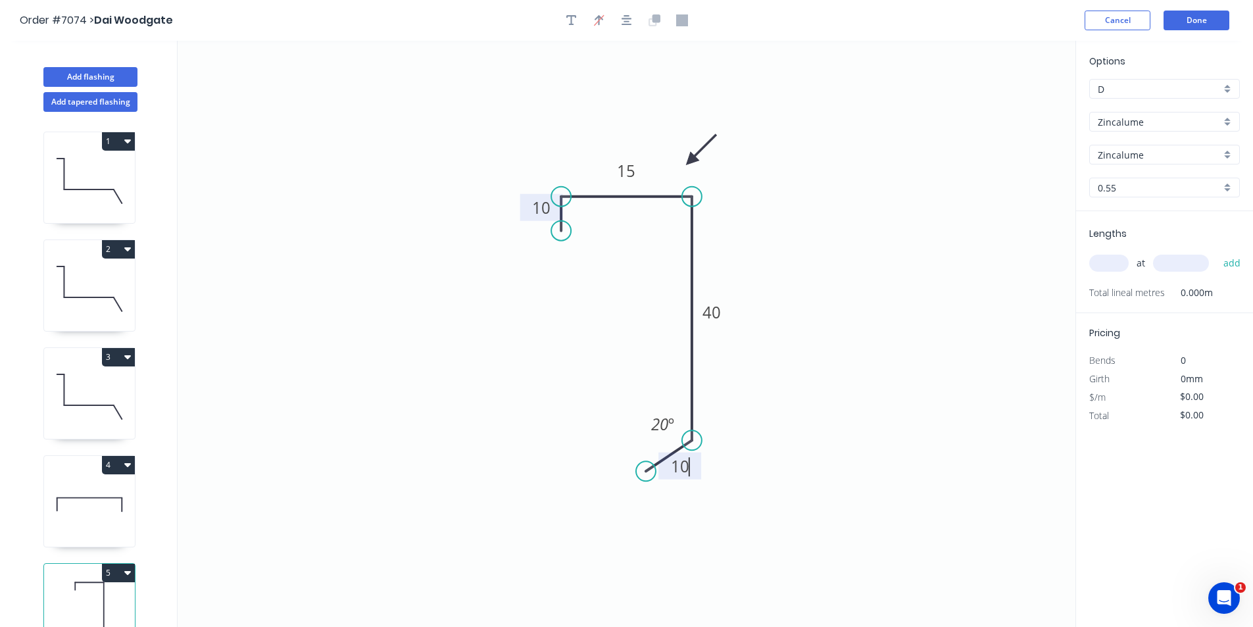
type input "$6.96"
click at [1111, 262] on input "text" at bounding box center [1108, 263] width 39 height 17
type input "2"
type input "1200"
click at [1217, 252] on button "add" at bounding box center [1232, 263] width 31 height 22
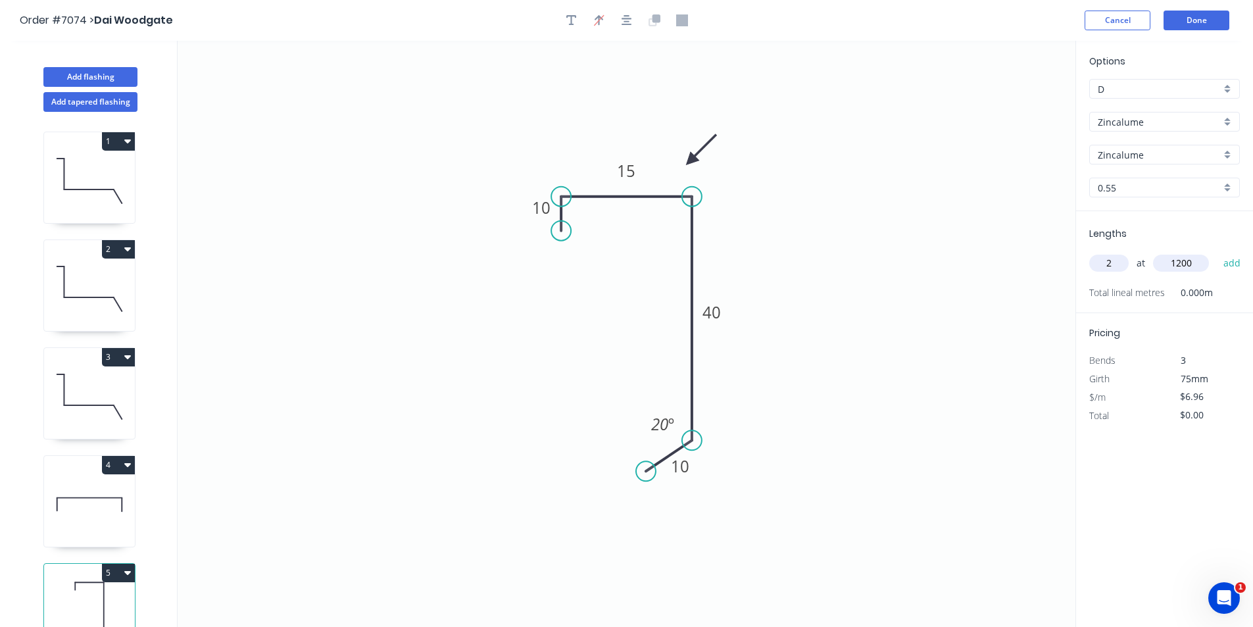
type input "$16.70"
click at [113, 76] on button "Add flashing" at bounding box center [90, 77] width 94 height 20
type input "$0.00"
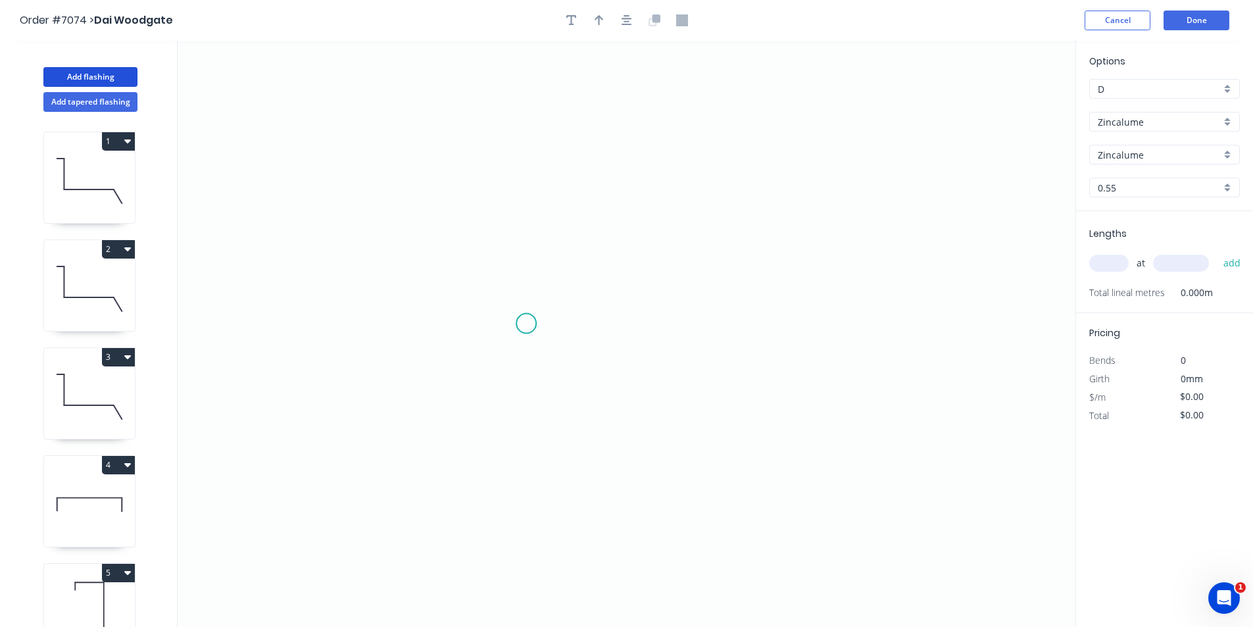
click at [525, 324] on icon "0" at bounding box center [627, 334] width 898 height 586
click at [600, 257] on icon "0" at bounding box center [627, 334] width 898 height 586
click at [588, 295] on rect at bounding box center [577, 294] width 26 height 18
type input "$8.41"
click at [1124, 258] on input "text" at bounding box center [1108, 263] width 39 height 17
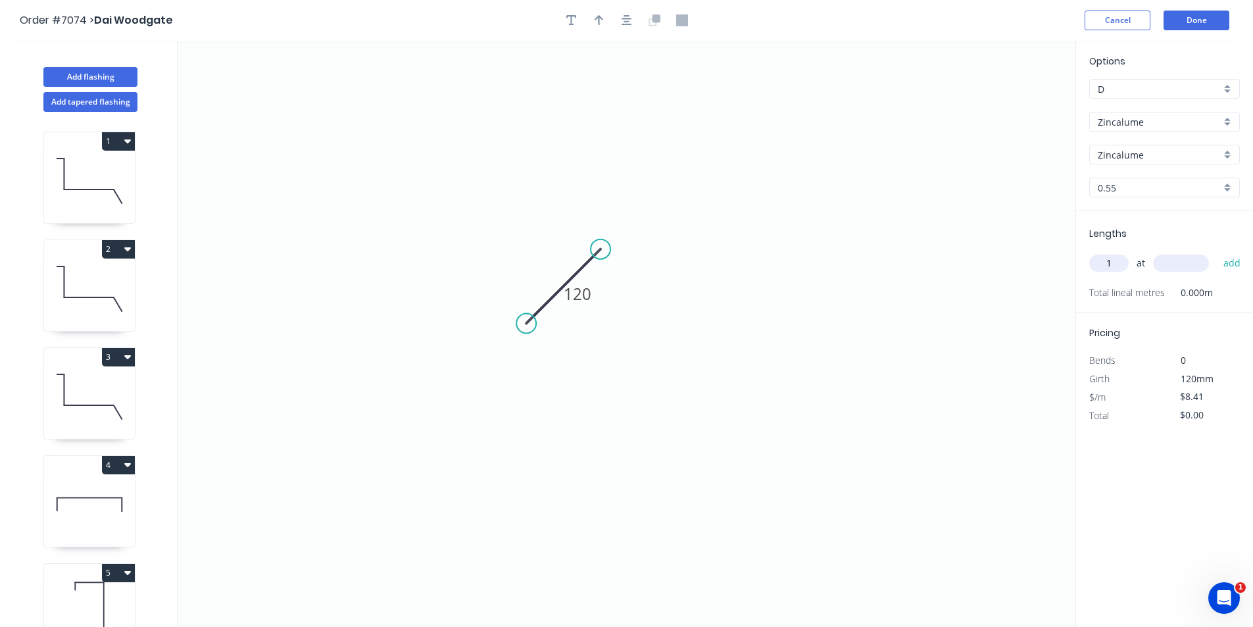
type input "1"
type input "600"
click at [1217, 252] on button "add" at bounding box center [1232, 263] width 31 height 22
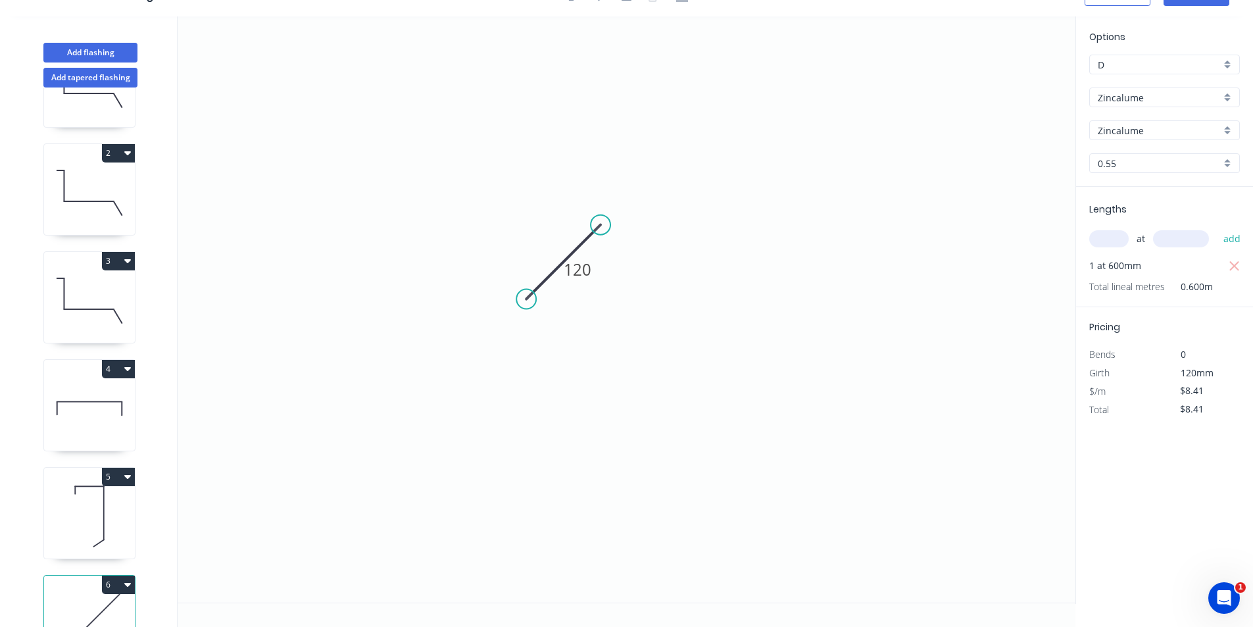
scroll to position [137, 0]
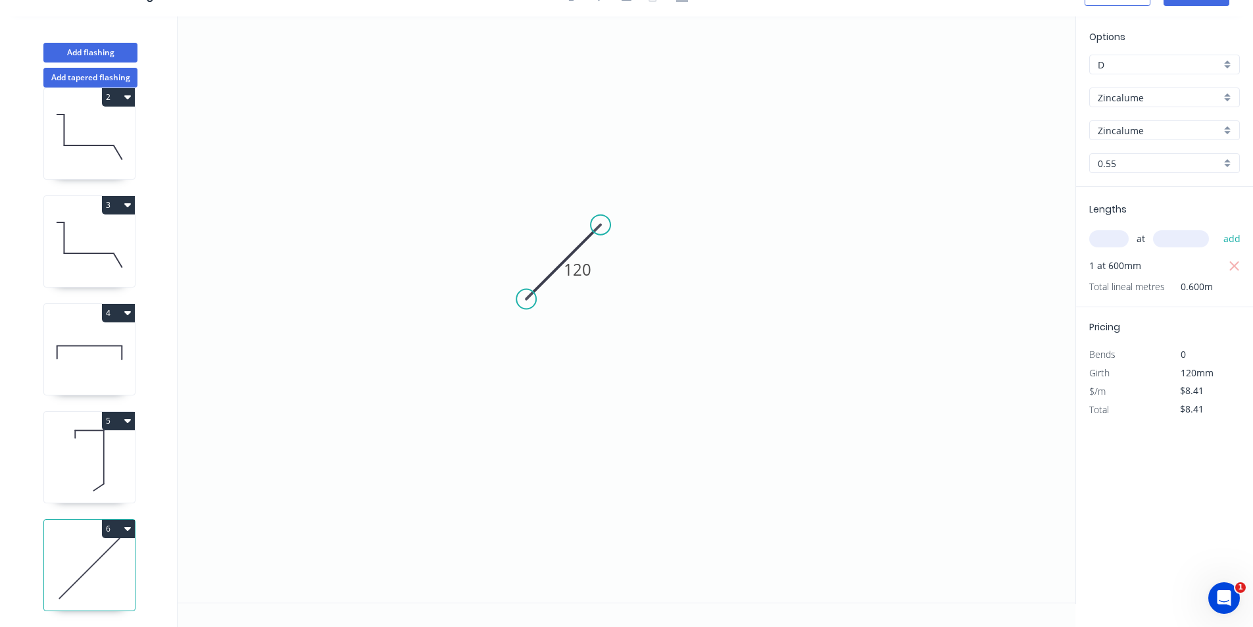
click at [118, 520] on button "6" at bounding box center [118, 529] width 33 height 18
click at [106, 545] on div "Duplicate Delete" at bounding box center [72, 574] width 125 height 59
click at [106, 552] on div "Duplicate" at bounding box center [72, 561] width 101 height 19
type input "$0.00"
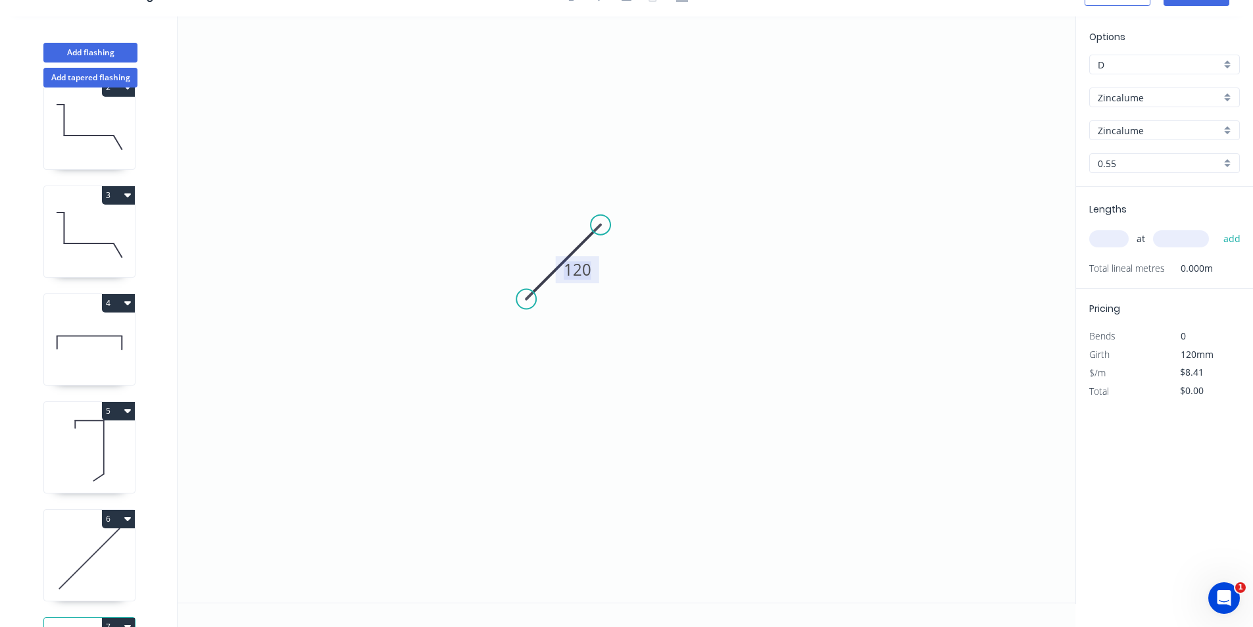
click at [581, 278] on tspan "120" at bounding box center [578, 269] width 28 height 22
type input "$5.59"
click at [1108, 241] on input "text" at bounding box center [1108, 238] width 39 height 17
type input "1"
type input "1400"
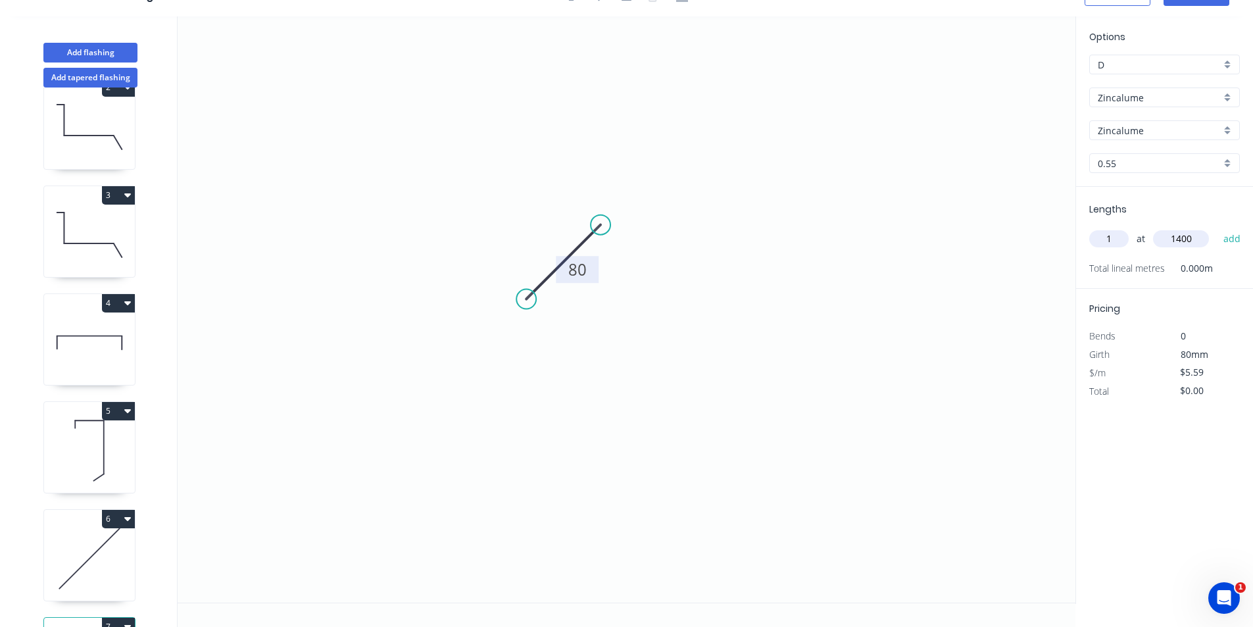
click at [1217, 228] on button "add" at bounding box center [1232, 239] width 31 height 22
type input "$7.83"
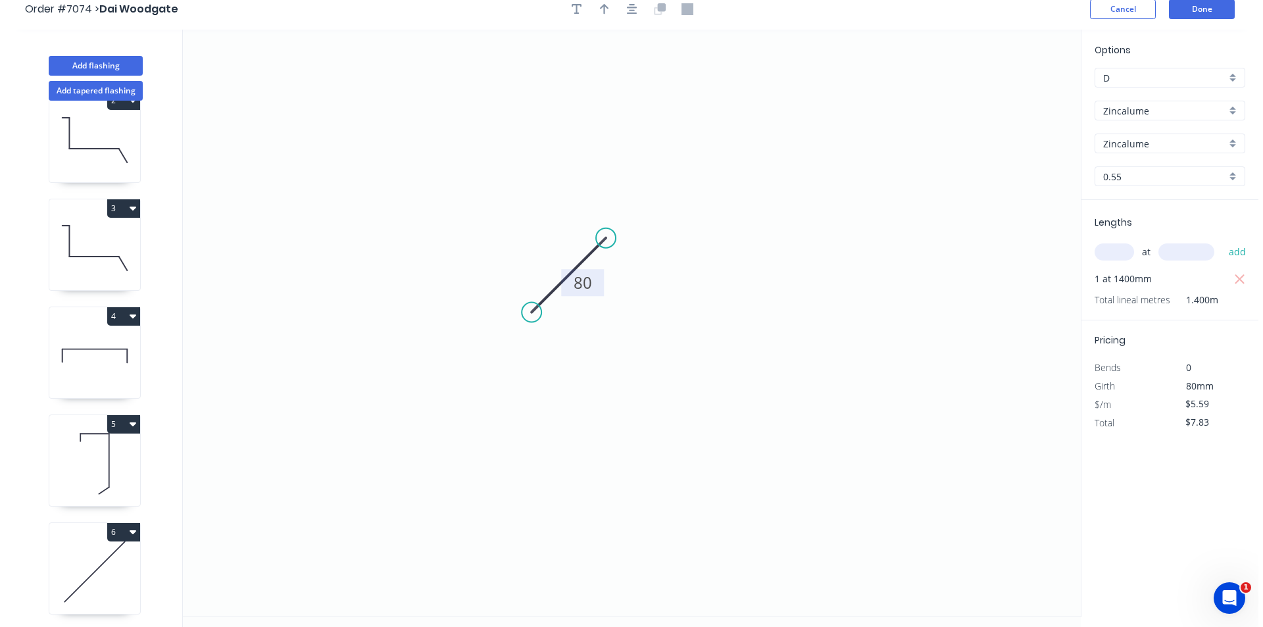
scroll to position [0, 0]
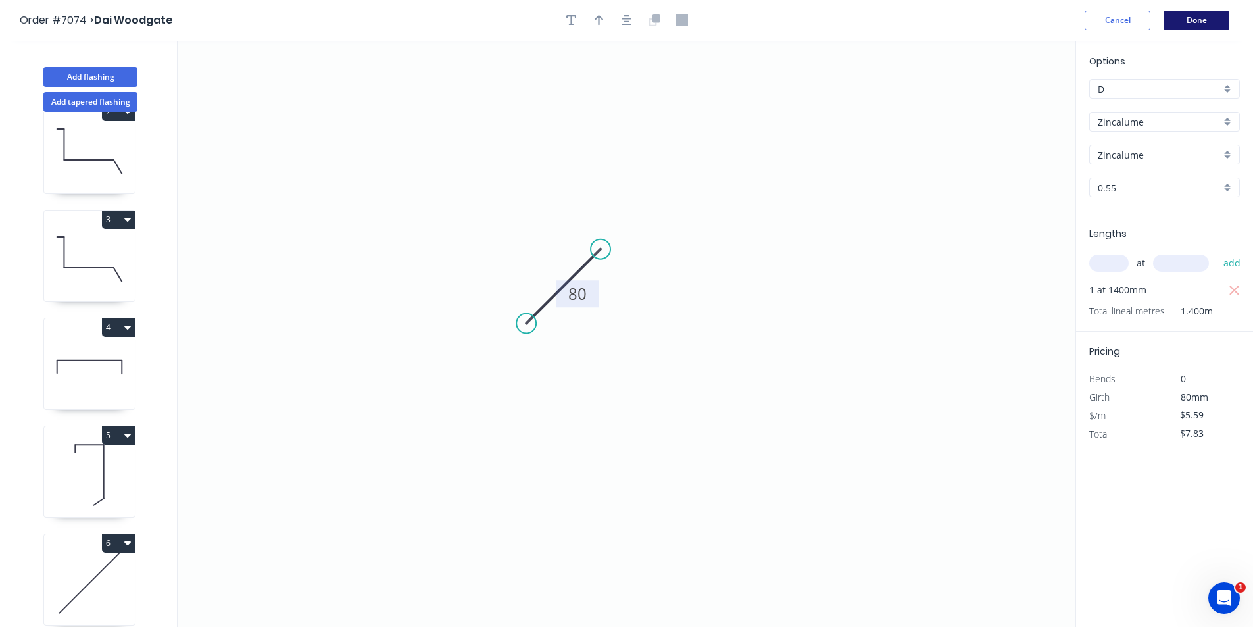
click at [1195, 25] on button "Done" at bounding box center [1196, 21] width 66 height 20
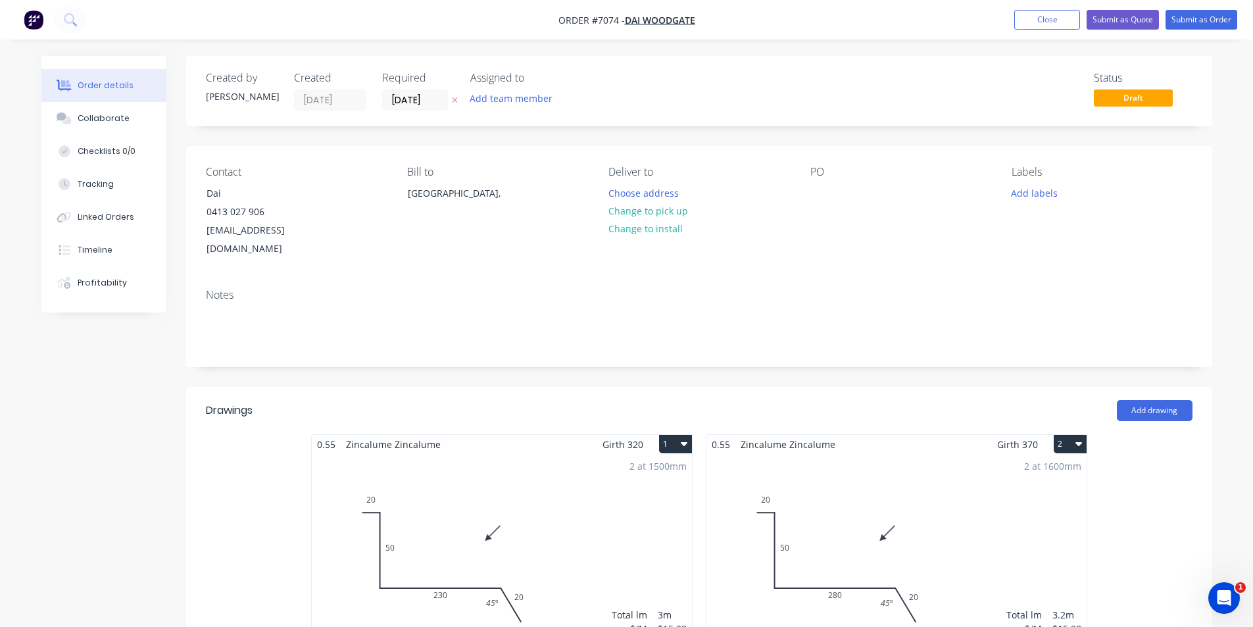
click at [66, 112] on icon at bounding box center [64, 118] width 15 height 12
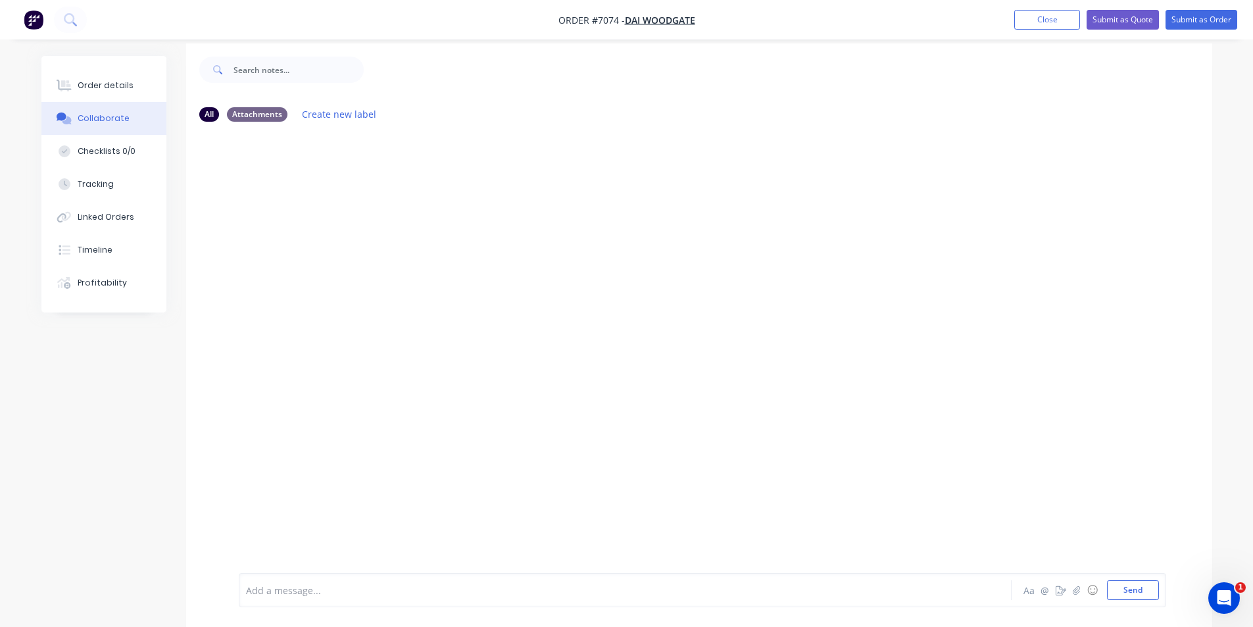
scroll to position [20, 0]
click at [1077, 590] on icon "button" at bounding box center [1076, 589] width 8 height 9
click at [1148, 593] on button "Send" at bounding box center [1133, 590] width 52 height 20
drag, startPoint x: 103, startPoint y: 81, endPoint x: 439, endPoint y: 2, distance: 345.8
click at [103, 81] on div "Order details" at bounding box center [106, 86] width 56 height 12
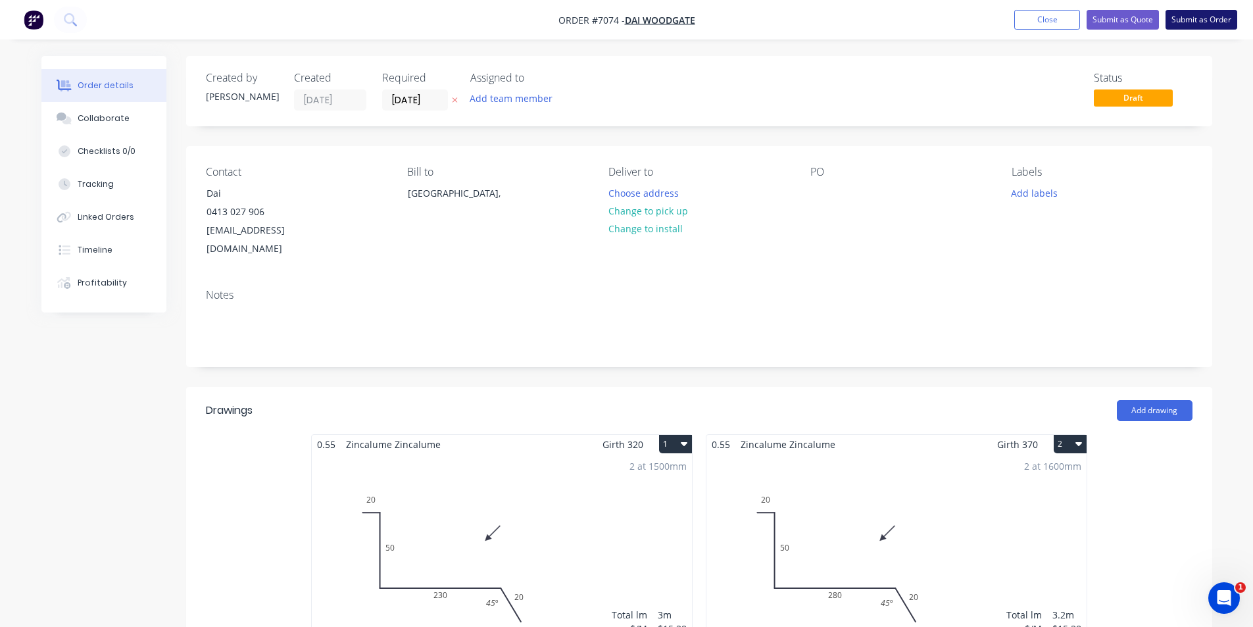
click at [1199, 18] on button "Submit as Order" at bounding box center [1201, 20] width 72 height 20
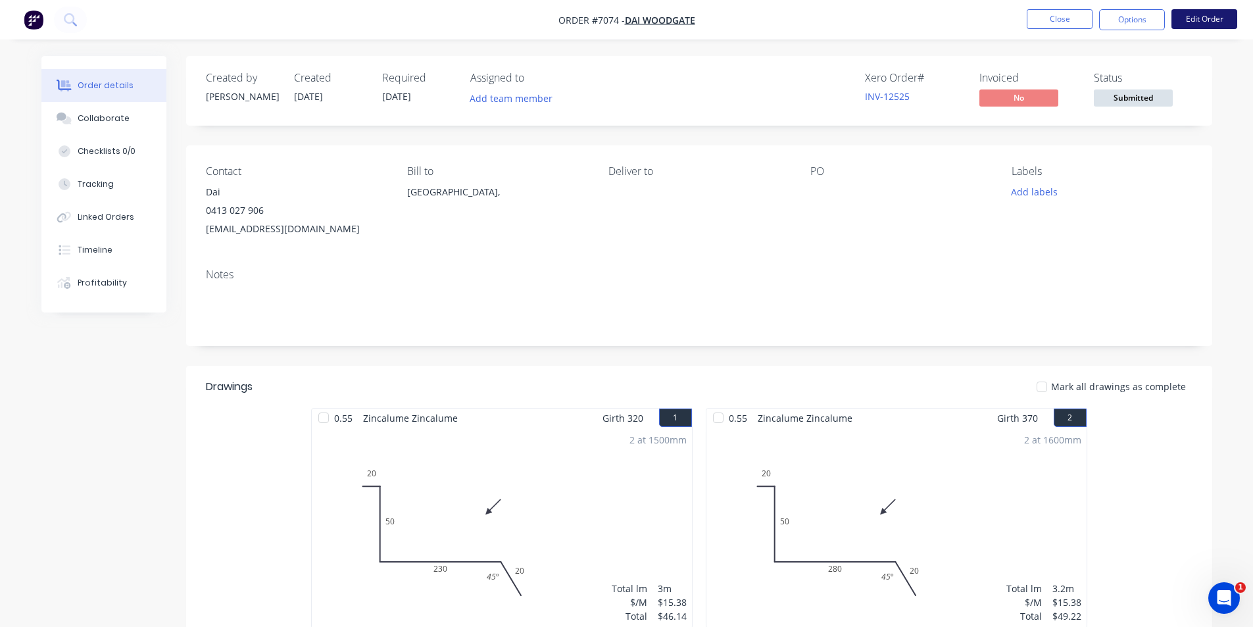
click at [1209, 18] on button "Edit Order" at bounding box center [1204, 19] width 66 height 20
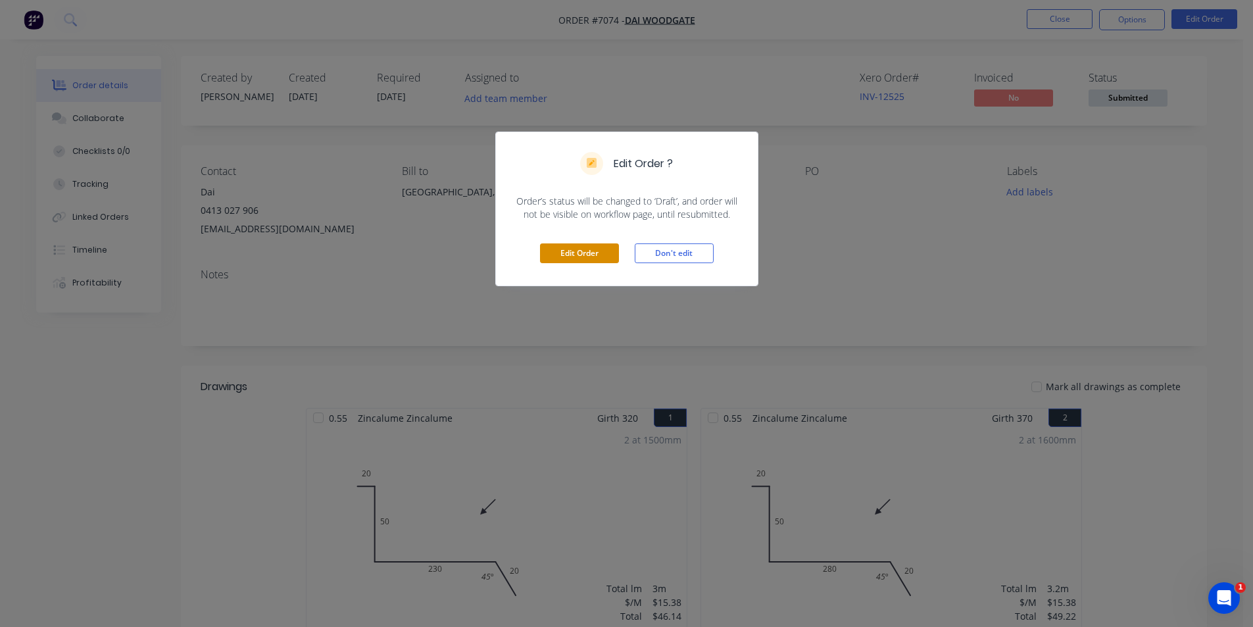
click at [595, 254] on button "Edit Order" at bounding box center [579, 253] width 79 height 20
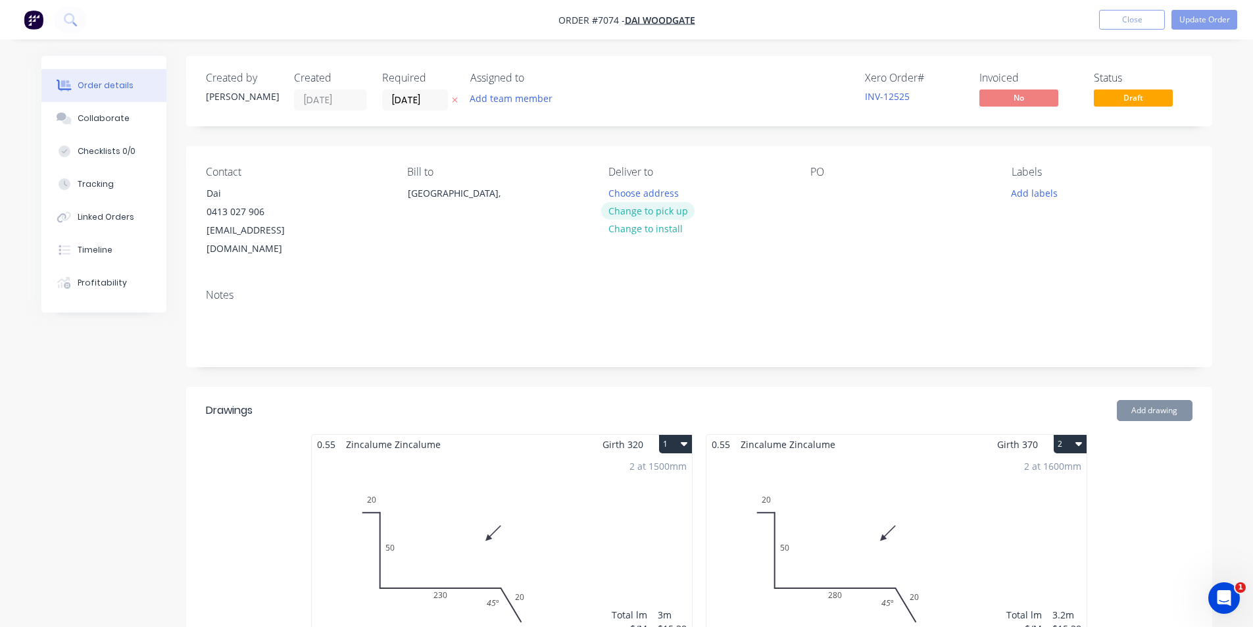
click at [666, 210] on button "Change to pick up" at bounding box center [647, 211] width 93 height 18
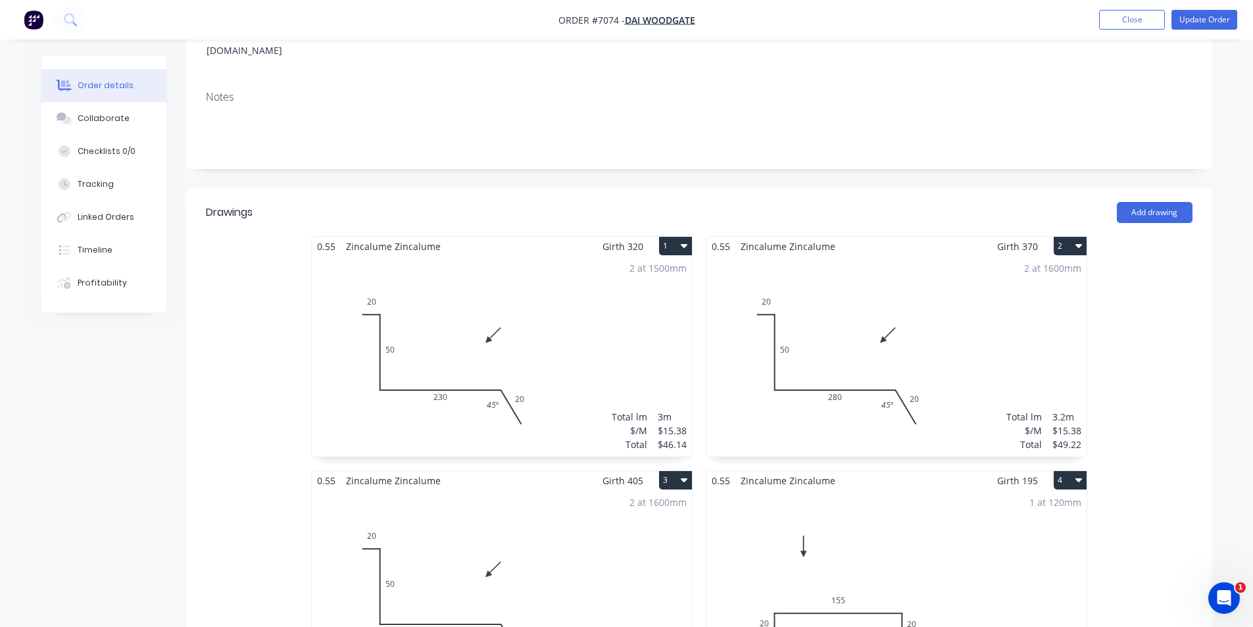
scroll to position [66, 0]
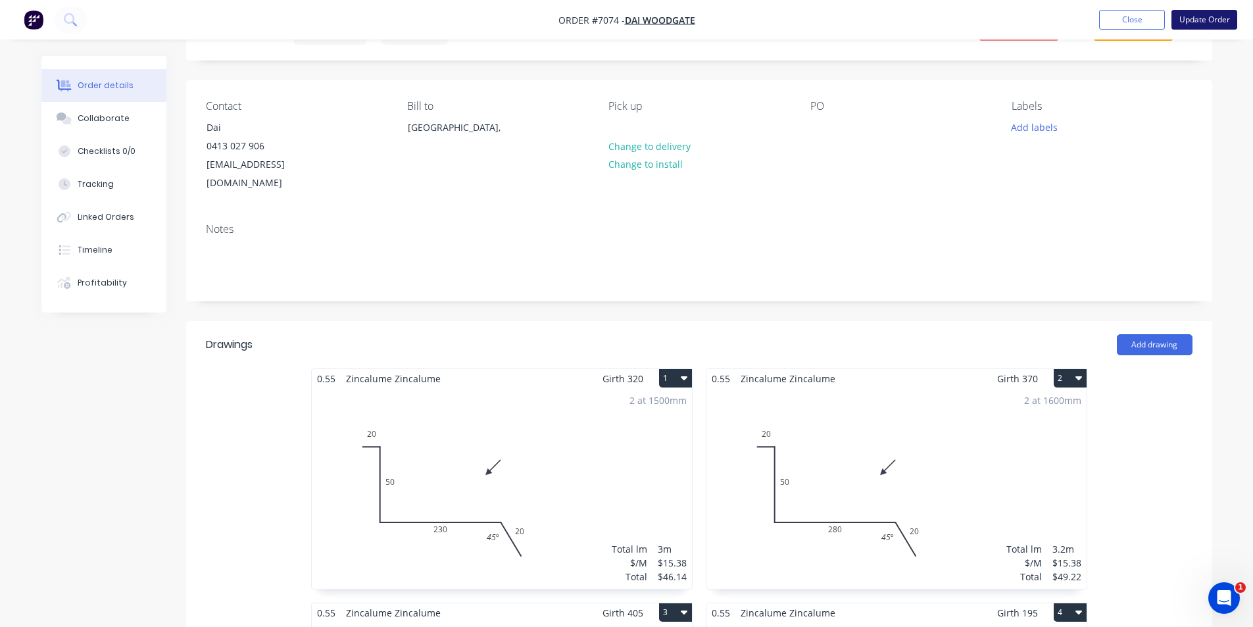
click at [1211, 18] on button "Update Order" at bounding box center [1204, 20] width 66 height 20
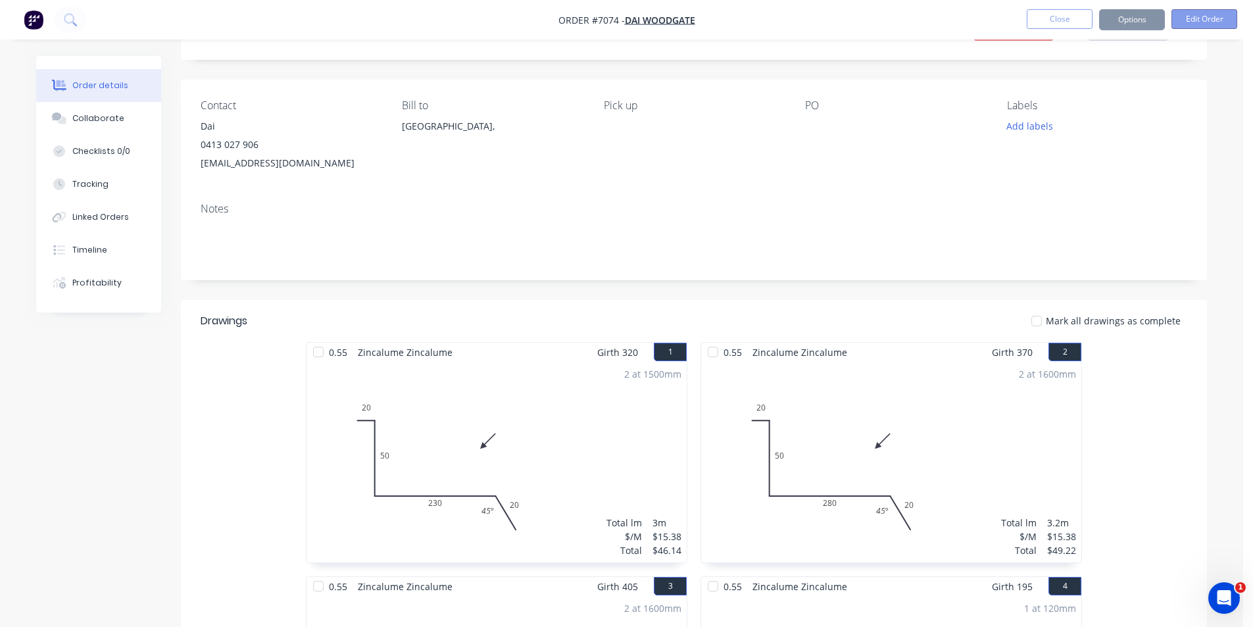
scroll to position [0, 0]
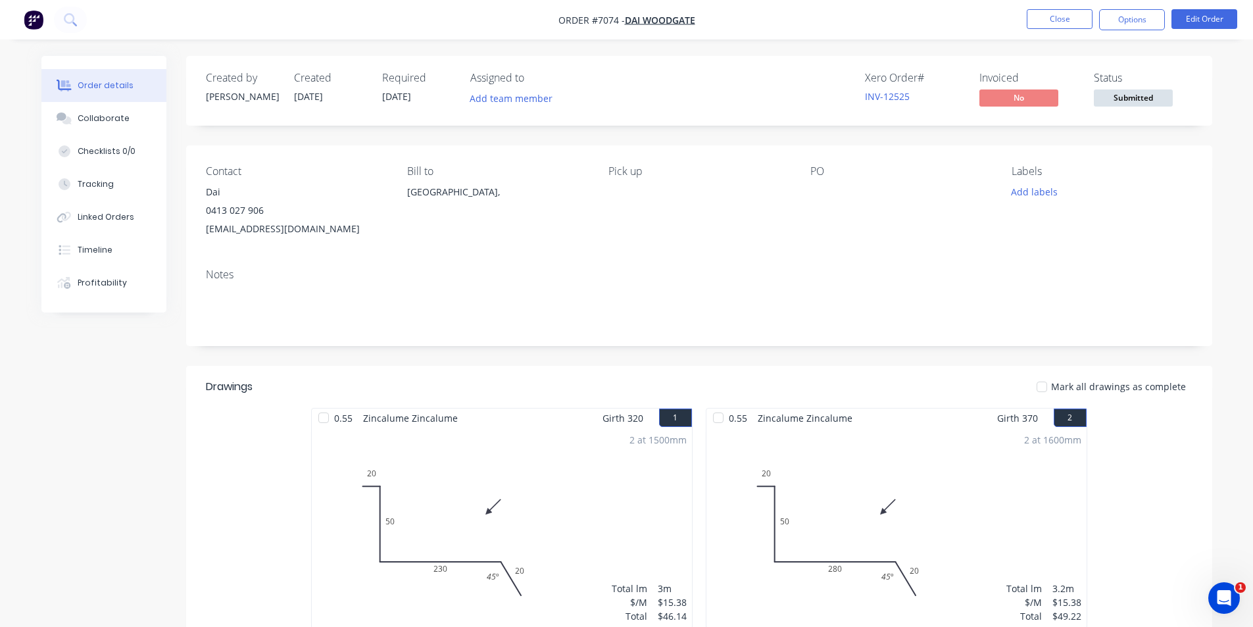
drag, startPoint x: 1113, startPoint y: 103, endPoint x: 1116, endPoint y: 111, distance: 8.3
click at [1113, 105] on span "Submitted" at bounding box center [1133, 97] width 79 height 16
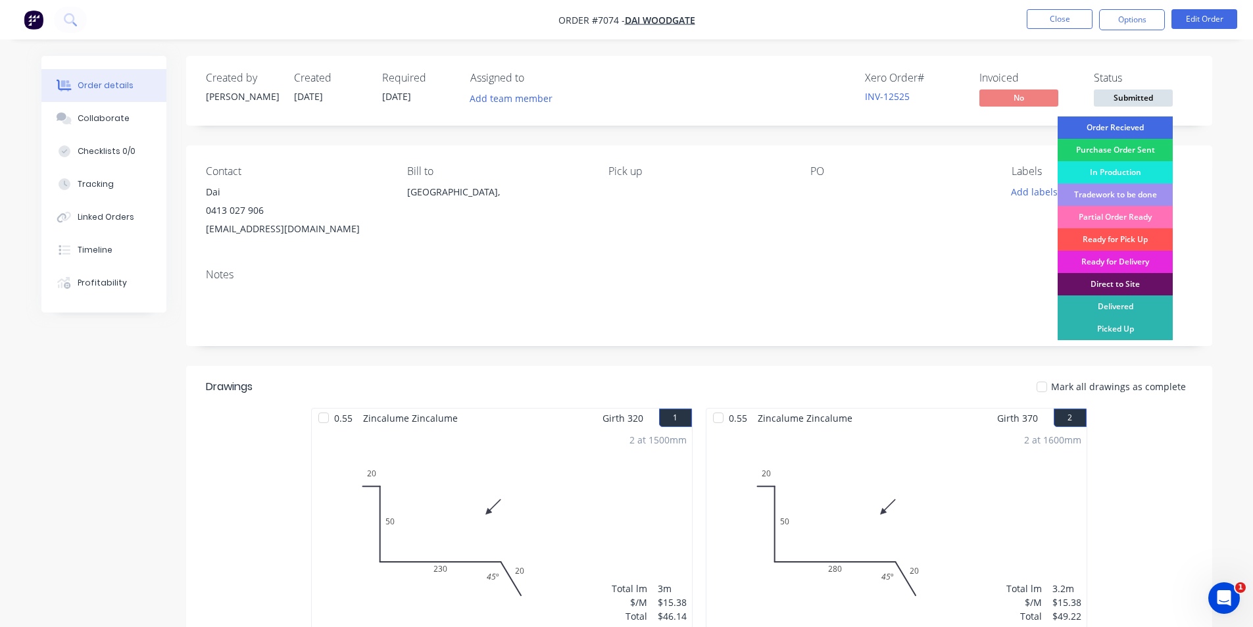
click at [1131, 135] on div "Order Recieved" at bounding box center [1114, 127] width 115 height 22
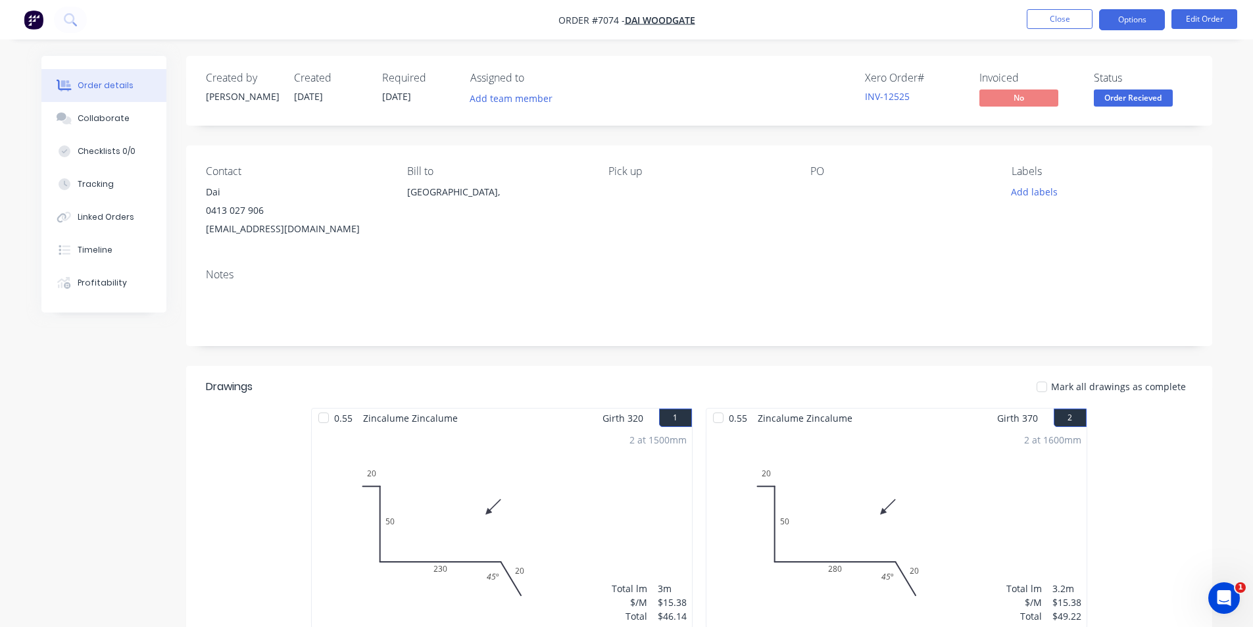
drag, startPoint x: 1127, startPoint y: 1, endPoint x: 1127, endPoint y: 17, distance: 16.4
click at [1127, 3] on nav "Order #7074 - Dai Woodgate Close Options Edit Order" at bounding box center [626, 19] width 1253 height 39
click at [1127, 17] on button "Options" at bounding box center [1132, 19] width 66 height 21
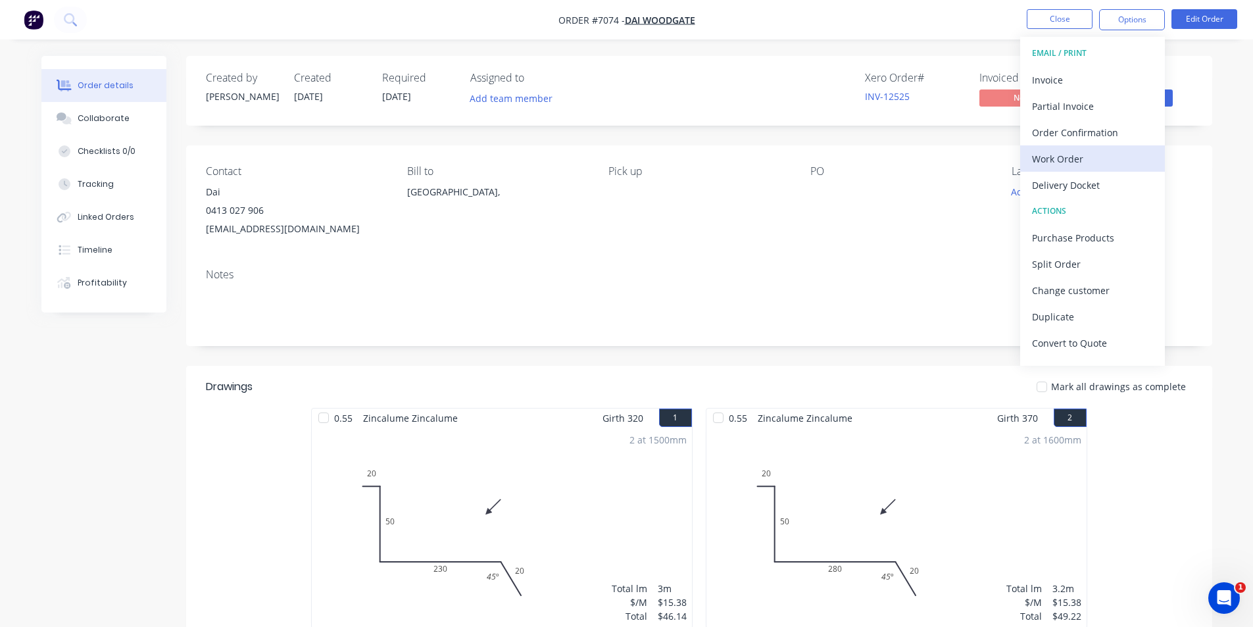
click at [1109, 156] on div "Work Order" at bounding box center [1092, 158] width 121 height 19
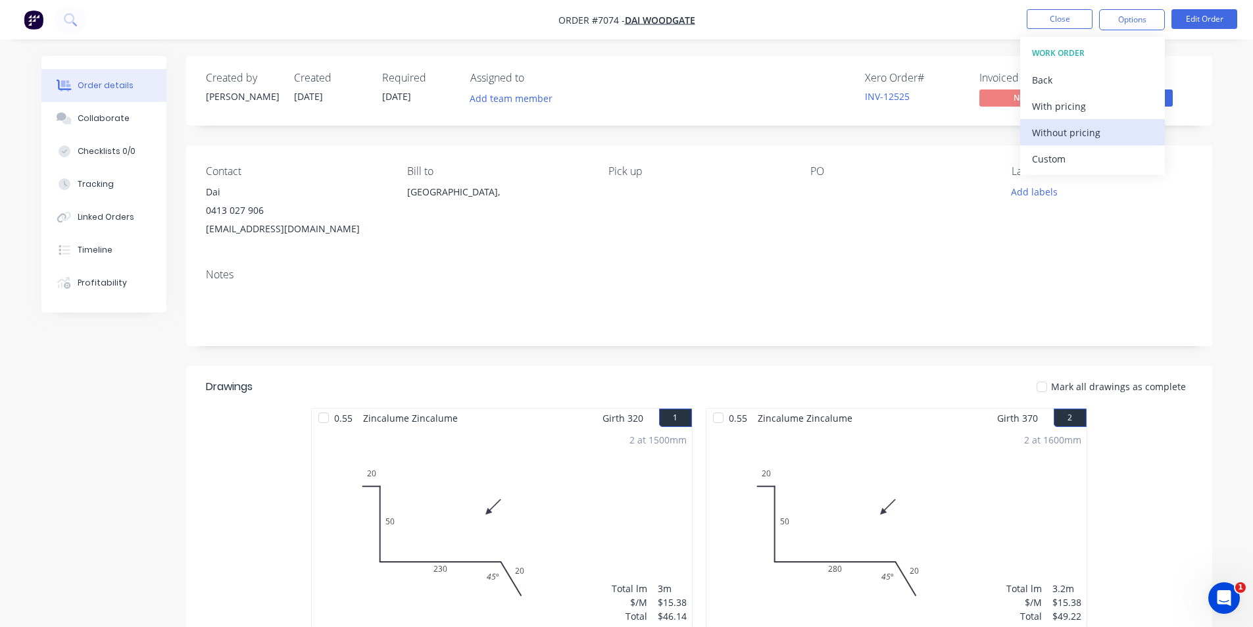
click at [1052, 121] on button "Without pricing" at bounding box center [1092, 132] width 145 height 26
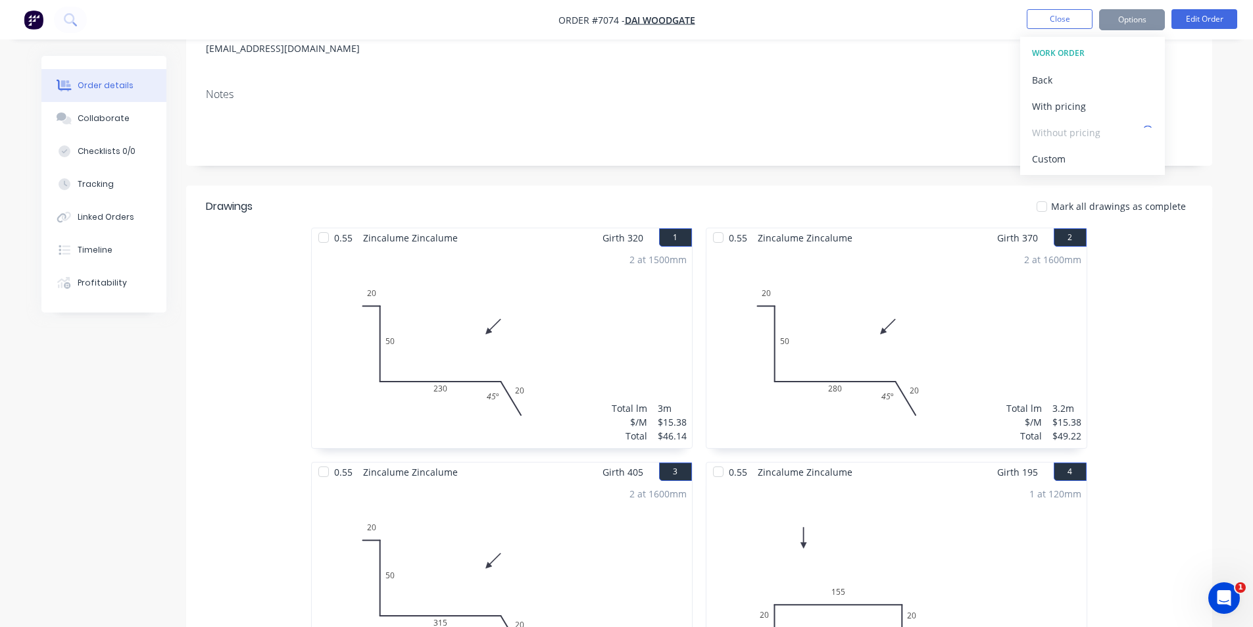
scroll to position [185, 0]
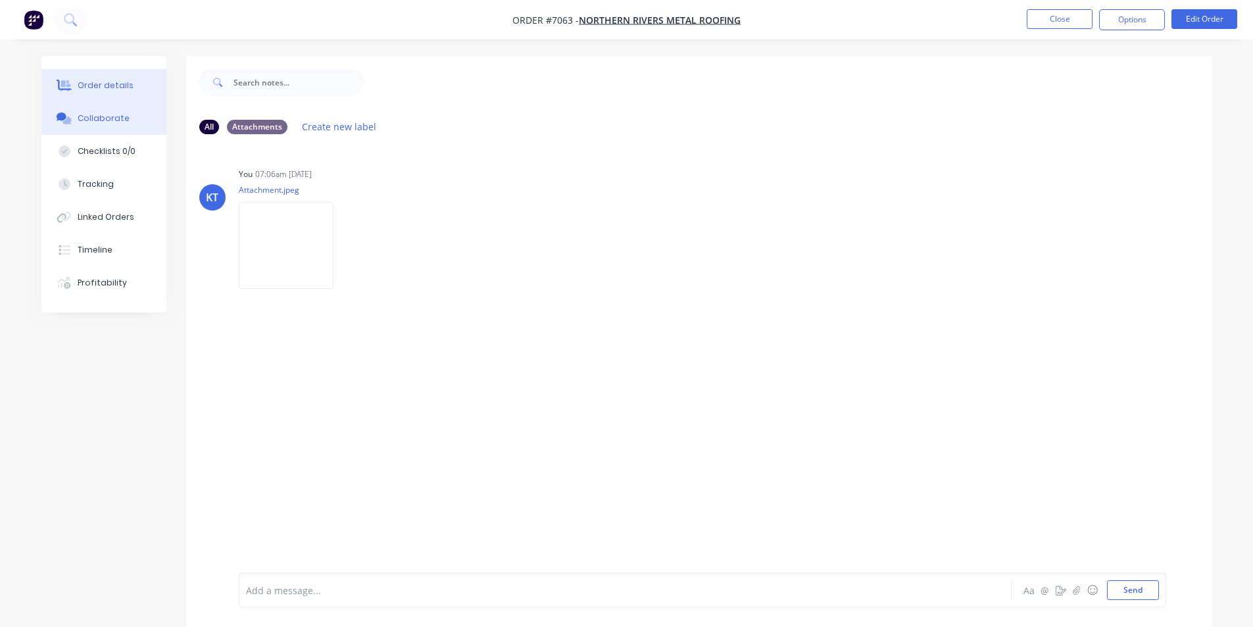
click at [148, 91] on button "Order details" at bounding box center [103, 85] width 125 height 33
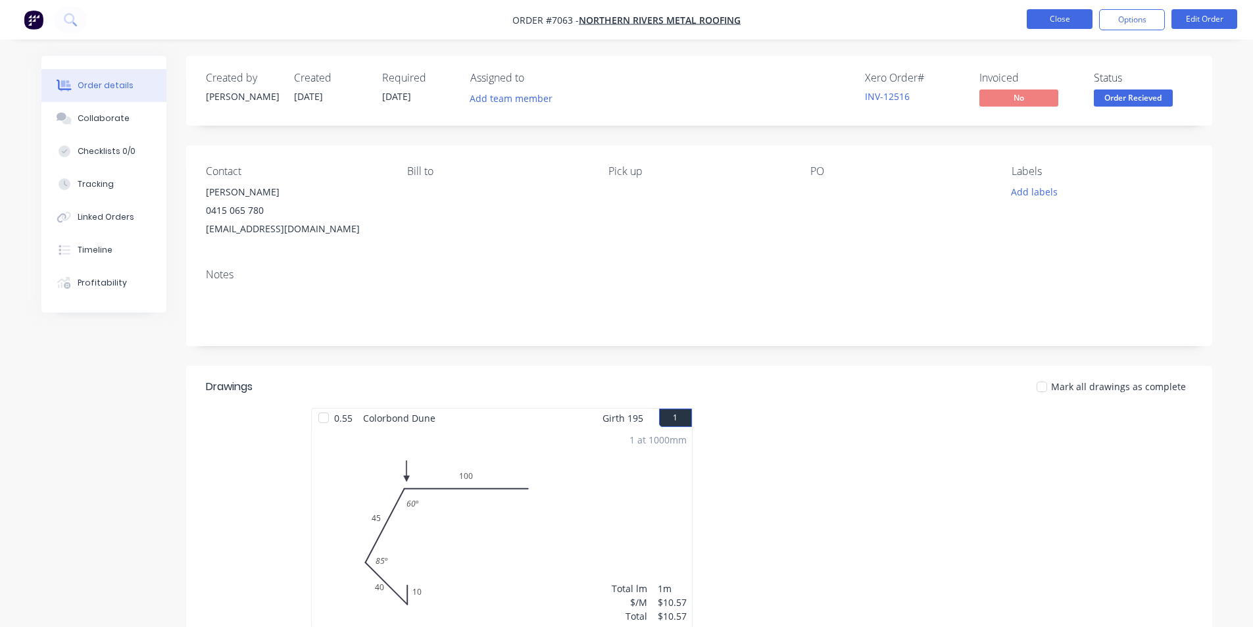
click at [1088, 15] on button "Close" at bounding box center [1060, 19] width 66 height 20
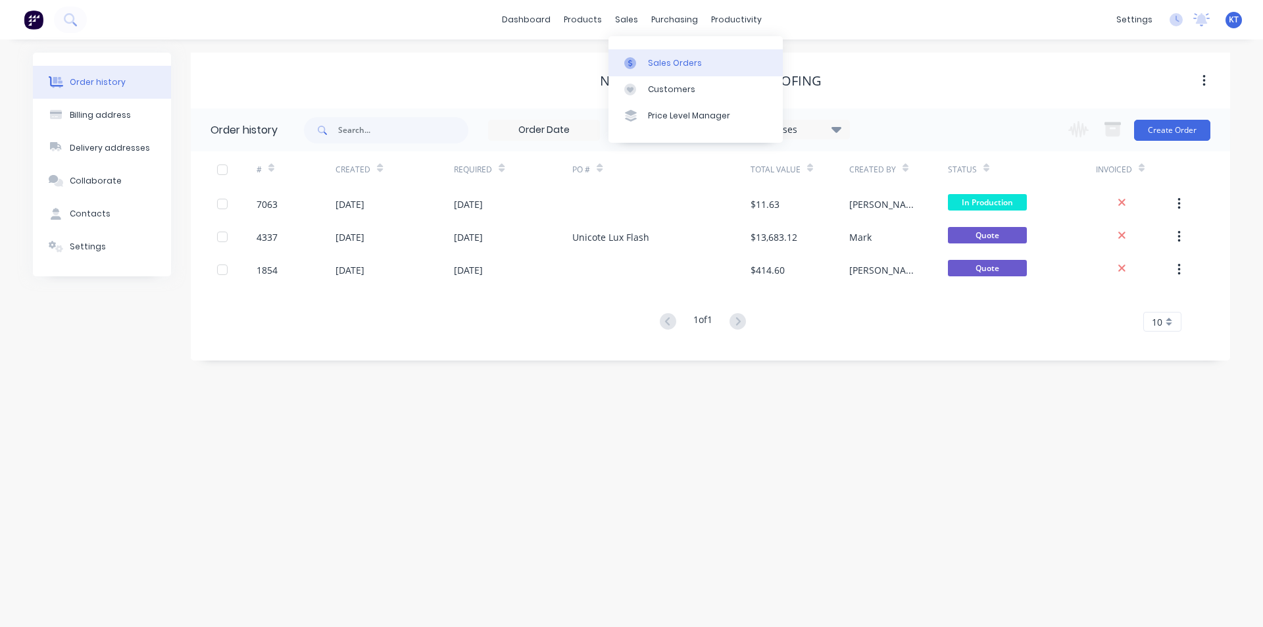
click at [640, 65] on div at bounding box center [634, 63] width 20 height 12
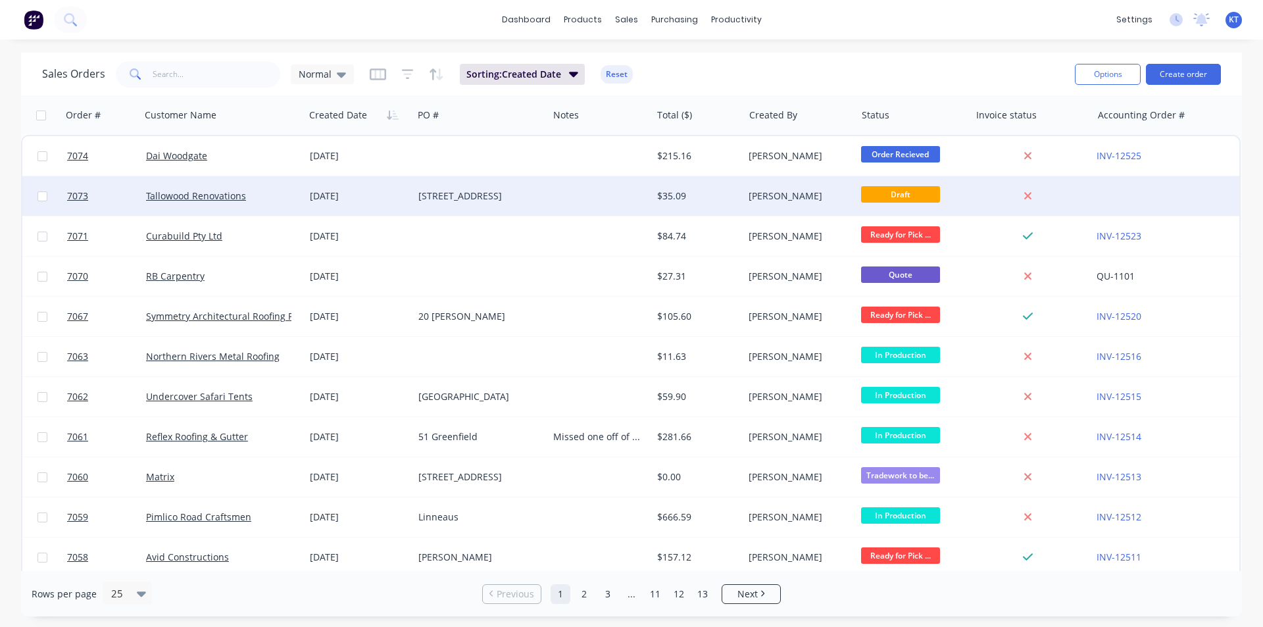
click at [239, 204] on div "Tallowood Renovations" at bounding box center [223, 195] width 164 height 39
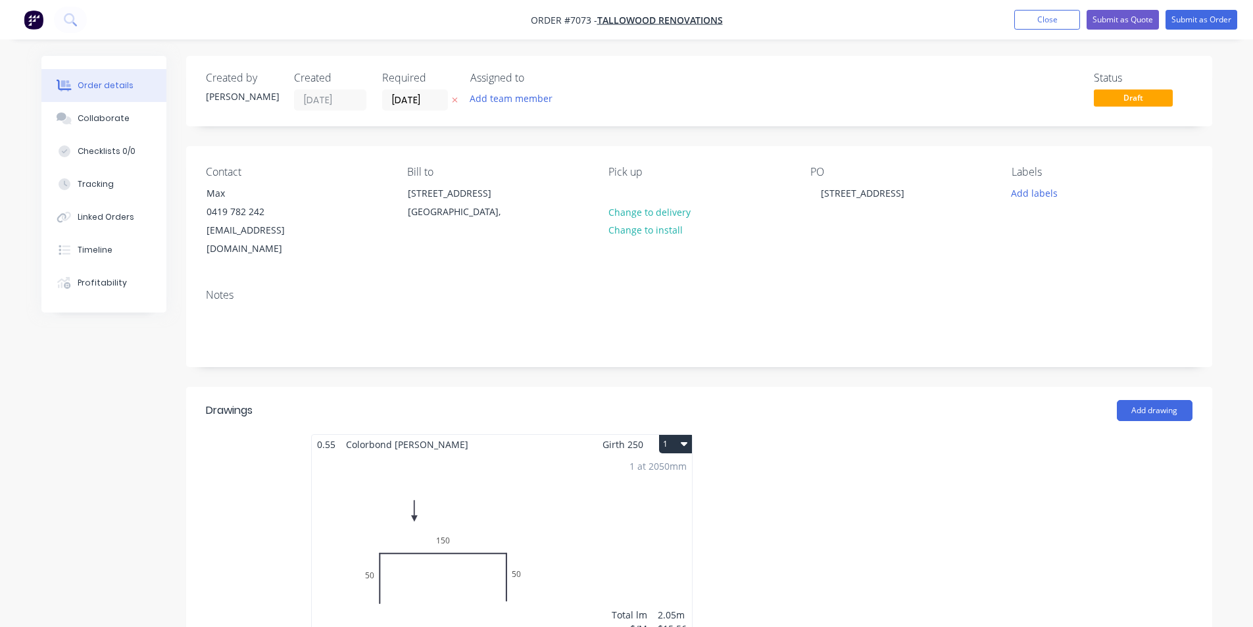
click at [606, 478] on div "1 at 2050mm Total lm $/M Total 2.05m $15.56 $31.90" at bounding box center [502, 554] width 380 height 201
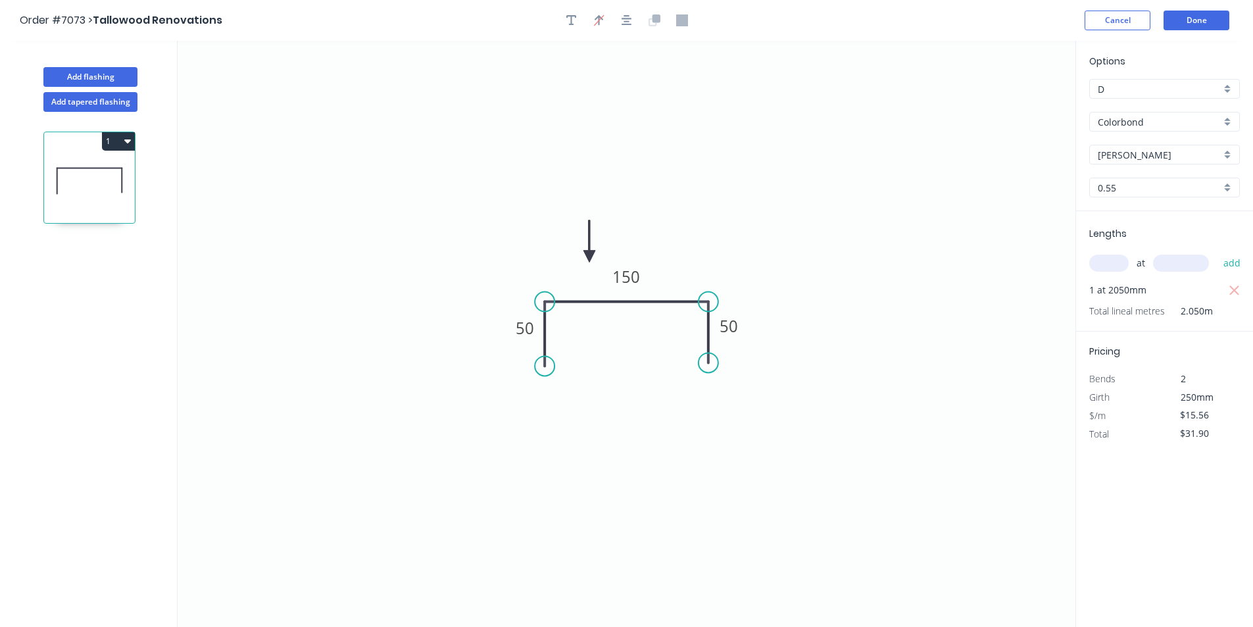
click at [1160, 155] on input "[PERSON_NAME]" at bounding box center [1159, 155] width 123 height 14
click at [1146, 297] on div "Woodland Grey" at bounding box center [1164, 292] width 149 height 23
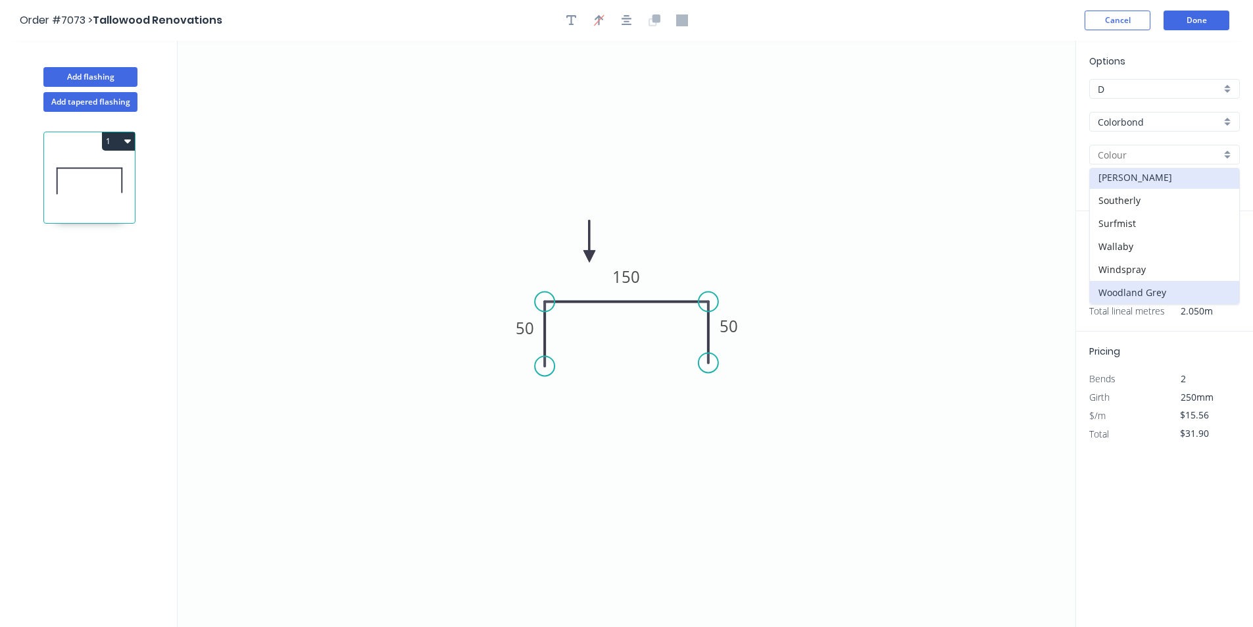
type input "Woodland Grey"
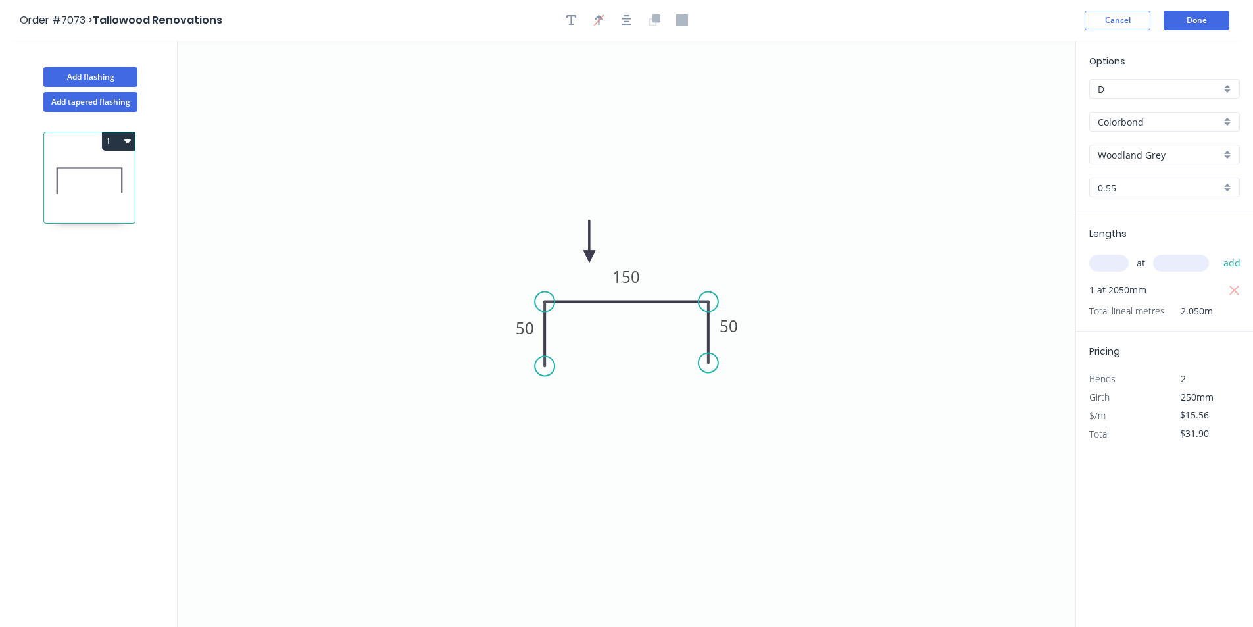
click at [1206, 120] on input "Colorbond" at bounding box center [1159, 122] width 123 height 14
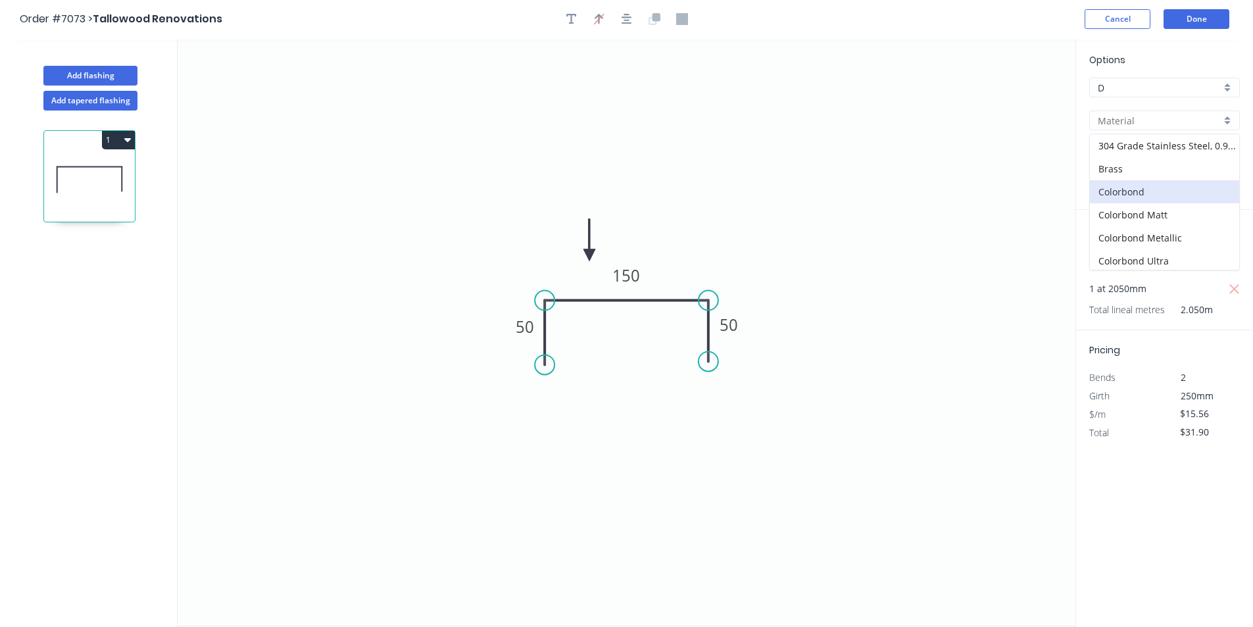
scroll to position [0, 0]
click at [1191, 30] on button "Done" at bounding box center [1196, 21] width 66 height 20
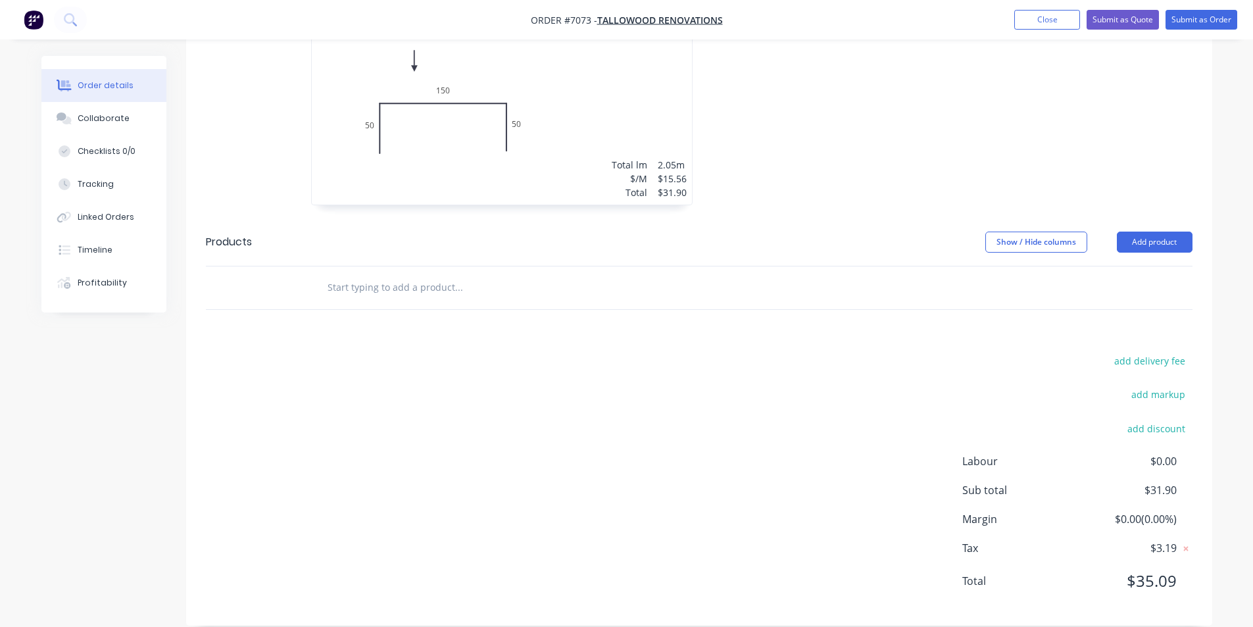
scroll to position [187, 0]
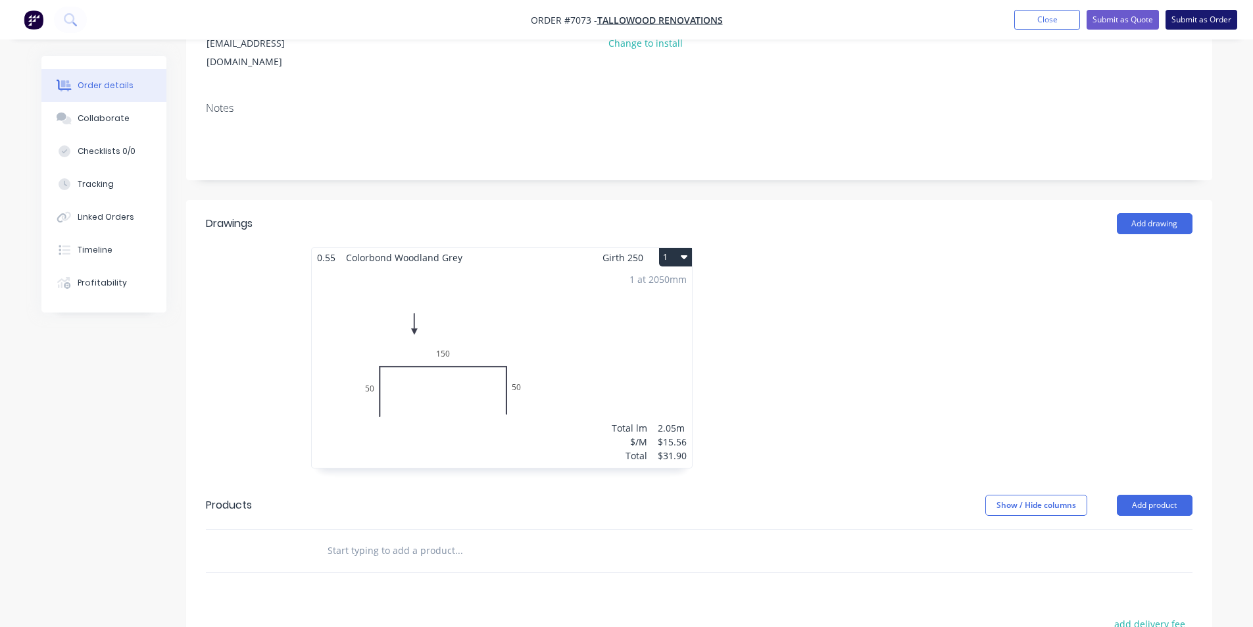
click at [1184, 21] on button "Submit as Order" at bounding box center [1201, 20] width 72 height 20
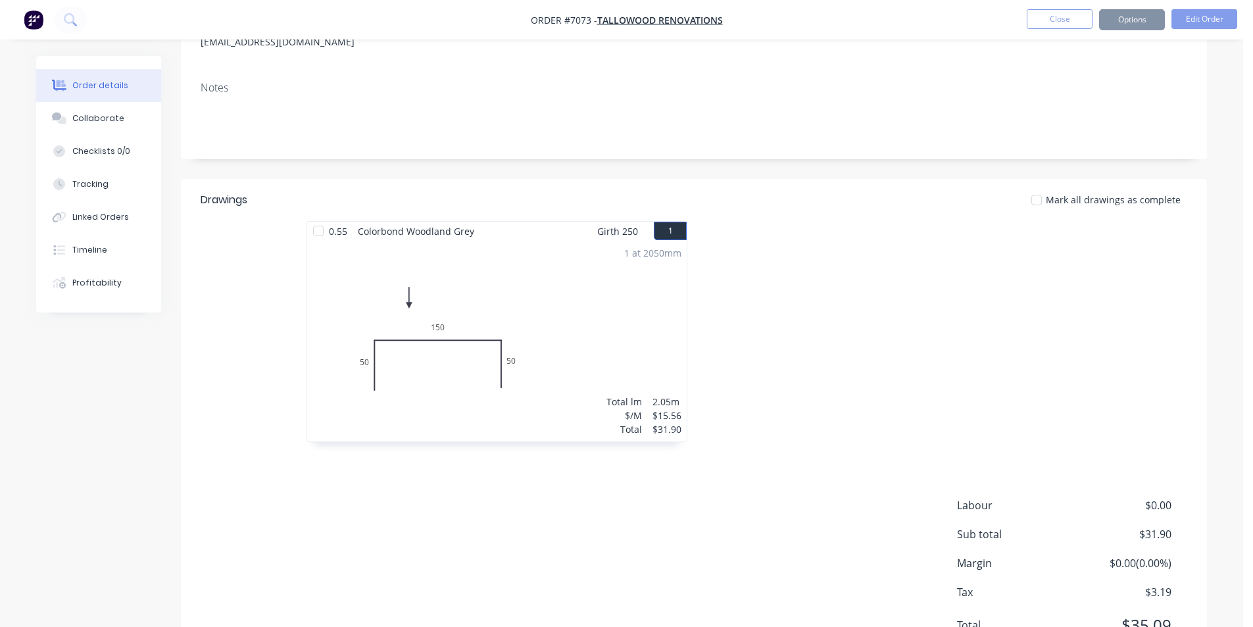
scroll to position [0, 0]
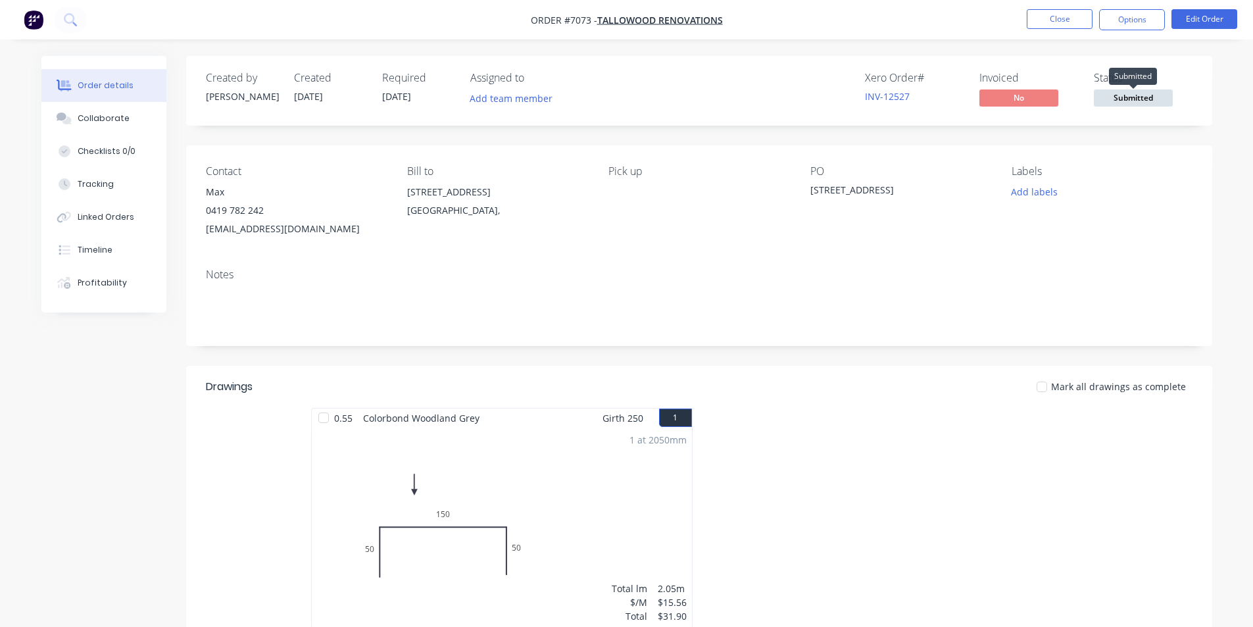
click at [1156, 98] on span "Submitted" at bounding box center [1133, 97] width 79 height 16
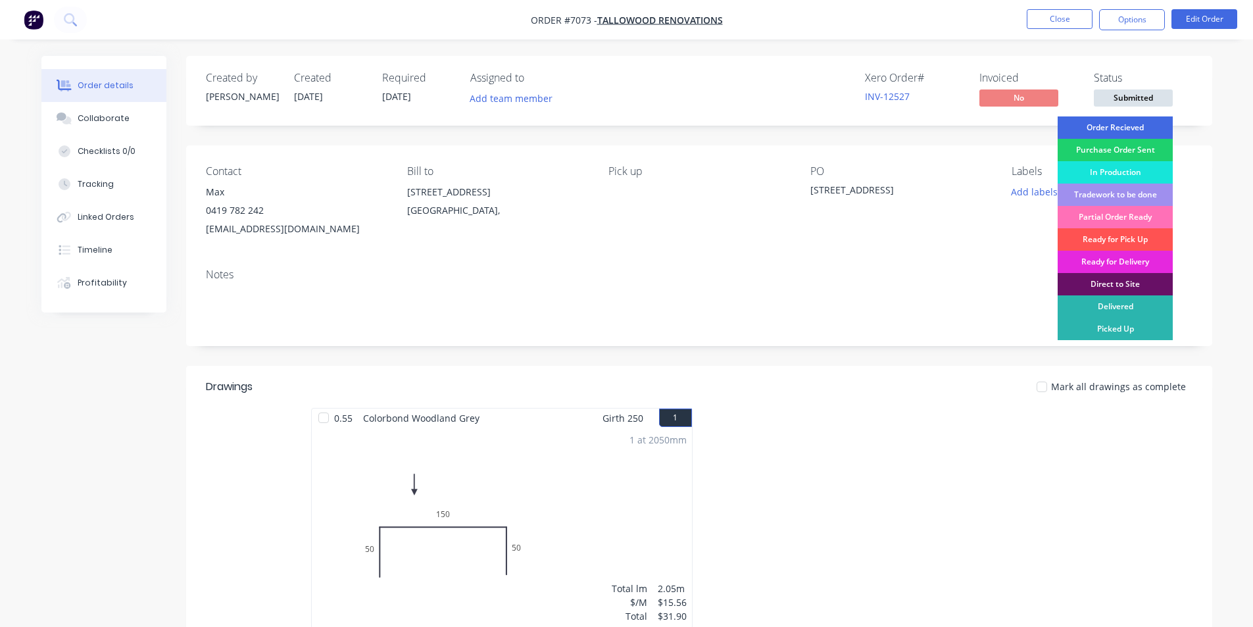
click at [1143, 133] on div "Order Recieved" at bounding box center [1114, 127] width 115 height 22
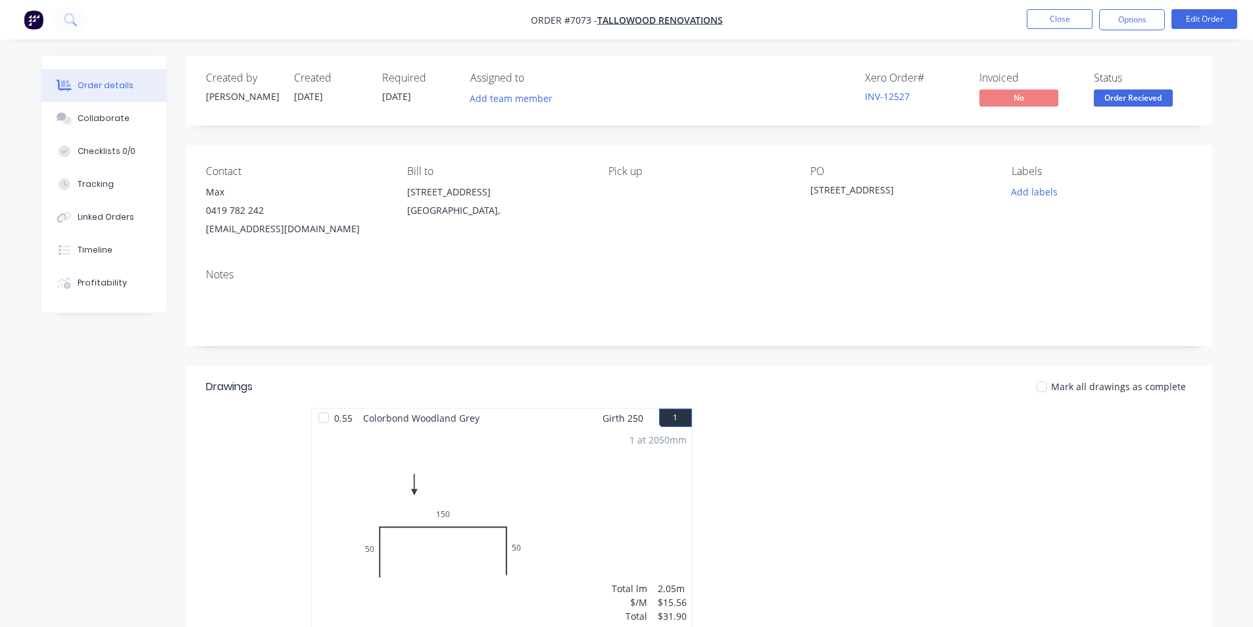
click at [1140, 32] on nav "Order #7073 - Tallowood Renovations Close Options Edit Order" at bounding box center [626, 19] width 1253 height 39
click at [1138, 12] on button "Options" at bounding box center [1132, 19] width 66 height 21
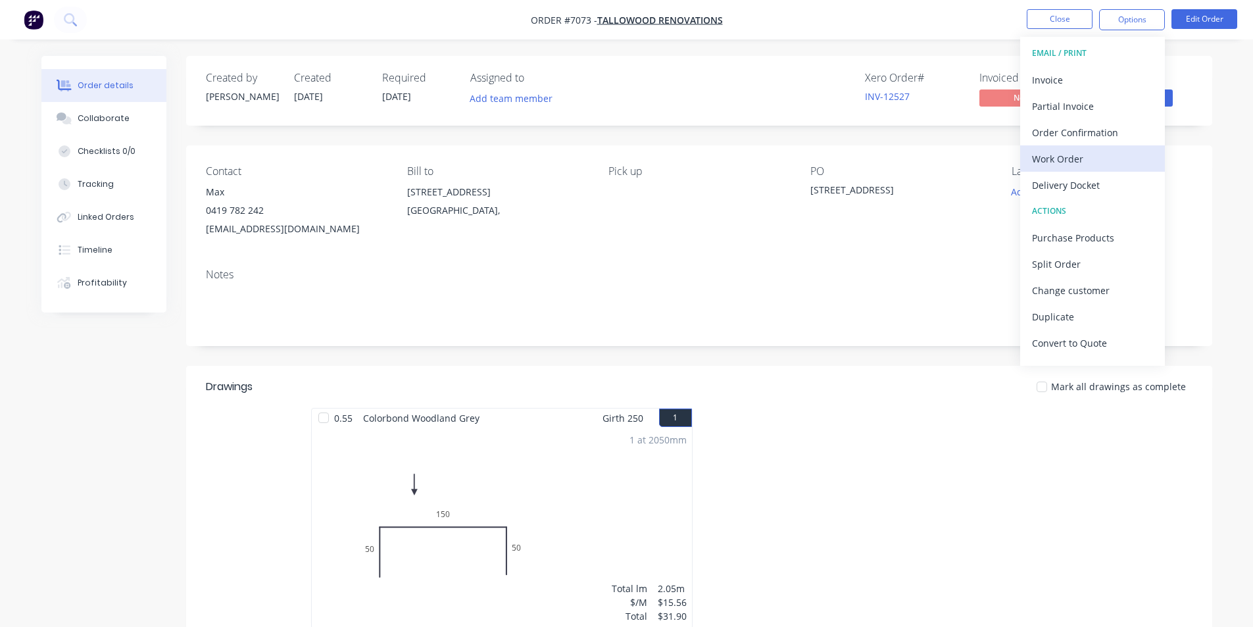
click at [1090, 162] on div "Work Order" at bounding box center [1092, 158] width 121 height 19
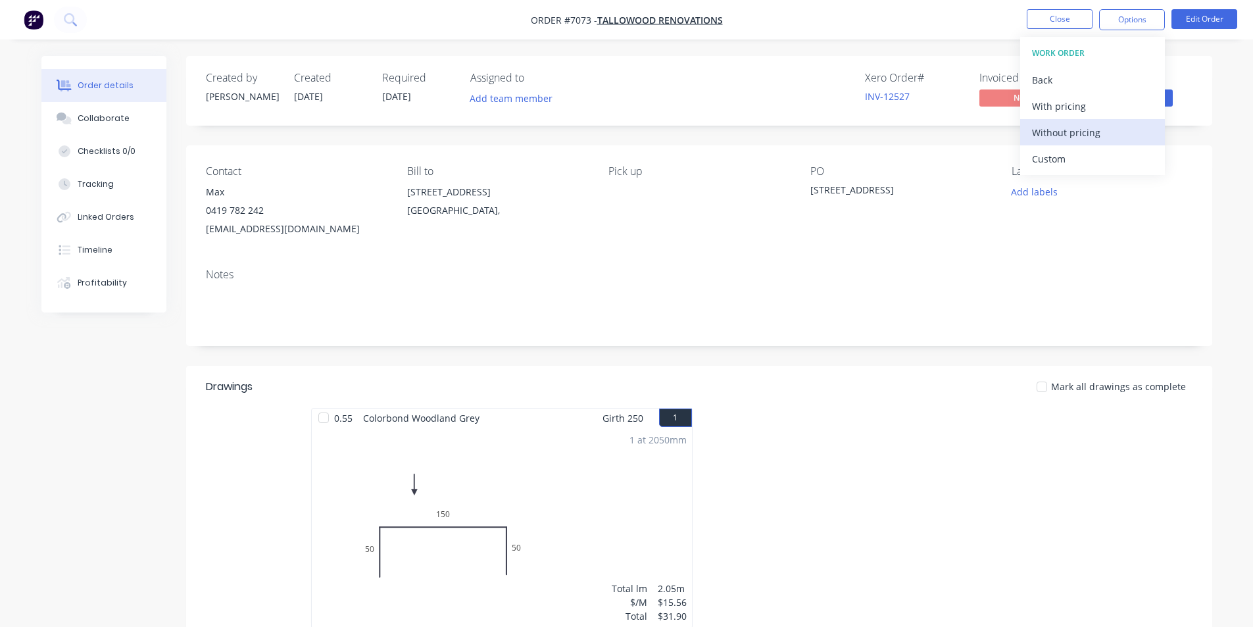
click at [1072, 137] on div "Without pricing" at bounding box center [1092, 132] width 121 height 19
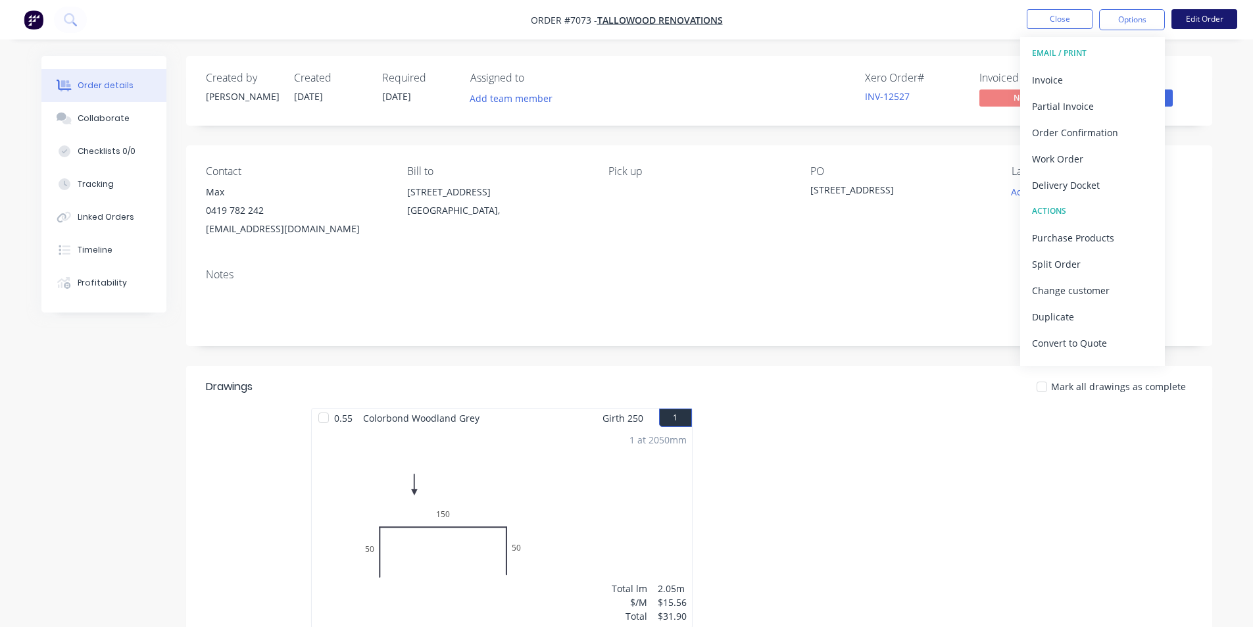
click at [1194, 25] on button "Edit Order" at bounding box center [1204, 19] width 66 height 20
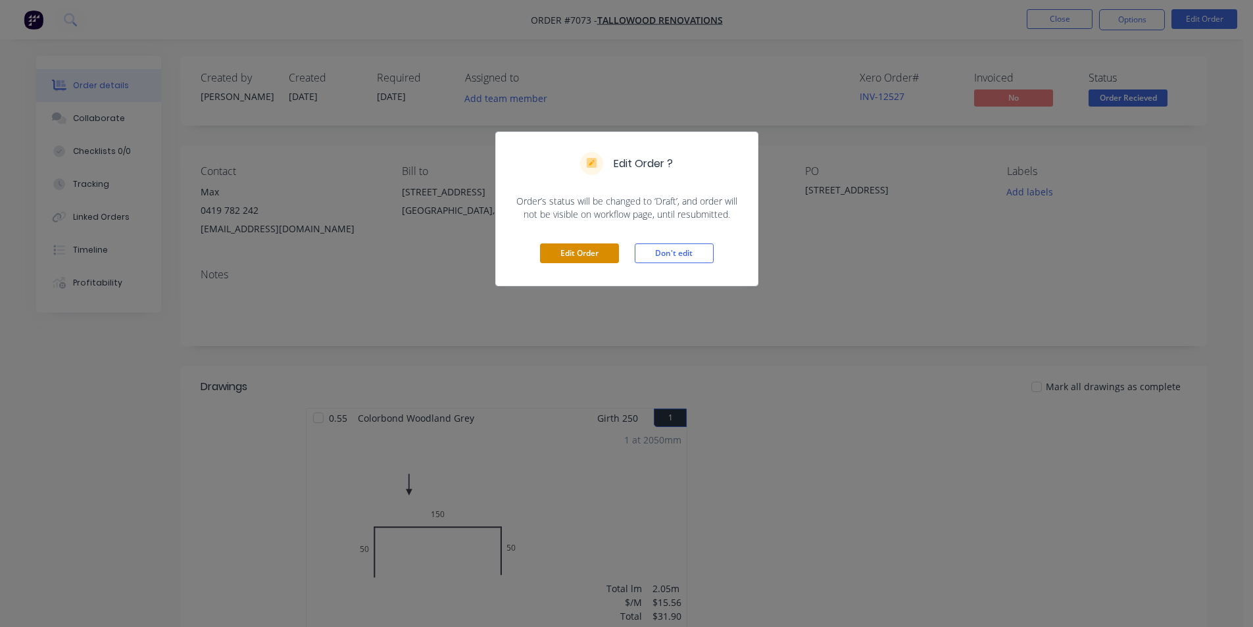
click at [589, 247] on button "Edit Order" at bounding box center [579, 253] width 79 height 20
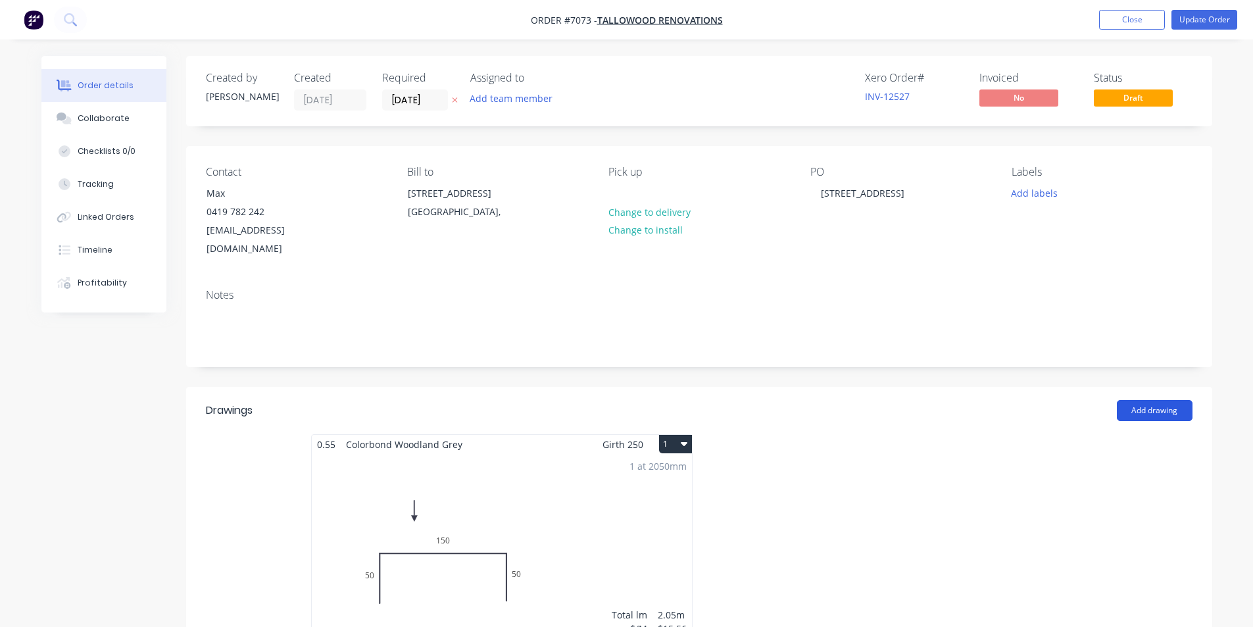
click at [1184, 400] on button "Add drawing" at bounding box center [1155, 410] width 76 height 21
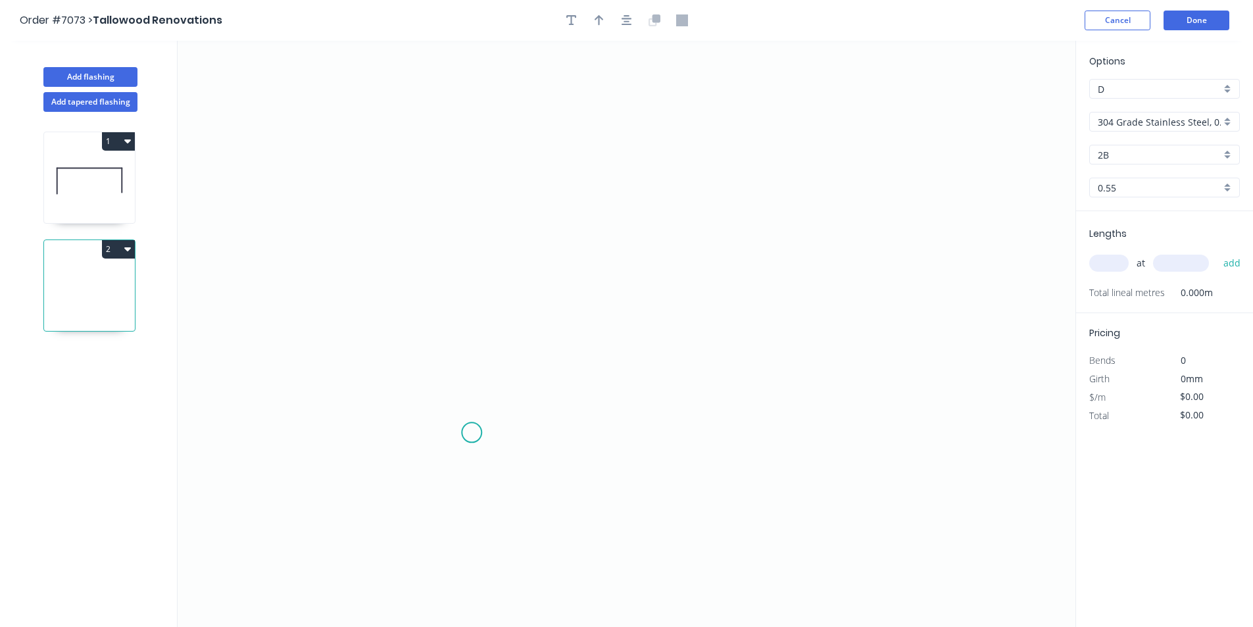
click at [472, 430] on icon "0" at bounding box center [627, 334] width 898 height 586
click at [494, 369] on icon at bounding box center [482, 400] width 23 height 64
click at [722, 252] on icon at bounding box center [608, 310] width 228 height 117
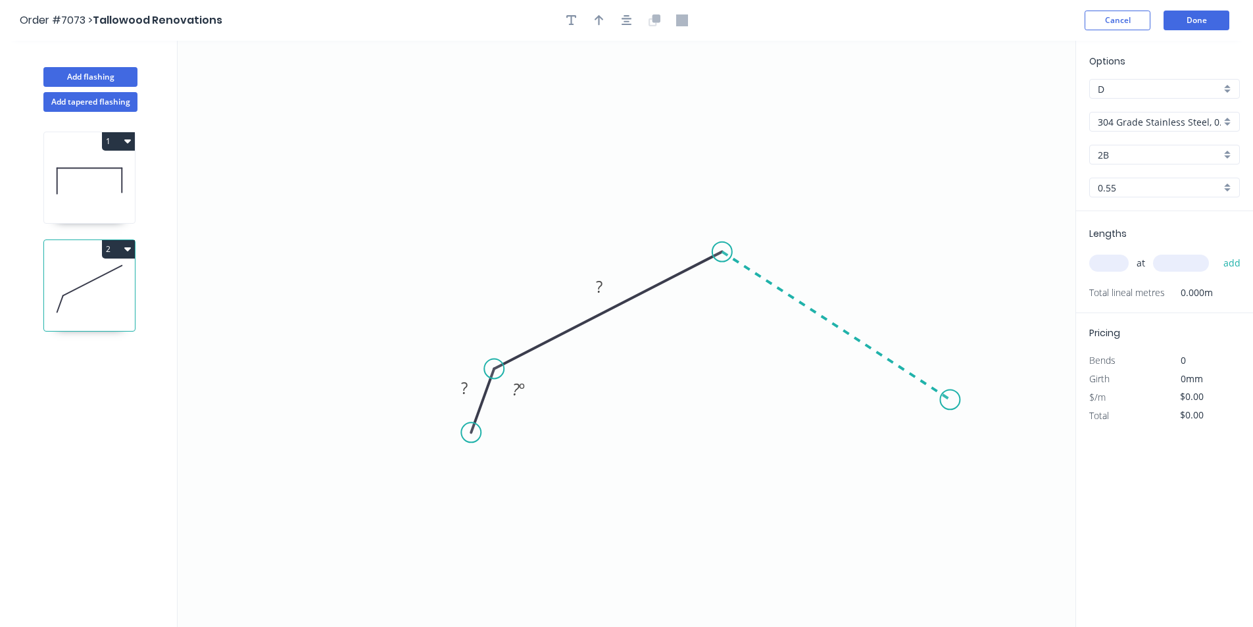
click at [950, 400] on icon "0 ? ? ? º" at bounding box center [627, 334] width 898 height 586
drag, startPoint x: 968, startPoint y: 449, endPoint x: 1017, endPoint y: 493, distance: 65.6
click at [976, 464] on icon "0 ? ? ? ? º ? º" at bounding box center [627, 334] width 898 height 586
click at [1201, 119] on input "304 Grade Stainless Steel, 0.9mm Perforated Pattern 208 - 2mm hole" at bounding box center [1159, 122] width 123 height 14
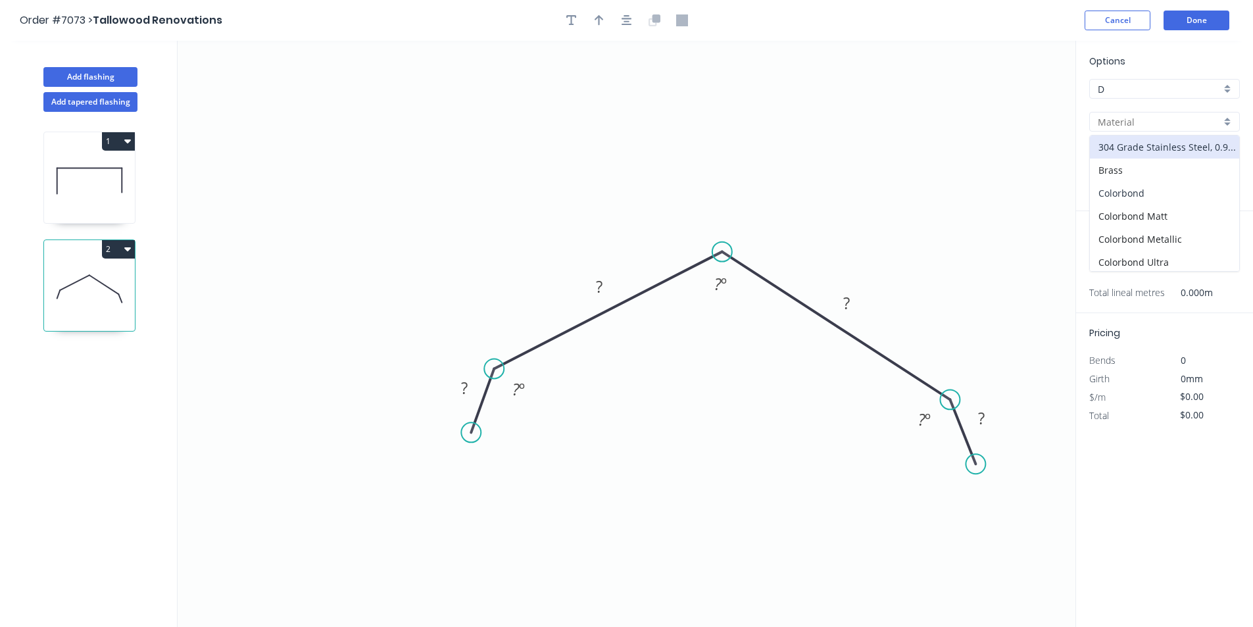
click at [1184, 200] on div "Colorbond" at bounding box center [1164, 193] width 149 height 23
type input "Colorbond"
type input "Basalt"
click at [1161, 142] on div "Options D D Colorbond Colorbond Colorbond Matt Colorbond Metallic Colorbond Ult…" at bounding box center [1164, 132] width 177 height 157
click at [1161, 160] on input "Basalt" at bounding box center [1159, 155] width 123 height 14
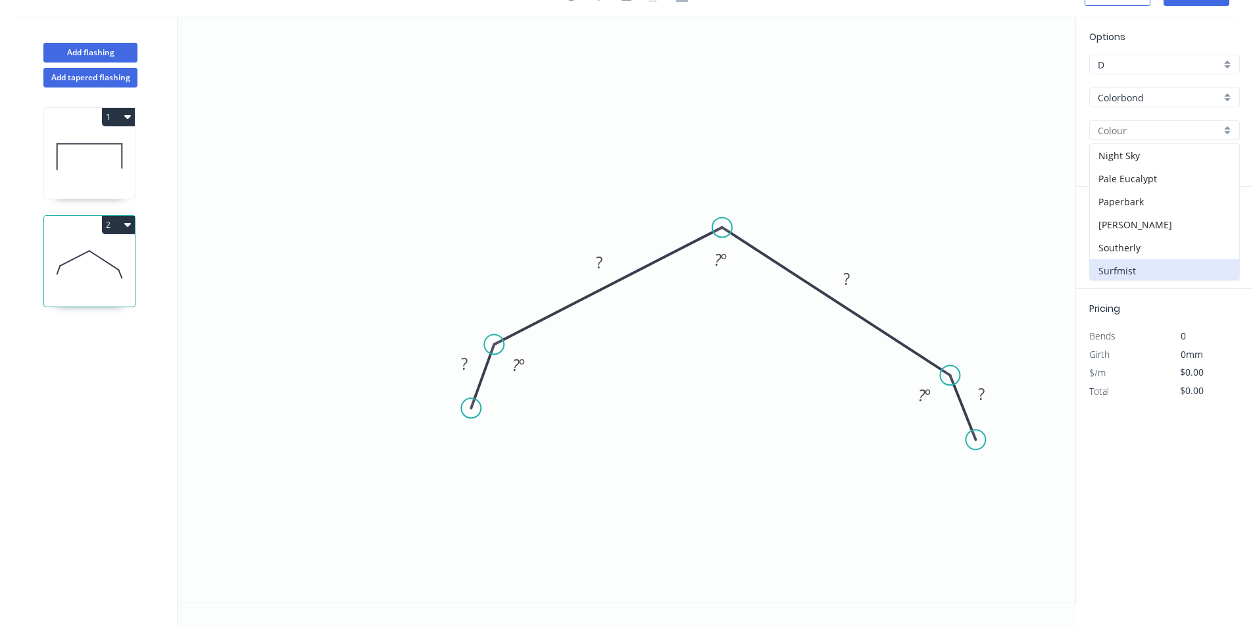
scroll to position [239, 0]
click at [1149, 193] on div "Monument" at bounding box center [1164, 192] width 149 height 23
type input "Monument"
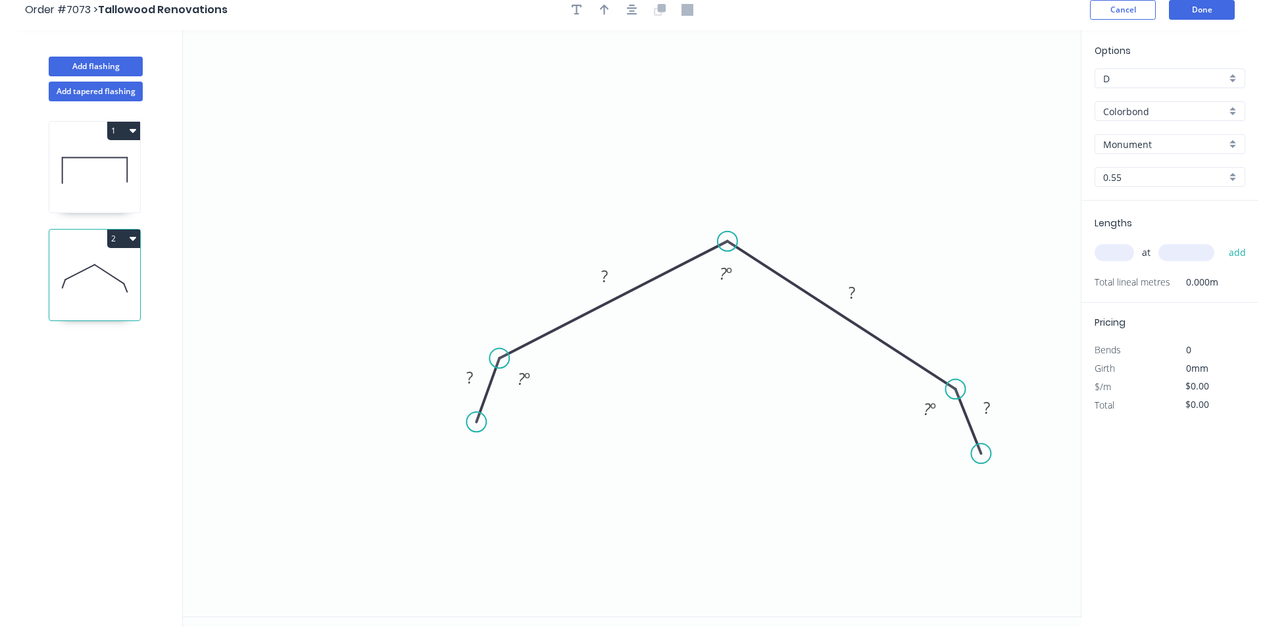
scroll to position [0, 0]
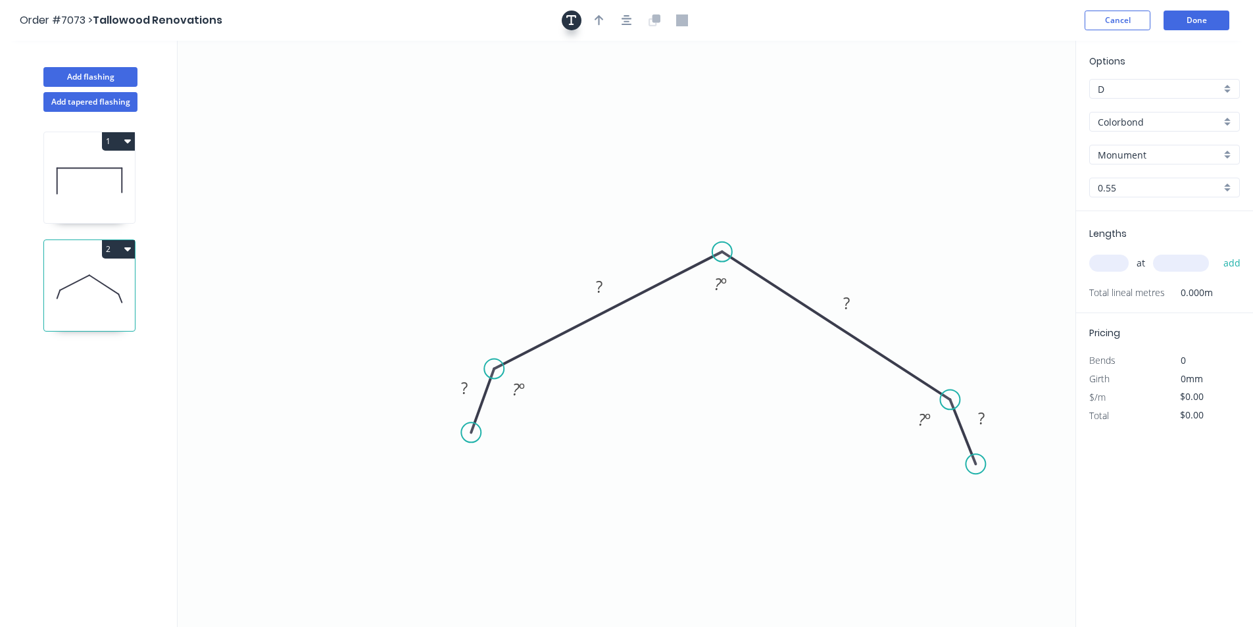
click at [579, 18] on button "button" at bounding box center [572, 21] width 20 height 20
drag, startPoint x: 267, startPoint y: 92, endPoint x: 539, endPoint y: 197, distance: 291.9
click at [539, 197] on textarea at bounding box center [532, 196] width 107 height 49
click at [770, 309] on icon "MONUMENT ? ? ? ? ? º ? º ? º" at bounding box center [627, 334] width 898 height 586
type textarea "MONUMENT"
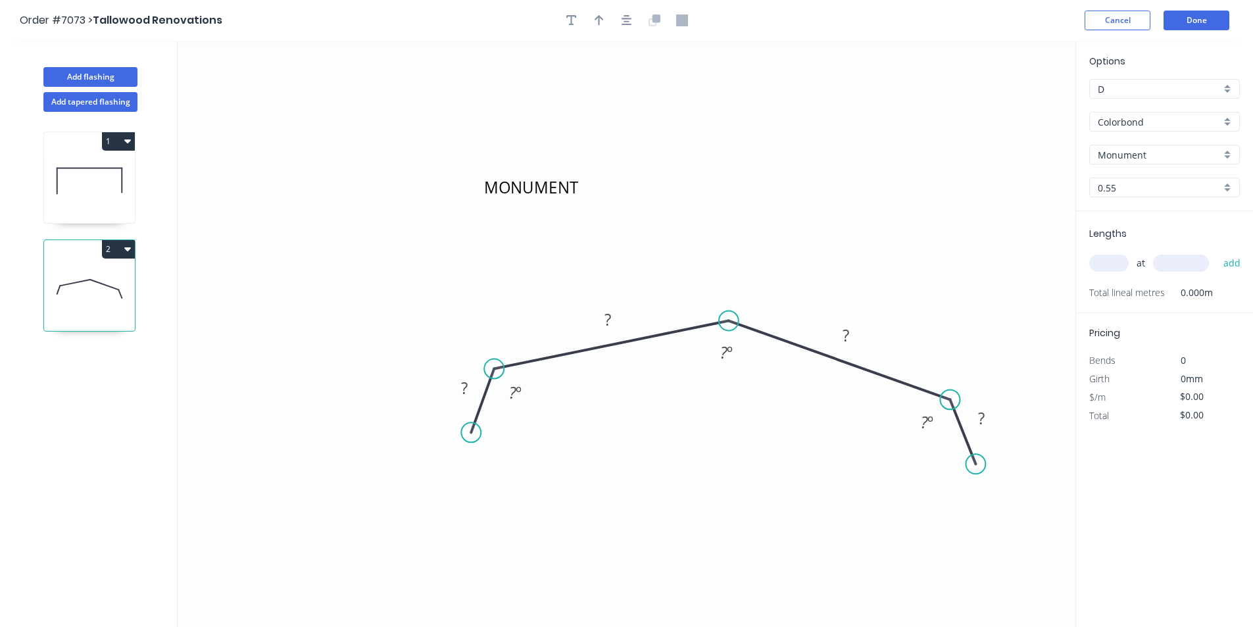
drag, startPoint x: 725, startPoint y: 253, endPoint x: 729, endPoint y: 321, distance: 68.5
click at [729, 321] on circle at bounding box center [729, 321] width 20 height 20
click at [595, 23] on icon "button" at bounding box center [599, 20] width 9 height 12
drag, startPoint x: 1006, startPoint y: 99, endPoint x: 881, endPoint y: 162, distance: 139.7
click at [881, 162] on icon "MONUMENT ? ? ? ? ? º ? º ? º" at bounding box center [627, 334] width 898 height 586
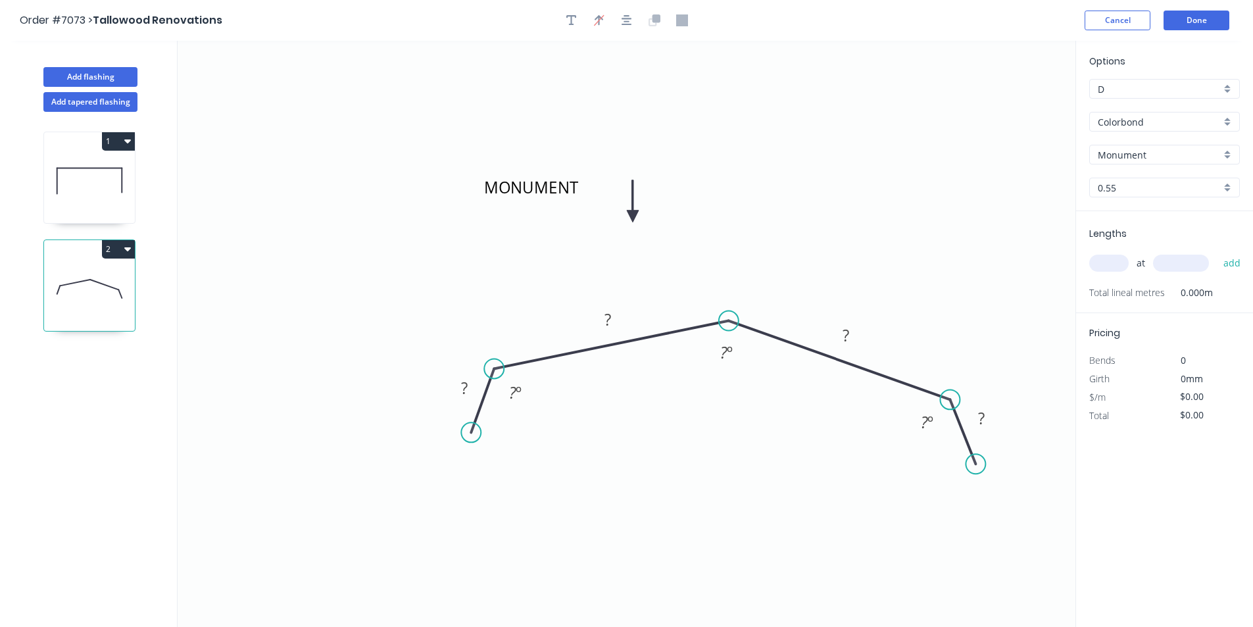
drag, startPoint x: 1010, startPoint y: 102, endPoint x: 734, endPoint y: 246, distance: 311.5
click at [639, 222] on icon at bounding box center [633, 201] width 12 height 42
click at [625, 302] on icon "MONUMENT ? ? ? ? ? º ? º ? º" at bounding box center [627, 334] width 898 height 586
click at [612, 320] on rect at bounding box center [608, 320] width 26 height 18
type input "$16.46"
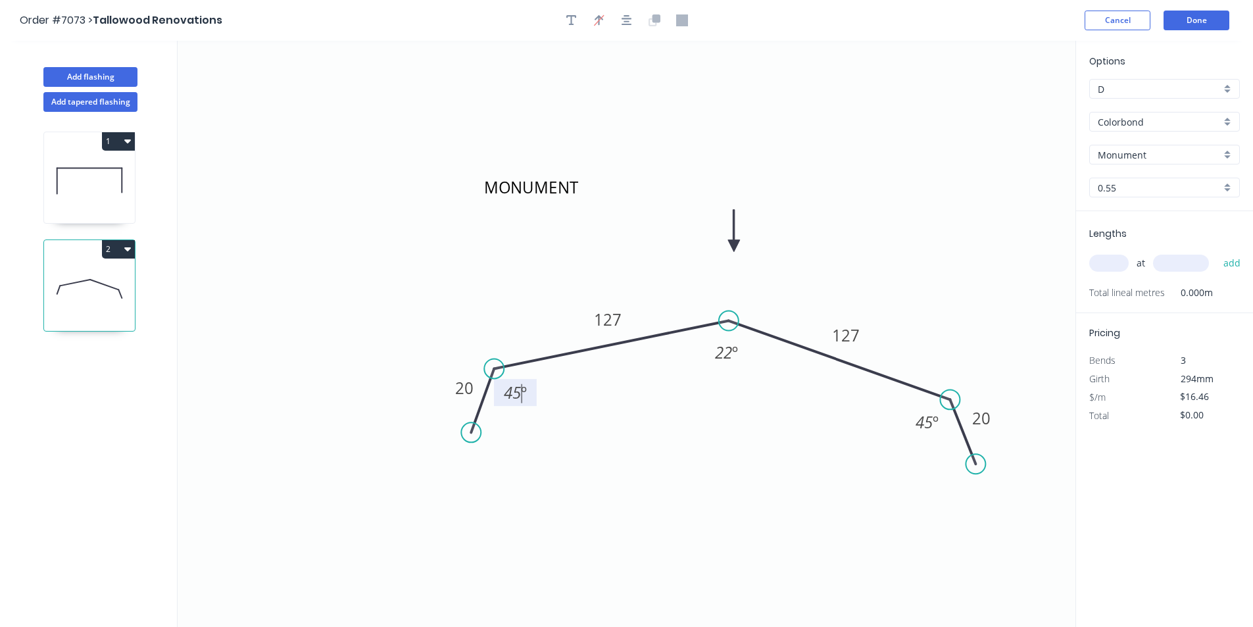
click at [1088, 253] on div "Lengths at add Total lineal metres 0.000m" at bounding box center [1164, 262] width 177 height 102
click at [1103, 274] on div "at add" at bounding box center [1165, 263] width 153 height 22
click at [1103, 250] on div "at add" at bounding box center [1165, 263] width 153 height 36
click at [1103, 263] on input "text" at bounding box center [1108, 263] width 39 height 17
type input "1"
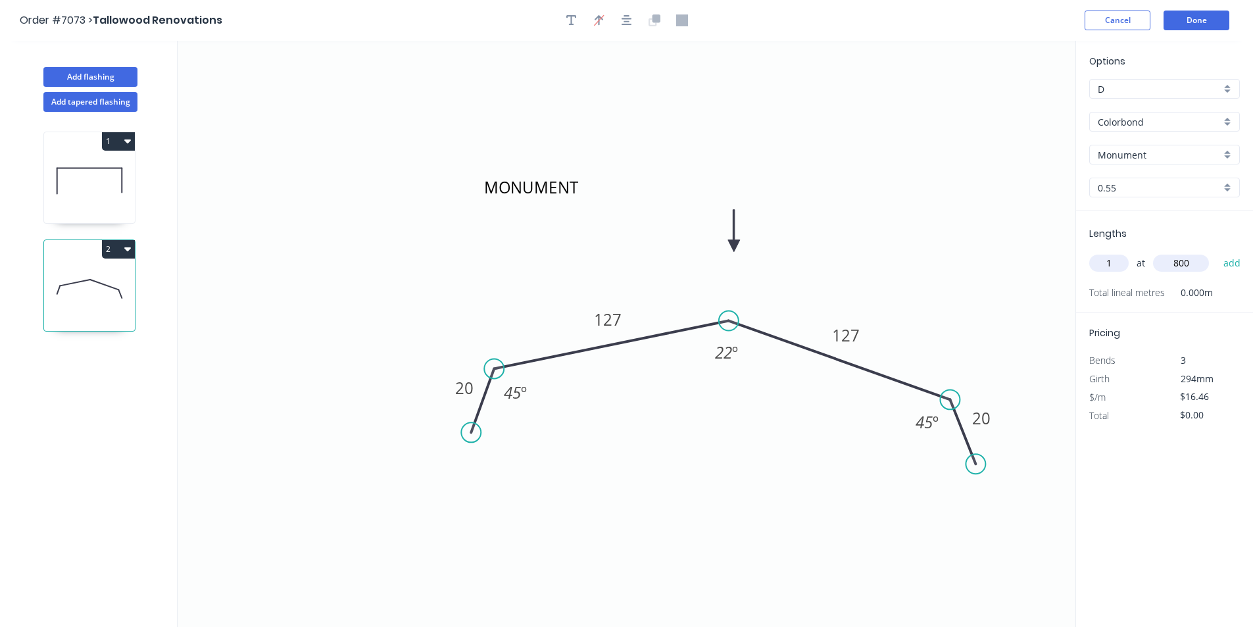
type input "800"
click at [1217, 252] on button "add" at bounding box center [1232, 263] width 31 height 22
type input "$16.46"
click at [1197, 33] on header "Order #7073 > Tallowood Renovations Cancel Done" at bounding box center [626, 20] width 1253 height 41
click at [1198, 20] on button "Done" at bounding box center [1196, 21] width 66 height 20
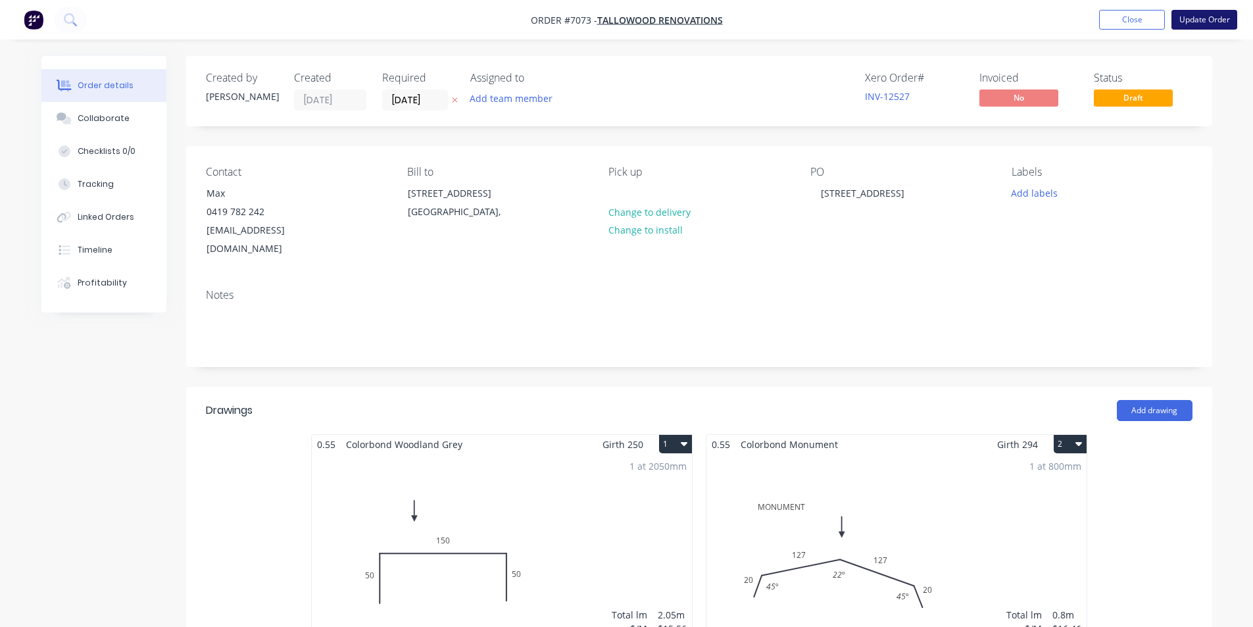
click at [1195, 15] on button "Update Order" at bounding box center [1204, 20] width 66 height 20
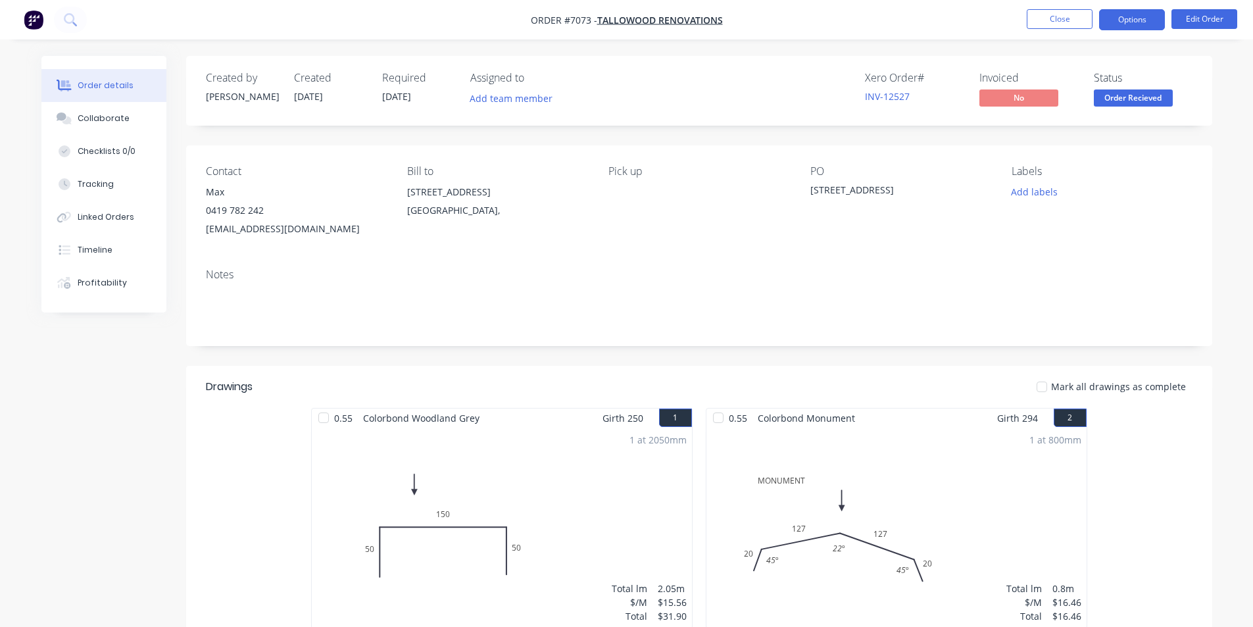
click at [1159, 23] on button "Options" at bounding box center [1132, 19] width 66 height 21
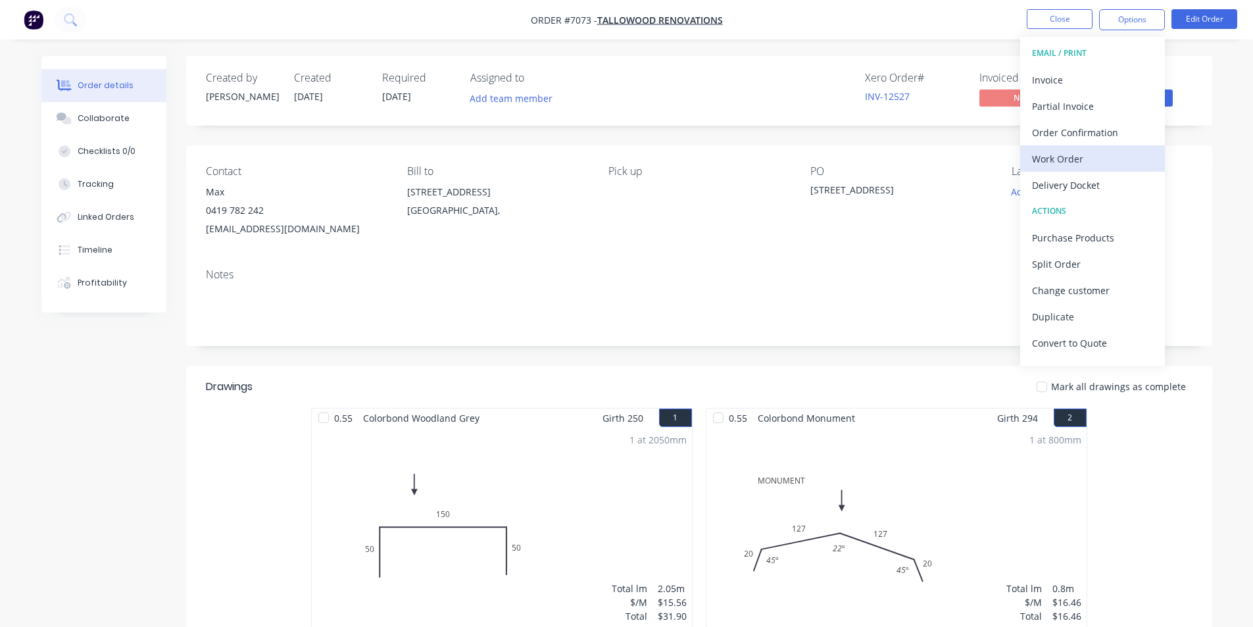
click at [1070, 165] on div "Work Order" at bounding box center [1092, 158] width 121 height 19
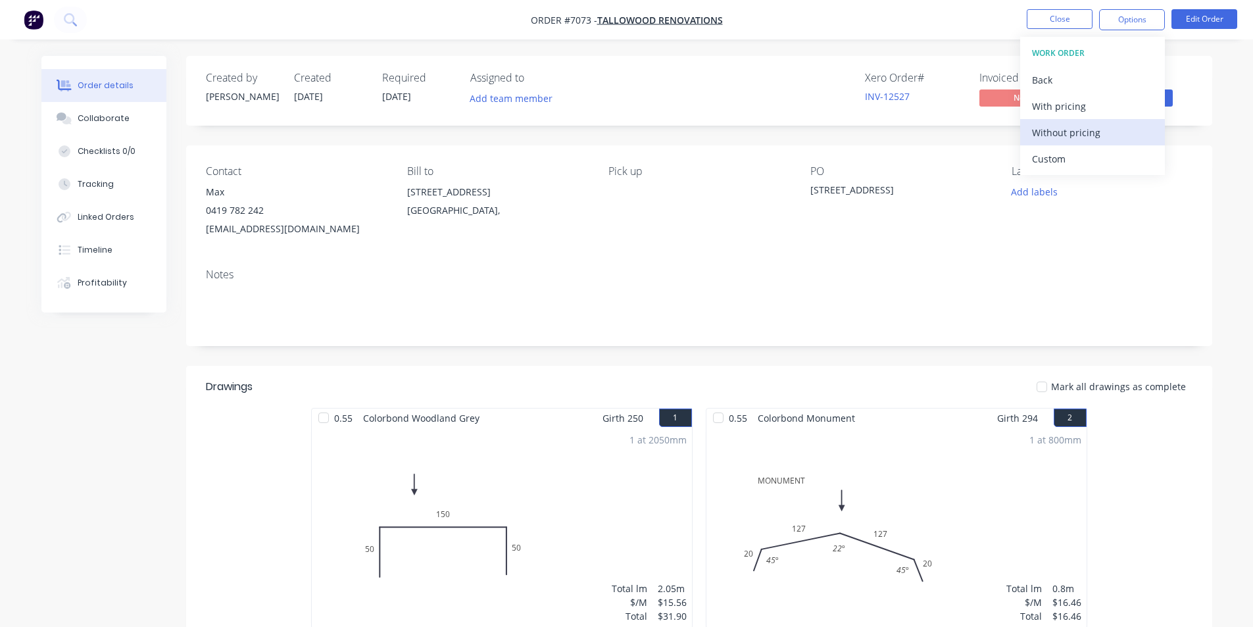
click at [1113, 129] on div "Without pricing" at bounding box center [1092, 132] width 121 height 19
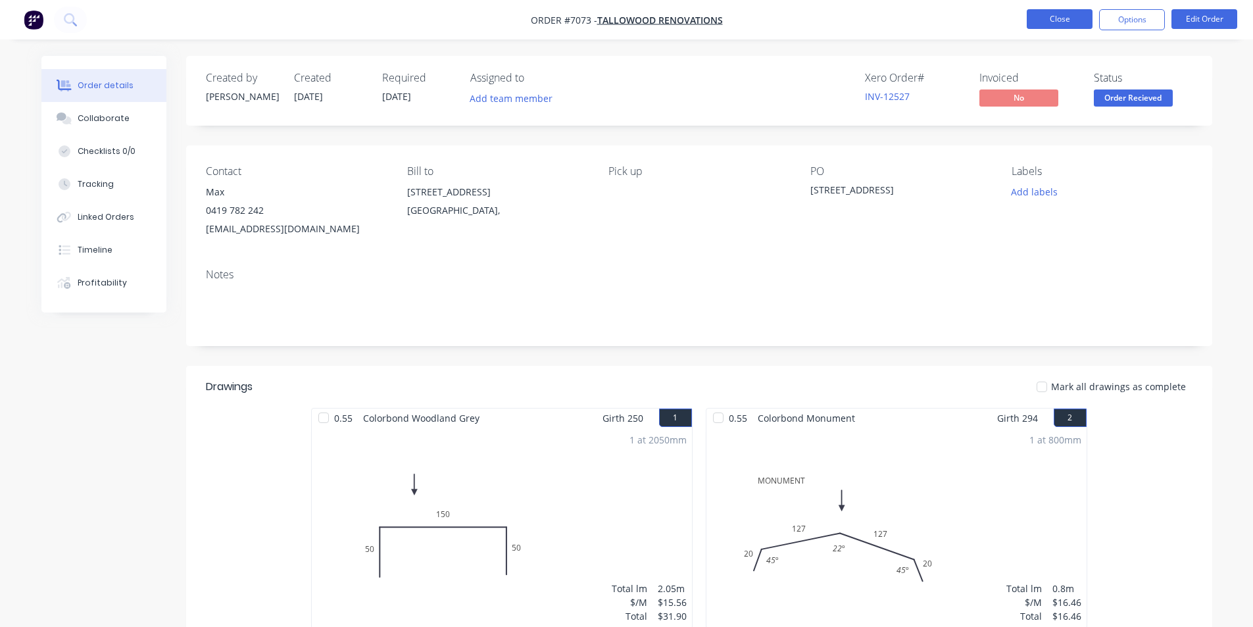
click at [1031, 14] on button "Close" at bounding box center [1060, 19] width 66 height 20
